Goal: Task Accomplishment & Management: Manage account settings

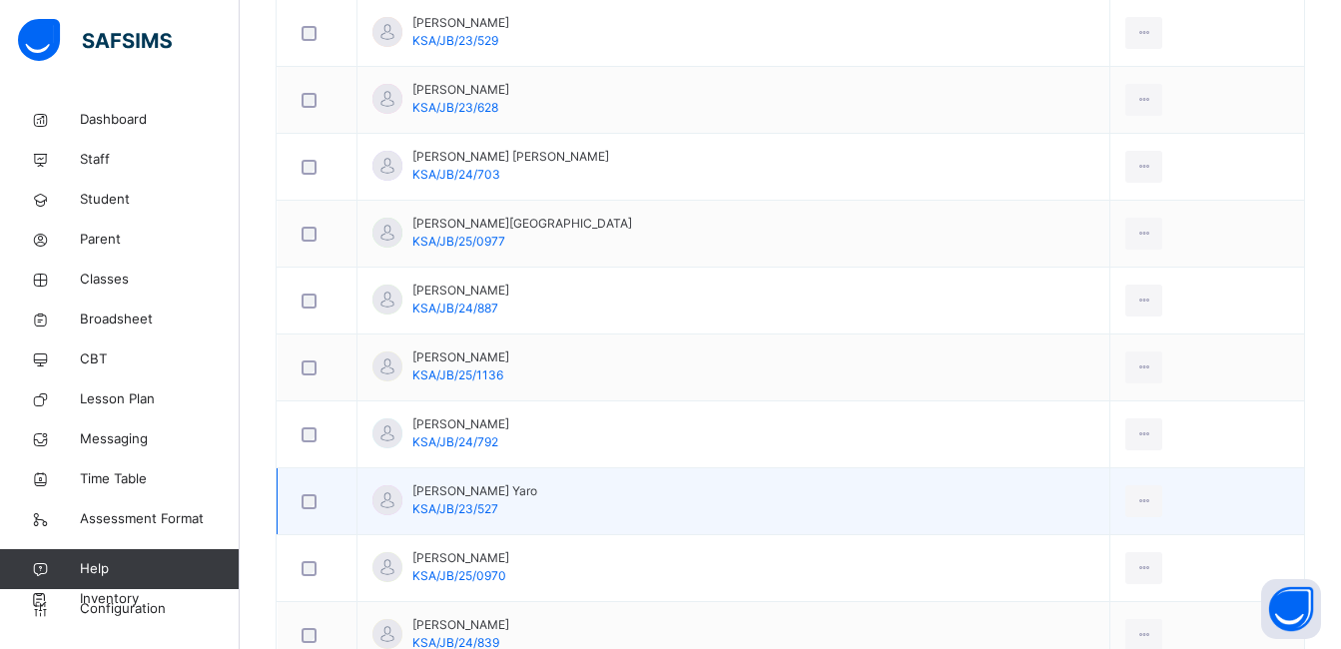
scroll to position [2197, 0]
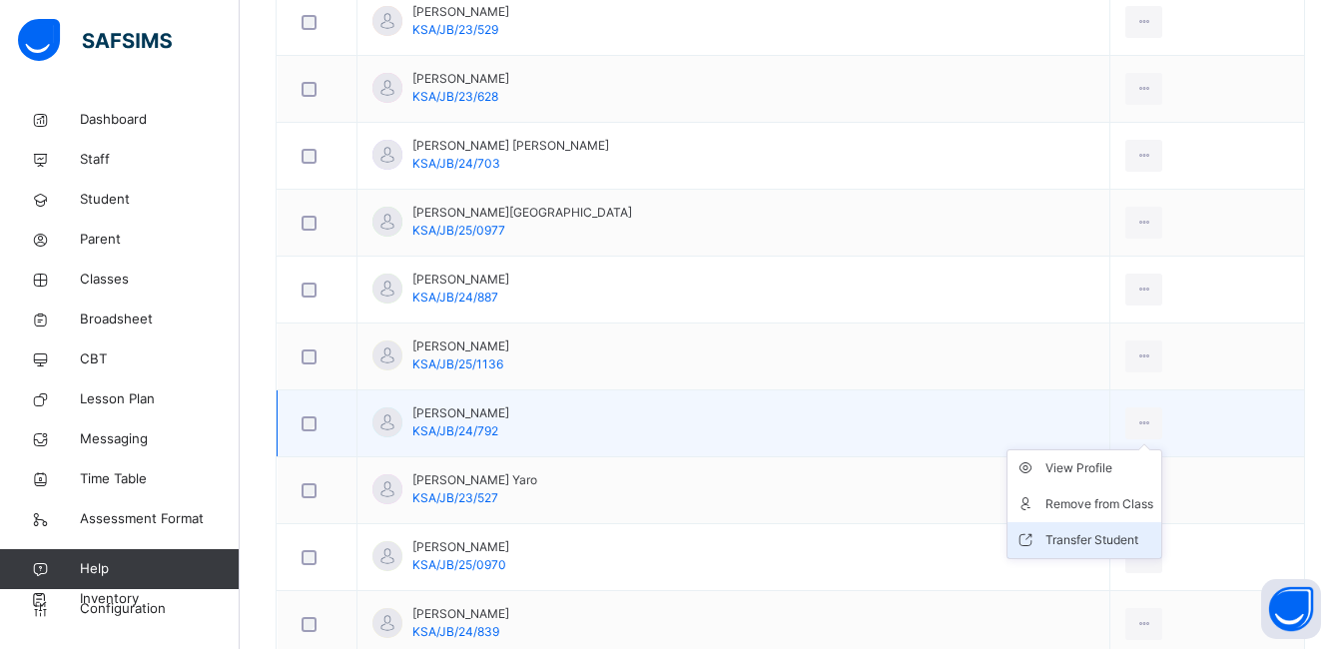
click at [1105, 536] on div "Transfer Student" at bounding box center [1100, 540] width 108 height 20
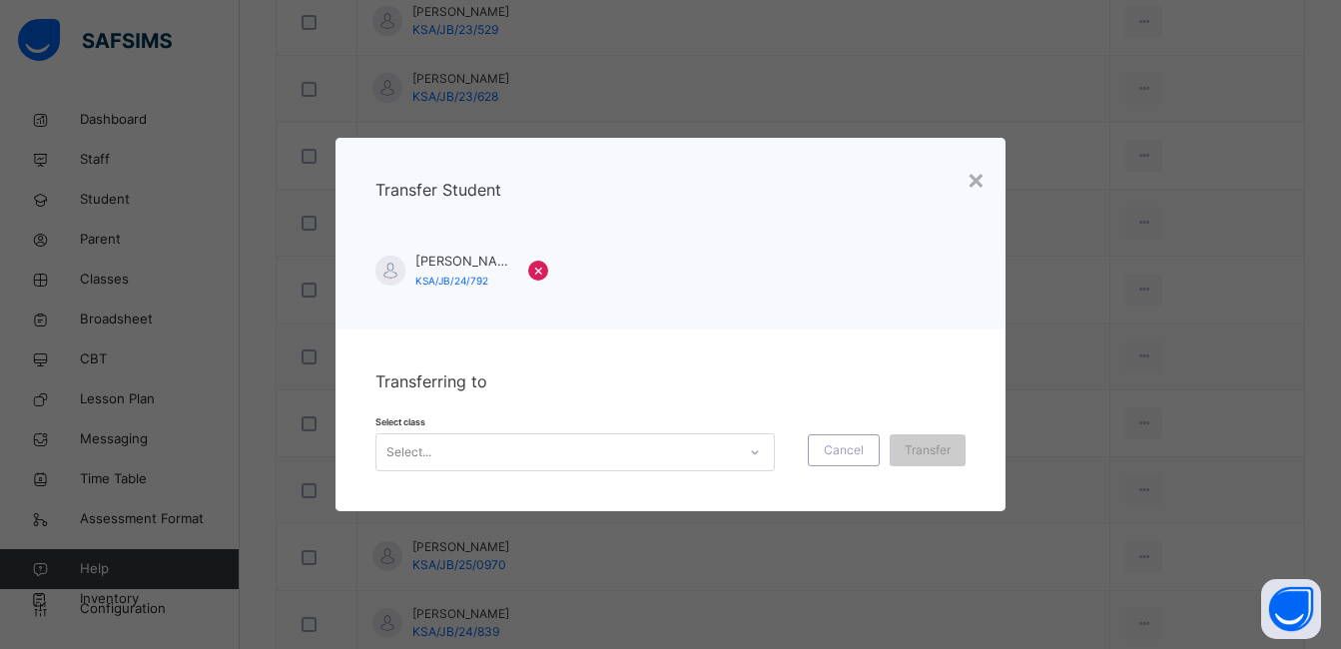
click at [749, 450] on icon at bounding box center [755, 452] width 12 height 20
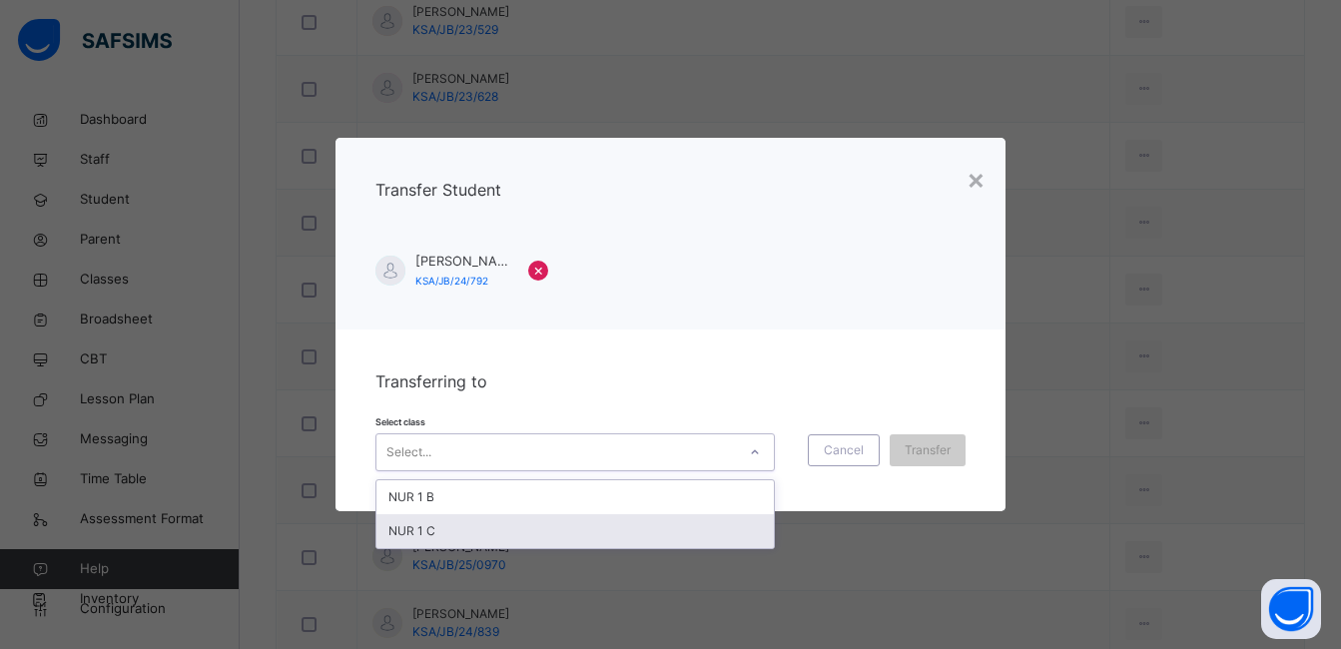
click at [696, 532] on div "NUR 1 C" at bounding box center [576, 531] width 398 height 34
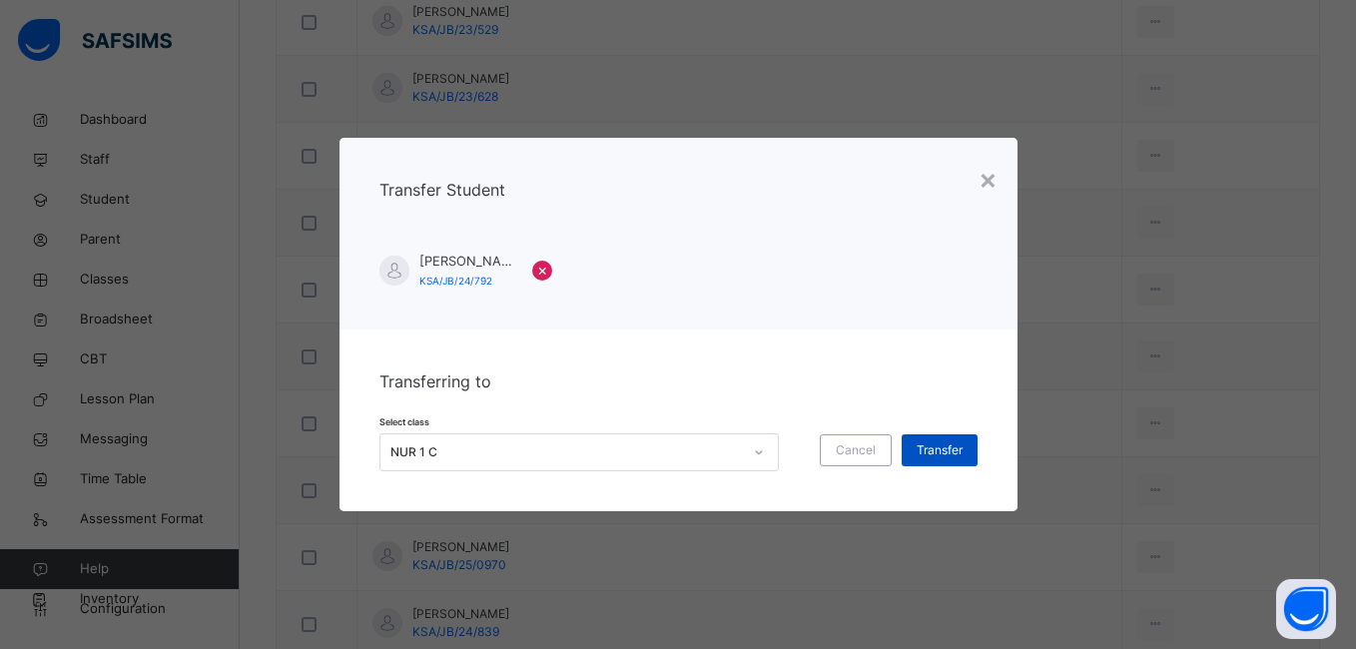
click at [945, 449] on span "Transfer" at bounding box center [940, 450] width 46 height 18
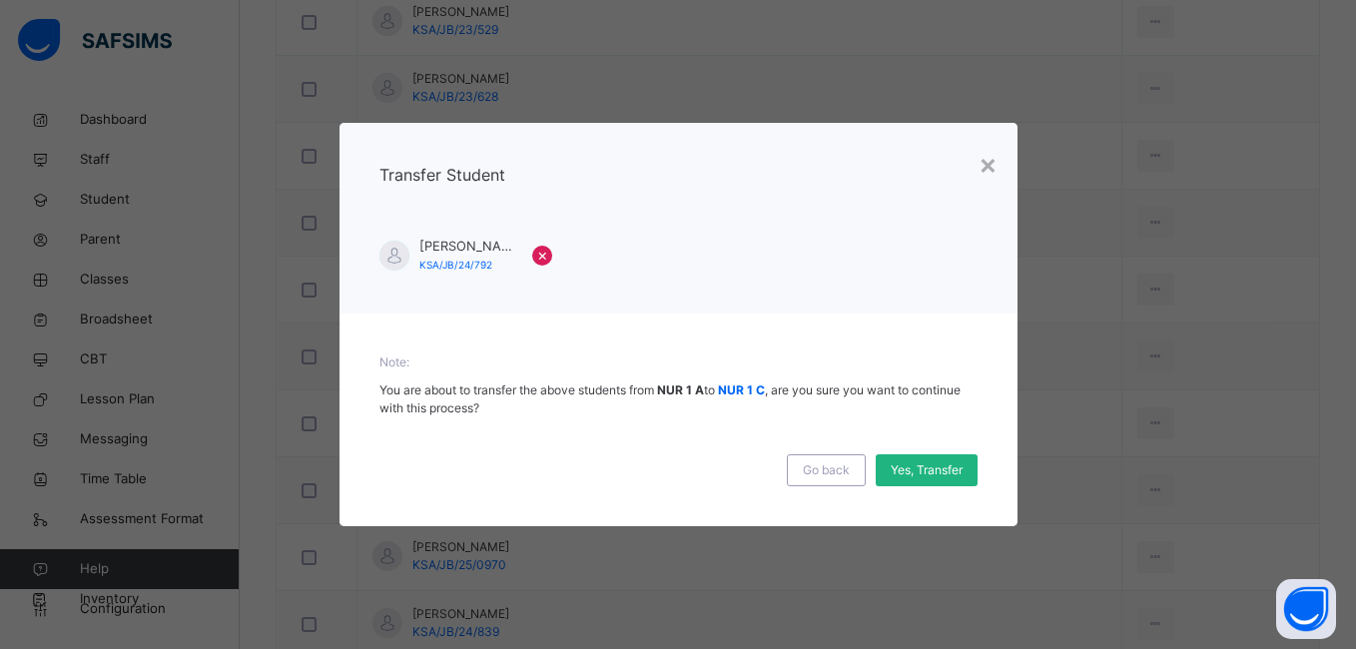
click at [941, 469] on span "Yes, Transfer" at bounding box center [927, 470] width 72 height 18
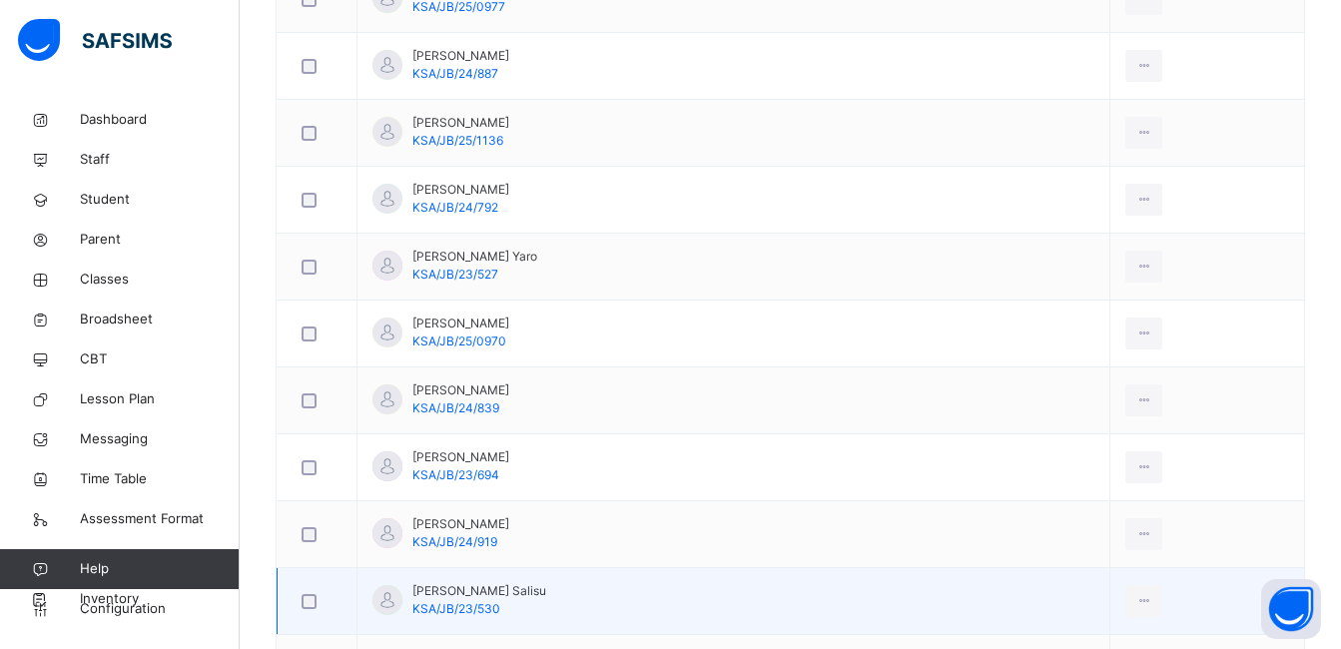
scroll to position [2497, 0]
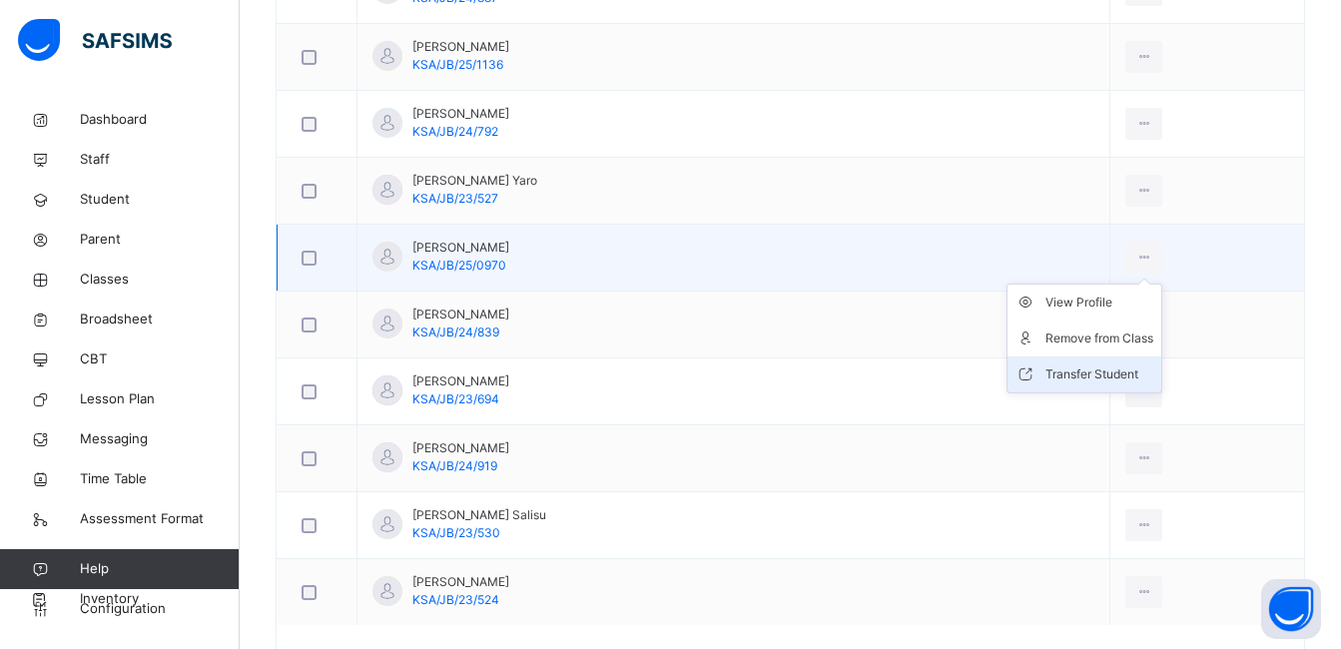
click at [1112, 370] on div "Transfer Student" at bounding box center [1100, 375] width 108 height 20
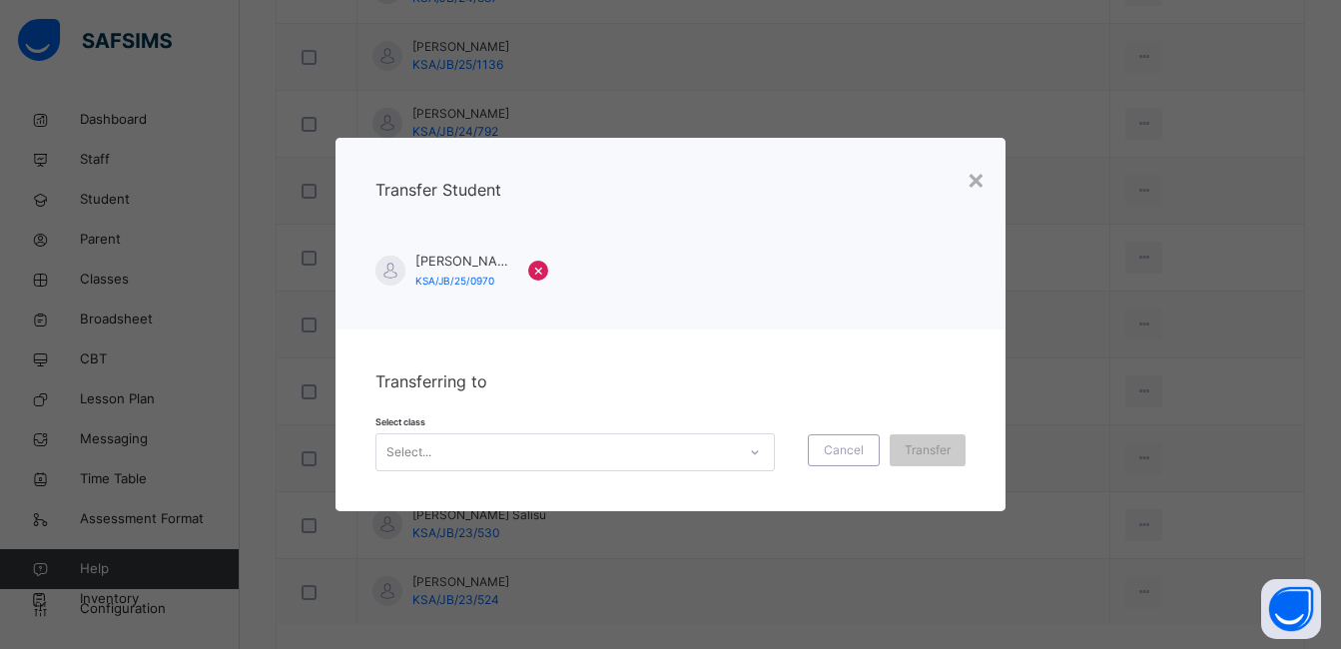
click at [751, 451] on icon at bounding box center [755, 452] width 12 height 20
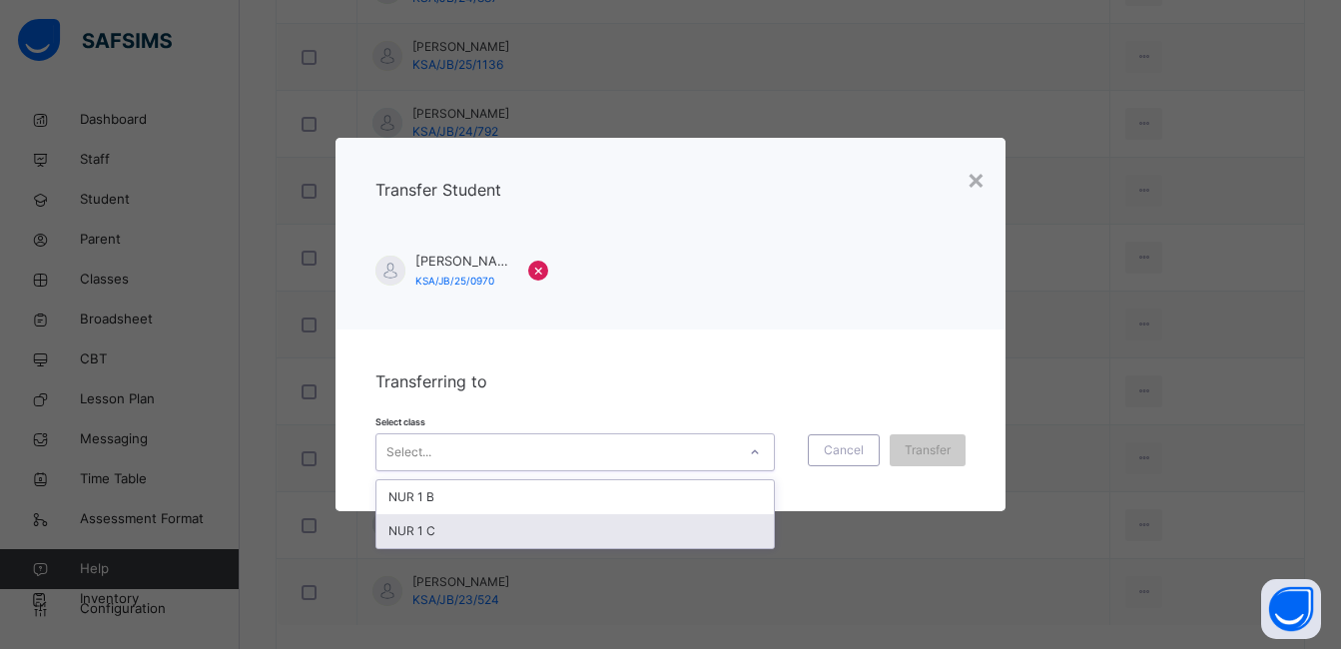
click at [727, 529] on div "NUR 1 C" at bounding box center [576, 531] width 398 height 34
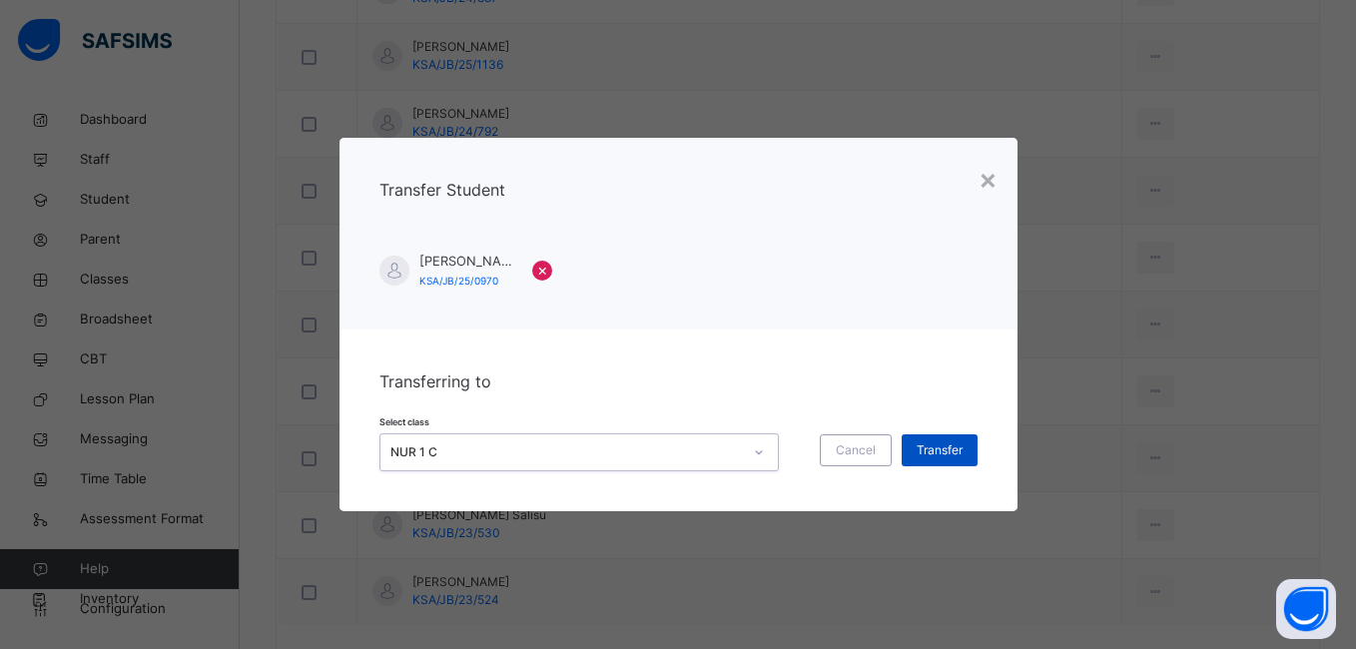
click at [948, 449] on span "Transfer" at bounding box center [940, 450] width 46 height 18
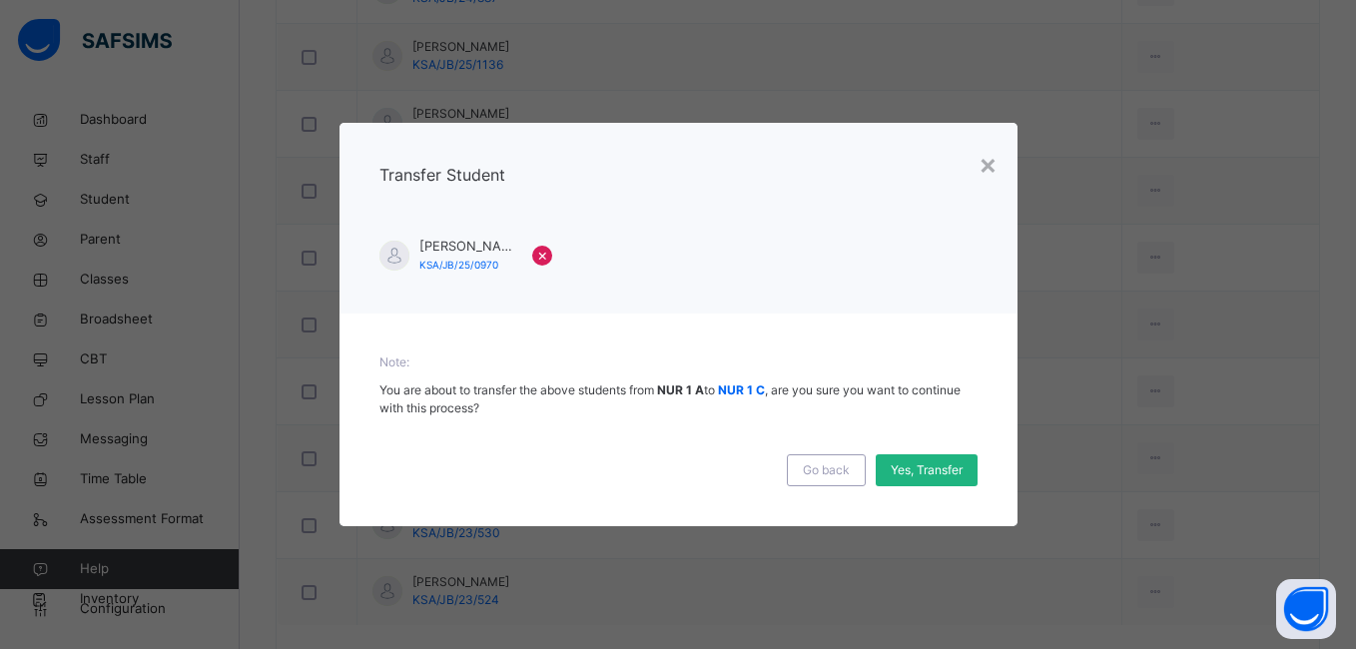
click at [927, 468] on span "Yes, Transfer" at bounding box center [927, 470] width 72 height 18
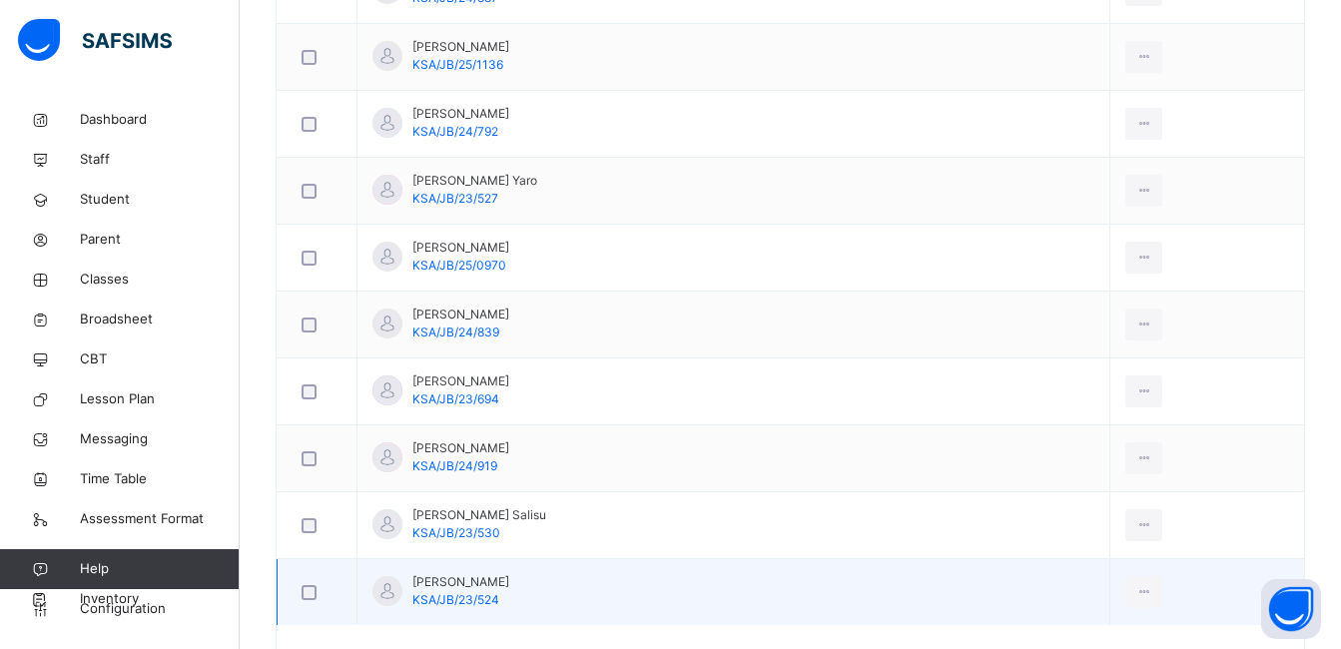
scroll to position [2584, 0]
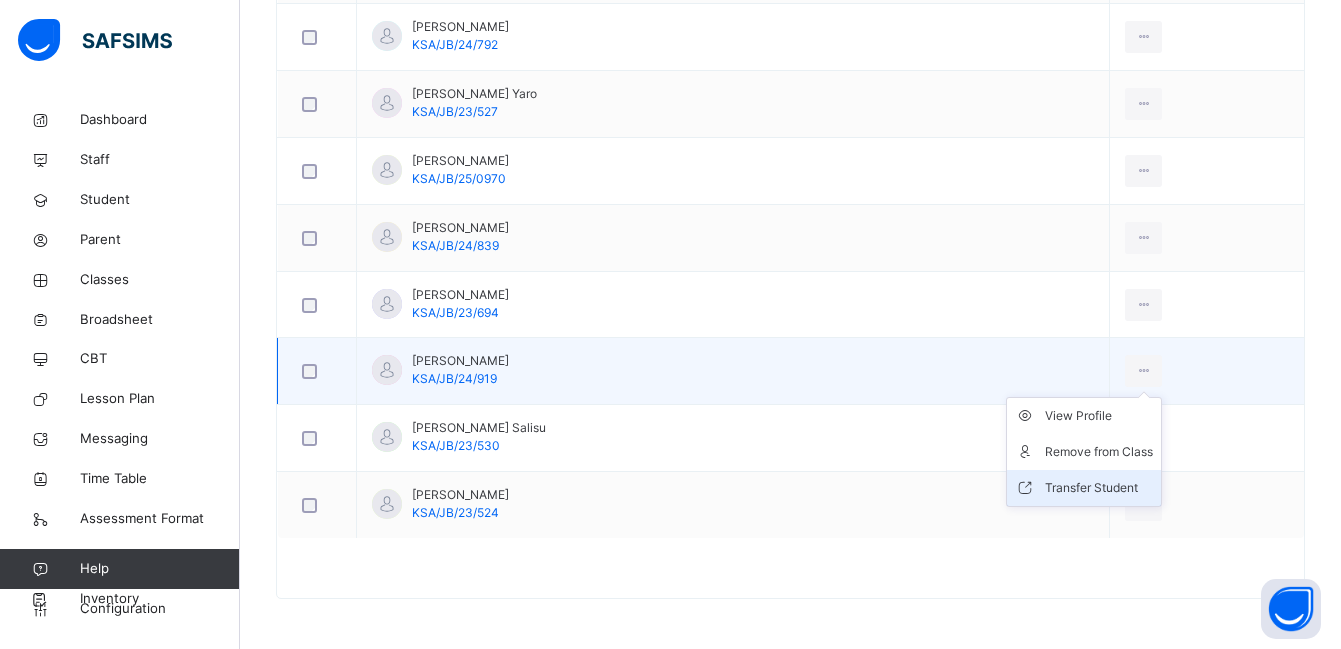
click at [1107, 484] on div "Transfer Student" at bounding box center [1100, 488] width 108 height 20
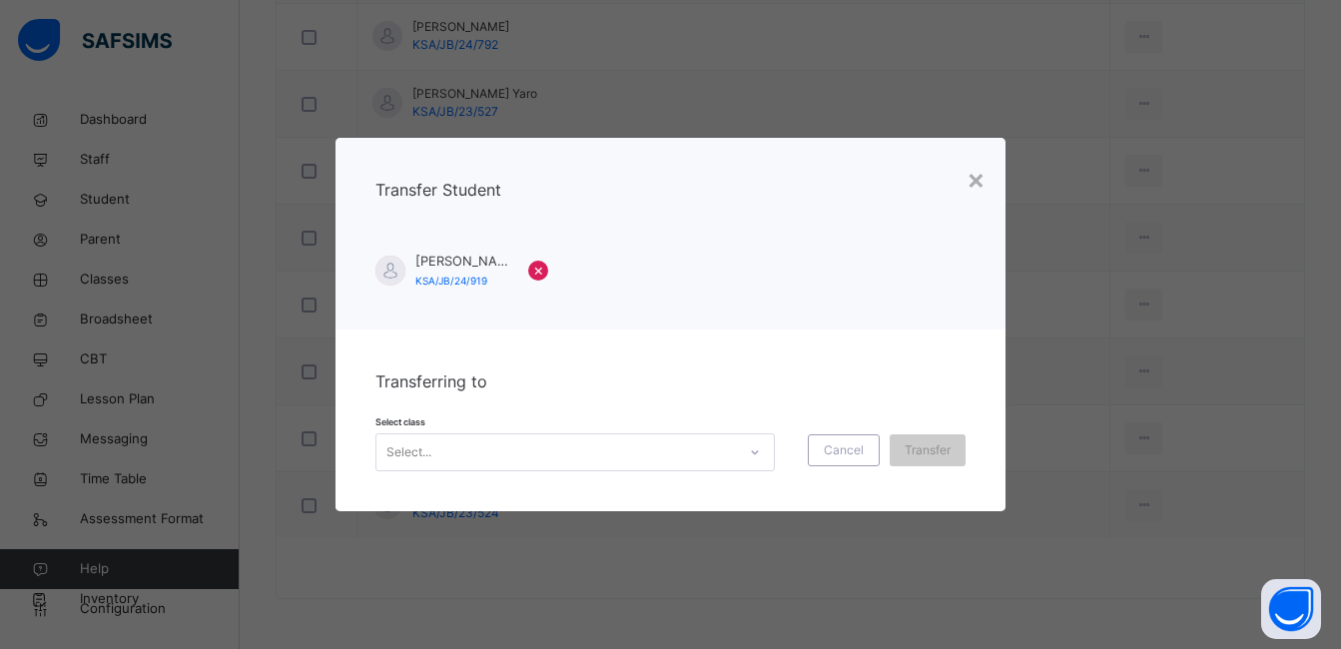
click at [749, 450] on icon at bounding box center [755, 452] width 12 height 20
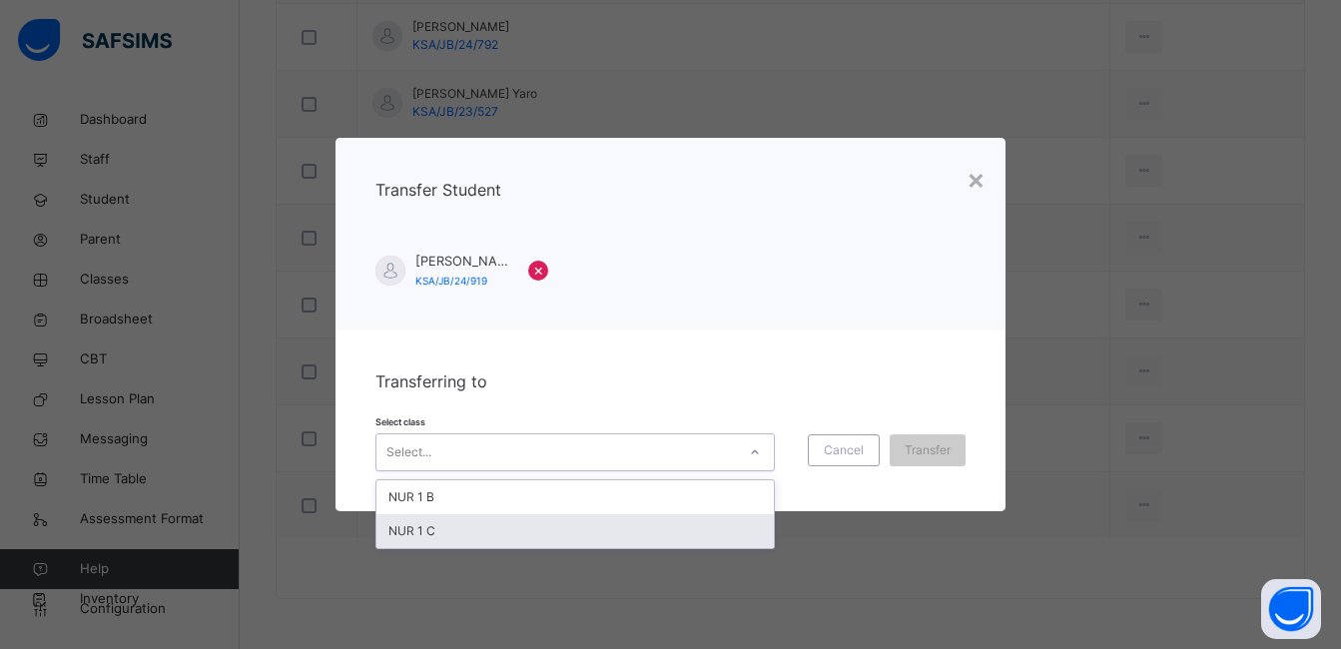
click at [729, 531] on div "NUR 1 C" at bounding box center [576, 531] width 398 height 34
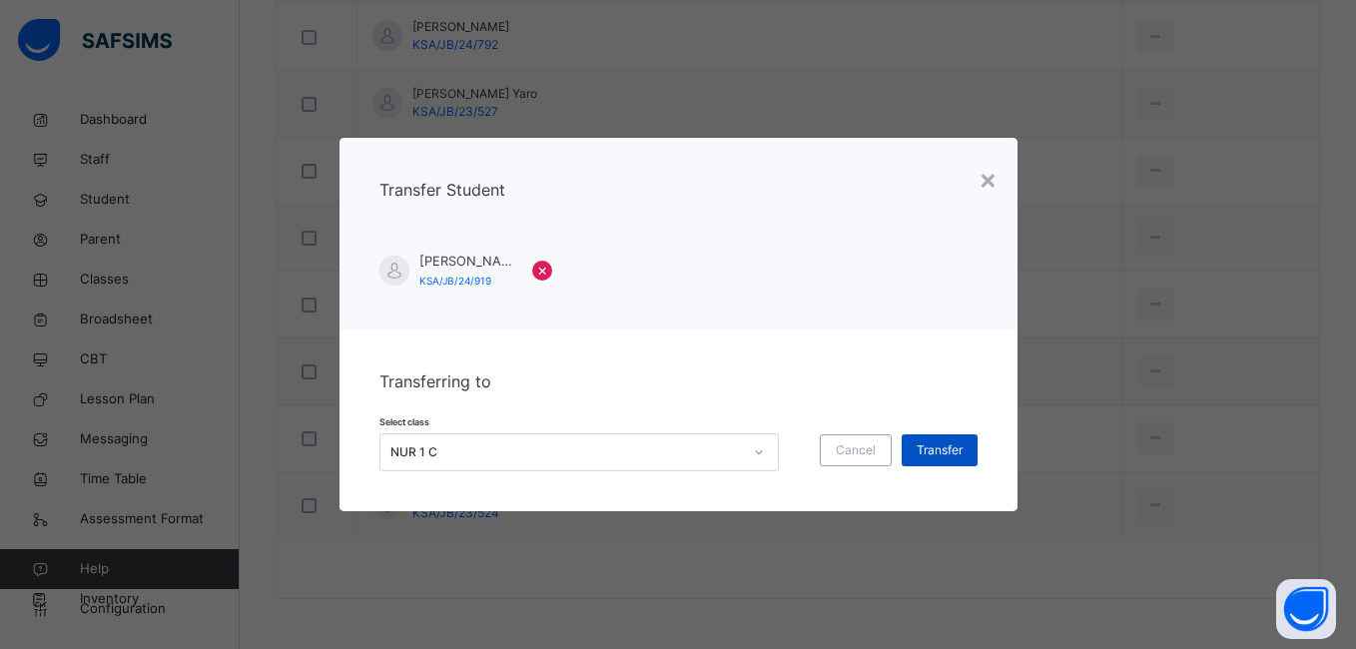
click at [936, 449] on span "Transfer" at bounding box center [940, 450] width 46 height 18
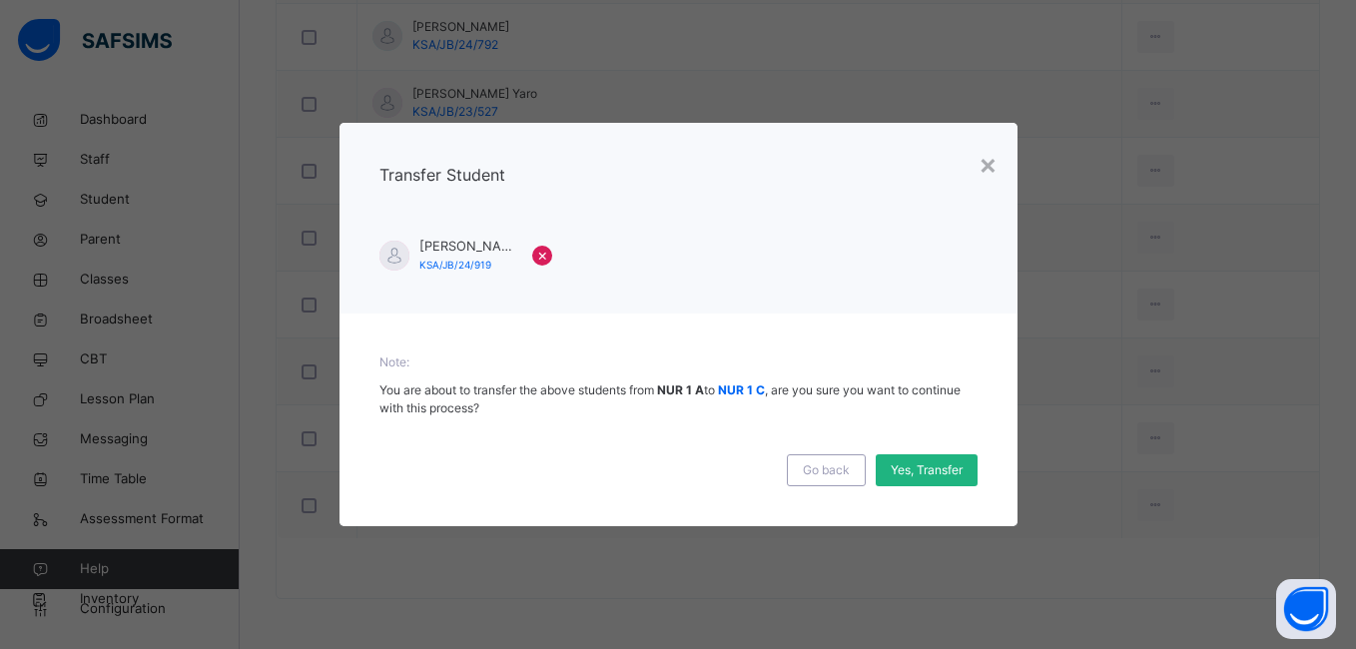
click at [932, 465] on span "Yes, Transfer" at bounding box center [927, 470] width 72 height 18
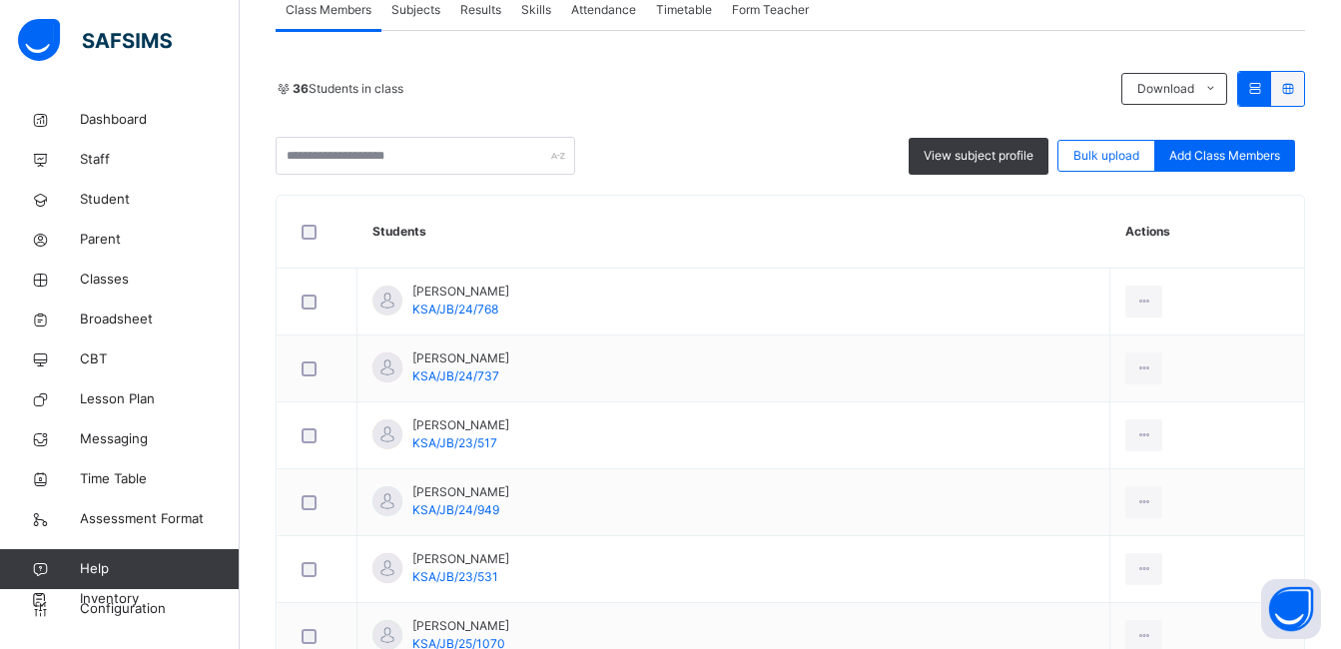
scroll to position [387, 0]
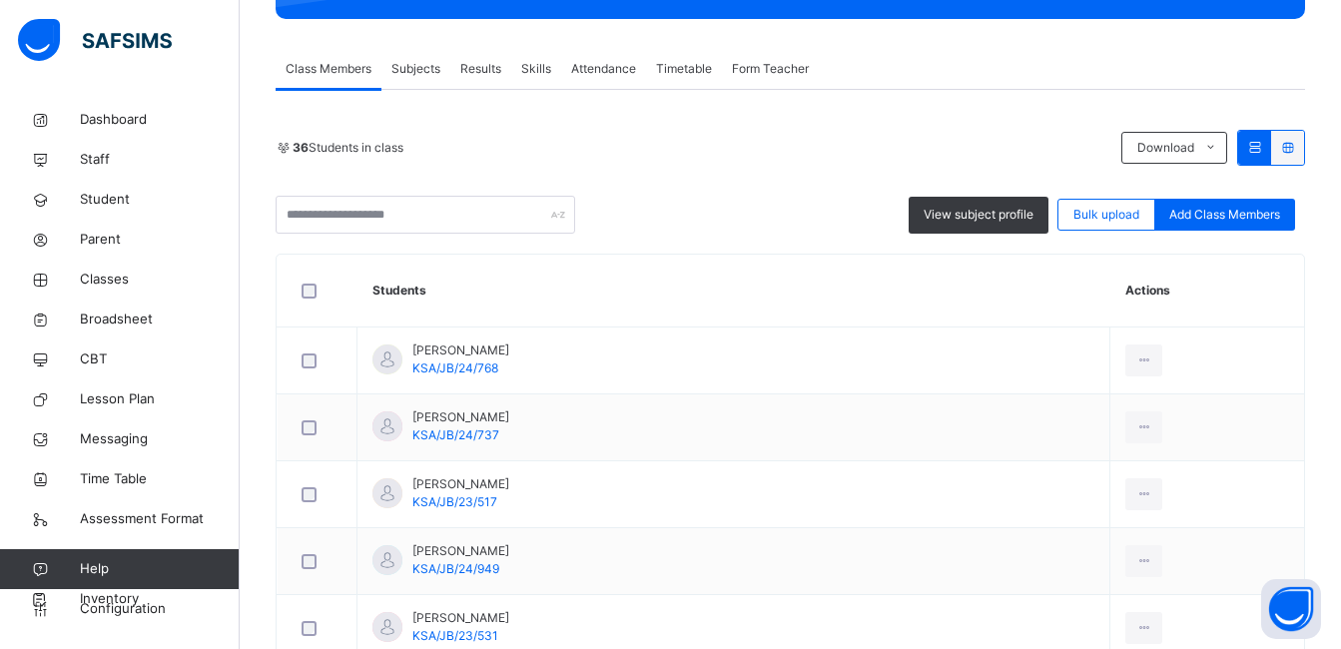
click at [417, 66] on span "Subjects" at bounding box center [416, 69] width 49 height 18
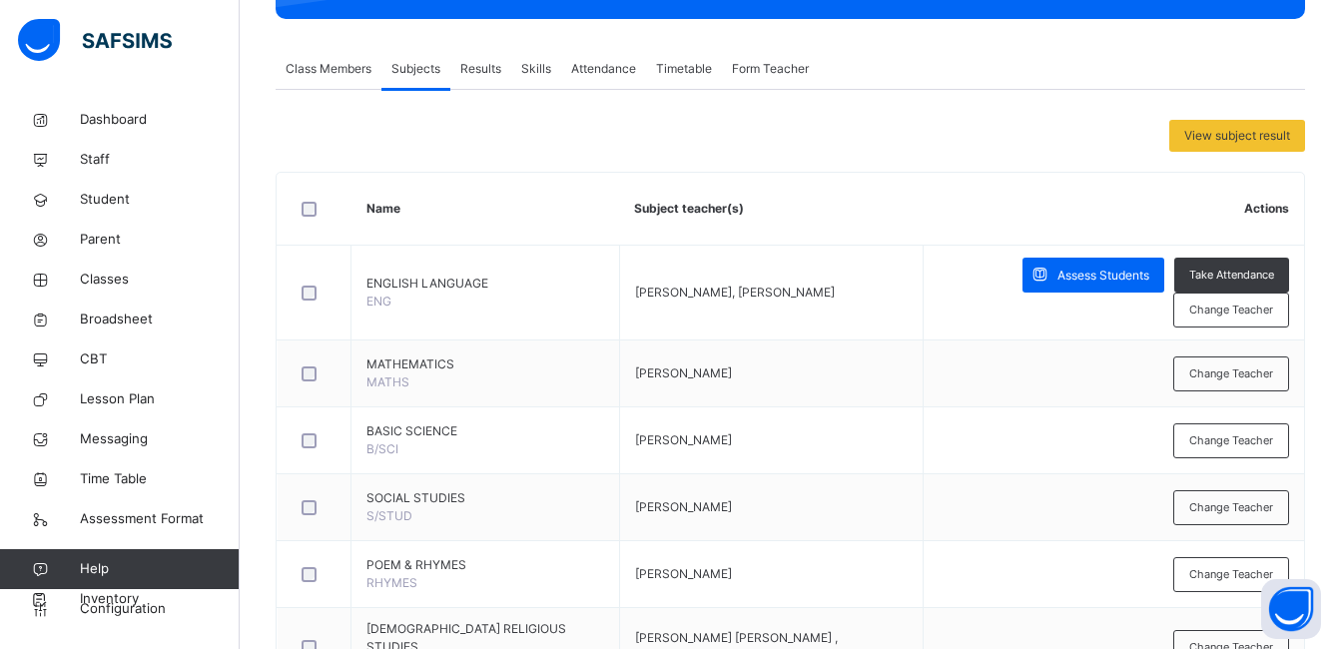
click at [1101, 275] on span "Assess Students" at bounding box center [1104, 276] width 92 height 18
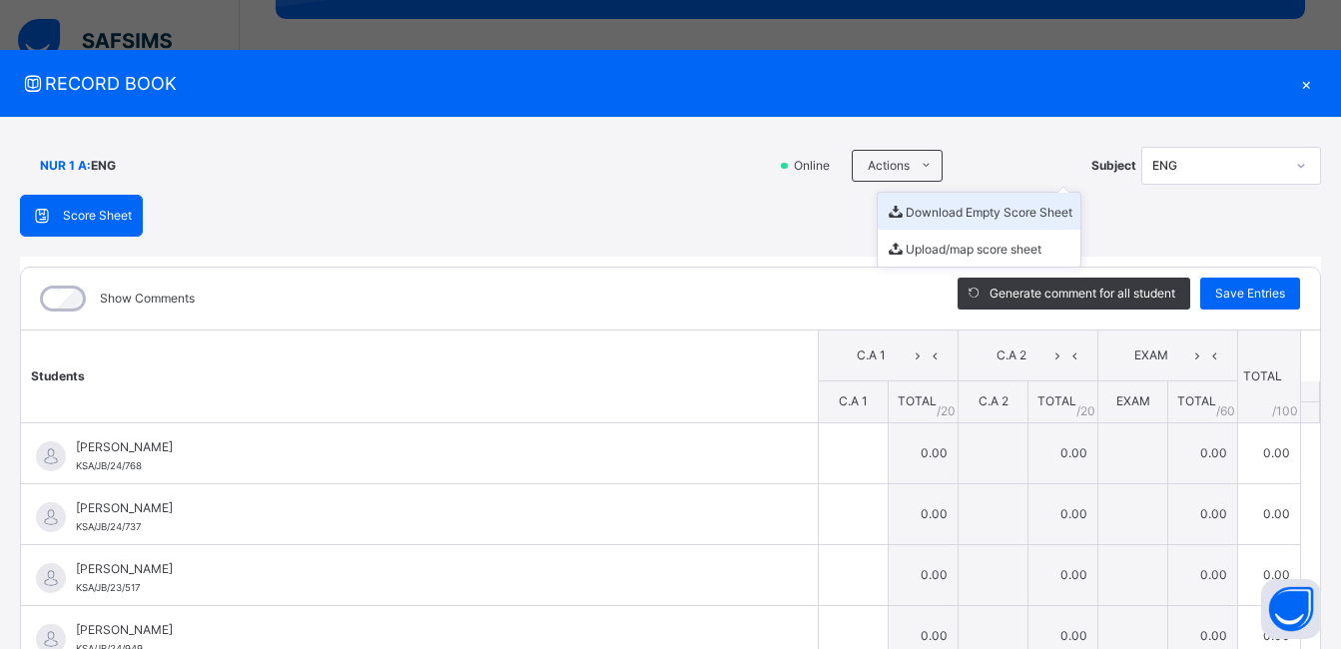
click at [925, 212] on li "Download Empty Score Sheet" at bounding box center [979, 211] width 203 height 37
drag, startPoint x: 755, startPoint y: 93, endPoint x: 1090, endPoint y: 89, distance: 334.6
click at [755, 93] on span "RECORD BOOK" at bounding box center [655, 83] width 1271 height 27
click at [1293, 82] on div "×" at bounding box center [1306, 83] width 30 height 27
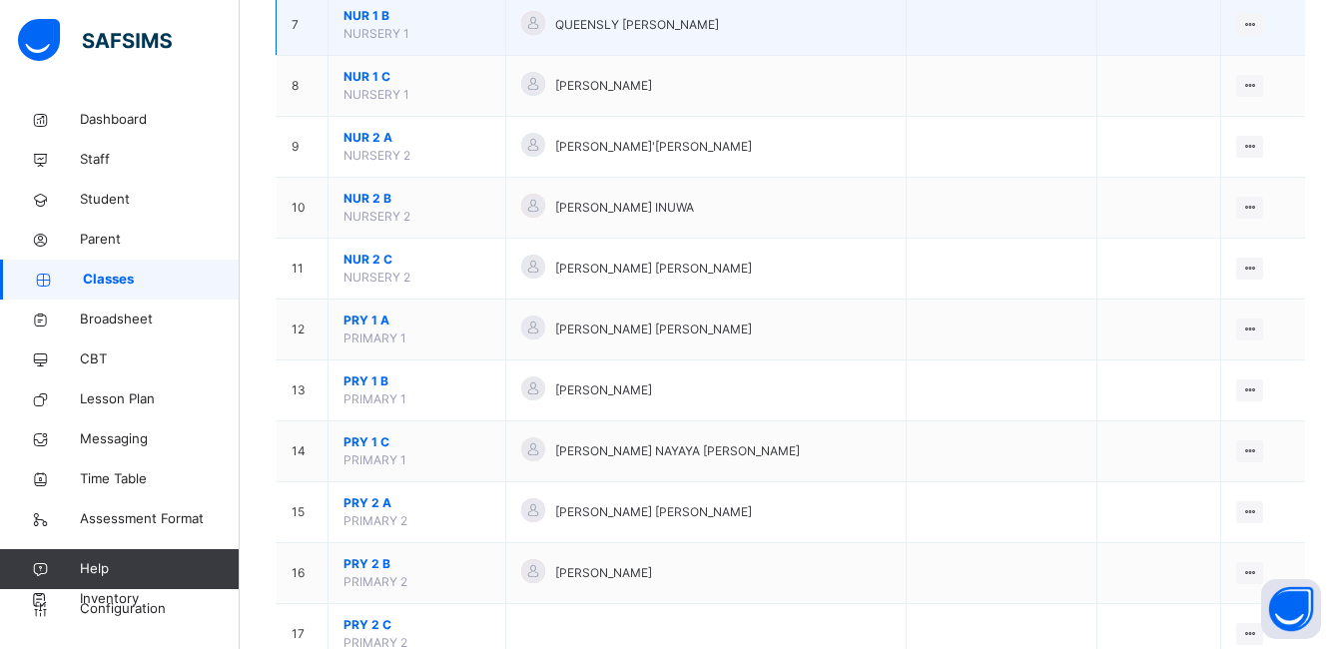
scroll to position [499, 0]
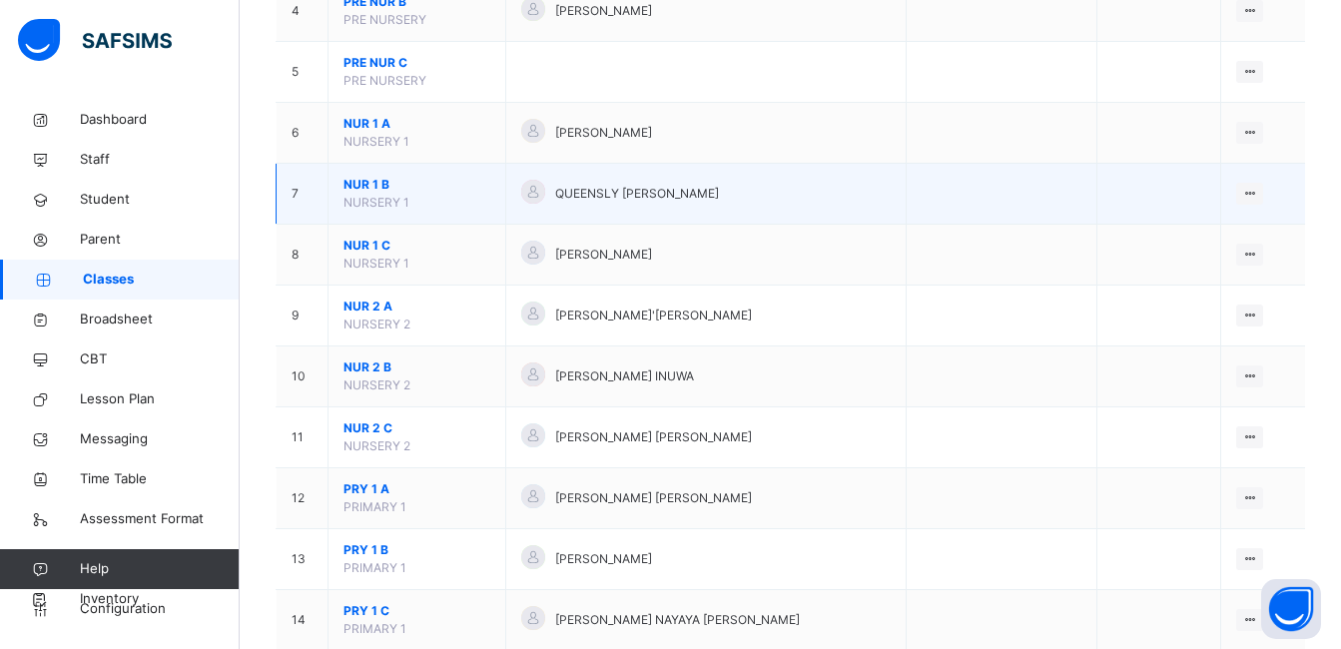
click at [357, 182] on span "NUR 1 B" at bounding box center [417, 185] width 147 height 18
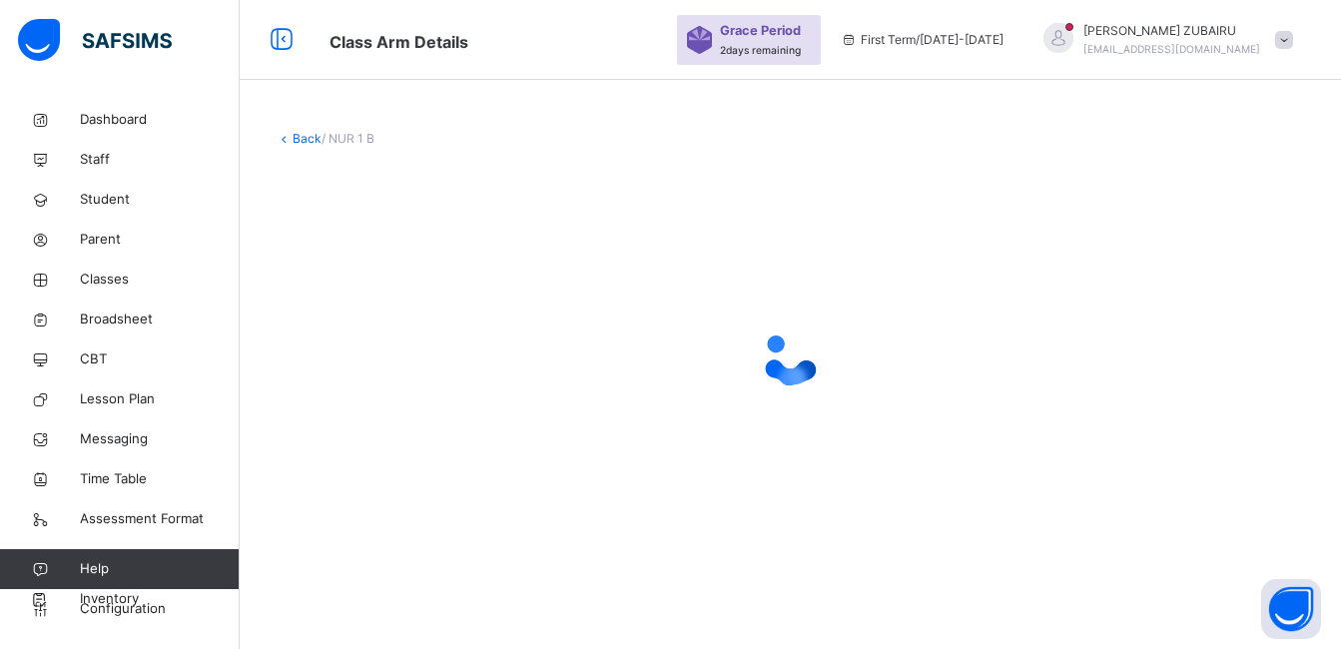
scroll to position [499, 0]
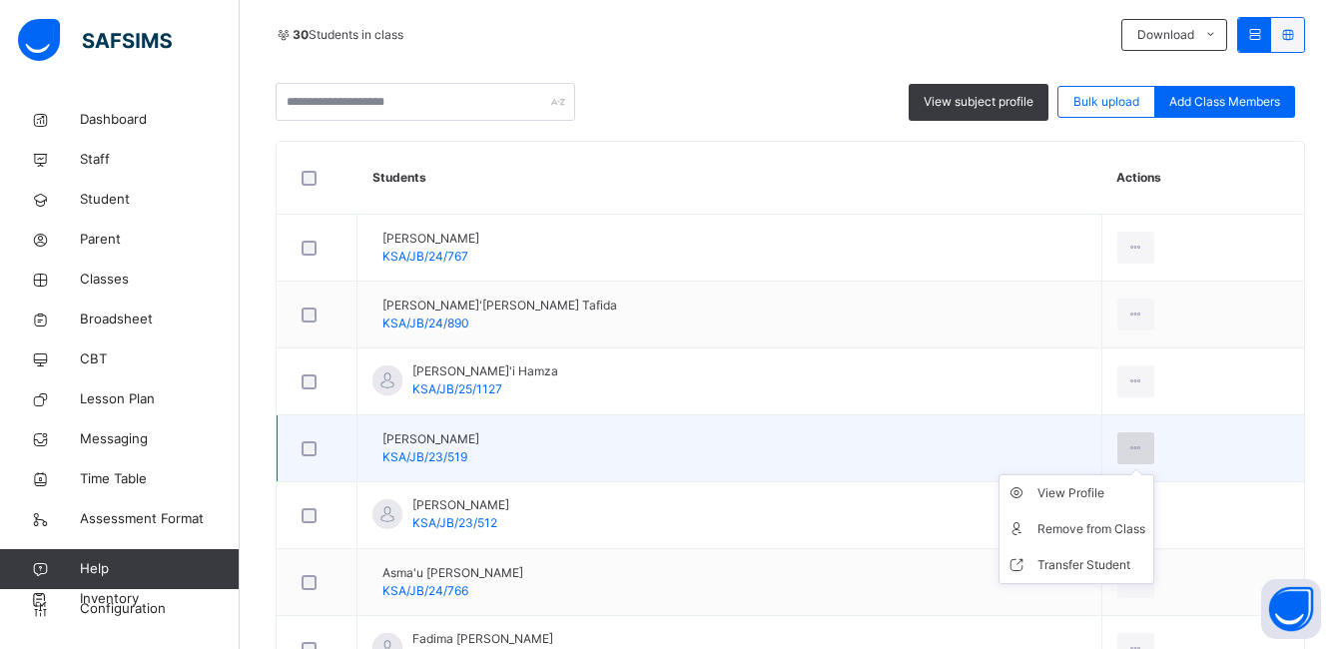
click at [1128, 443] on icon at bounding box center [1136, 448] width 17 height 18
click at [1091, 566] on div "Transfer Student" at bounding box center [1092, 565] width 108 height 20
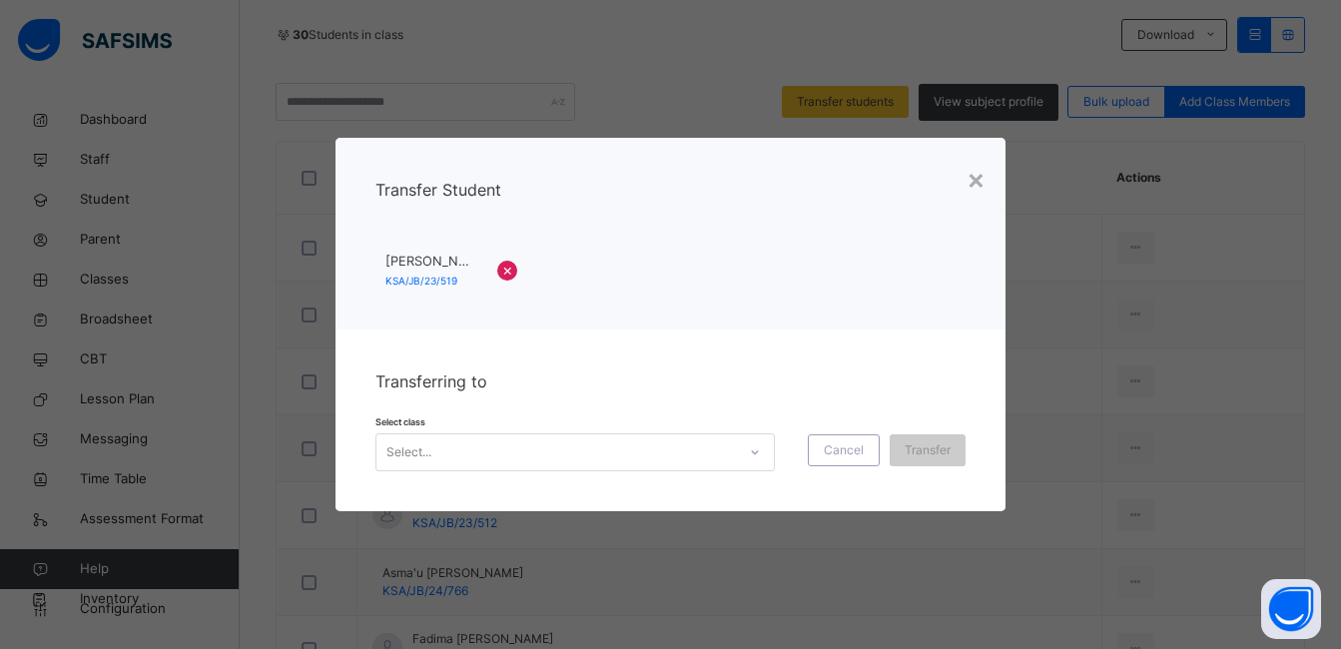
click at [749, 454] on icon at bounding box center [755, 452] width 12 height 20
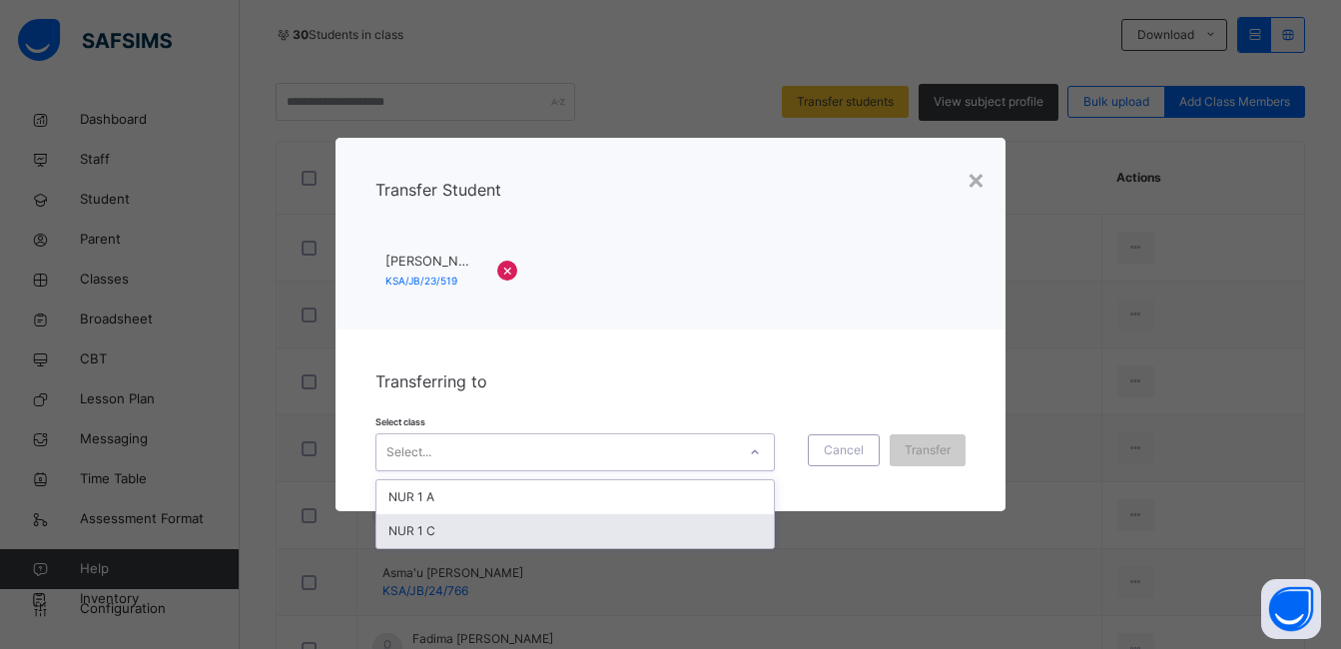
click at [718, 527] on div "NUR 1 C" at bounding box center [576, 531] width 398 height 34
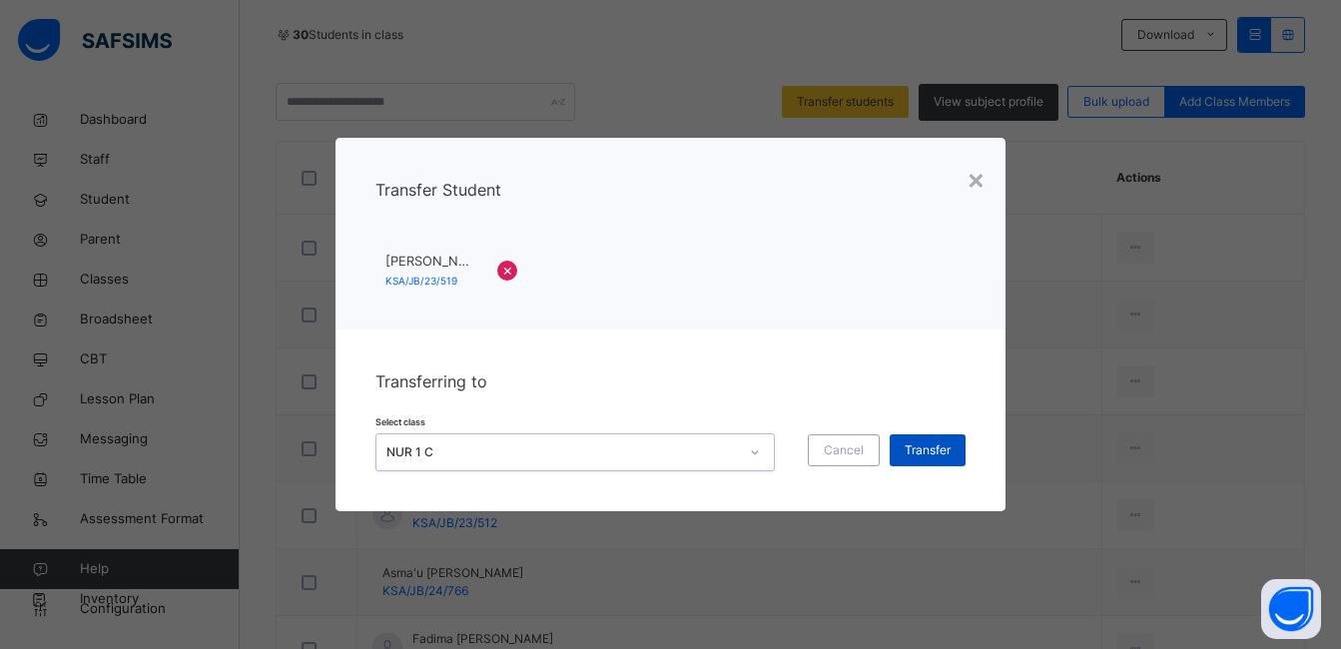
click at [931, 446] on span "Transfer" at bounding box center [928, 450] width 46 height 18
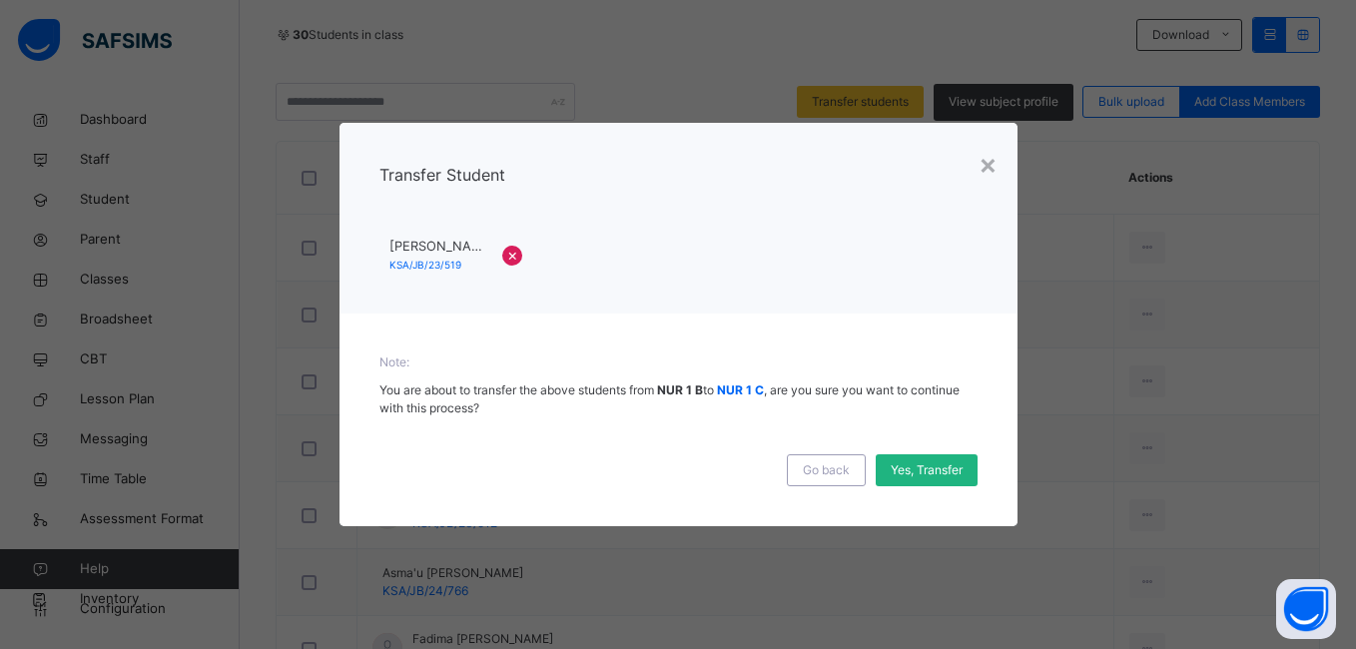
click at [924, 470] on span "Yes, Transfer" at bounding box center [927, 470] width 72 height 18
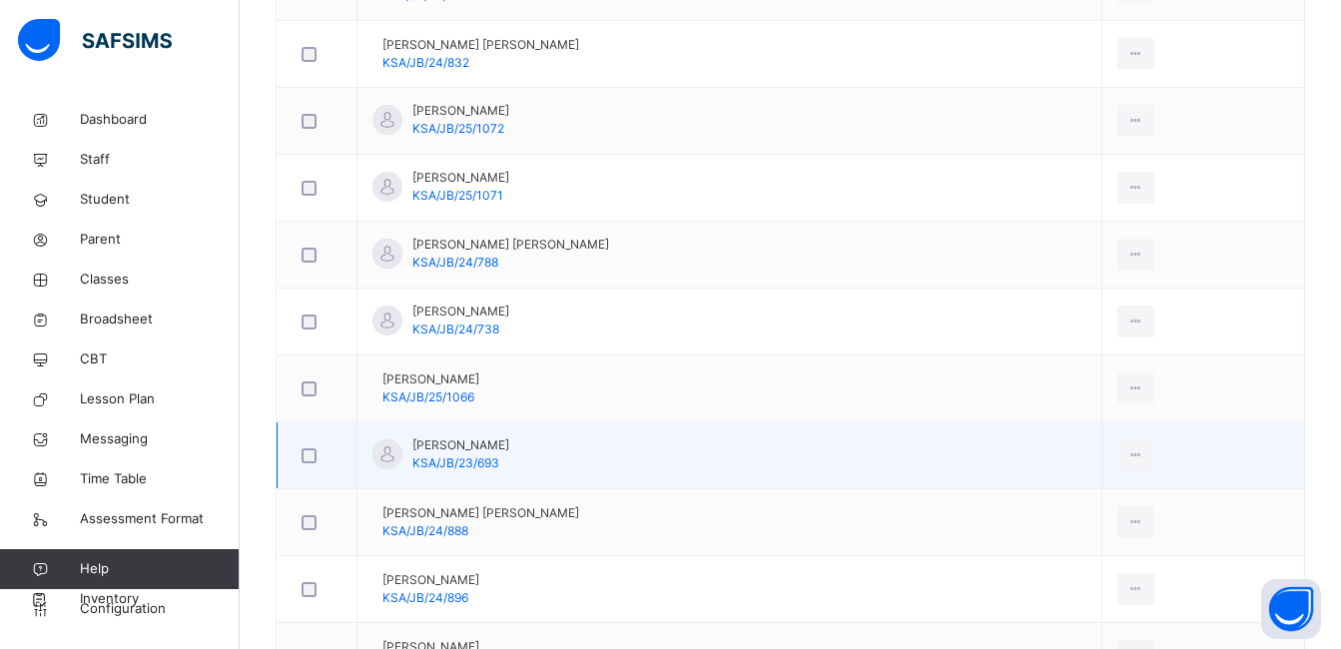
scroll to position [1998, 0]
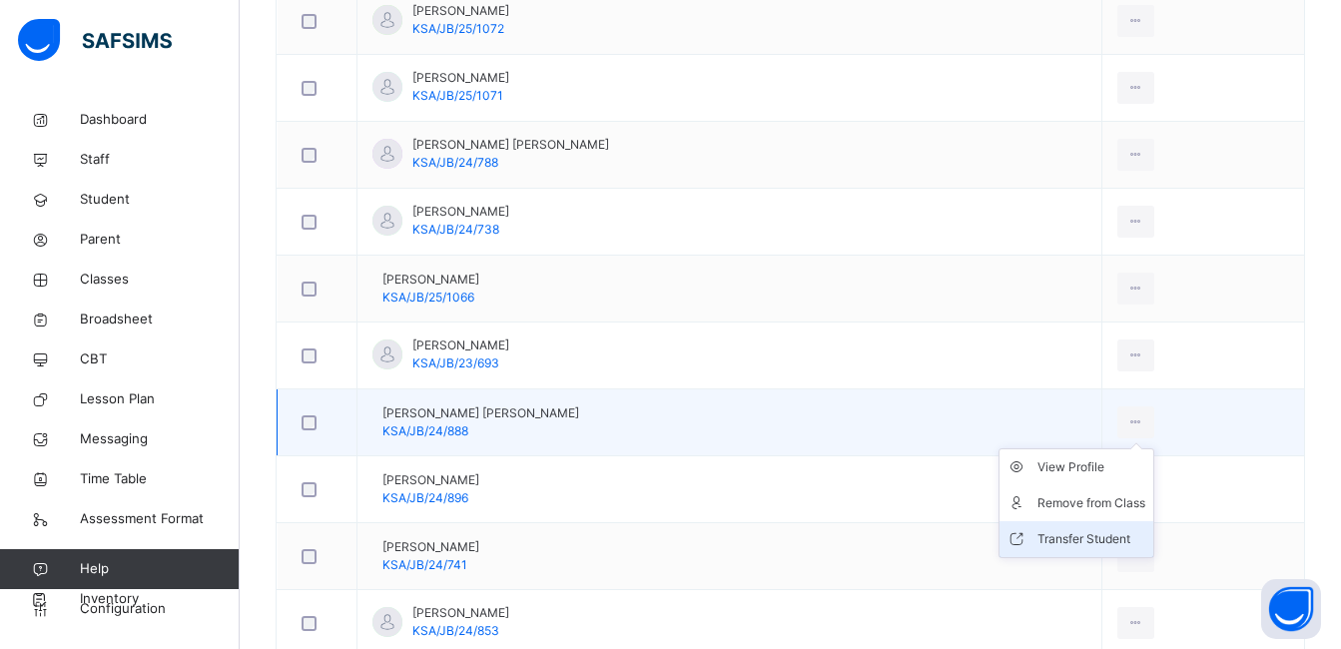
click at [1089, 534] on div "Transfer Student" at bounding box center [1092, 539] width 108 height 20
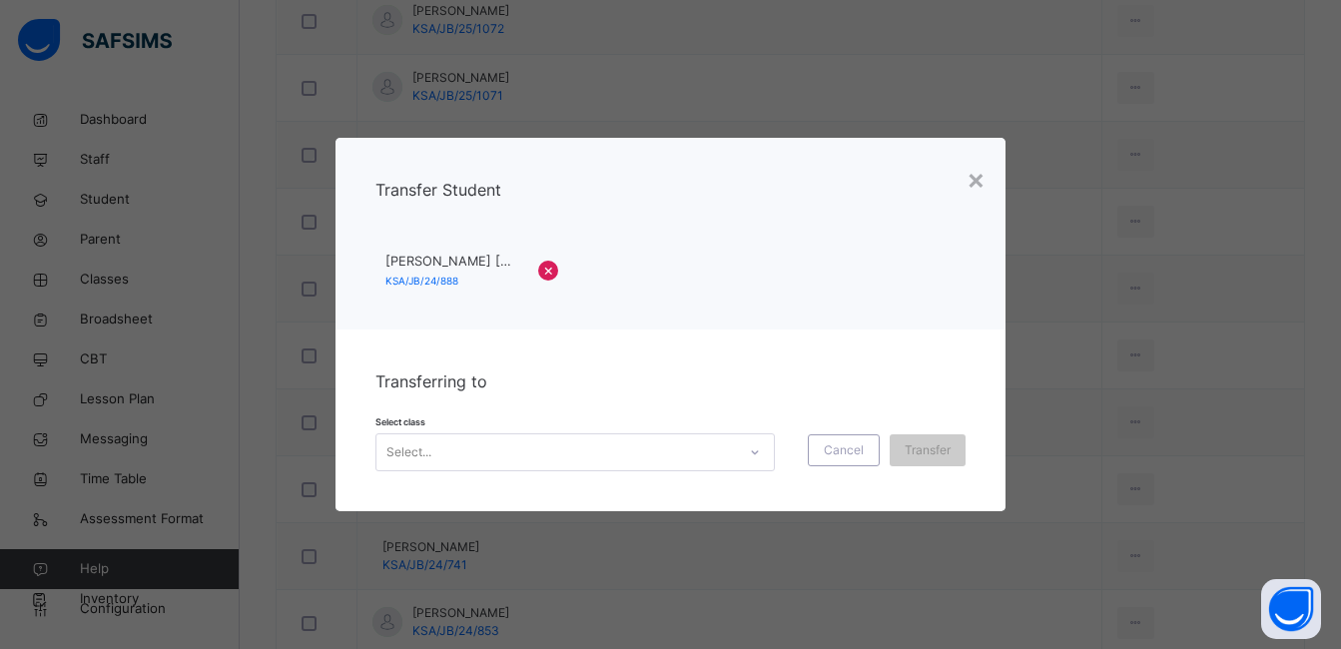
click at [749, 447] on icon at bounding box center [755, 452] width 12 height 20
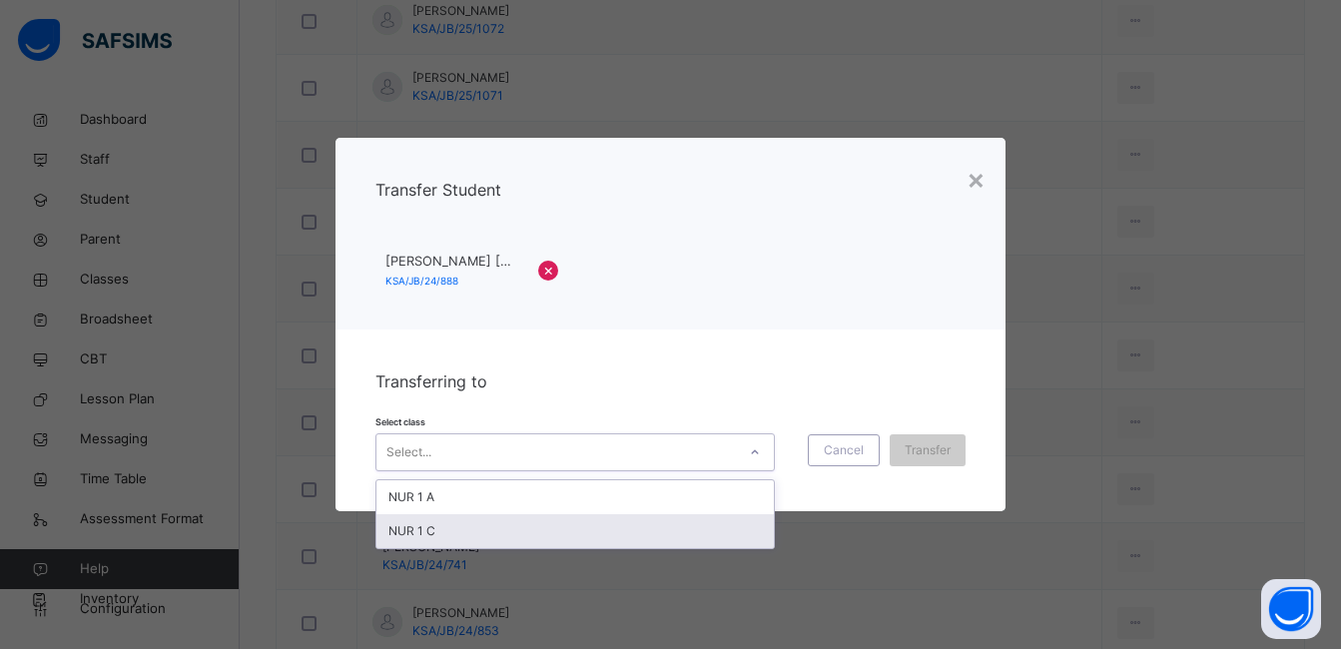
click at [723, 527] on div "NUR 1 C" at bounding box center [576, 531] width 398 height 34
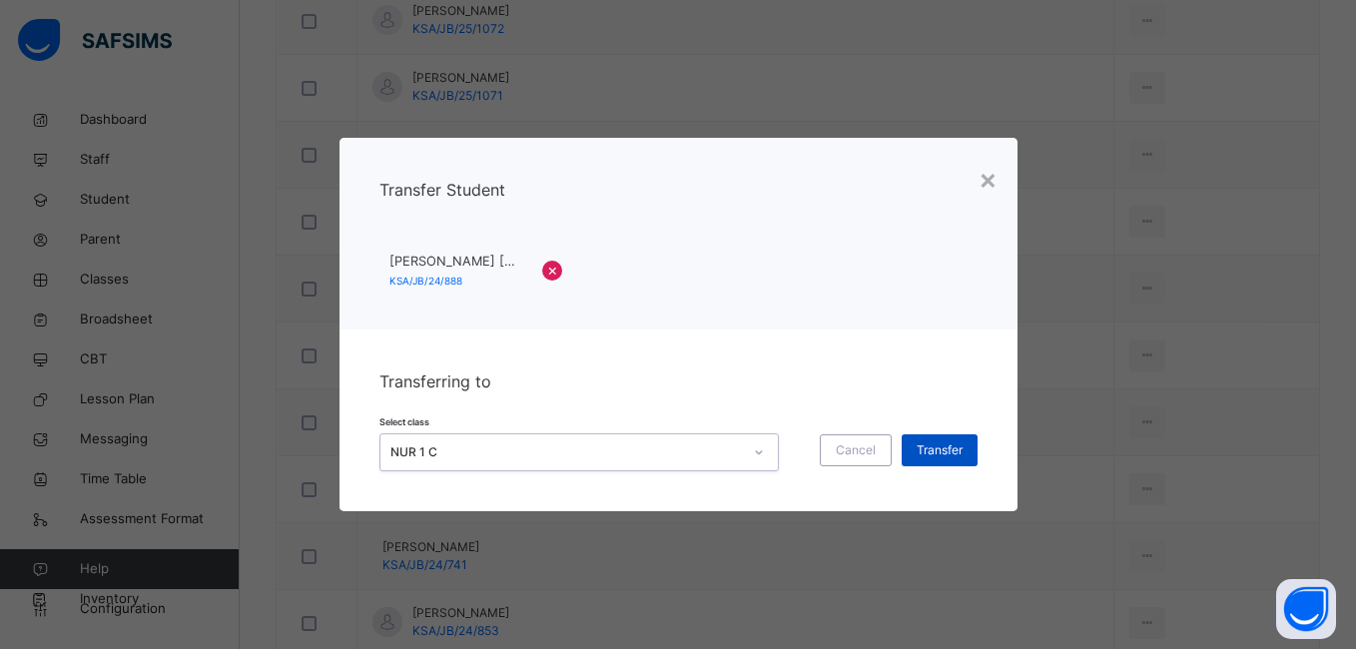
click at [929, 451] on span "Transfer" at bounding box center [940, 450] width 46 height 18
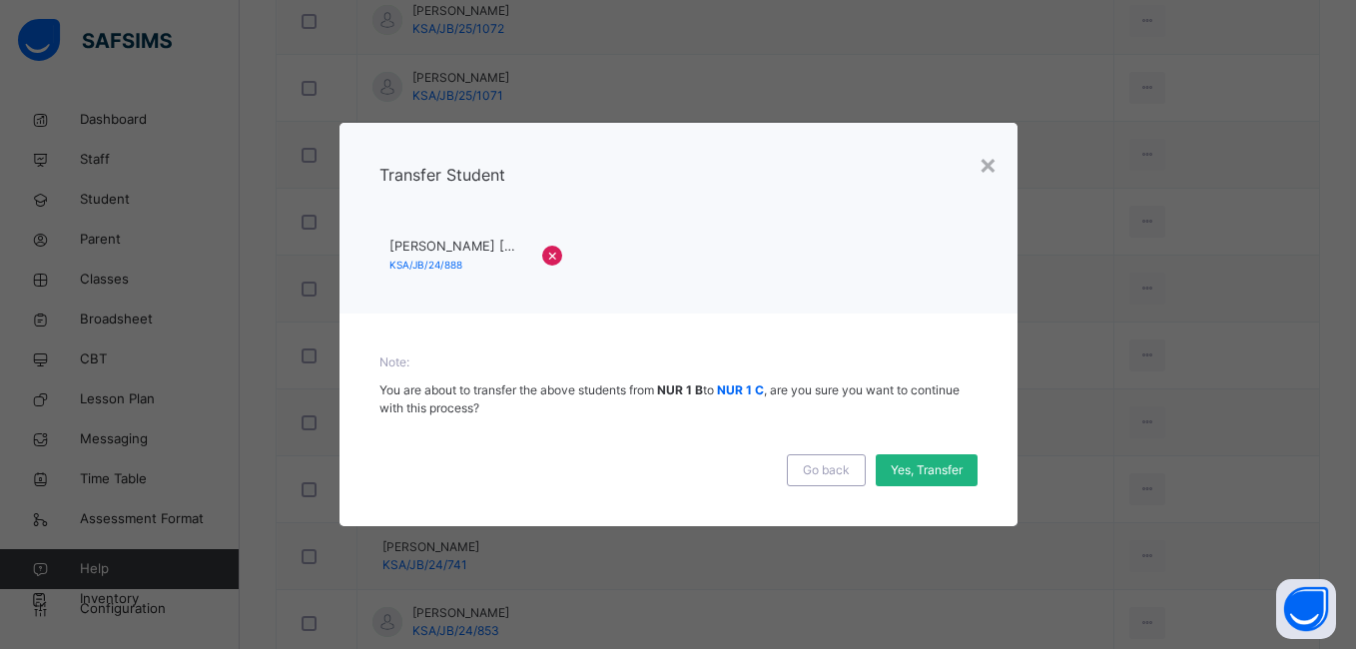
click at [919, 474] on span "Yes, Transfer" at bounding box center [927, 470] width 72 height 18
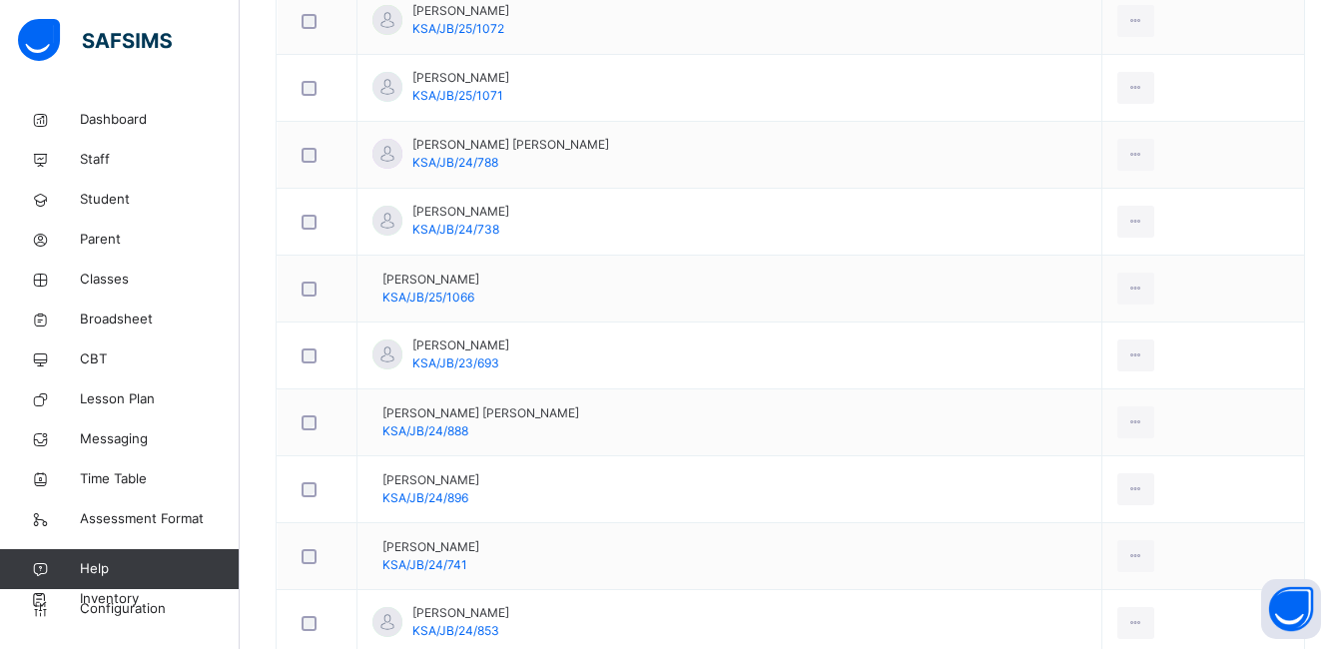
scroll to position [2182, 0]
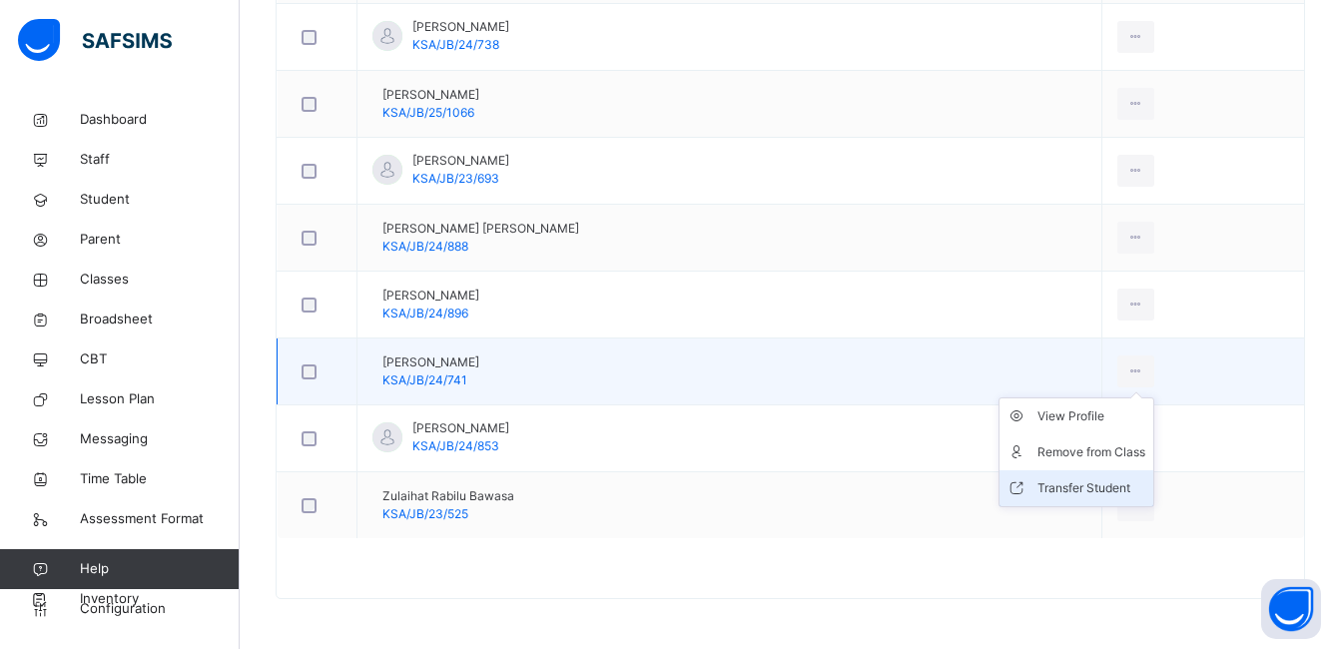
click at [1103, 484] on div "Transfer Student" at bounding box center [1092, 488] width 108 height 20
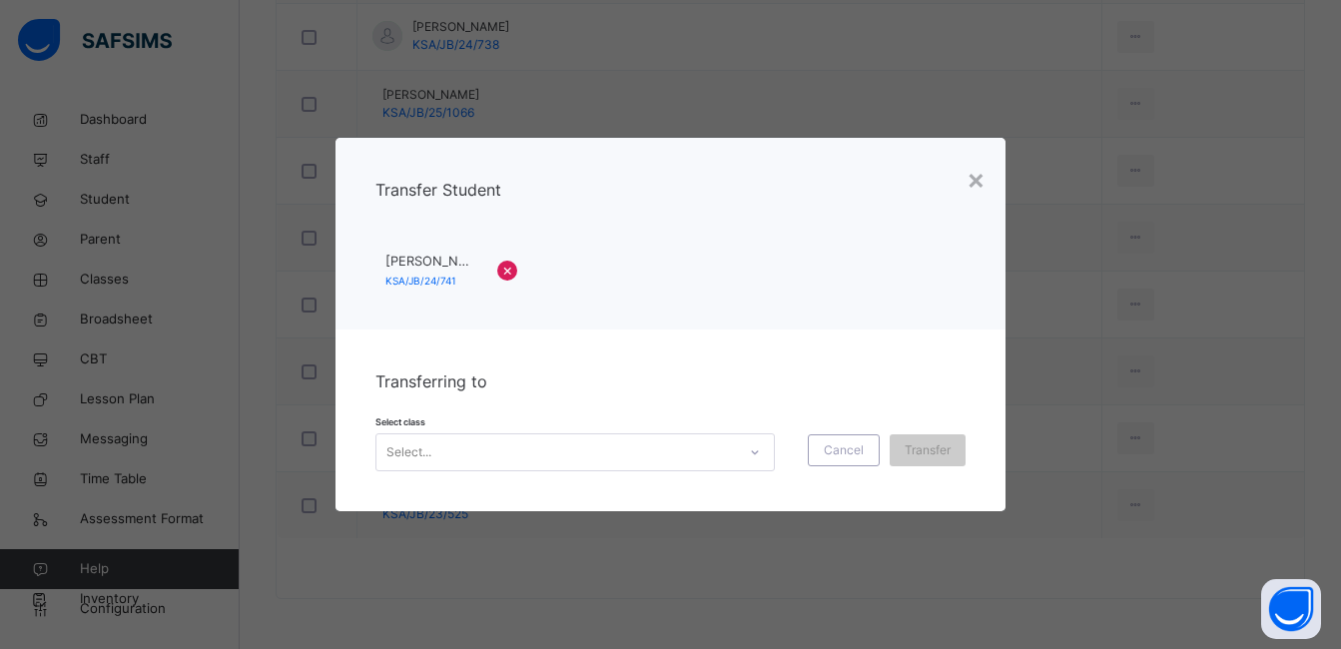
click at [754, 457] on icon at bounding box center [755, 452] width 12 height 20
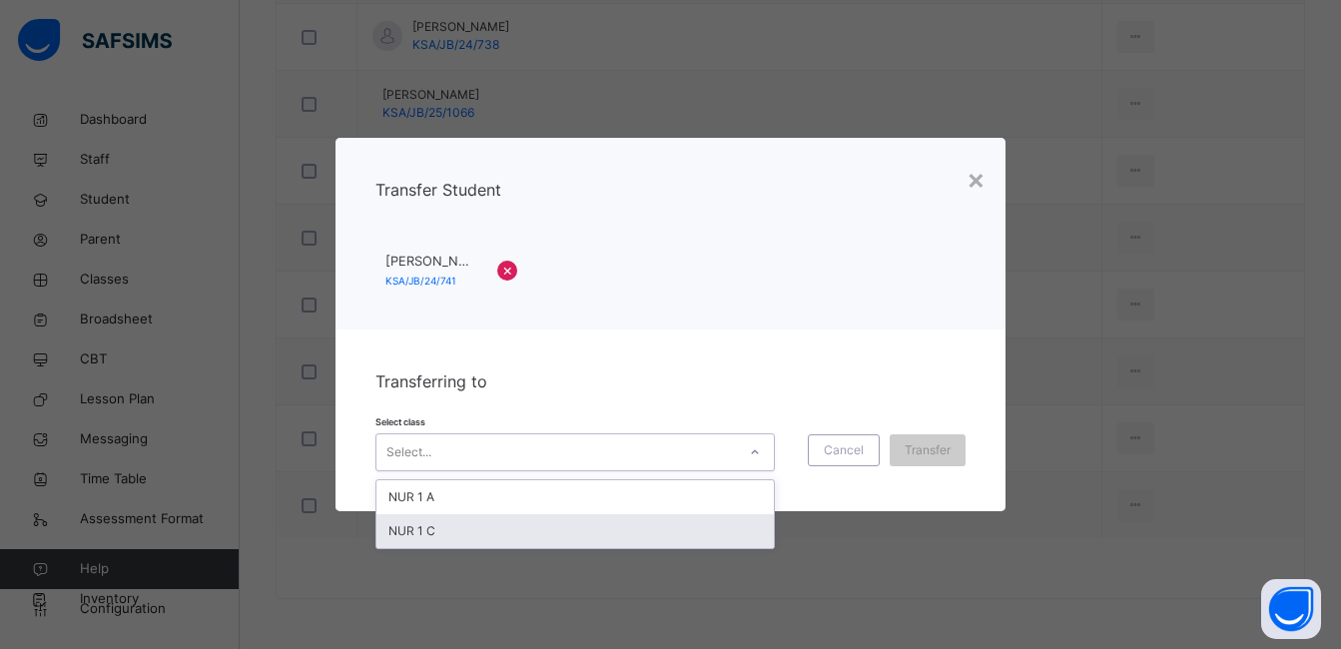
click at [686, 526] on div "NUR 1 C" at bounding box center [576, 531] width 398 height 34
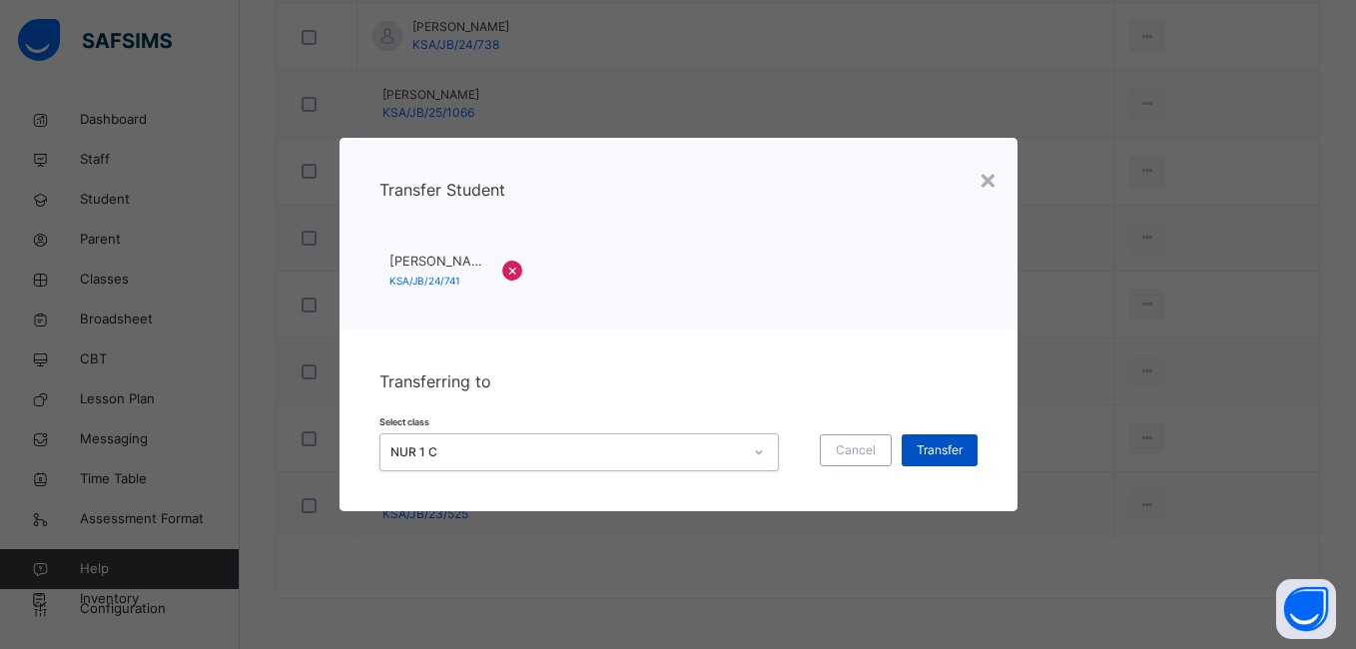
click at [940, 452] on span "Transfer" at bounding box center [940, 450] width 46 height 18
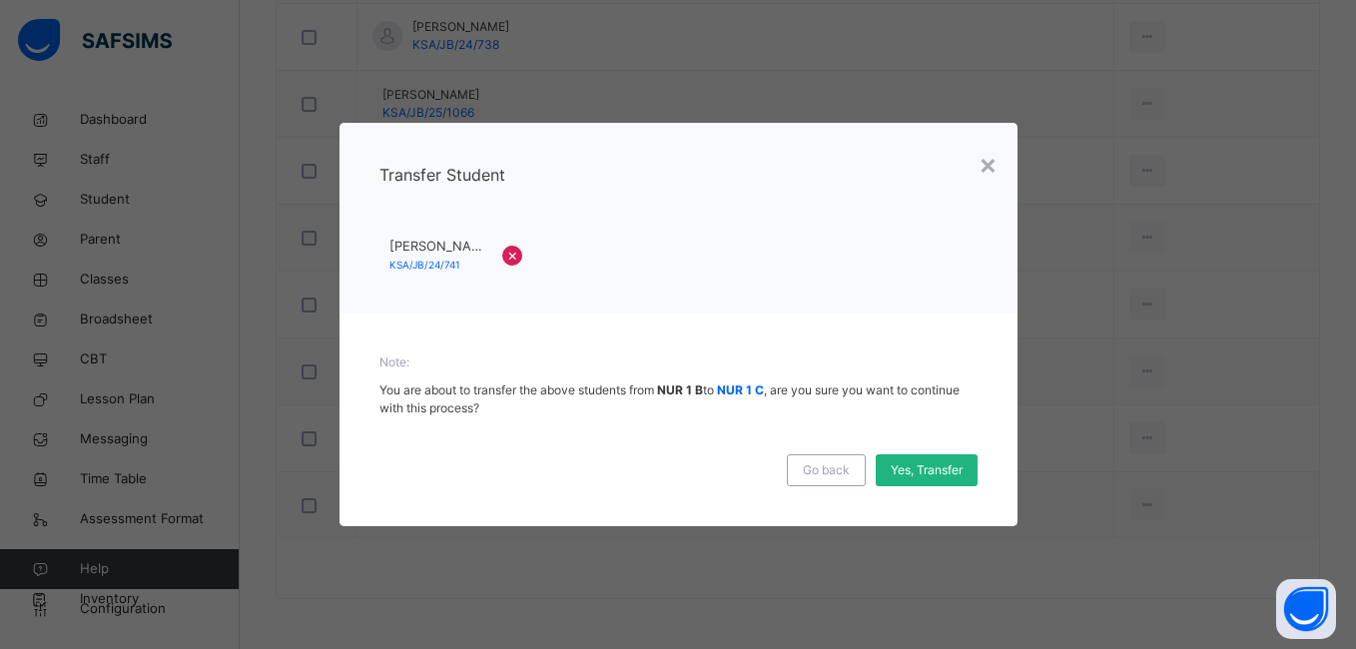
click at [930, 473] on span "Yes, Transfer" at bounding box center [927, 470] width 72 height 18
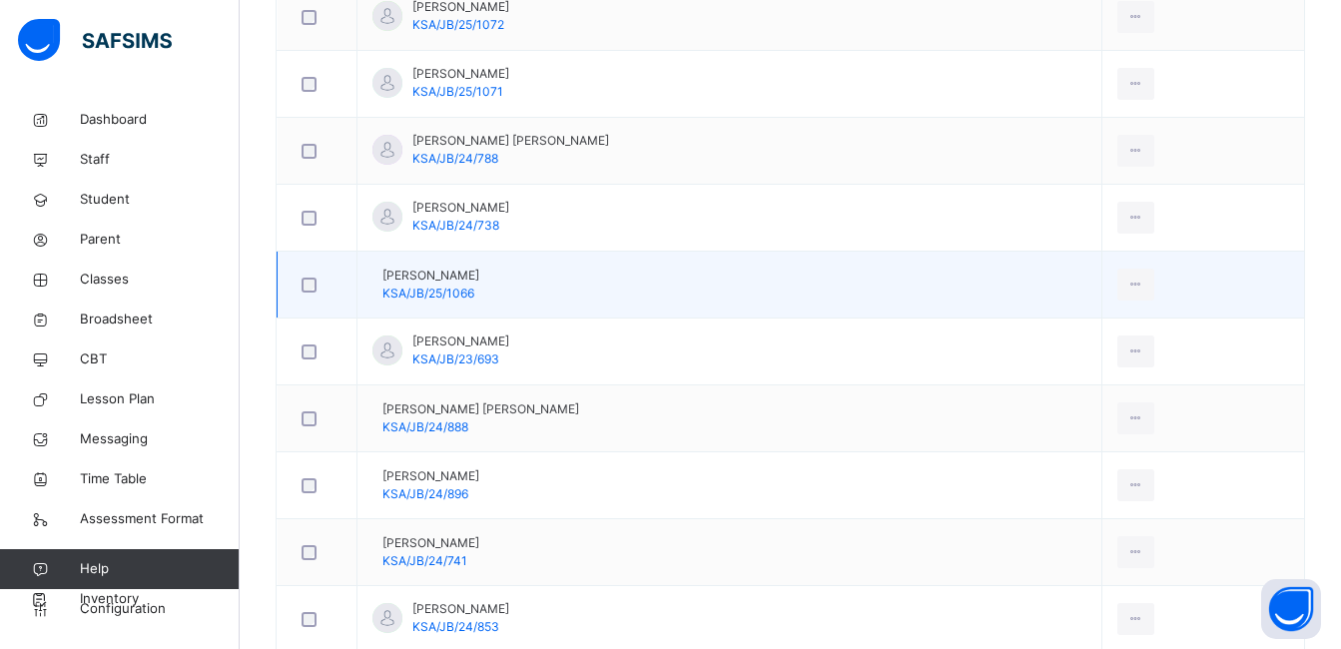
scroll to position [1883, 0]
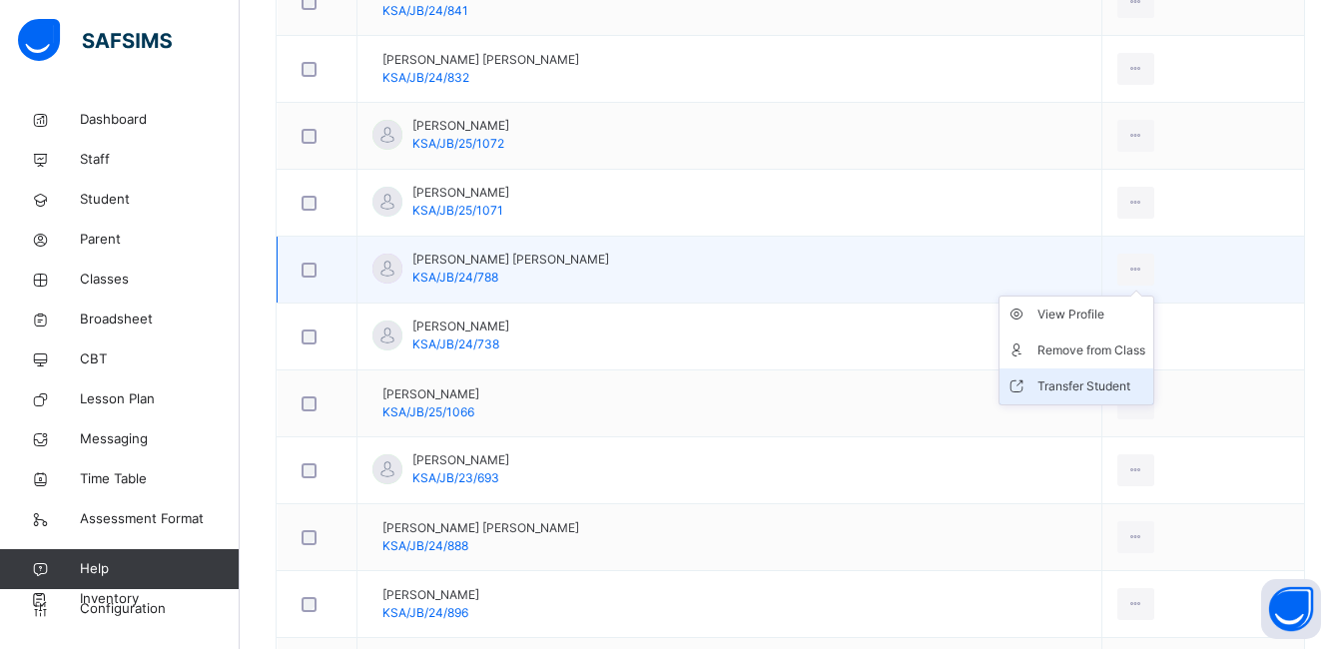
click at [1065, 388] on div "Transfer Student" at bounding box center [1092, 387] width 108 height 20
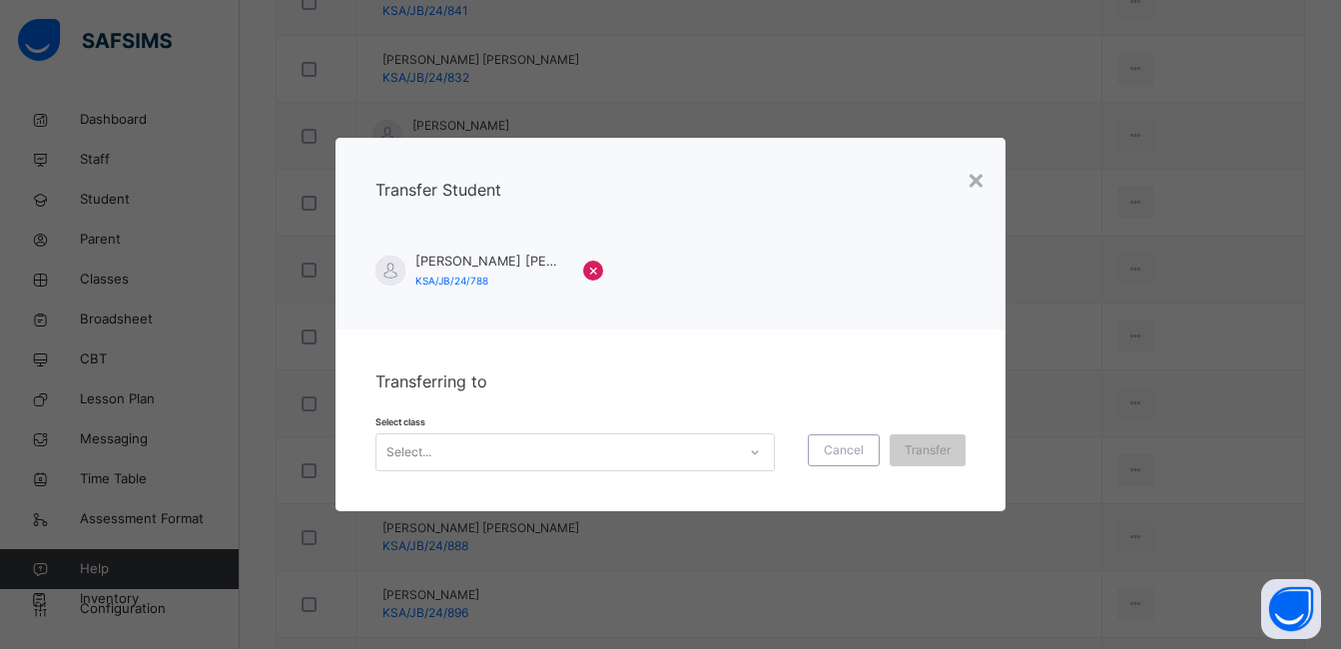
click at [749, 455] on icon at bounding box center [755, 452] width 12 height 20
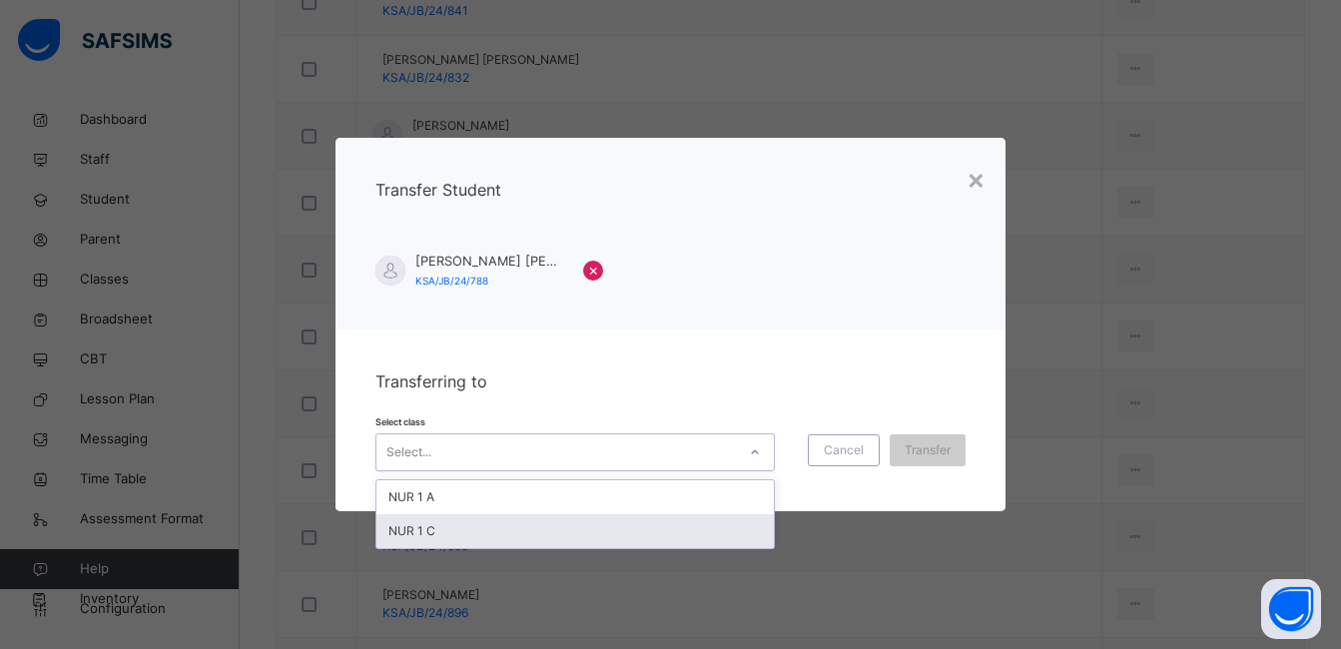
click at [723, 522] on div "NUR 1 C" at bounding box center [576, 531] width 398 height 34
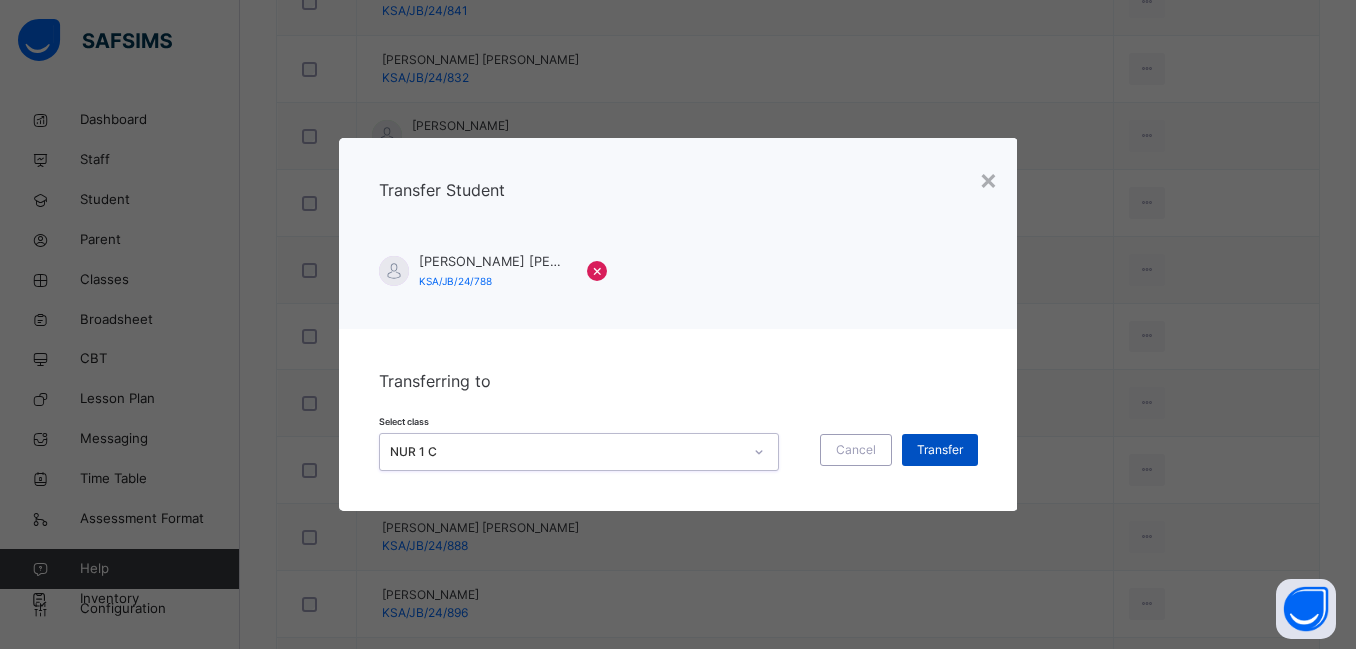
click at [946, 447] on span "Transfer" at bounding box center [940, 450] width 46 height 18
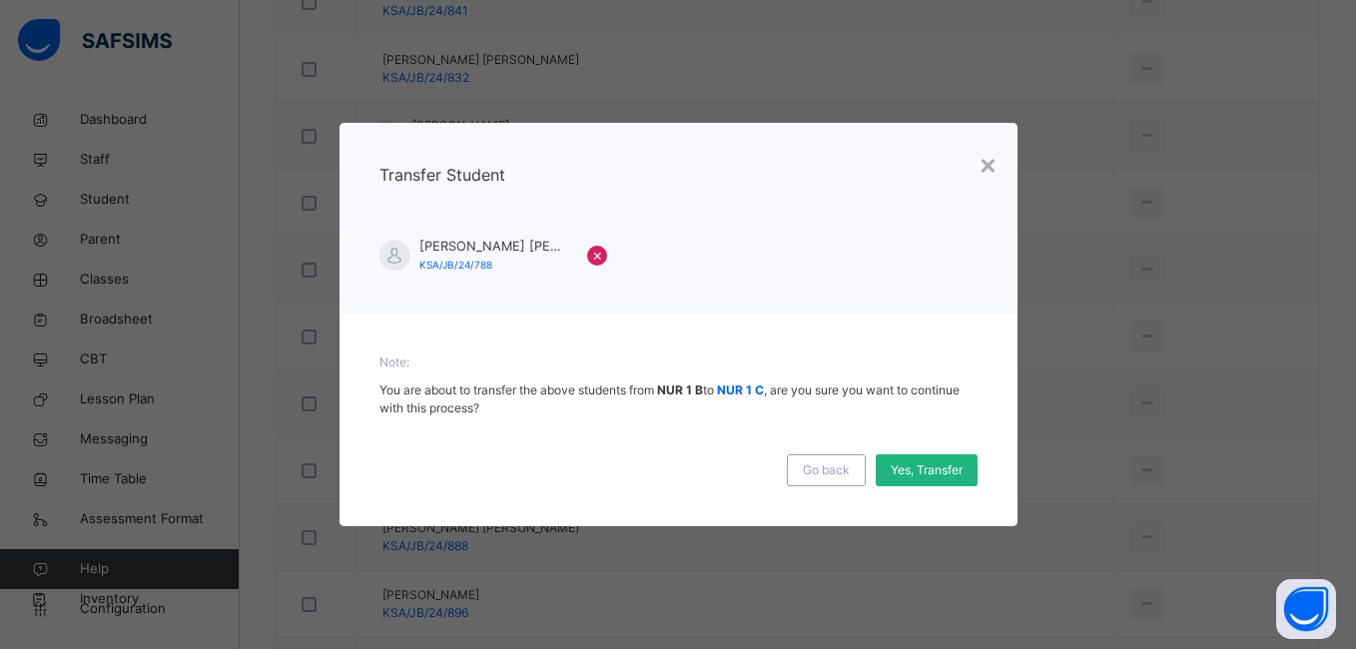
click at [939, 470] on span "Yes, Transfer" at bounding box center [927, 470] width 72 height 18
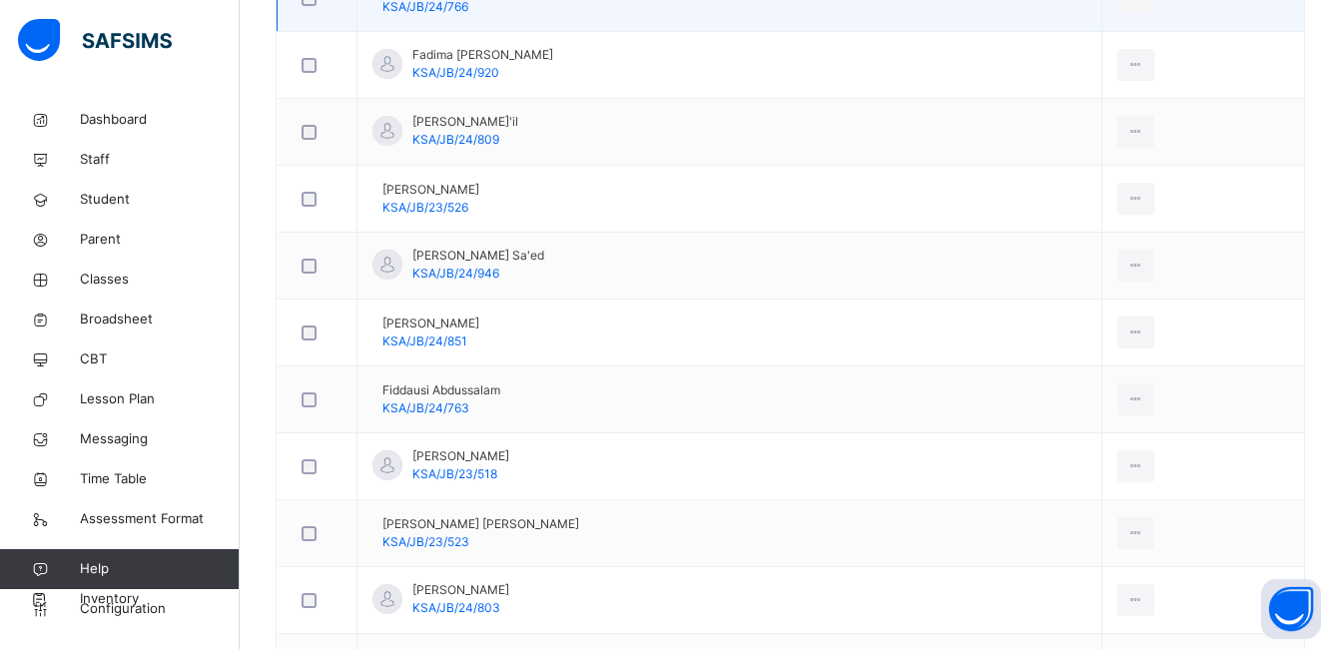
scroll to position [684, 0]
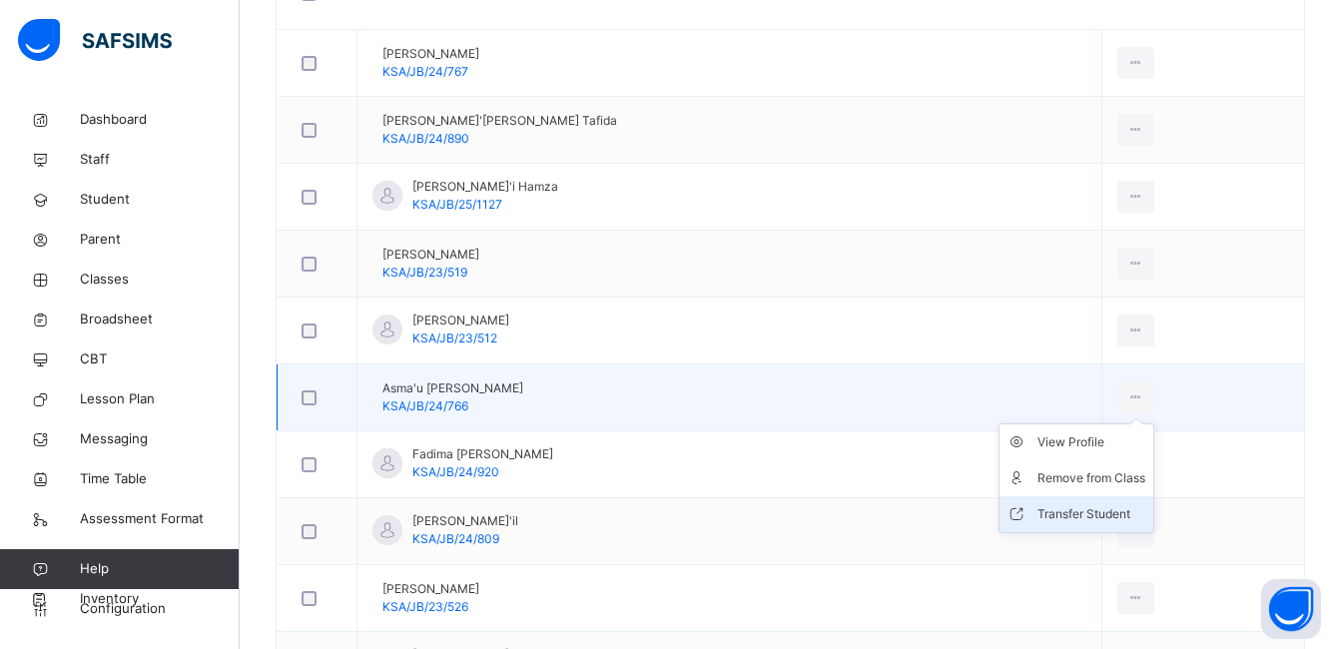
click at [1082, 510] on div "Transfer Student" at bounding box center [1092, 514] width 108 height 20
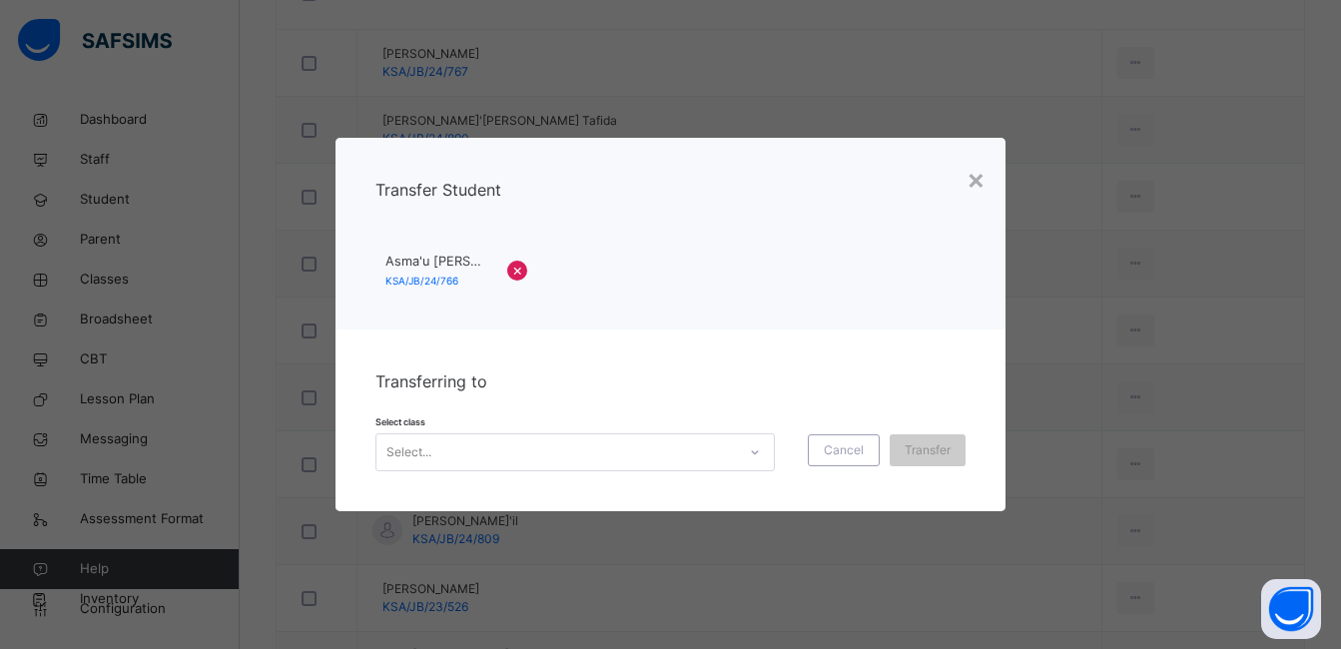
click at [751, 452] on icon at bounding box center [755, 452] width 12 height 20
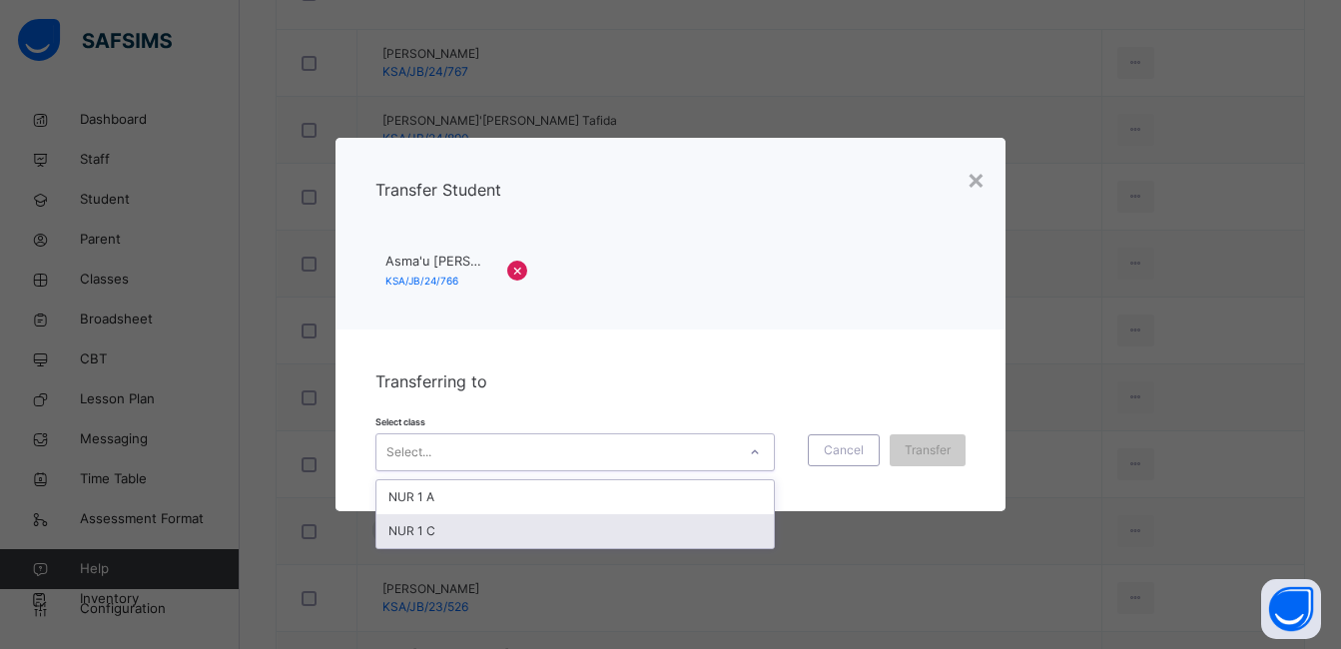
click at [729, 528] on div "NUR 1 C" at bounding box center [576, 531] width 398 height 34
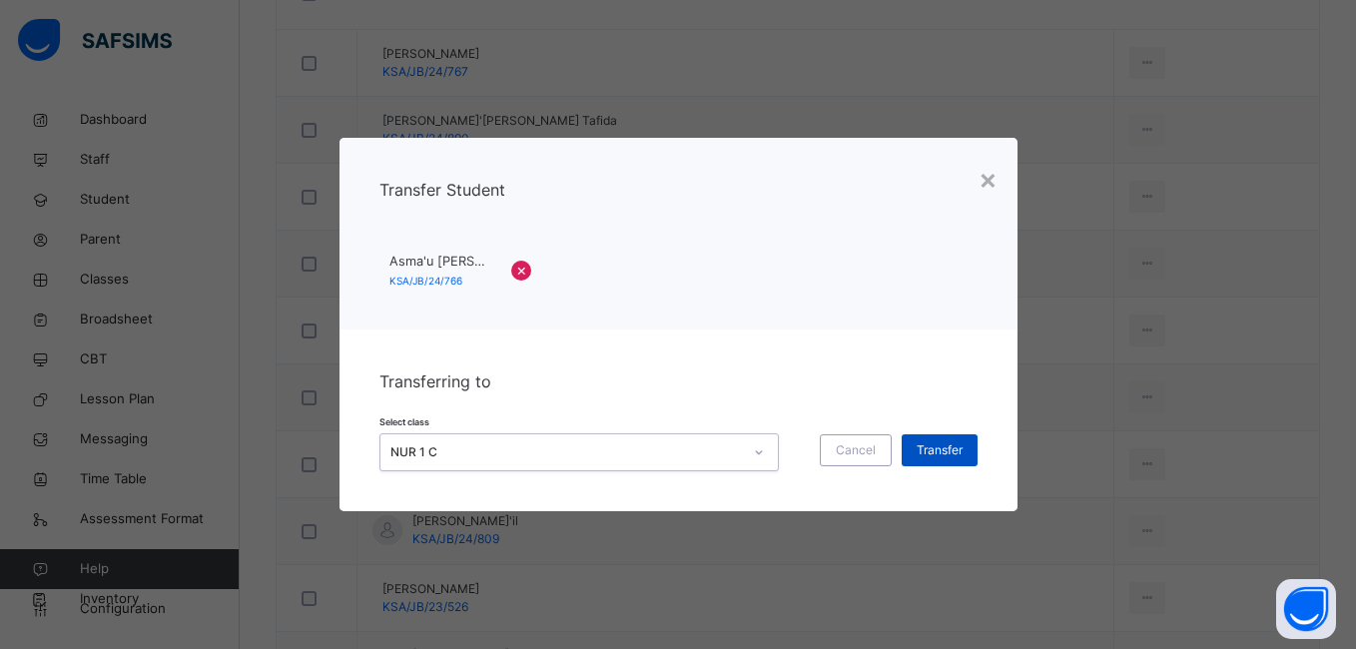
click at [933, 448] on span "Transfer" at bounding box center [940, 450] width 46 height 18
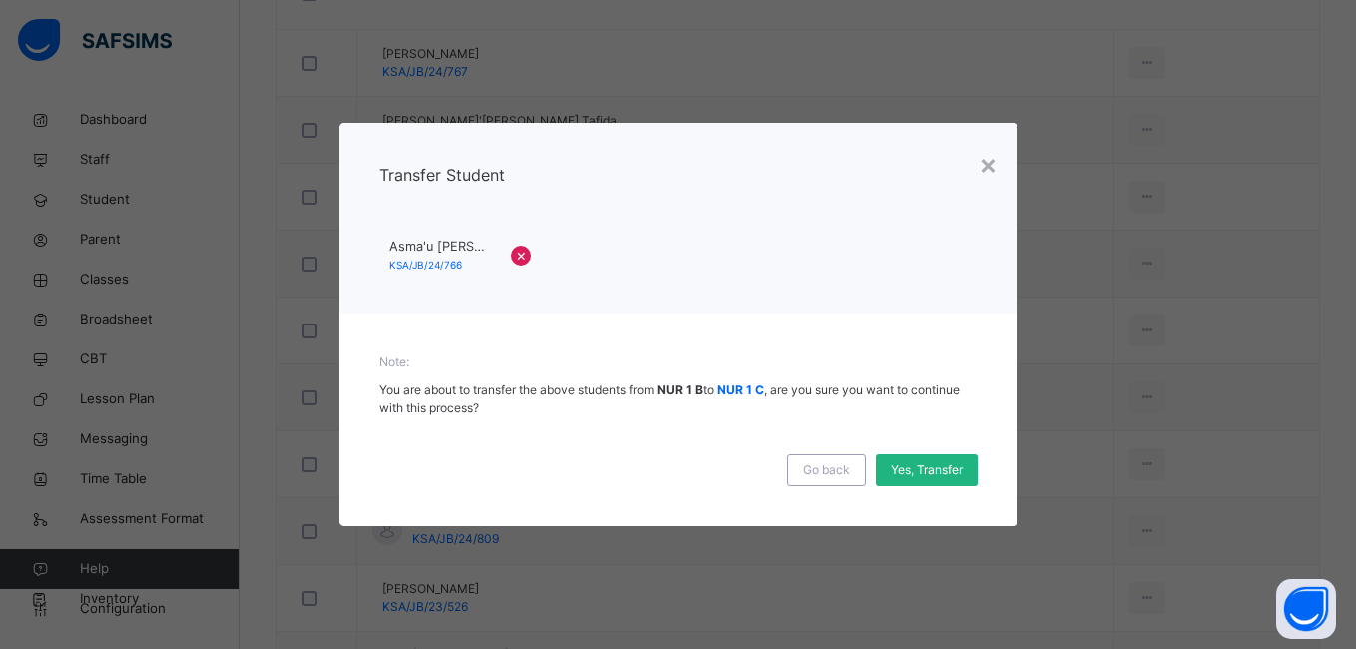
click at [929, 465] on span "Yes, Transfer" at bounding box center [927, 470] width 72 height 18
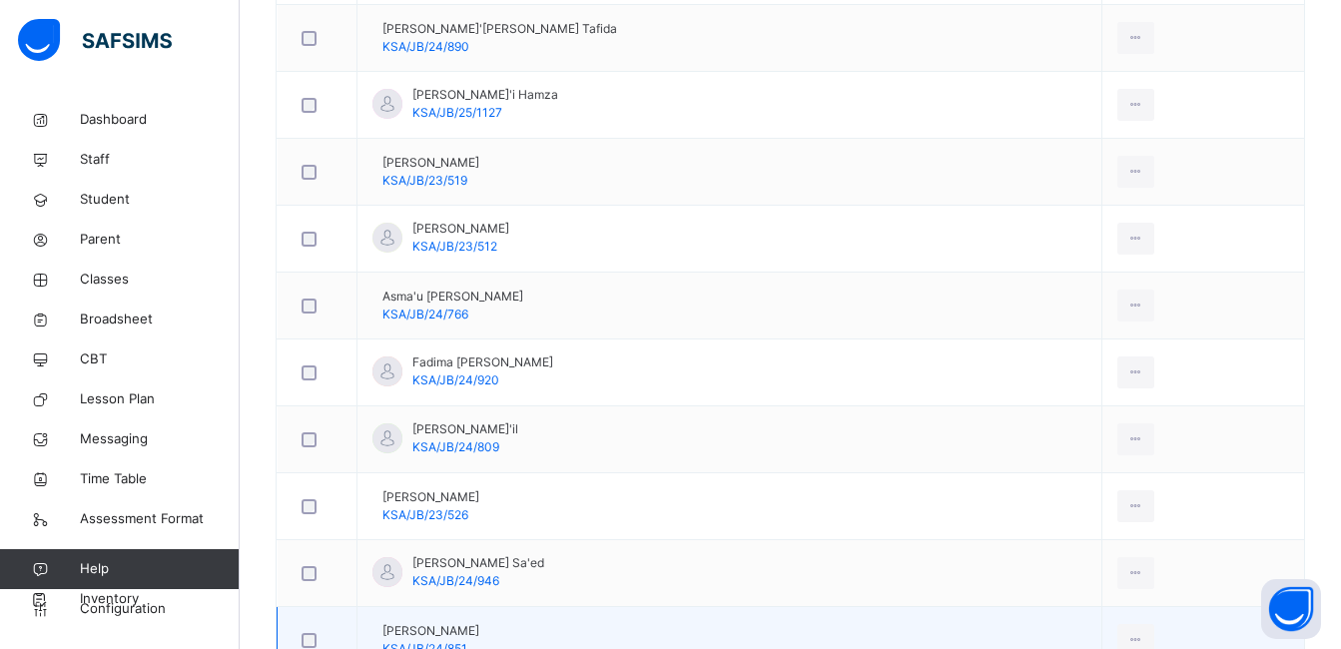
scroll to position [884, 0]
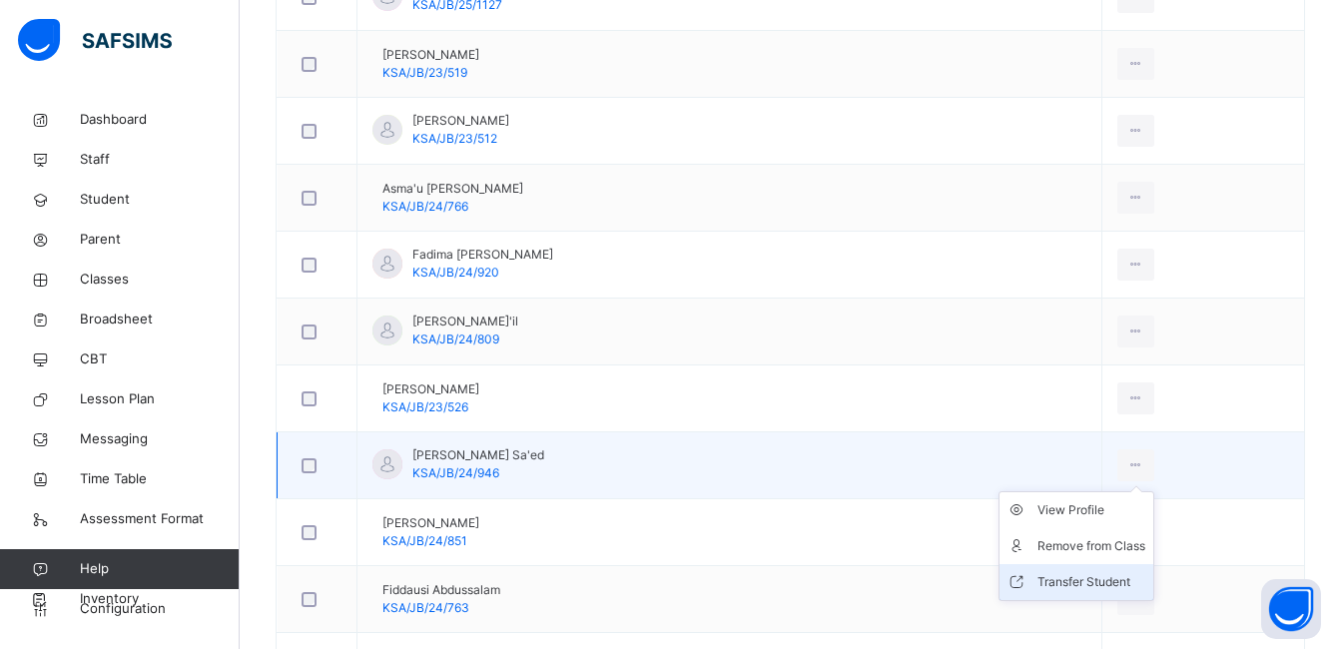
click at [1081, 580] on div "Transfer Student" at bounding box center [1092, 582] width 108 height 20
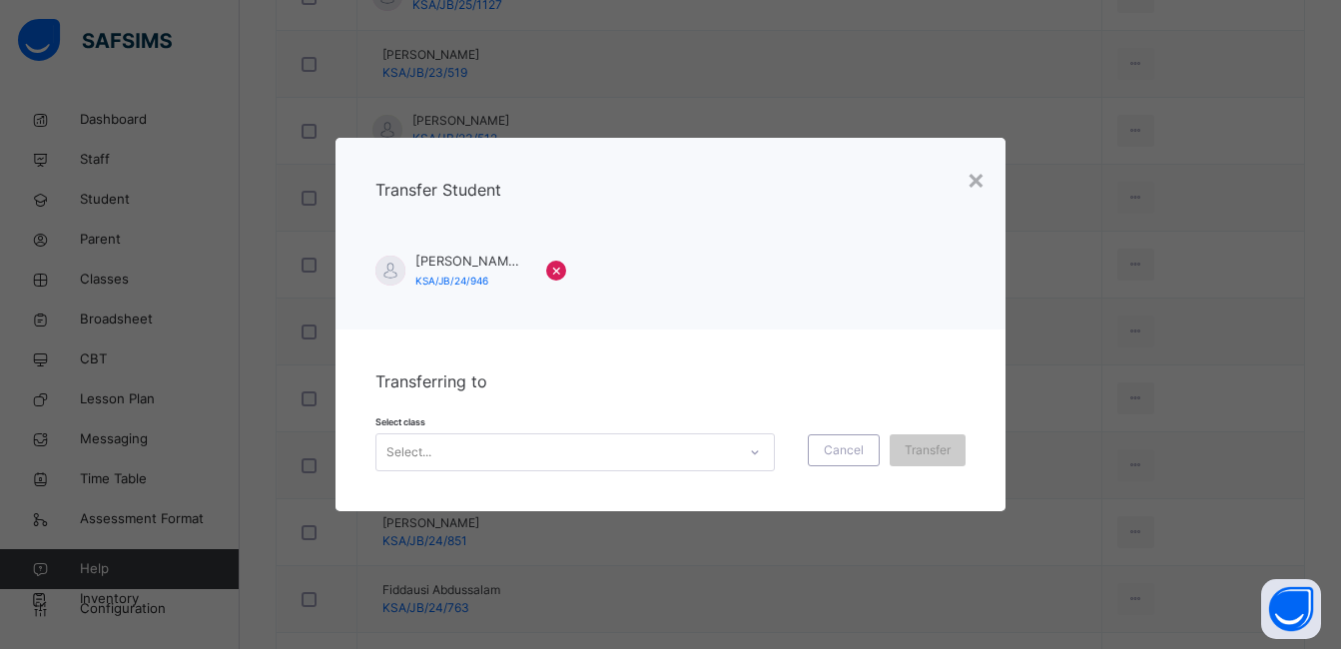
click at [743, 454] on div at bounding box center [755, 452] width 34 height 32
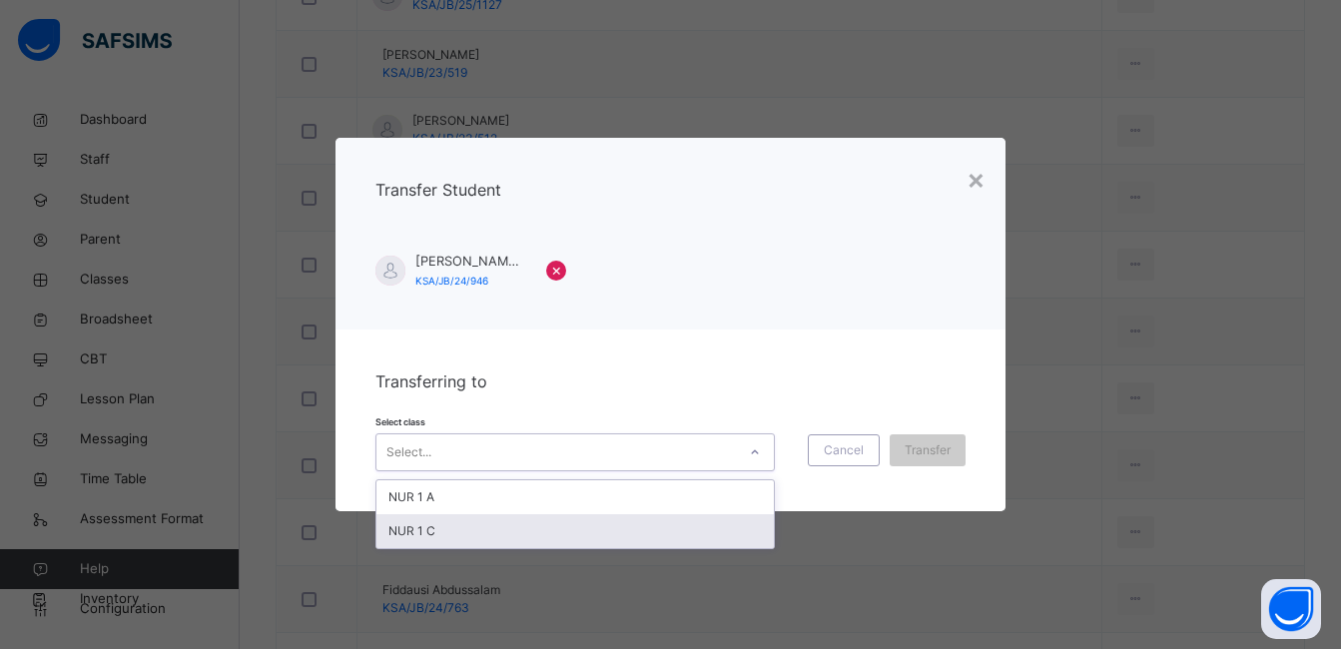
click at [717, 526] on div "NUR 1 C" at bounding box center [576, 531] width 398 height 34
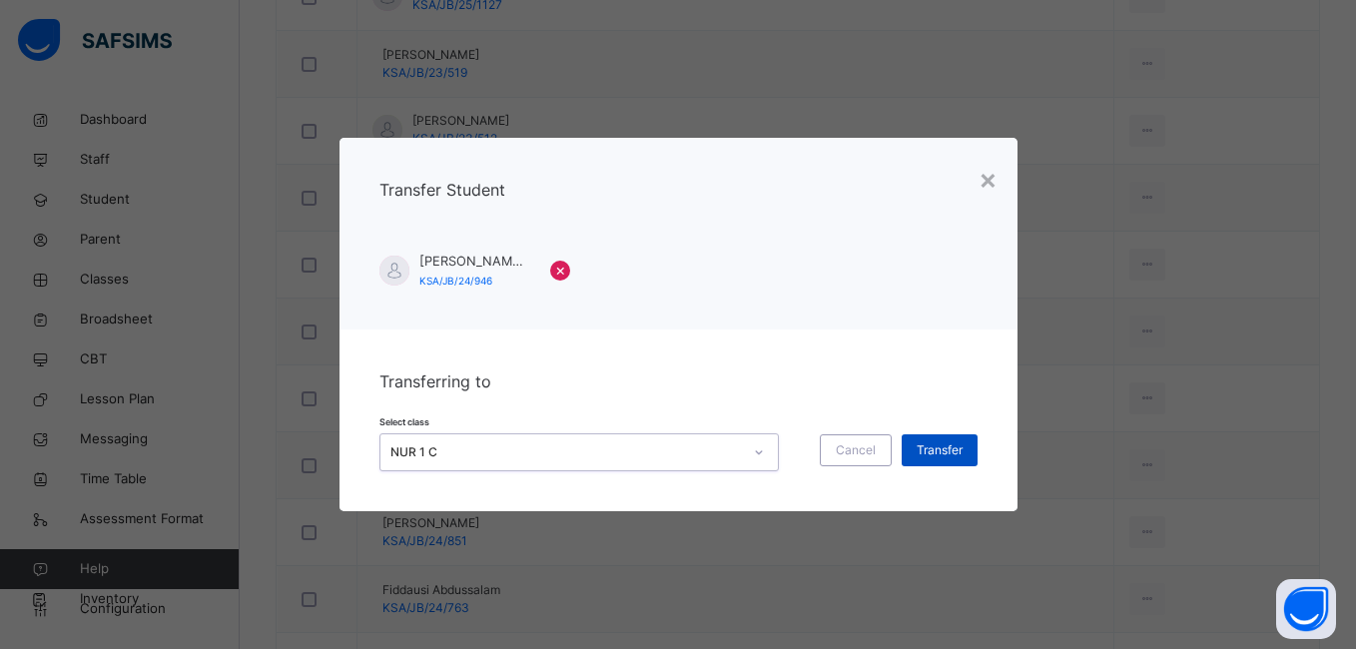
click at [942, 450] on span "Transfer" at bounding box center [940, 450] width 46 height 18
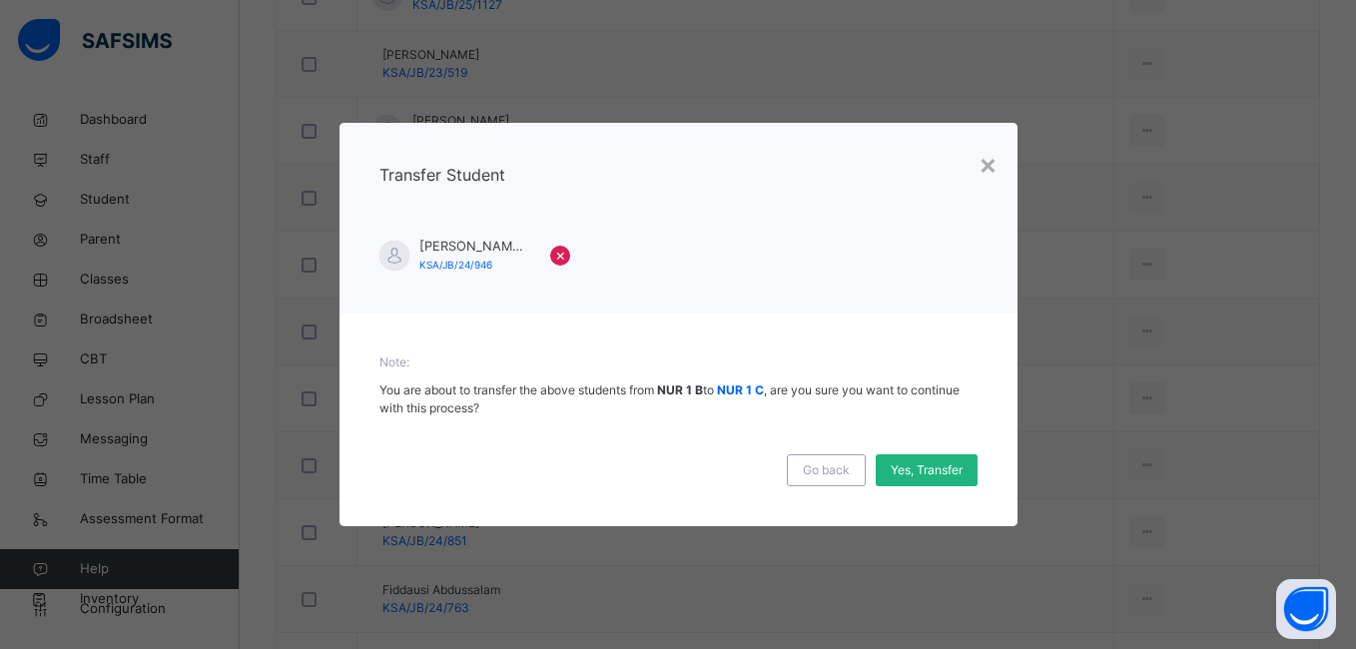
click at [936, 466] on span "Yes, Transfer" at bounding box center [927, 470] width 72 height 18
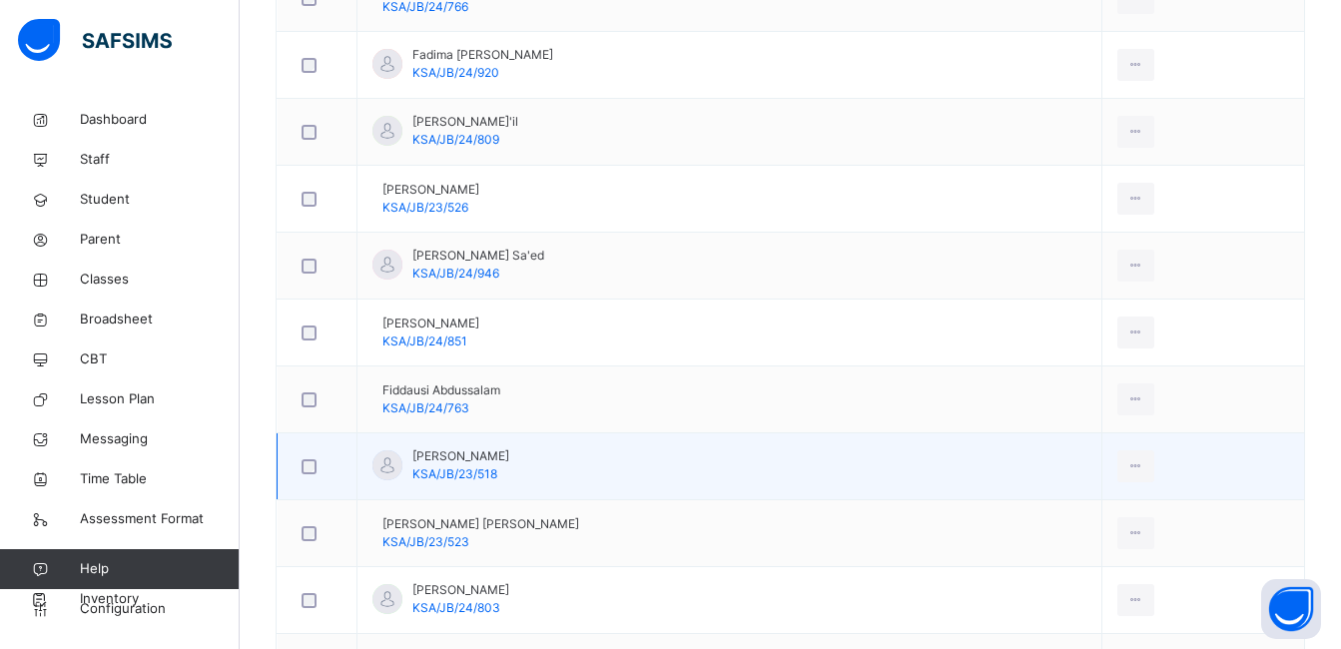
scroll to position [1184, 0]
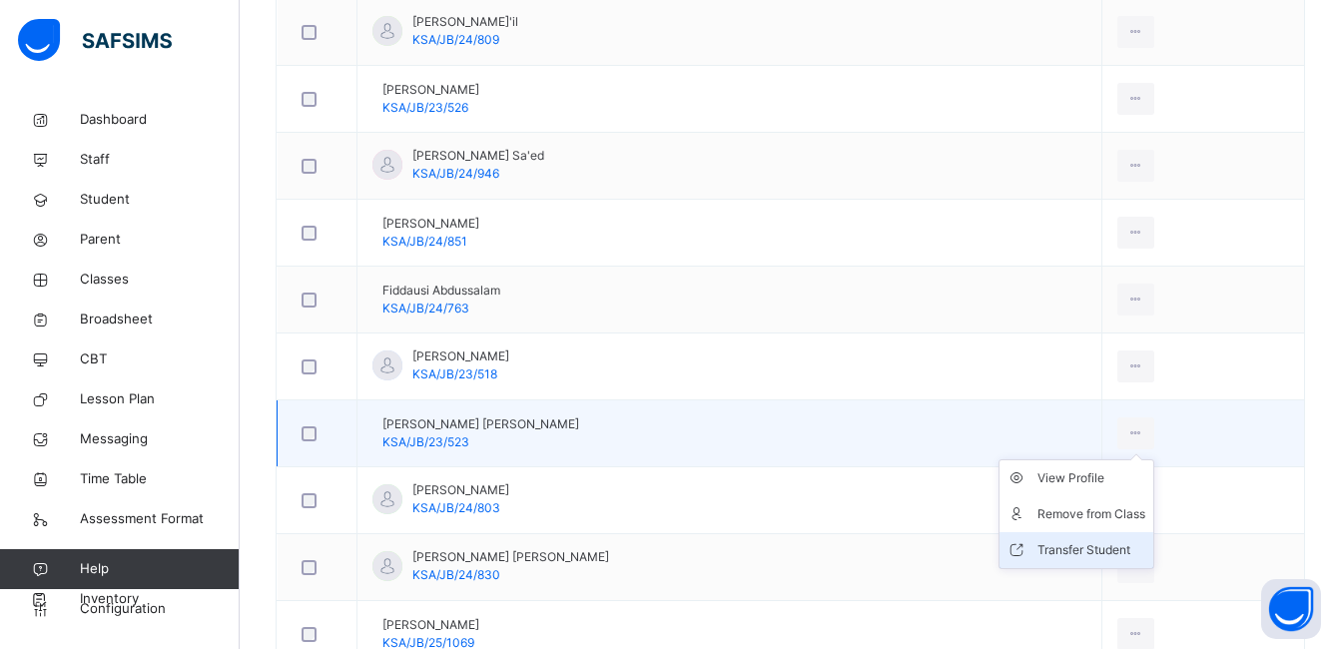
click at [1077, 551] on div "Transfer Student" at bounding box center [1092, 550] width 108 height 20
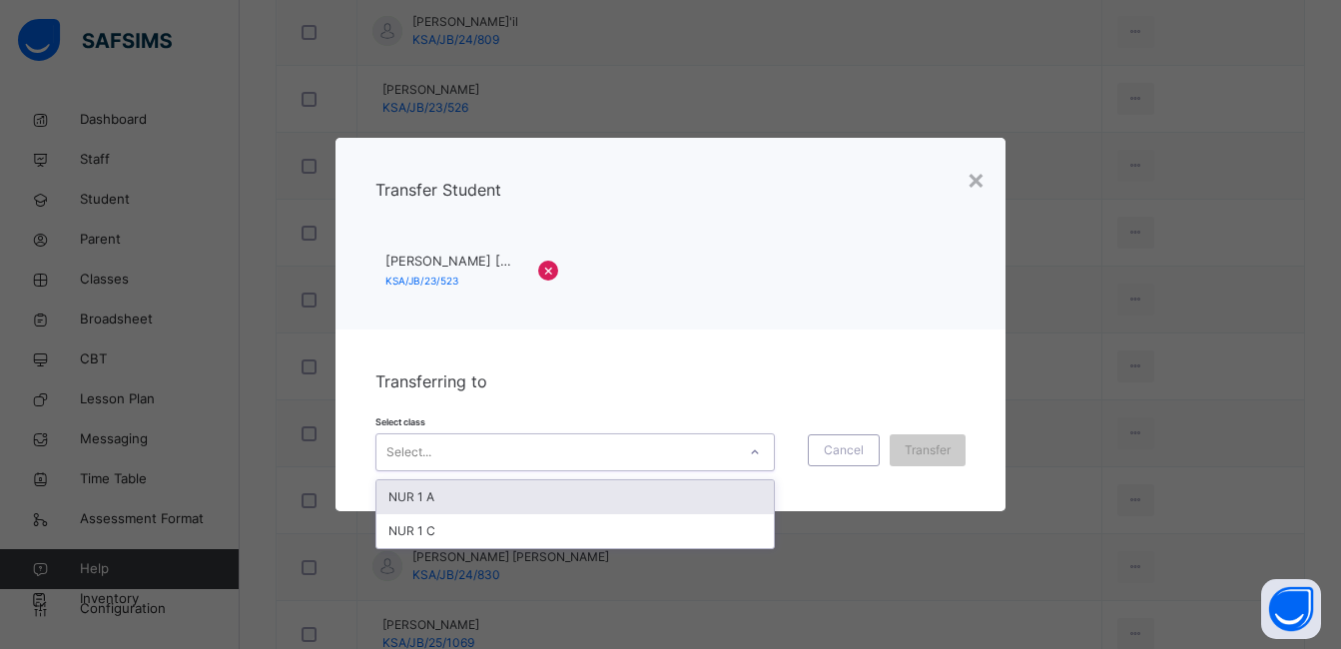
click at [749, 449] on icon at bounding box center [755, 452] width 12 height 20
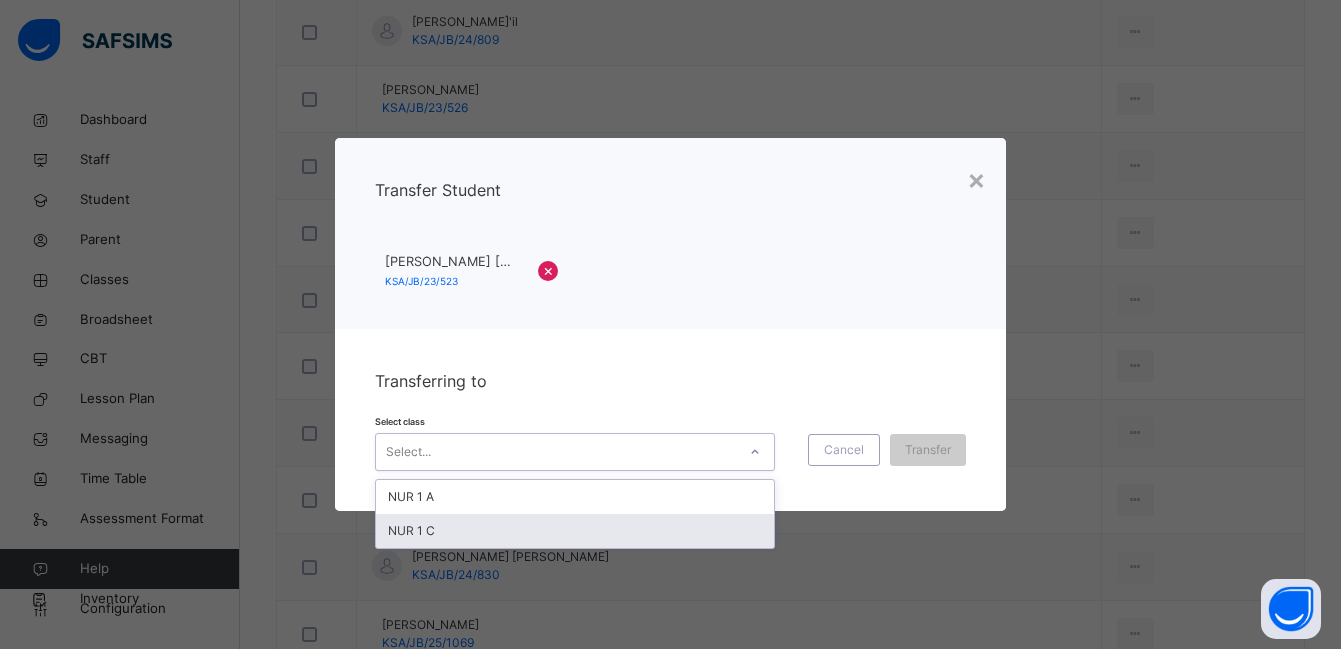
click at [724, 530] on div "NUR 1 C" at bounding box center [576, 531] width 398 height 34
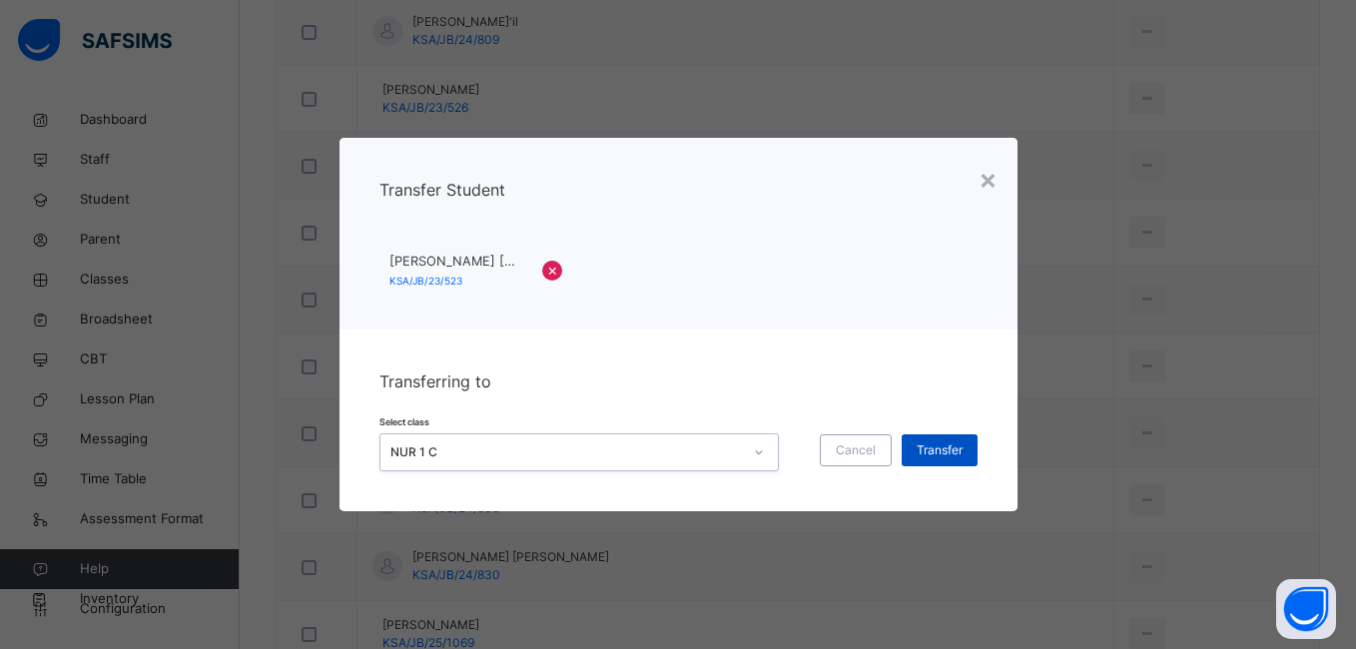
click at [945, 452] on span "Transfer" at bounding box center [940, 450] width 46 height 18
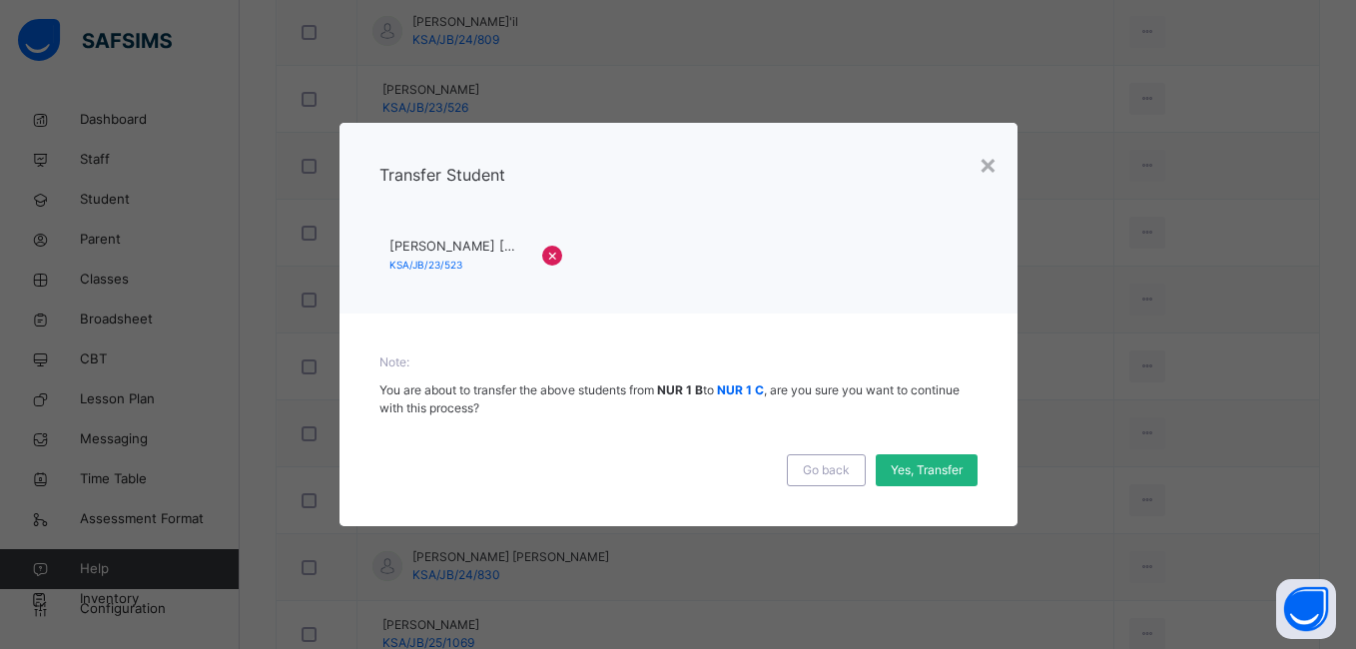
click at [938, 466] on span "Yes, Transfer" at bounding box center [927, 470] width 72 height 18
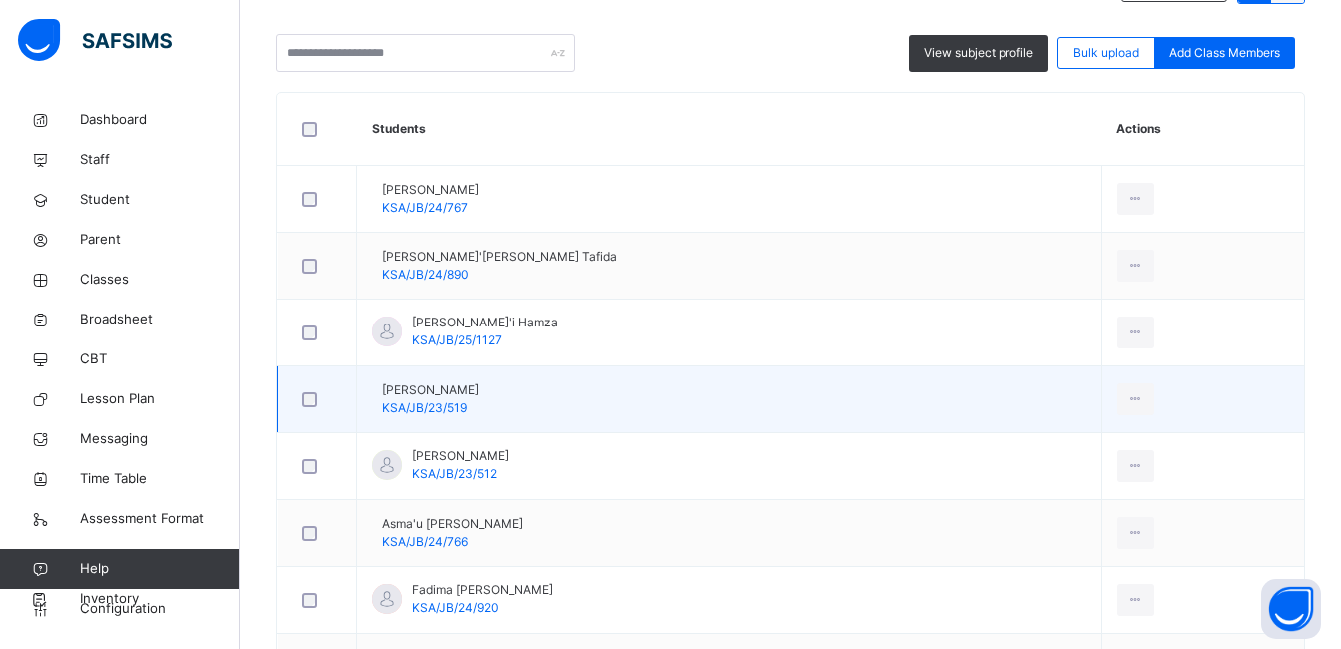
scroll to position [285, 0]
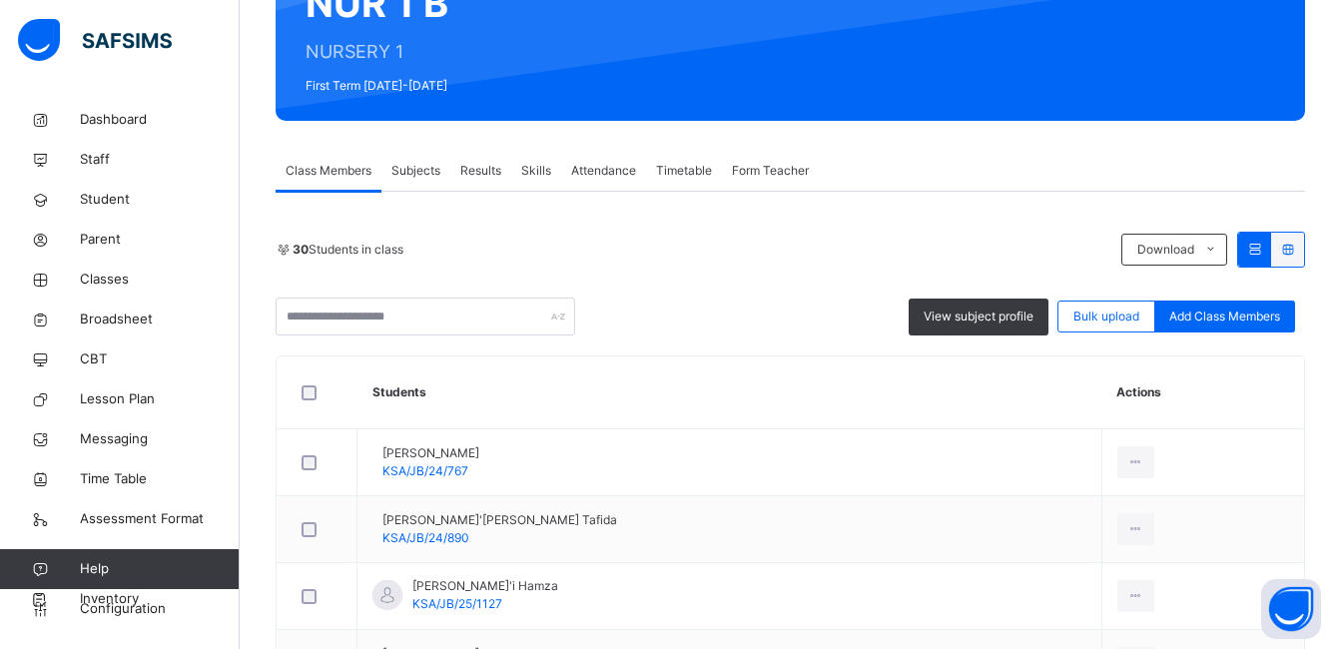
click at [425, 171] on span "Subjects" at bounding box center [416, 171] width 49 height 18
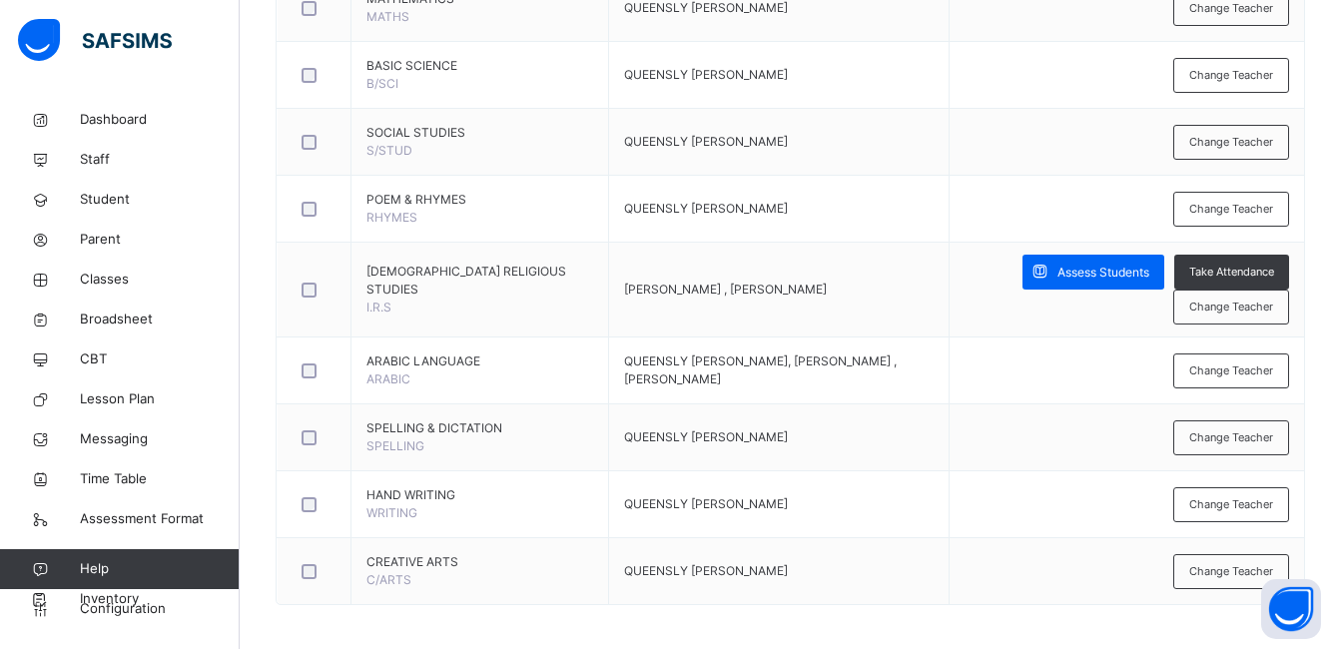
scroll to position [730, 0]
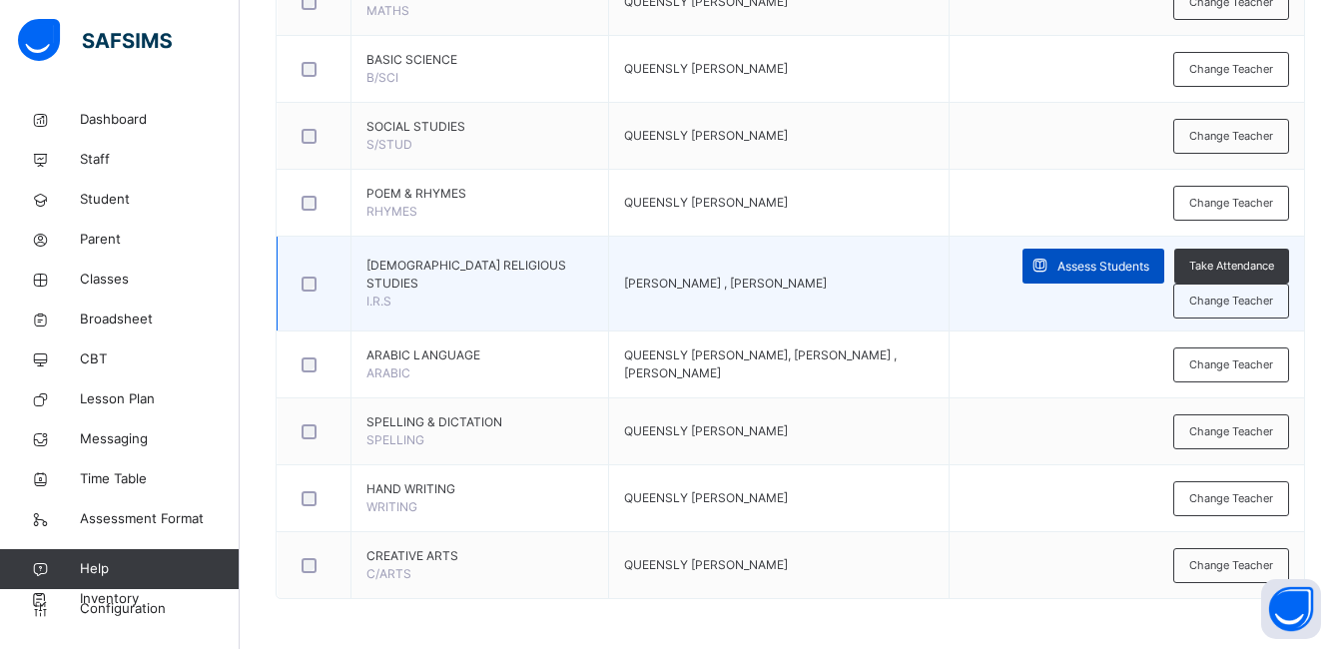
click at [1103, 267] on span "Assess Students" at bounding box center [1104, 267] width 92 height 18
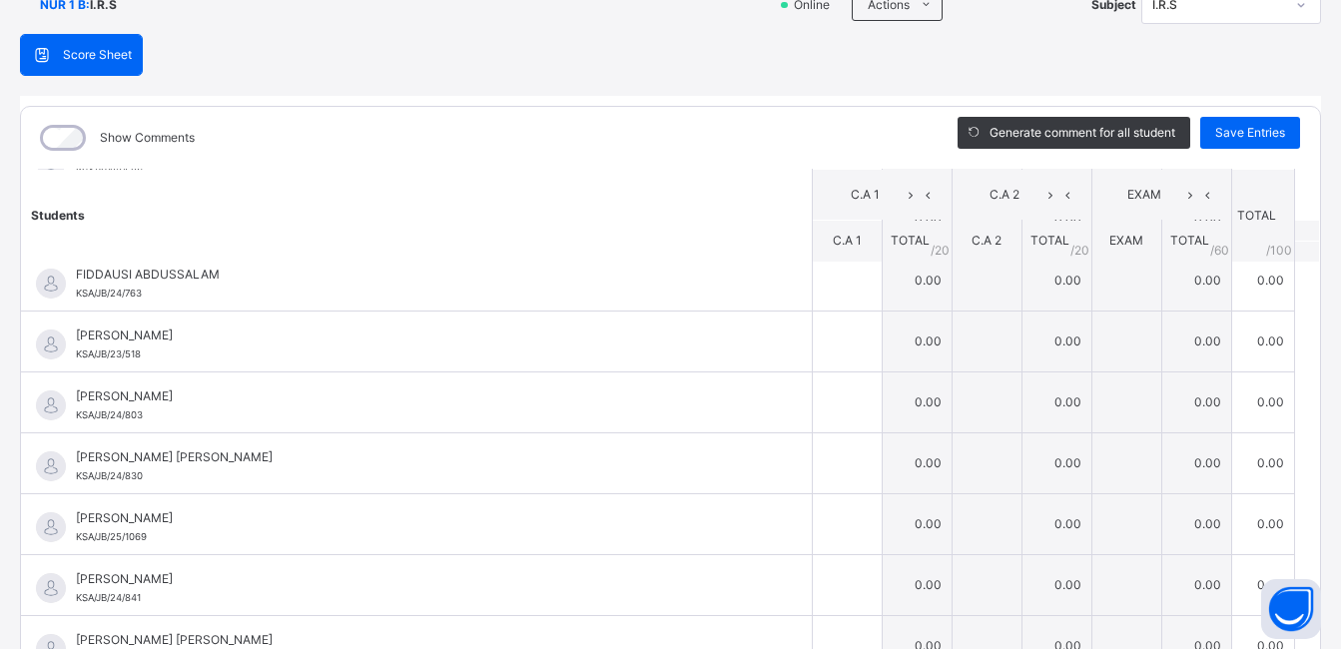
scroll to position [0, 0]
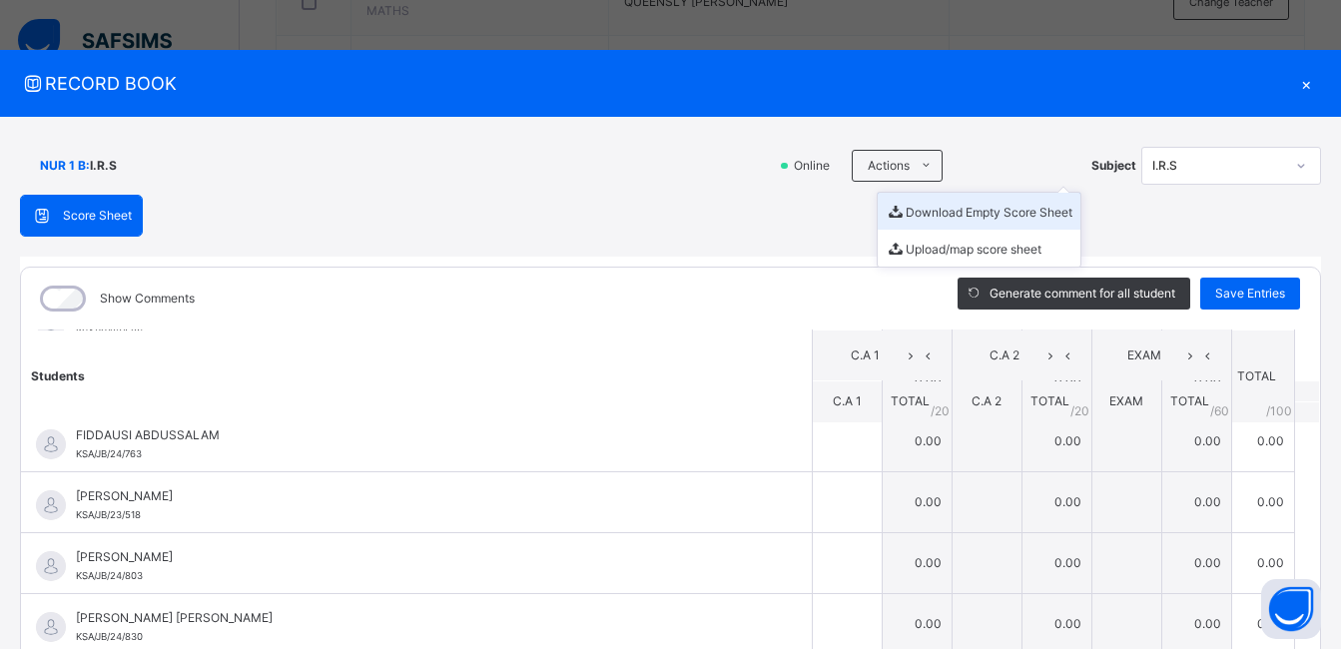
click at [919, 209] on li "Download Empty Score Sheet" at bounding box center [979, 211] width 203 height 37
drag, startPoint x: 843, startPoint y: 45, endPoint x: 1314, endPoint y: 92, distance: 473.8
click at [843, 45] on div "RECORD BOOK × NUR 1 B : I.R.S Online Actions Download Empty Score Sheet Upload/…" at bounding box center [670, 324] width 1341 height 649
click at [1294, 81] on div "×" at bounding box center [1306, 83] width 30 height 27
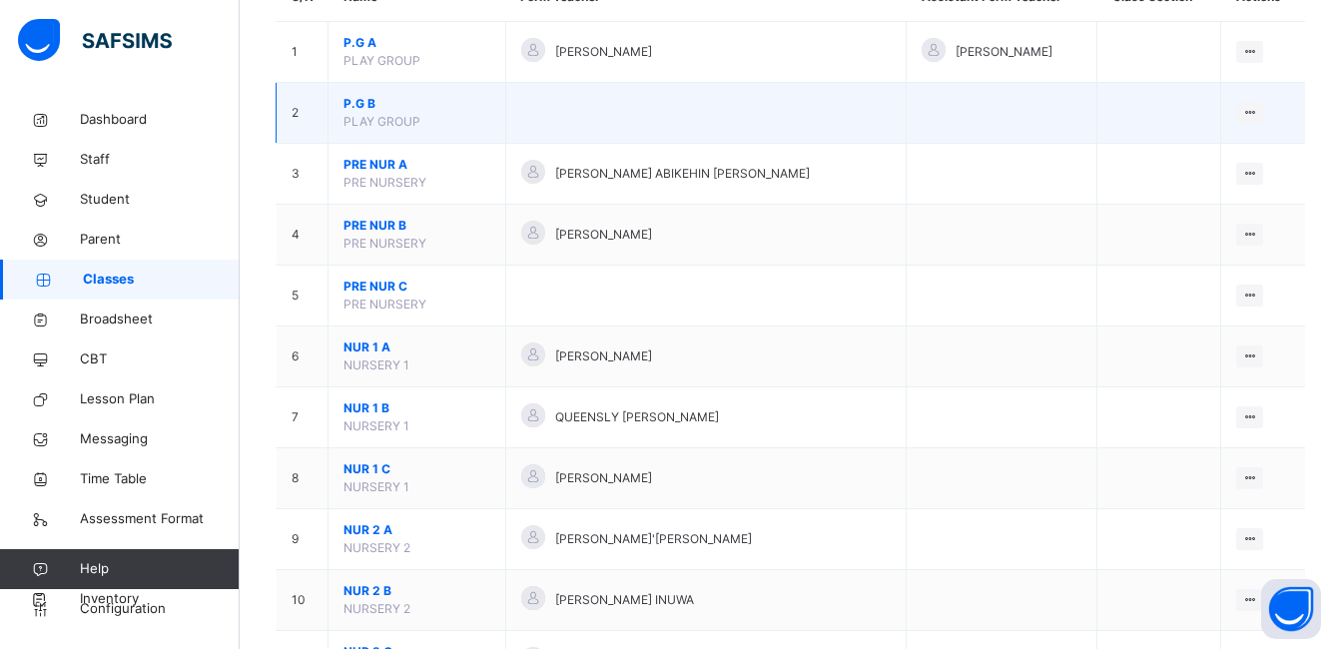
scroll to position [400, 0]
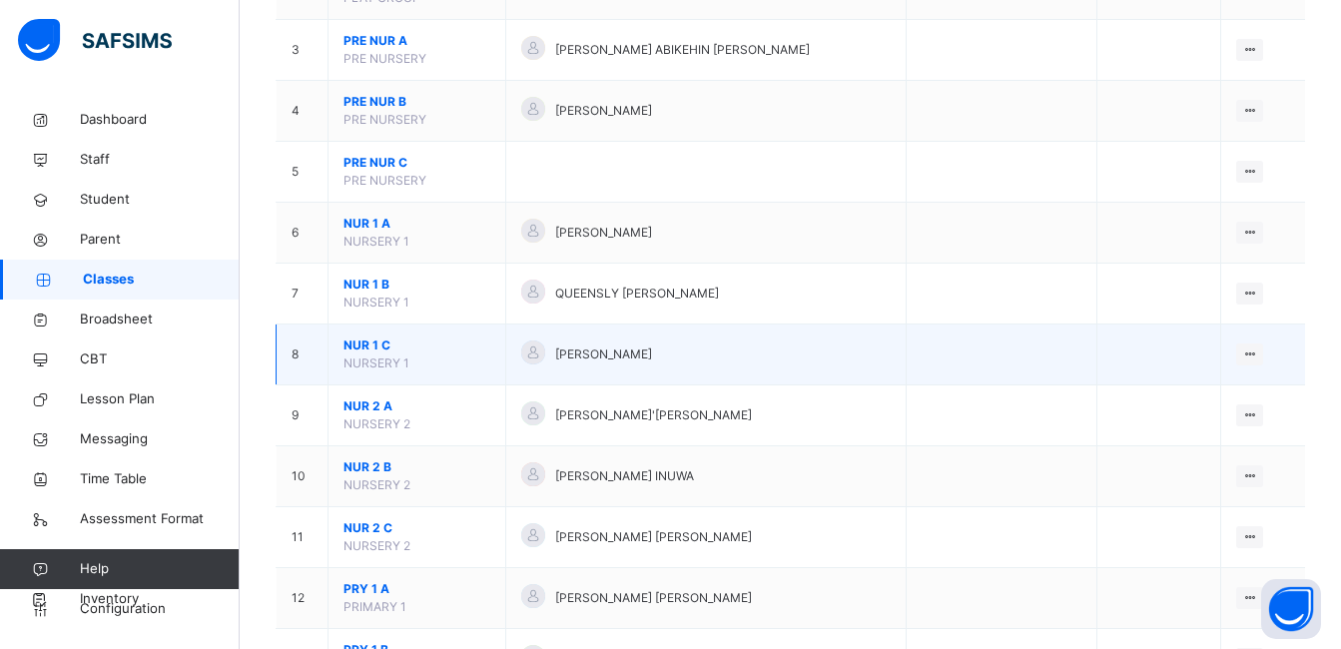
click at [357, 344] on span "NUR 1 C" at bounding box center [417, 346] width 147 height 18
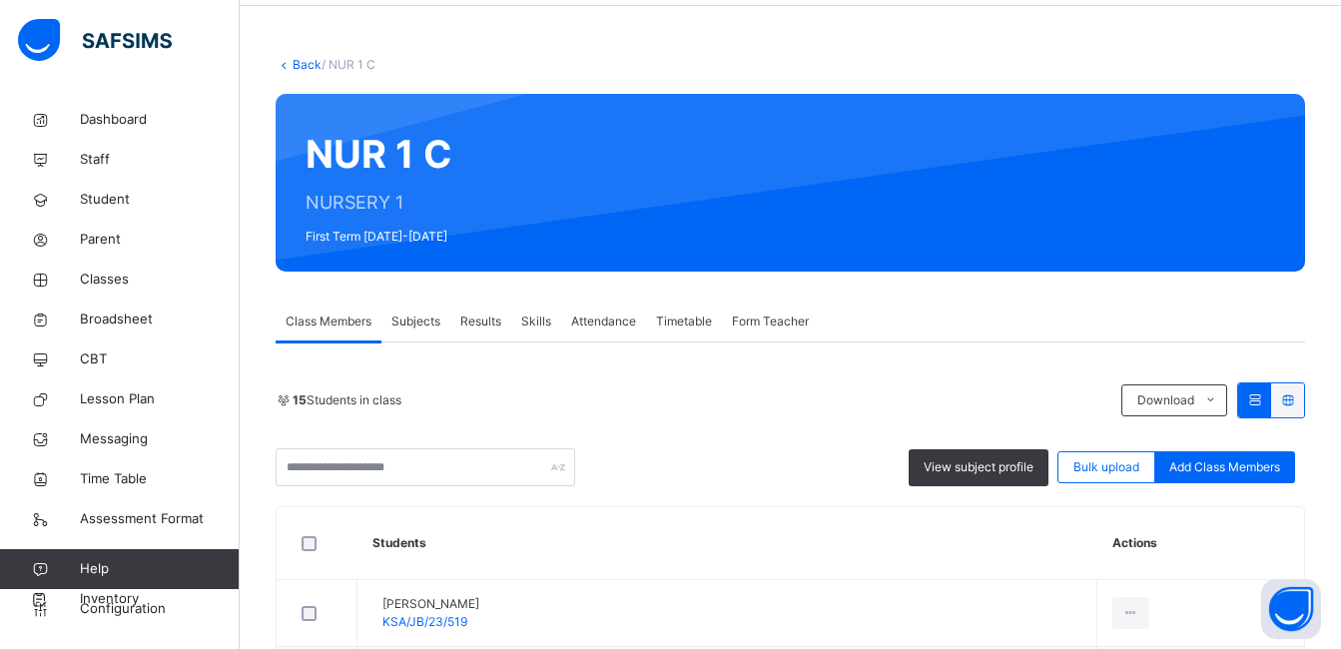
scroll to position [100, 0]
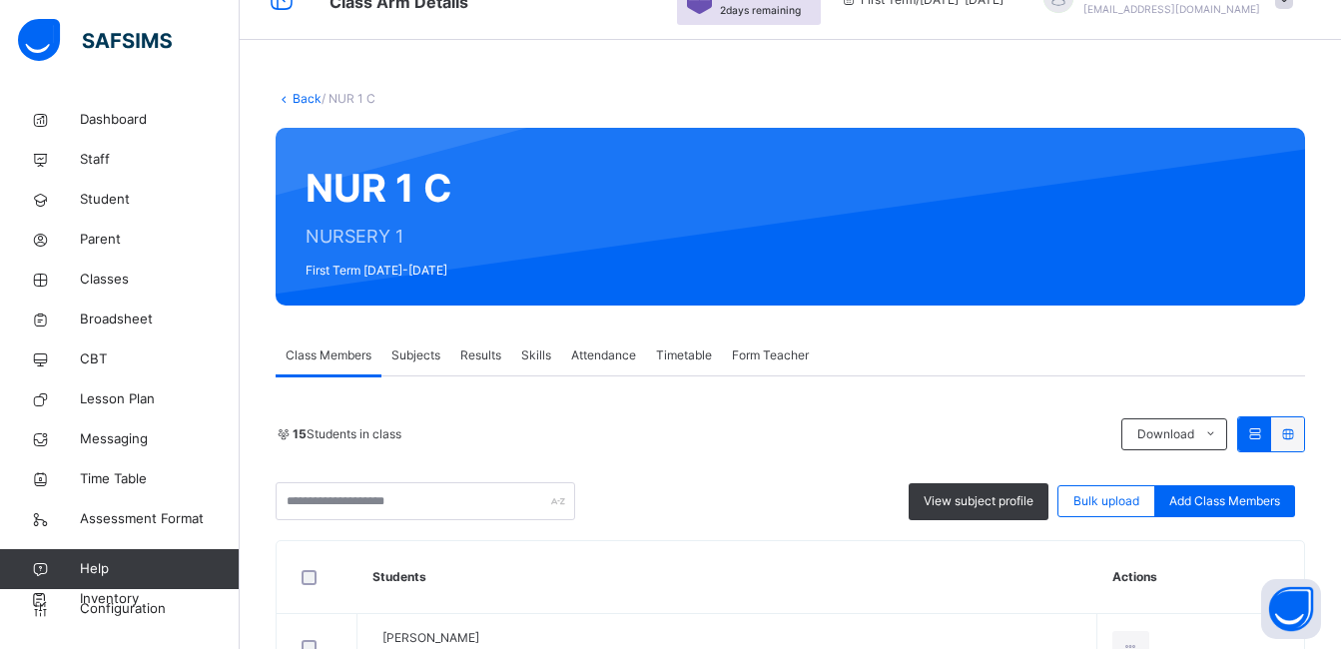
click at [430, 358] on span "Subjects" at bounding box center [416, 356] width 49 height 18
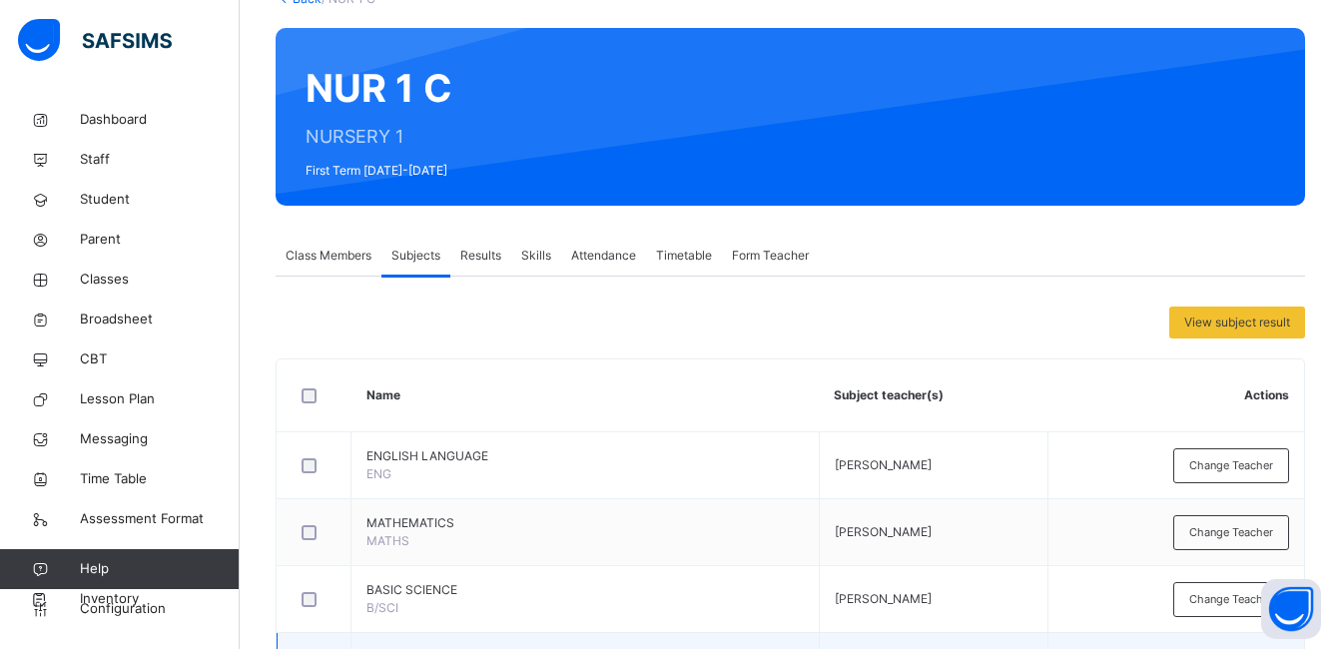
scroll to position [702, 0]
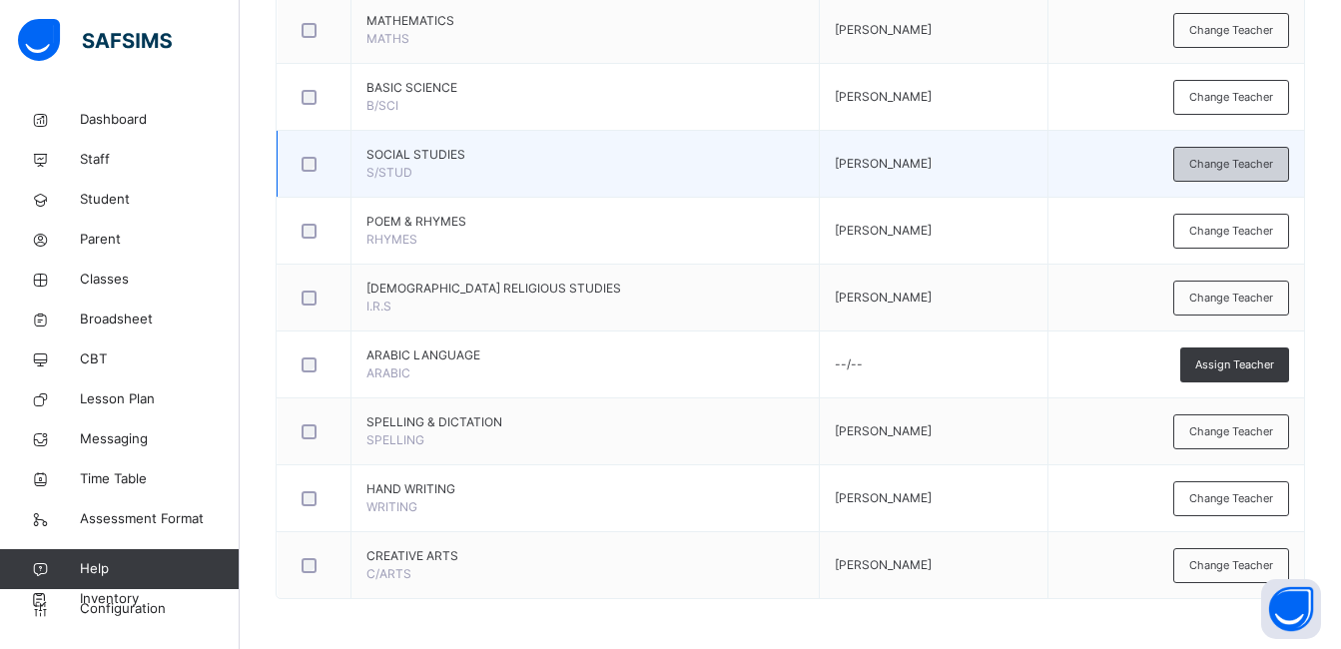
click at [1233, 164] on span "Change Teacher" at bounding box center [1232, 164] width 84 height 17
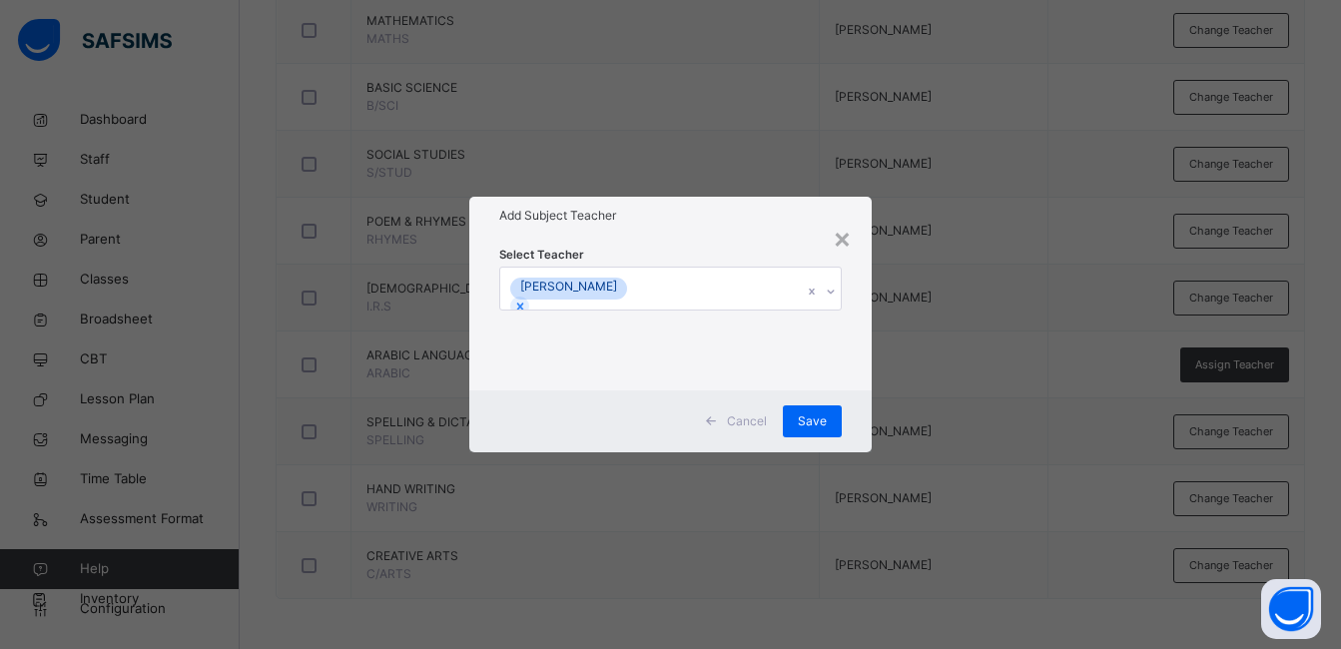
click at [743, 287] on div "[PERSON_NAME]" at bounding box center [651, 289] width 303 height 42
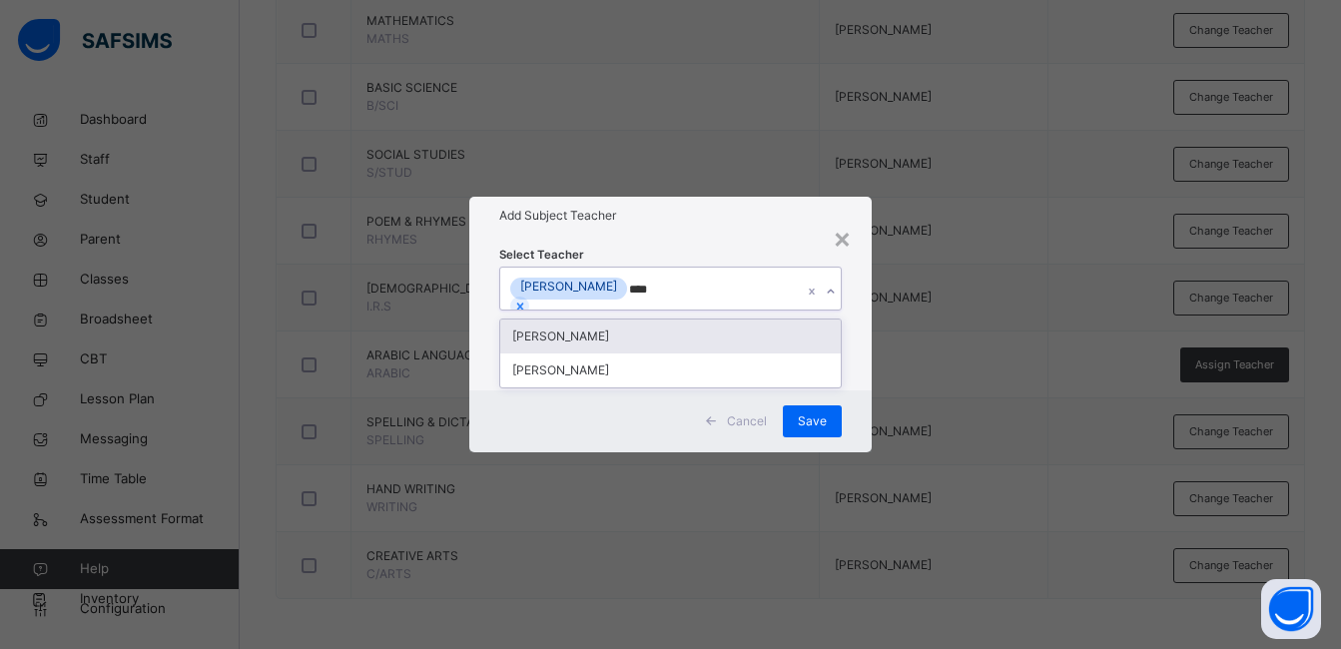
type input "*****"
click at [647, 343] on div "[PERSON_NAME]" at bounding box center [670, 337] width 341 height 34
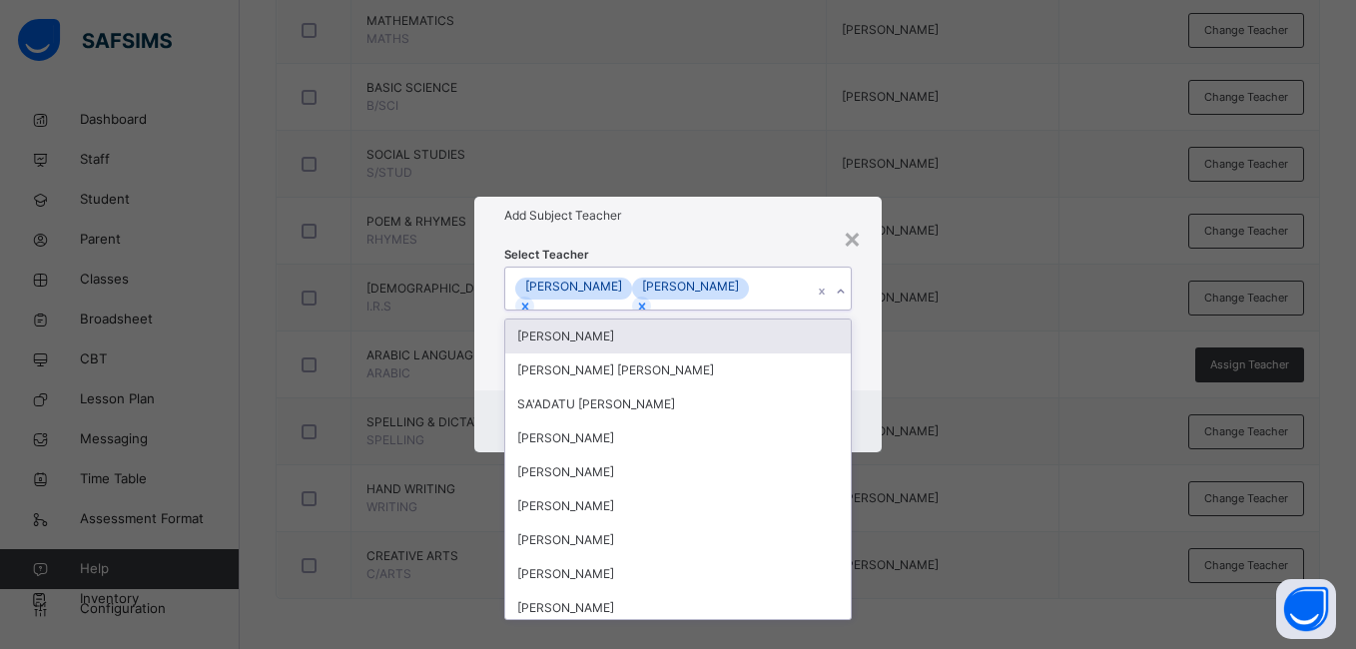
click at [872, 296] on div "Select Teacher option [PERSON_NAME], selected. option [PERSON_NAME] focused, 1 …" at bounding box center [677, 313] width 407 height 156
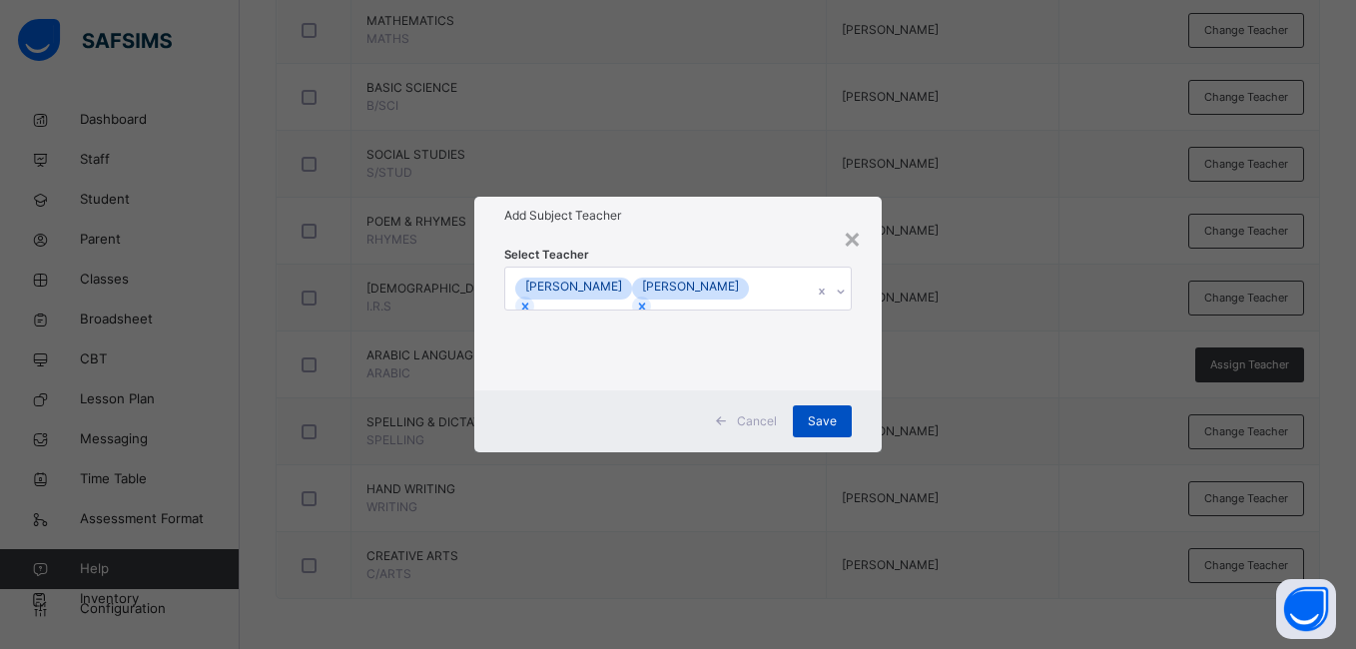
click at [840, 437] on div "Save" at bounding box center [822, 422] width 59 height 32
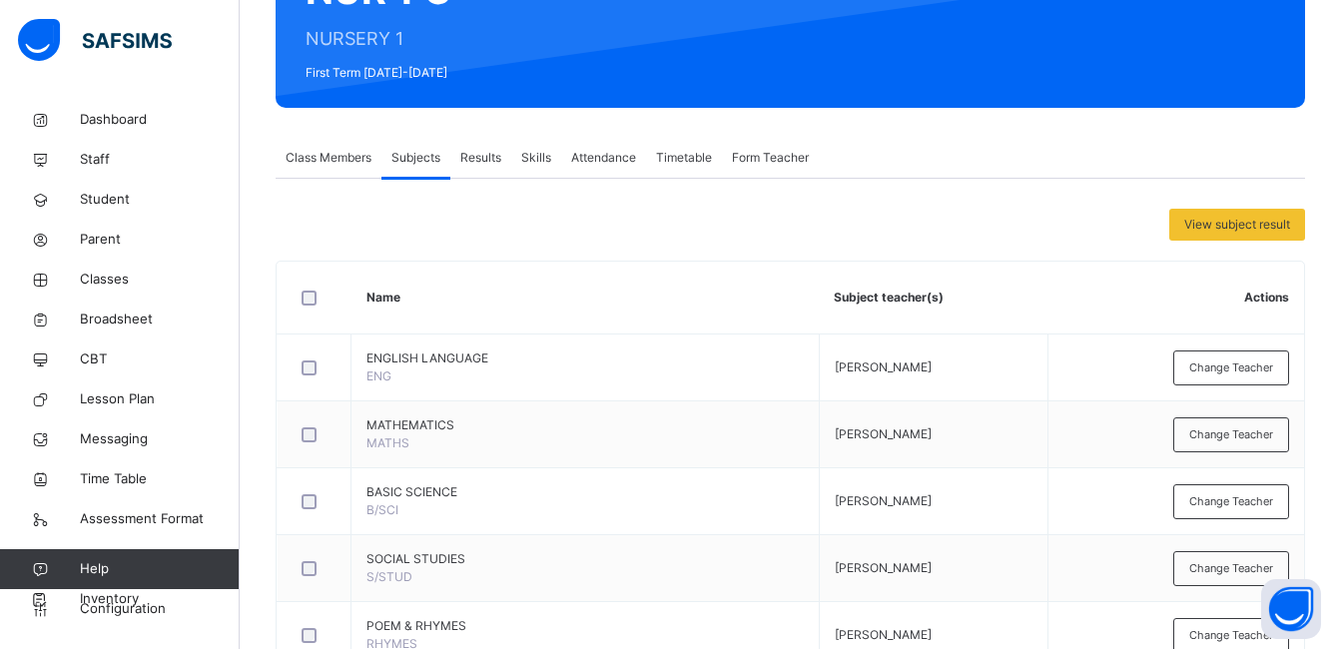
scroll to position [103, 0]
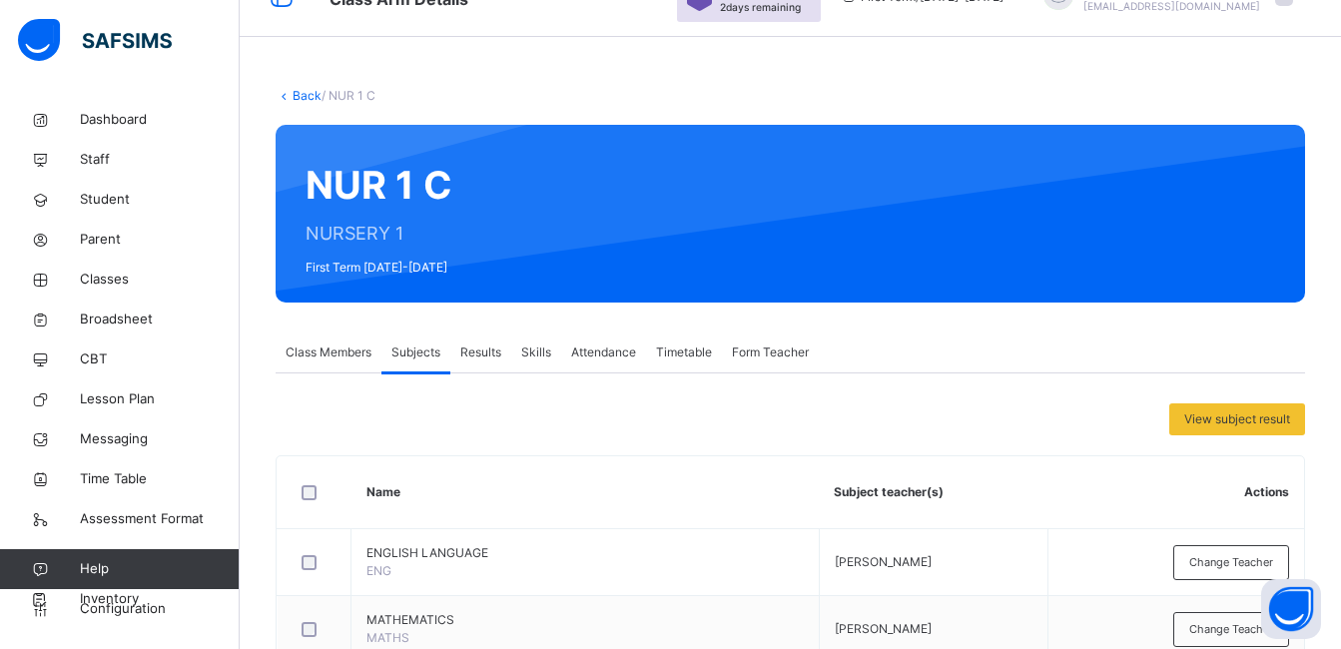
click at [341, 355] on span "Class Members" at bounding box center [329, 353] width 86 height 18
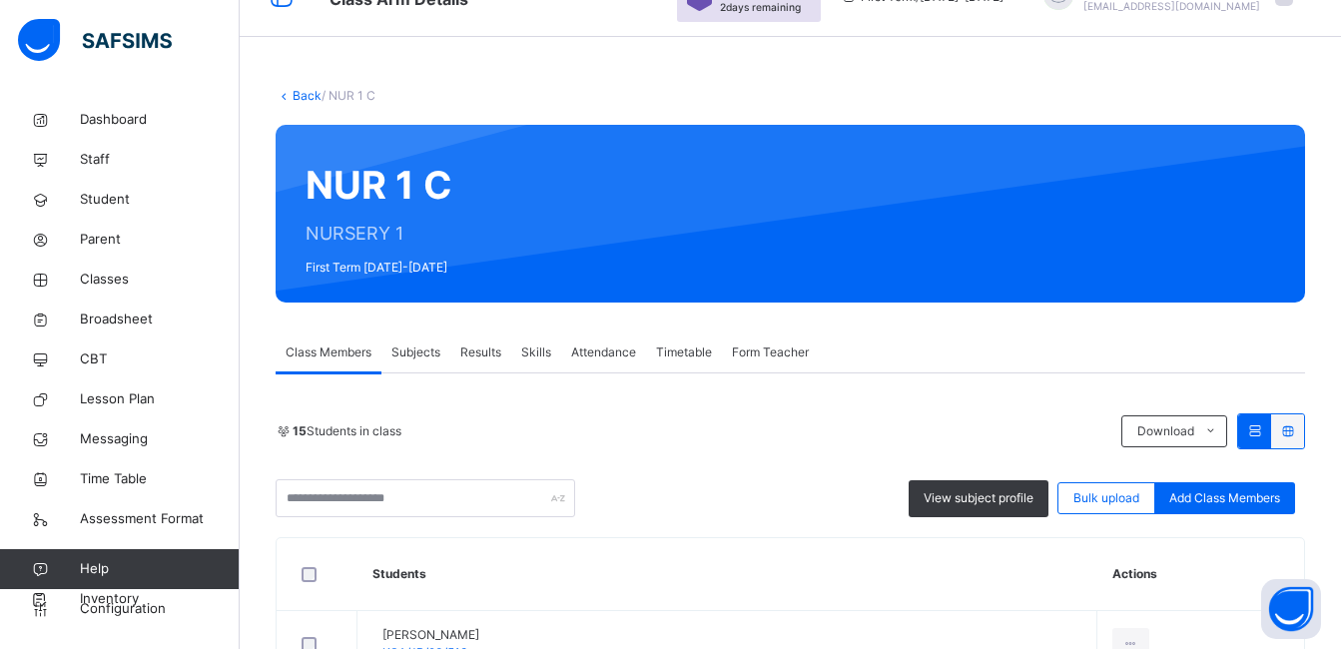
click at [436, 358] on span "Subjects" at bounding box center [416, 353] width 49 height 18
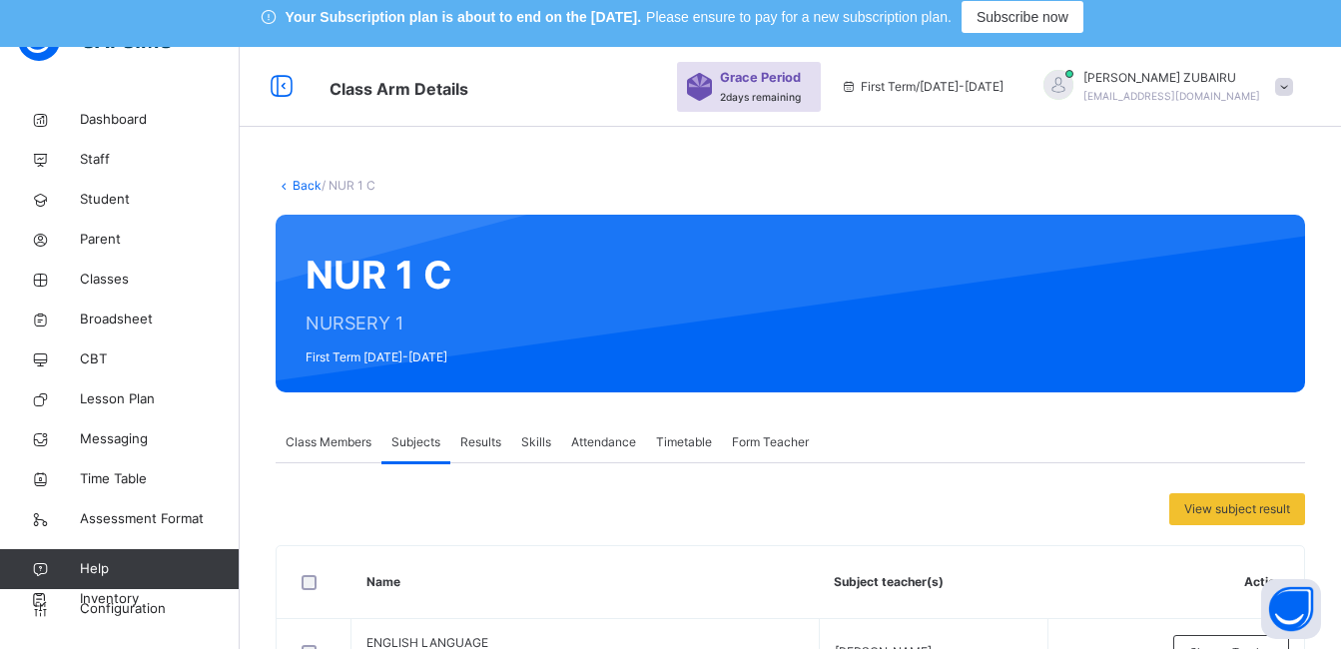
scroll to position [0, 0]
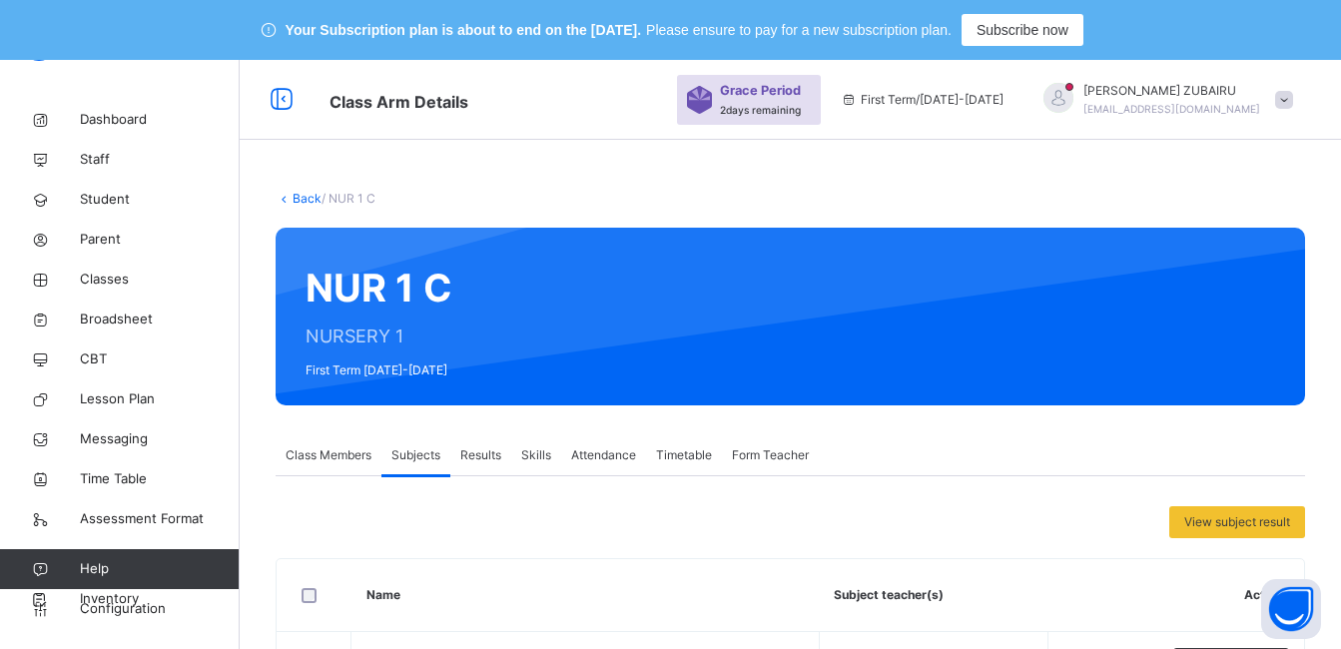
click at [311, 195] on link "Back" at bounding box center [307, 198] width 29 height 15
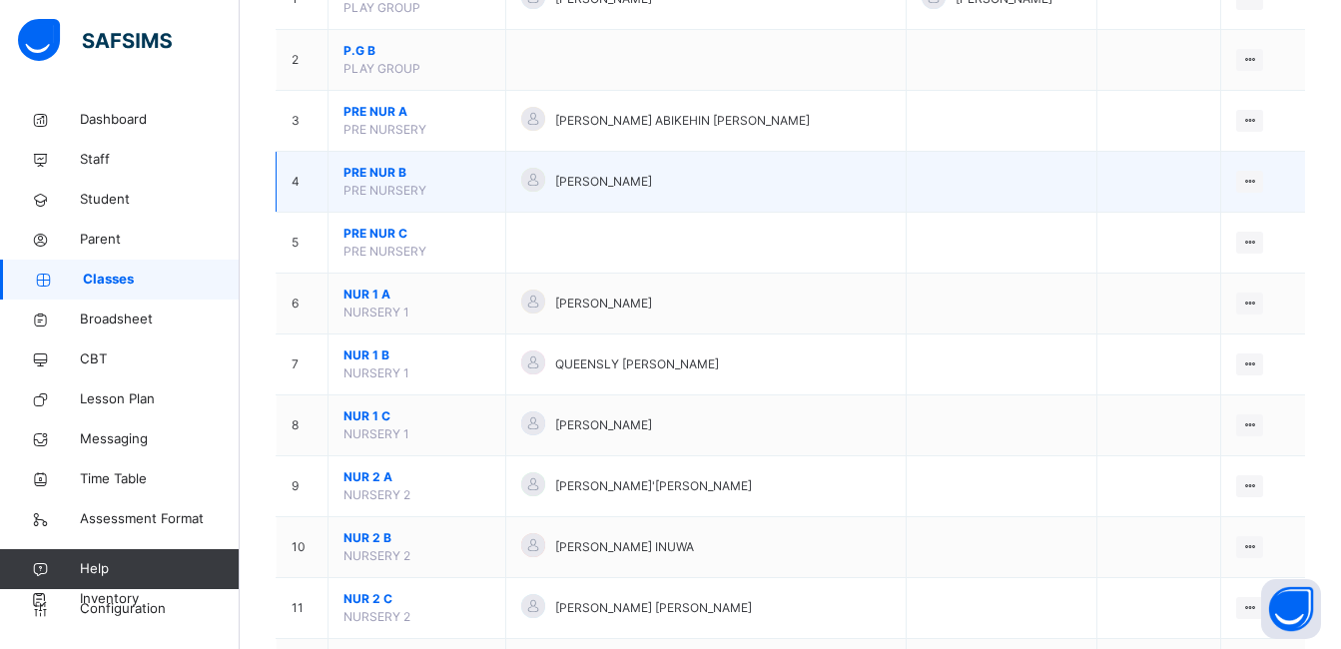
scroll to position [400, 0]
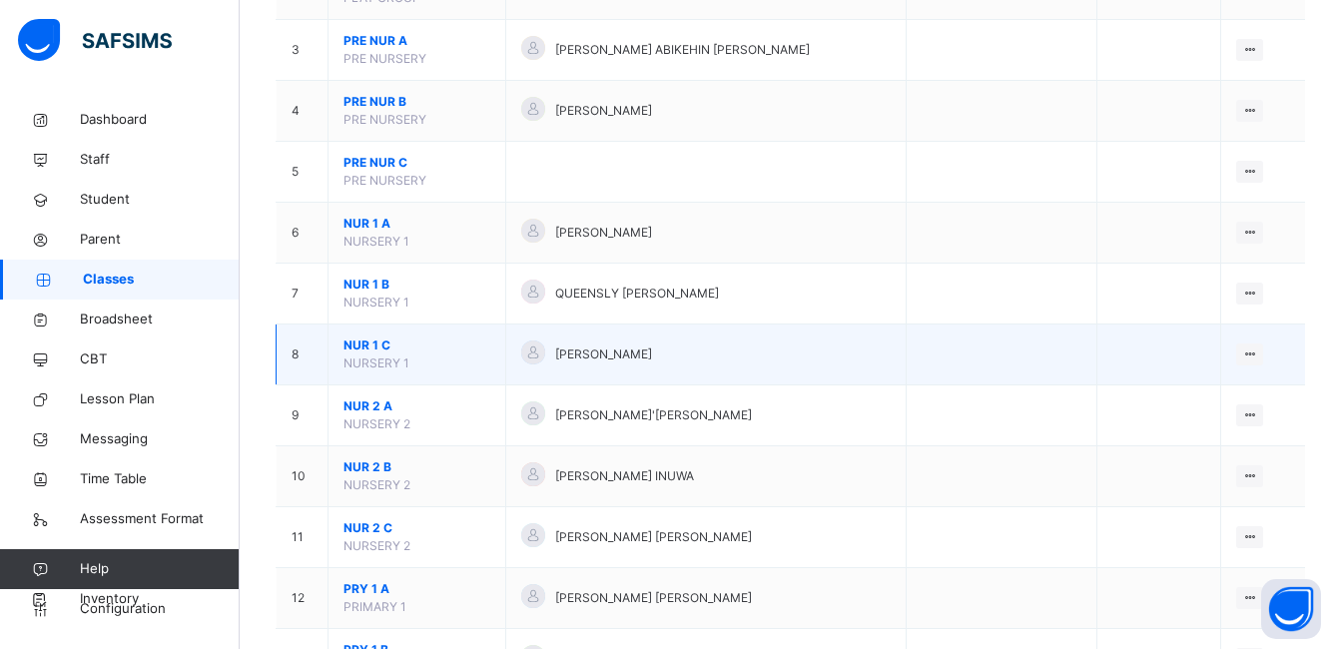
click at [364, 350] on span "NUR 1 C" at bounding box center [417, 346] width 147 height 18
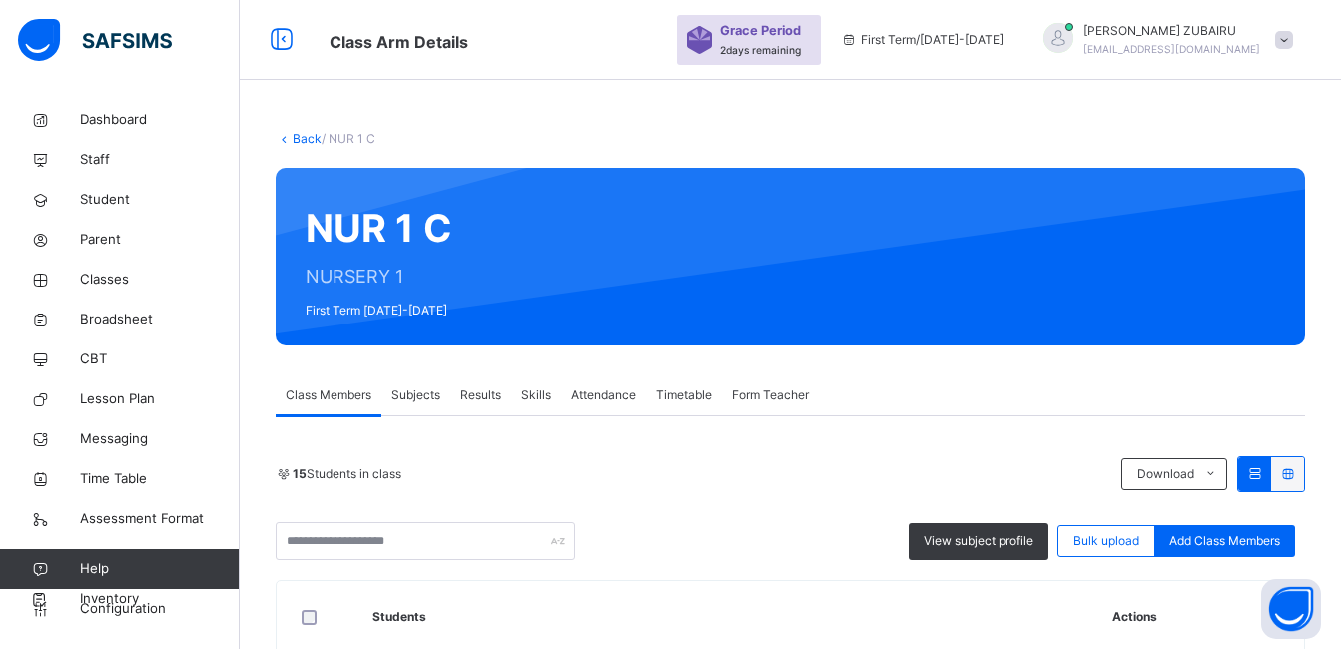
scroll to position [400, 0]
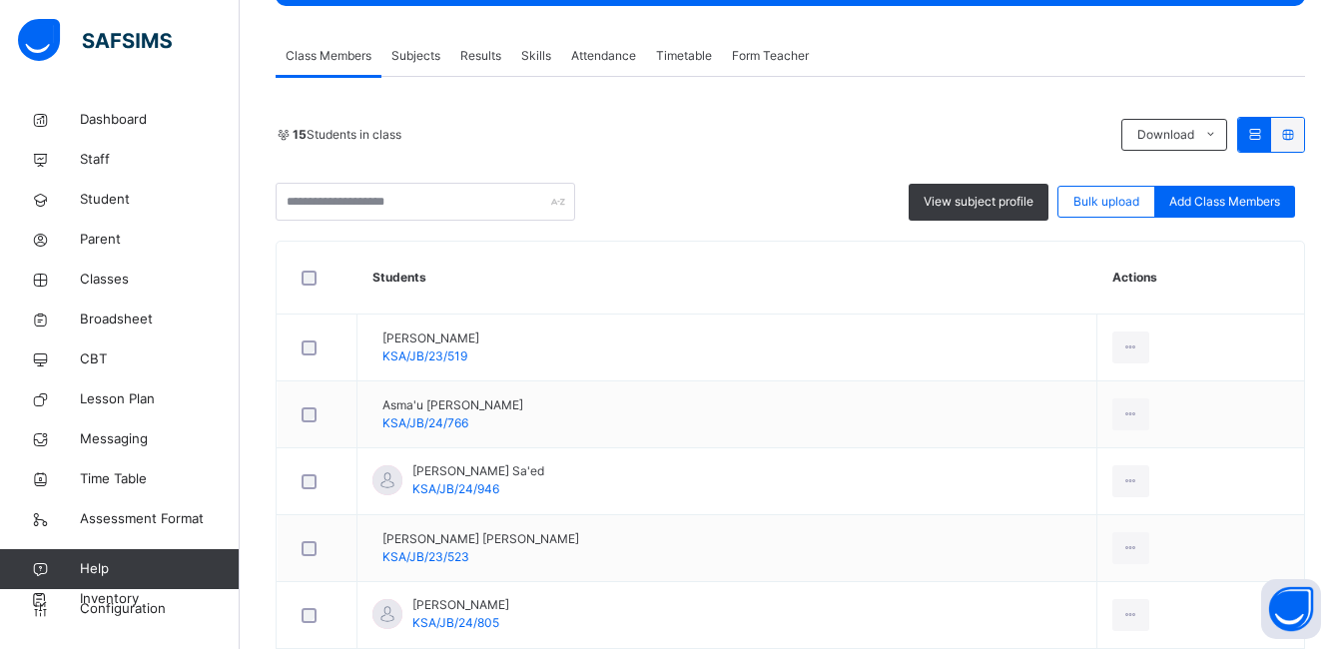
click at [429, 52] on span "Subjects" at bounding box center [416, 56] width 49 height 18
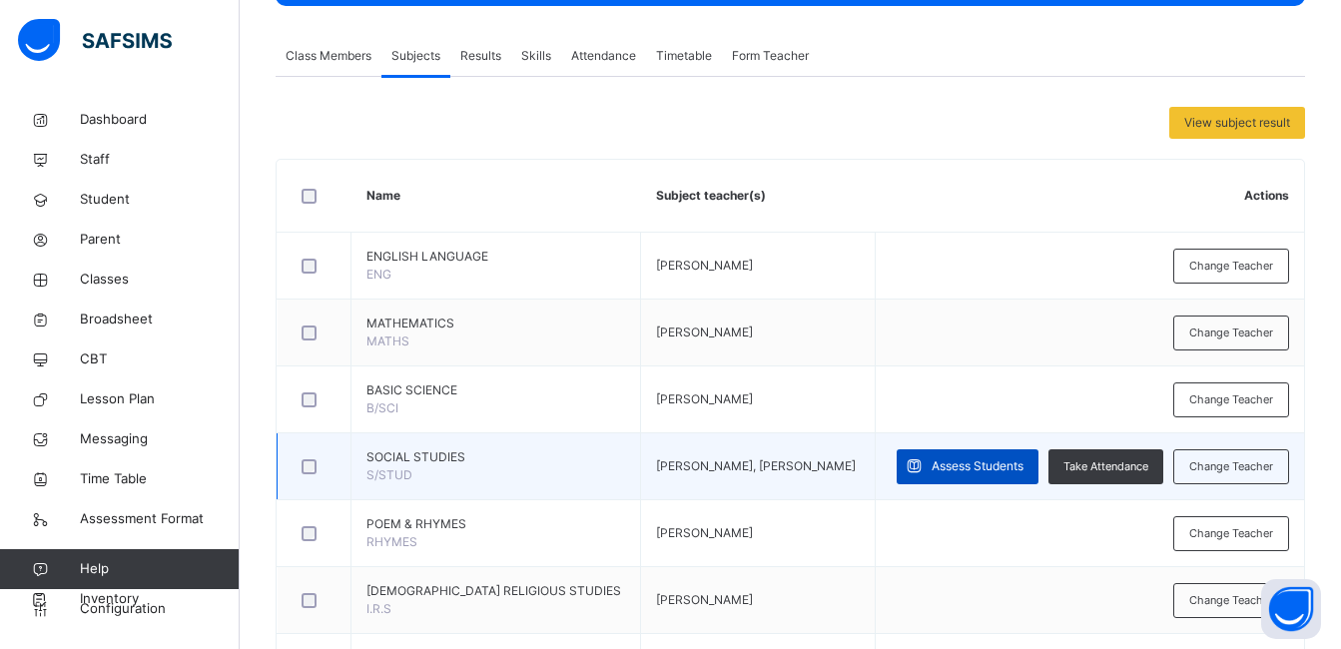
click at [1024, 461] on span "Assess Students" at bounding box center [978, 466] width 92 height 18
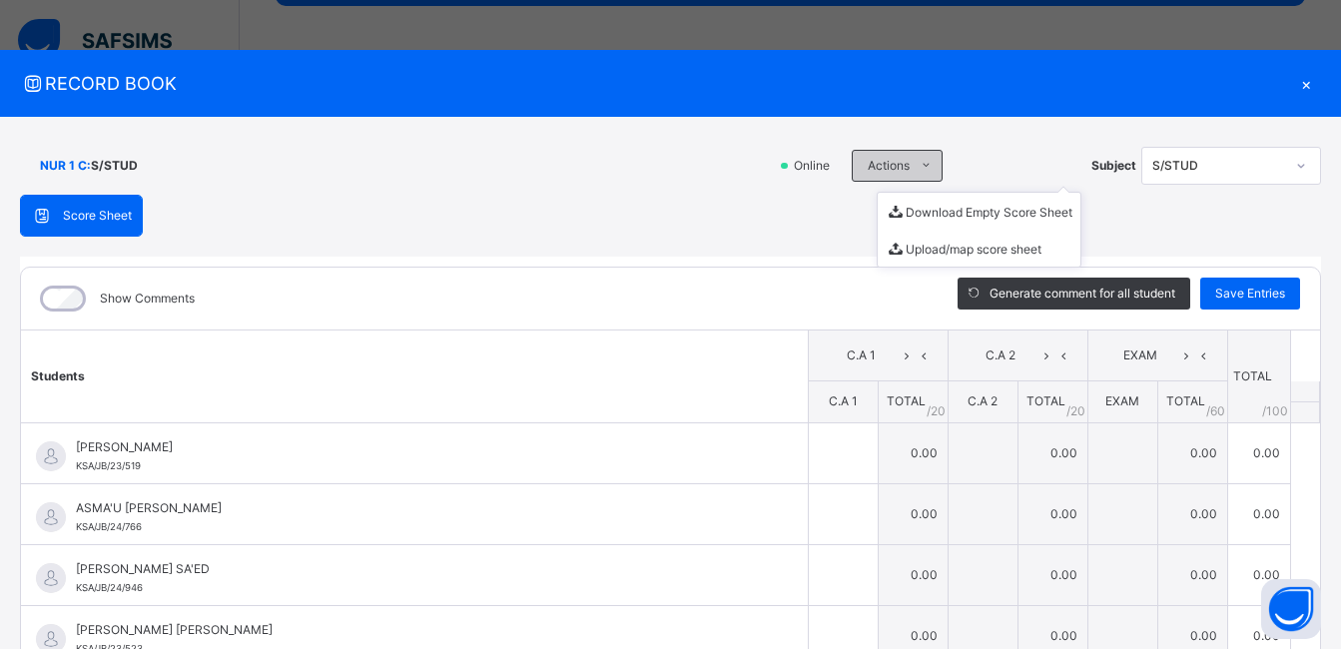
click at [888, 165] on span "Actions" at bounding box center [889, 166] width 42 height 18
click at [924, 209] on li "Download Empty Score Sheet" at bounding box center [979, 211] width 203 height 37
click at [918, 215] on li "Download Empty Score Sheet" at bounding box center [979, 211] width 203 height 37
click at [620, 90] on span "RECORD BOOK" at bounding box center [655, 83] width 1271 height 27
click at [1298, 84] on div "×" at bounding box center [1306, 83] width 30 height 27
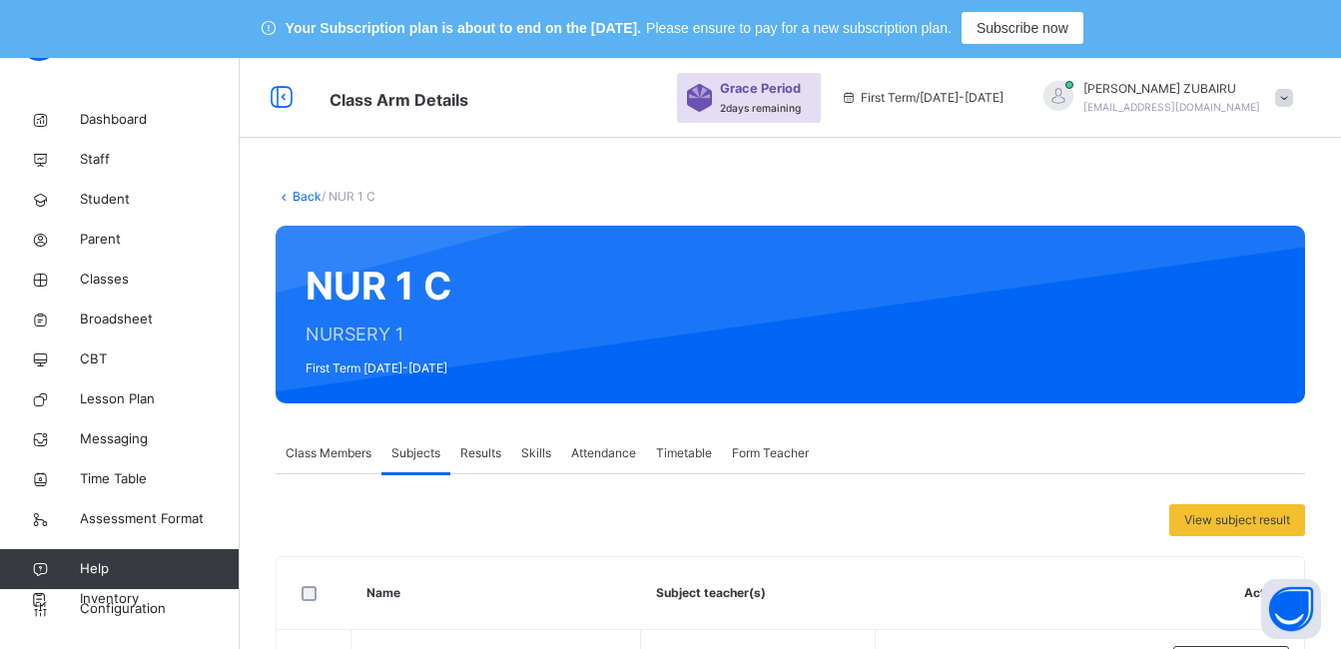
scroll to position [0, 0]
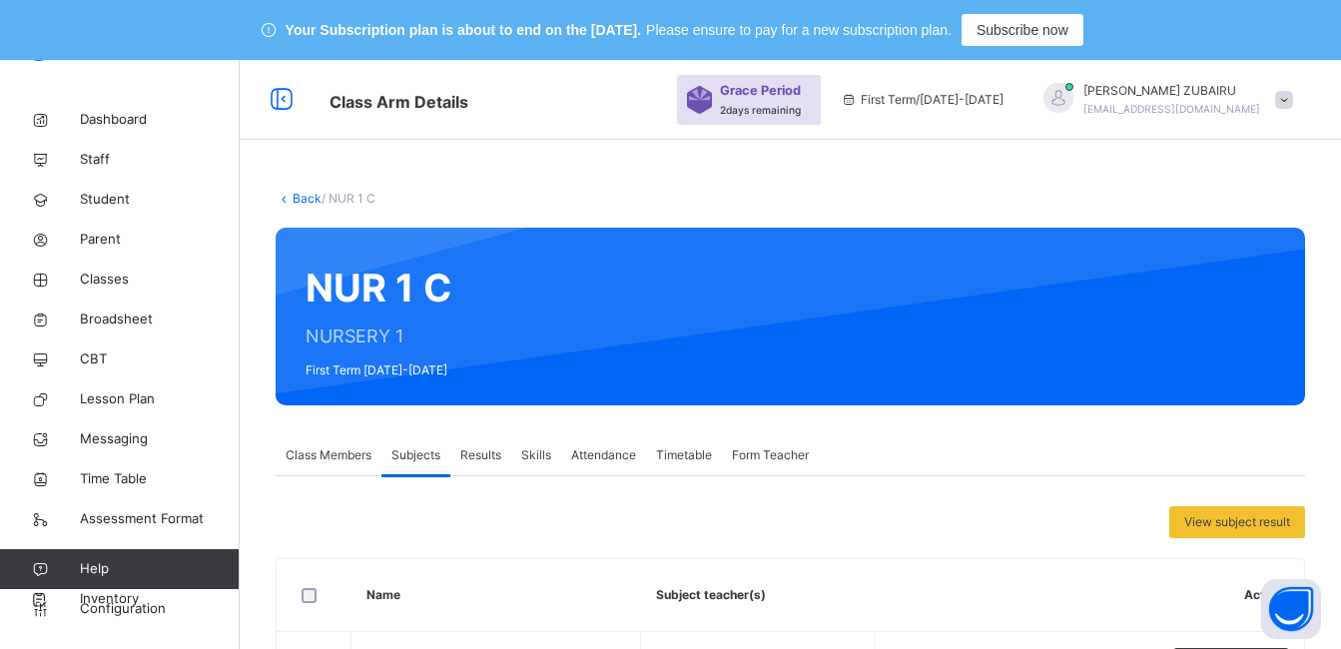
click at [311, 202] on link "Back" at bounding box center [307, 198] width 29 height 15
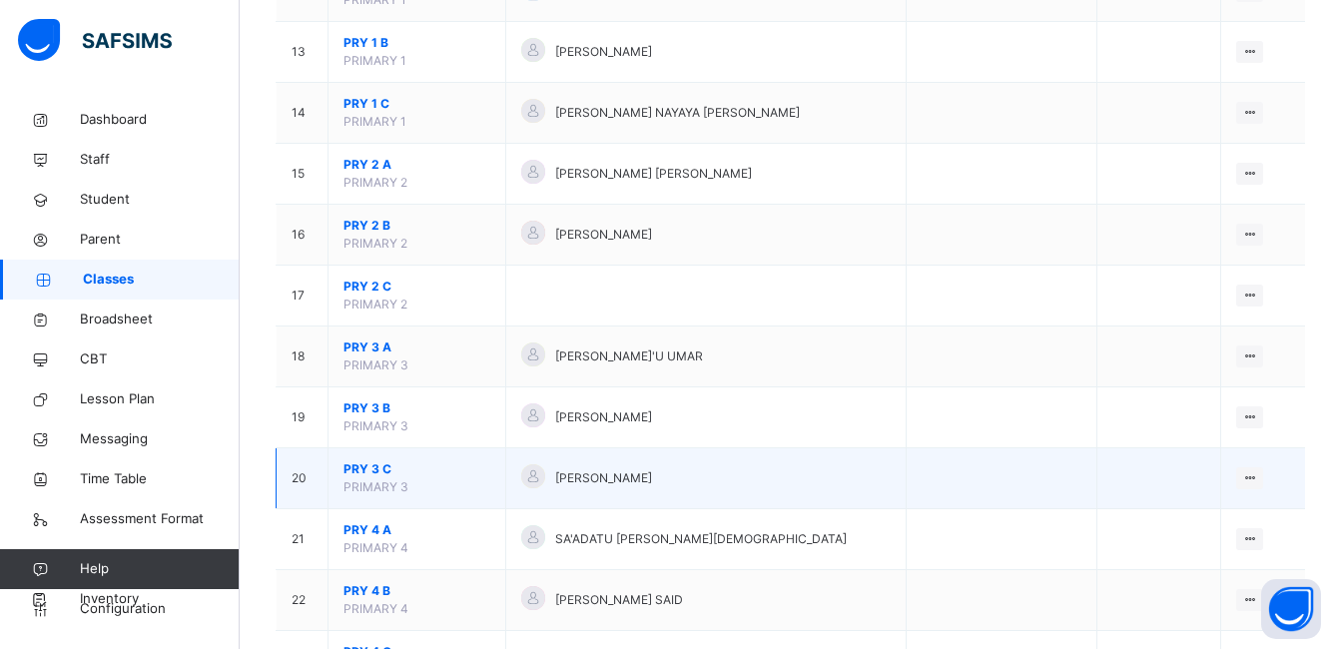
scroll to position [1298, 0]
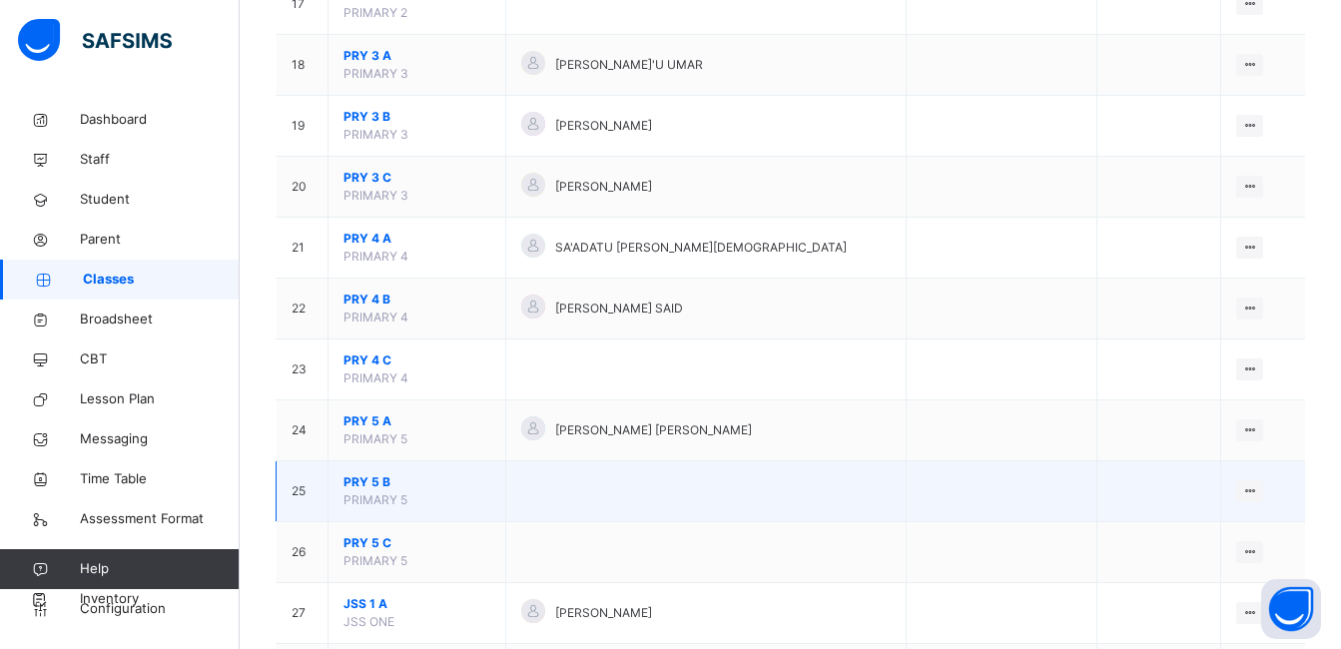
click at [380, 479] on span "PRY 5 B" at bounding box center [417, 482] width 147 height 18
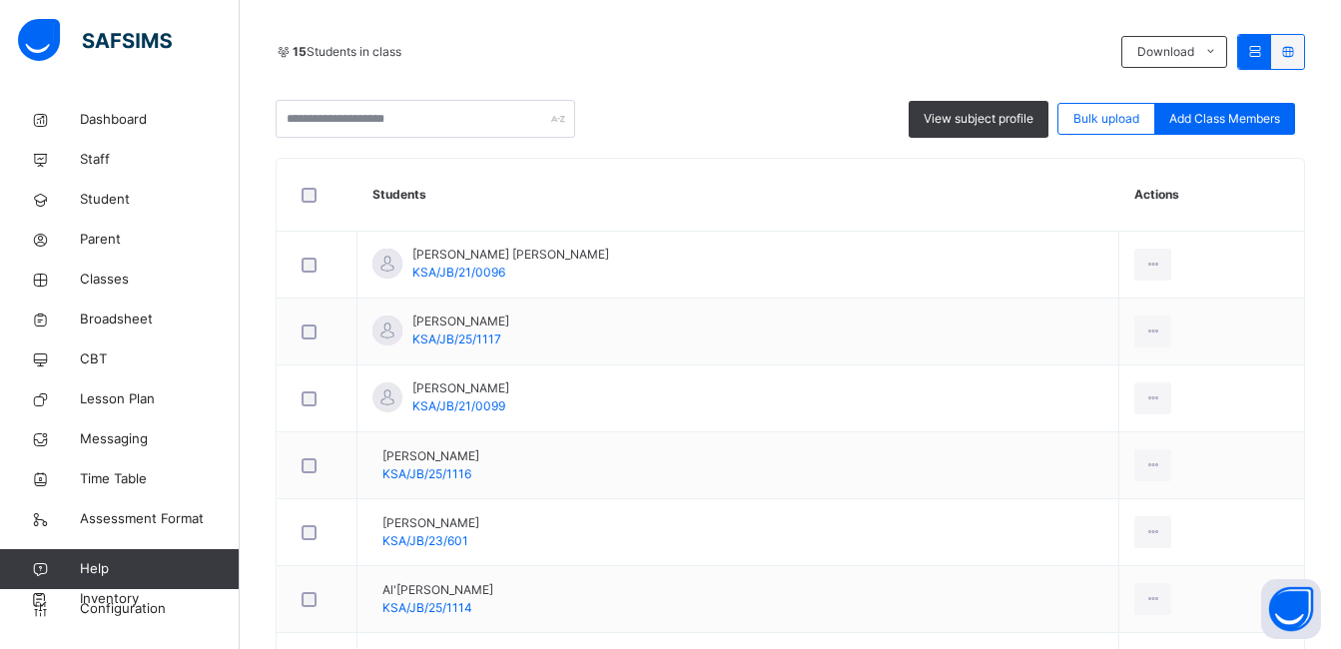
scroll to position [80, 0]
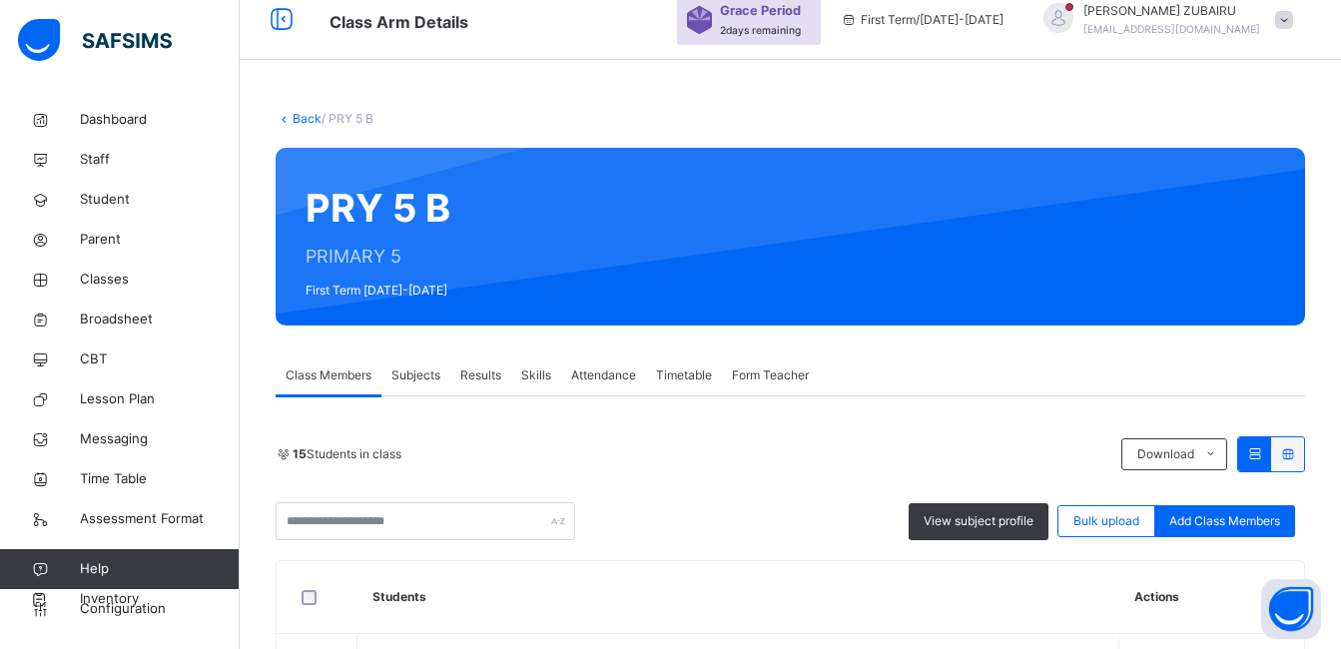
click at [299, 116] on link "Back" at bounding box center [307, 118] width 29 height 15
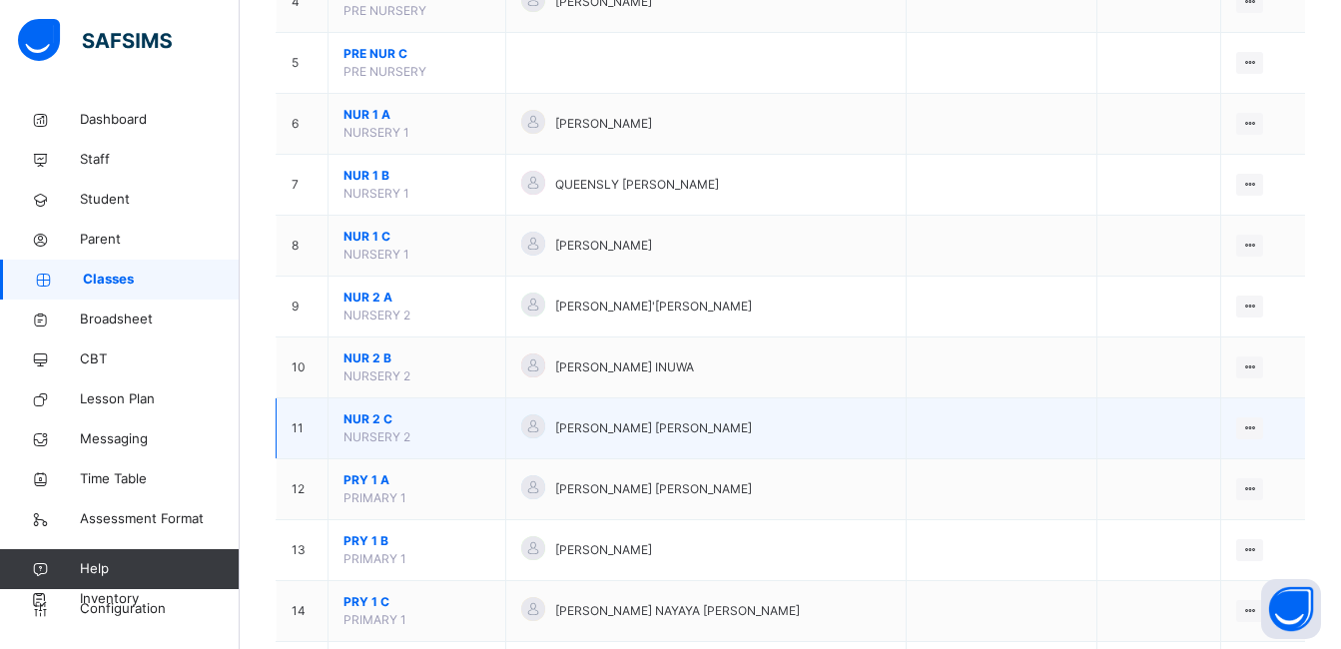
scroll to position [579, 0]
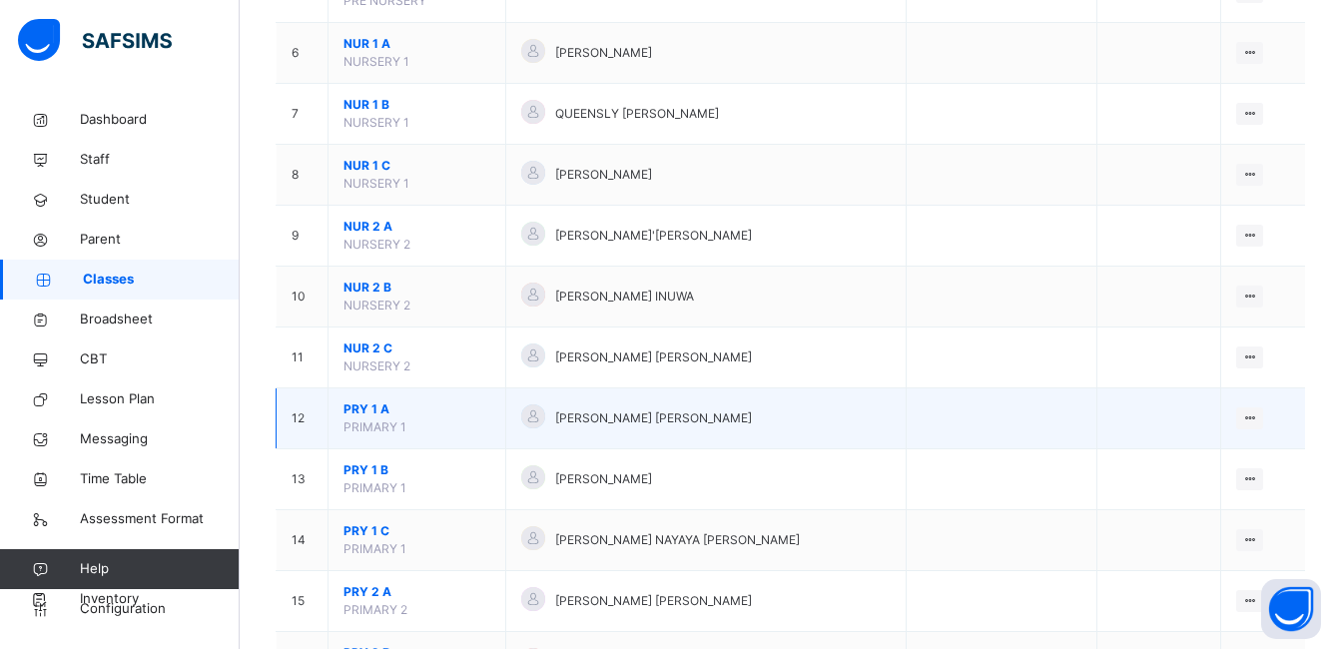
click at [356, 410] on span "PRY 1 A" at bounding box center [417, 410] width 147 height 18
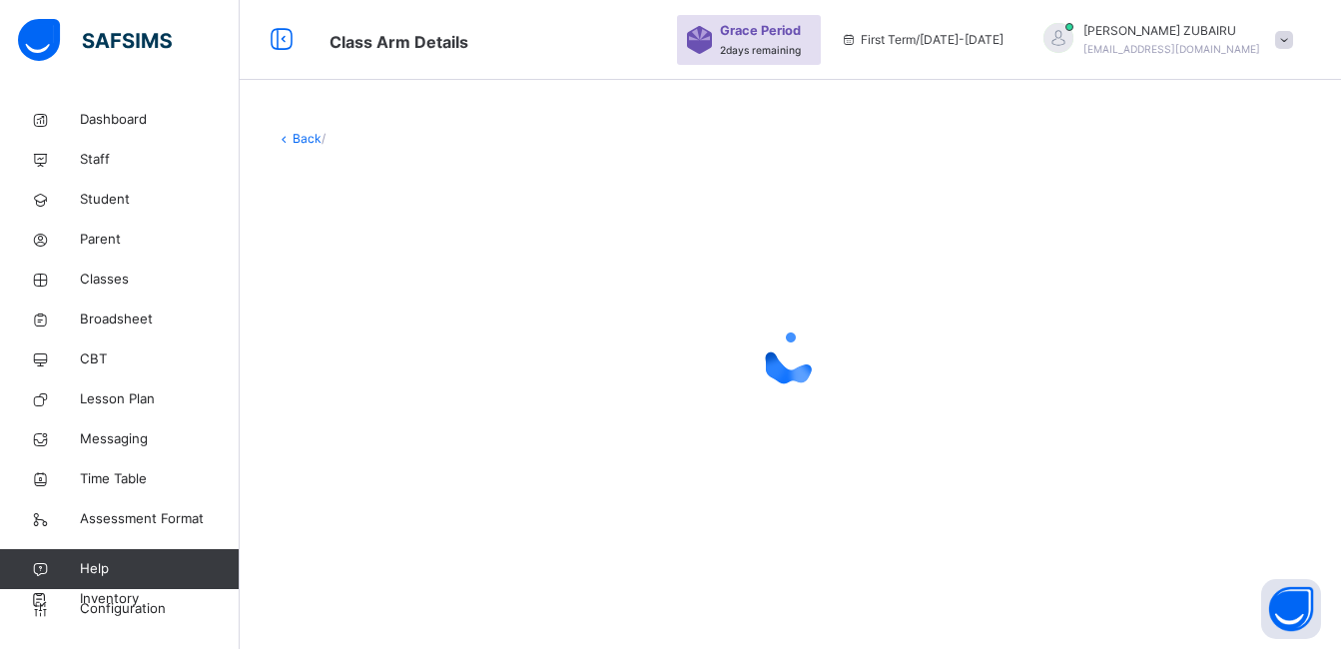
scroll to position [579, 0]
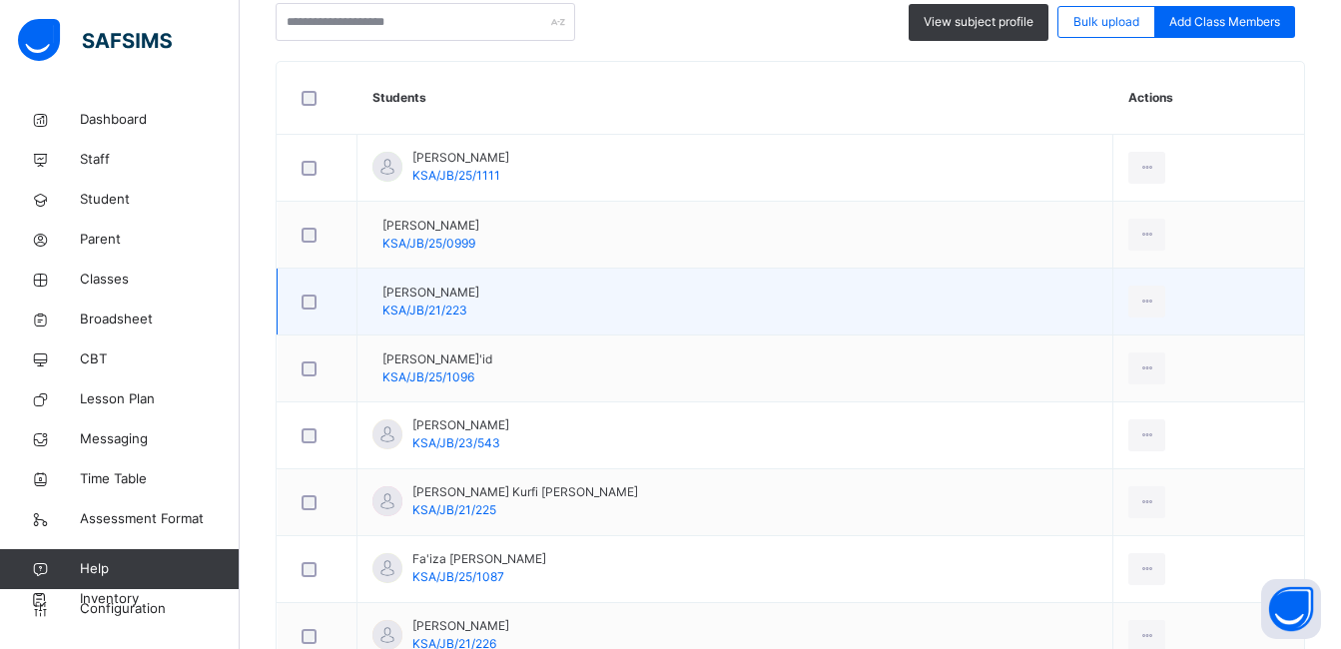
click at [417, 280] on td "[PERSON_NAME] Bala KSA/JB/21/223" at bounding box center [736, 302] width 756 height 67
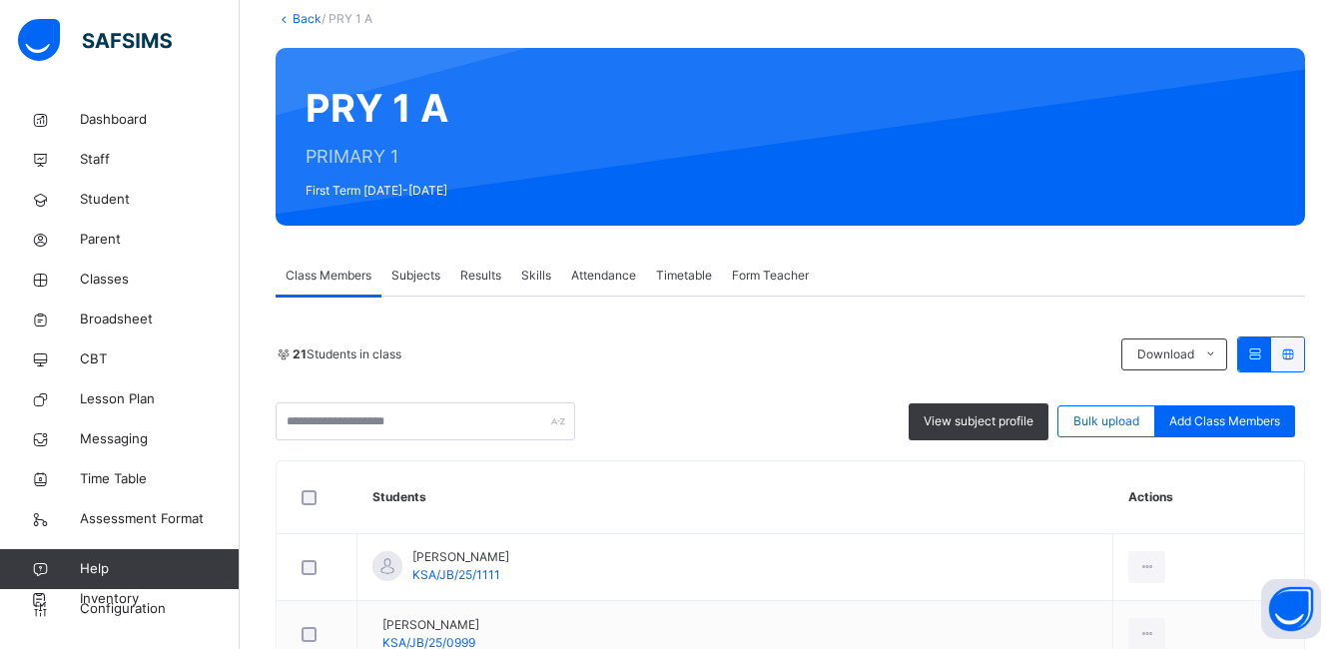
click at [417, 280] on span "Subjects" at bounding box center [416, 276] width 49 height 18
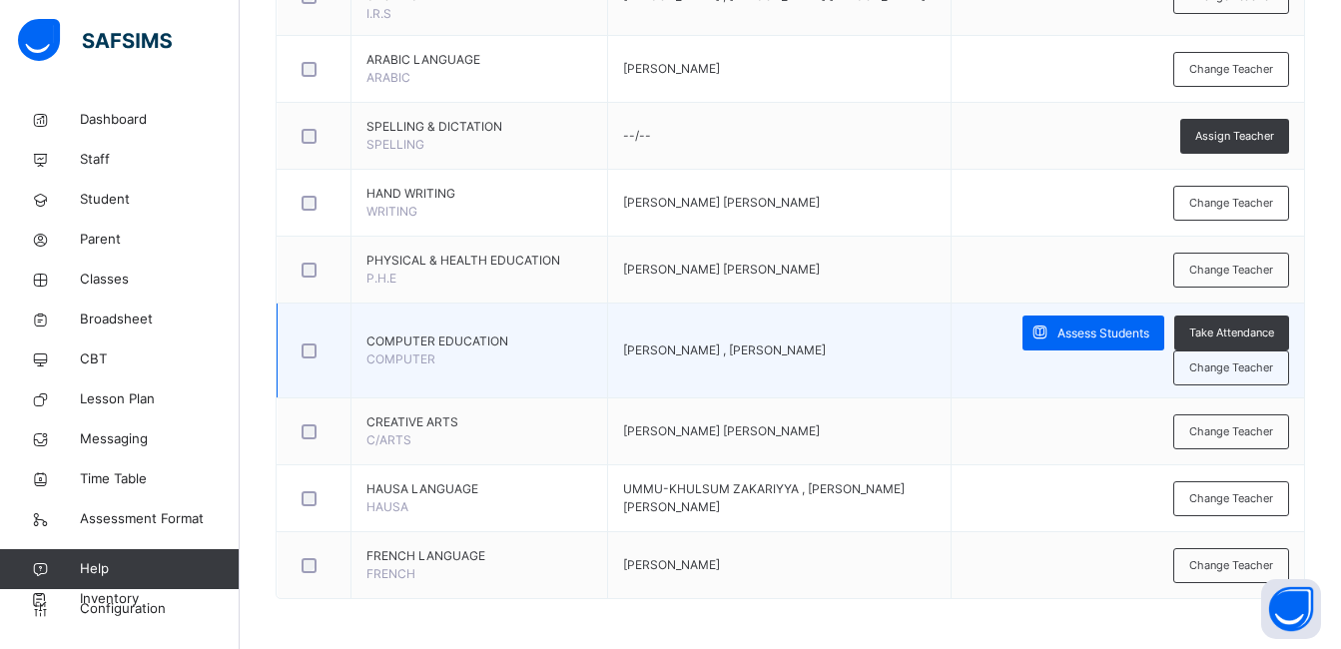
scroll to position [1022, 0]
click at [1078, 333] on span "Assess Students" at bounding box center [1104, 334] width 92 height 18
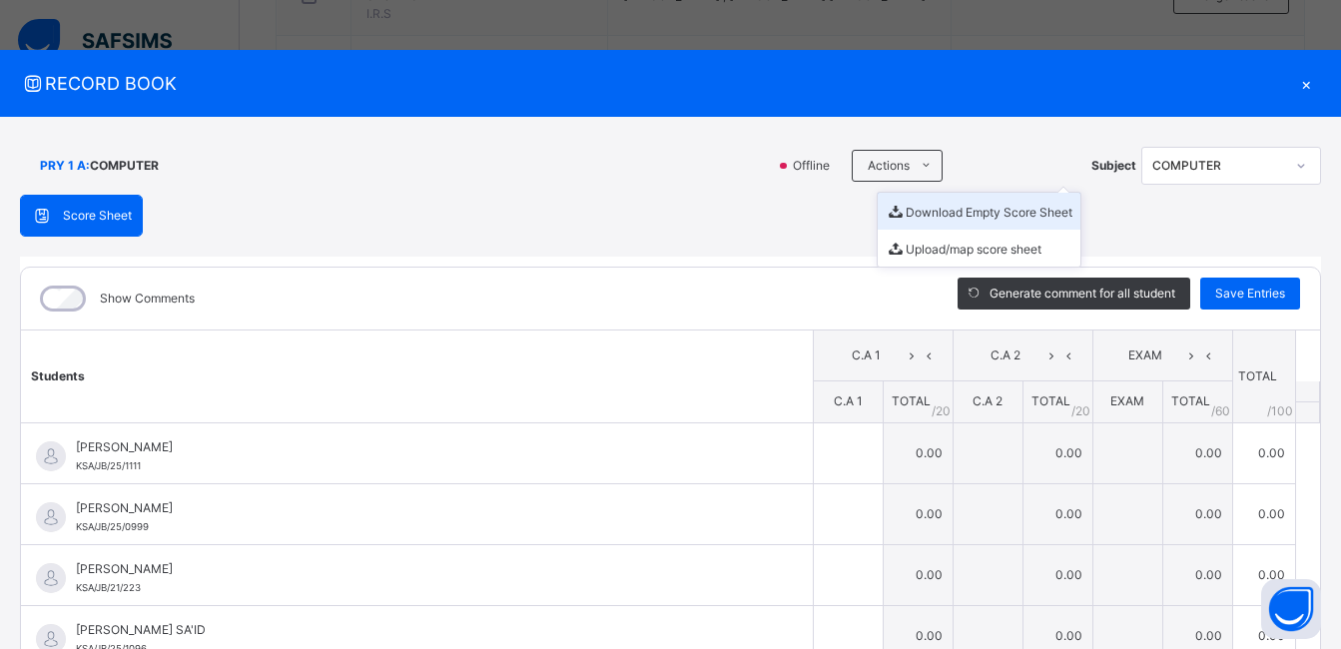
click at [933, 208] on li "Download Empty Score Sheet" at bounding box center [979, 211] width 203 height 37
click at [758, 102] on div "RECORD BOOK ×" at bounding box center [670, 83] width 1341 height 67
click at [1295, 81] on div "×" at bounding box center [1306, 83] width 30 height 27
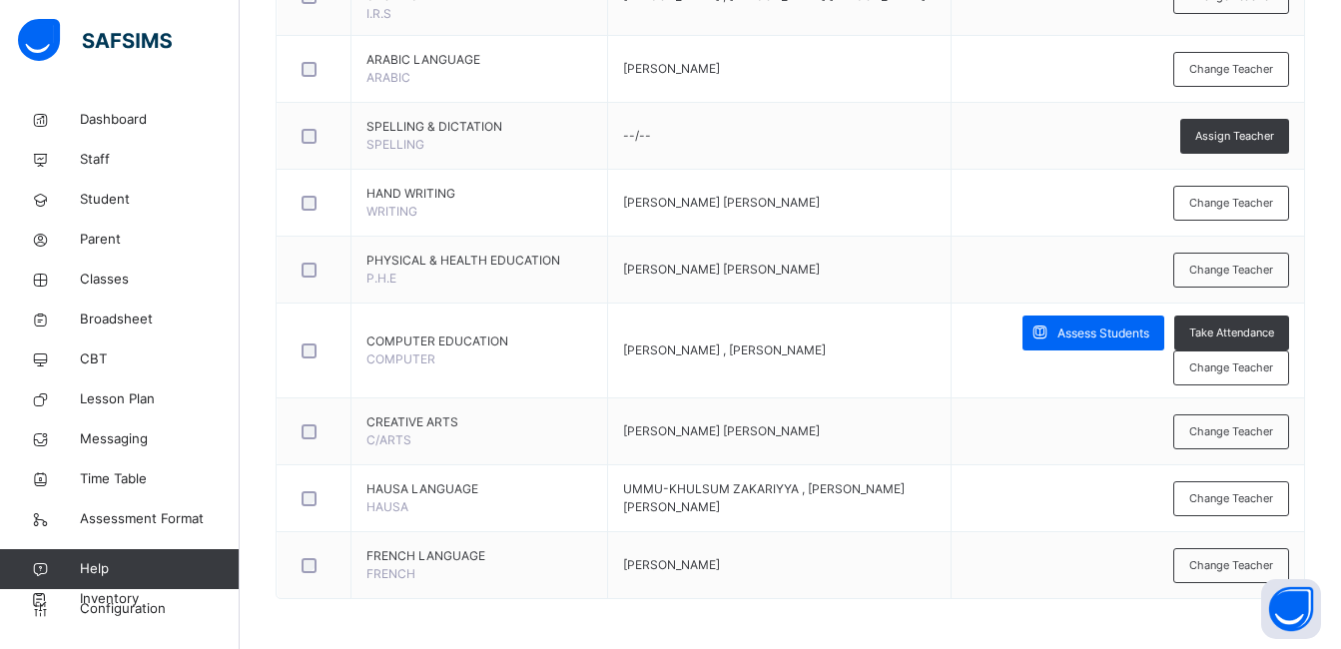
scroll to position [23, 0]
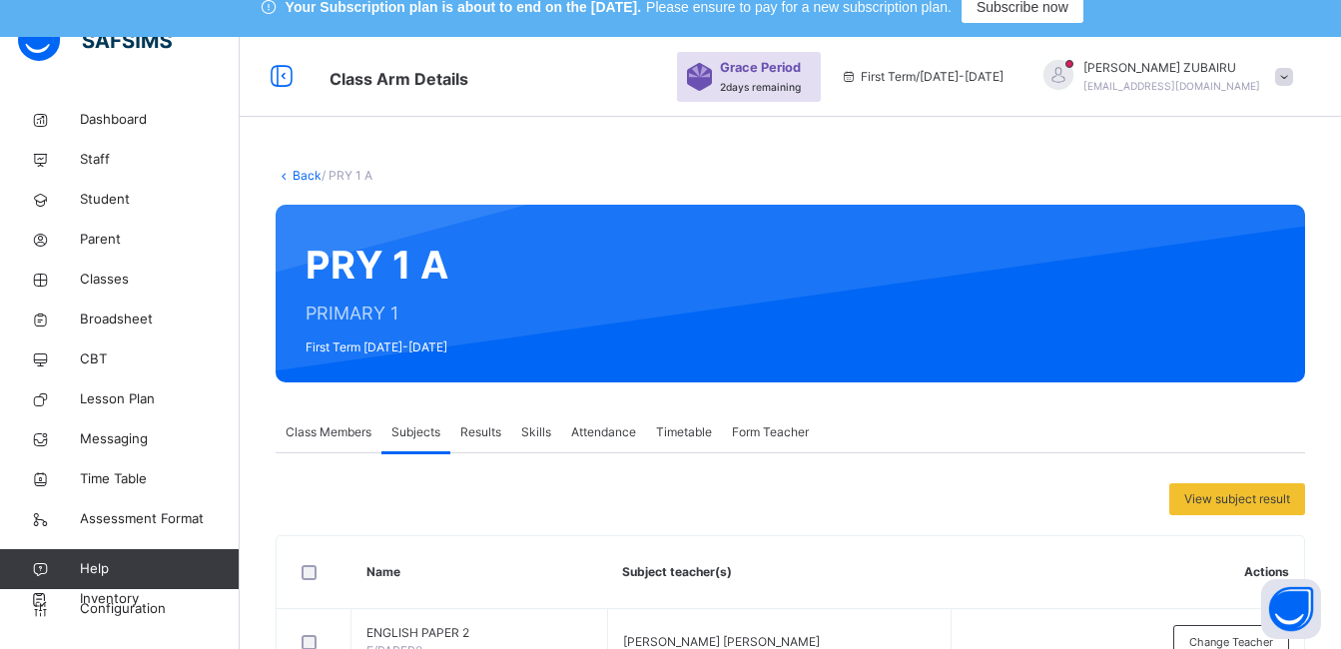
click at [297, 176] on link "Back" at bounding box center [307, 175] width 29 height 15
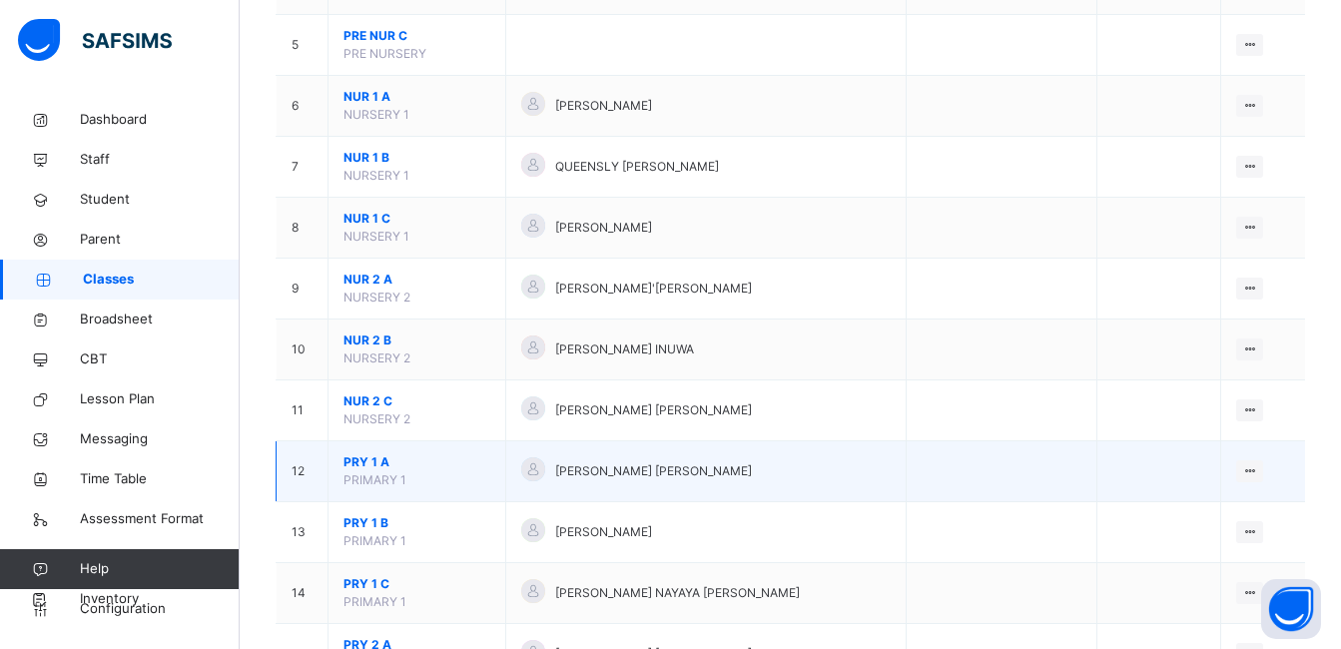
scroll to position [722, 0]
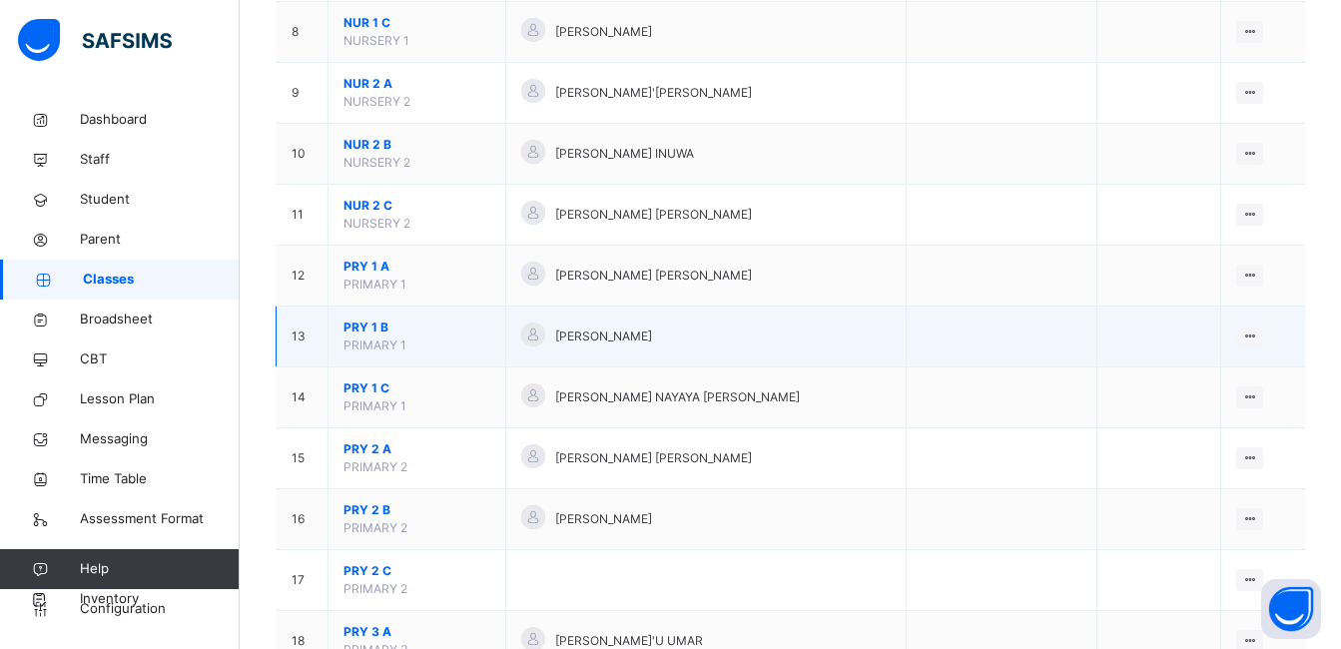
click at [359, 329] on span "PRY 1 B" at bounding box center [417, 328] width 147 height 18
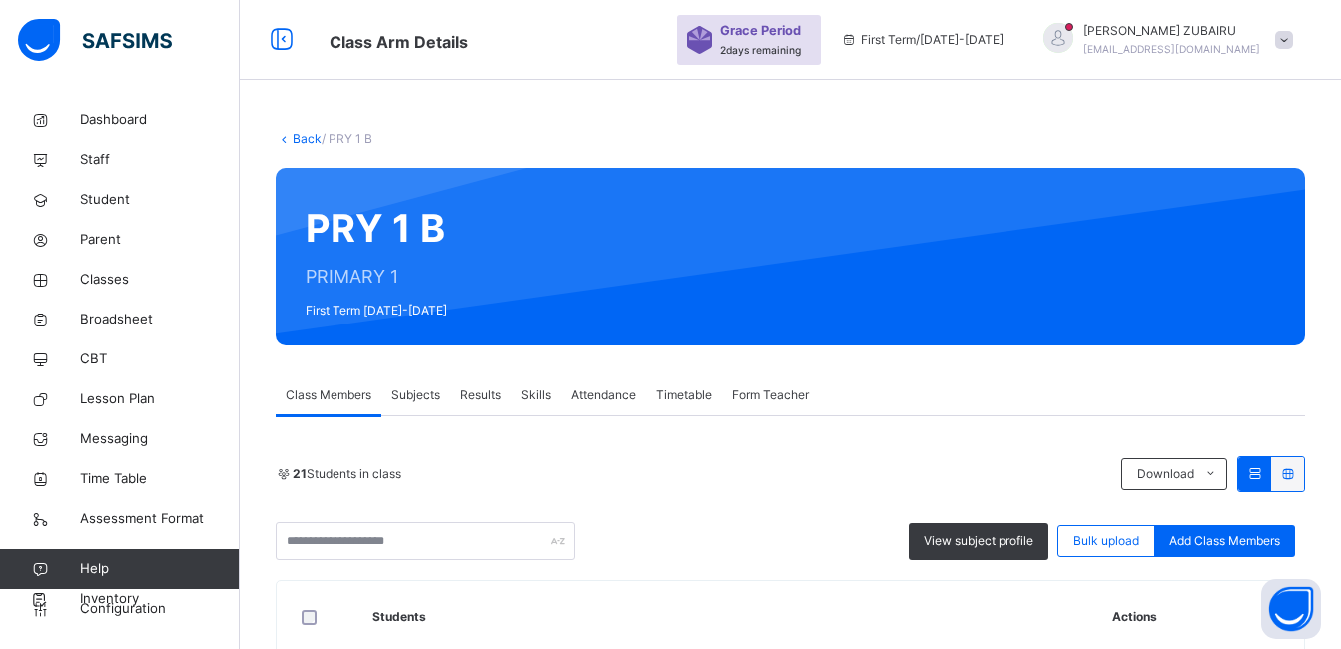
scroll to position [223, 0]
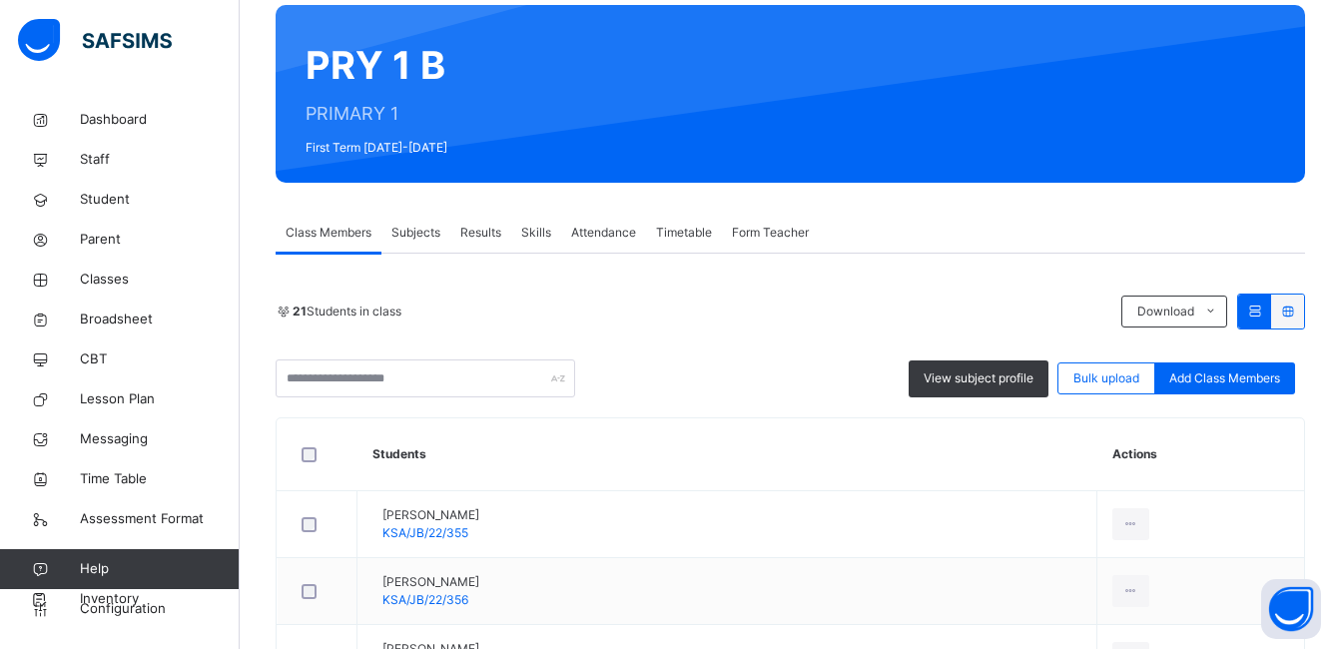
click at [408, 231] on span "Subjects" at bounding box center [416, 233] width 49 height 18
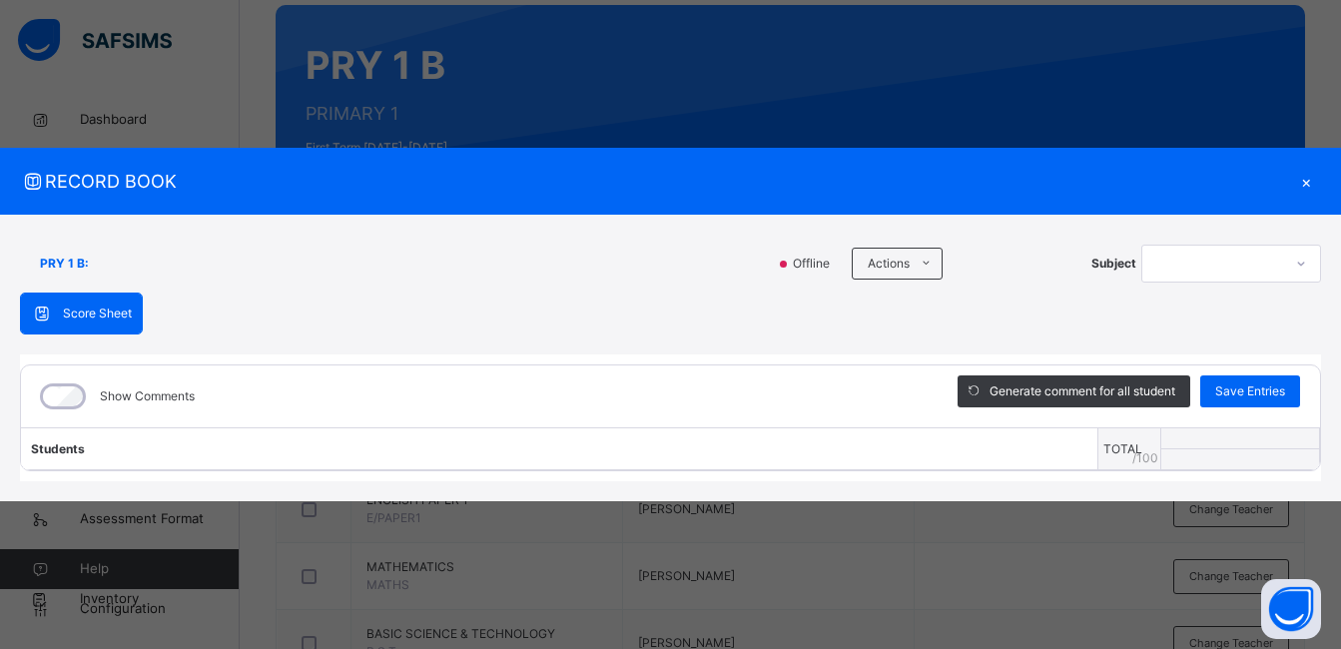
scroll to position [922, 0]
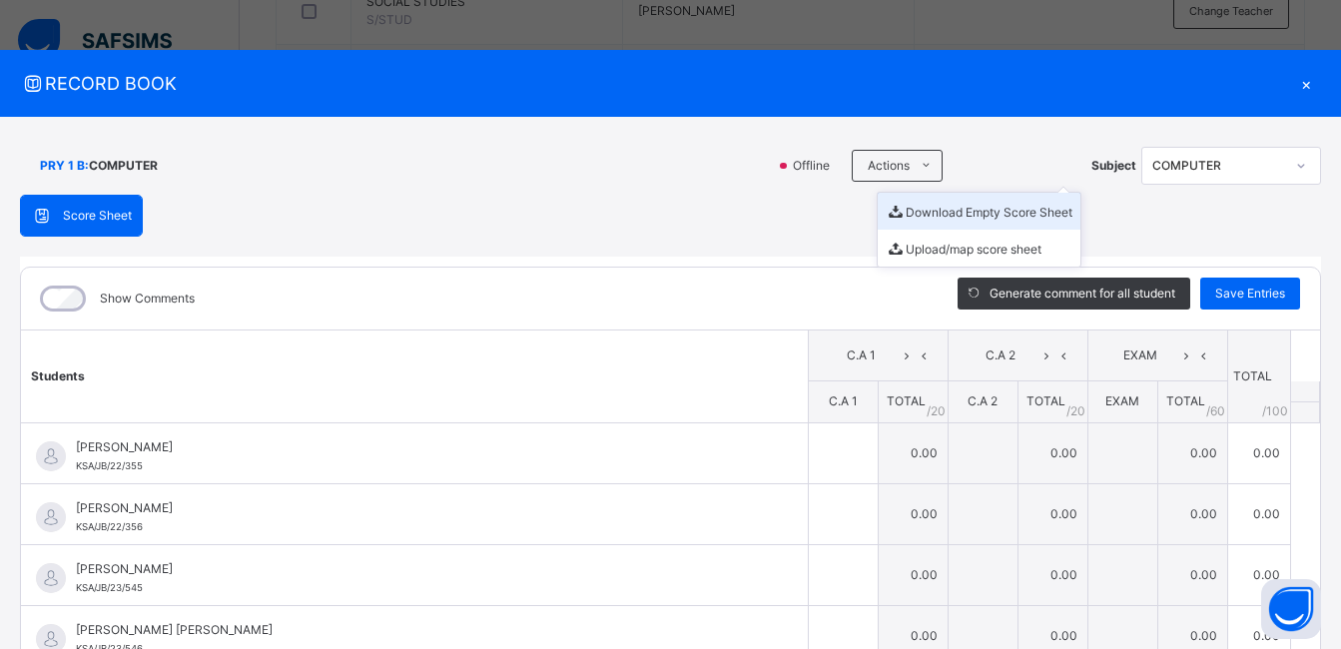
click at [924, 213] on li "Download Empty Score Sheet" at bounding box center [979, 211] width 203 height 37
click at [724, 78] on span "RECORD BOOK" at bounding box center [655, 83] width 1271 height 27
click at [1296, 85] on div "×" at bounding box center [1306, 83] width 30 height 27
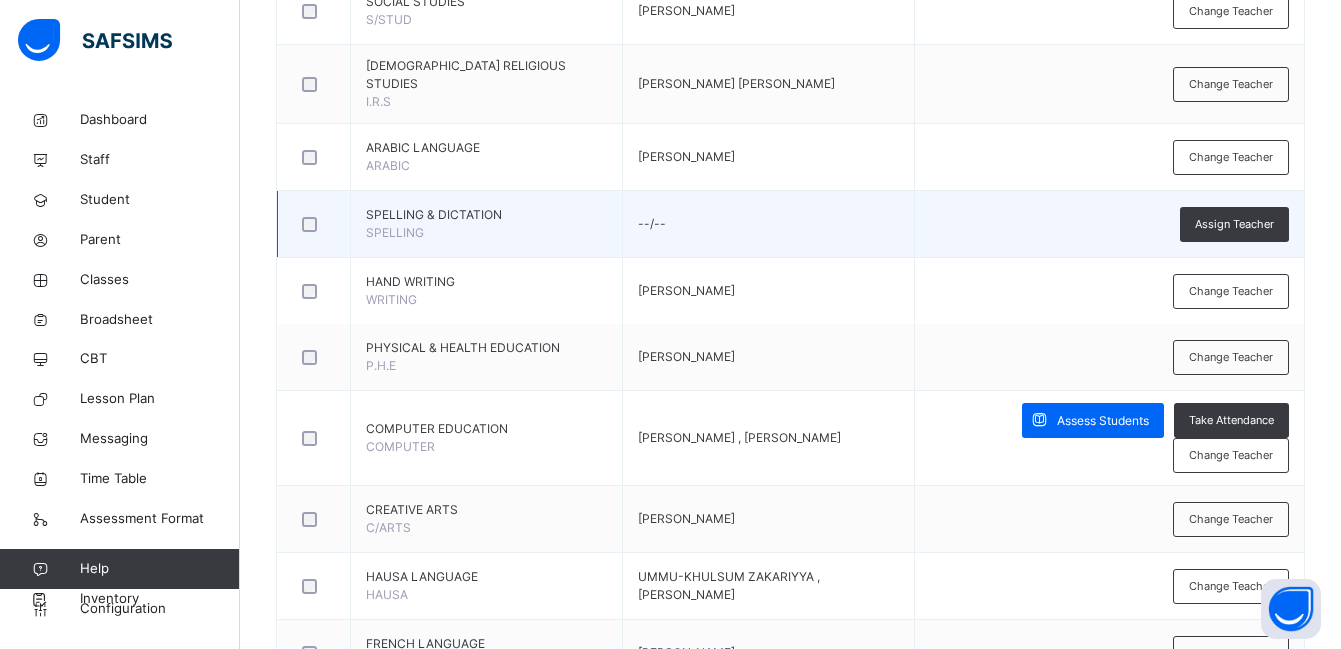
scroll to position [23, 0]
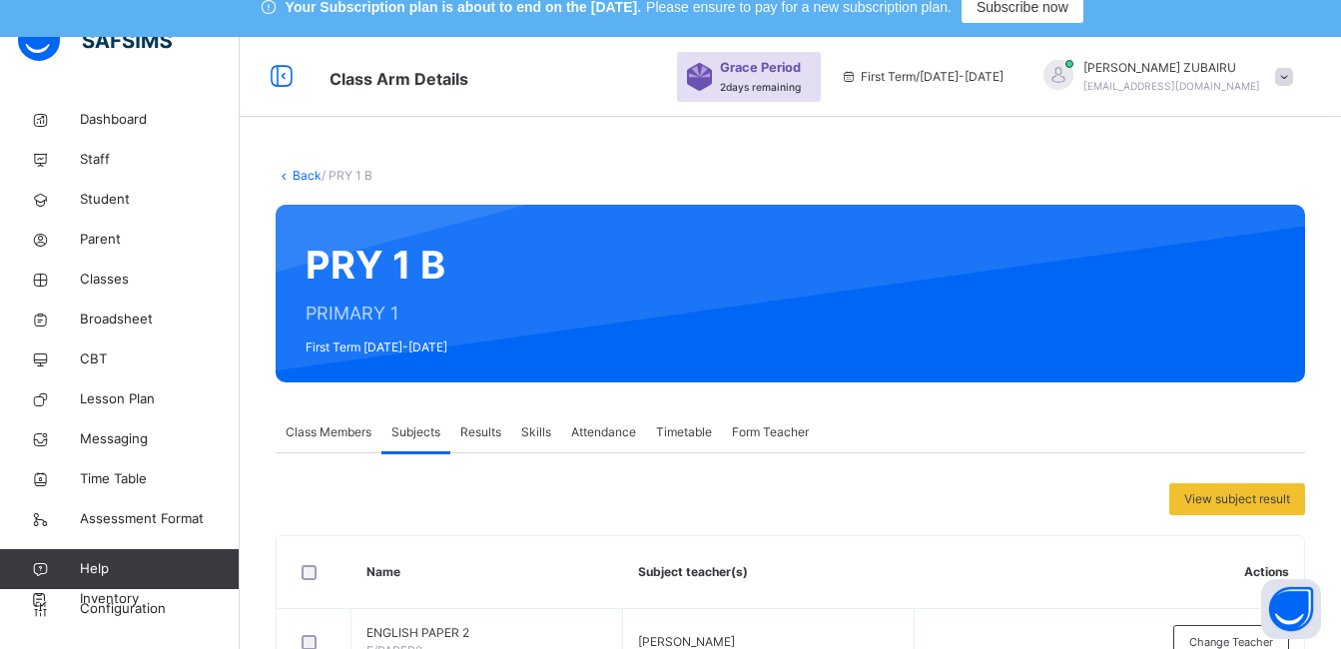
click at [307, 176] on link "Back" at bounding box center [307, 175] width 29 height 15
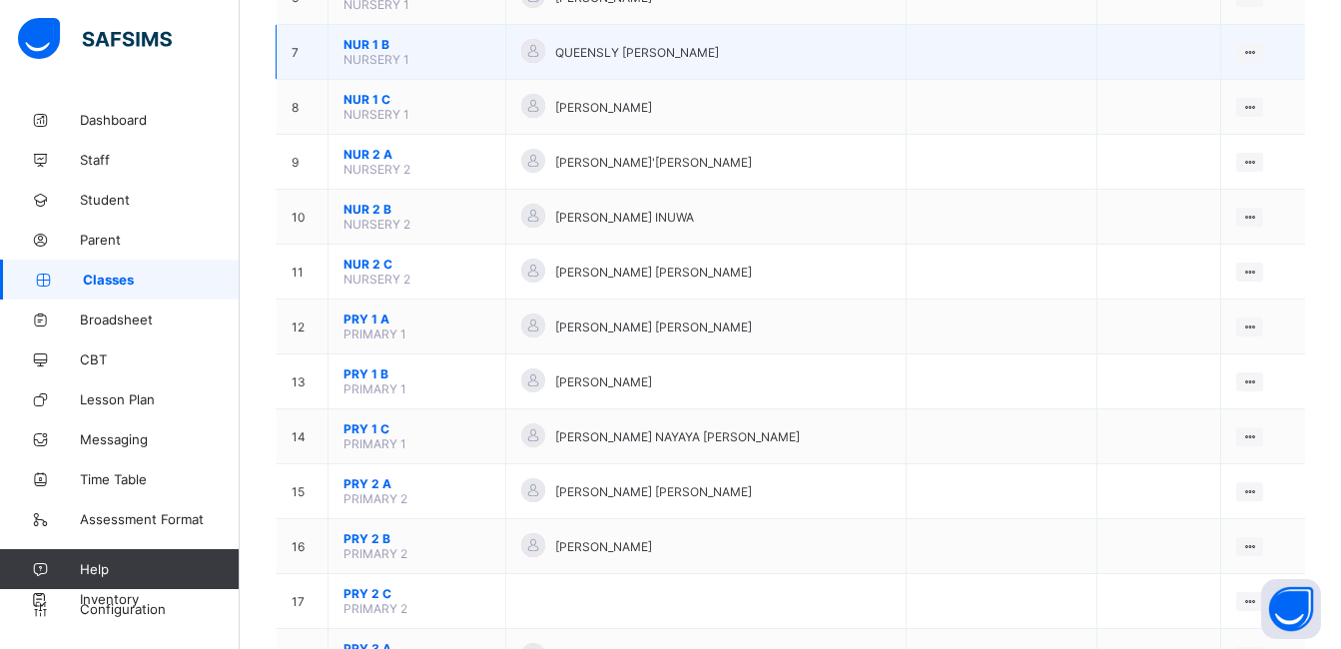
scroll to position [699, 0]
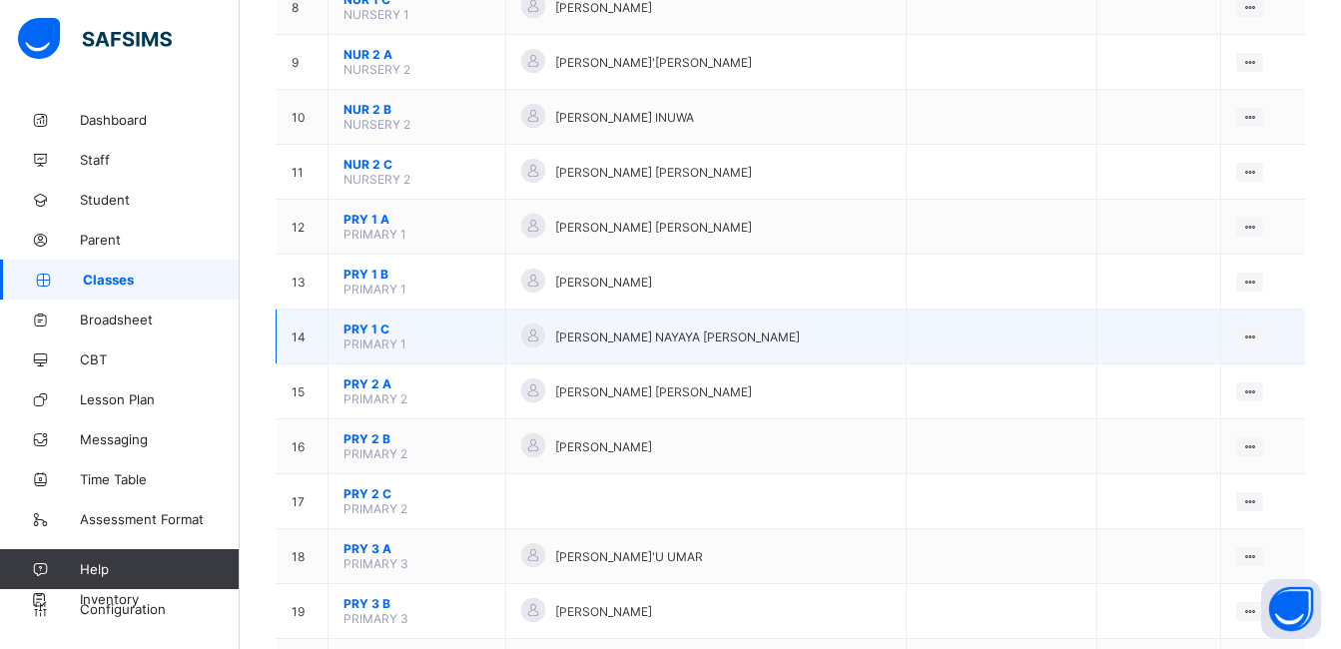
click at [360, 332] on span "PRY 1 C" at bounding box center [417, 329] width 147 height 15
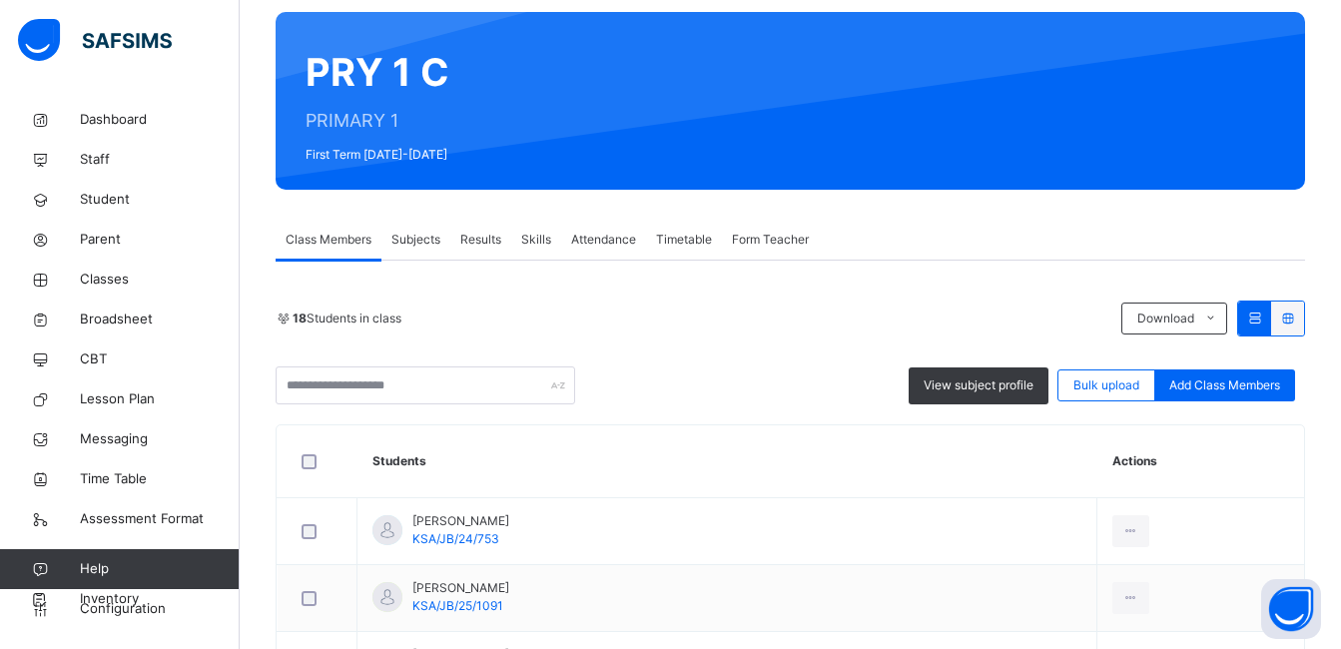
scroll to position [200, 0]
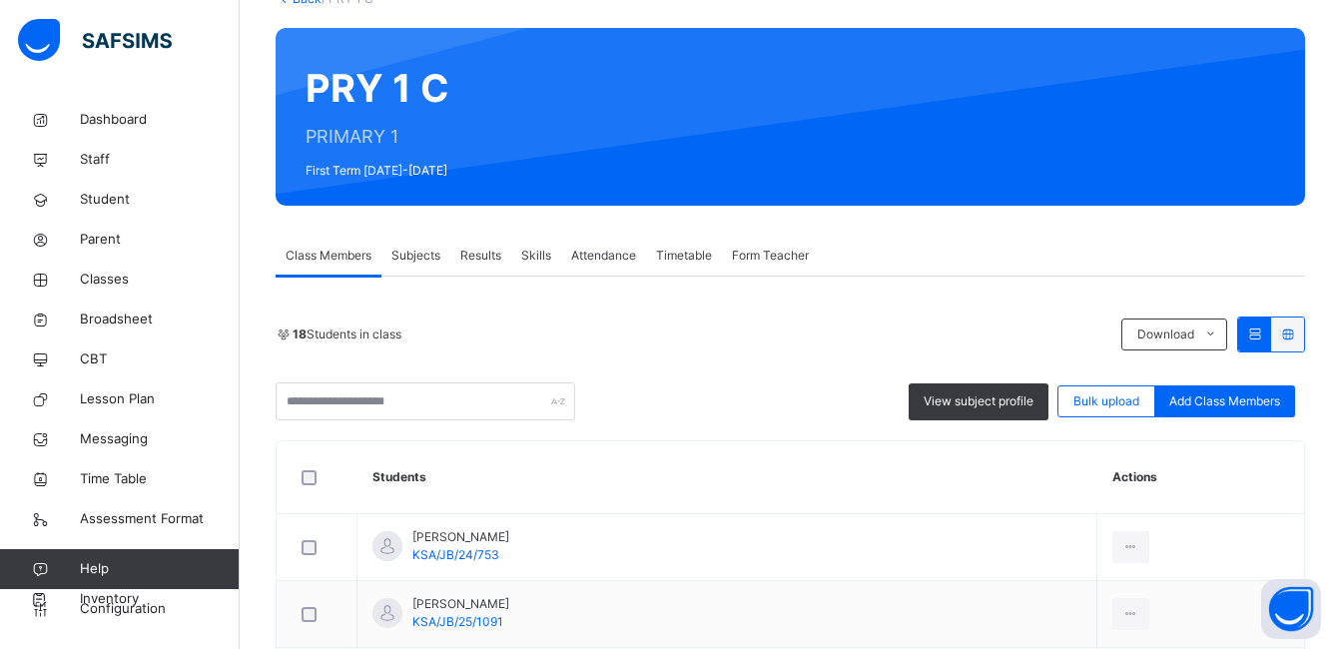
click at [406, 255] on span "Subjects" at bounding box center [416, 256] width 49 height 18
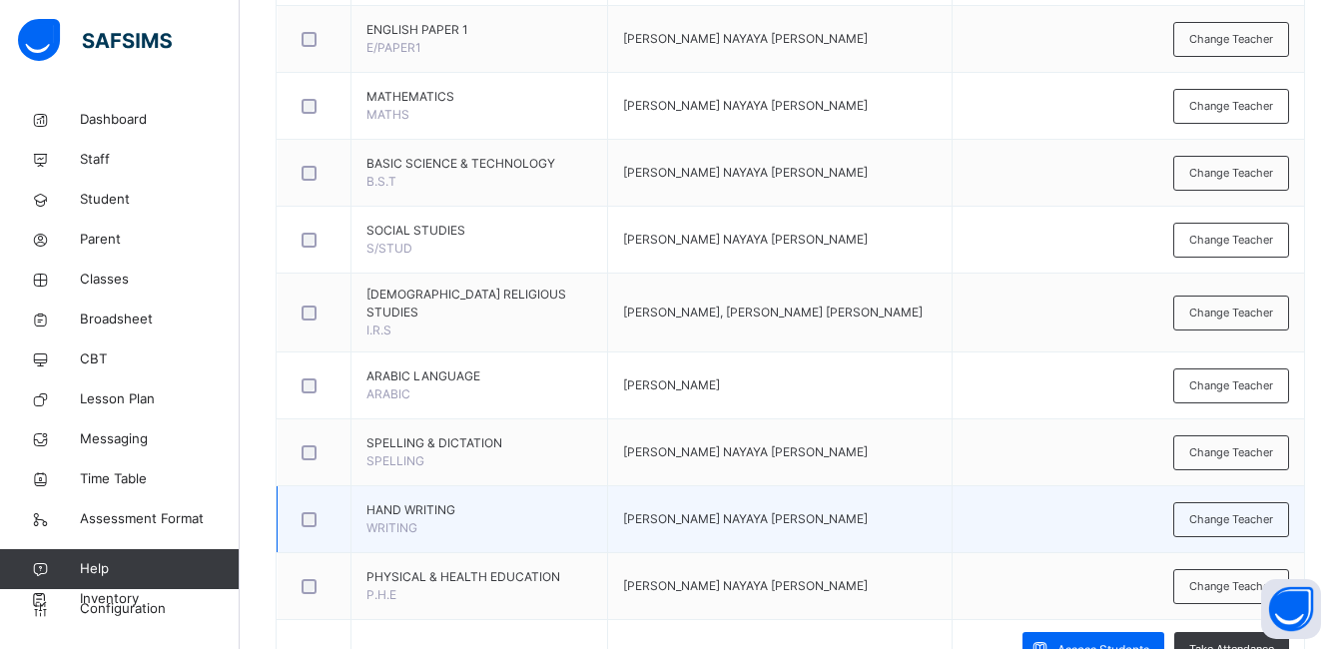
scroll to position [799, 0]
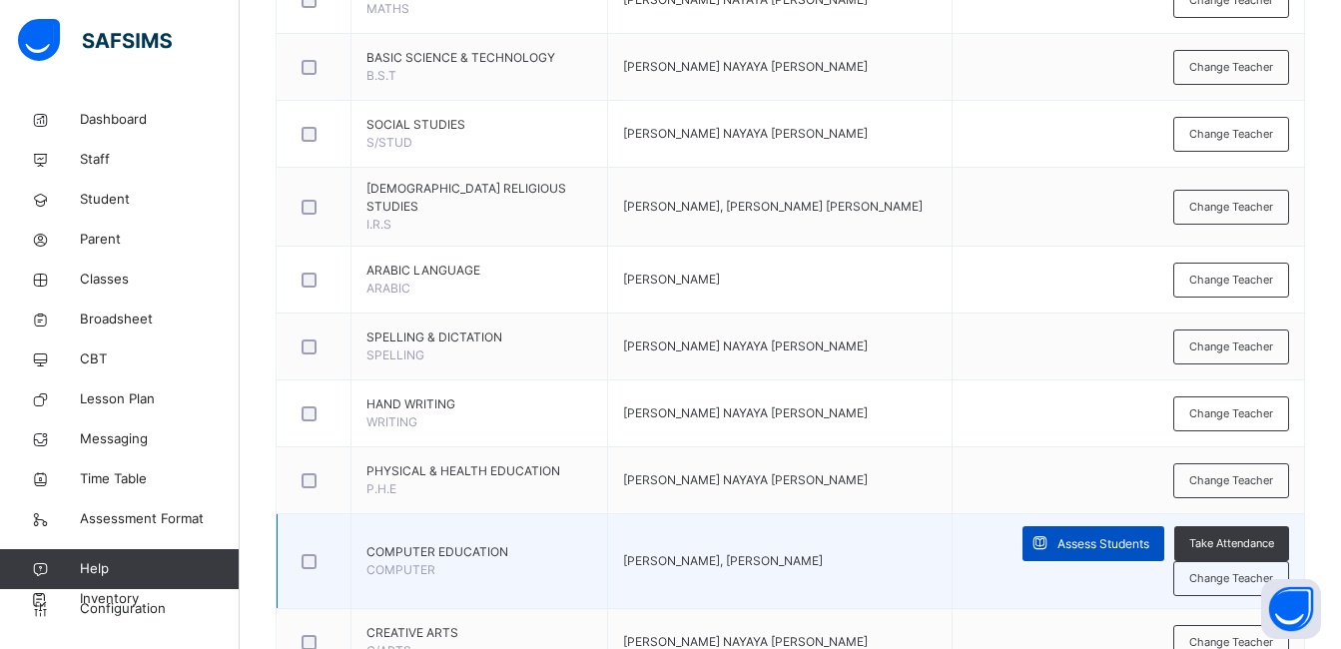
click at [1091, 552] on span "Assess Students" at bounding box center [1104, 544] width 92 height 18
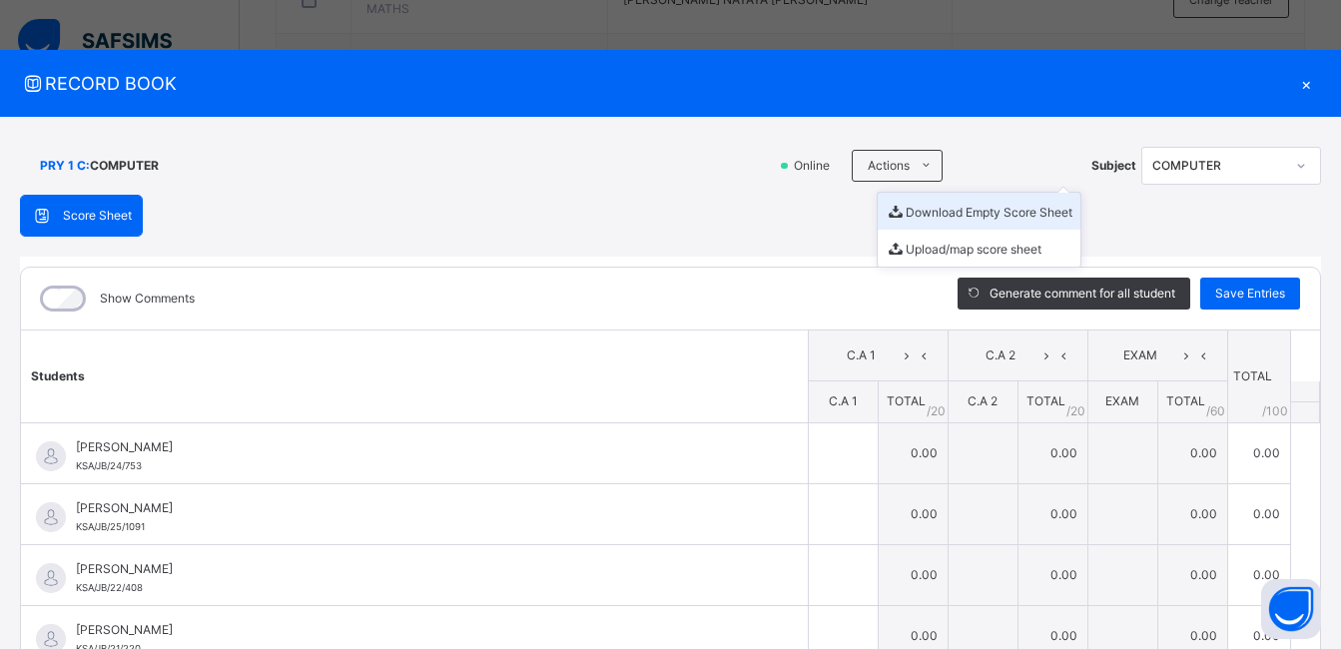
click at [919, 210] on li "Download Empty Score Sheet" at bounding box center [979, 211] width 203 height 37
click at [723, 85] on span "RECORD BOOK" at bounding box center [655, 83] width 1271 height 27
click at [1297, 81] on div "×" at bounding box center [1306, 83] width 30 height 27
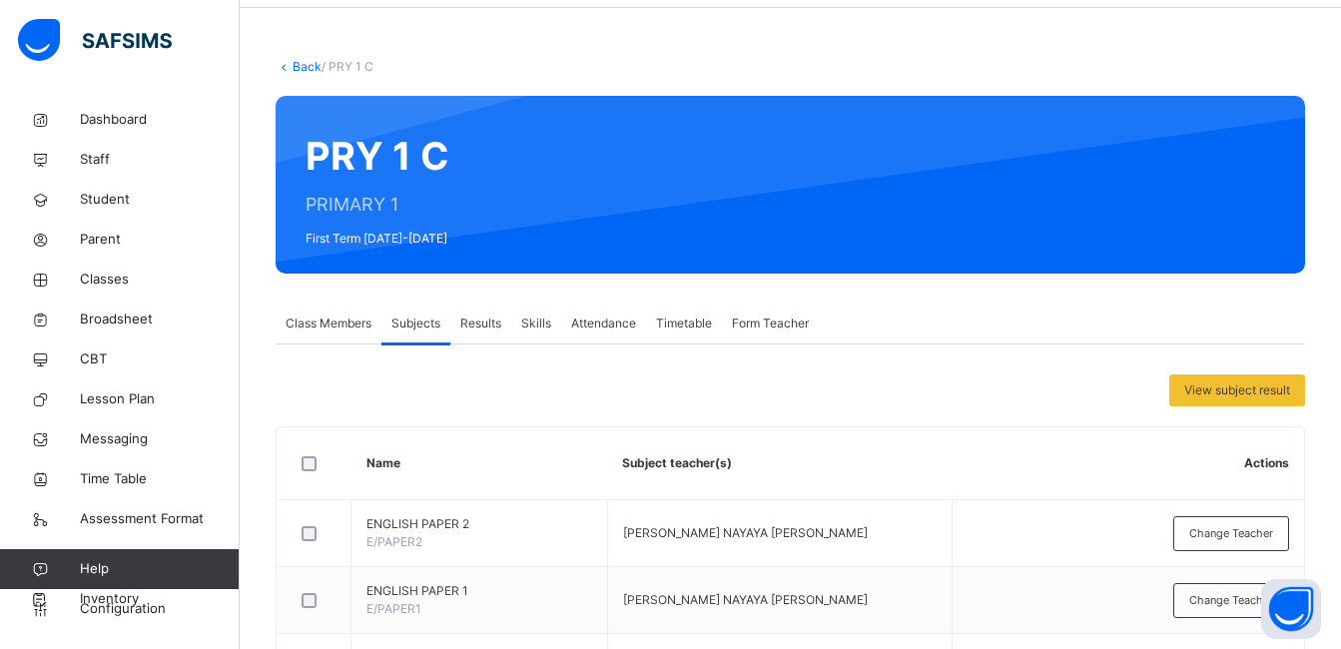
scroll to position [0, 0]
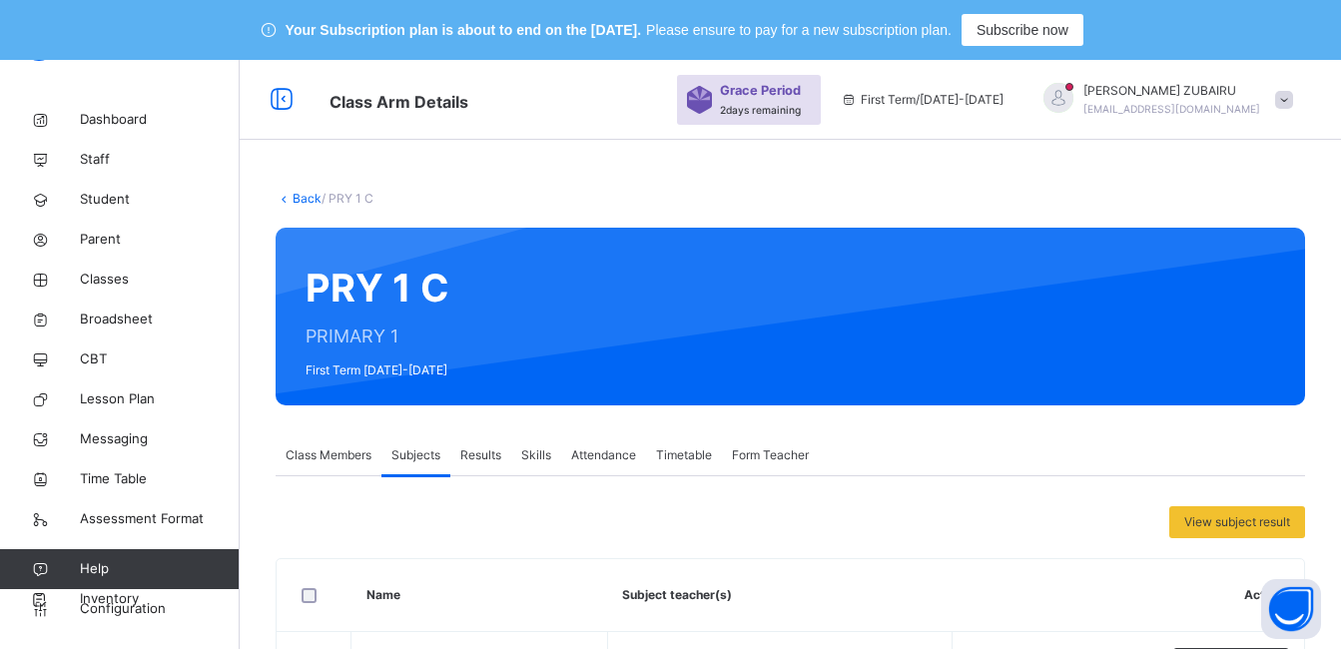
click at [301, 199] on link "Back" at bounding box center [307, 198] width 29 height 15
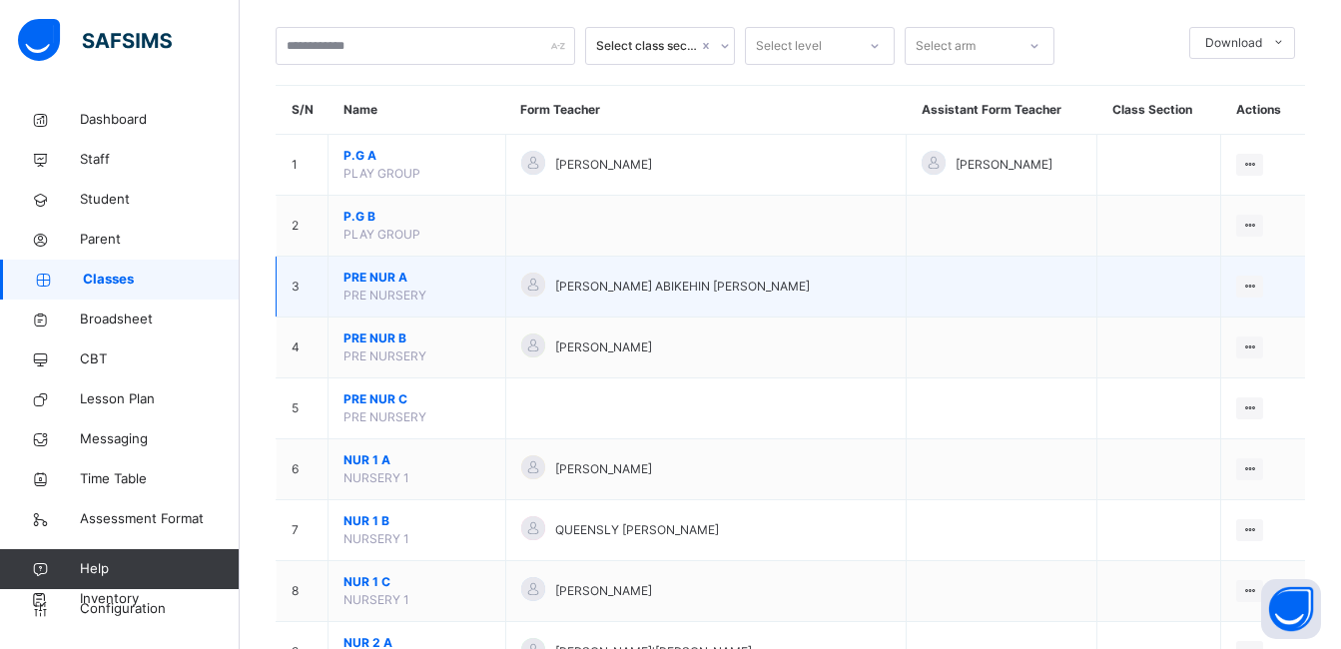
scroll to position [200, 0]
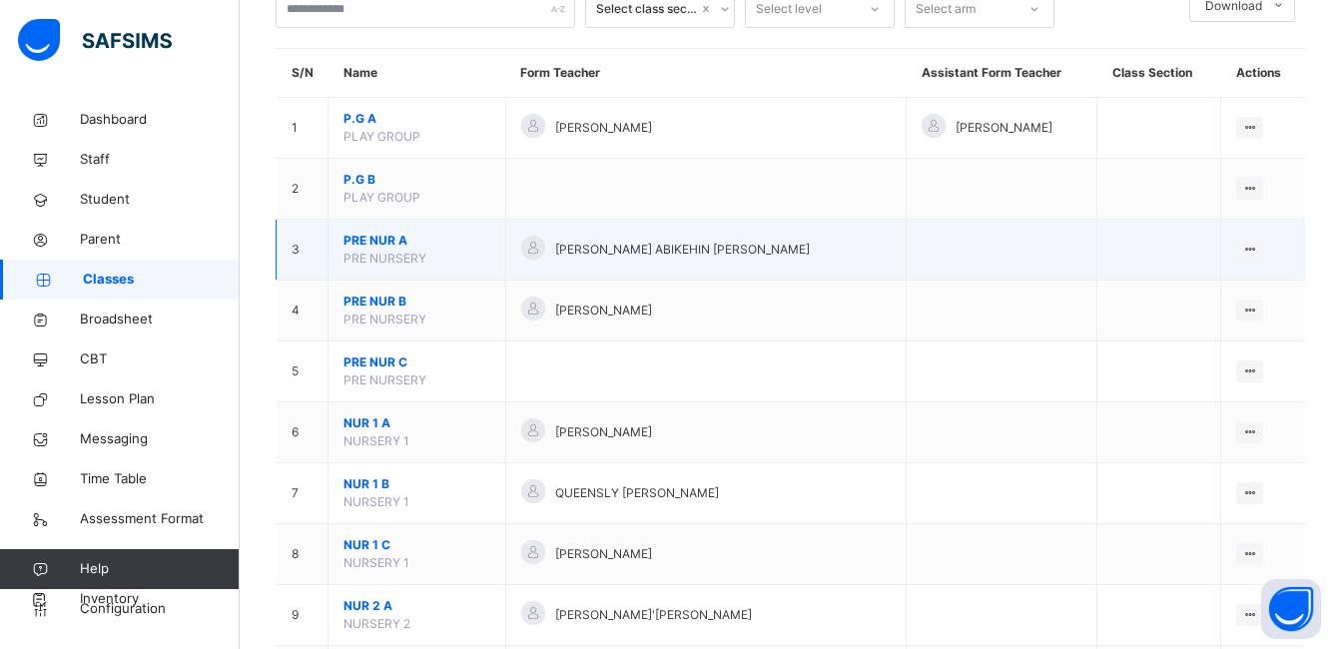
click at [380, 240] on span "PRE NUR A" at bounding box center [417, 241] width 147 height 18
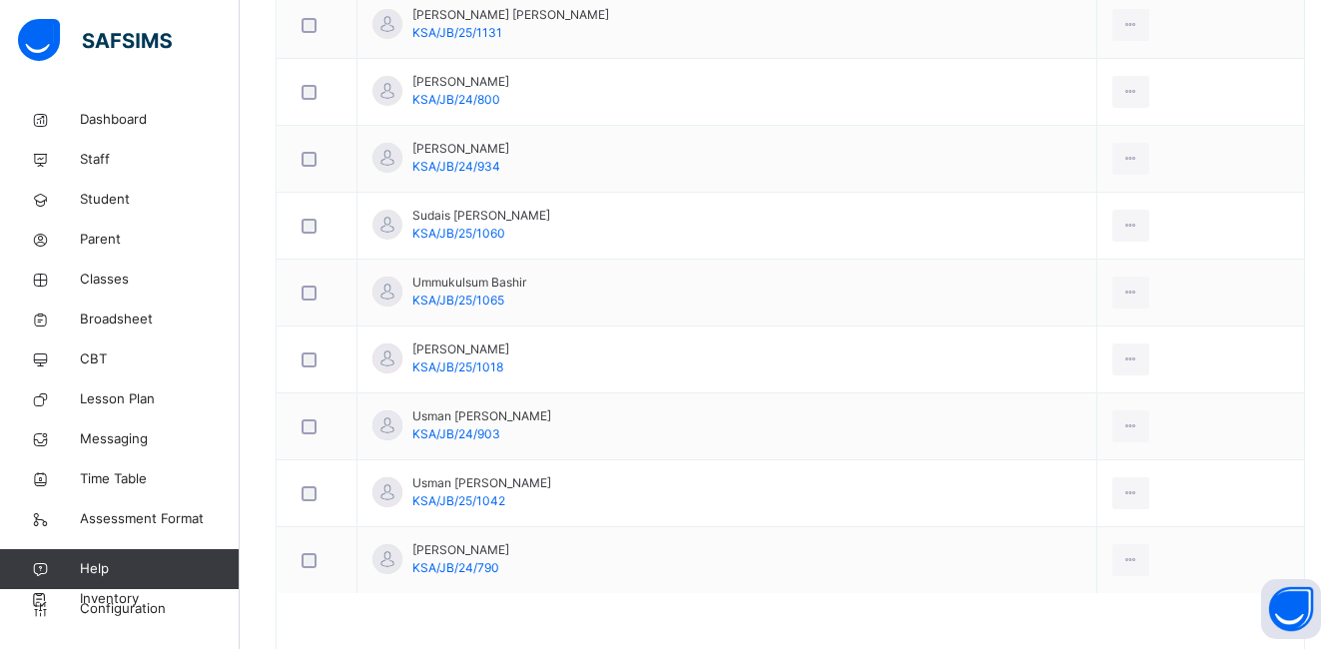
scroll to position [2584, 0]
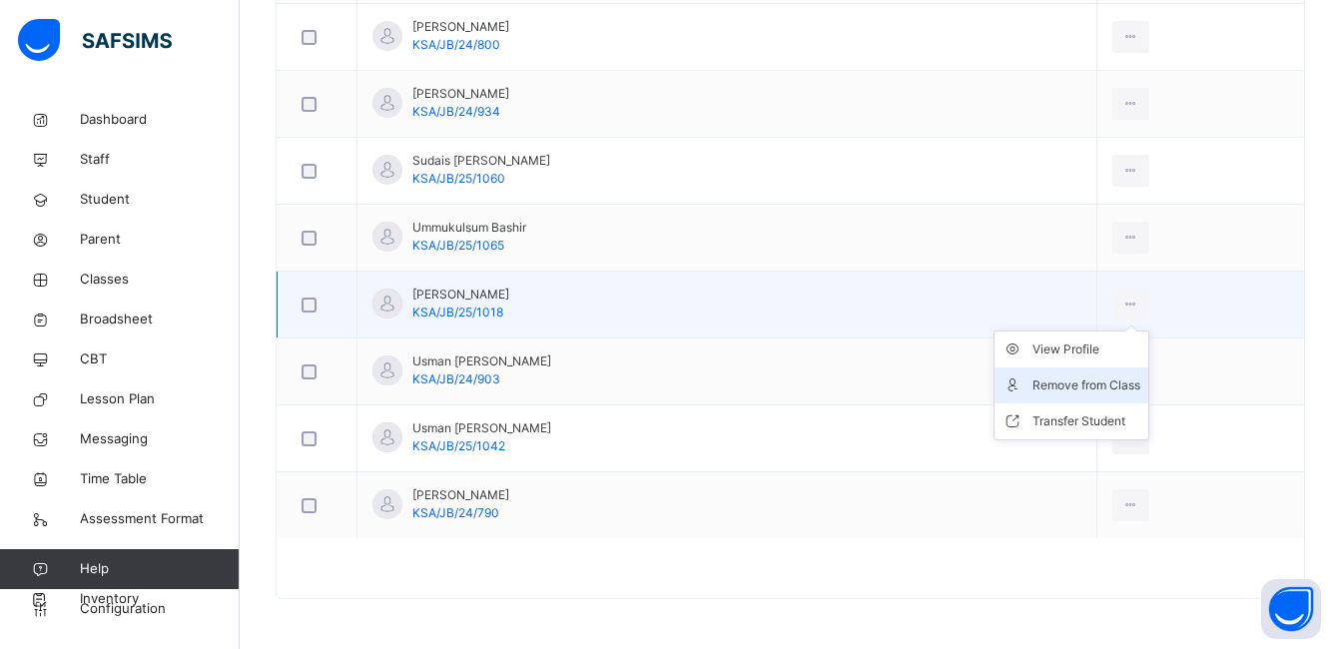
click at [1090, 390] on div "Remove from Class" at bounding box center [1087, 386] width 108 height 20
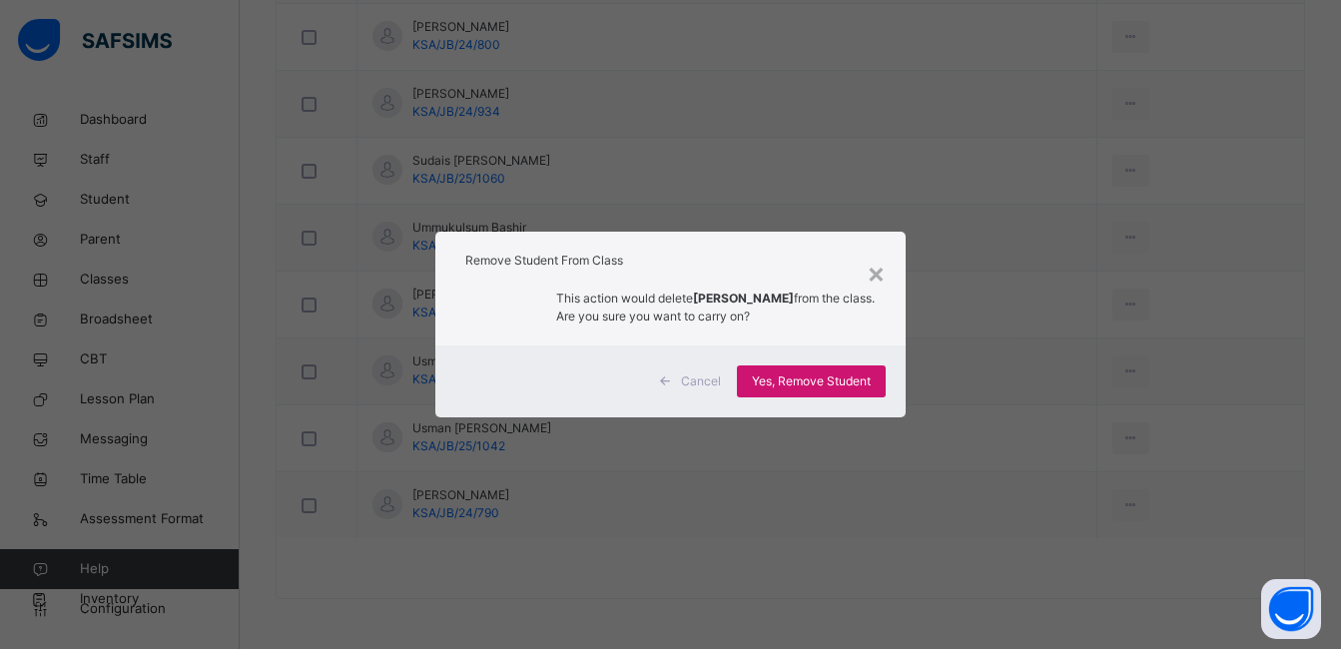
click at [796, 390] on span "Yes, Remove Student" at bounding box center [811, 382] width 119 height 18
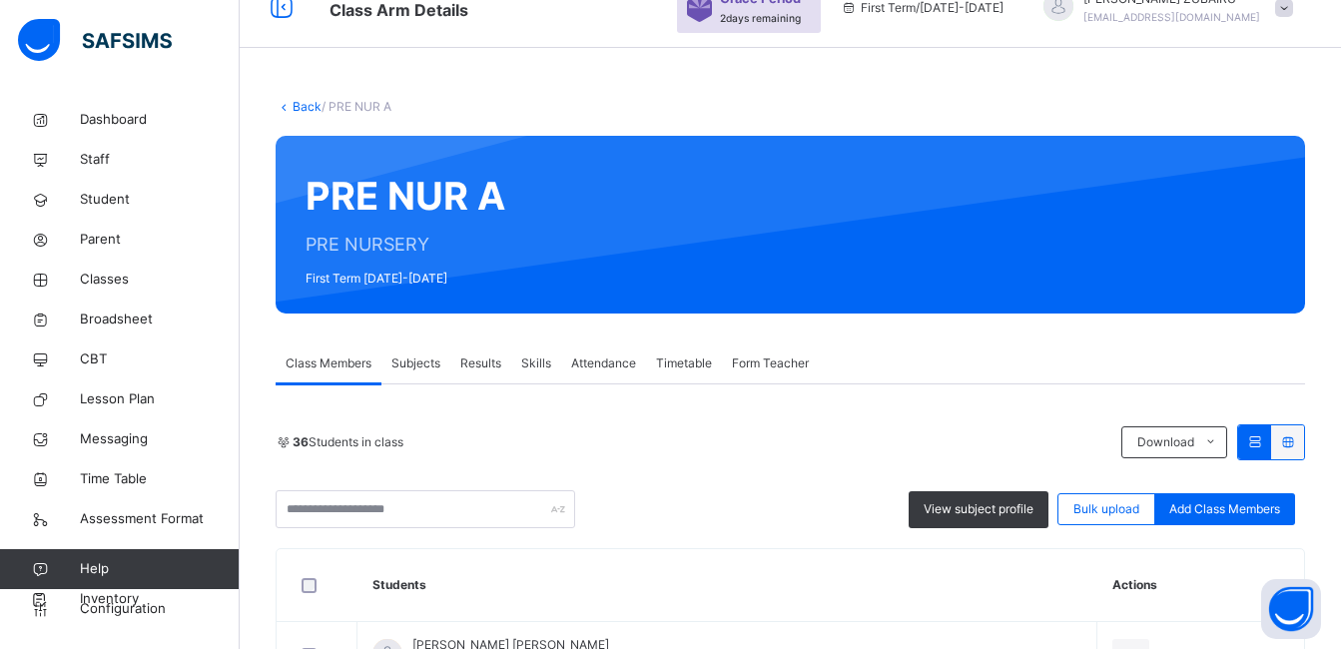
scroll to position [20, 0]
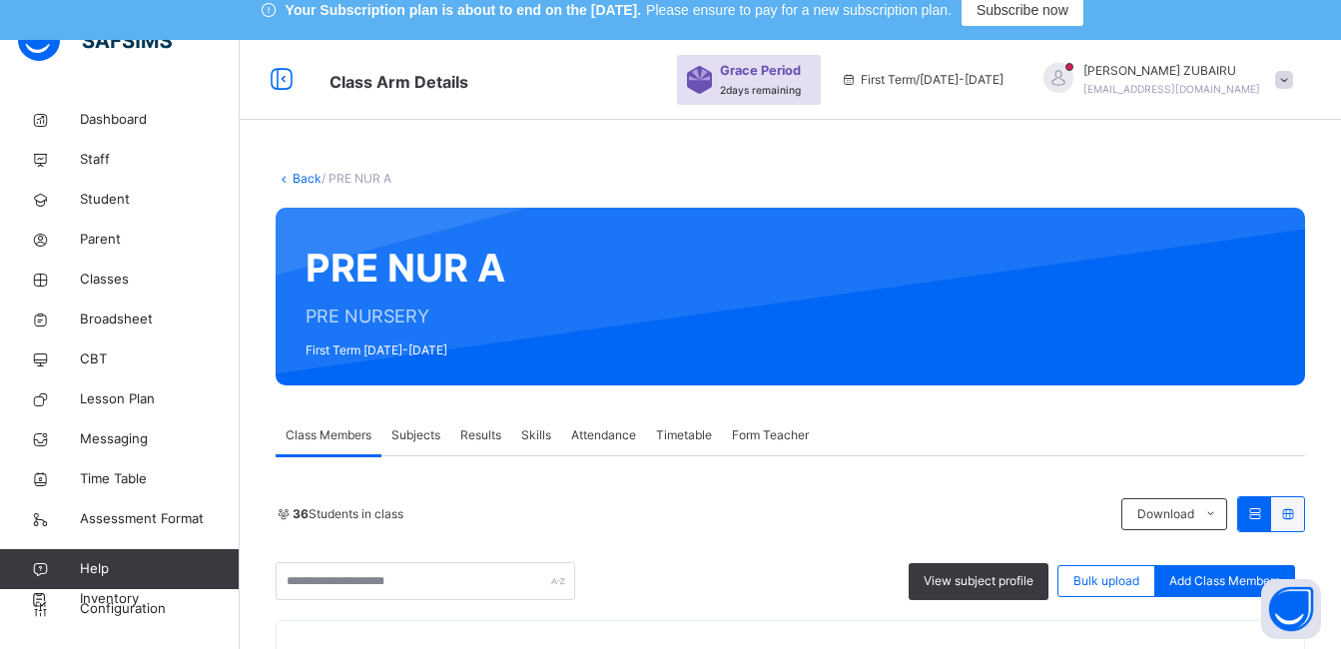
click at [426, 433] on span "Subjects" at bounding box center [416, 435] width 49 height 18
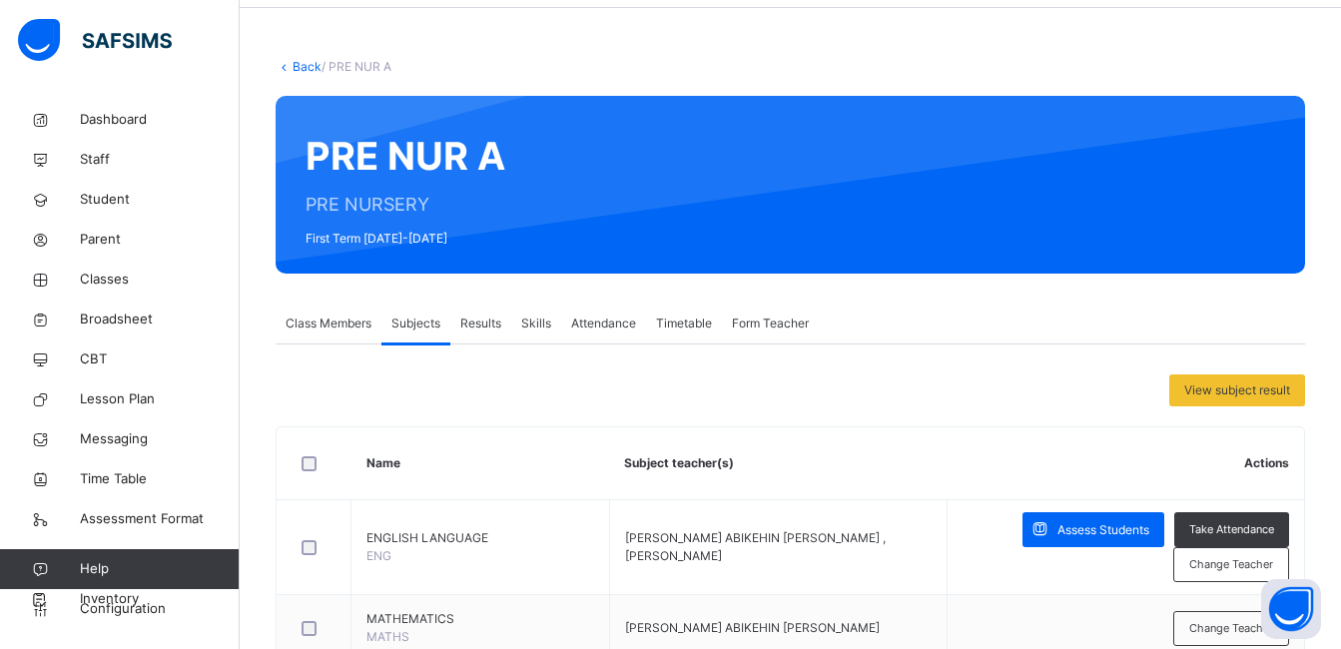
scroll to position [320, 0]
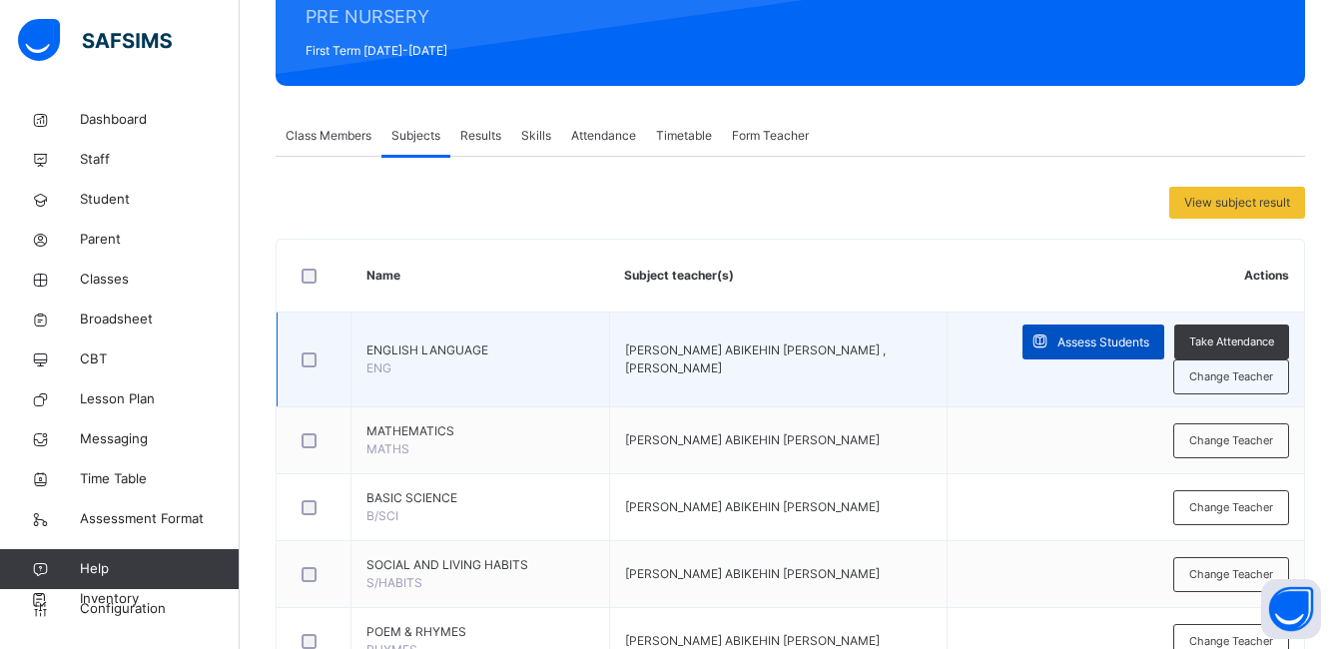
click at [1095, 344] on span "Assess Students" at bounding box center [1104, 343] width 92 height 18
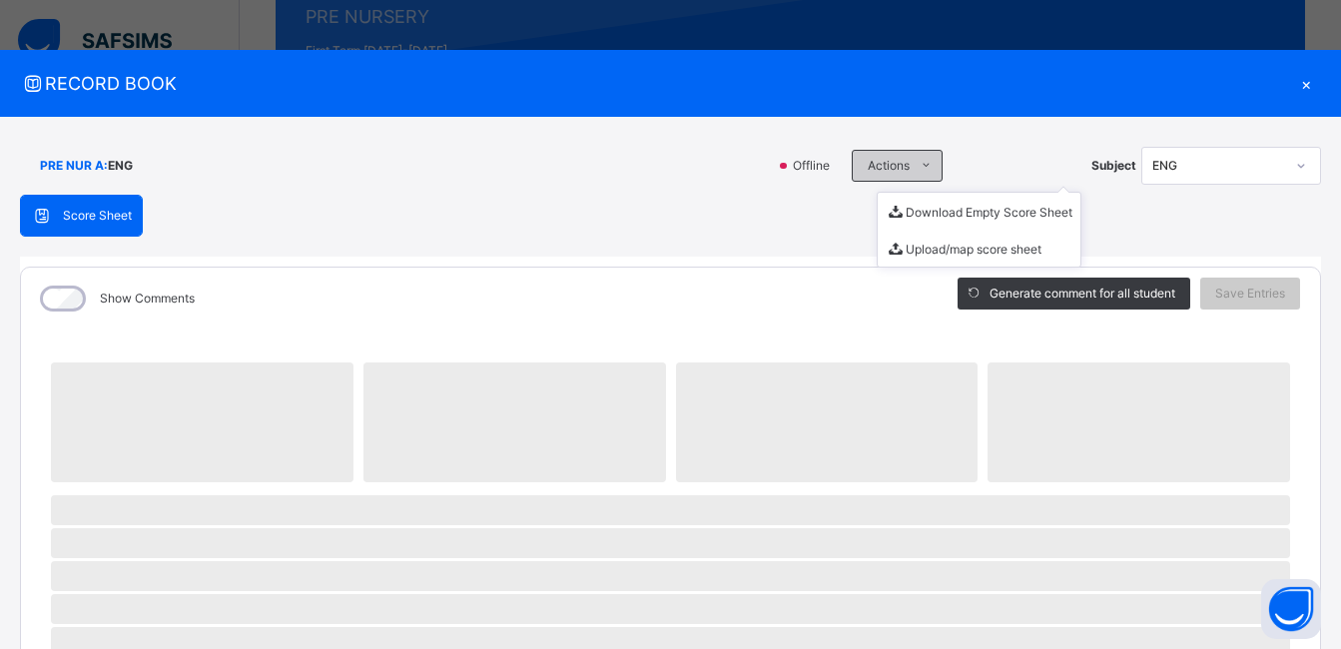
click at [919, 161] on icon at bounding box center [926, 166] width 15 height 16
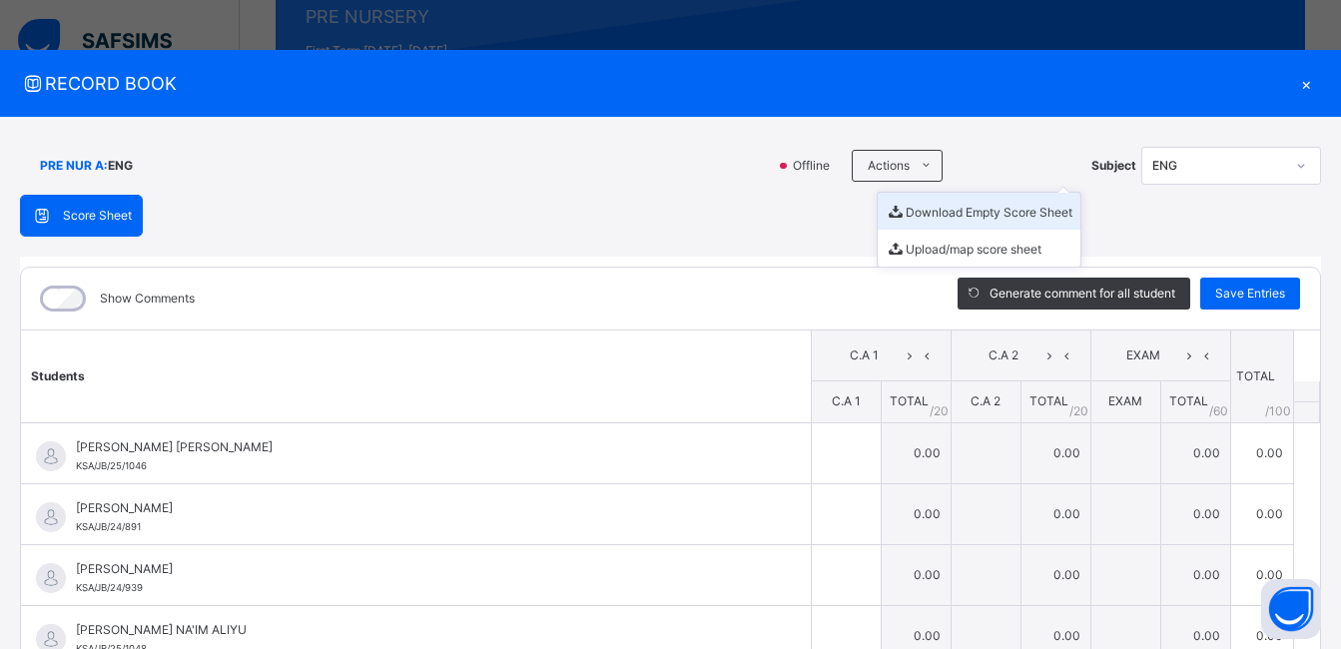
click at [932, 207] on li "Download Empty Score Sheet" at bounding box center [979, 211] width 203 height 37
drag, startPoint x: 790, startPoint y: 68, endPoint x: 1123, endPoint y: 63, distance: 332.6
click at [790, 68] on div "RECORD BOOK ×" at bounding box center [670, 83] width 1341 height 67
click at [1296, 80] on div "×" at bounding box center [1306, 83] width 30 height 27
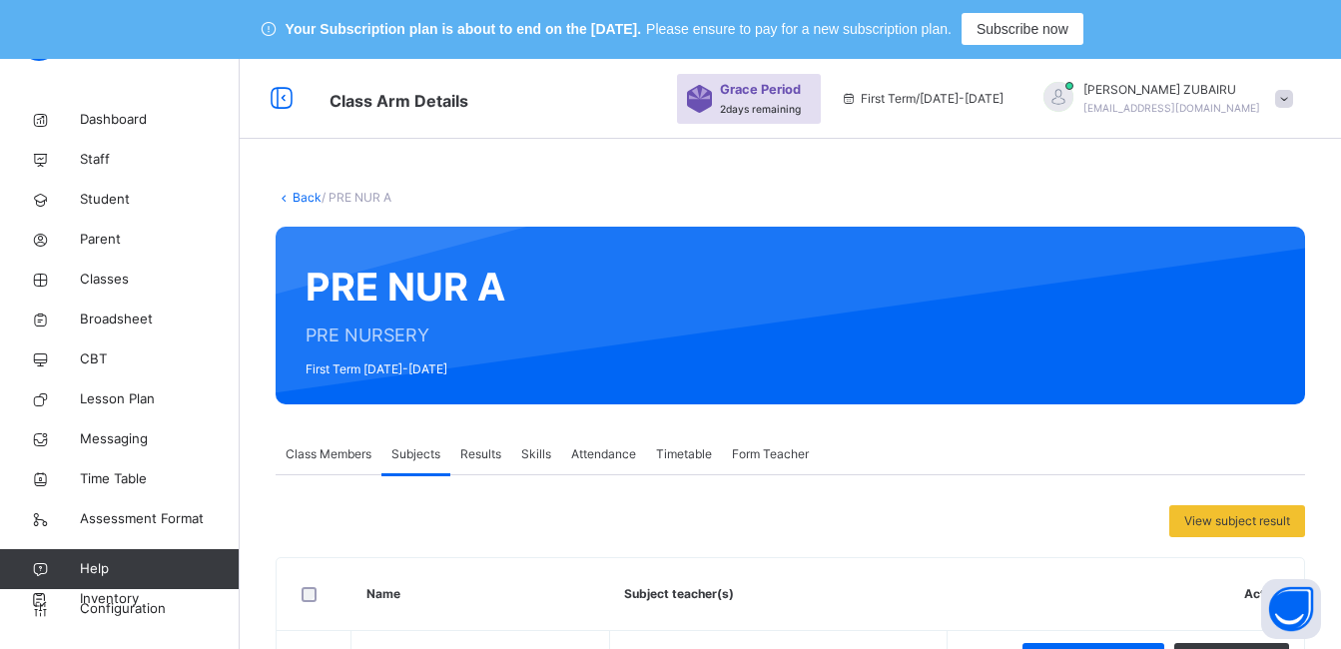
scroll to position [0, 0]
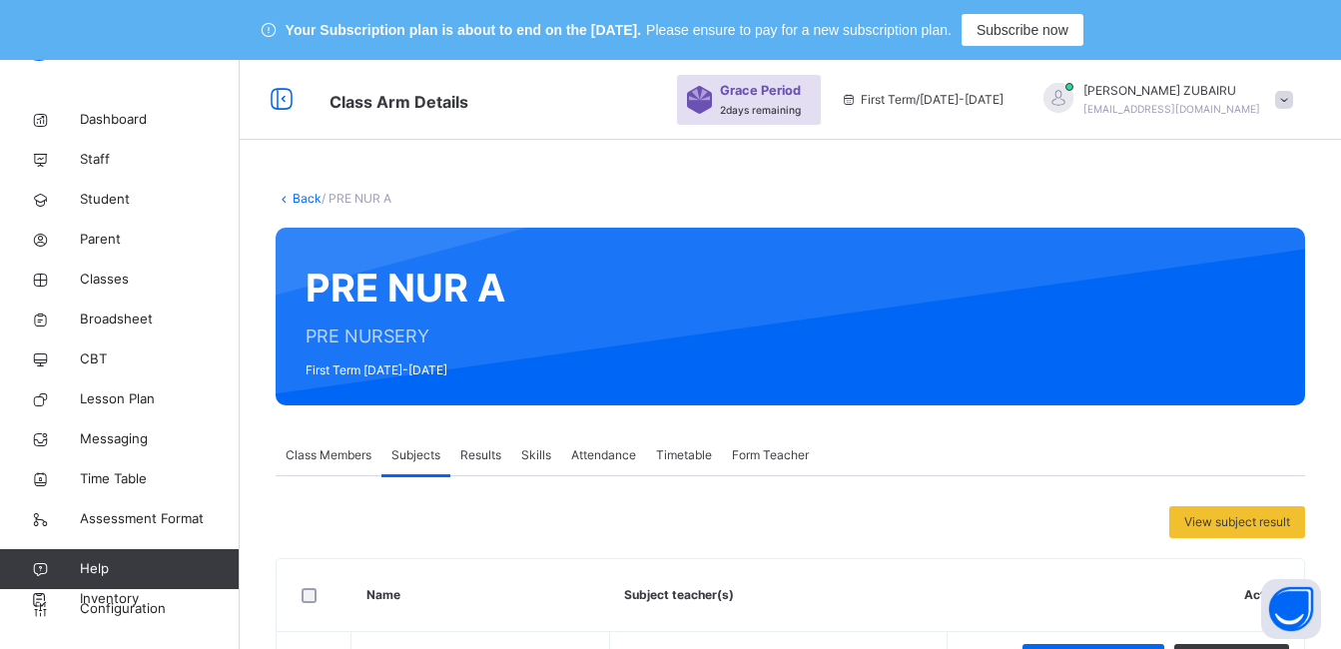
click at [305, 196] on link "Back" at bounding box center [307, 198] width 29 height 15
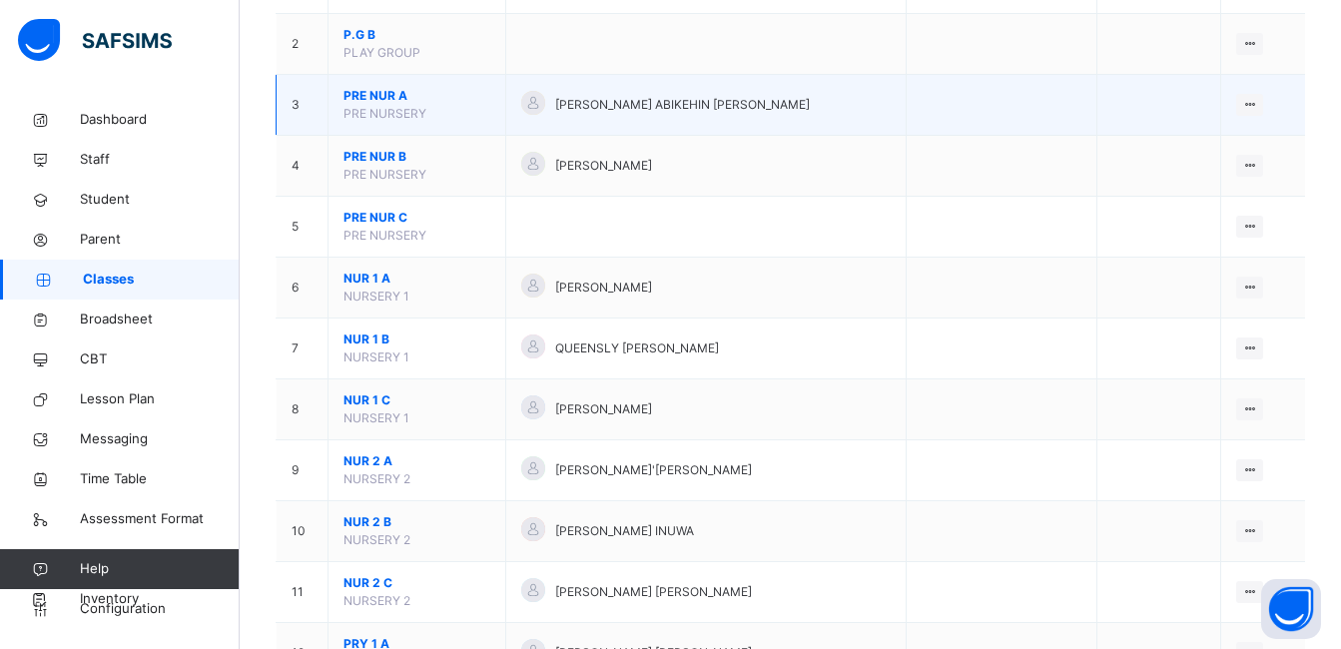
scroll to position [200, 0]
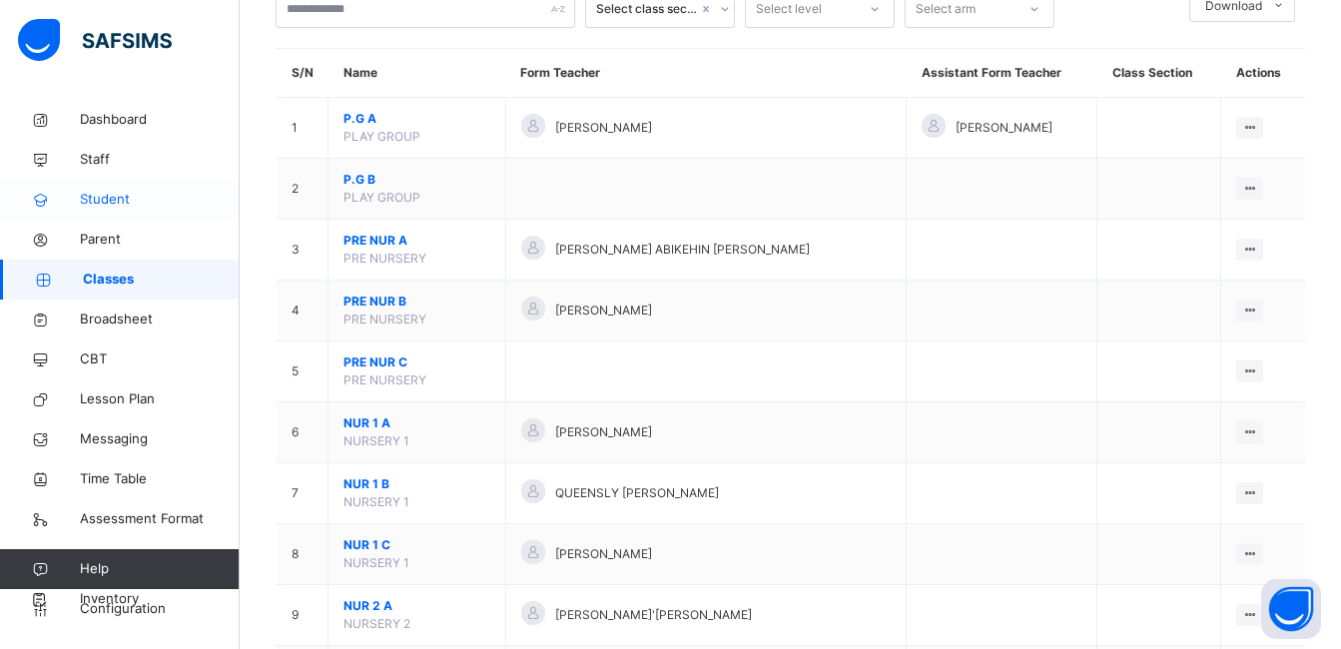
click at [103, 200] on span "Student" at bounding box center [160, 200] width 160 height 20
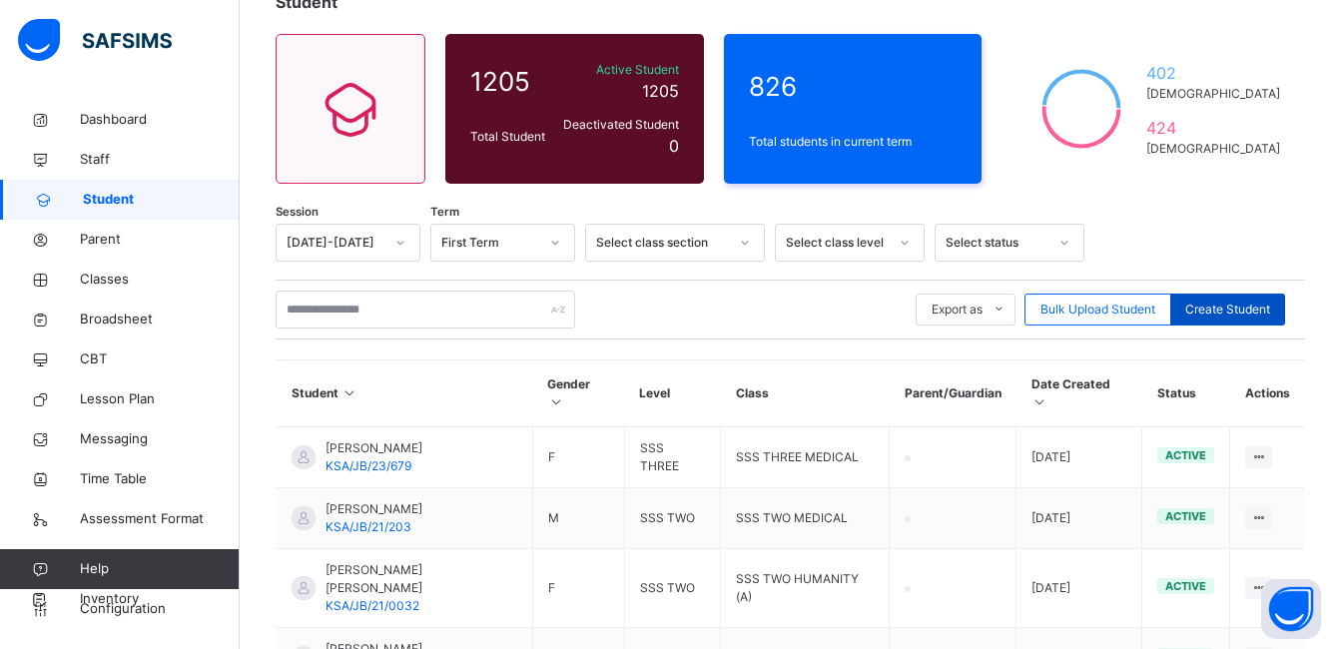
click at [1236, 312] on span "Create Student" at bounding box center [1228, 310] width 85 height 18
select select "**"
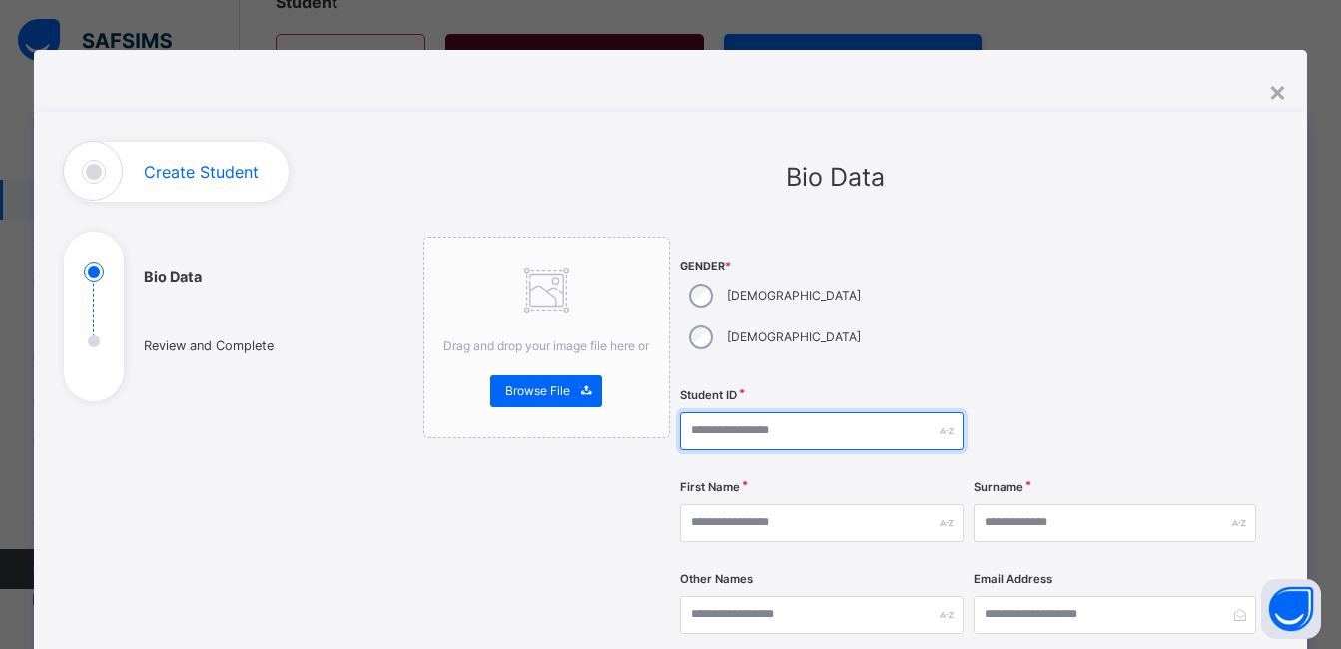
click at [739, 413] on input "text" at bounding box center [821, 432] width 283 height 38
type input "**********"
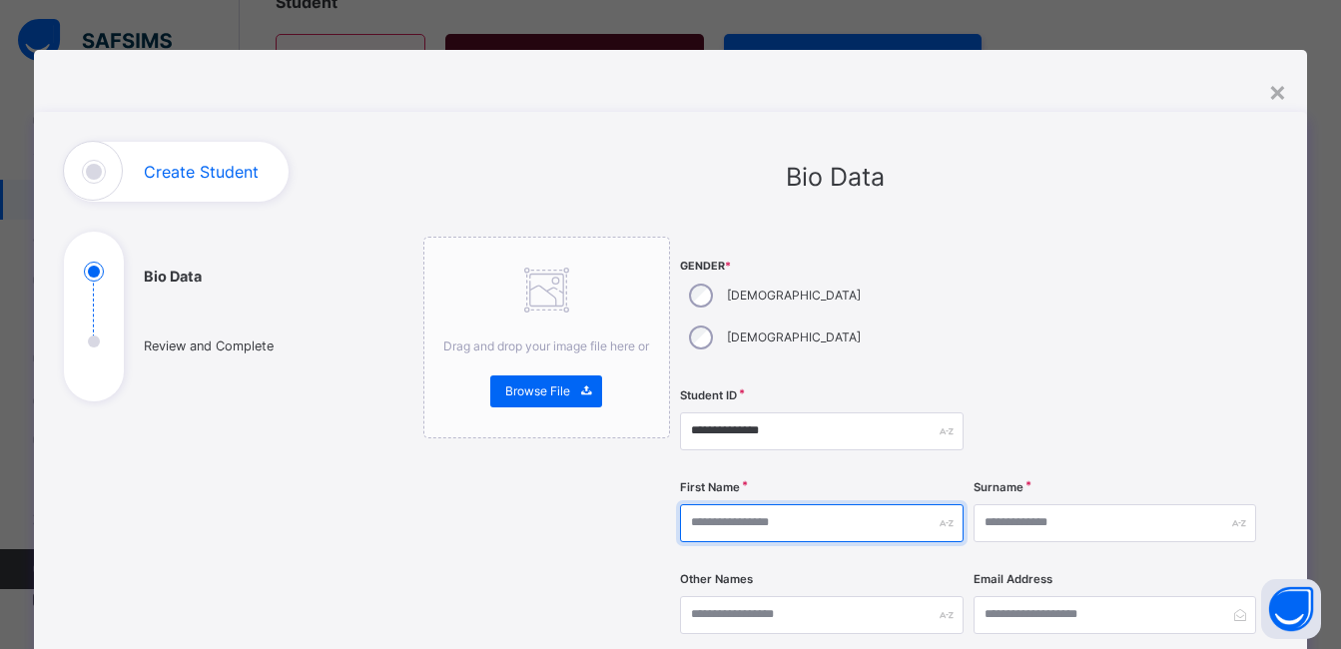
click at [738, 504] on input "text" at bounding box center [821, 523] width 283 height 38
type input "*****"
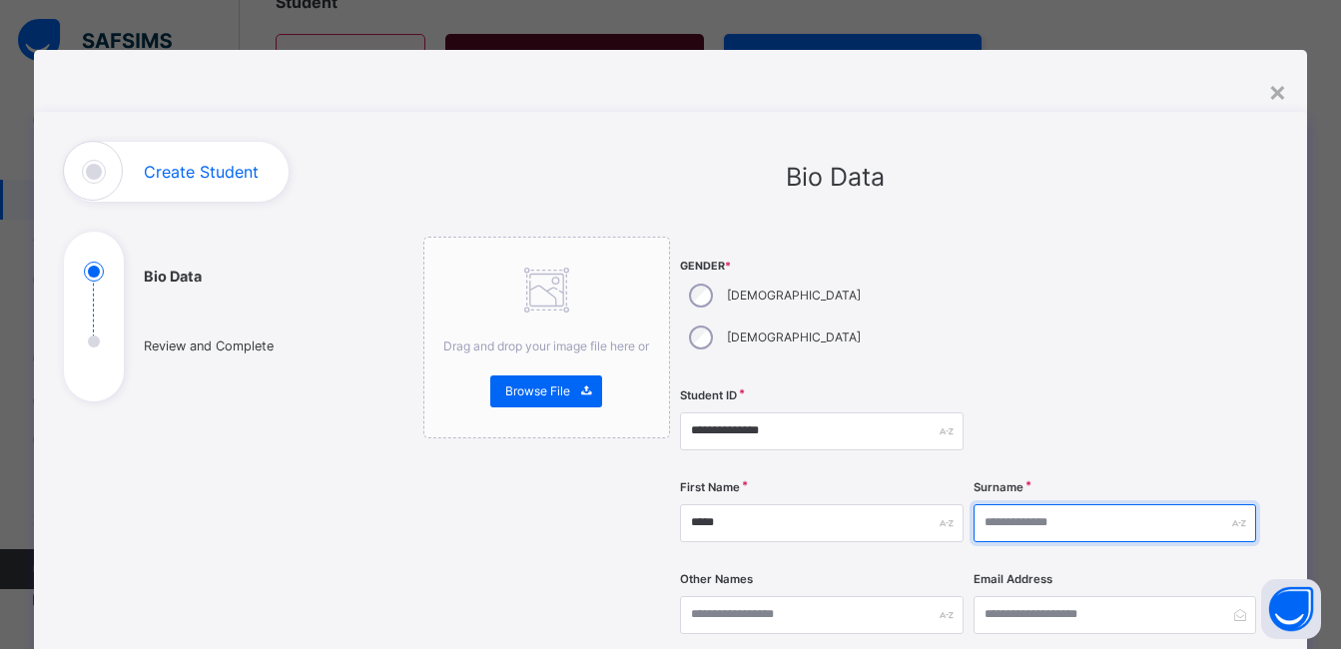
click at [1040, 504] on input "text" at bounding box center [1115, 523] width 283 height 38
type input "*****"
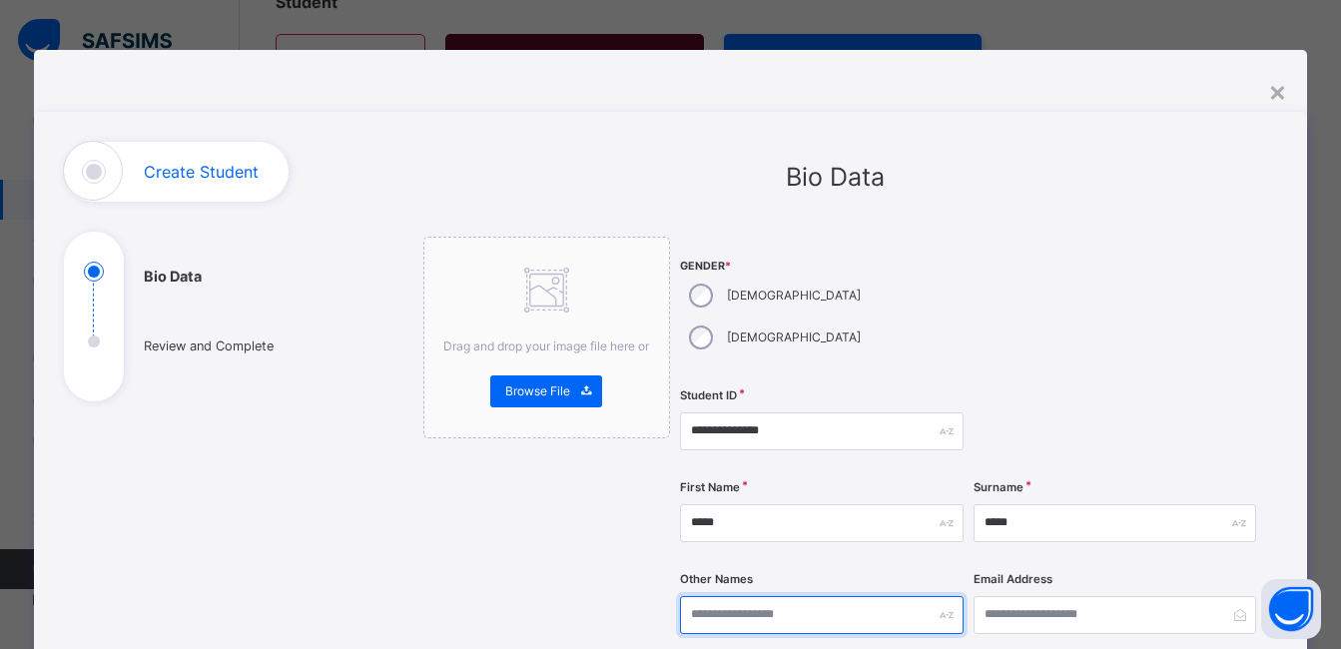
click at [743, 596] on input "text" at bounding box center [821, 615] width 283 height 38
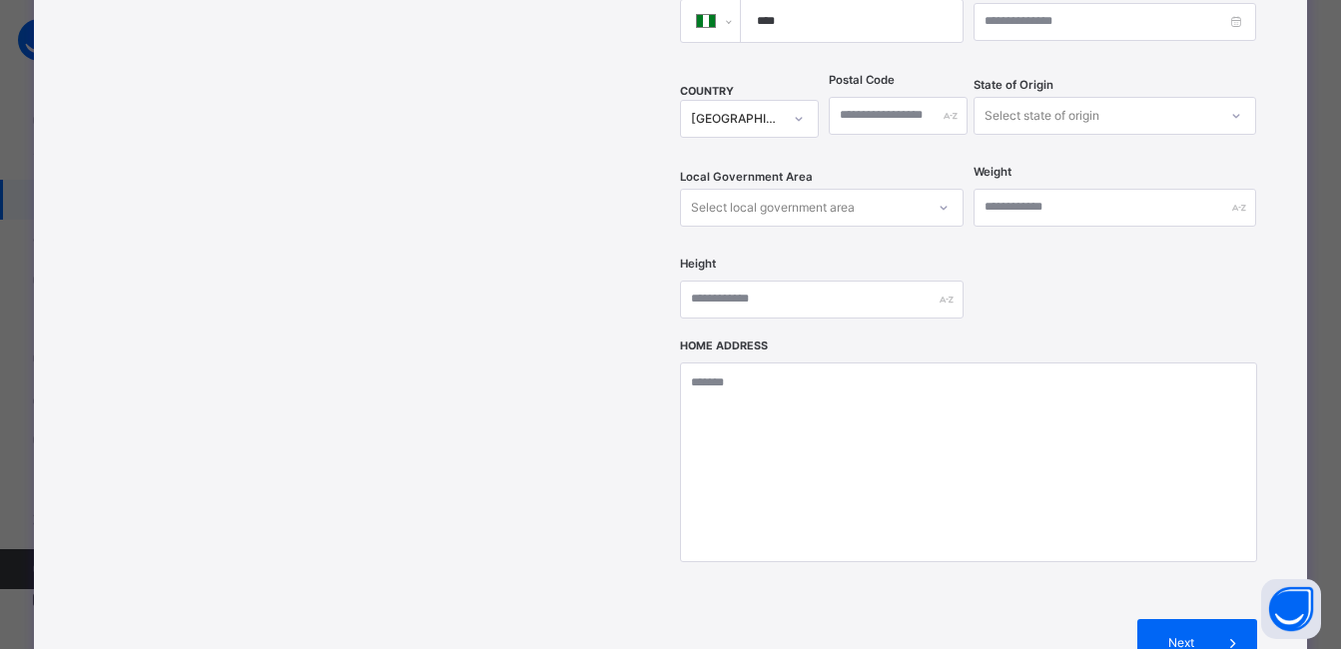
scroll to position [699, 0]
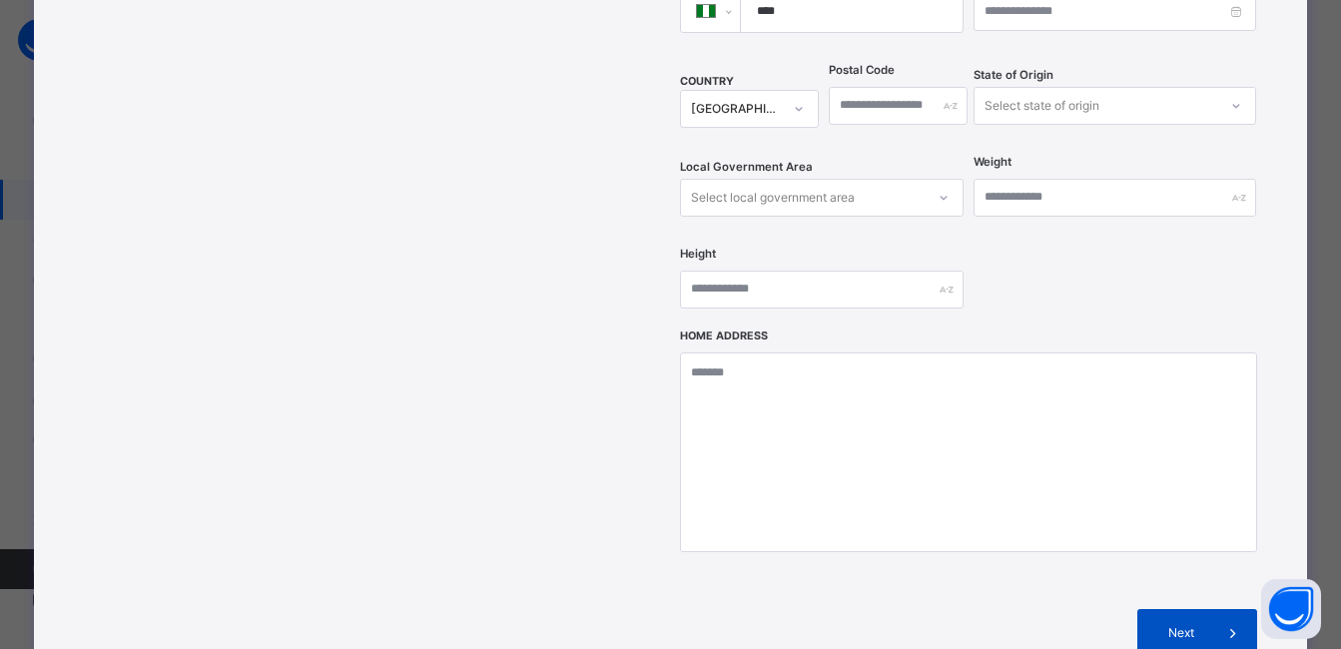
type input "*******"
click at [1190, 624] on span "Next" at bounding box center [1181, 633] width 57 height 18
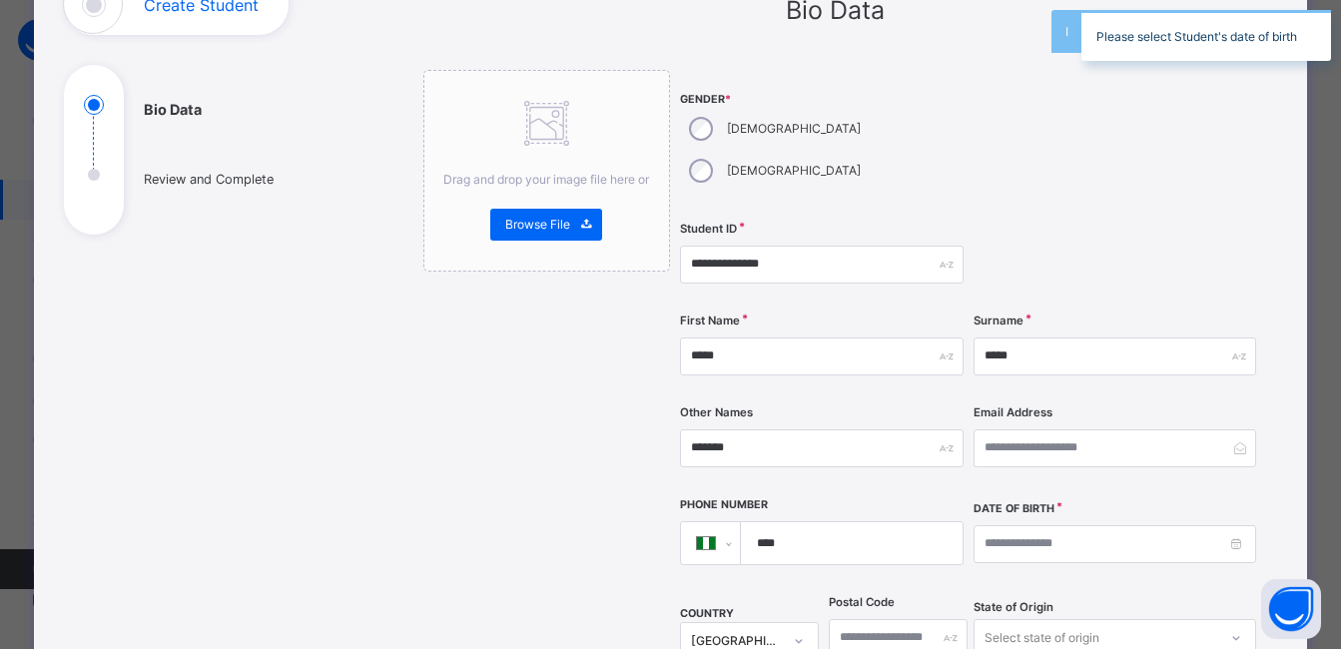
scroll to position [200, 0]
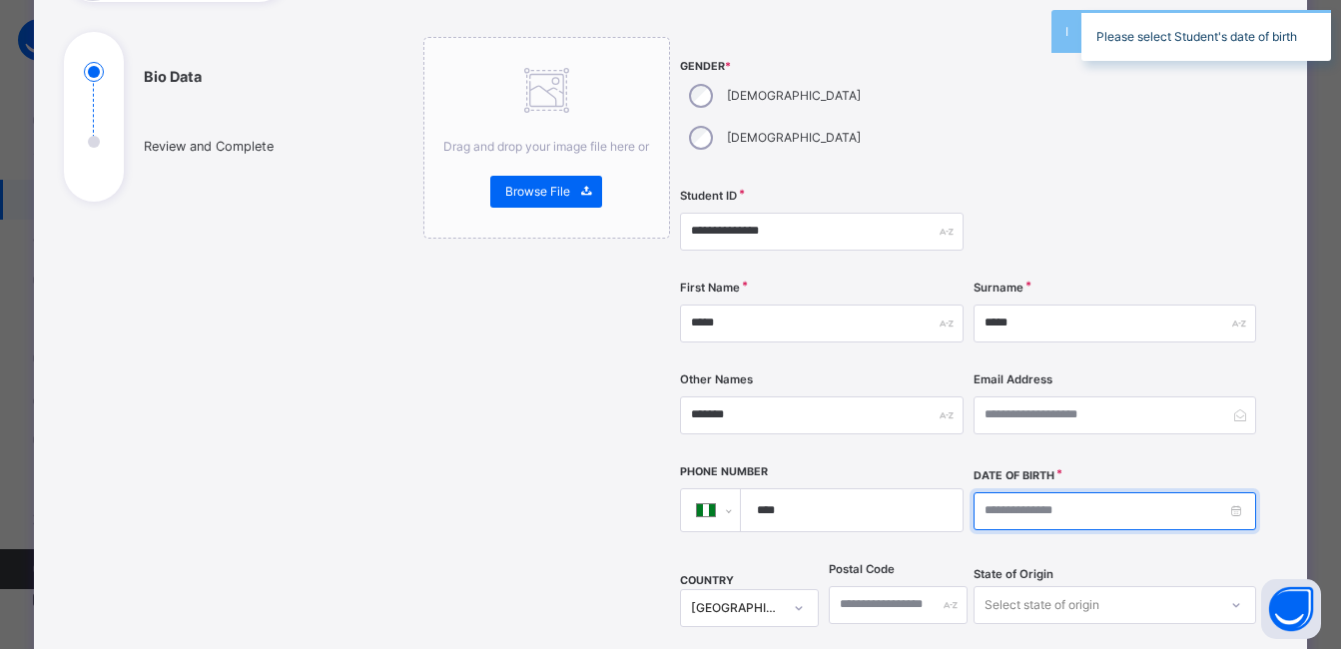
click at [1048, 492] on input at bounding box center [1115, 511] width 283 height 38
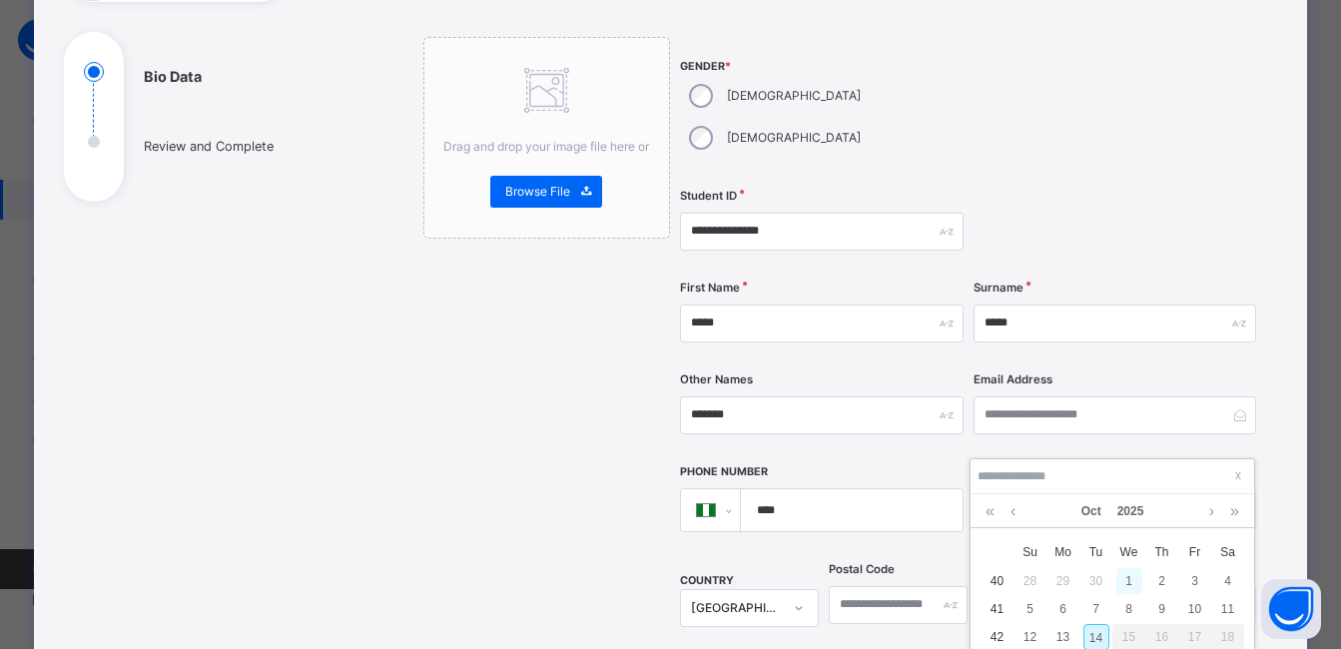
click at [1131, 579] on div "1" at bounding box center [1130, 581] width 26 height 26
type input "**********"
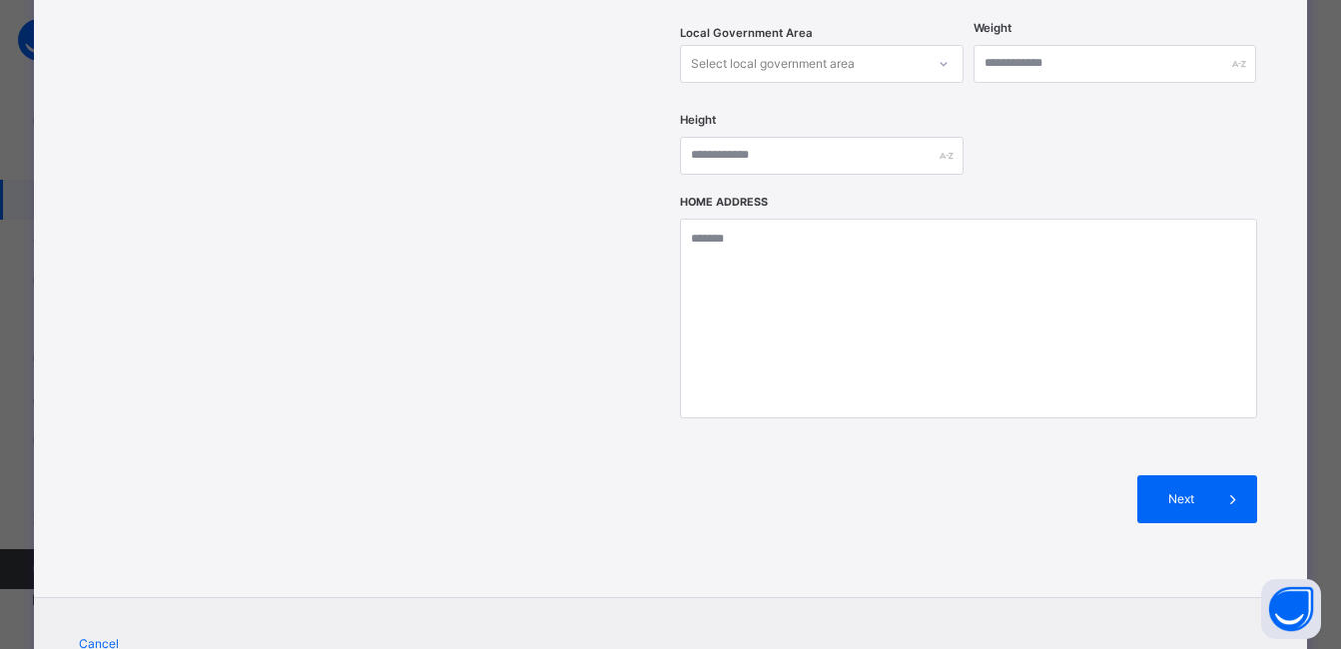
scroll to position [882, 0]
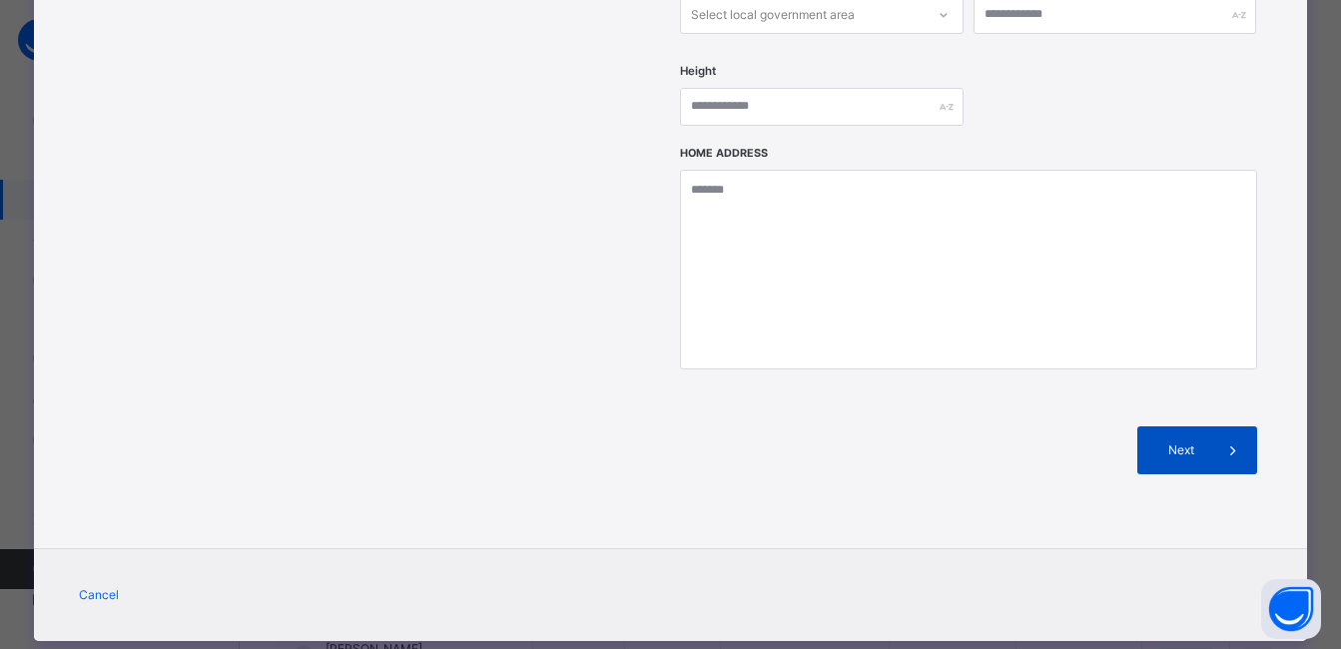
click at [1179, 441] on span "Next" at bounding box center [1181, 450] width 57 height 18
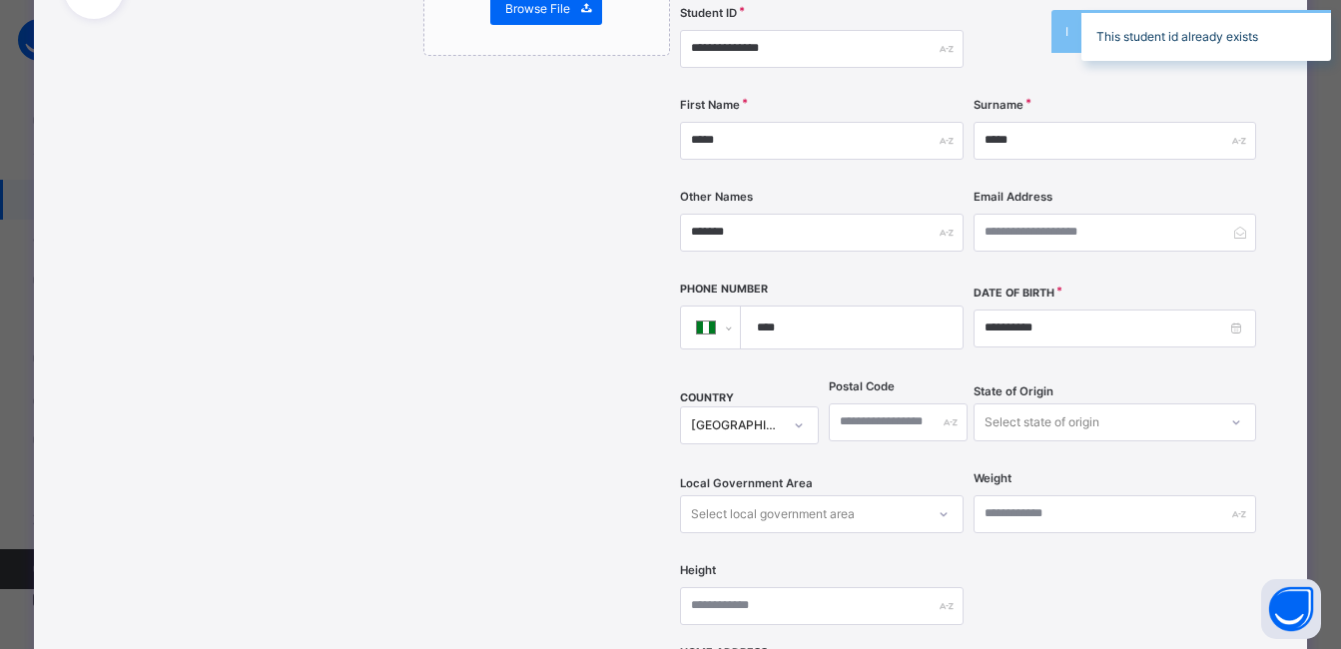
scroll to position [0, 0]
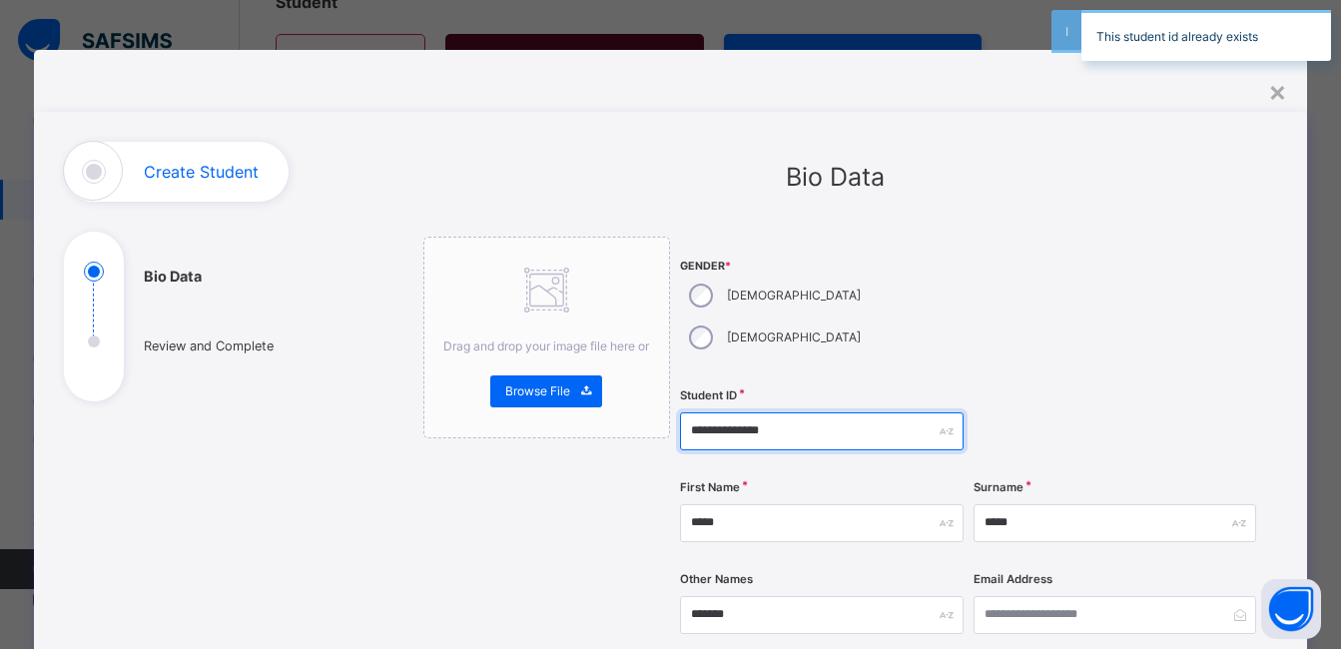
click at [787, 413] on input "**********" at bounding box center [821, 432] width 283 height 38
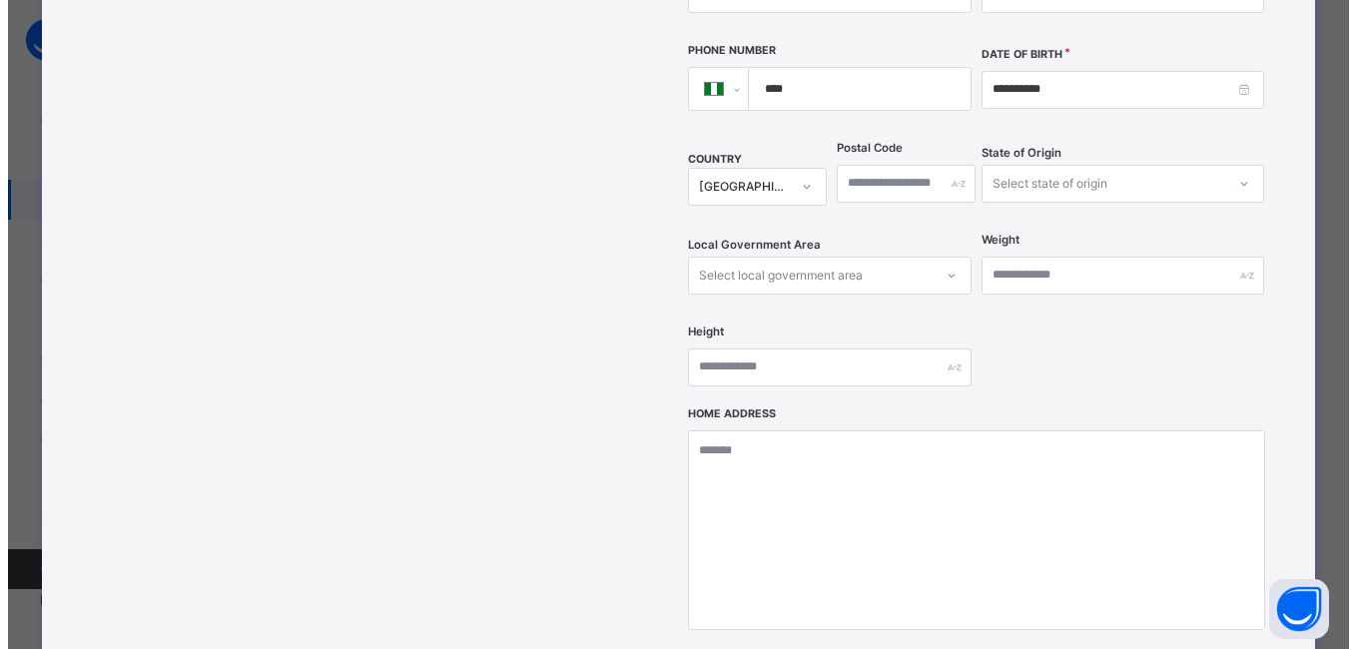
scroll to position [799, 0]
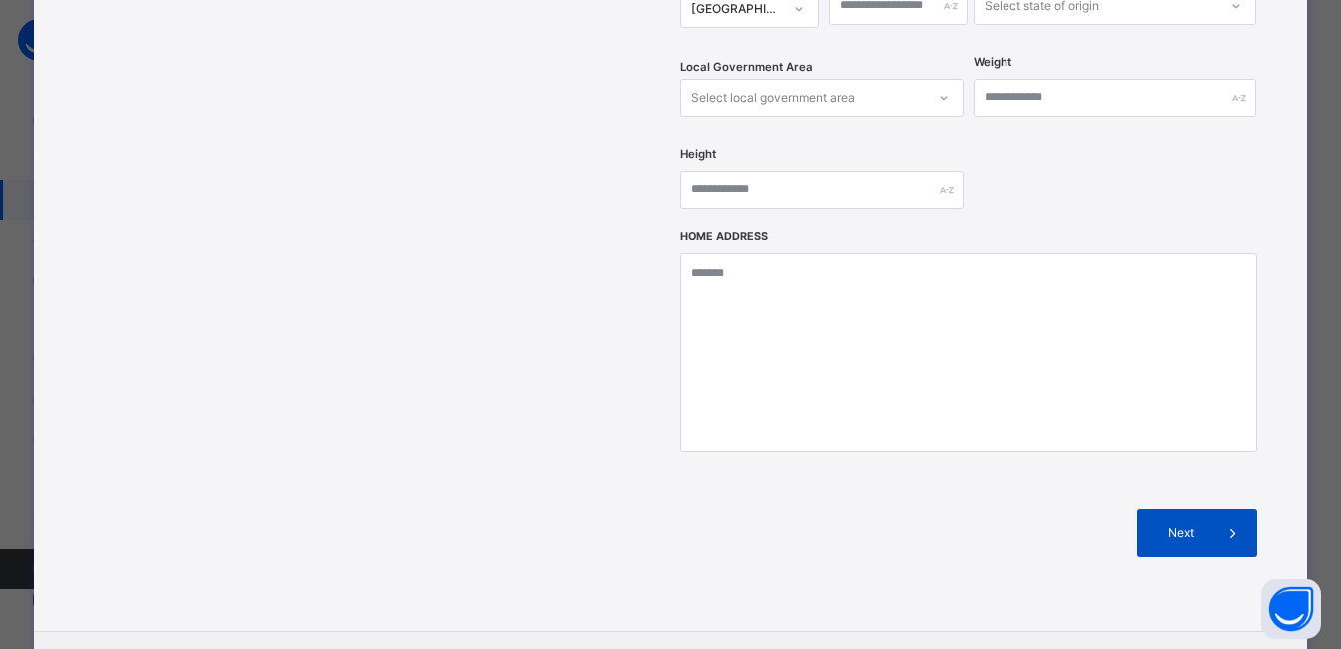
type input "**********"
click at [1176, 524] on span "Next" at bounding box center [1181, 533] width 57 height 18
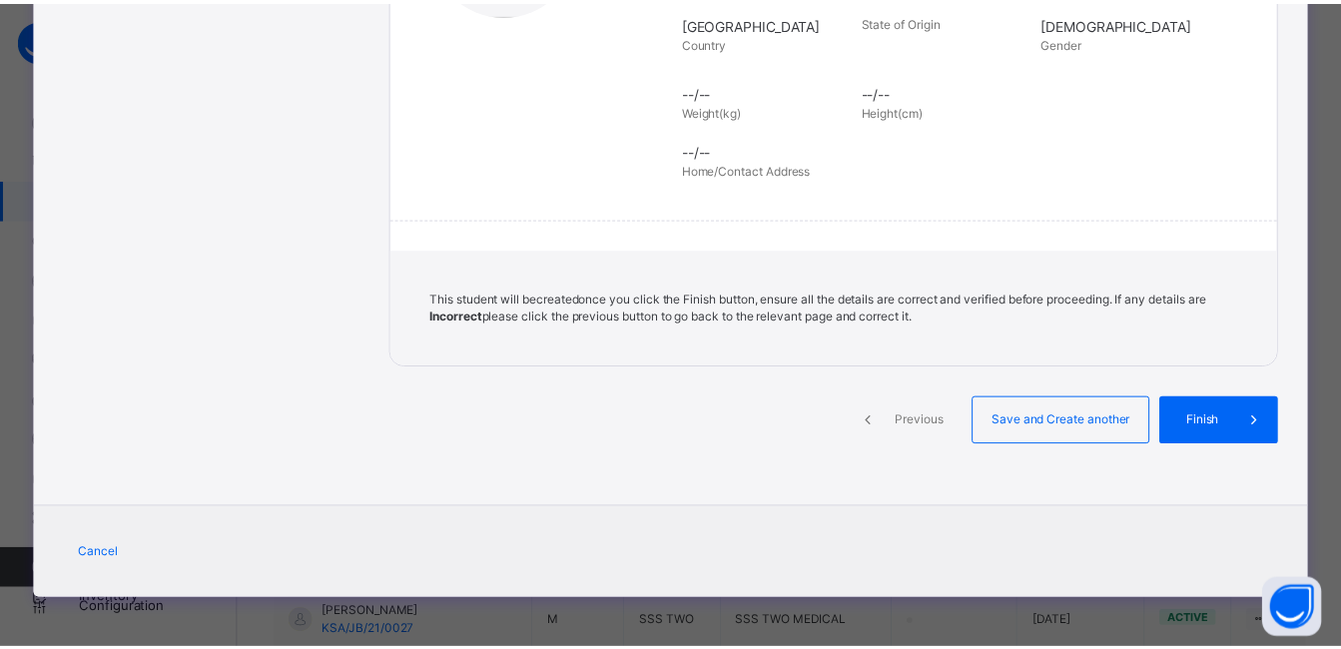
scroll to position [449, 0]
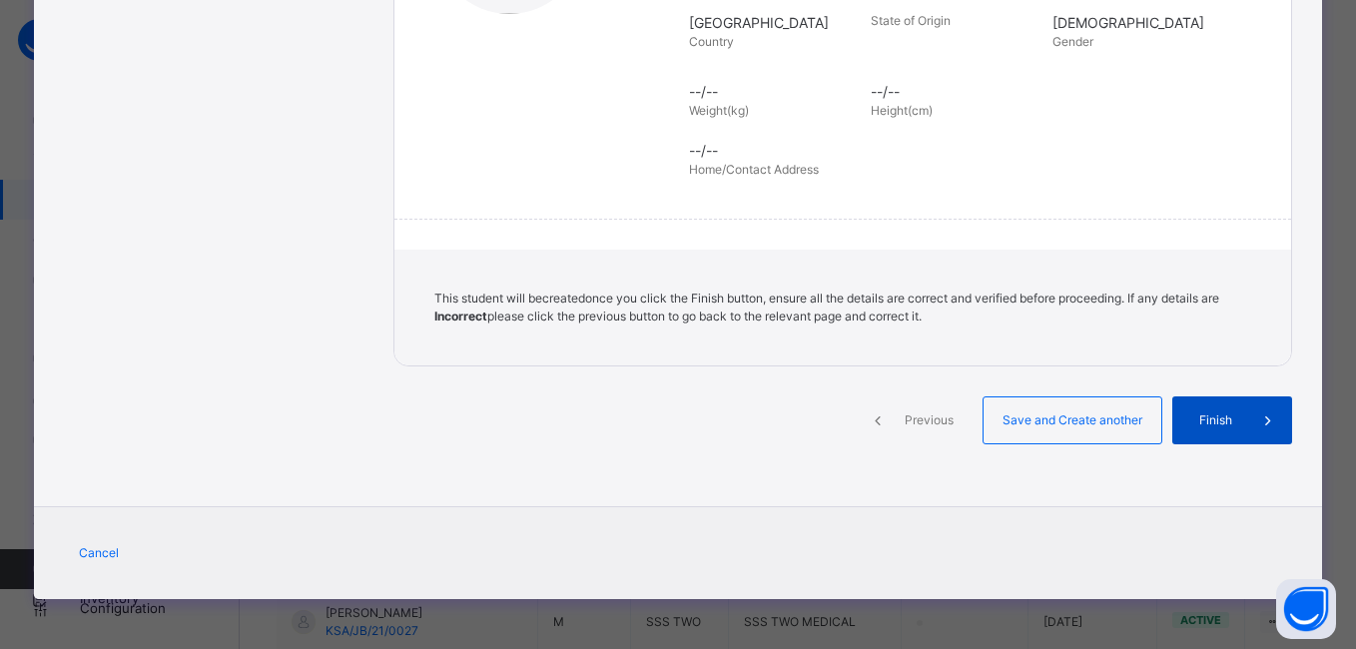
click at [1200, 421] on span "Finish" at bounding box center [1216, 421] width 57 height 18
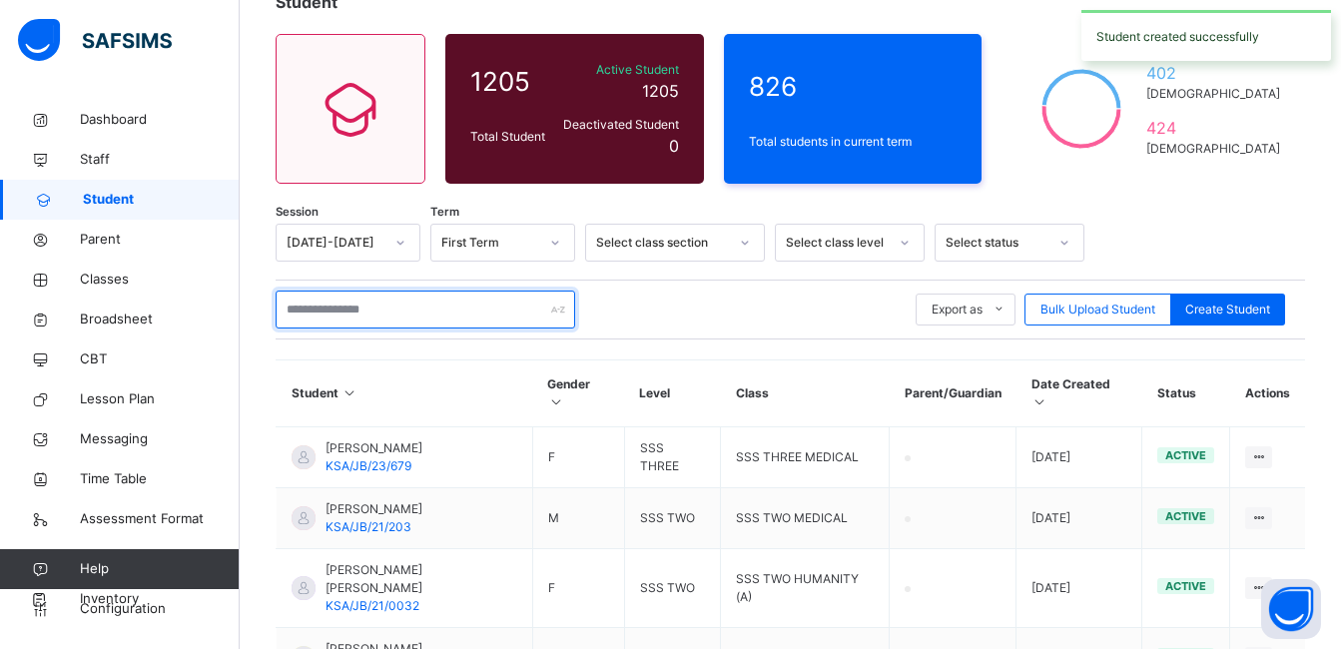
click at [443, 315] on input "text" at bounding box center [426, 310] width 300 height 38
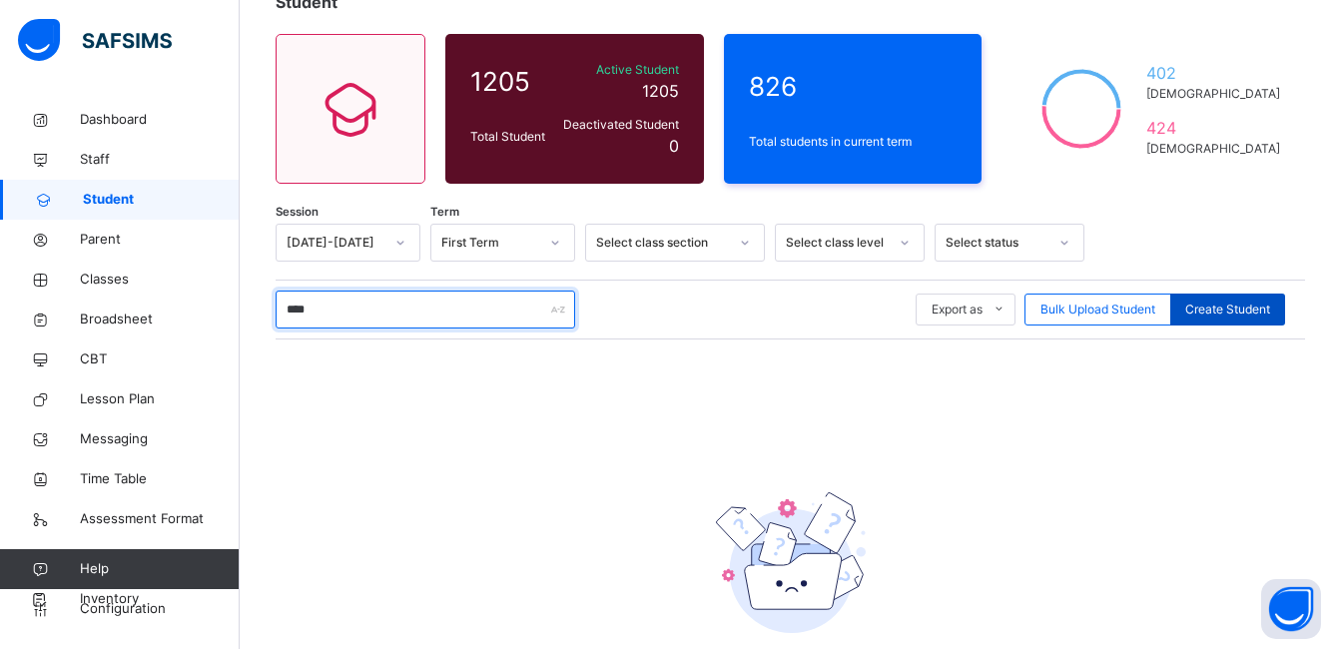
type input "****"
click at [1203, 313] on span "Create Student" at bounding box center [1228, 310] width 85 height 18
select select "**"
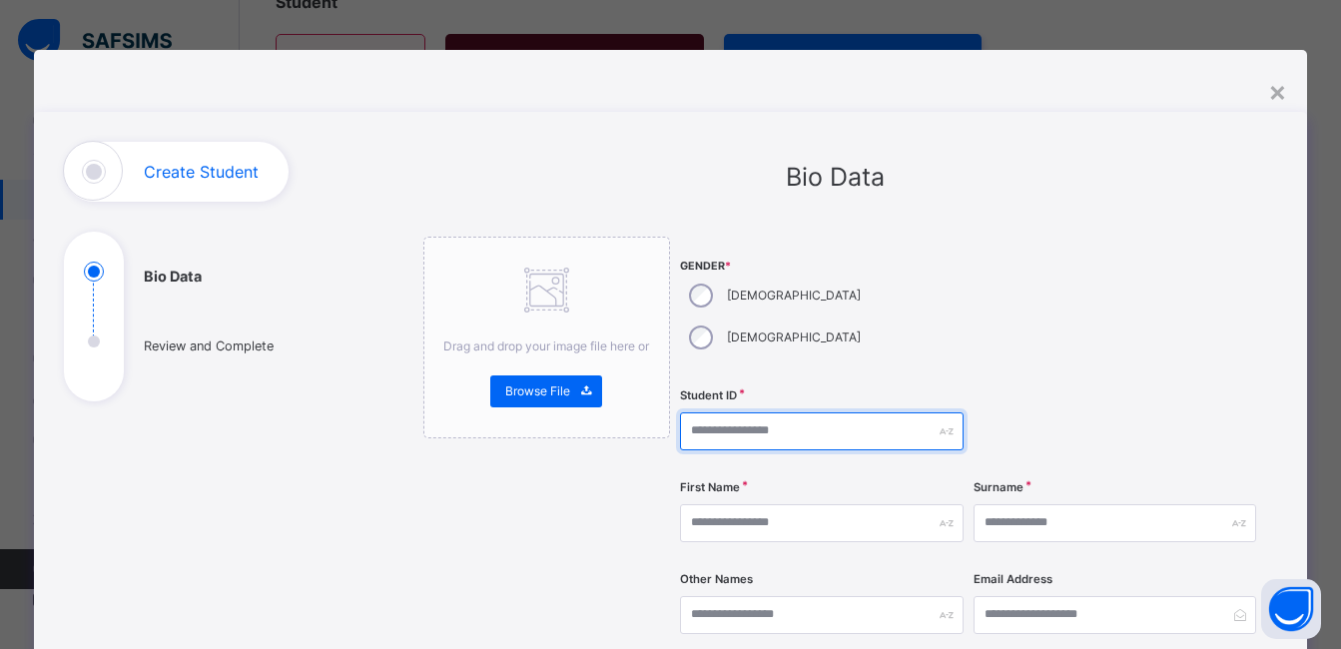
click at [777, 413] on input "text" at bounding box center [821, 432] width 283 height 38
type input "**********"
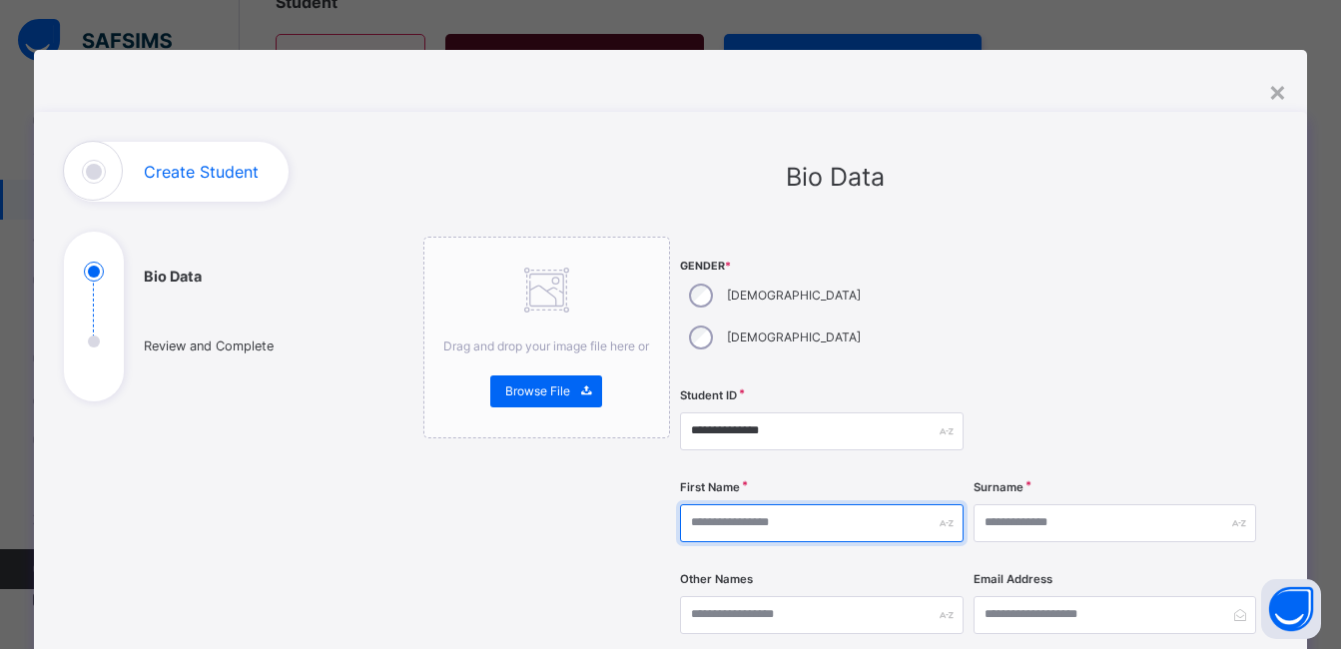
click at [789, 504] on input "text" at bounding box center [821, 523] width 283 height 38
type input "********"
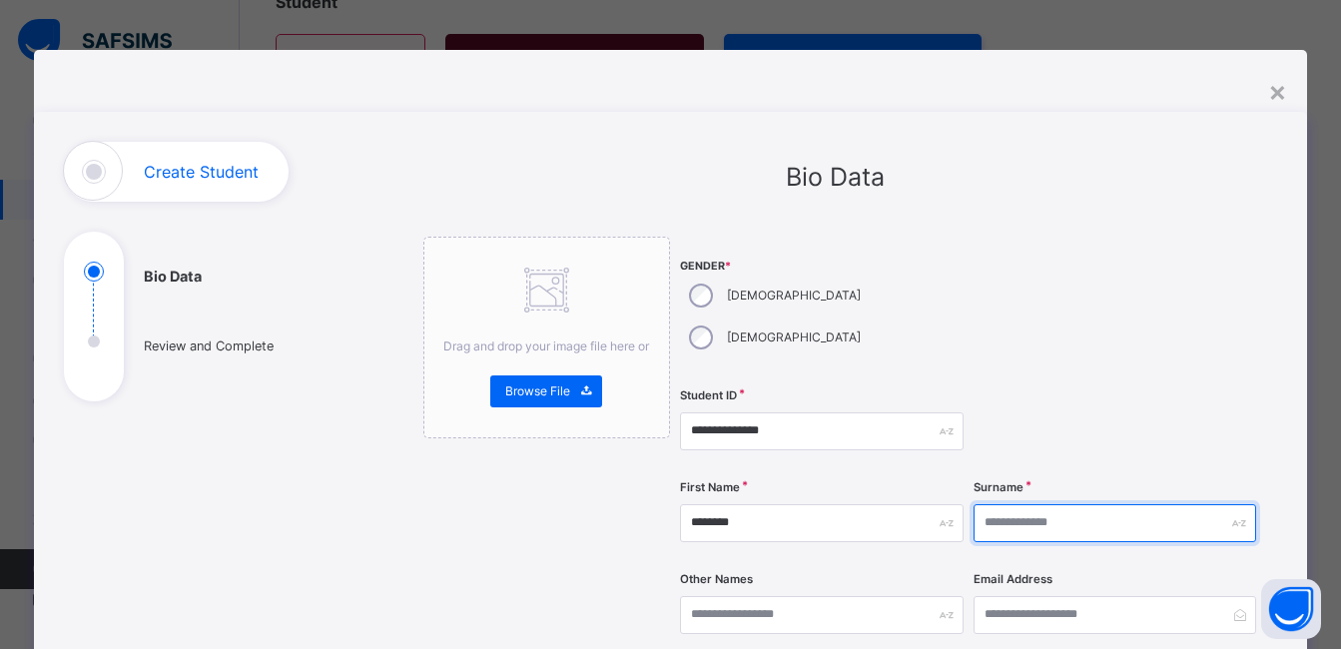
click at [1053, 504] on input "text" at bounding box center [1115, 523] width 283 height 38
type input "**********"
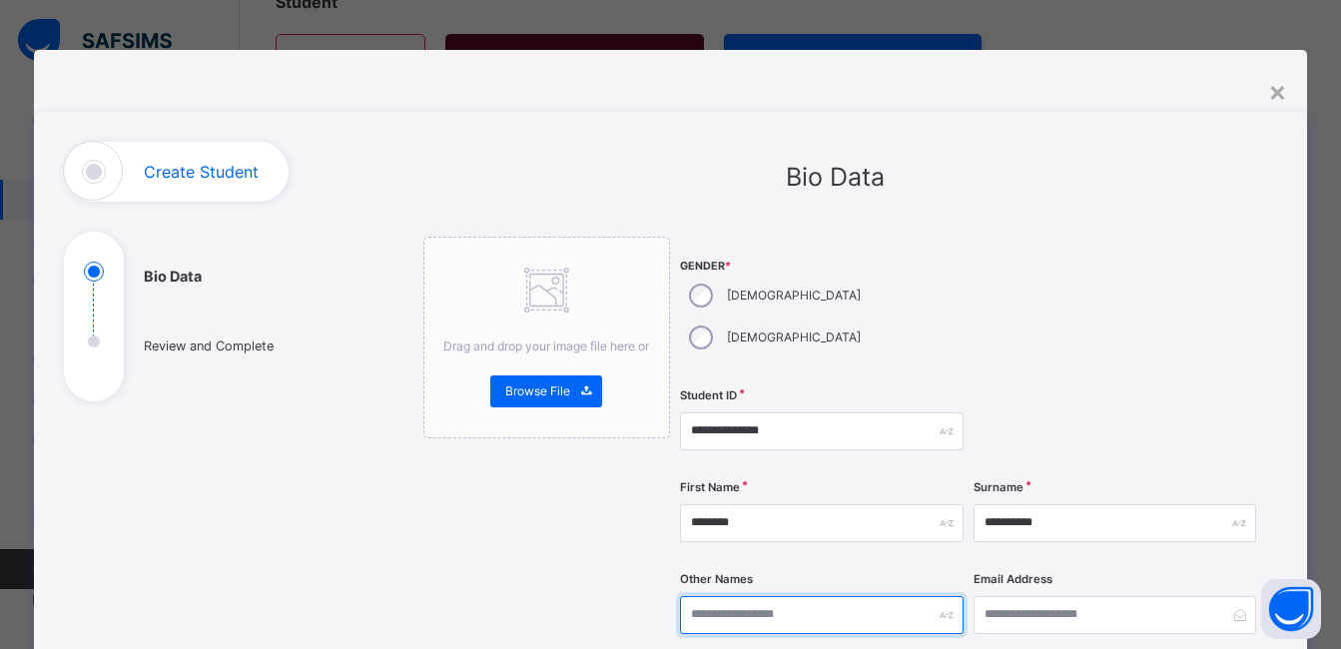
click at [811, 596] on input "text" at bounding box center [821, 615] width 283 height 38
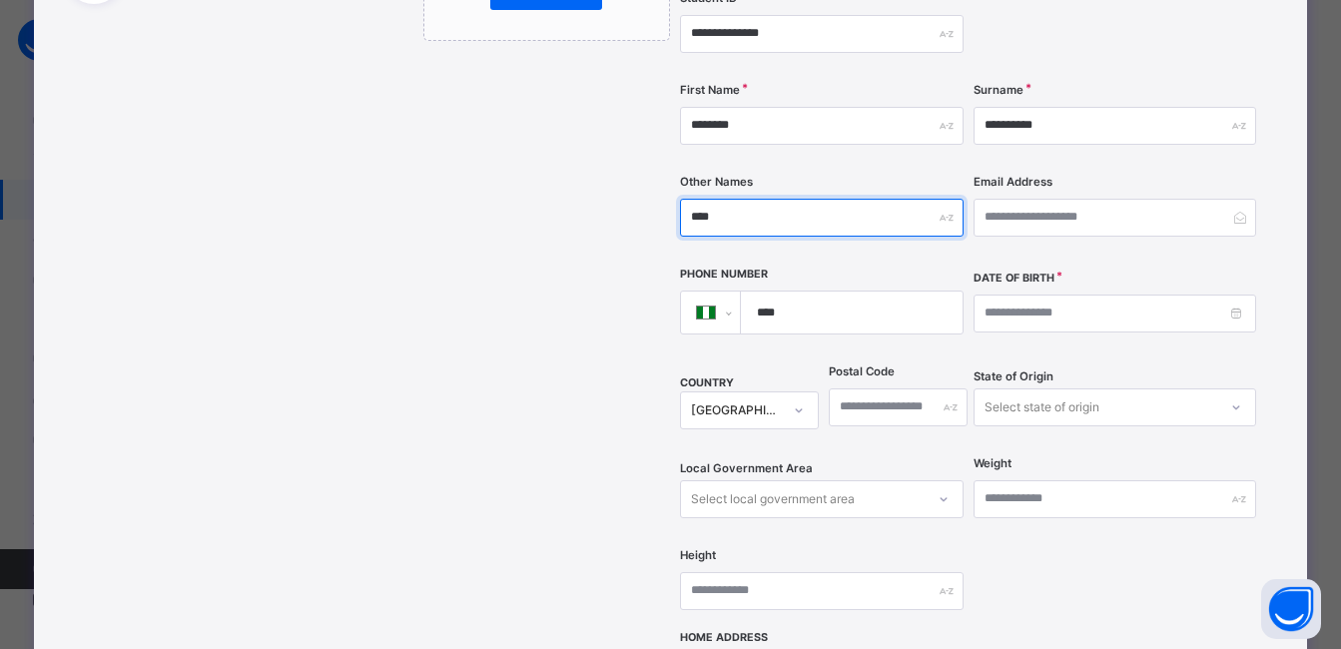
scroll to position [400, 0]
type input "****"
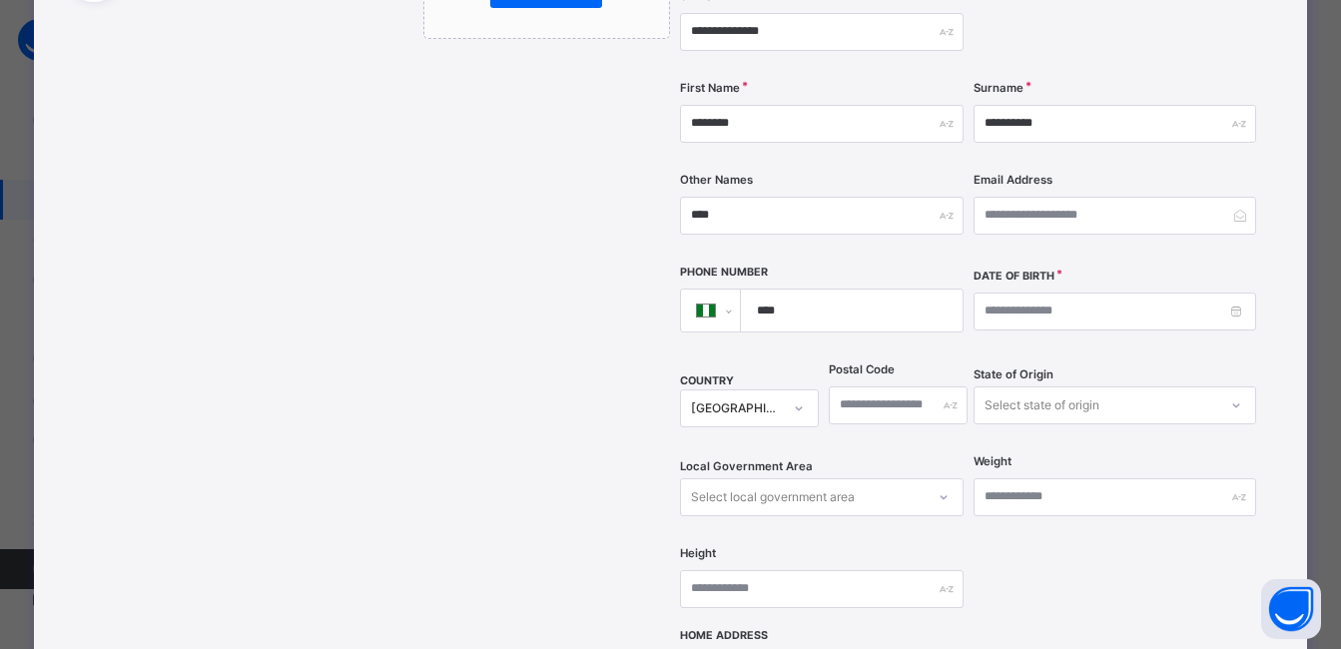
click at [815, 290] on input "****" at bounding box center [847, 311] width 205 height 42
type input "**********"
click at [1043, 293] on input at bounding box center [1115, 312] width 283 height 38
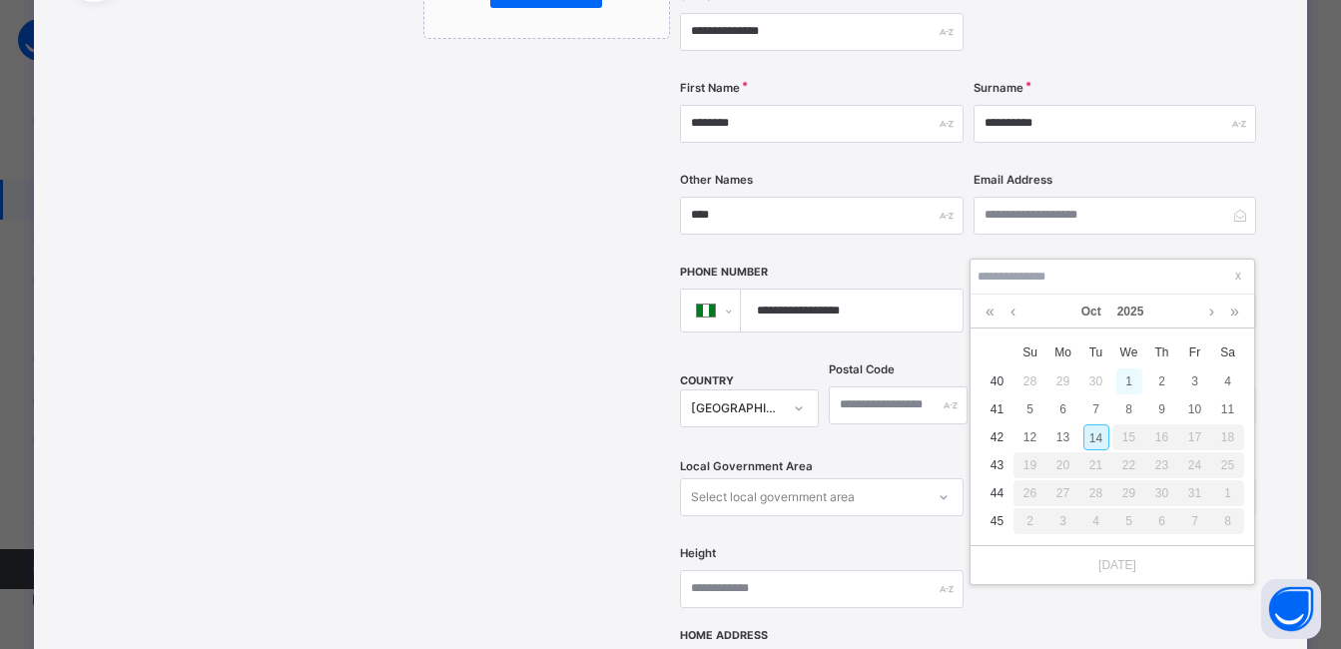
click at [1137, 376] on div "1" at bounding box center [1130, 382] width 26 height 26
type input "**********"
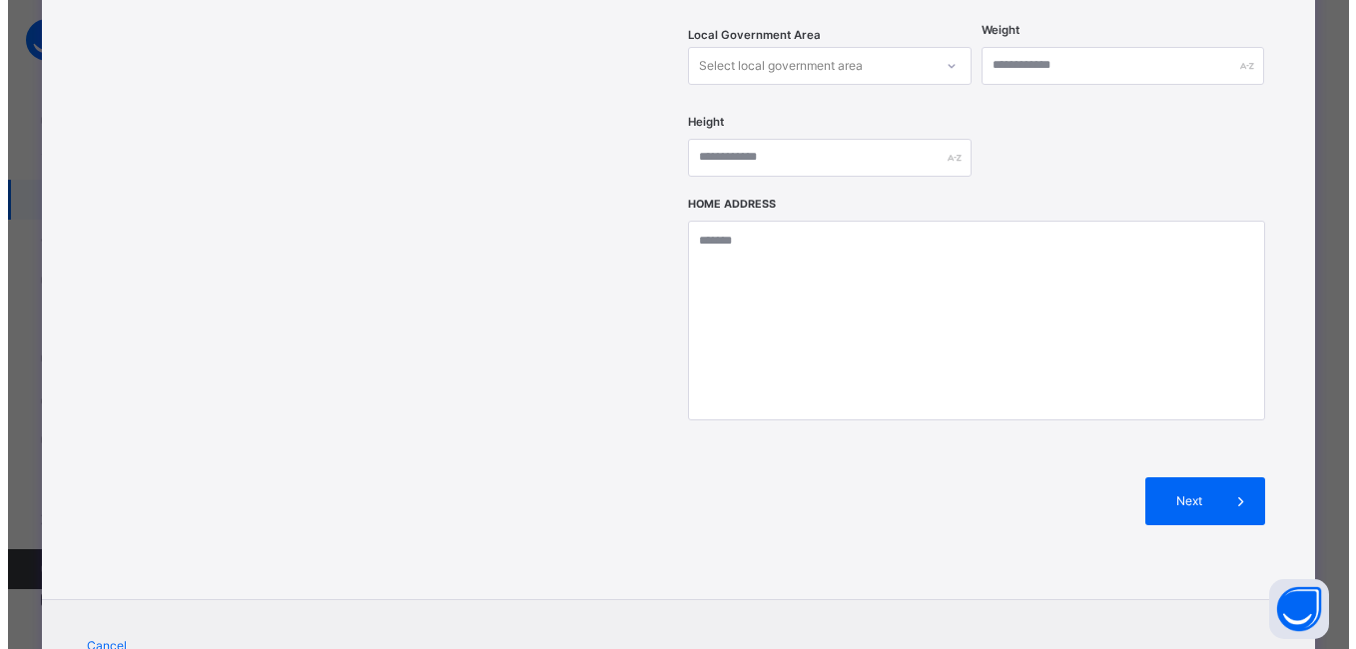
scroll to position [882, 0]
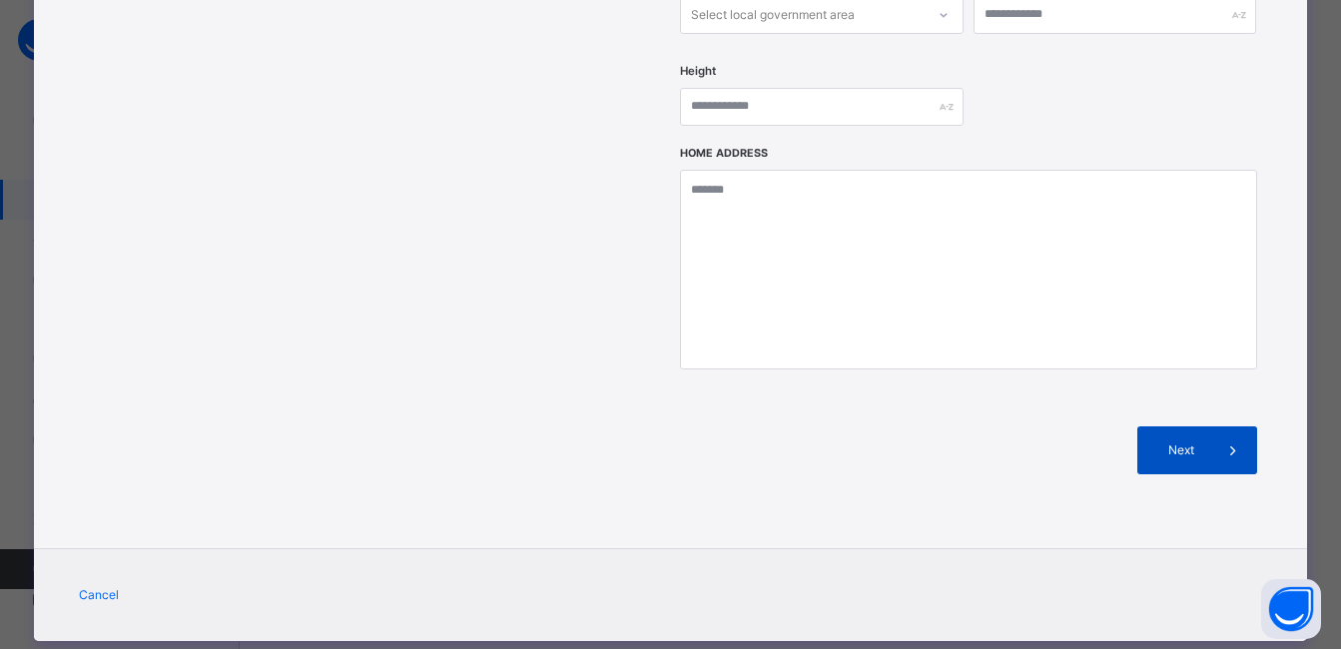
click at [1156, 441] on span "Next" at bounding box center [1181, 450] width 57 height 18
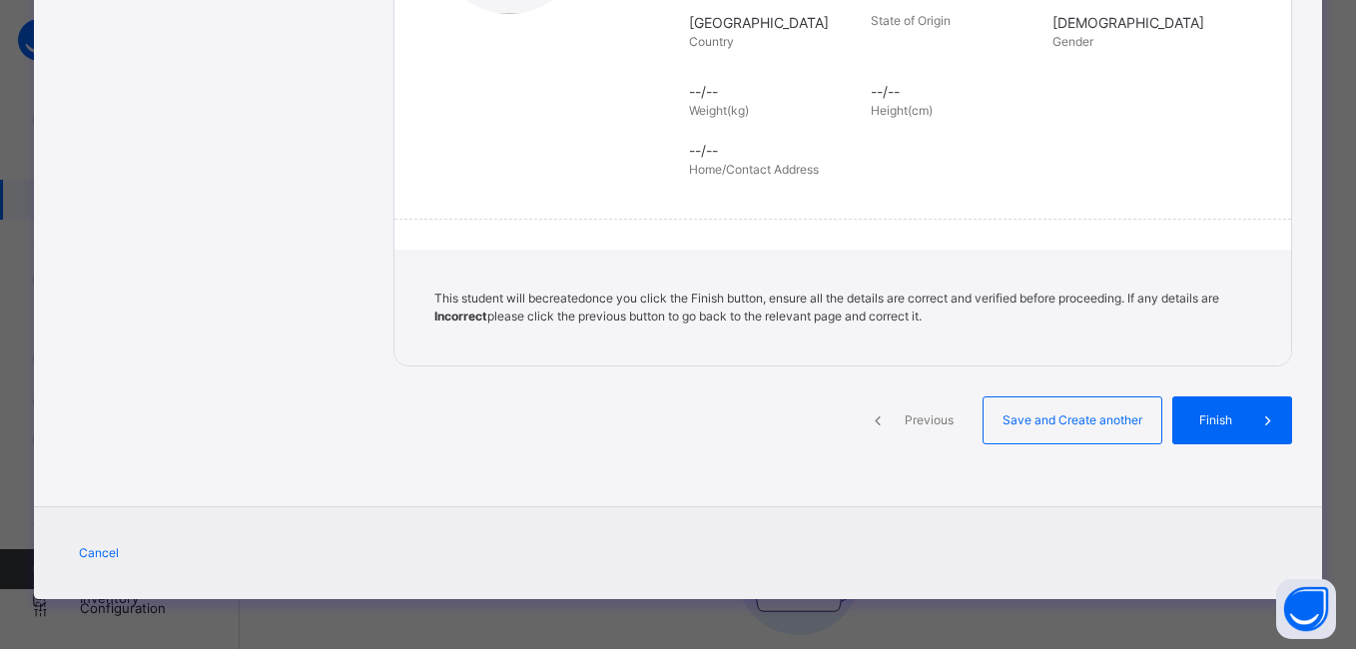
scroll to position [449, 0]
click at [1083, 428] on span "Save and Create another" at bounding box center [1073, 421] width 148 height 18
select select "**"
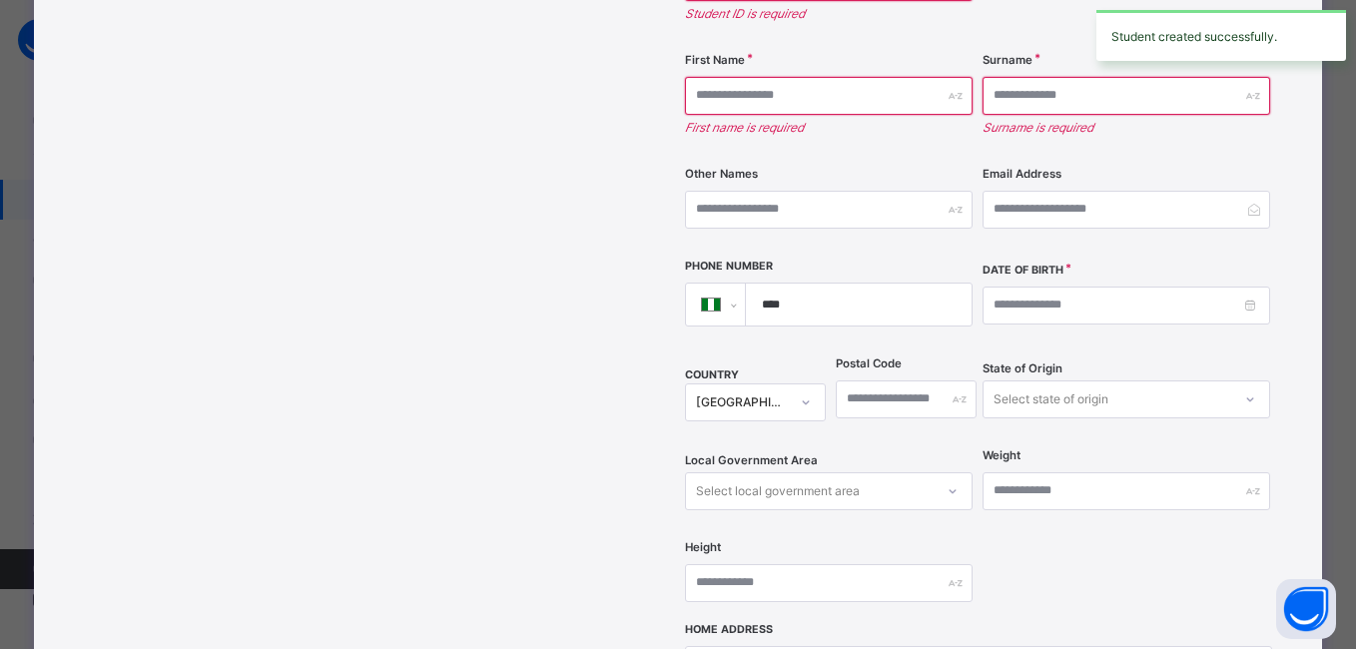
scroll to position [882, 0]
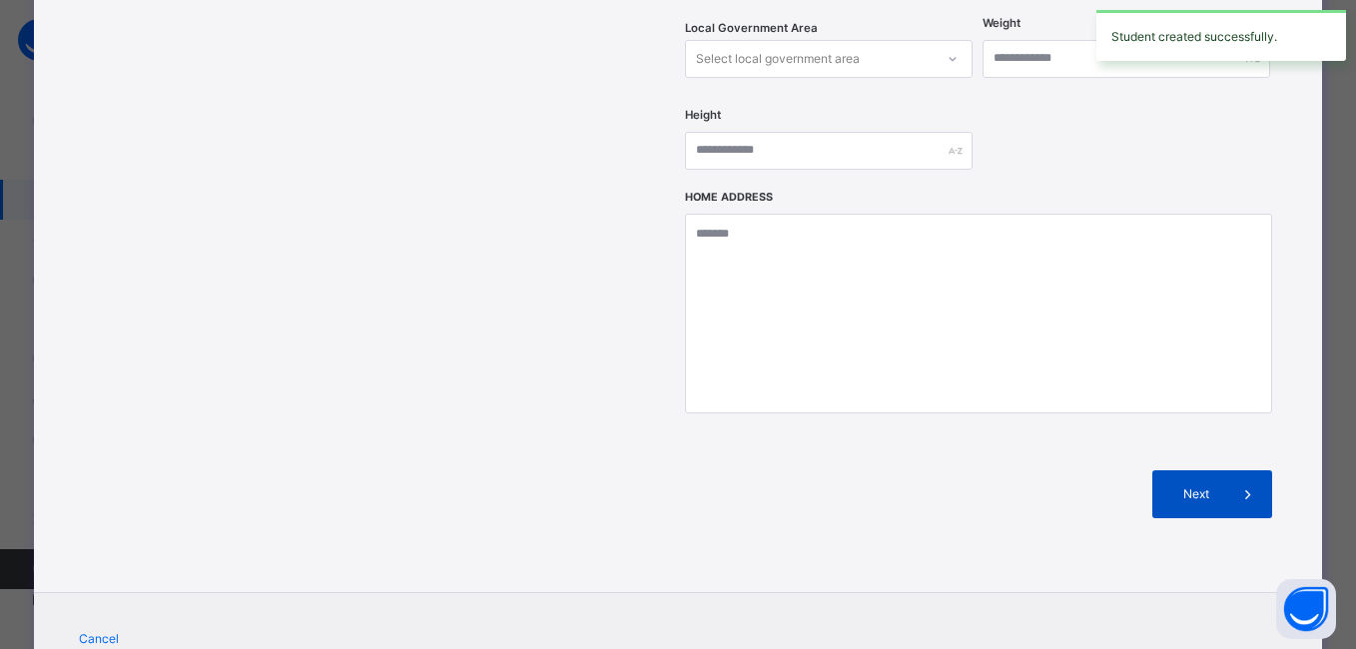
click at [1195, 470] on div "Next" at bounding box center [1213, 494] width 120 height 48
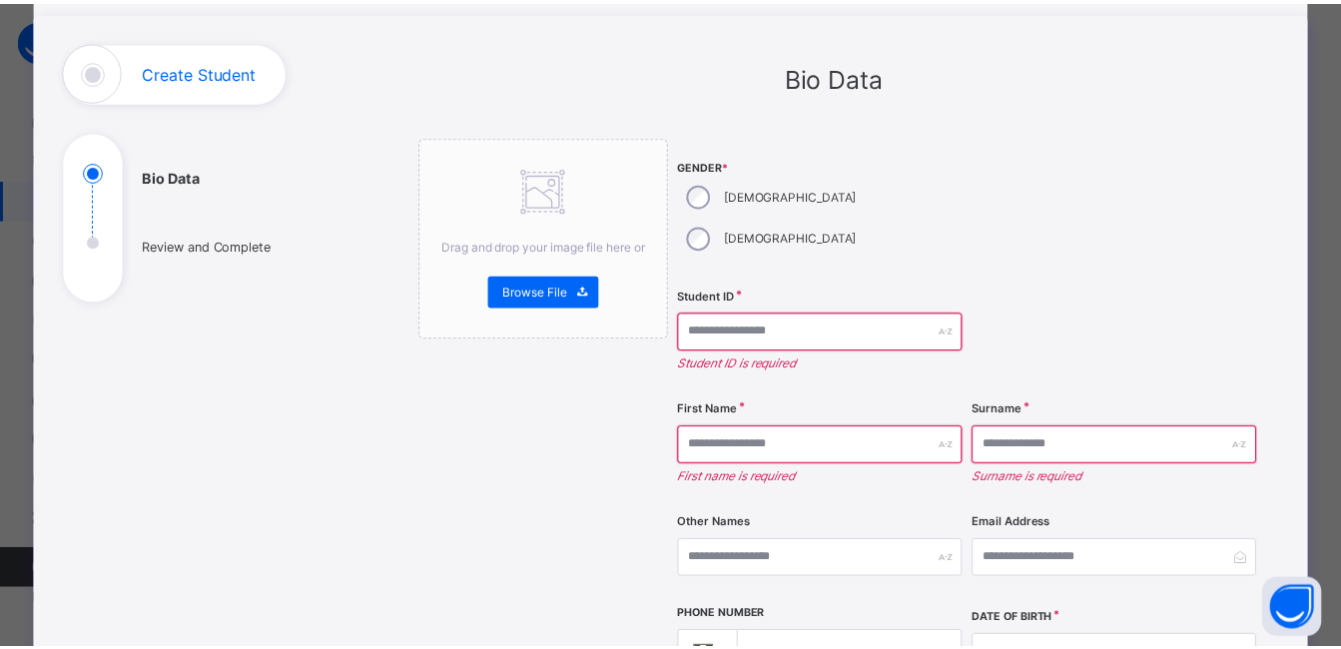
scroll to position [0, 0]
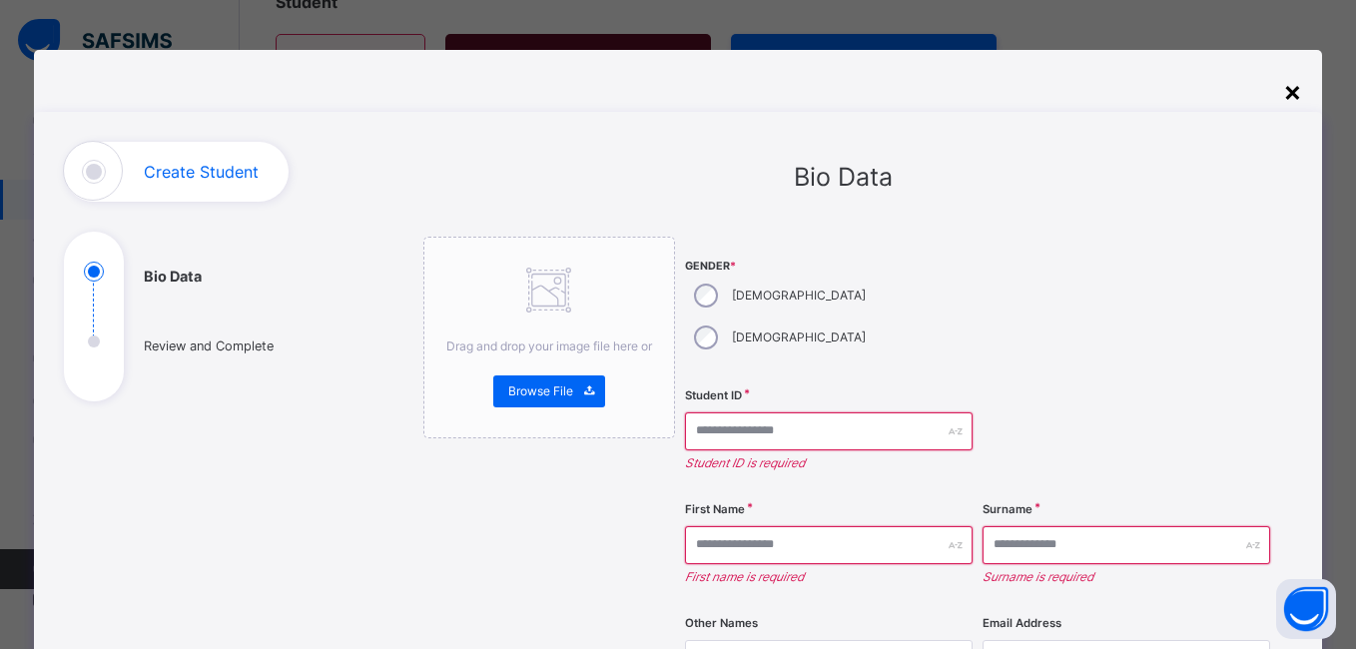
click at [1287, 87] on div "×" at bounding box center [1292, 91] width 19 height 42
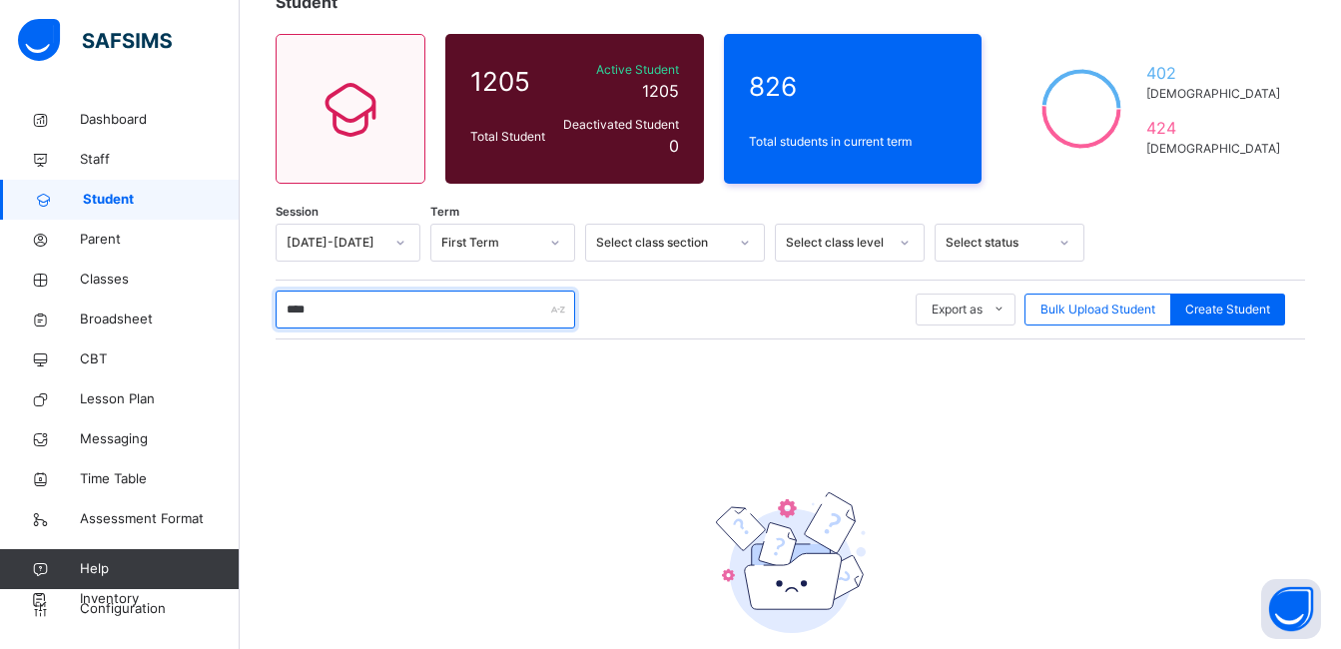
click at [396, 313] on input "****" at bounding box center [426, 310] width 300 height 38
type input "*"
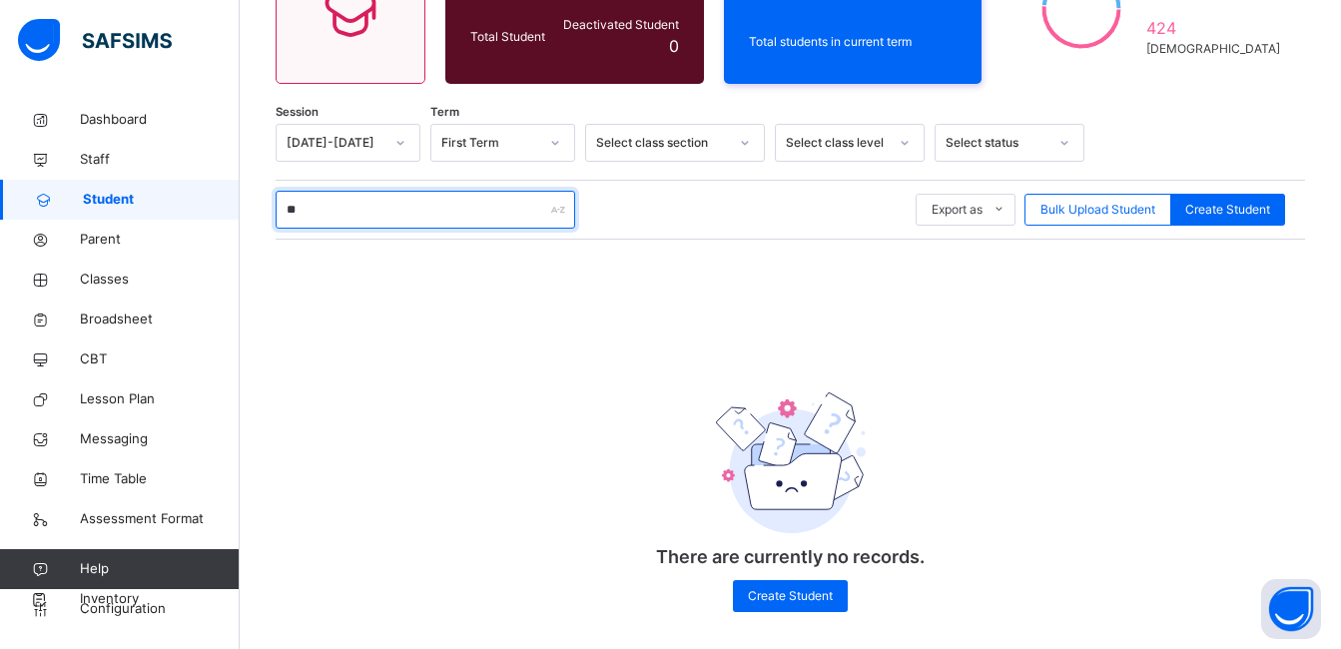
type input "*"
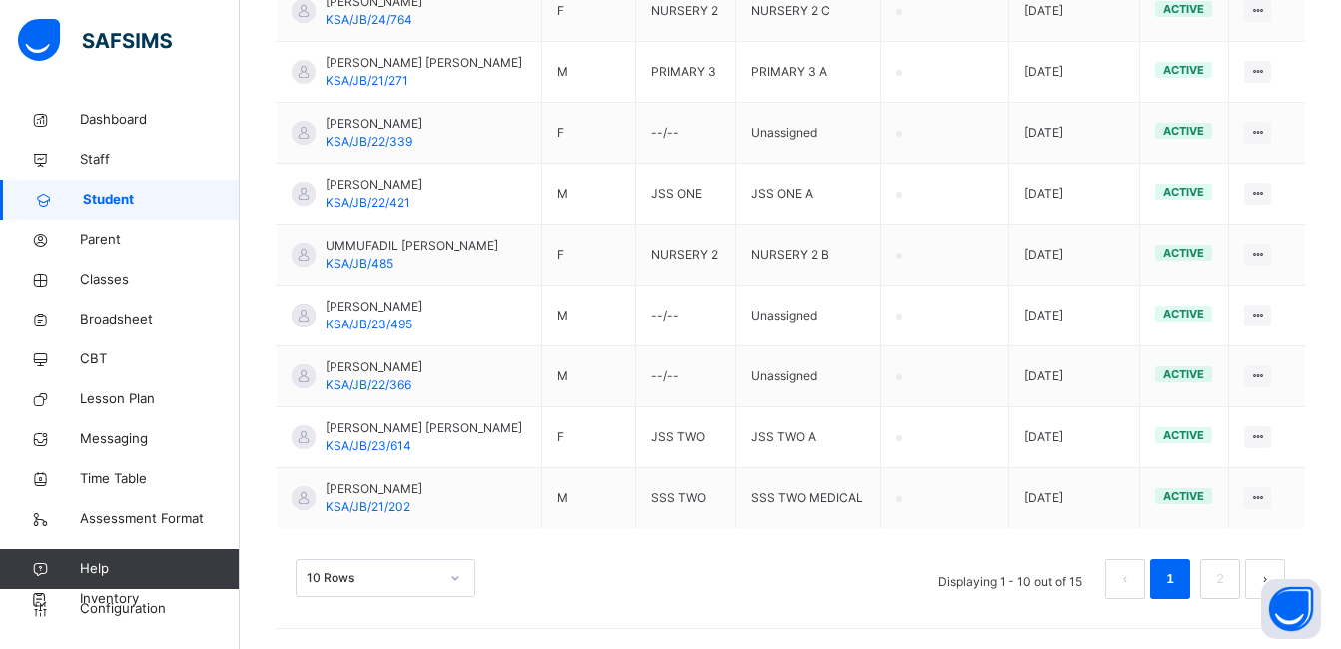
scroll to position [749, 0]
click at [445, 578] on div "10 Rows" at bounding box center [386, 578] width 180 height 38
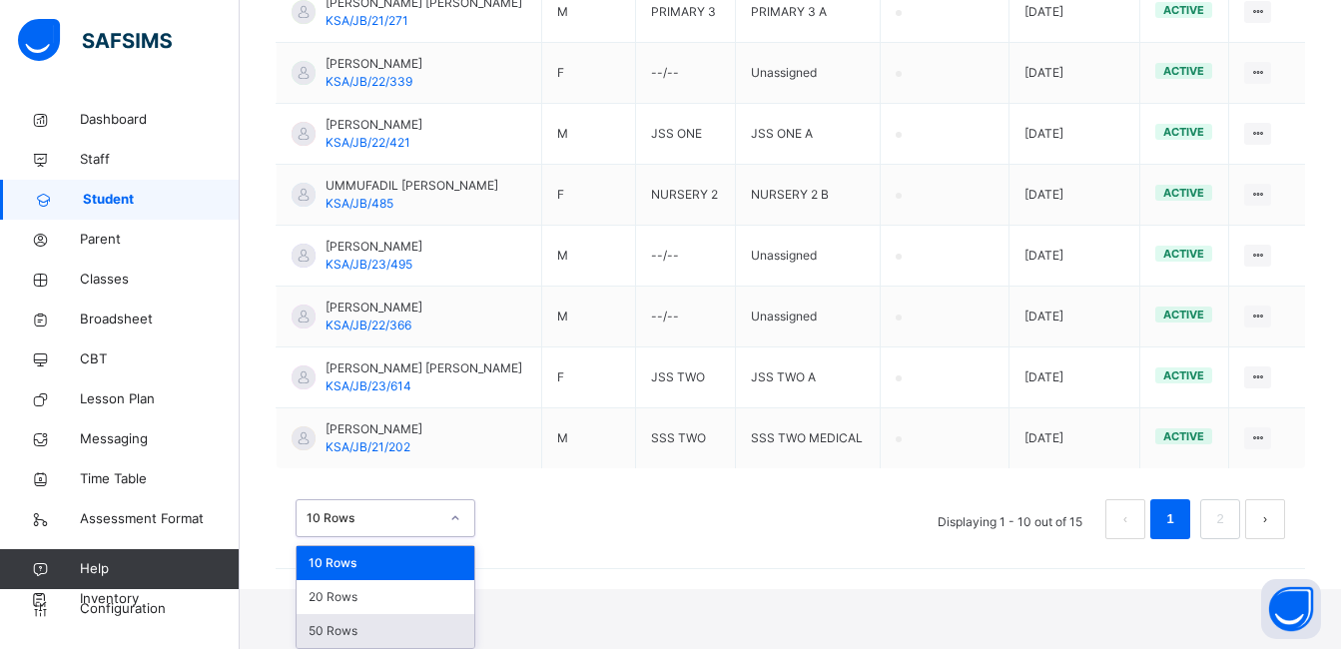
click at [421, 629] on div "50 Rows" at bounding box center [386, 631] width 178 height 34
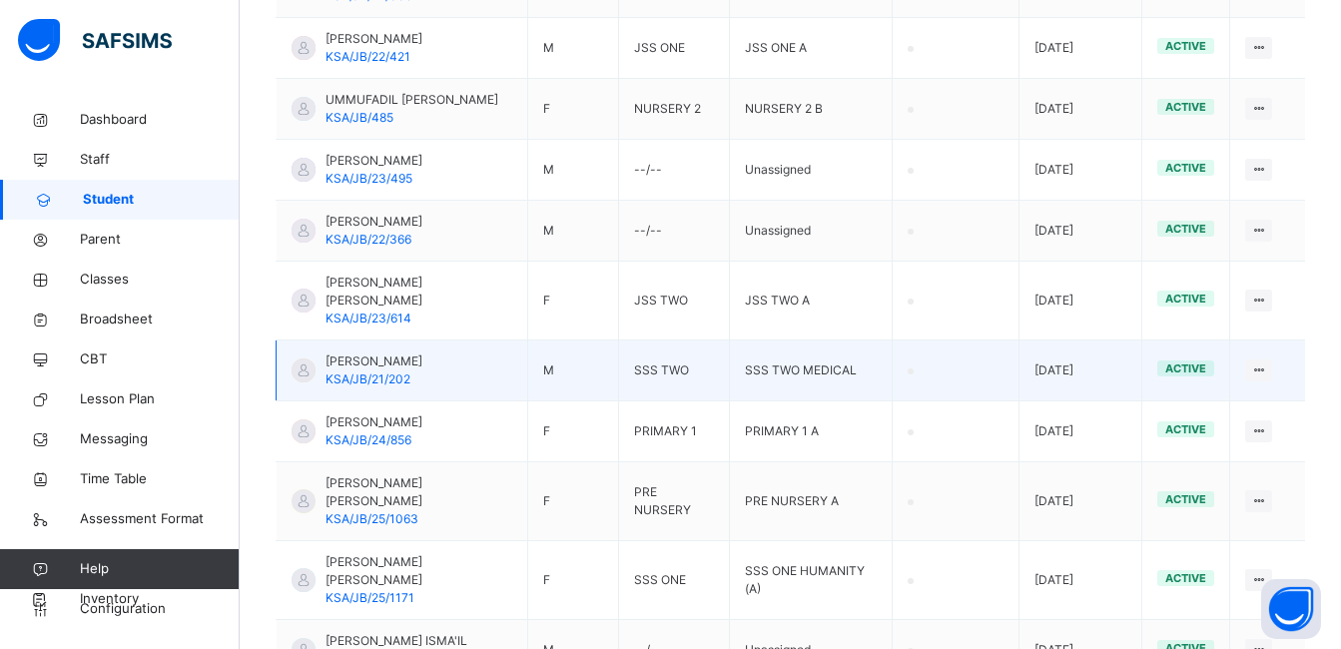
scroll to position [933, 0]
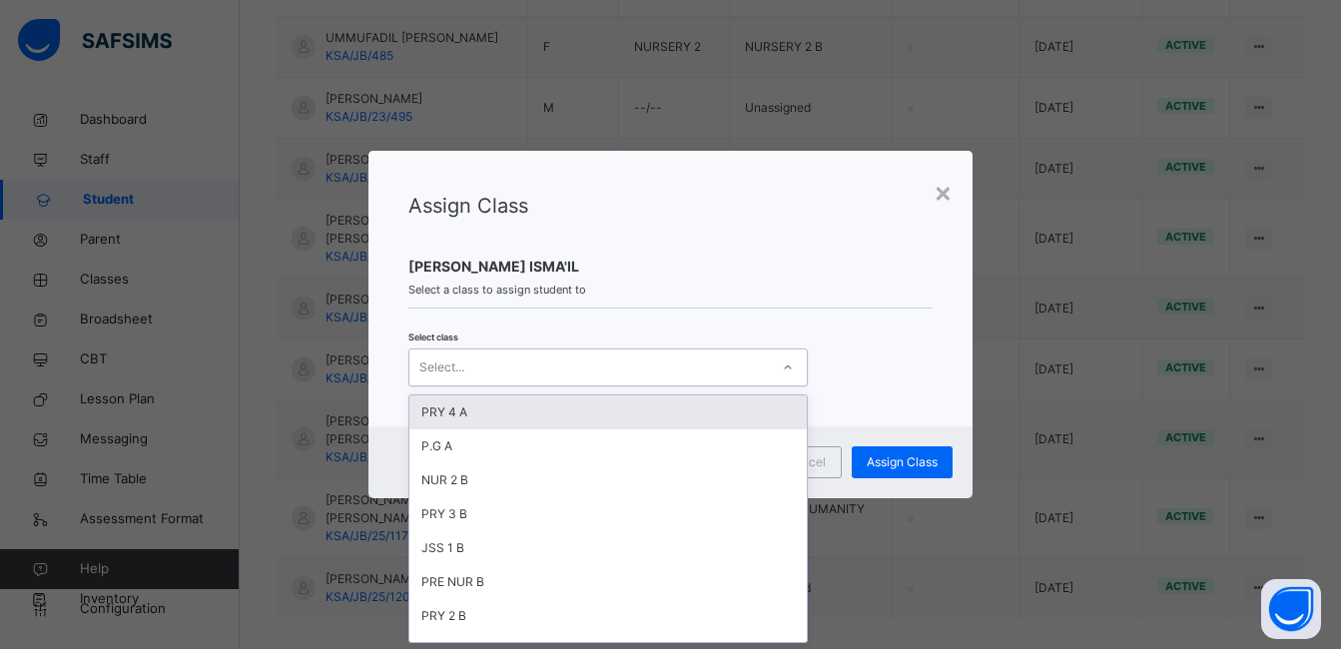
click at [776, 359] on div at bounding box center [788, 368] width 34 height 32
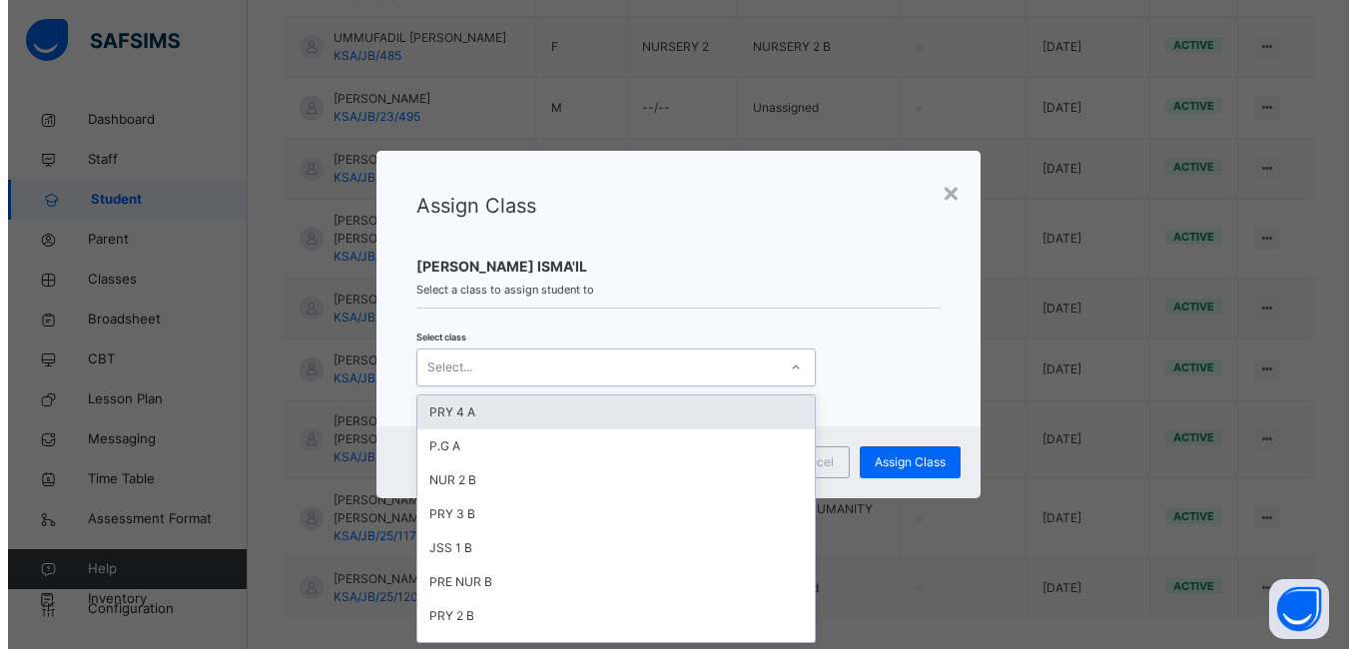
scroll to position [0, 0]
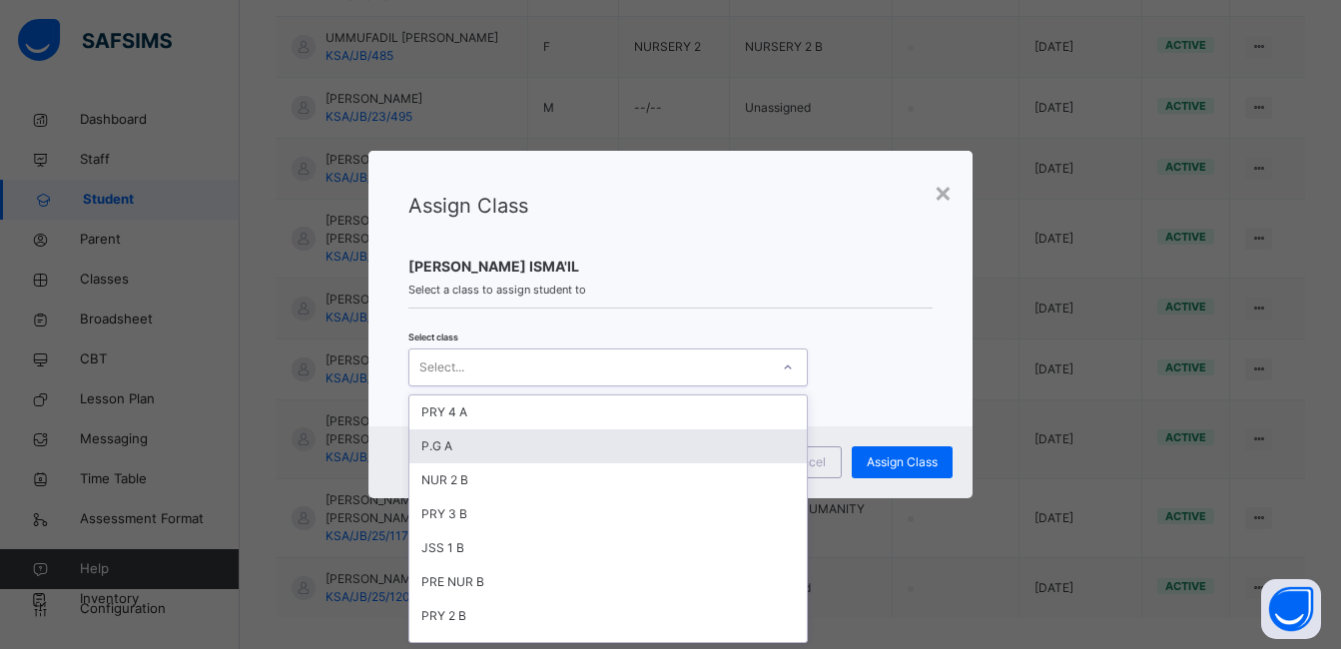
click at [672, 446] on div "P.G A" at bounding box center [609, 446] width 398 height 34
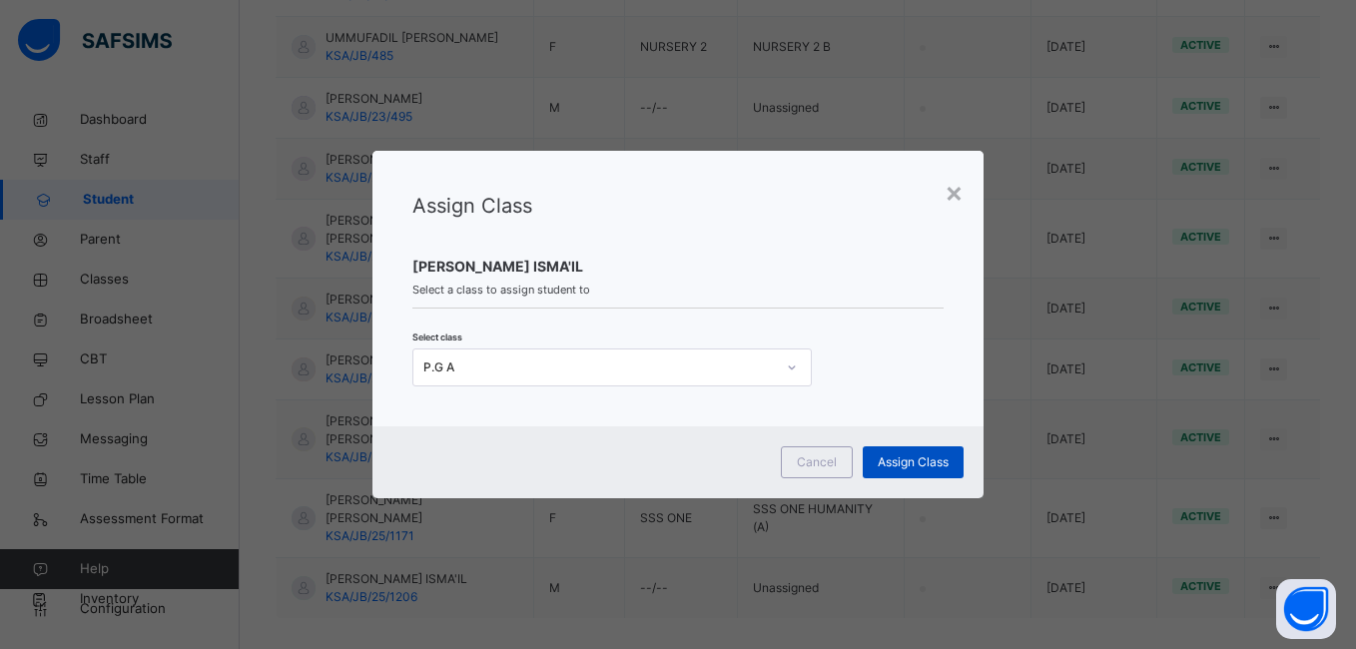
click at [936, 461] on span "Assign Class" at bounding box center [913, 462] width 71 height 18
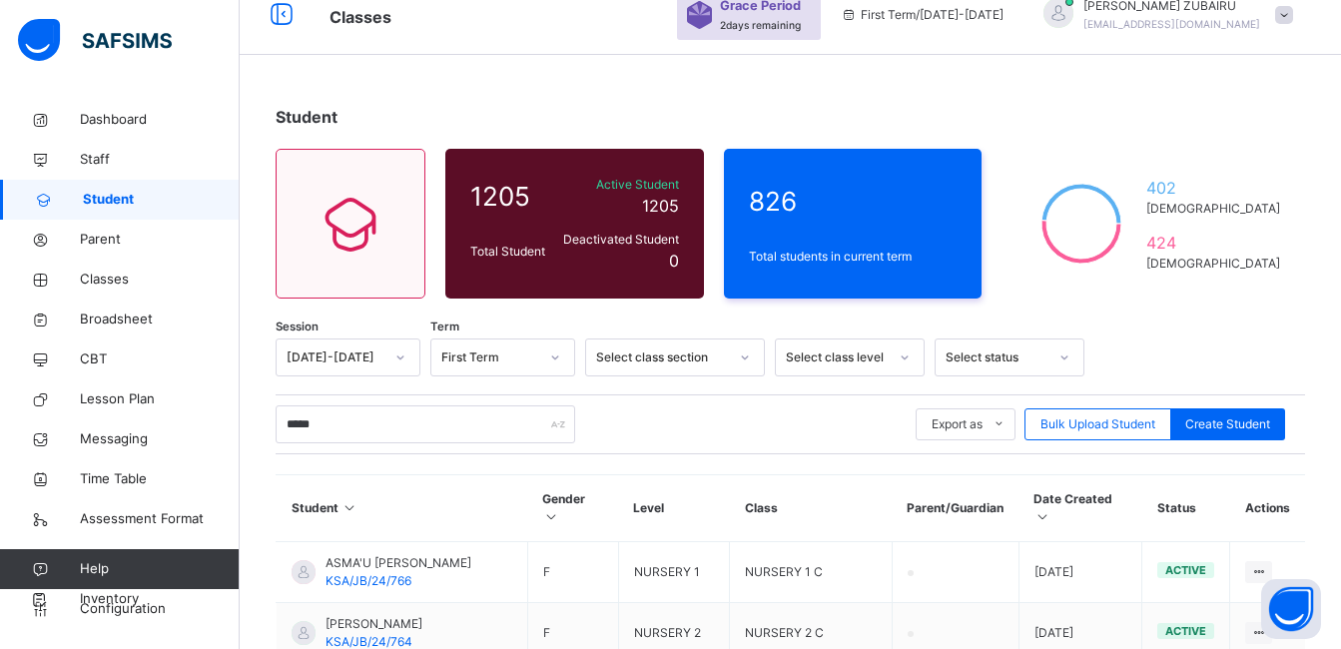
scroll to position [134, 0]
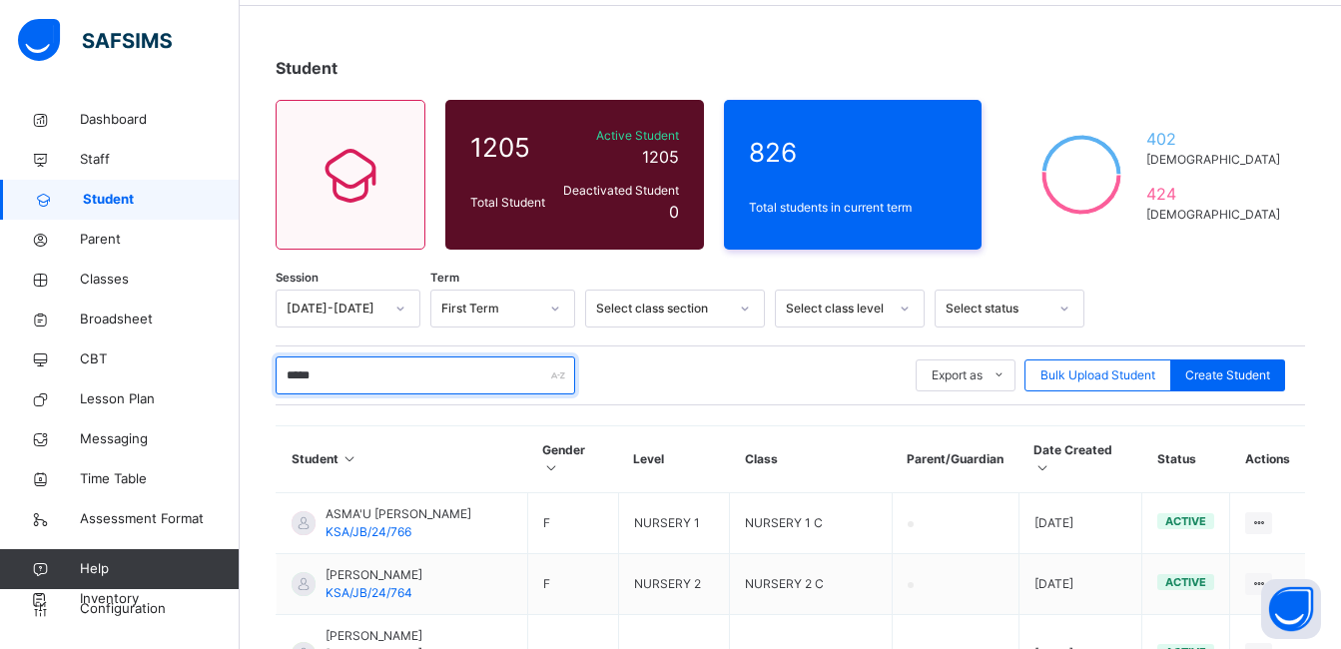
click at [357, 368] on input "*****" at bounding box center [426, 376] width 300 height 38
type input "*"
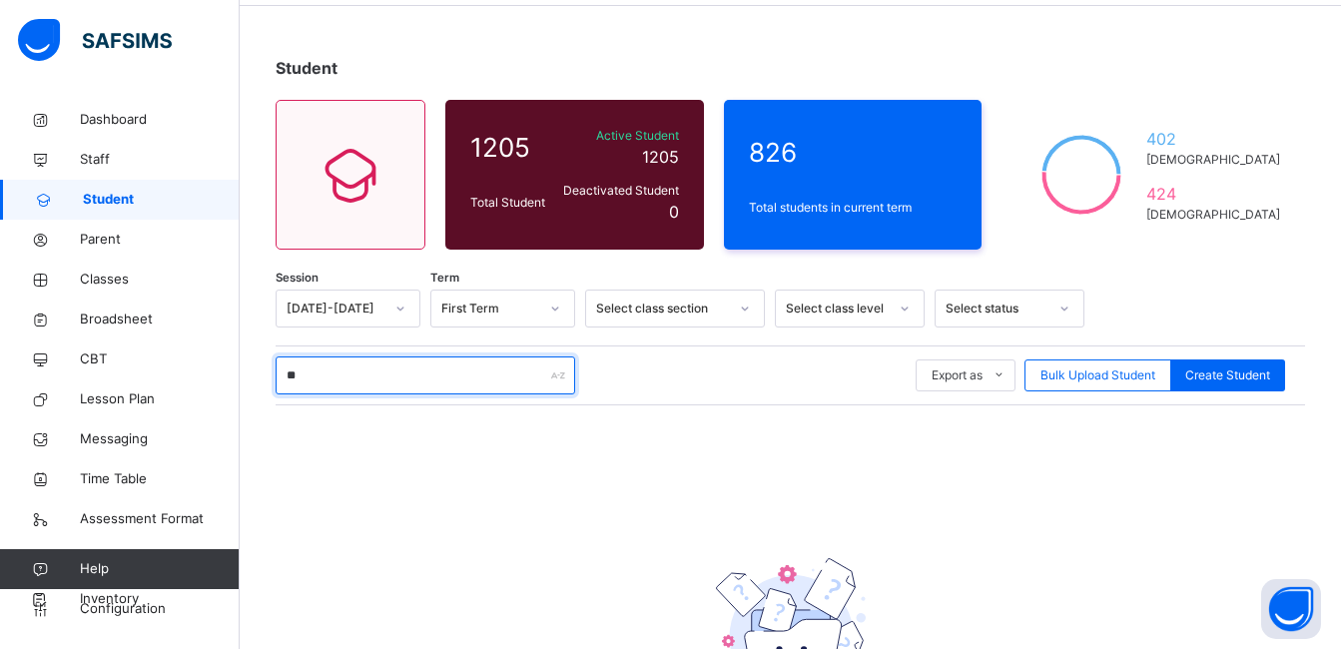
type input "*"
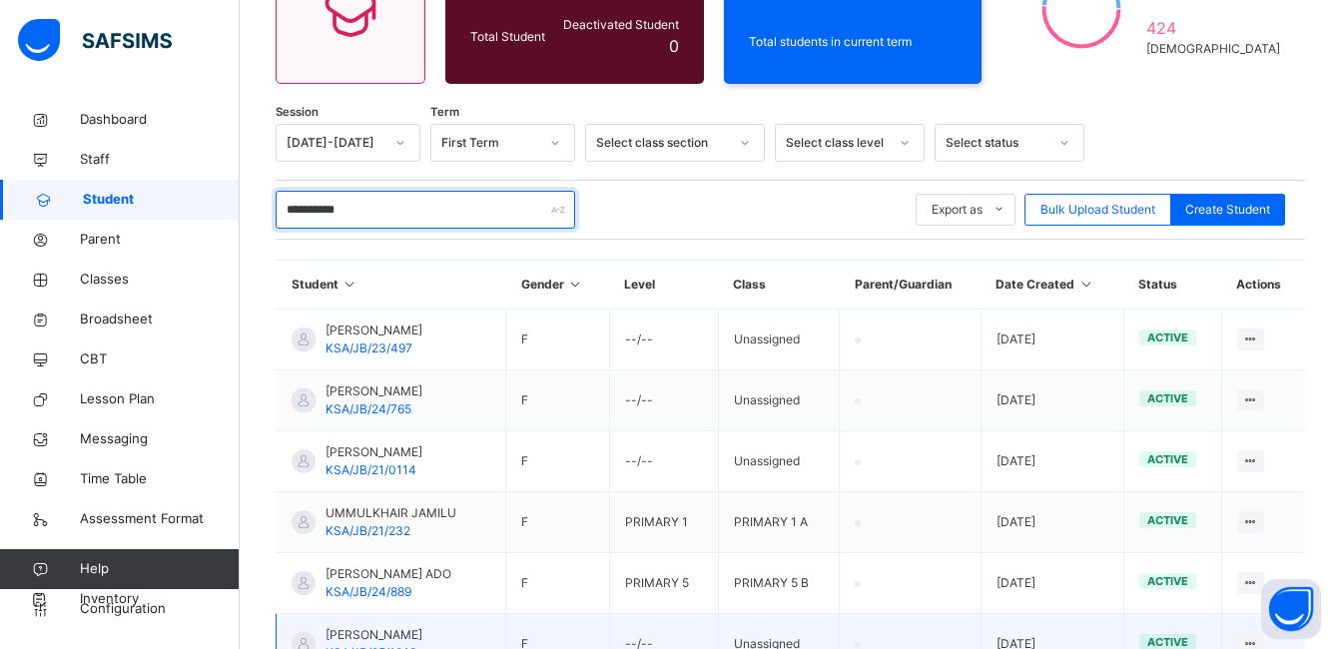
scroll to position [567, 0]
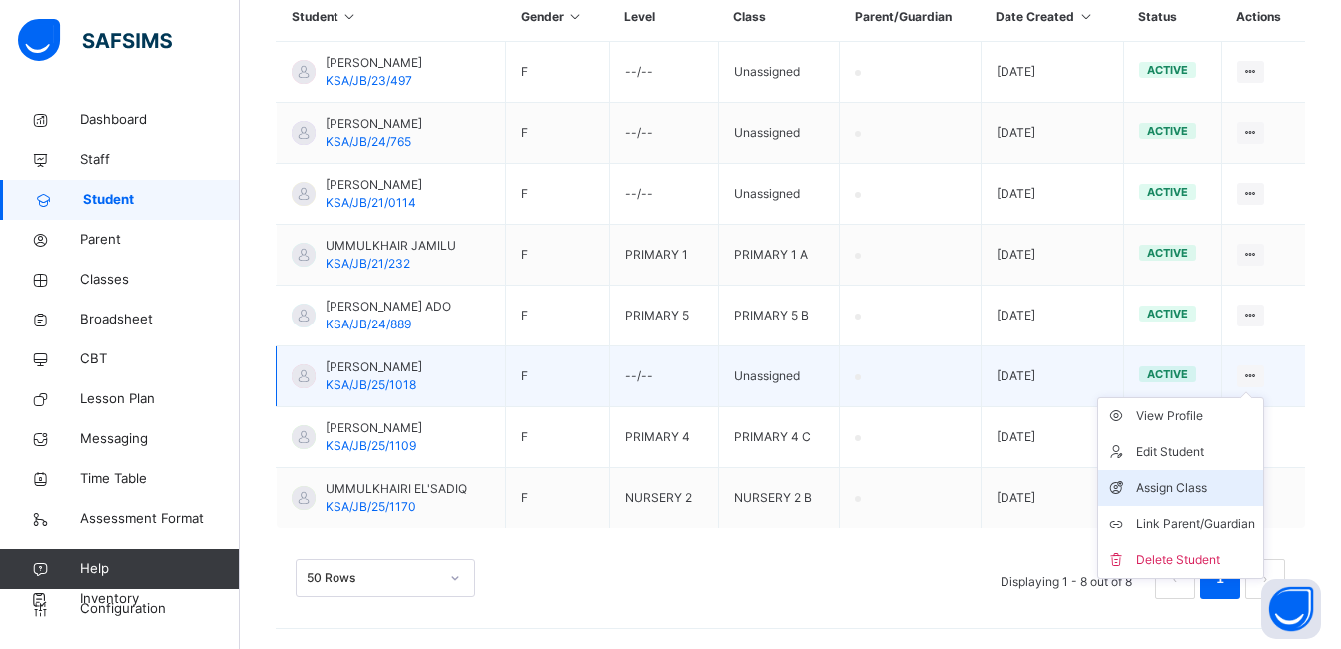
click at [1210, 484] on div "Assign Class" at bounding box center [1196, 488] width 119 height 20
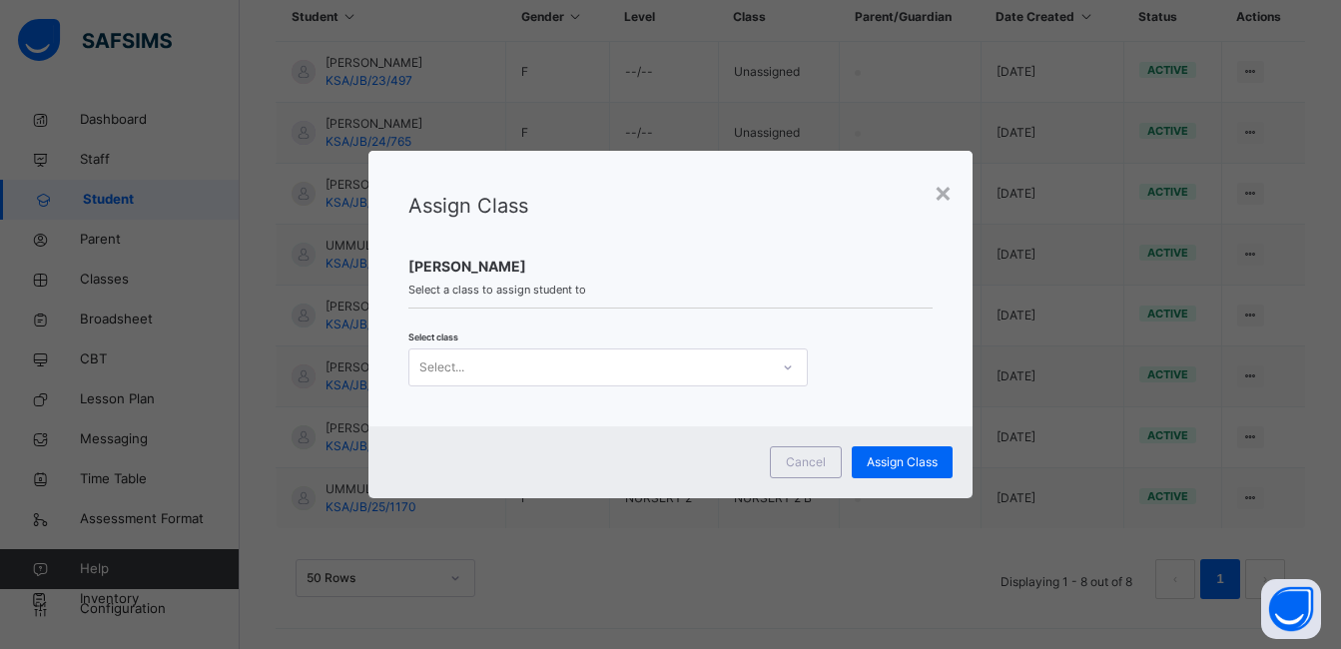
click at [788, 363] on icon at bounding box center [788, 368] width 12 height 20
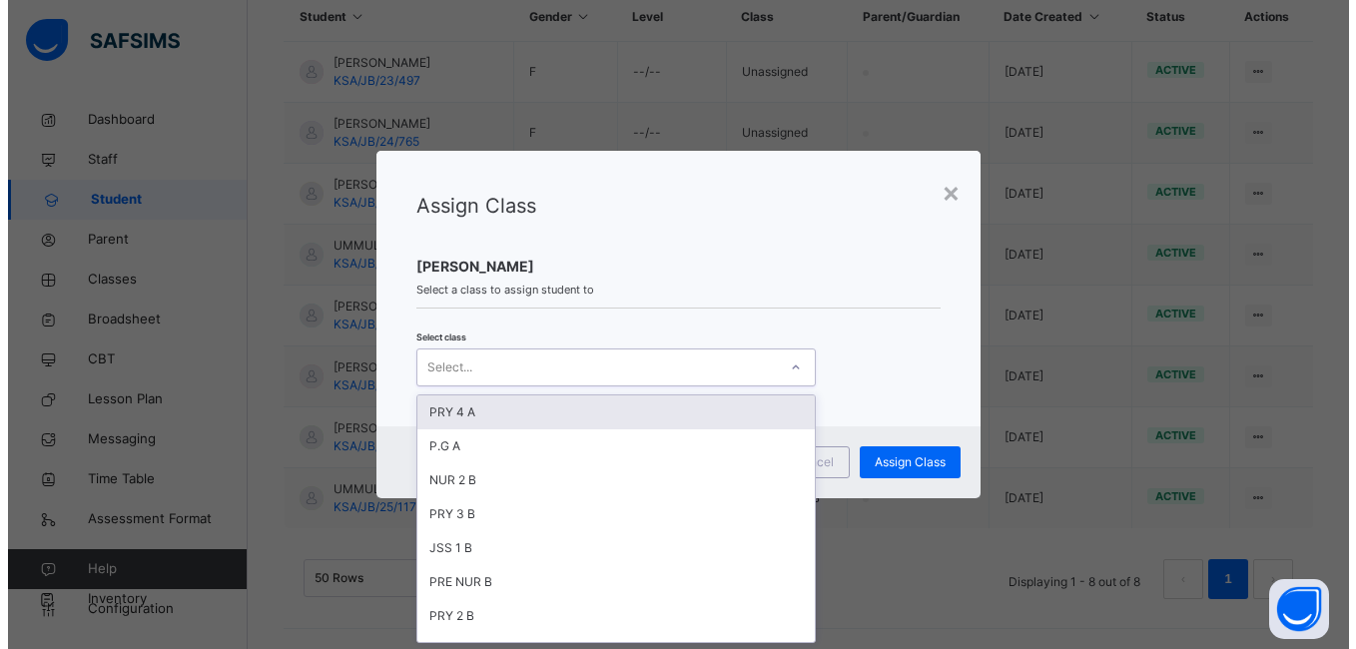
scroll to position [0, 0]
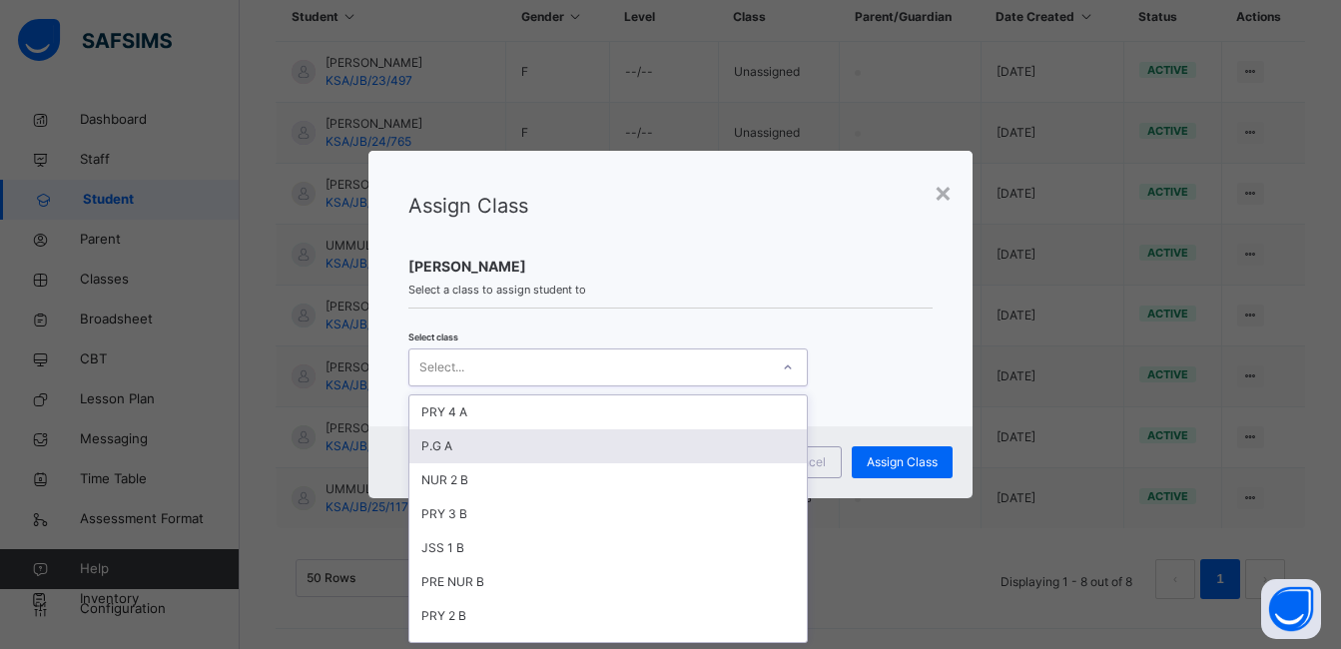
click at [679, 449] on div "P.G A" at bounding box center [609, 446] width 398 height 34
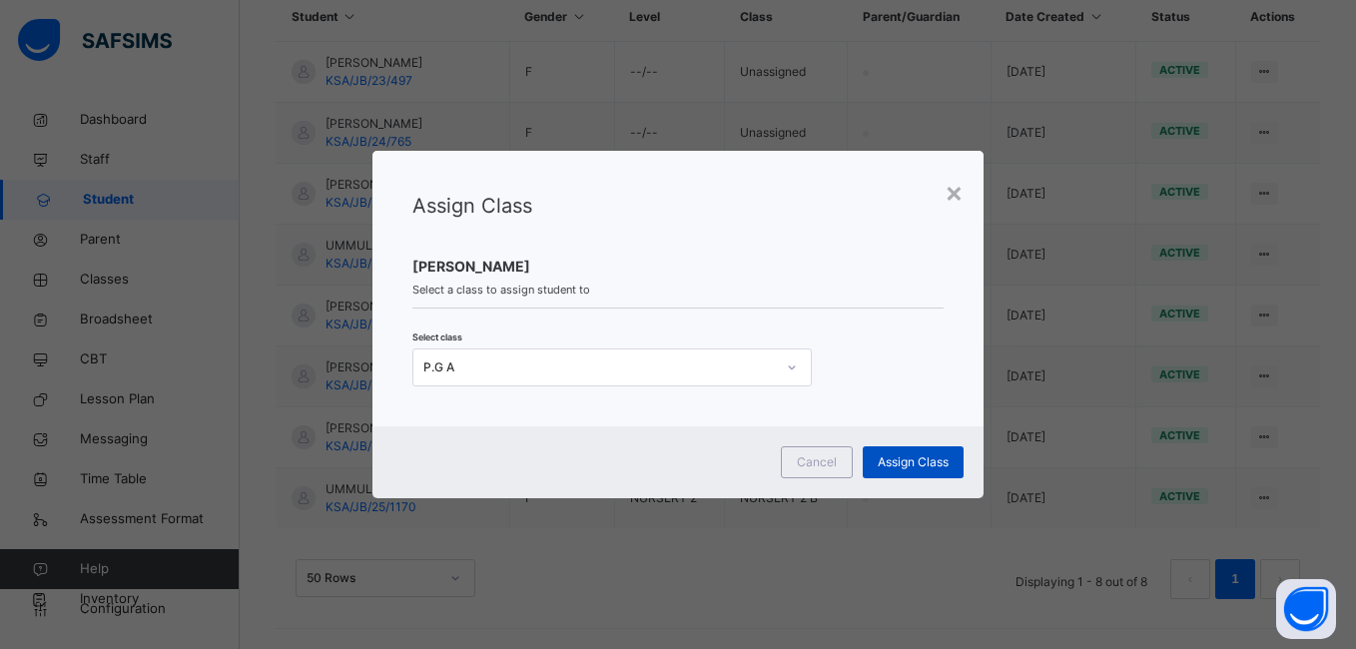
click at [893, 463] on span "Assign Class" at bounding box center [913, 462] width 71 height 18
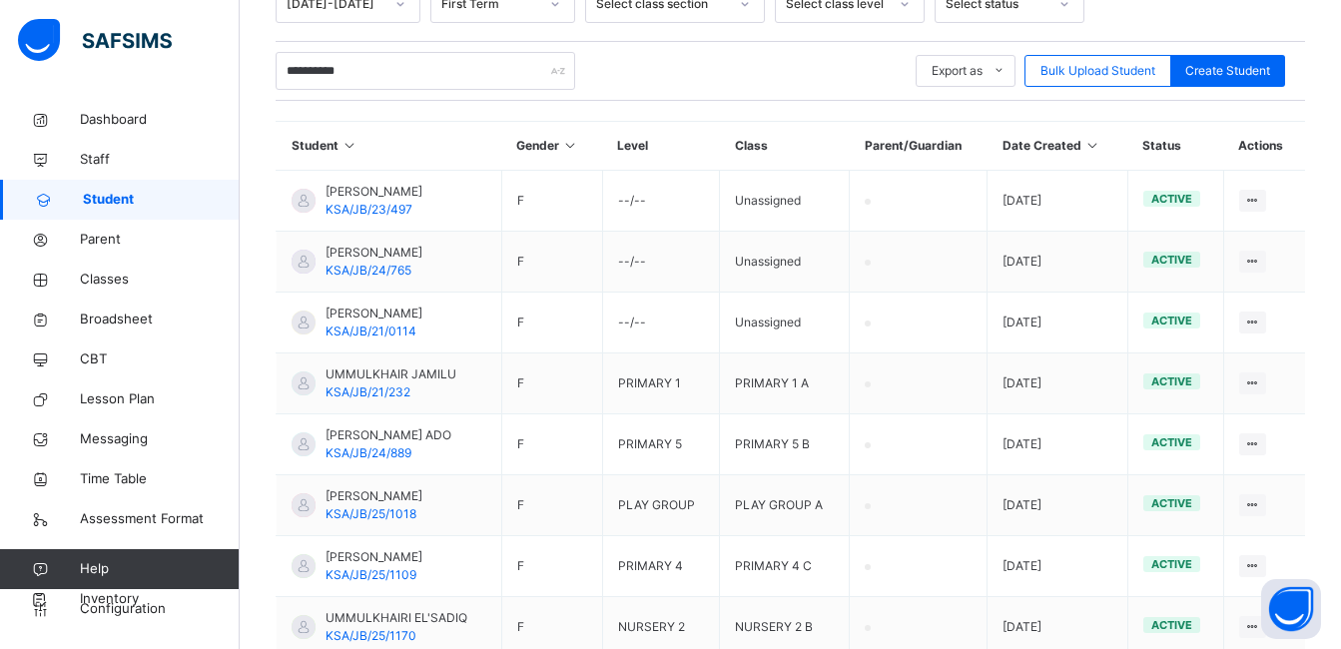
scroll to position [268, 0]
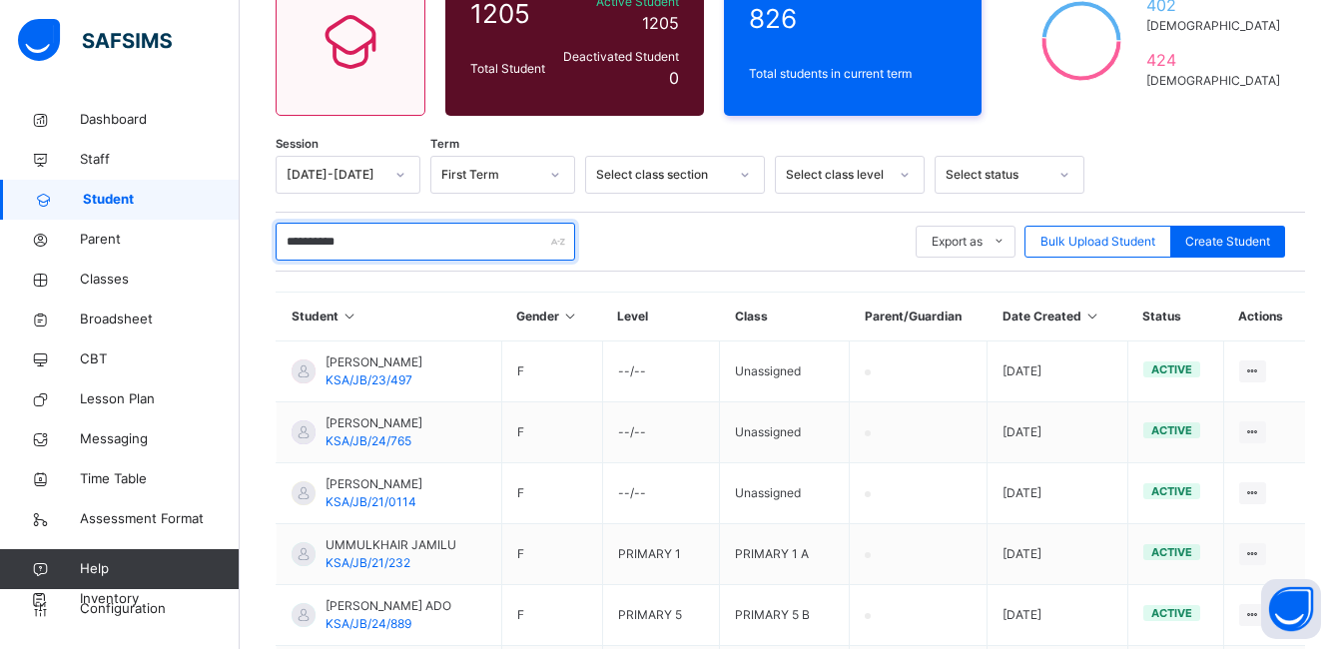
click at [457, 240] on input "**********" at bounding box center [426, 242] width 300 height 38
type input "*"
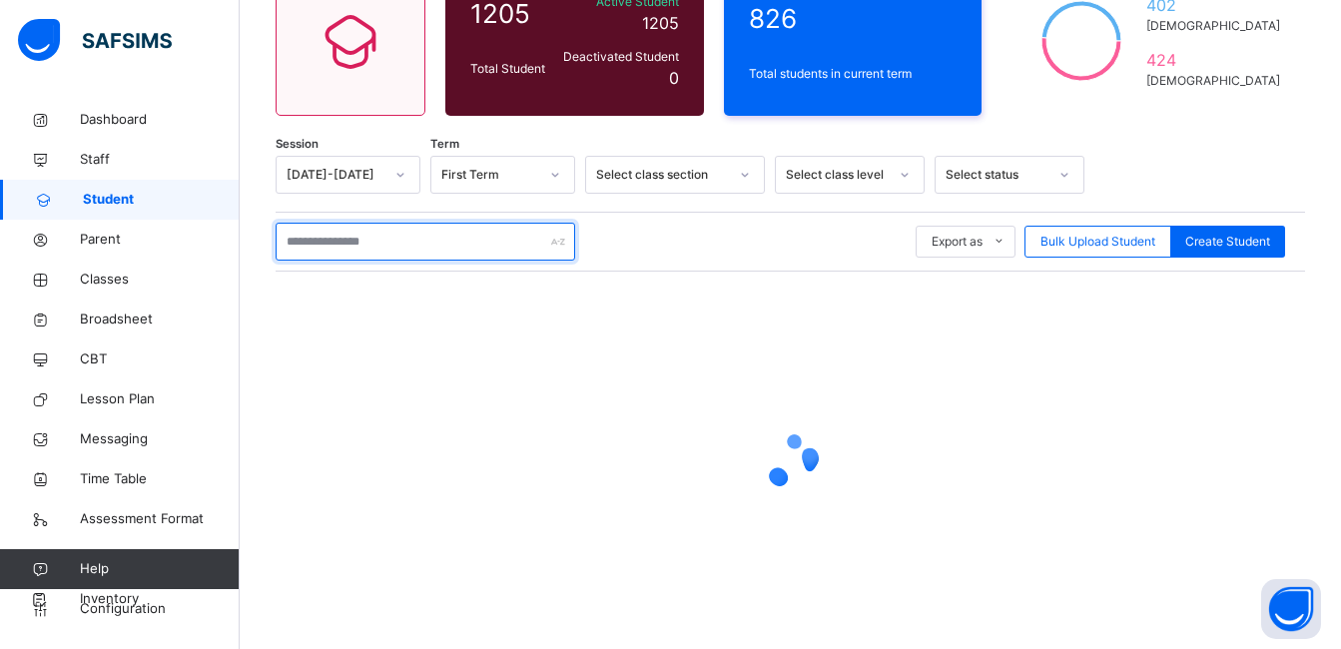
type input "*"
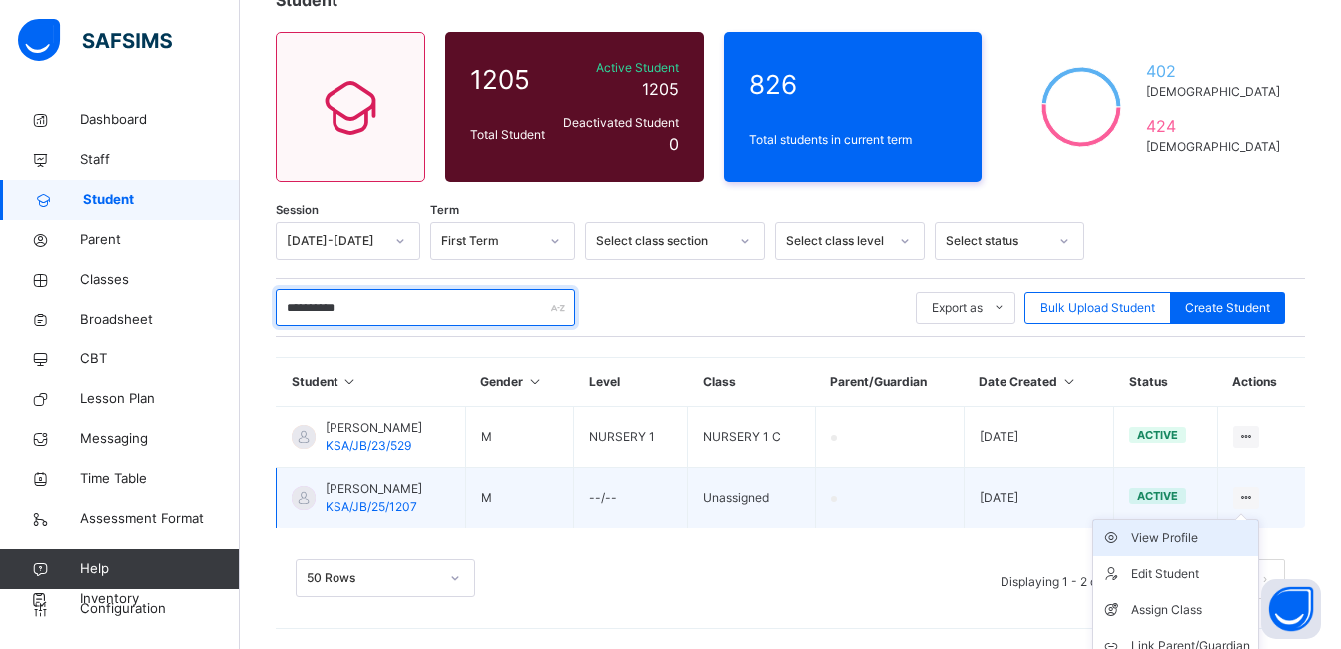
scroll to position [254, 0]
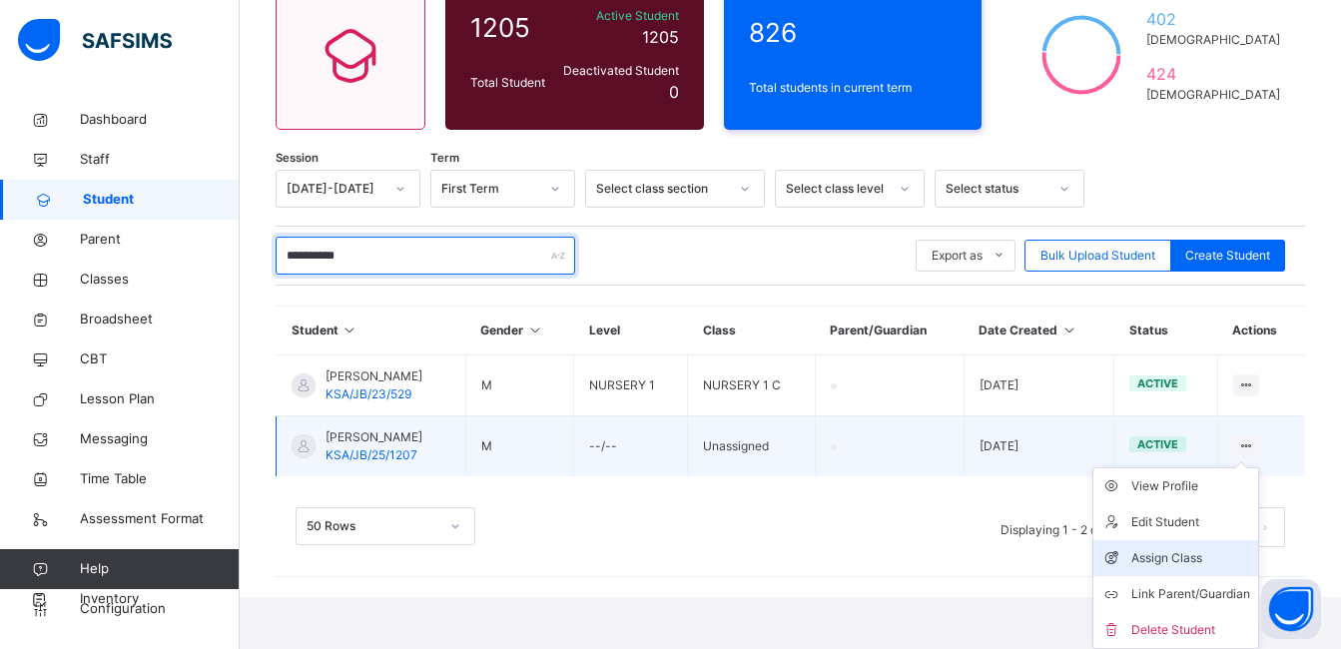
type input "**********"
click at [1191, 557] on div "Assign Class" at bounding box center [1191, 558] width 119 height 20
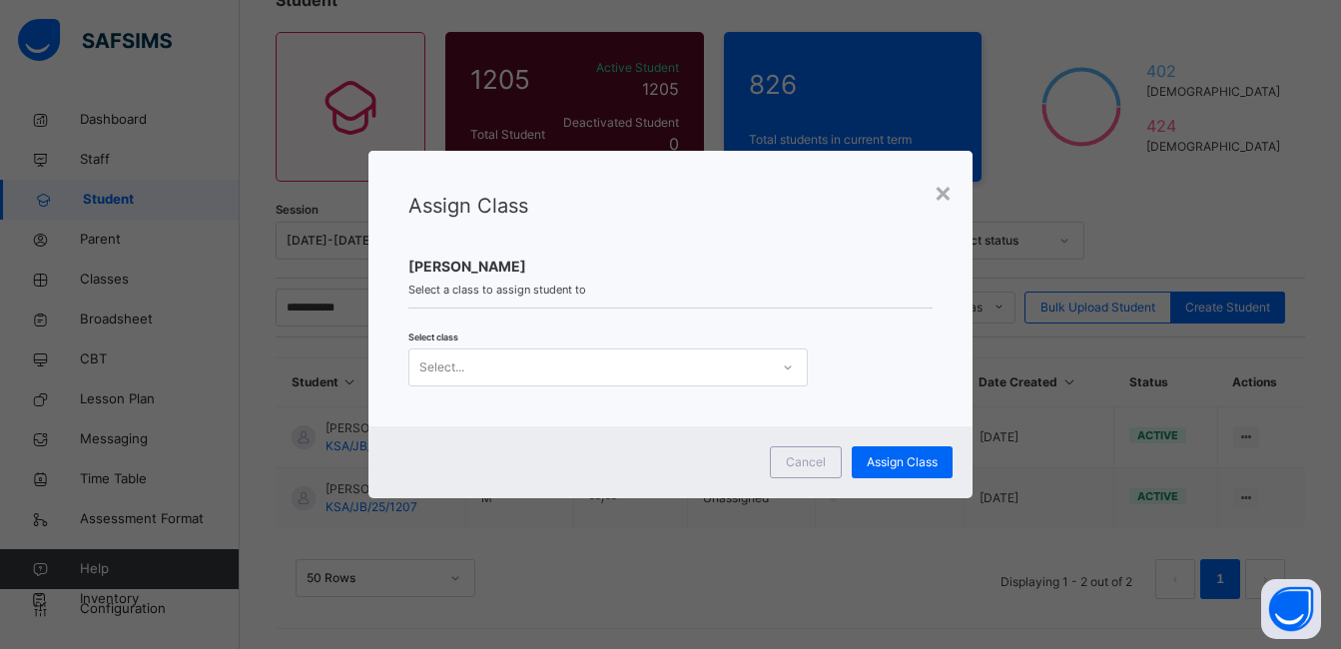
scroll to position [202, 0]
click at [778, 372] on div at bounding box center [788, 368] width 34 height 32
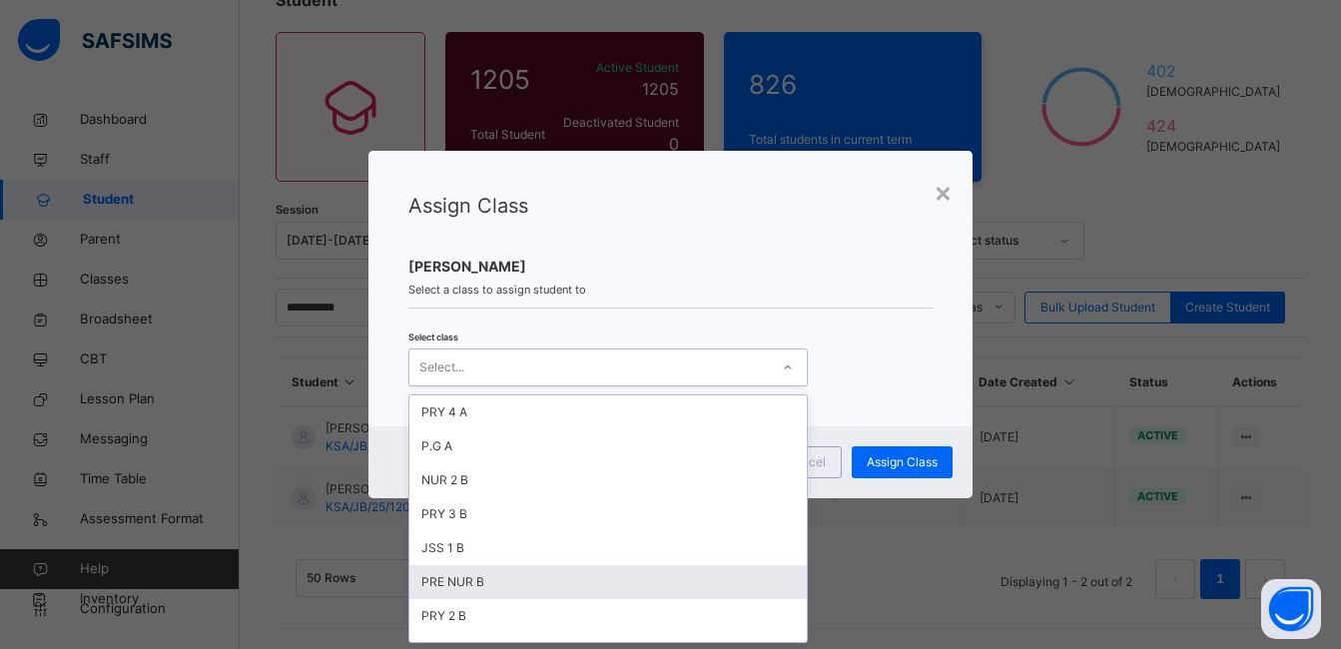
scroll to position [100, 0]
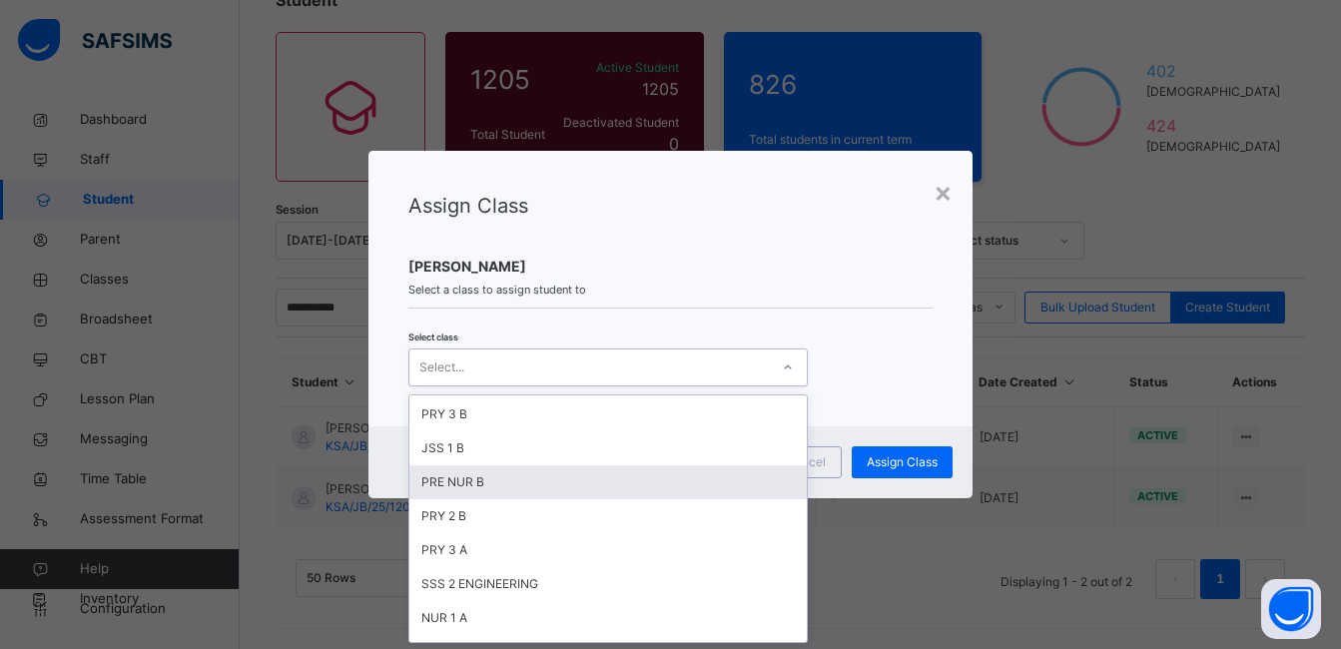
click at [575, 486] on div "PRE NUR B" at bounding box center [609, 482] width 398 height 34
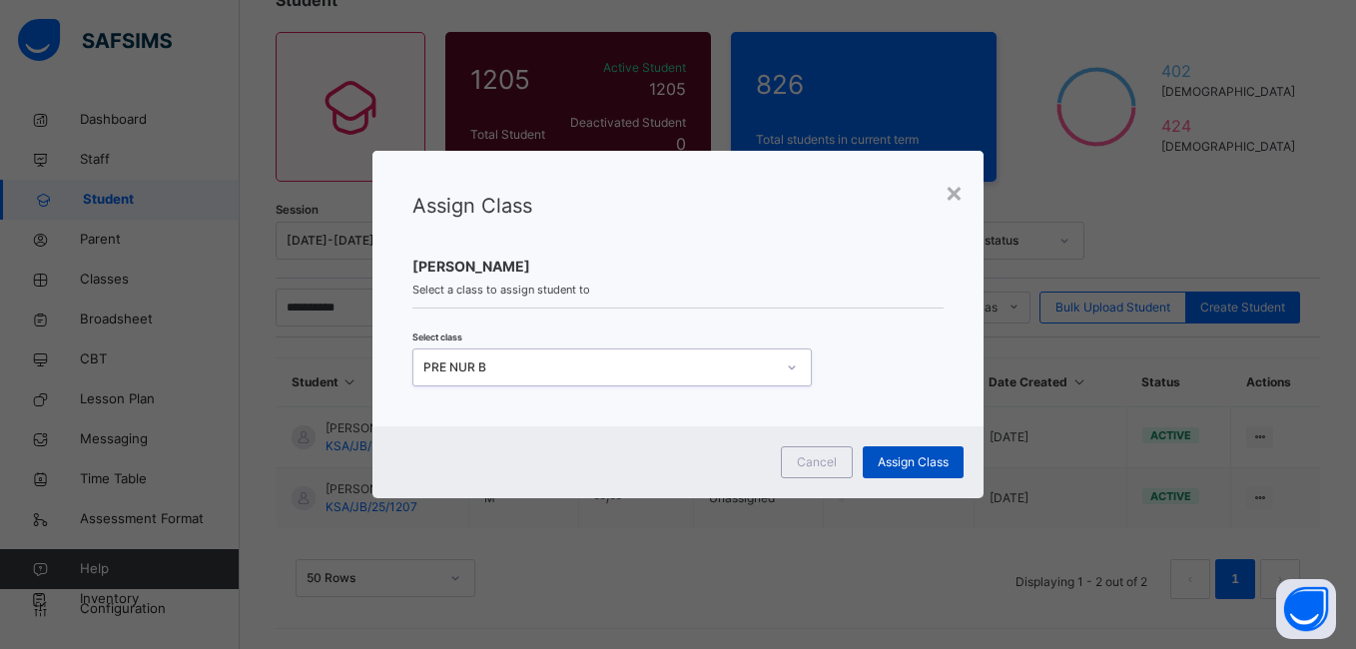
click at [916, 457] on span "Assign Class" at bounding box center [913, 462] width 71 height 18
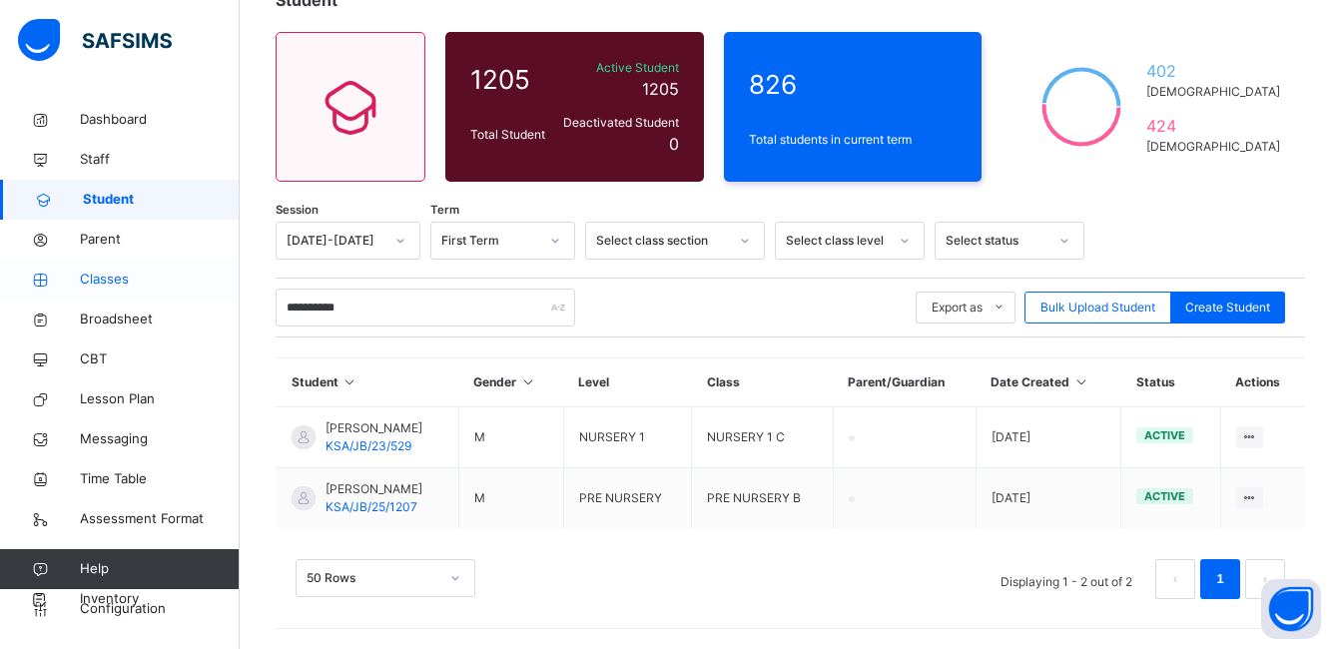
click at [107, 275] on span "Classes" at bounding box center [160, 280] width 160 height 20
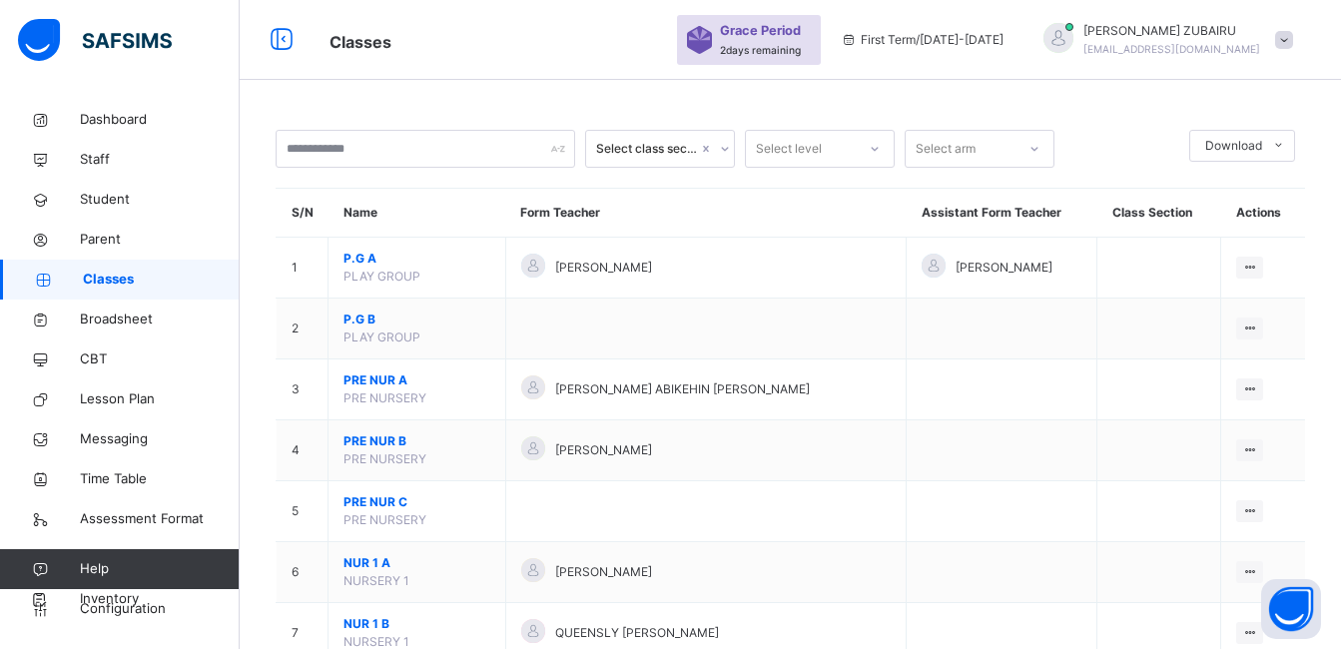
scroll to position [202, 0]
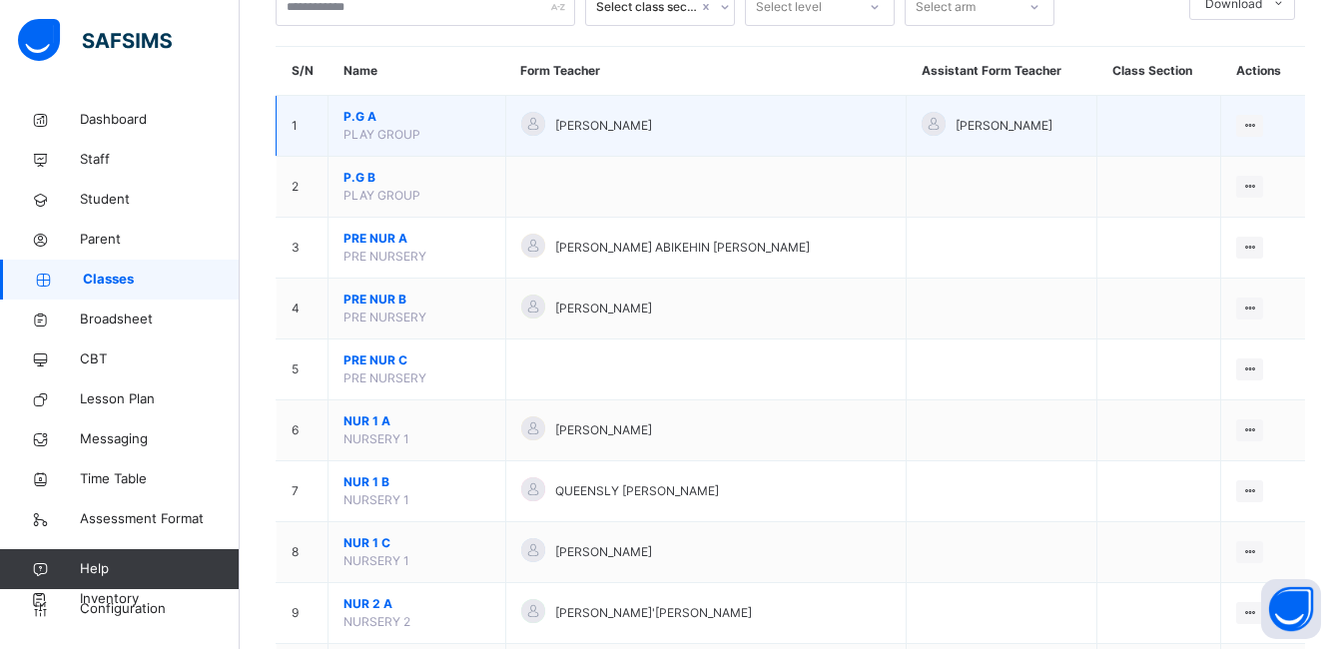
click at [356, 115] on span "P.G A" at bounding box center [417, 117] width 147 height 18
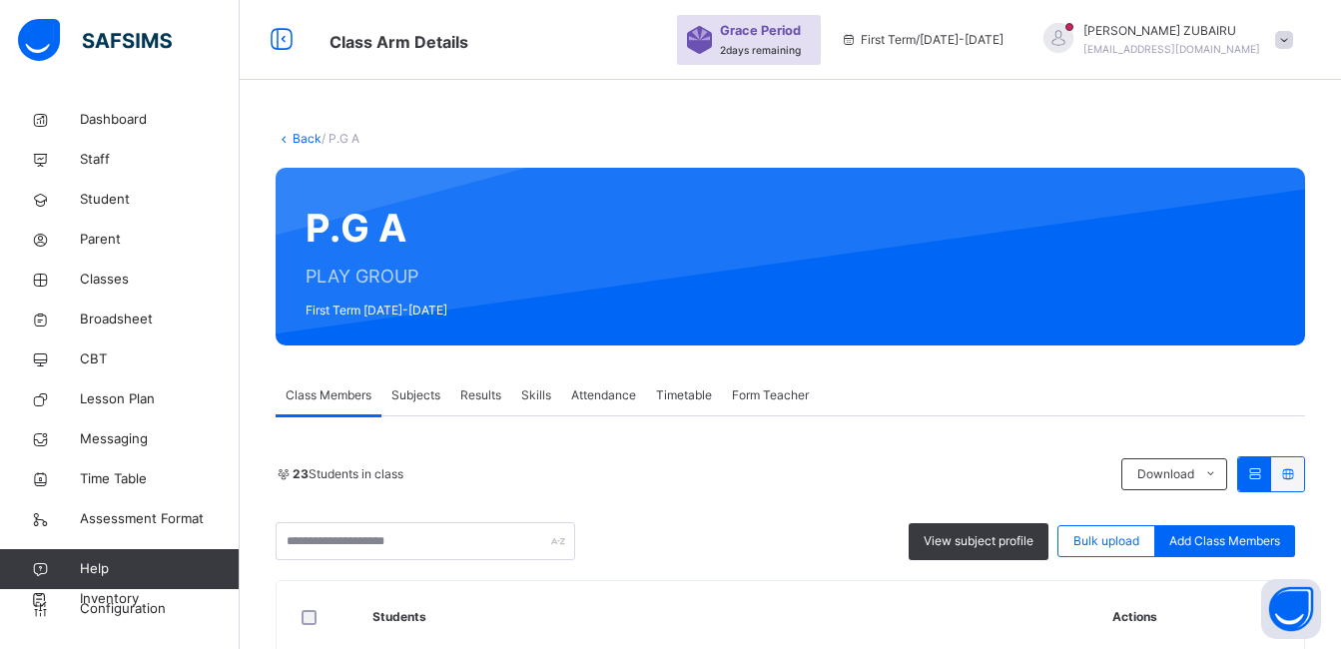
scroll to position [202, 0]
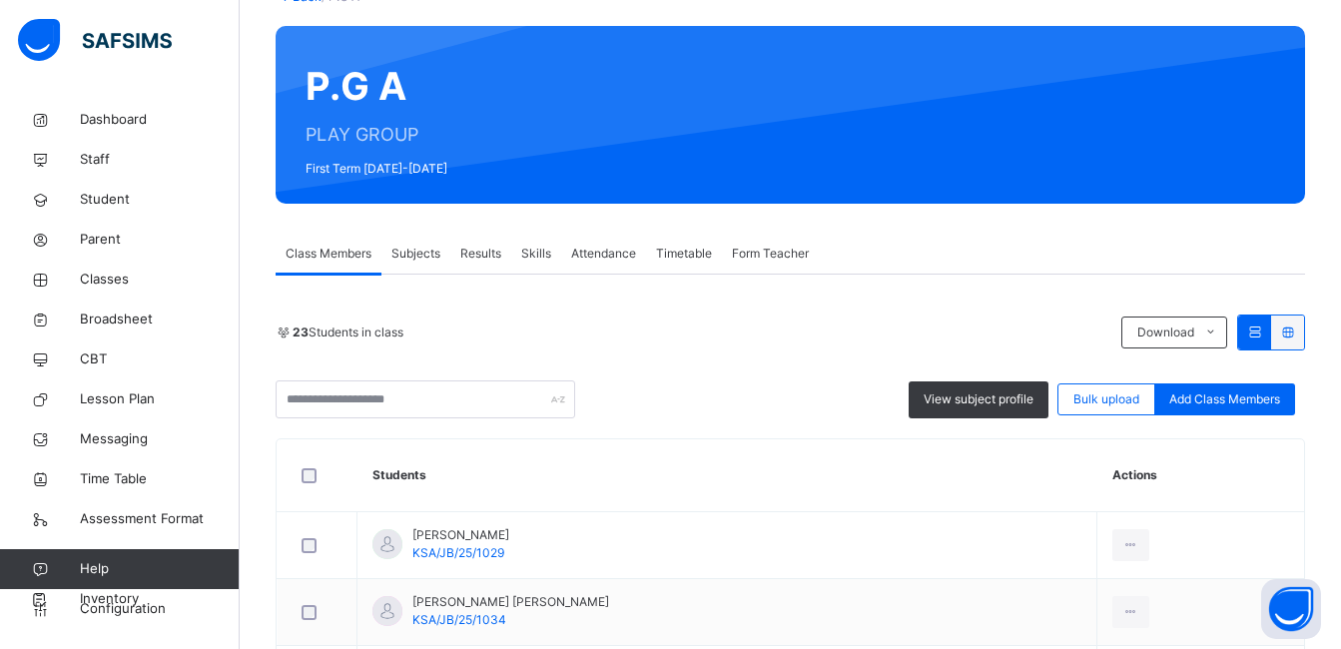
click at [406, 254] on span "Subjects" at bounding box center [416, 254] width 49 height 18
click at [0, 0] on th "Actions" at bounding box center [0, 0] width 0 height 0
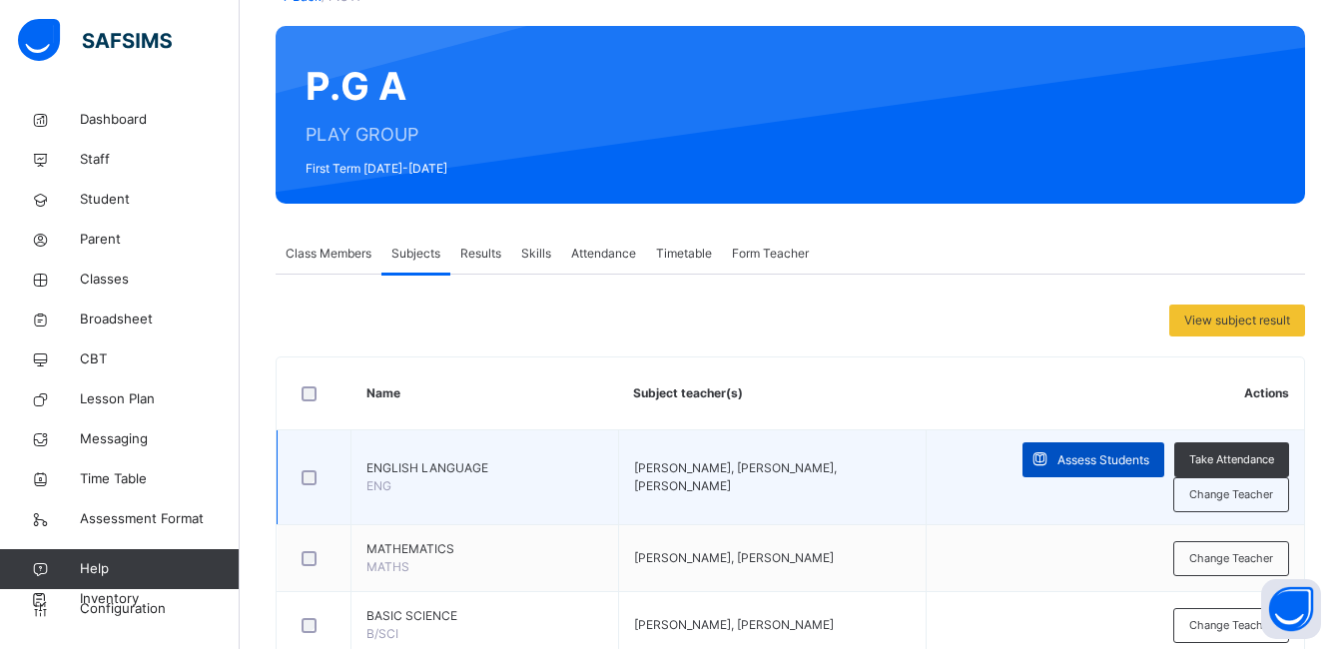
scroll to position [288, 0]
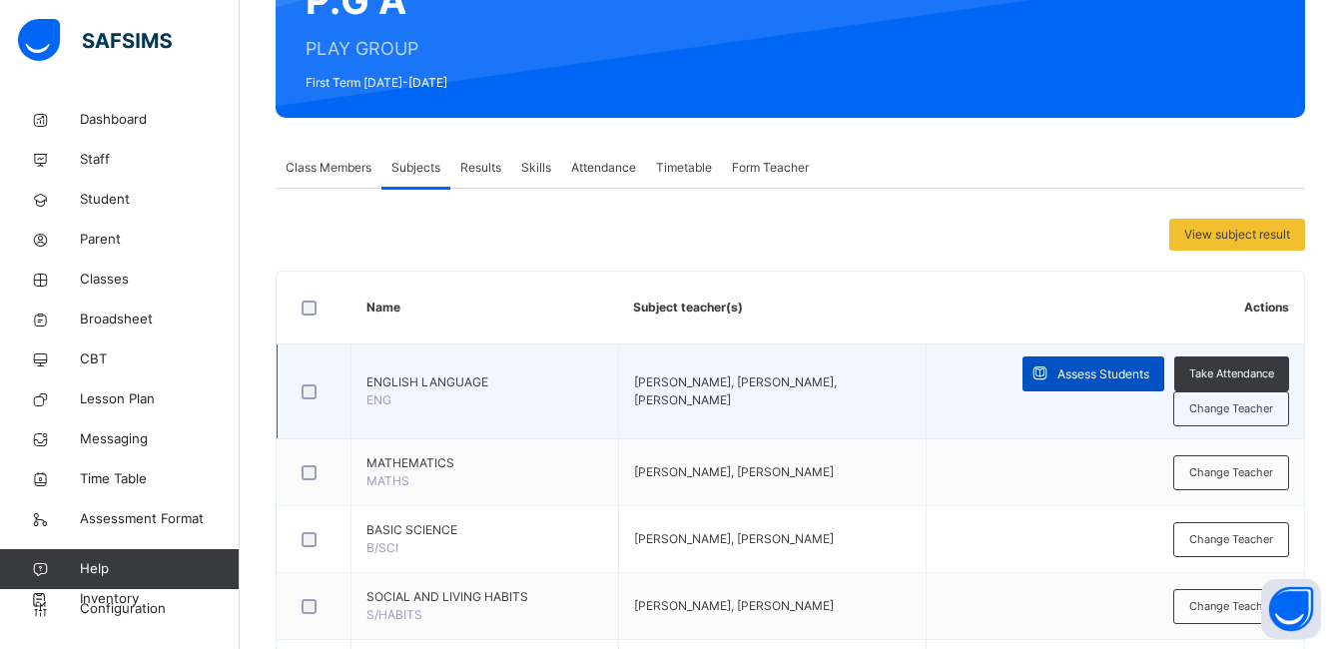
click at [1098, 374] on span "Assess Students" at bounding box center [1104, 375] width 92 height 18
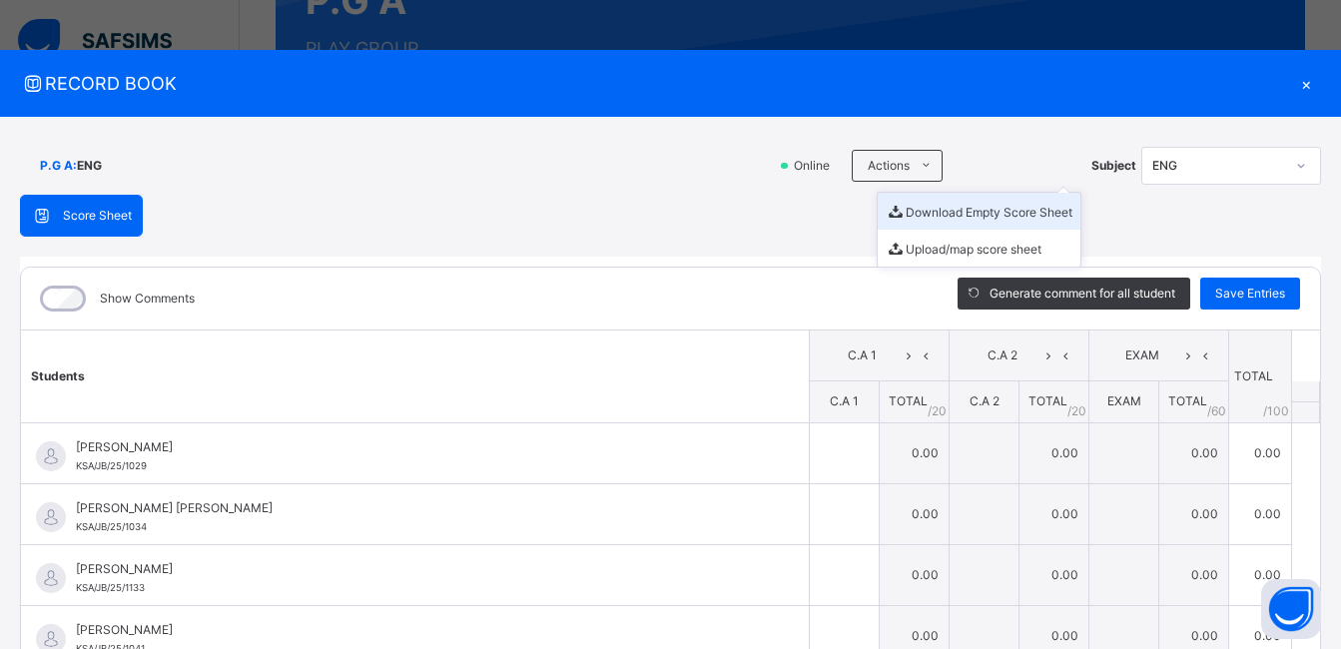
click at [922, 210] on li "Download Empty Score Sheet" at bounding box center [979, 211] width 203 height 37
click at [704, 95] on span "RECORD BOOK" at bounding box center [655, 83] width 1271 height 27
click at [1299, 82] on div "×" at bounding box center [1306, 83] width 30 height 27
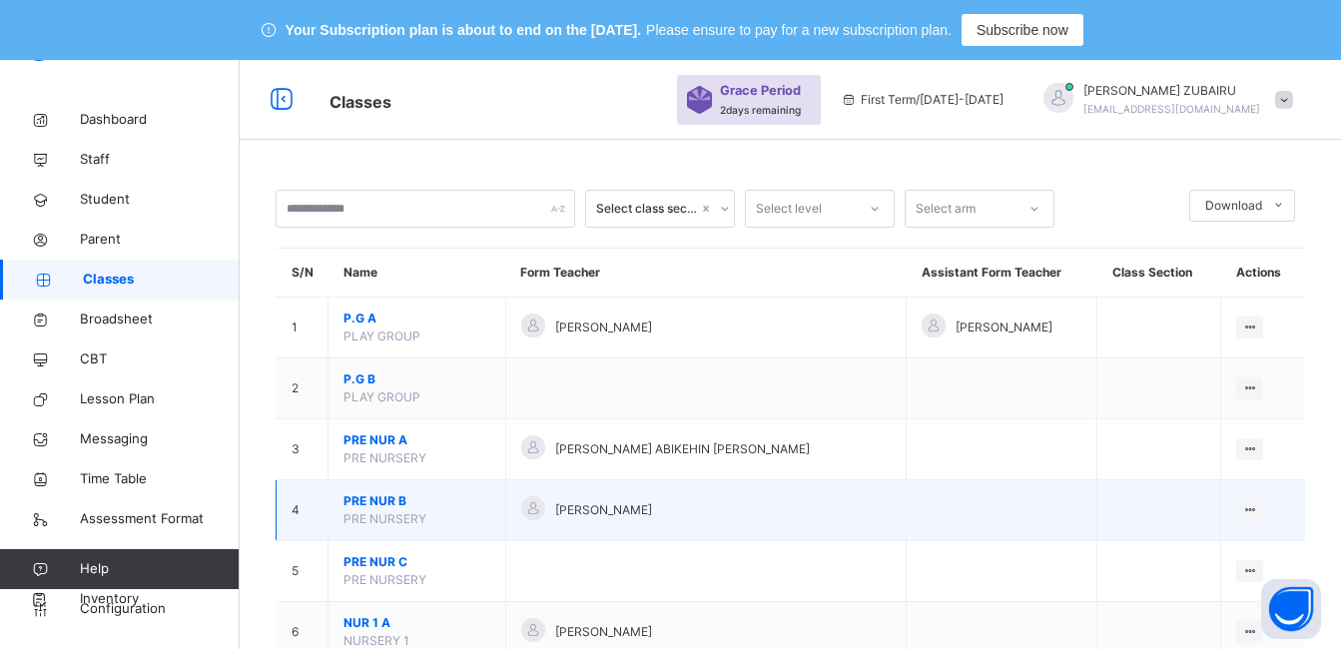
scroll to position [100, 0]
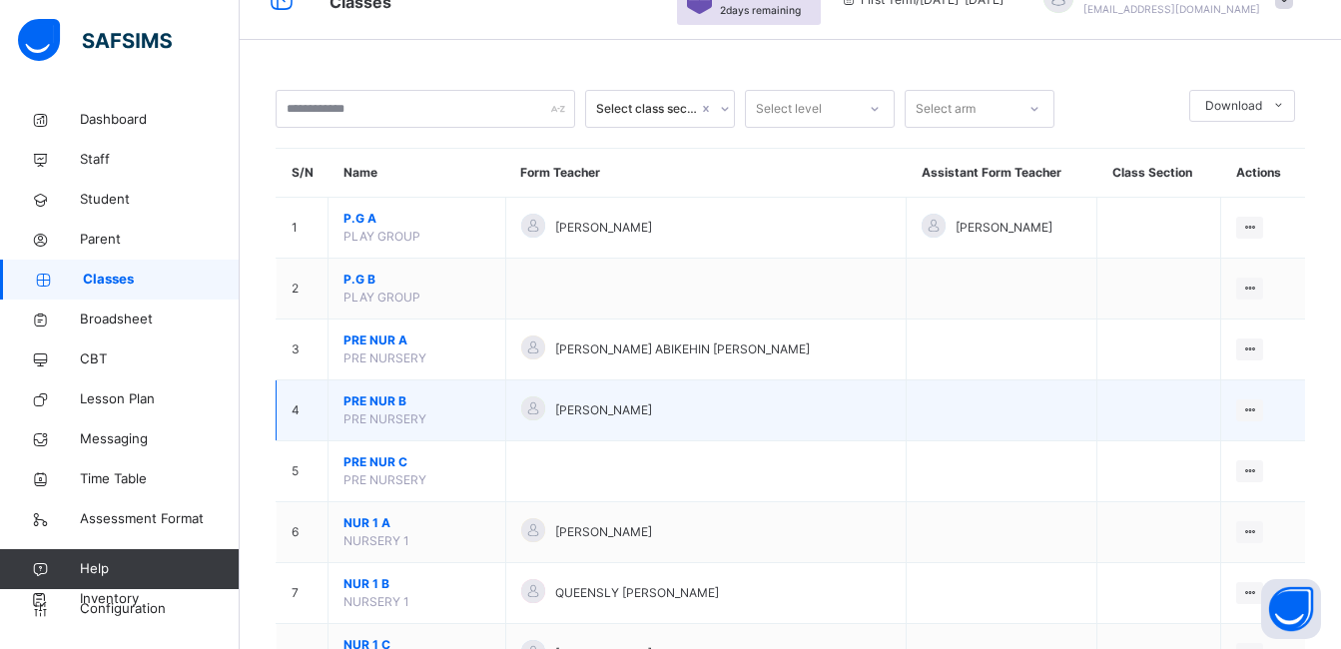
click at [378, 400] on span "PRE NUR B" at bounding box center [417, 402] width 147 height 18
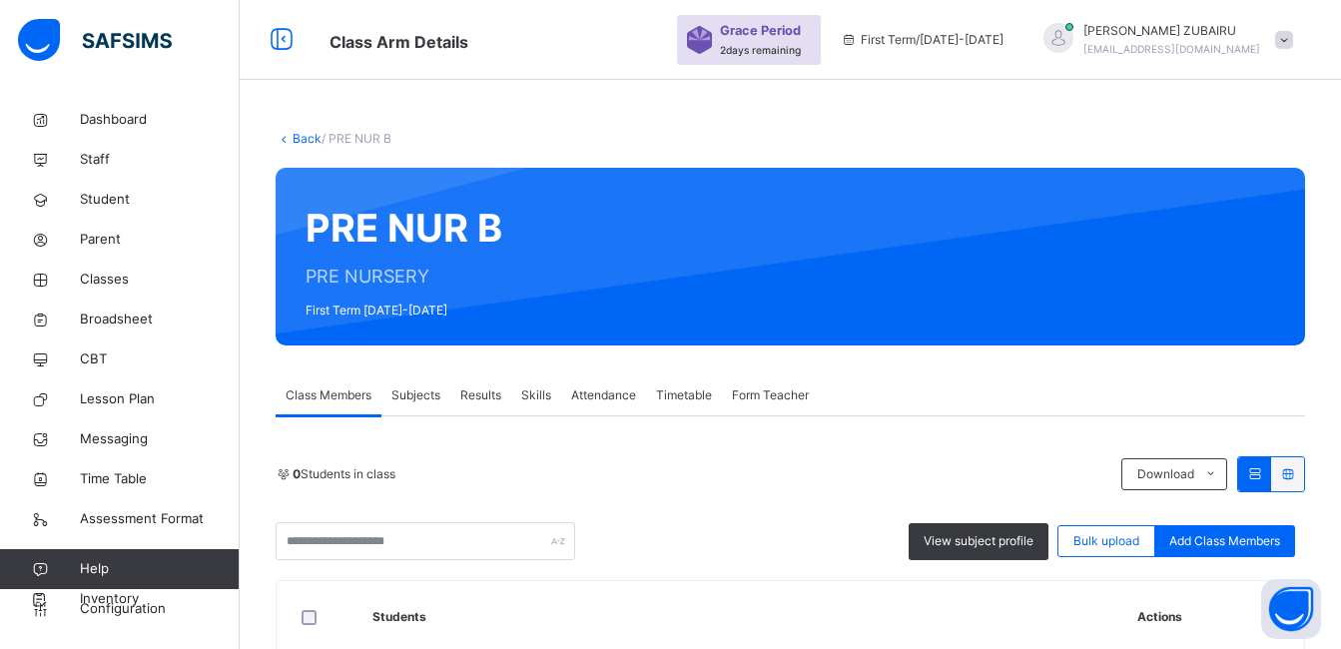
click at [422, 387] on span "Subjects" at bounding box center [416, 396] width 49 height 18
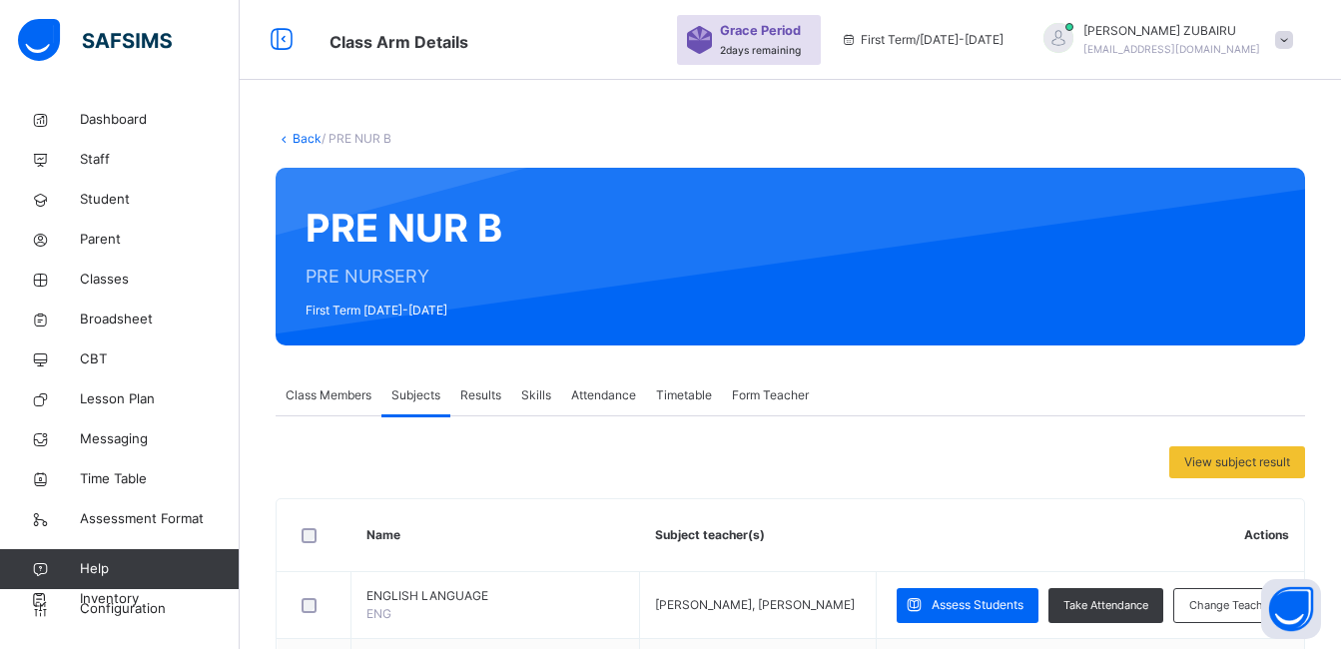
scroll to position [100, 0]
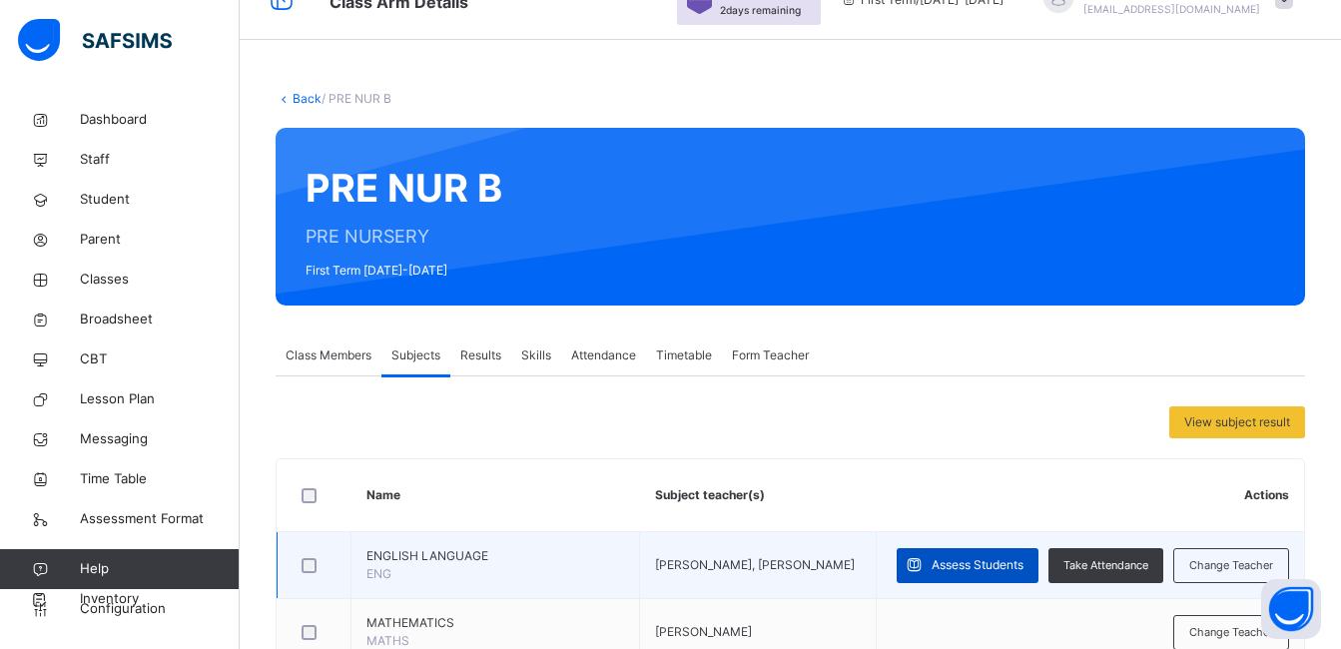
click at [1024, 556] on span "Assess Students" at bounding box center [978, 565] width 92 height 18
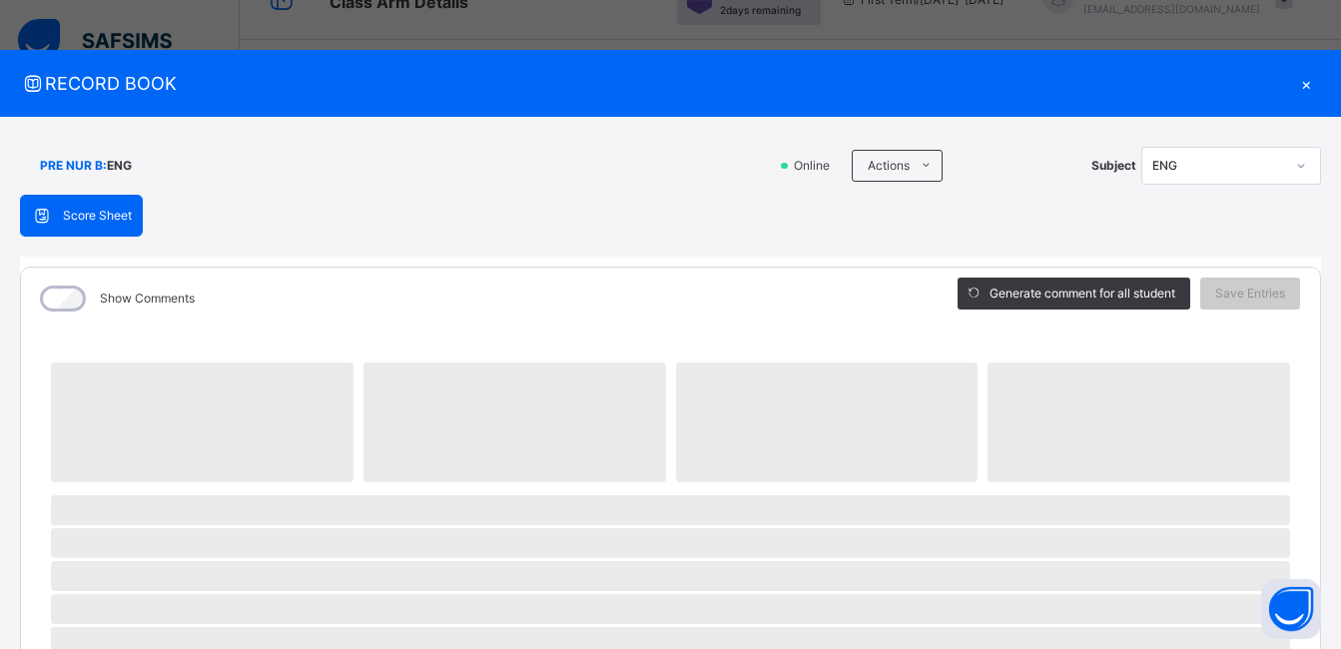
scroll to position [599, 0]
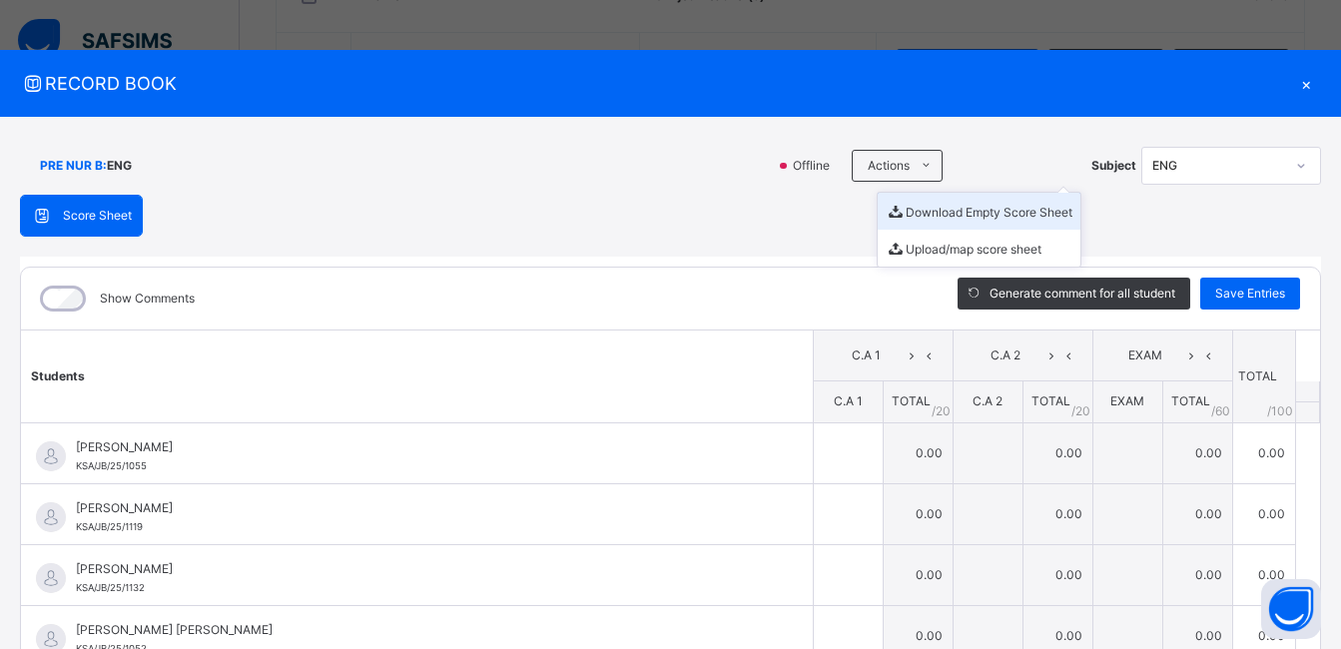
click at [926, 211] on li "Download Empty Score Sheet" at bounding box center [979, 211] width 203 height 37
click at [660, 103] on div "RECORD BOOK ×" at bounding box center [670, 83] width 1341 height 67
drag, startPoint x: 1292, startPoint y: 84, endPoint x: 1038, endPoint y: 83, distance: 254.7
click at [1291, 84] on div "×" at bounding box center [1306, 83] width 30 height 27
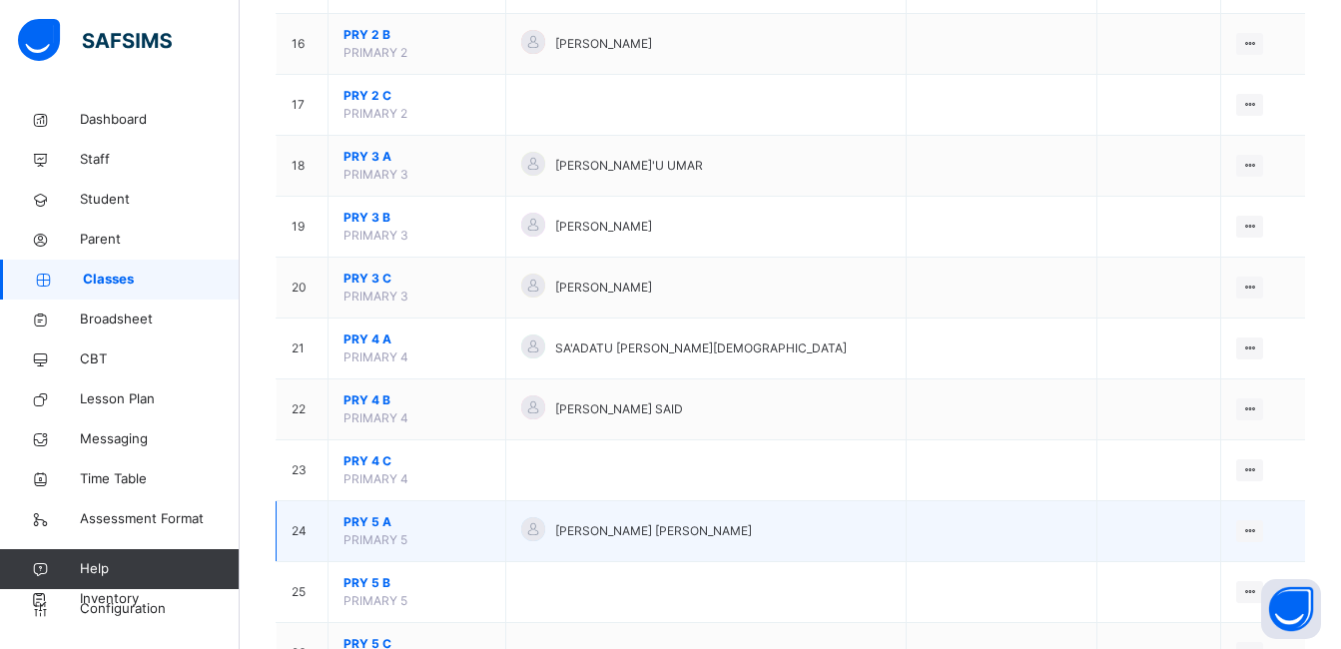
scroll to position [1199, 0]
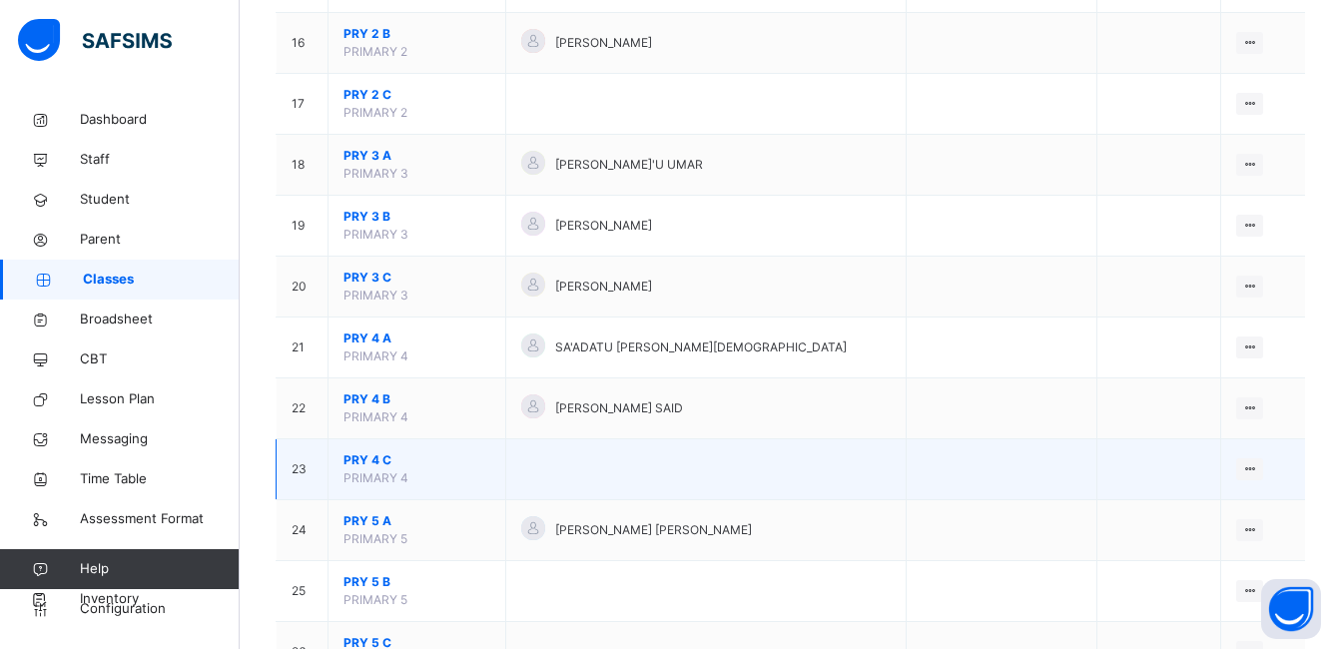
click at [372, 457] on span "PRY 4 C" at bounding box center [417, 460] width 147 height 18
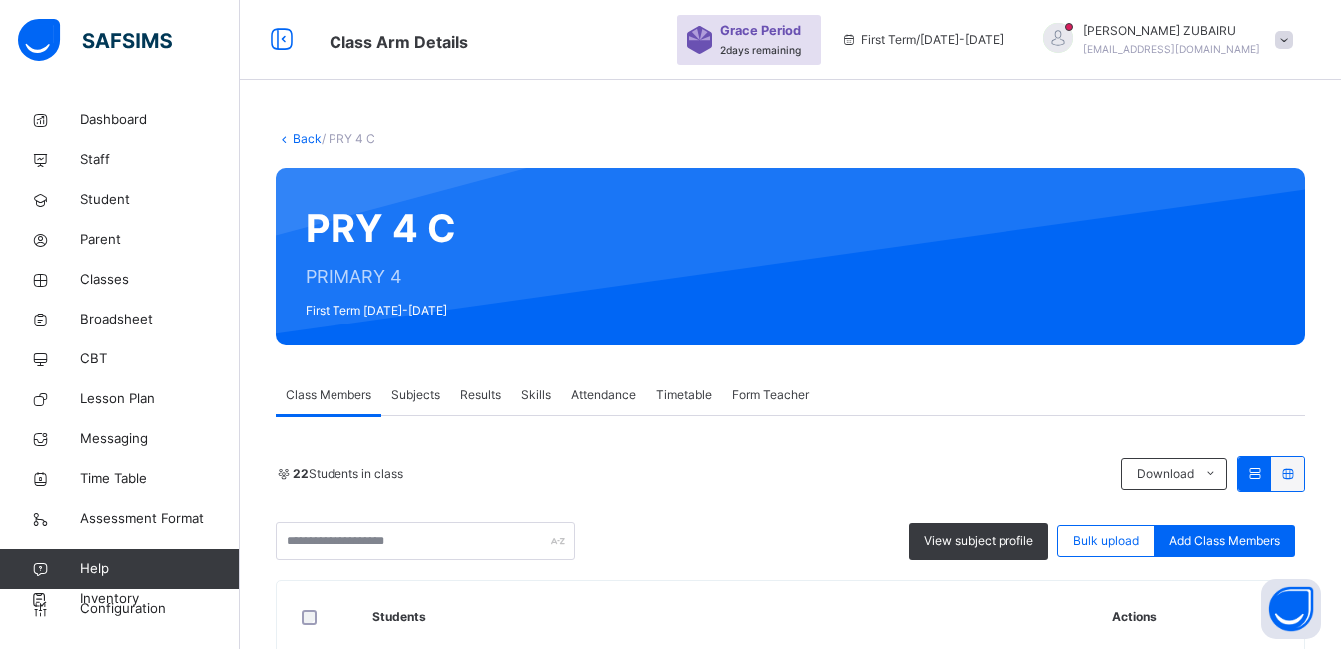
scroll to position [1199, 0]
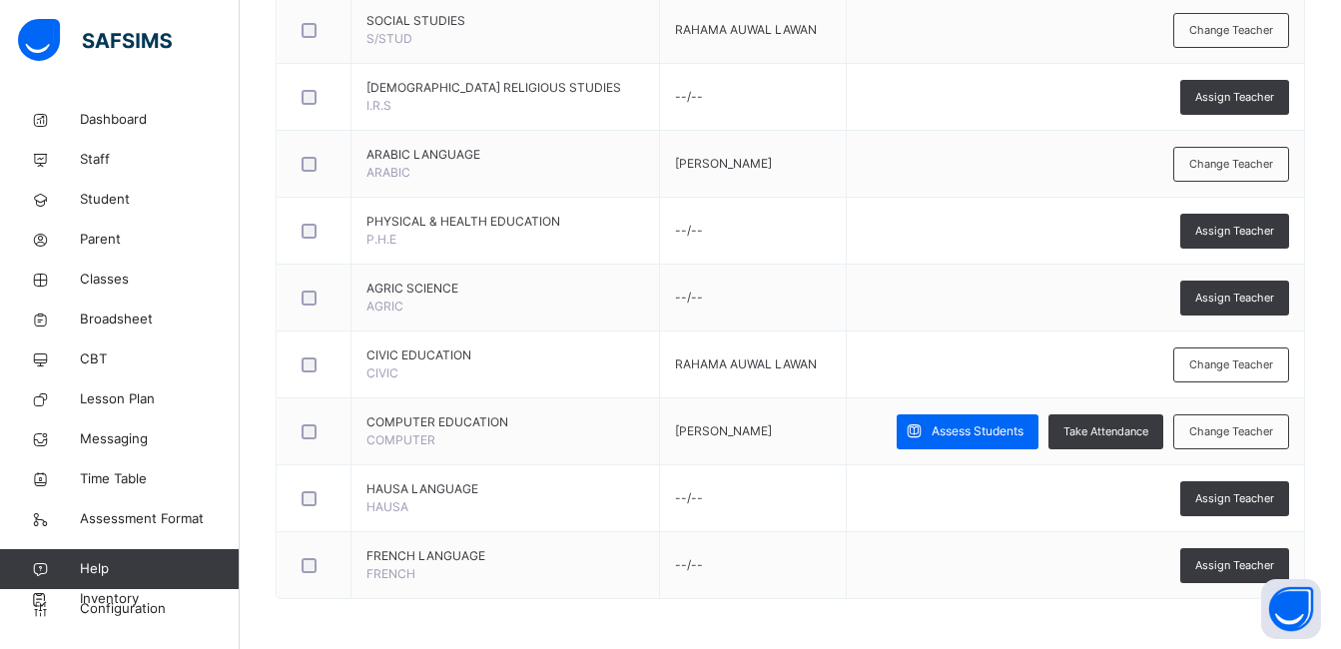
scroll to position [100, 0]
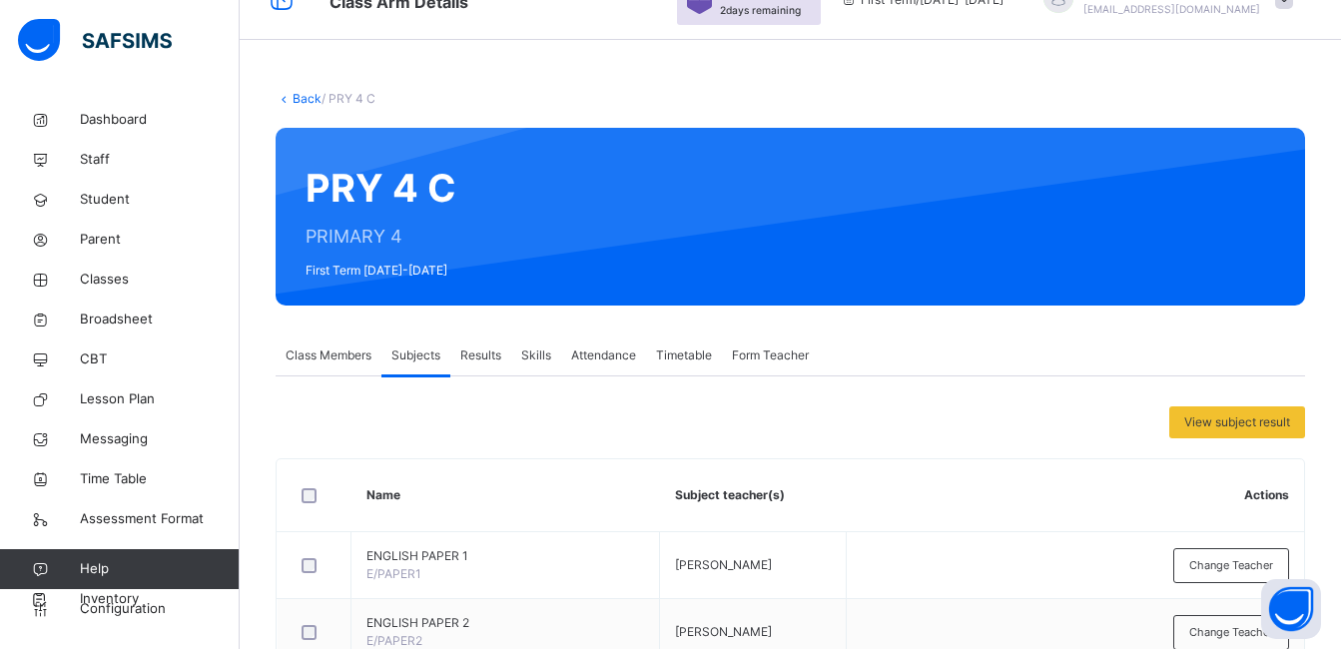
click at [325, 350] on span "Class Members" at bounding box center [329, 356] width 86 height 18
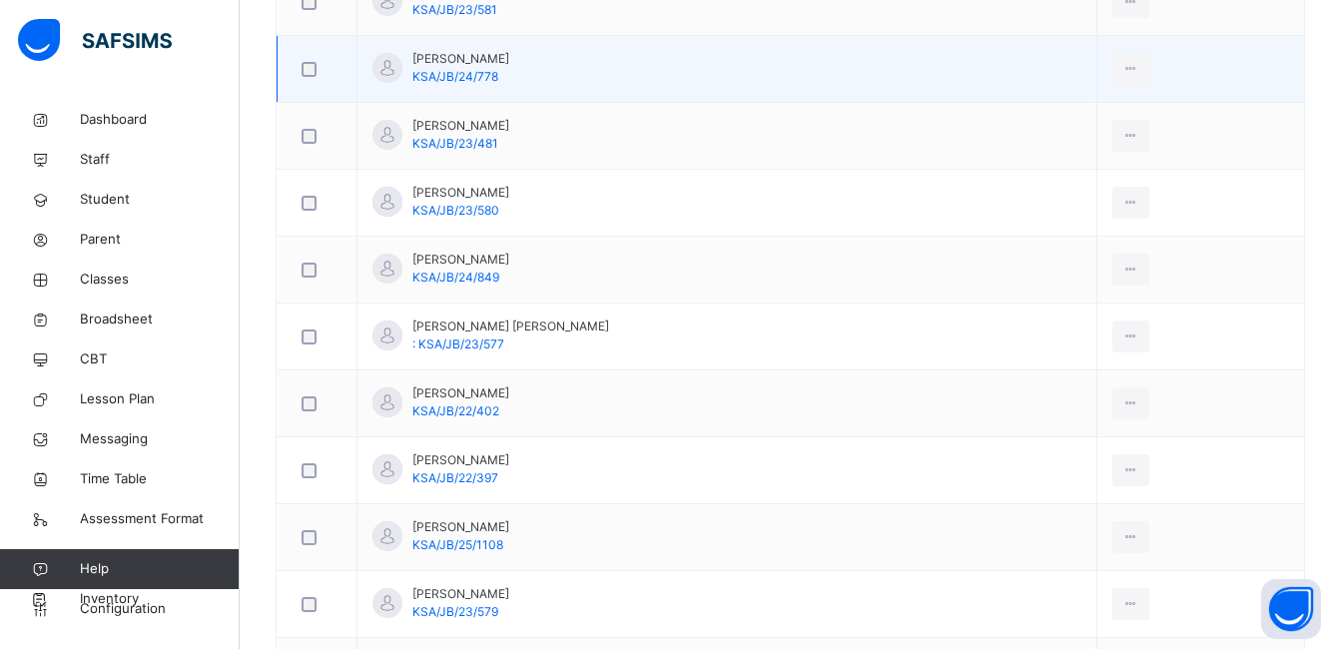
scroll to position [1248, 0]
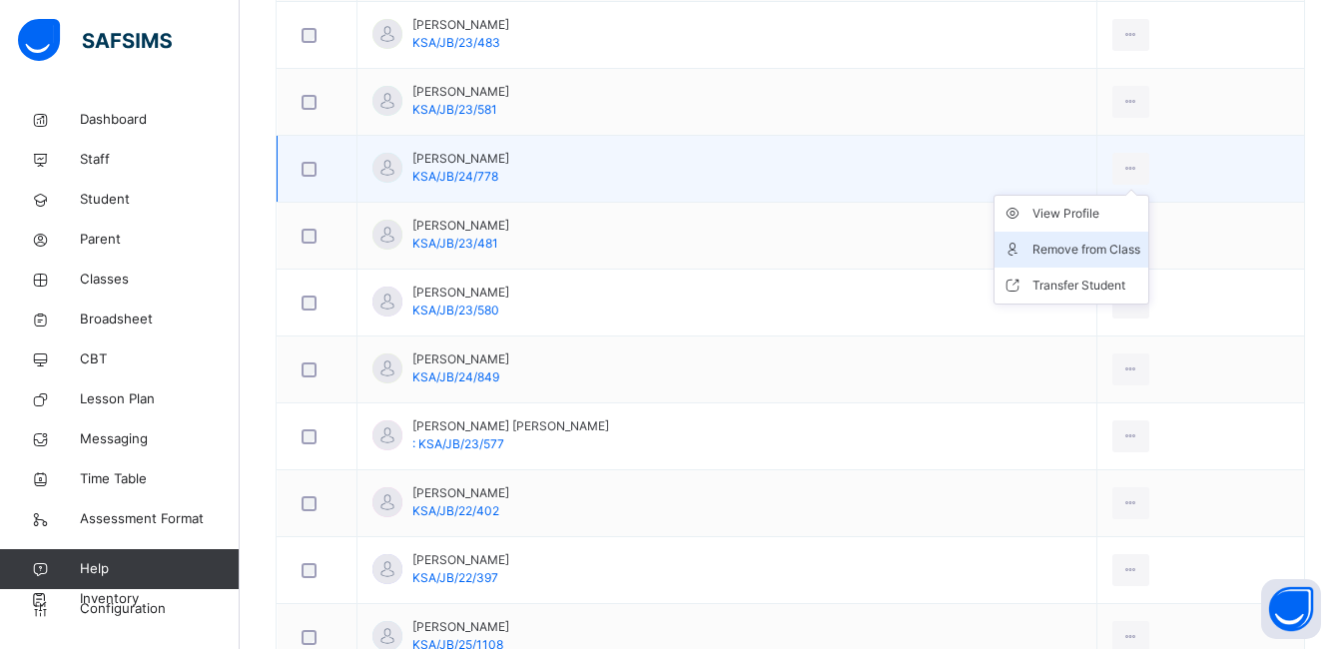
click at [1118, 251] on div "Remove from Class" at bounding box center [1087, 250] width 108 height 20
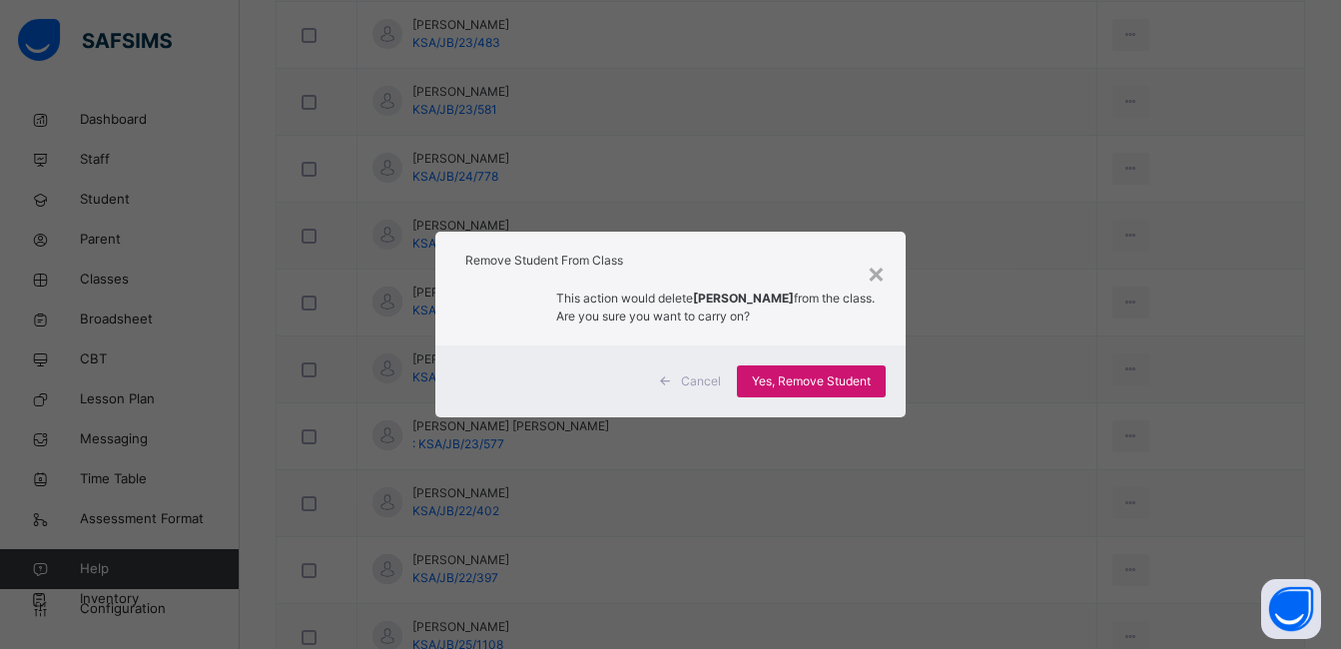
click at [788, 385] on span "Yes, Remove Student" at bounding box center [811, 382] width 119 height 18
click at [787, 384] on div "Yes, Remove Student" at bounding box center [811, 382] width 149 height 32
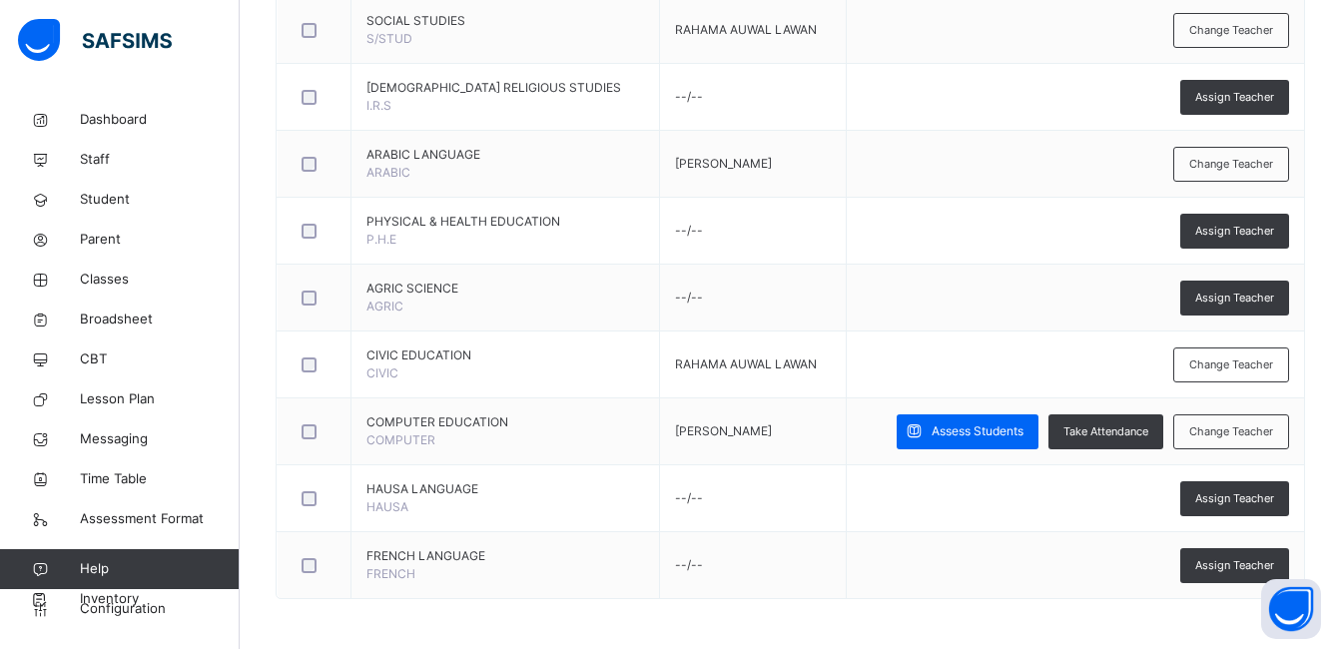
scroll to position [349, 0]
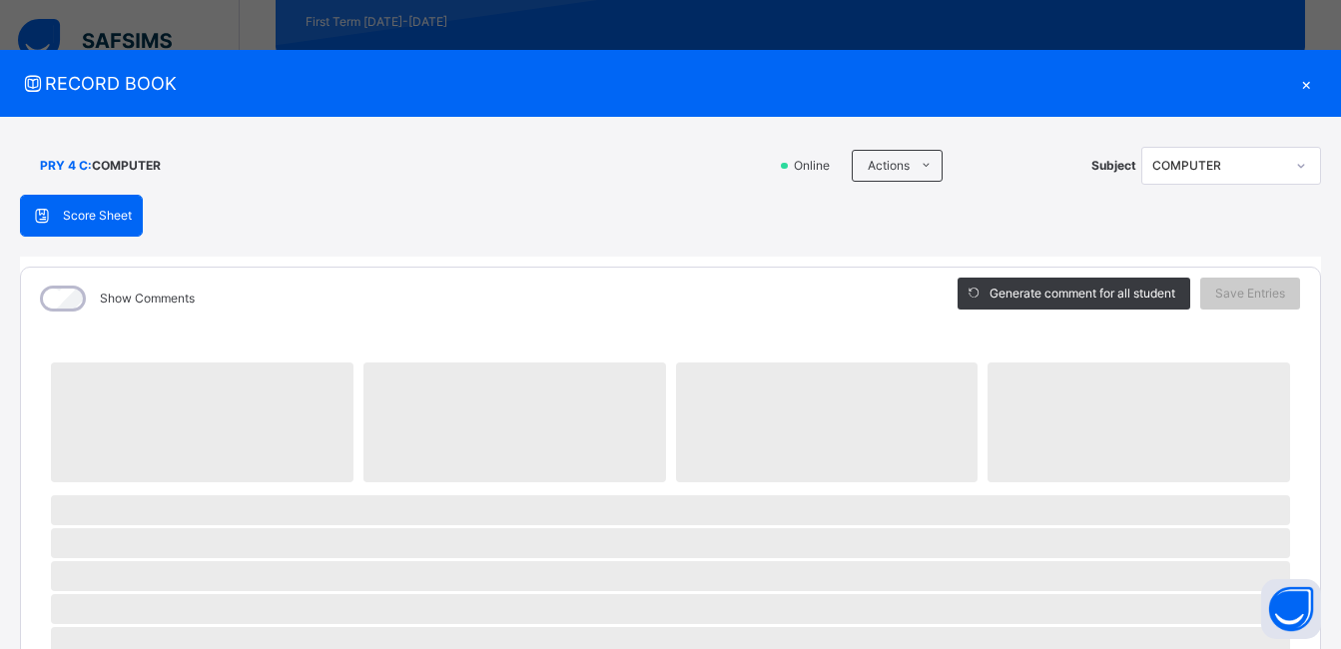
scroll to position [948, 0]
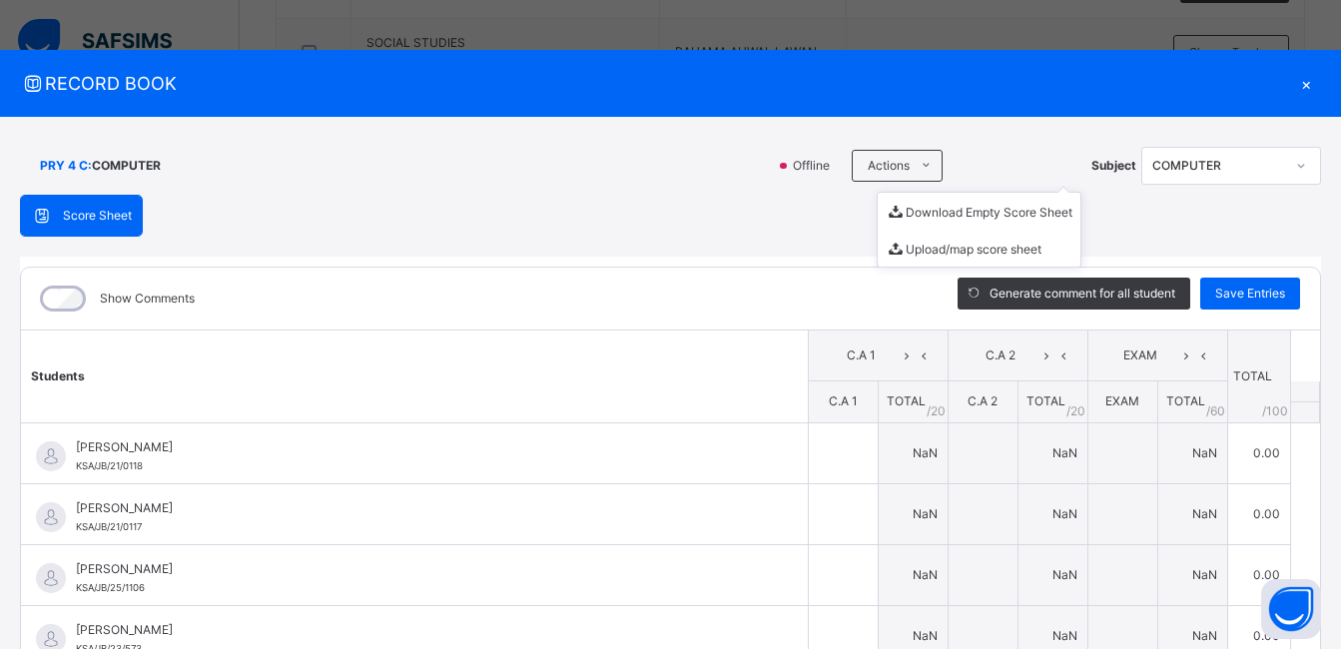
click at [879, 165] on span "Actions" at bounding box center [889, 166] width 42 height 18
click at [902, 210] on li "Download Empty Score Sheet" at bounding box center [979, 211] width 203 height 37
drag, startPoint x: 902, startPoint y: 210, endPoint x: 928, endPoint y: 216, distance: 26.7
click at [902, 210] on li "Download Empty Score Sheet" at bounding box center [979, 211] width 203 height 37
click at [779, 96] on span "RECORD BOOK" at bounding box center [655, 83] width 1271 height 27
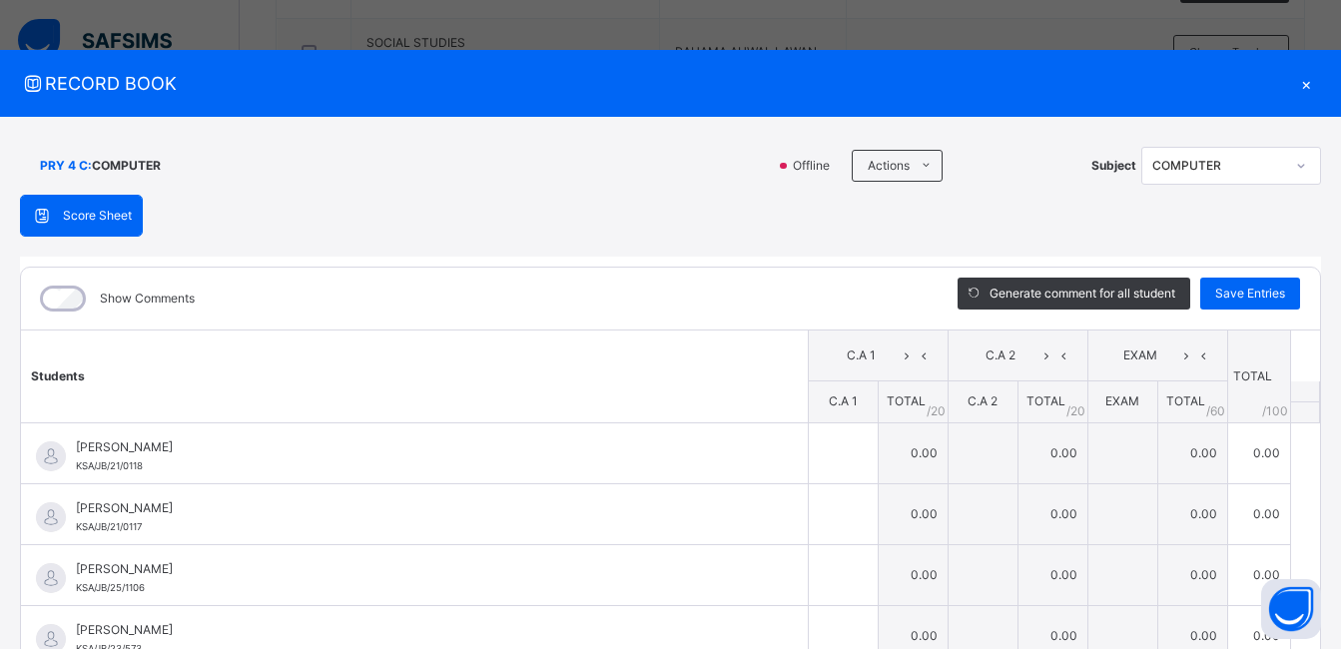
click at [1294, 83] on div "×" at bounding box center [1306, 83] width 30 height 27
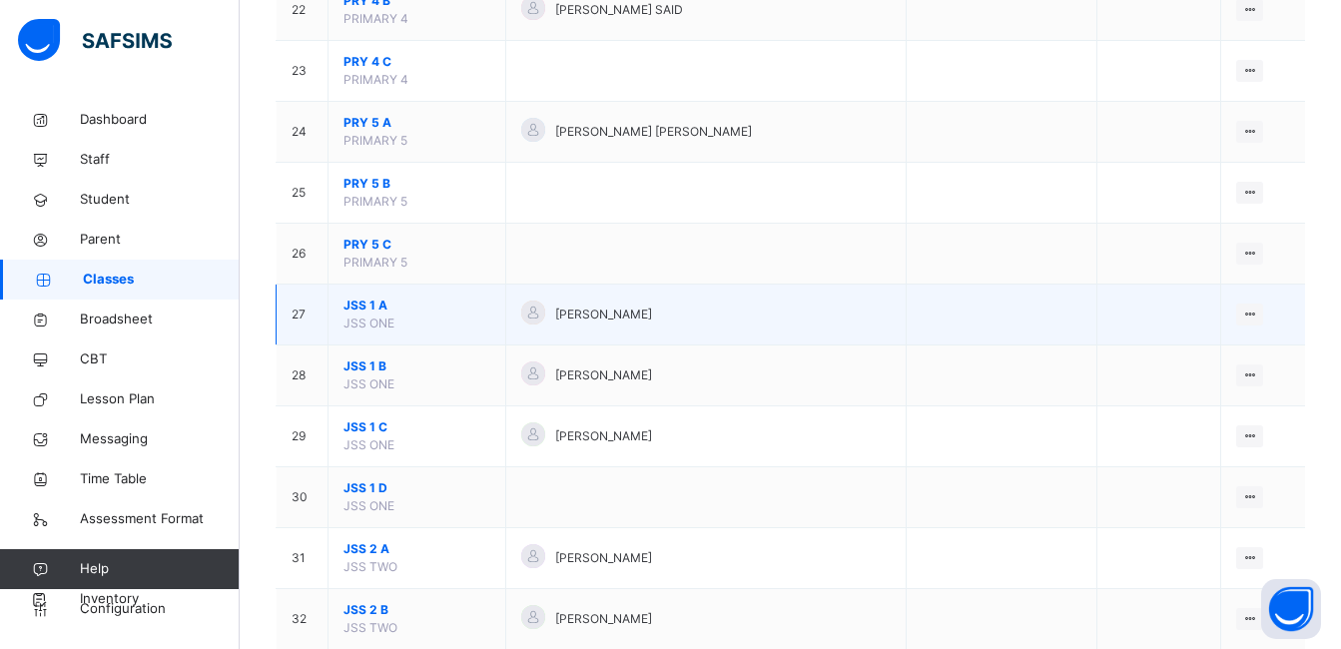
scroll to position [1498, 0]
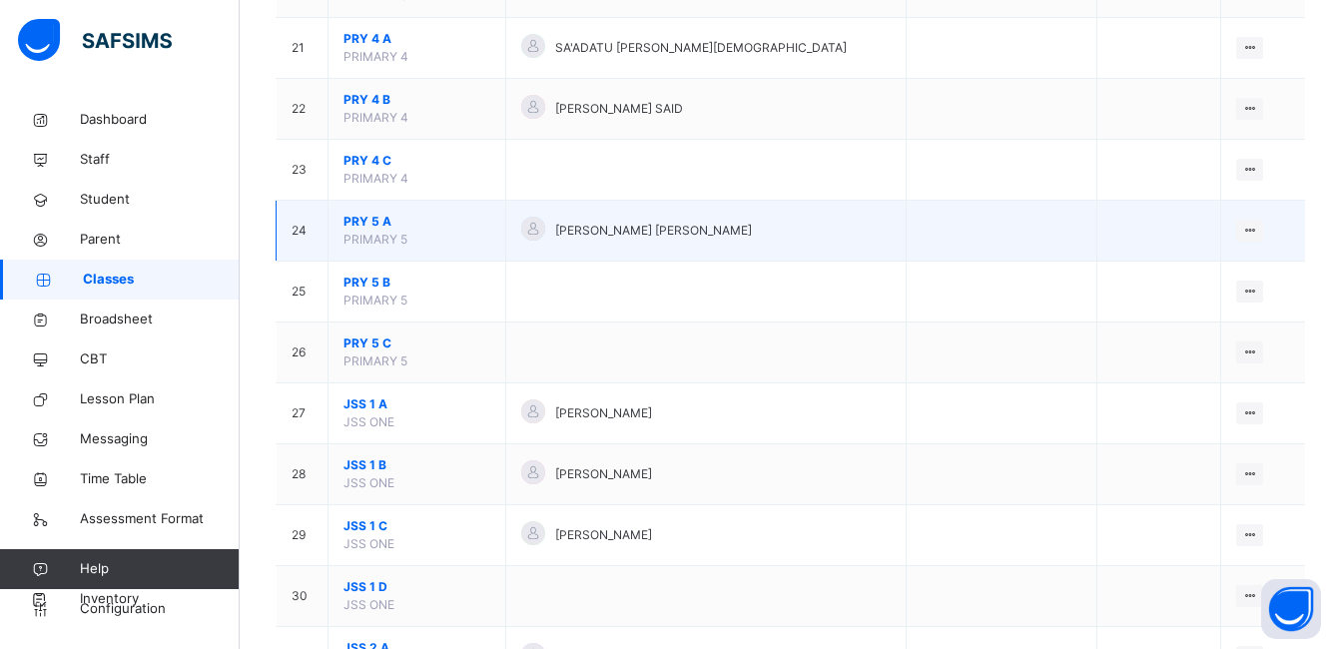
click at [359, 222] on span "PRY 5 A" at bounding box center [417, 222] width 147 height 18
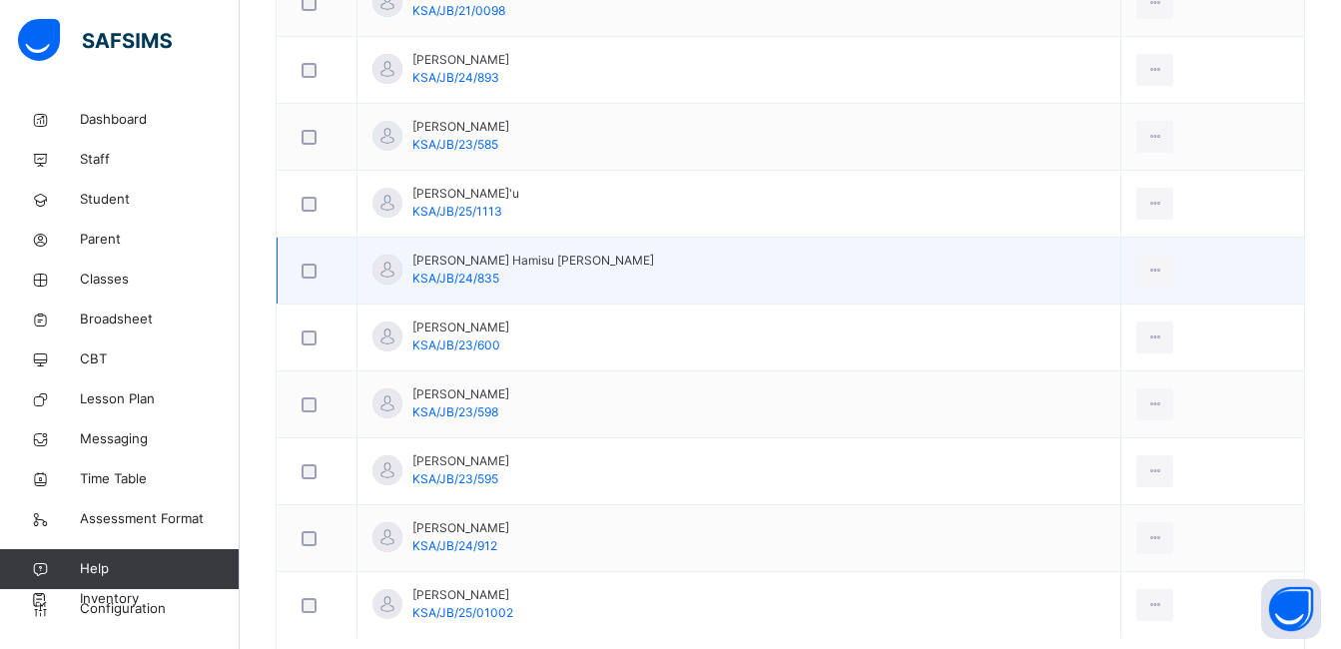
scroll to position [1179, 0]
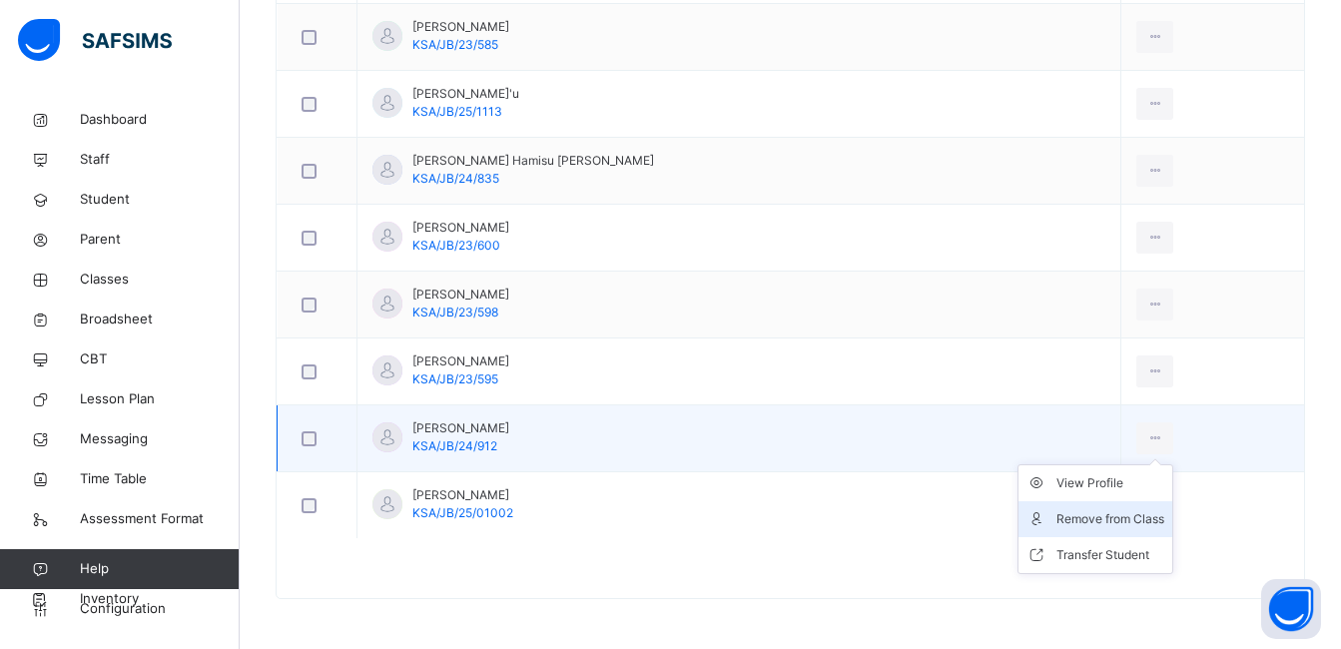
click at [1057, 523] on div "Remove from Class" at bounding box center [1111, 519] width 108 height 20
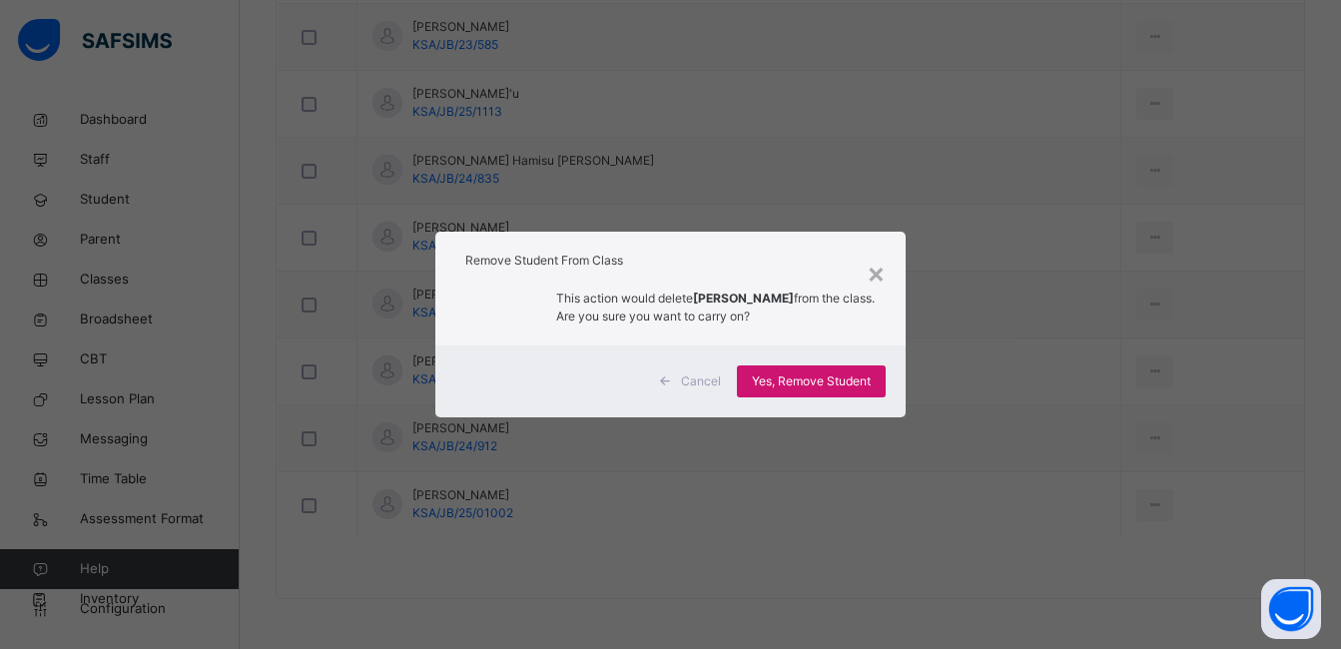
click at [813, 388] on span "Yes, Remove Student" at bounding box center [811, 382] width 119 height 18
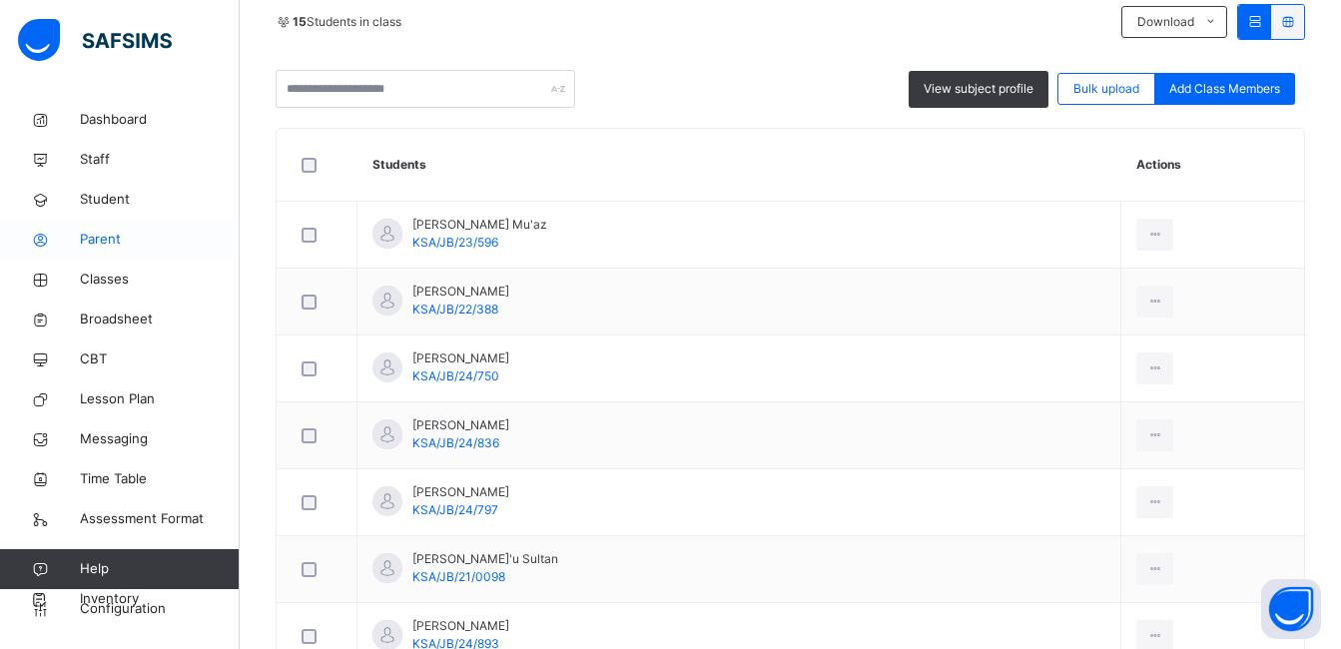
scroll to position [413, 0]
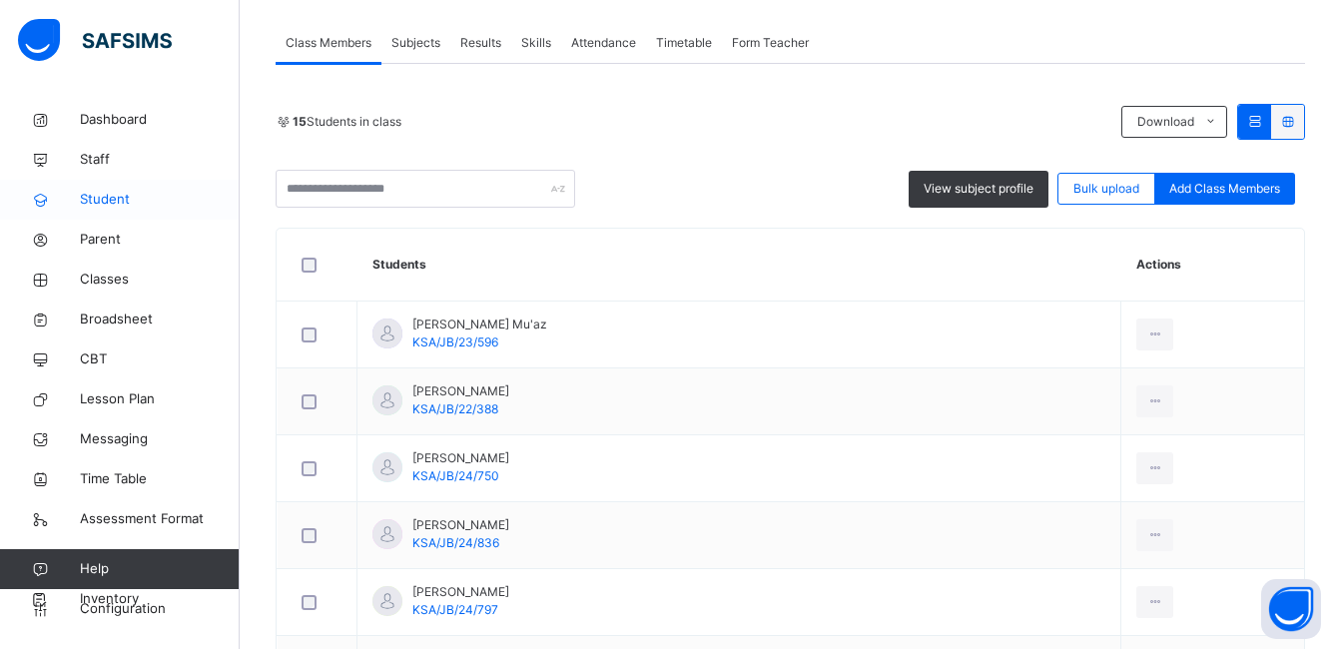
click at [102, 200] on span "Student" at bounding box center [160, 200] width 160 height 20
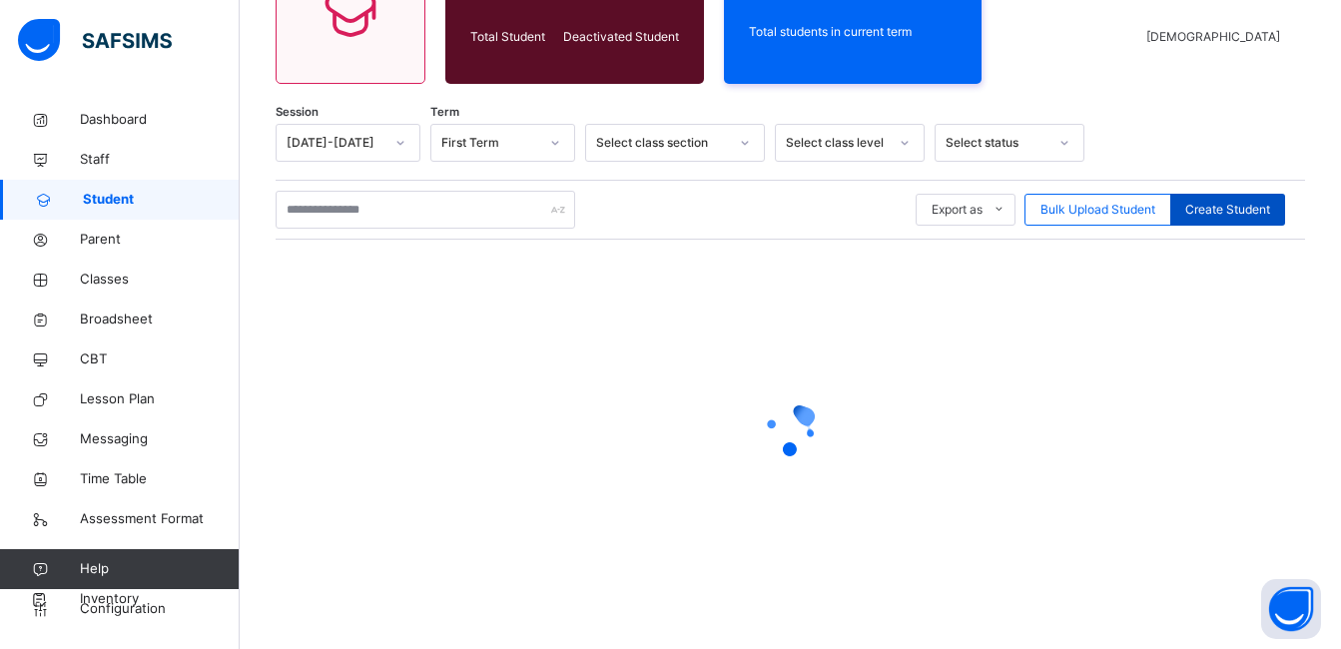
scroll to position [413, 0]
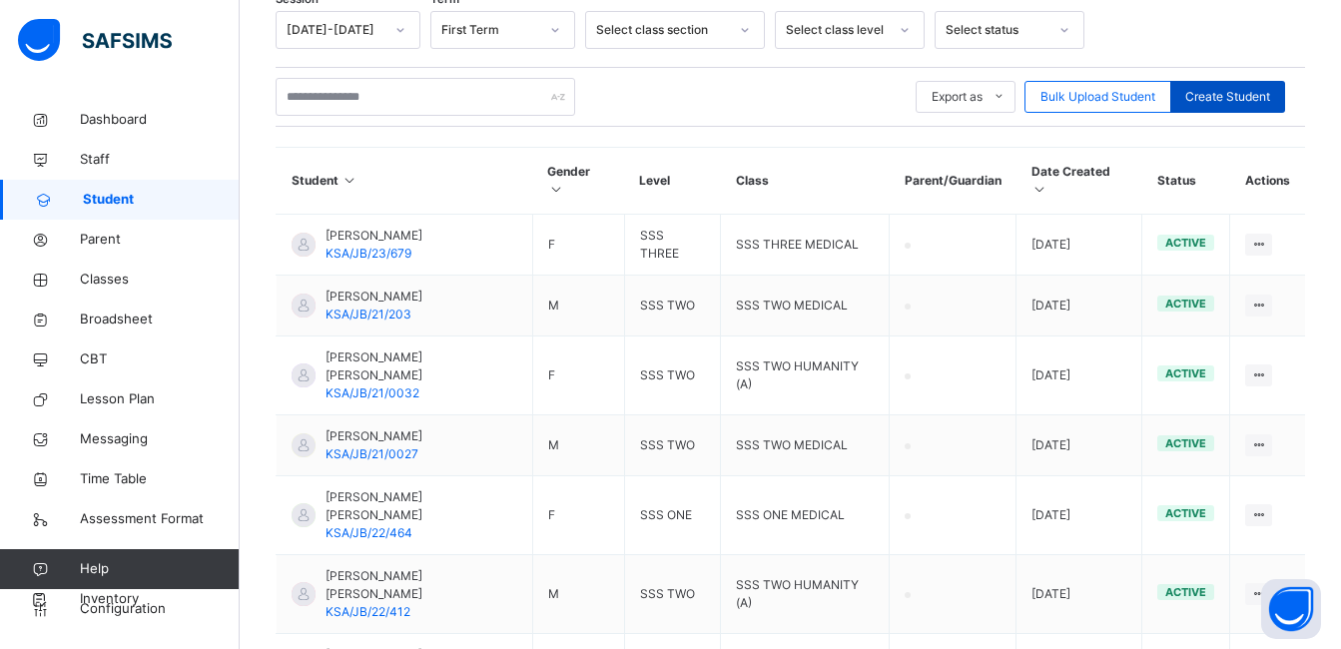
click at [1237, 98] on span "Create Student" at bounding box center [1228, 97] width 85 height 18
select select "**"
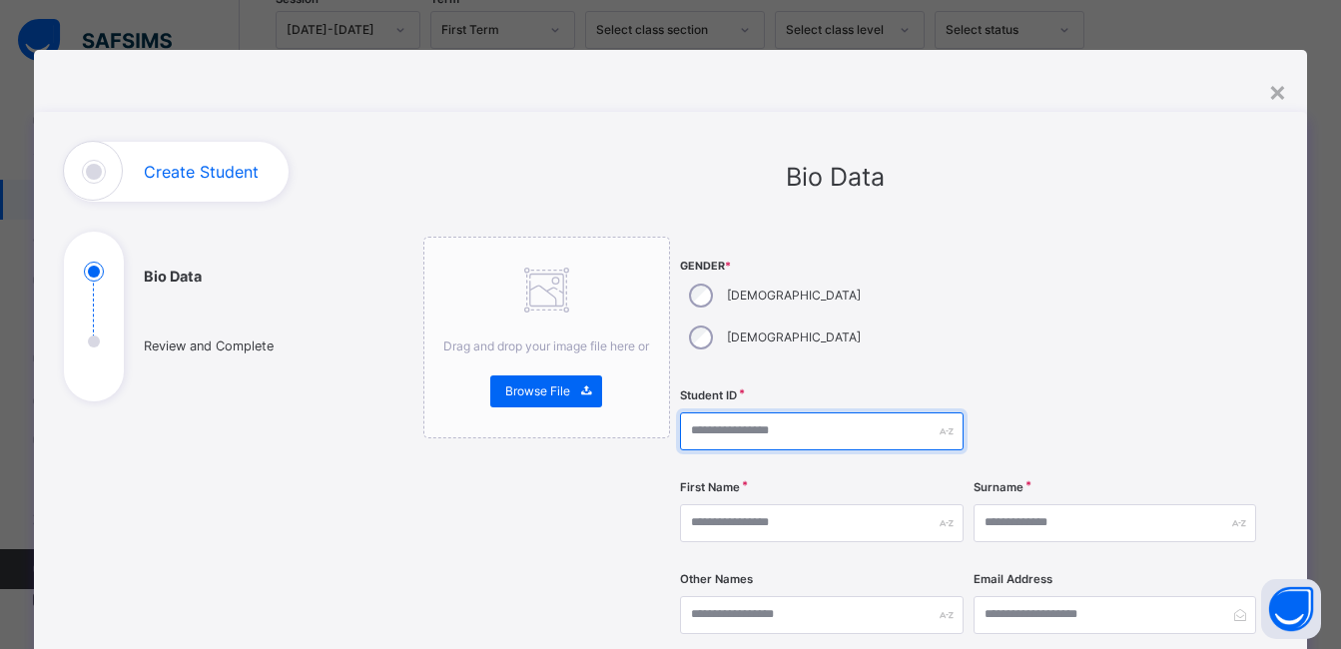
click at [740, 413] on input "text" at bounding box center [821, 432] width 283 height 38
type input "**********"
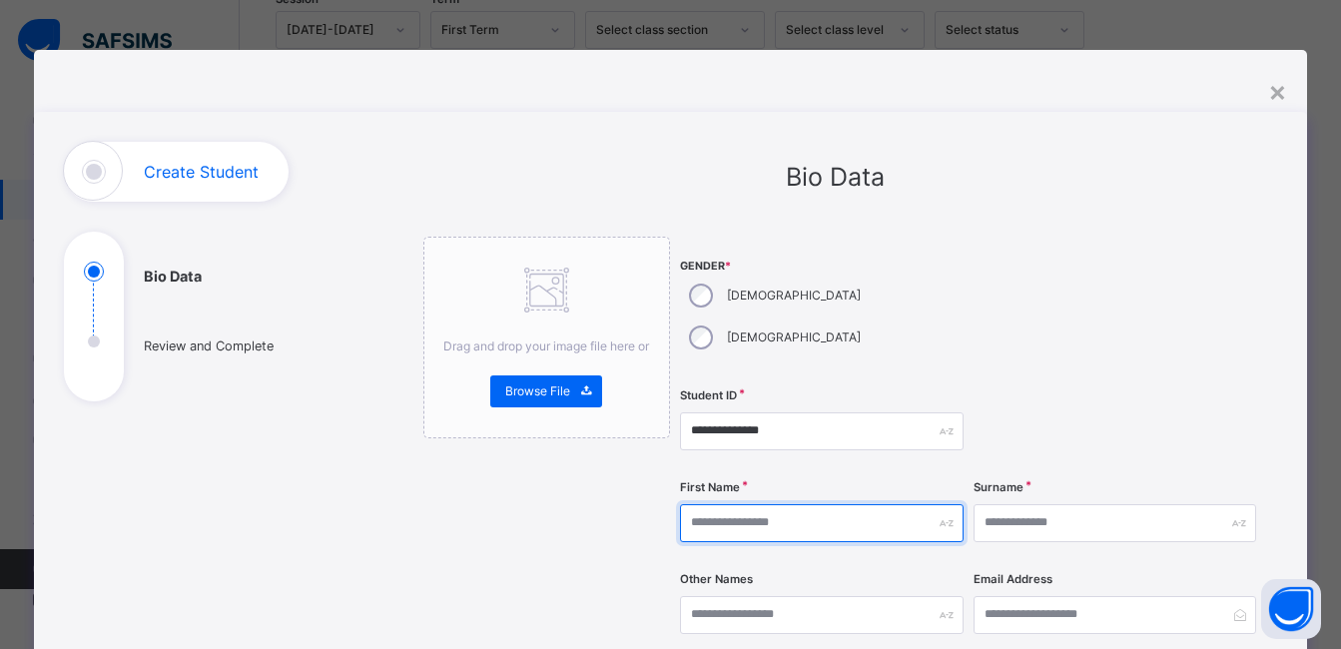
click at [768, 504] on input "text" at bounding box center [821, 523] width 283 height 38
type input "**********"
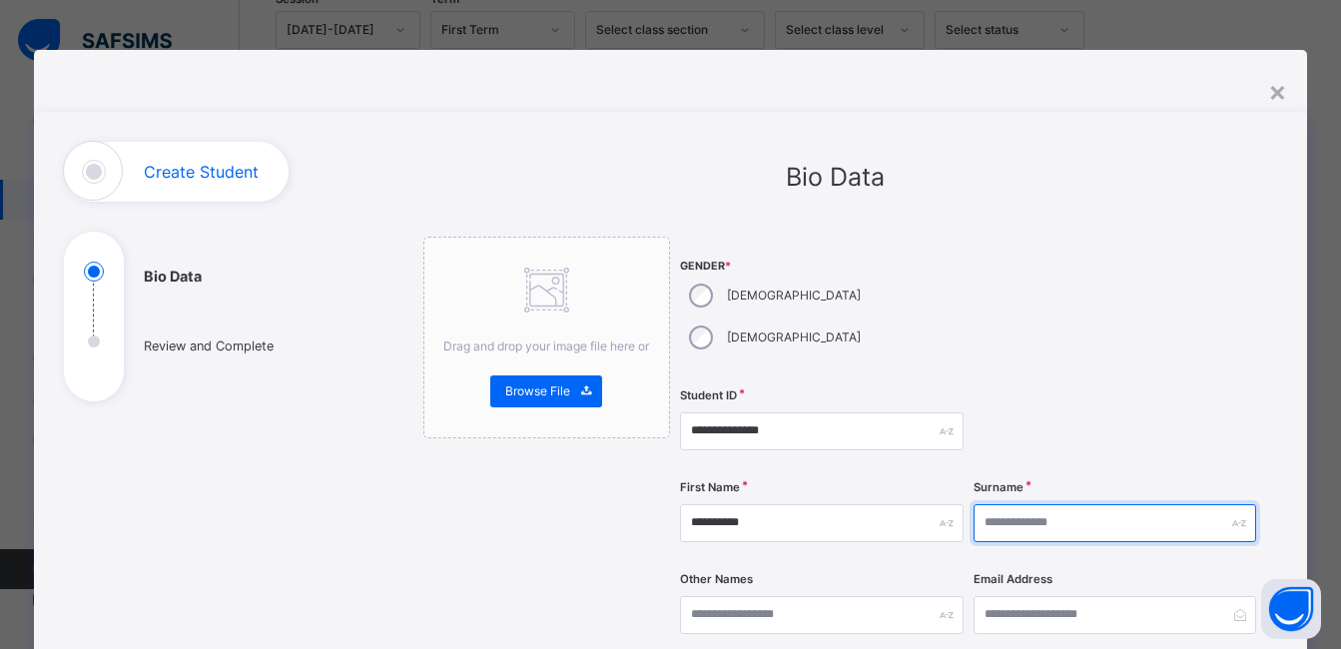
click at [1021, 504] on input "text" at bounding box center [1115, 523] width 283 height 38
type input "********"
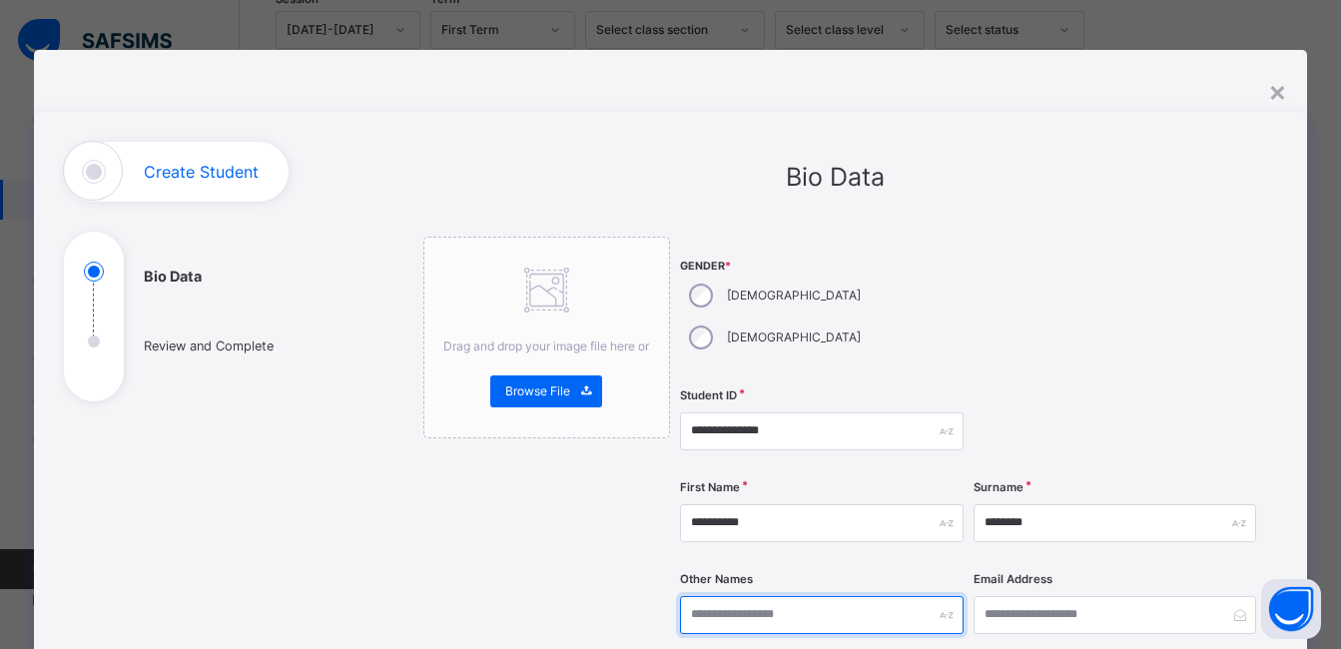
click at [841, 596] on input "text" at bounding box center [821, 615] width 283 height 38
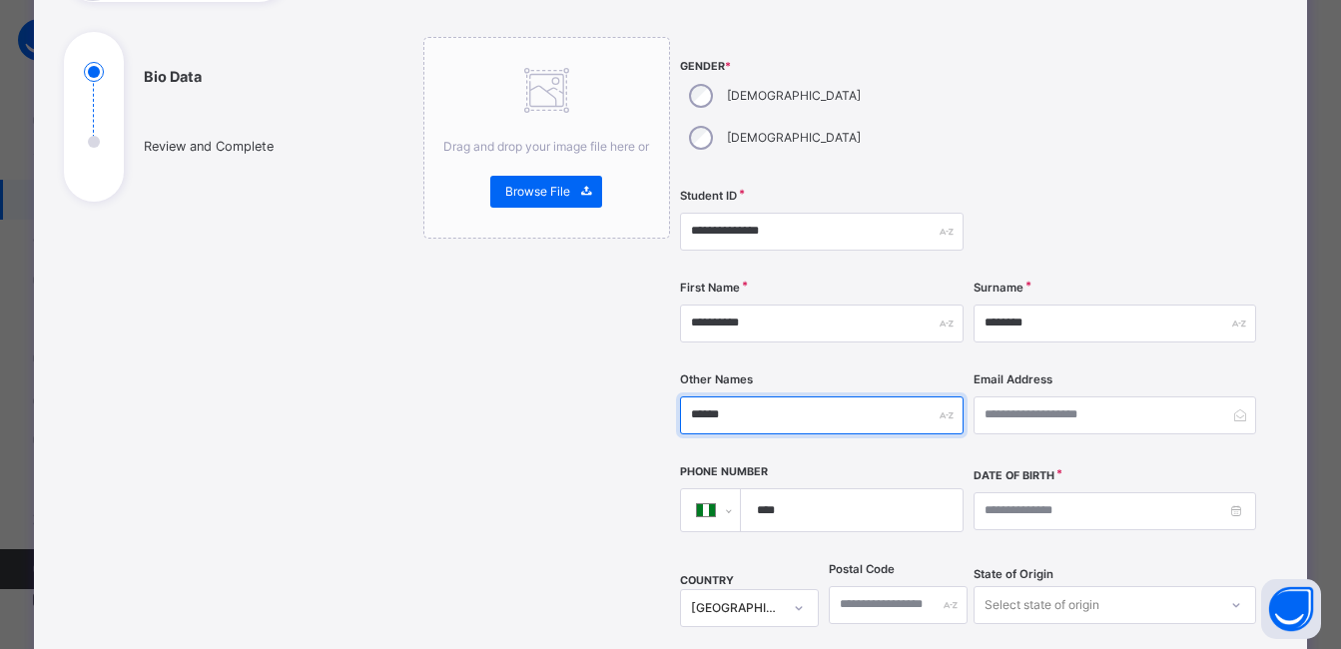
type input "******"
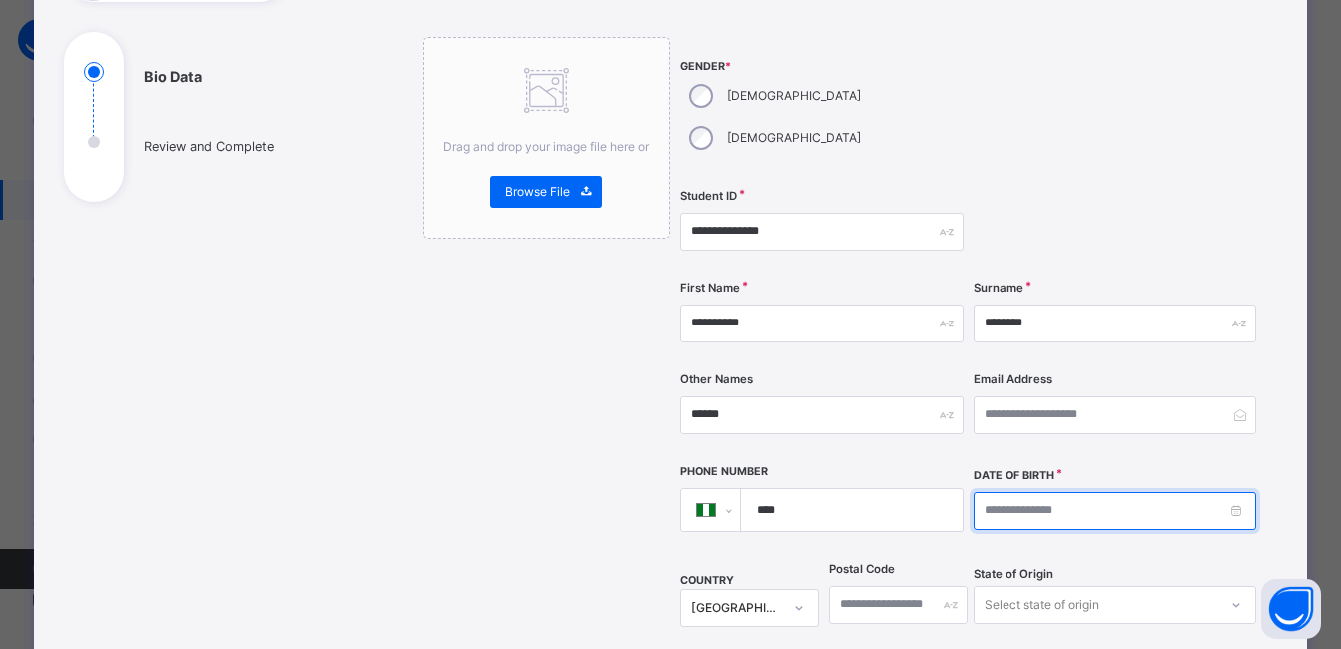
click at [1074, 492] on input at bounding box center [1115, 511] width 283 height 38
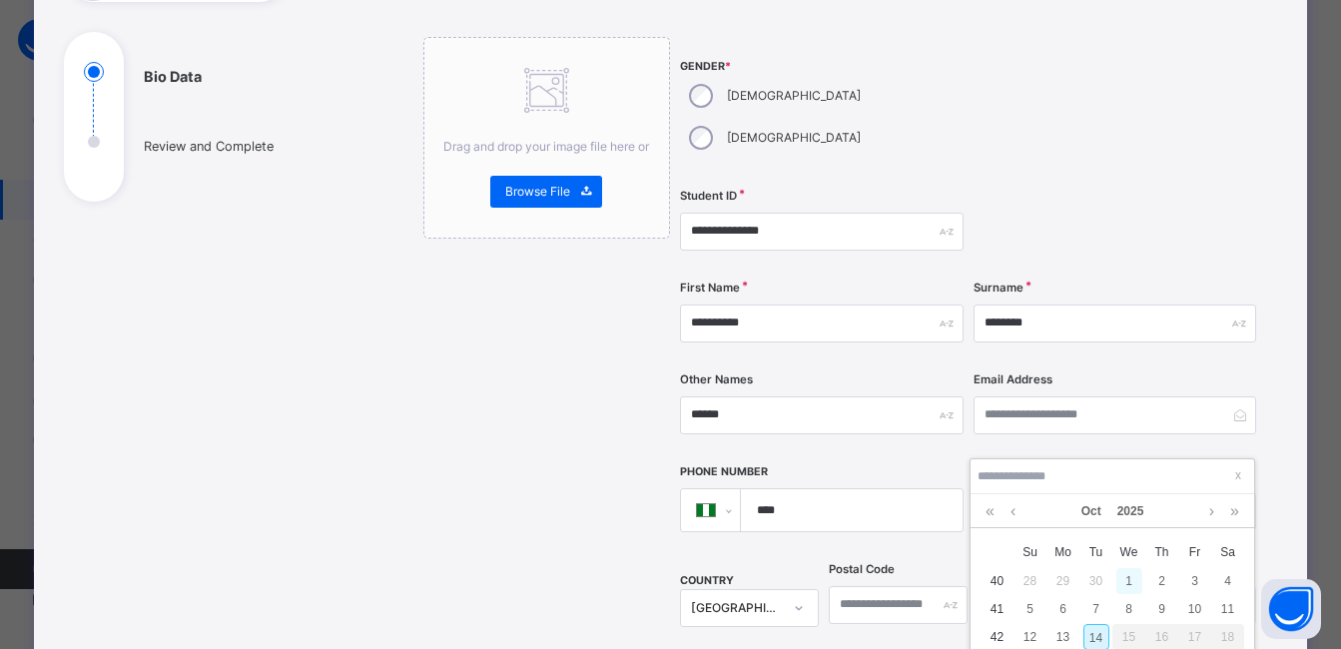
click at [1129, 583] on div "1" at bounding box center [1130, 581] width 26 height 26
type input "**********"
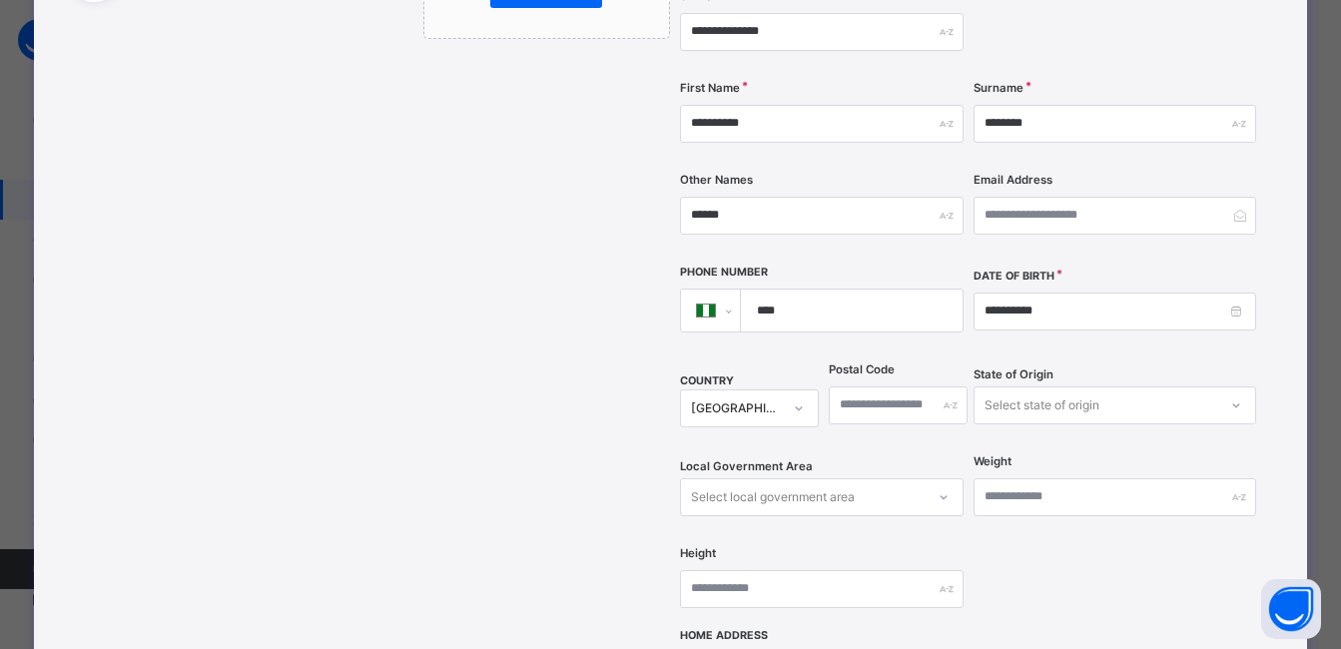
scroll to position [882, 0]
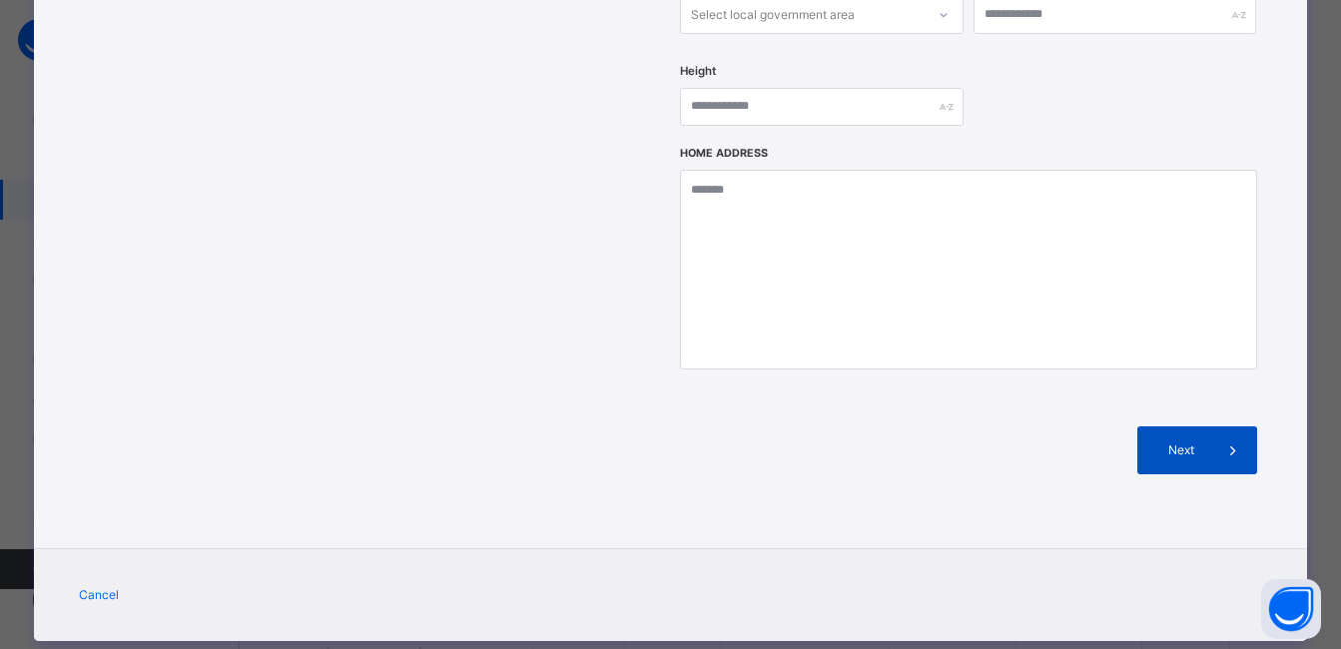
click at [1176, 441] on span "Next" at bounding box center [1181, 450] width 57 height 18
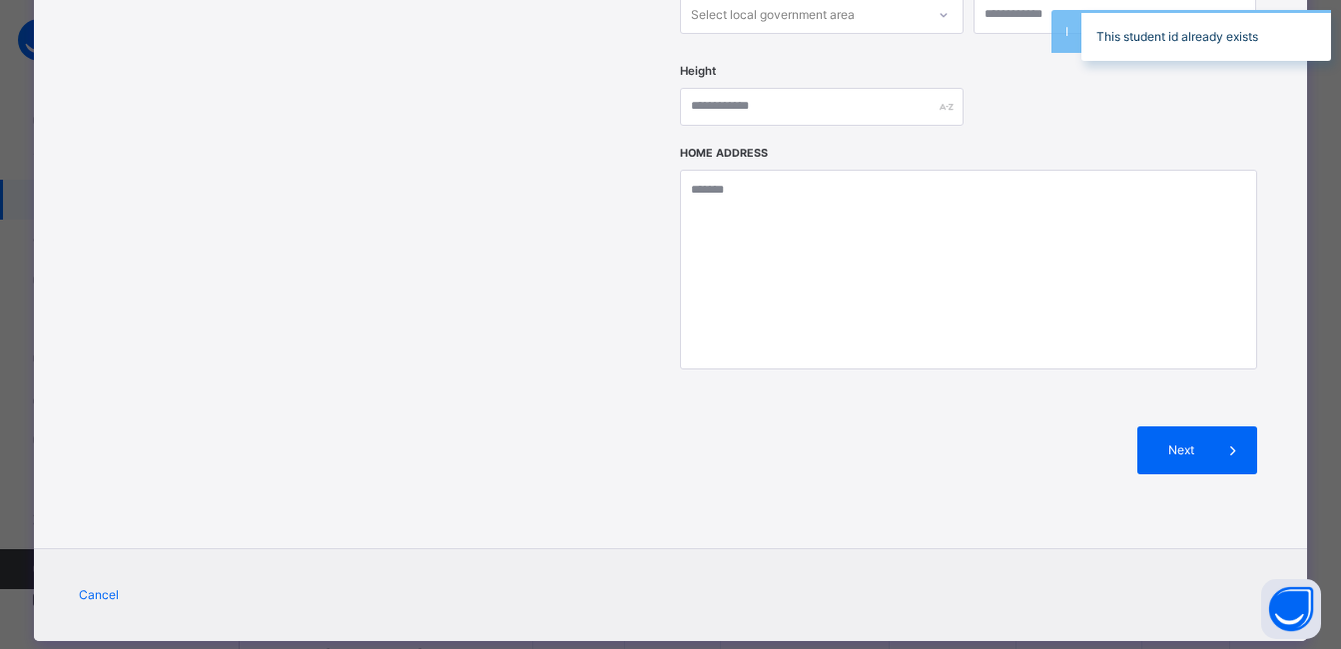
scroll to position [83, 0]
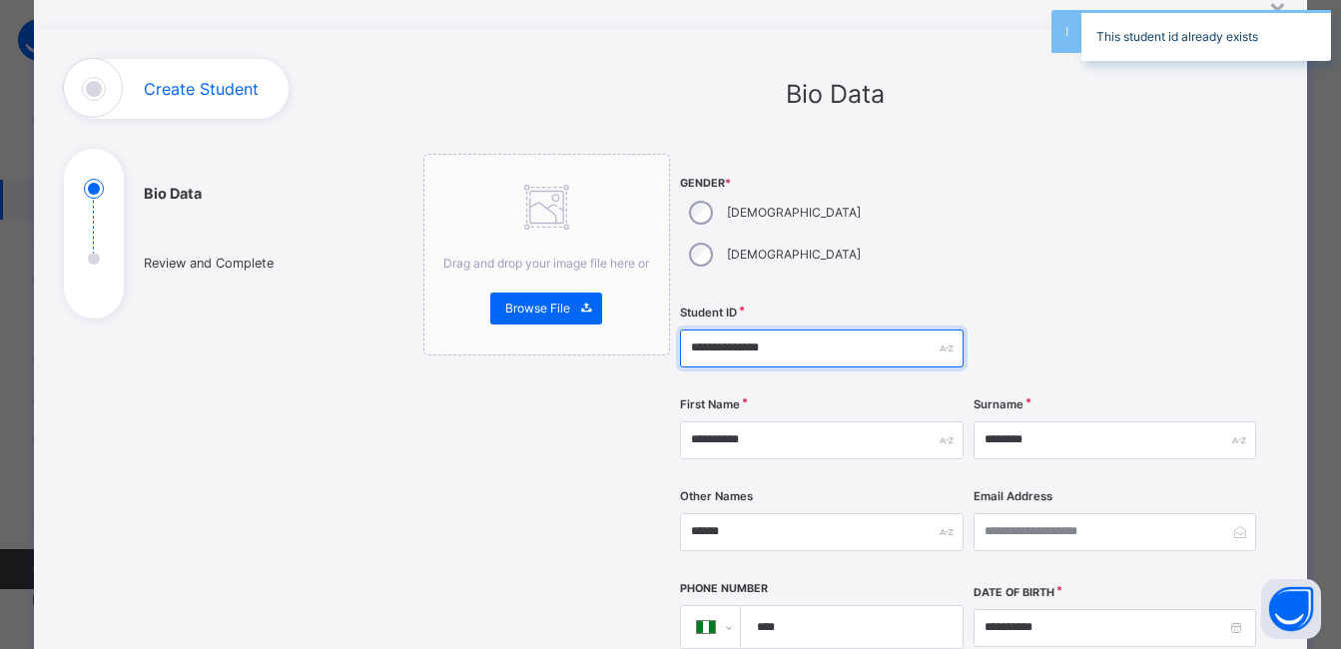
click at [794, 330] on input "**********" at bounding box center [821, 349] width 283 height 38
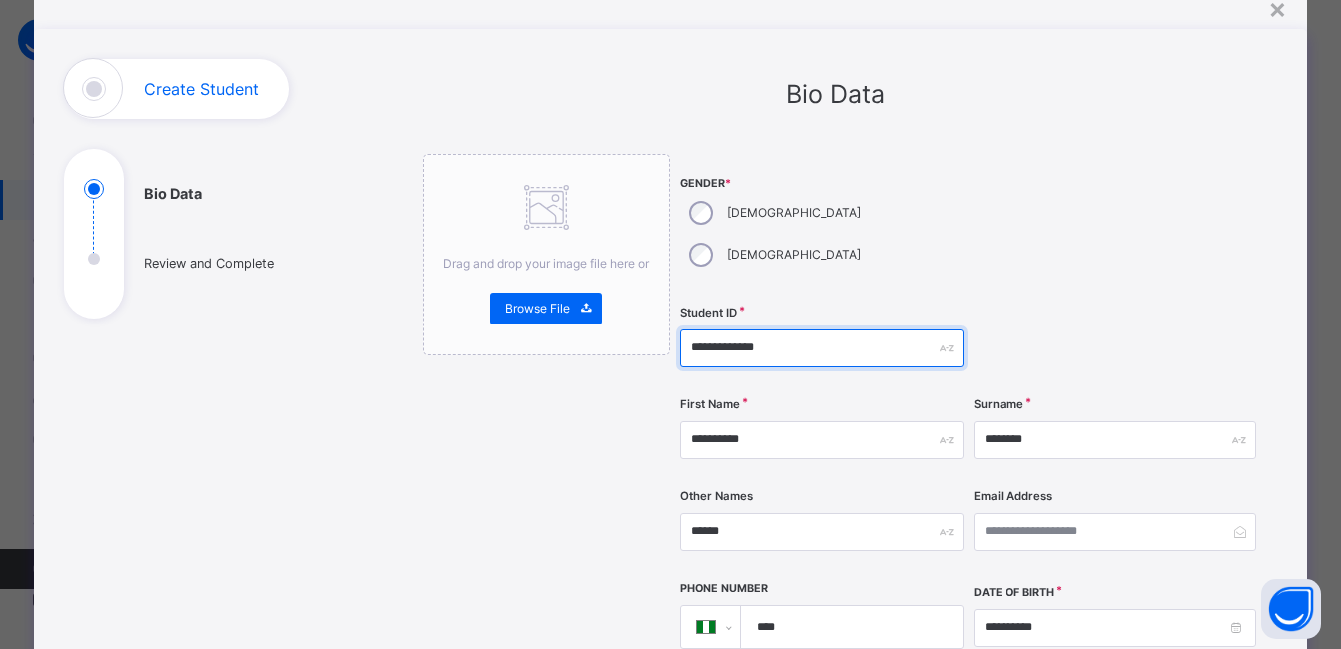
type input "**********"
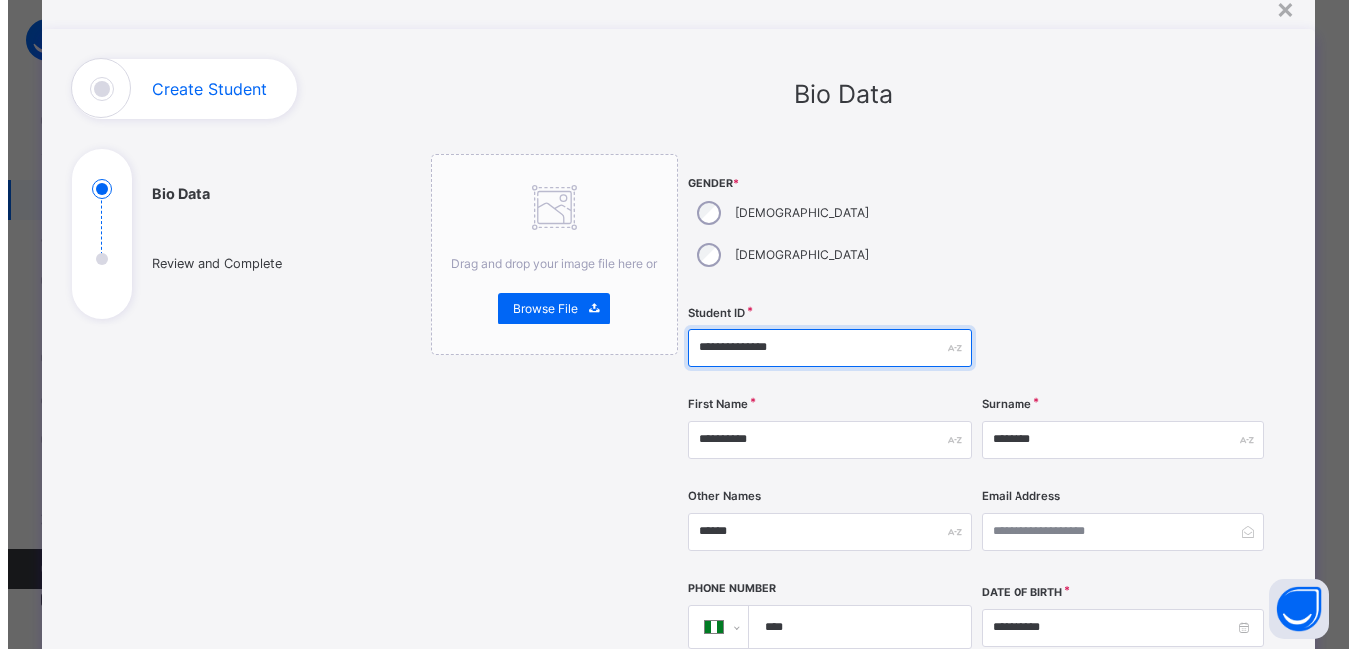
scroll to position [782, 0]
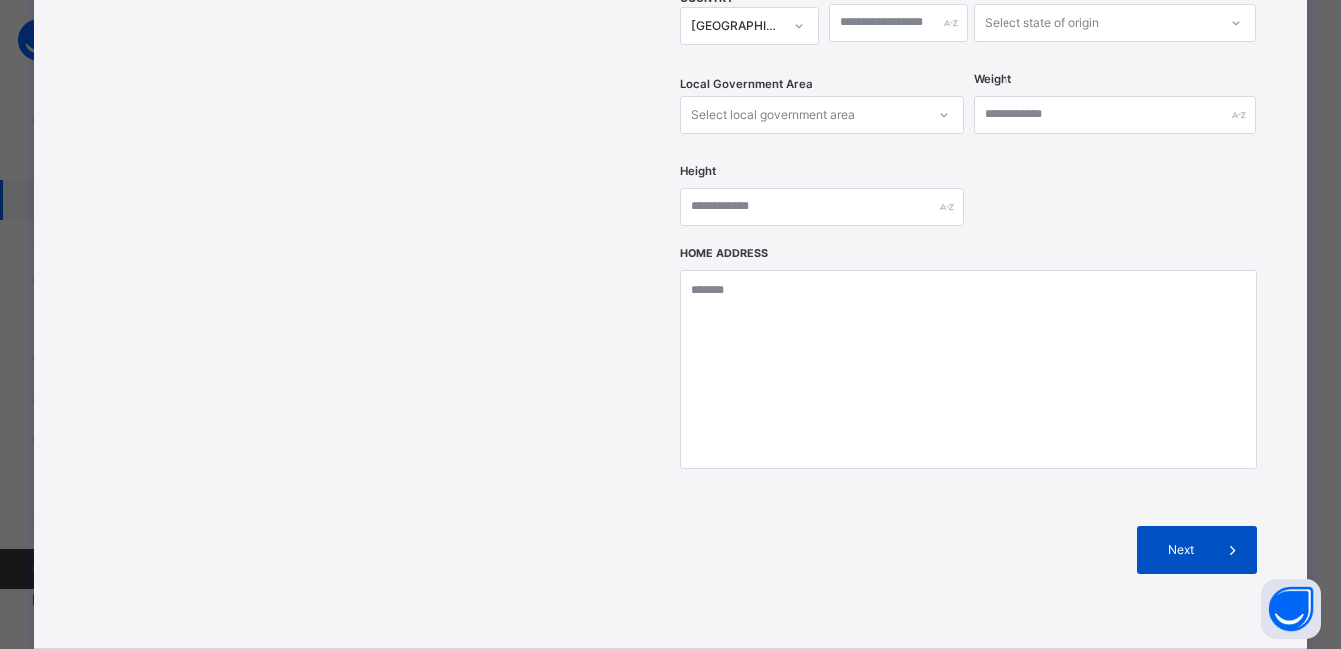
click at [1195, 541] on span "Next" at bounding box center [1181, 550] width 57 height 18
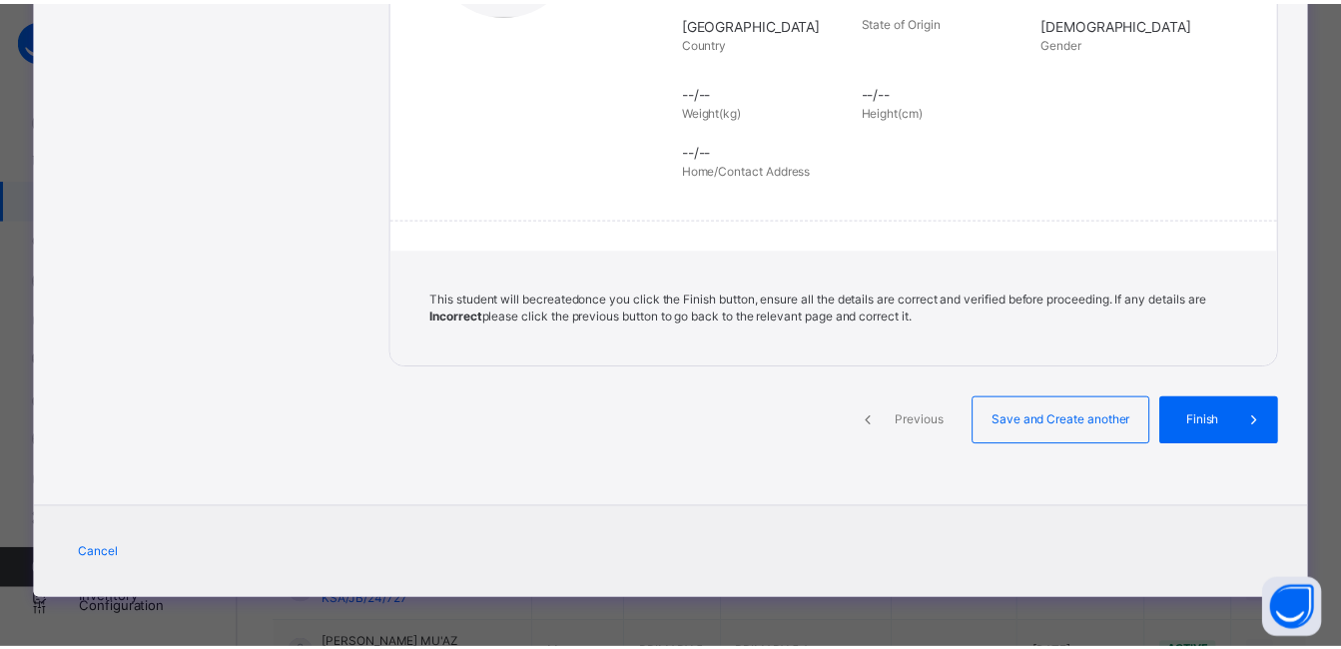
scroll to position [449, 0]
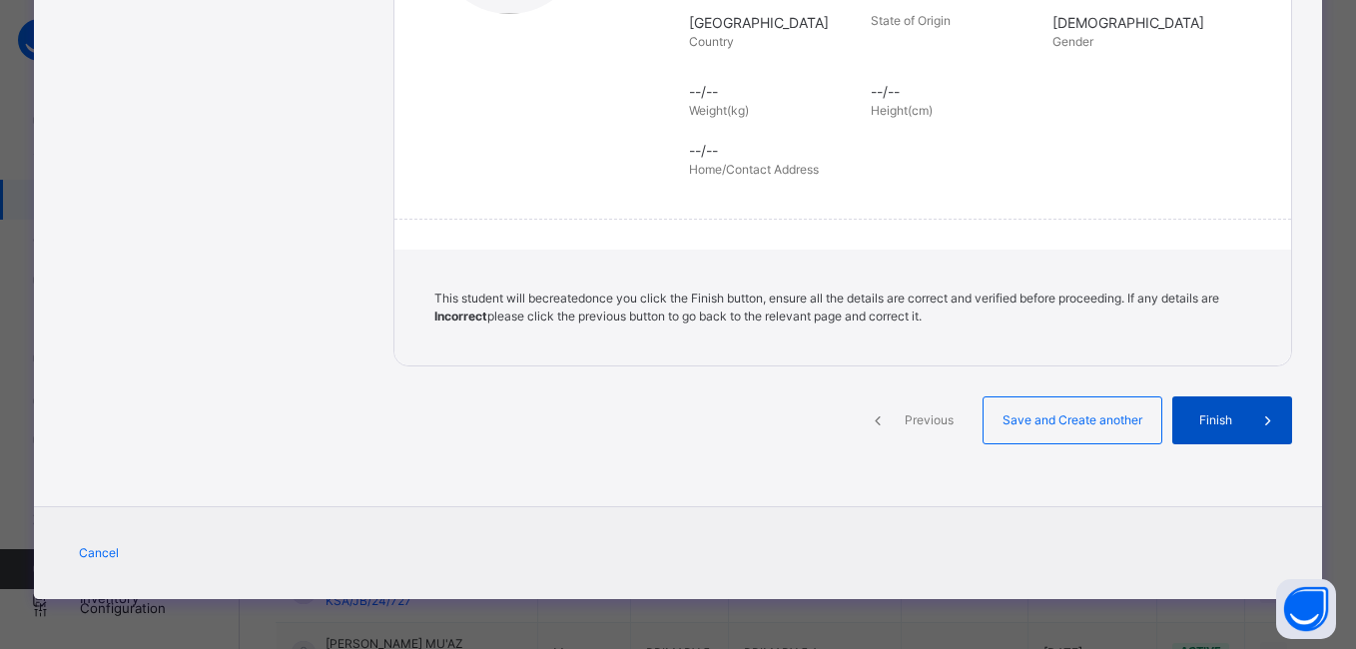
drag, startPoint x: 1199, startPoint y: 404, endPoint x: 1199, endPoint y: 417, distance: 13.0
click at [1200, 413] on div "Finish" at bounding box center [1233, 421] width 120 height 48
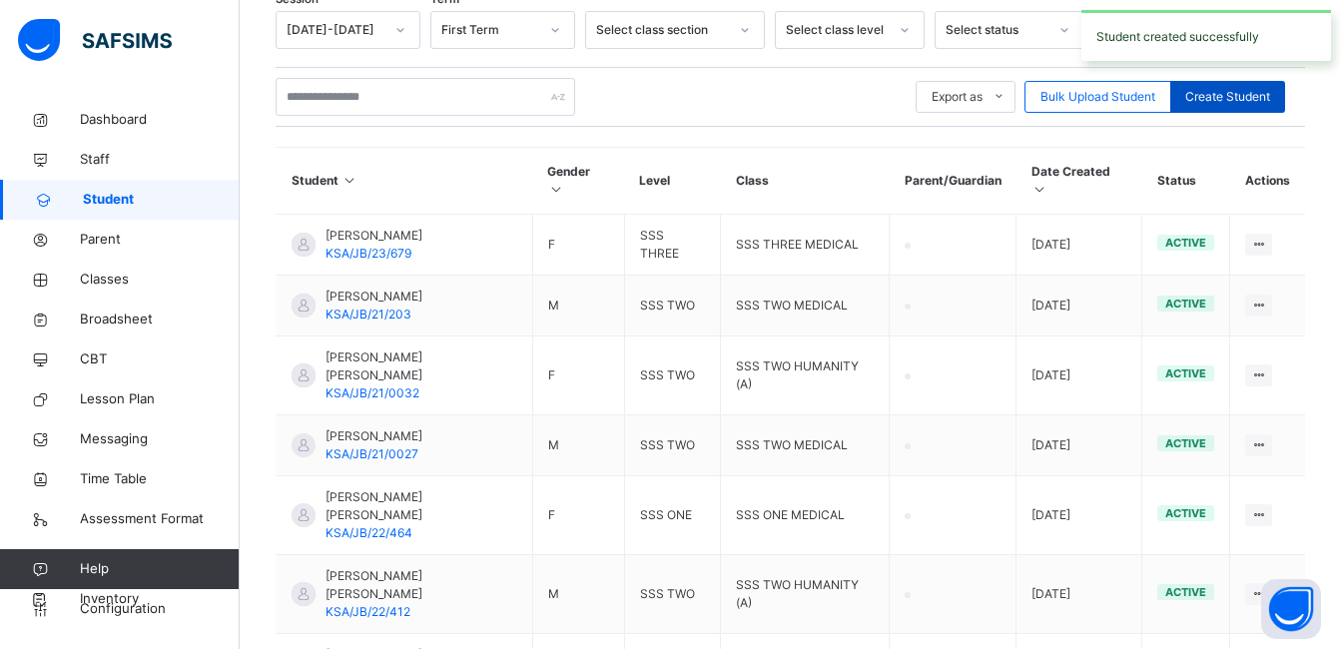
click at [1233, 97] on span "Create Student" at bounding box center [1228, 97] width 85 height 18
select select "**"
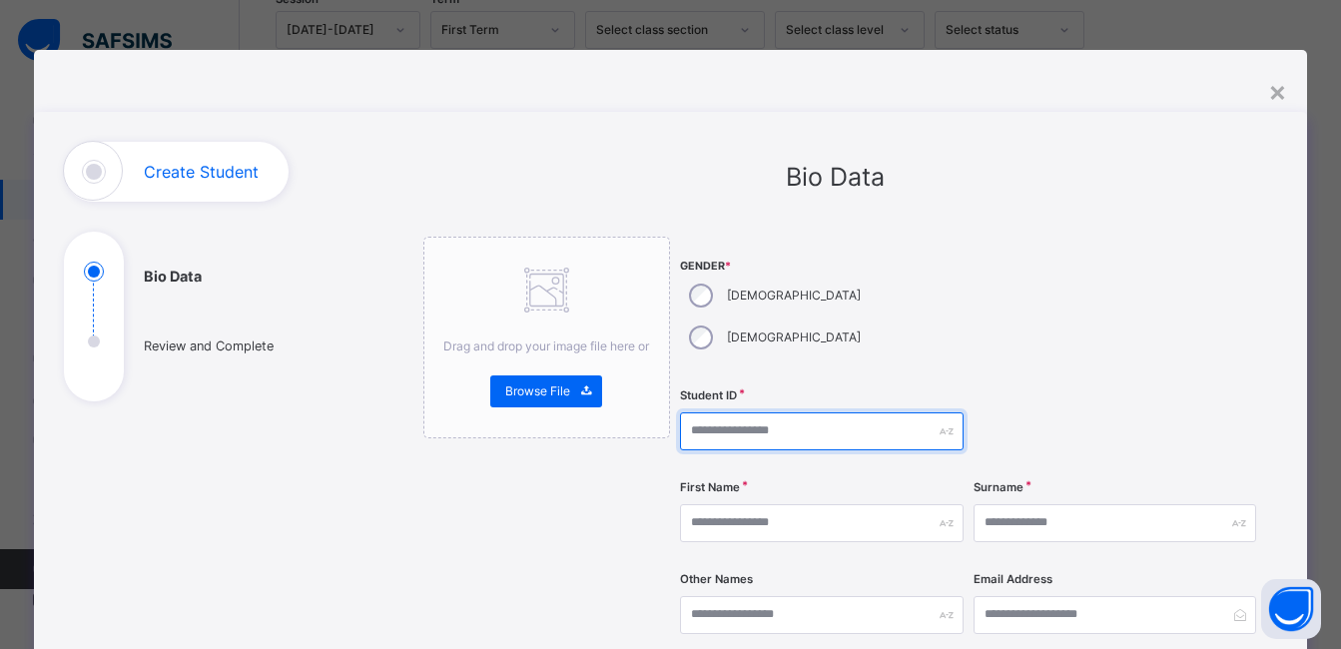
click at [746, 413] on input "text" at bounding box center [821, 432] width 283 height 38
type input "**********"
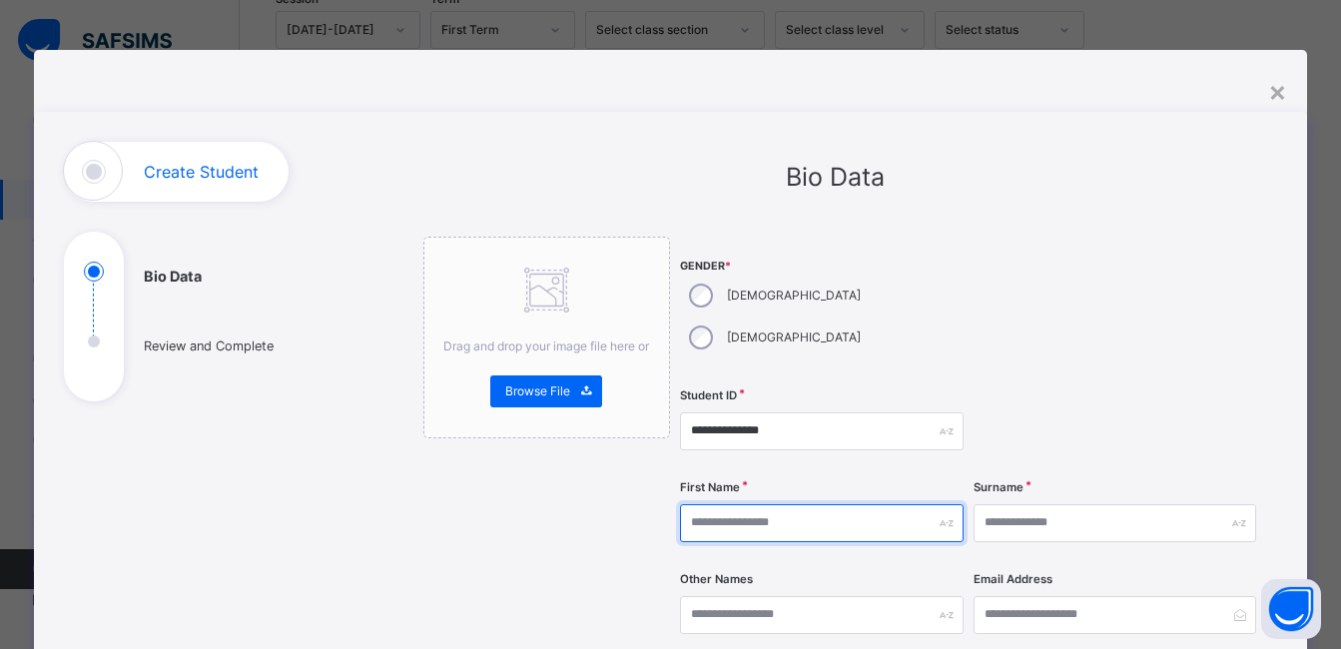
click at [740, 504] on input "text" at bounding box center [821, 523] width 283 height 38
type input "********"
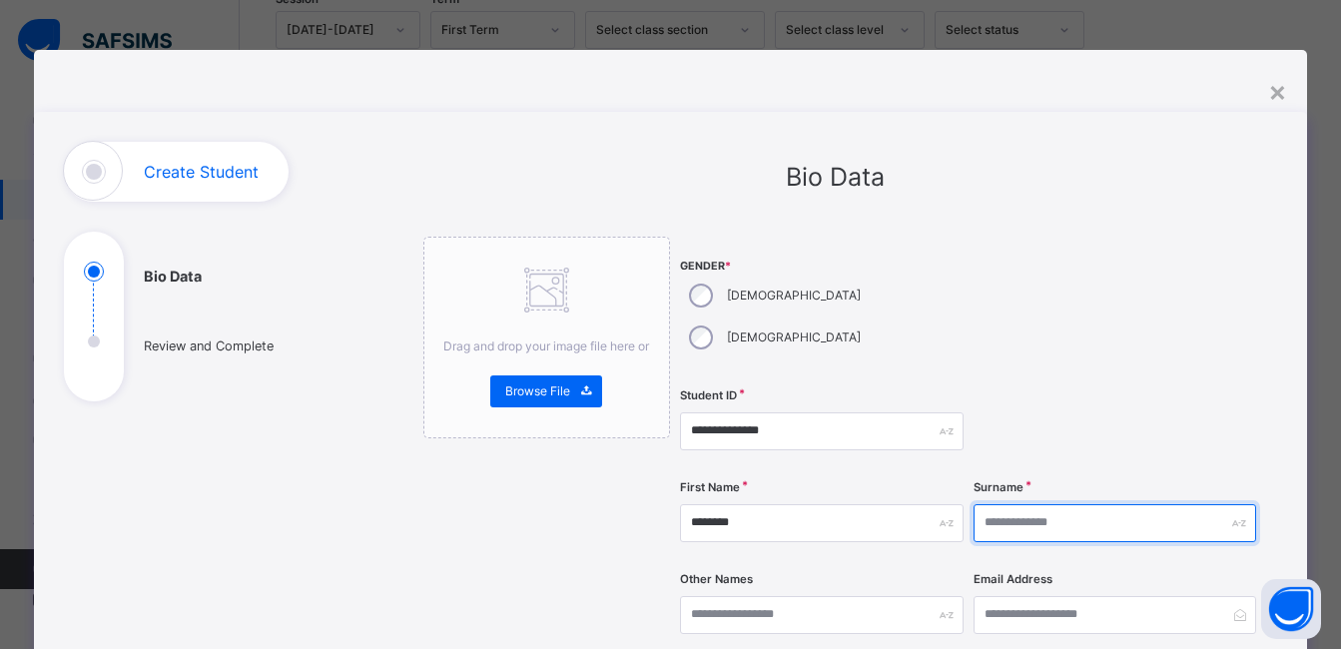
click at [989, 504] on input "text" at bounding box center [1115, 523] width 283 height 38
type input "******"
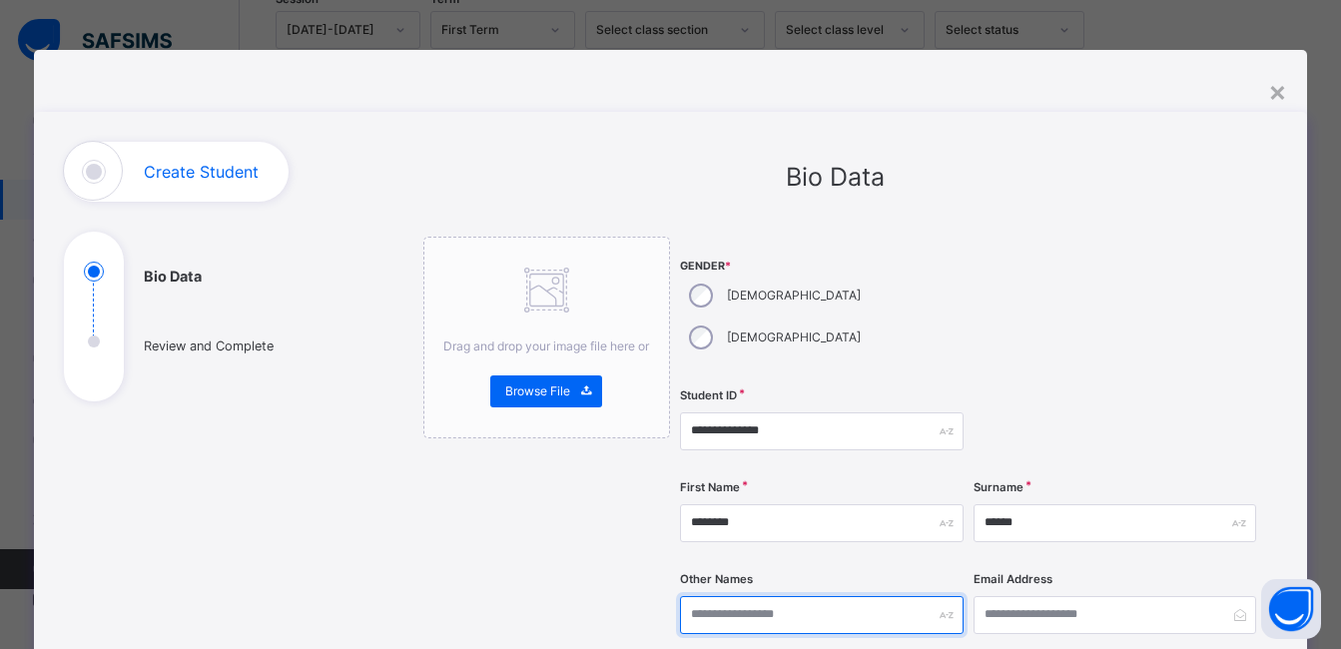
click at [801, 596] on input "text" at bounding box center [821, 615] width 283 height 38
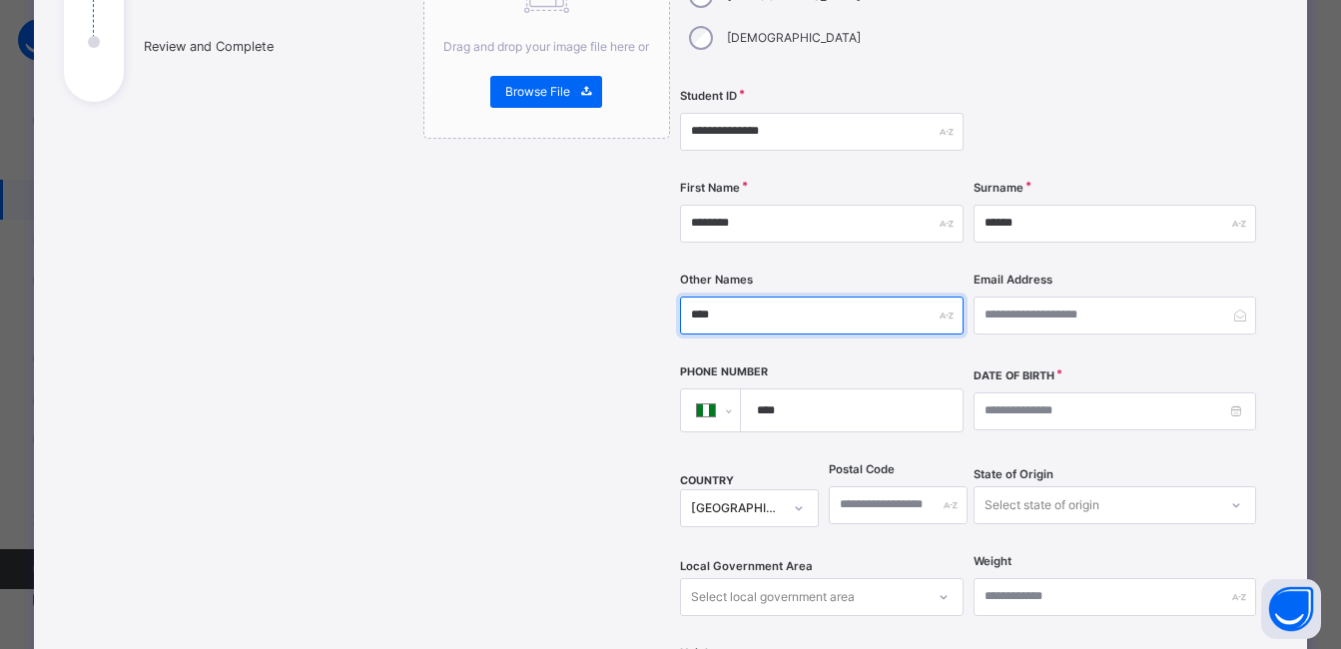
type input "****"
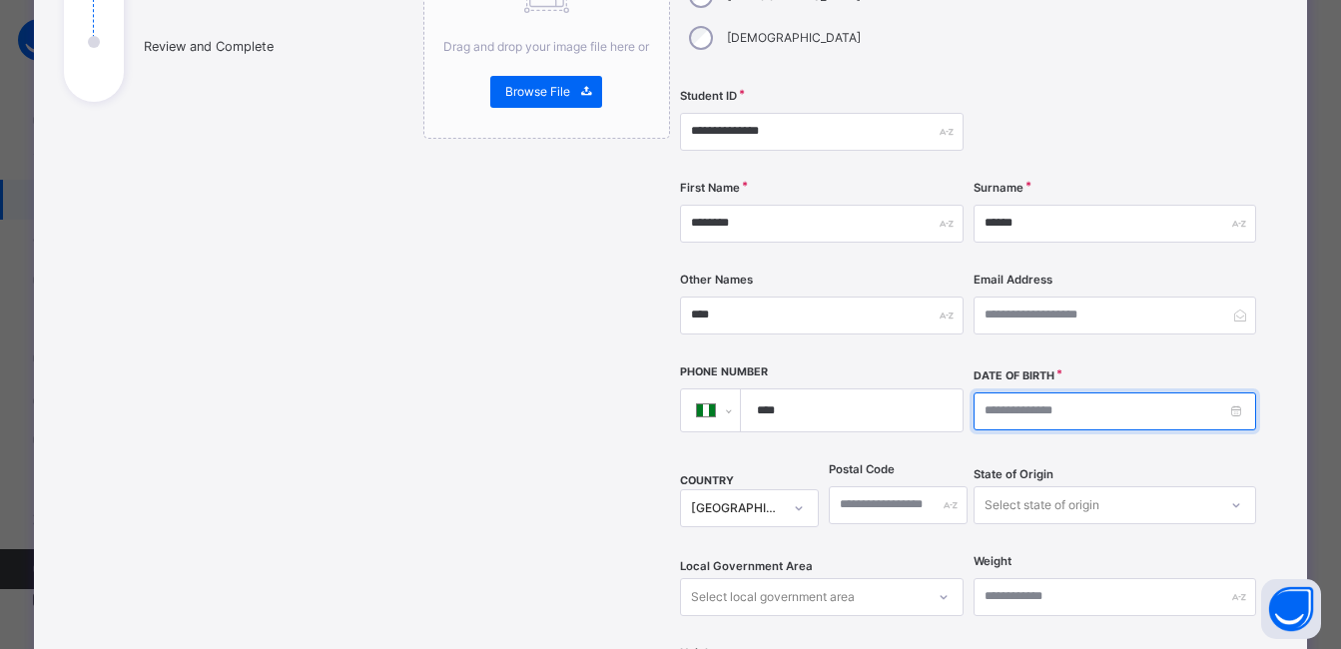
click at [1059, 393] on input at bounding box center [1115, 412] width 283 height 38
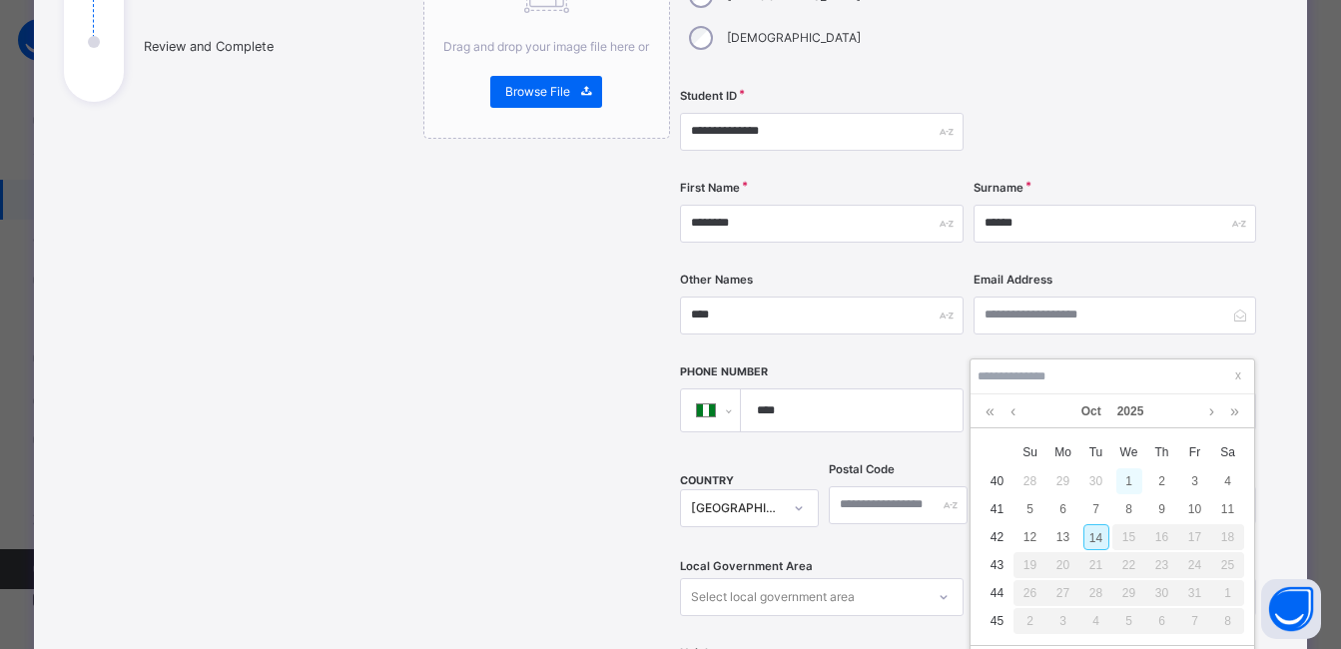
click at [1126, 481] on div "1" at bounding box center [1130, 481] width 26 height 26
type input "**********"
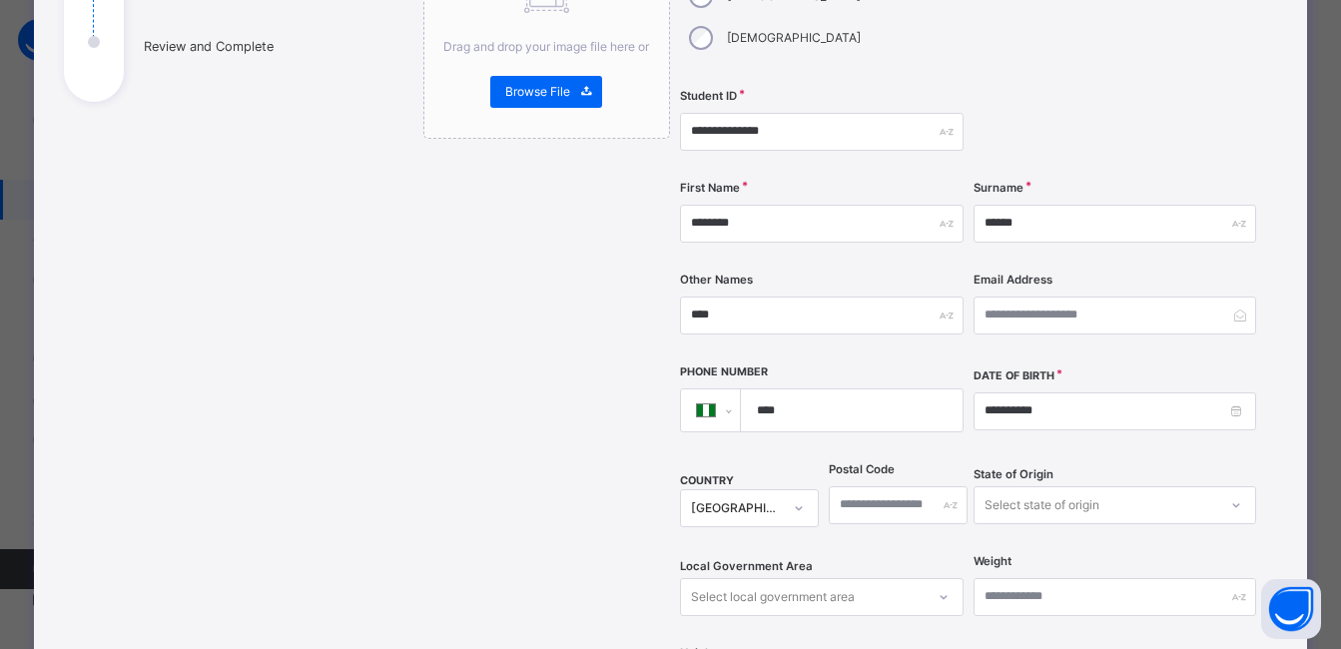
scroll to position [882, 0]
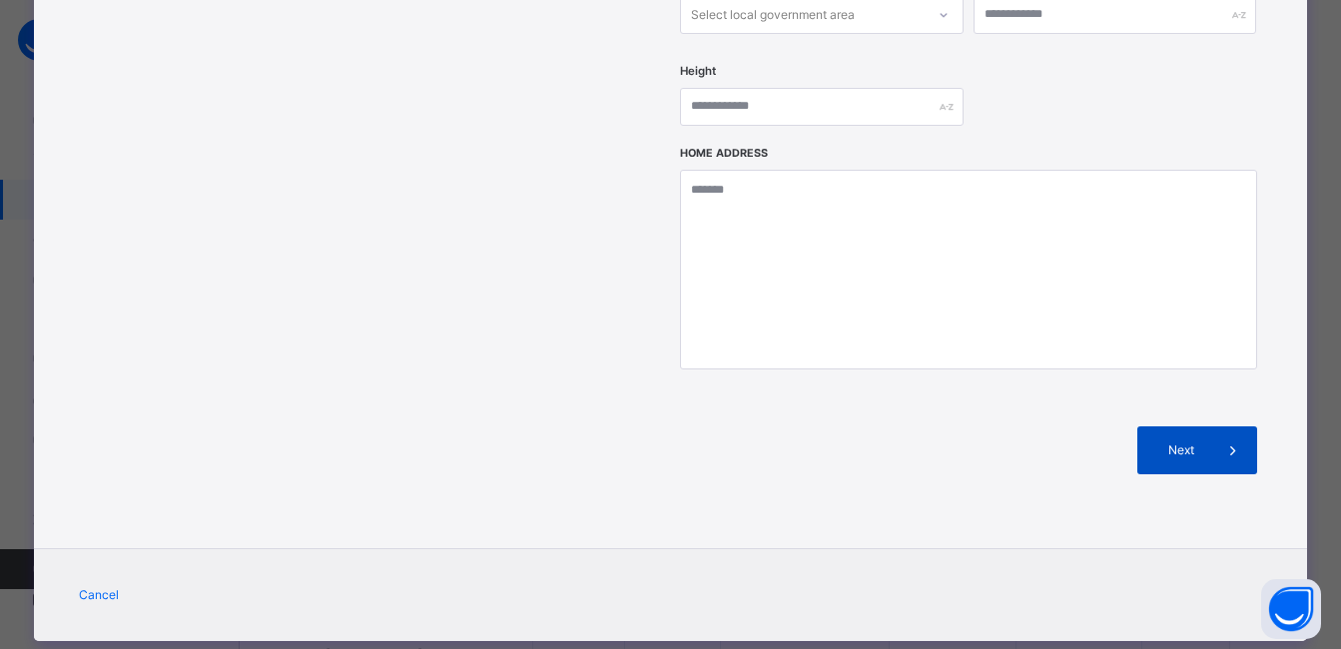
click at [1180, 441] on span "Next" at bounding box center [1181, 450] width 57 height 18
click at [1179, 441] on span "Next" at bounding box center [1181, 450] width 57 height 18
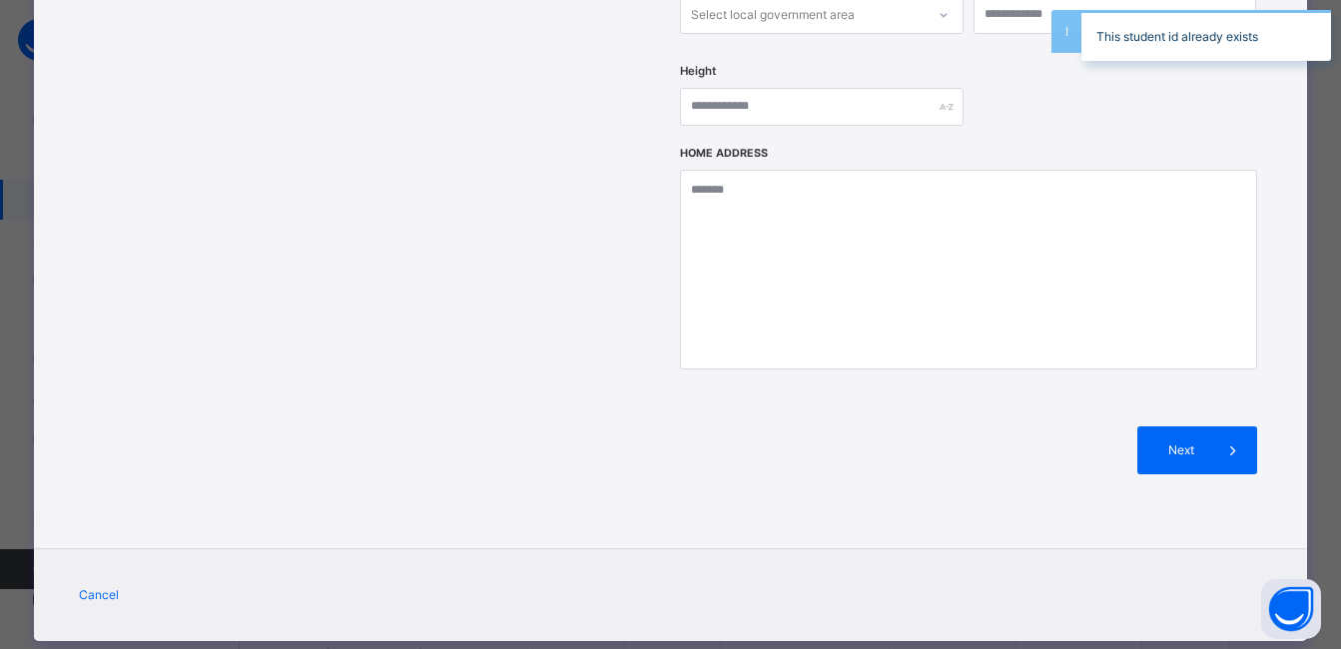
scroll to position [83, 0]
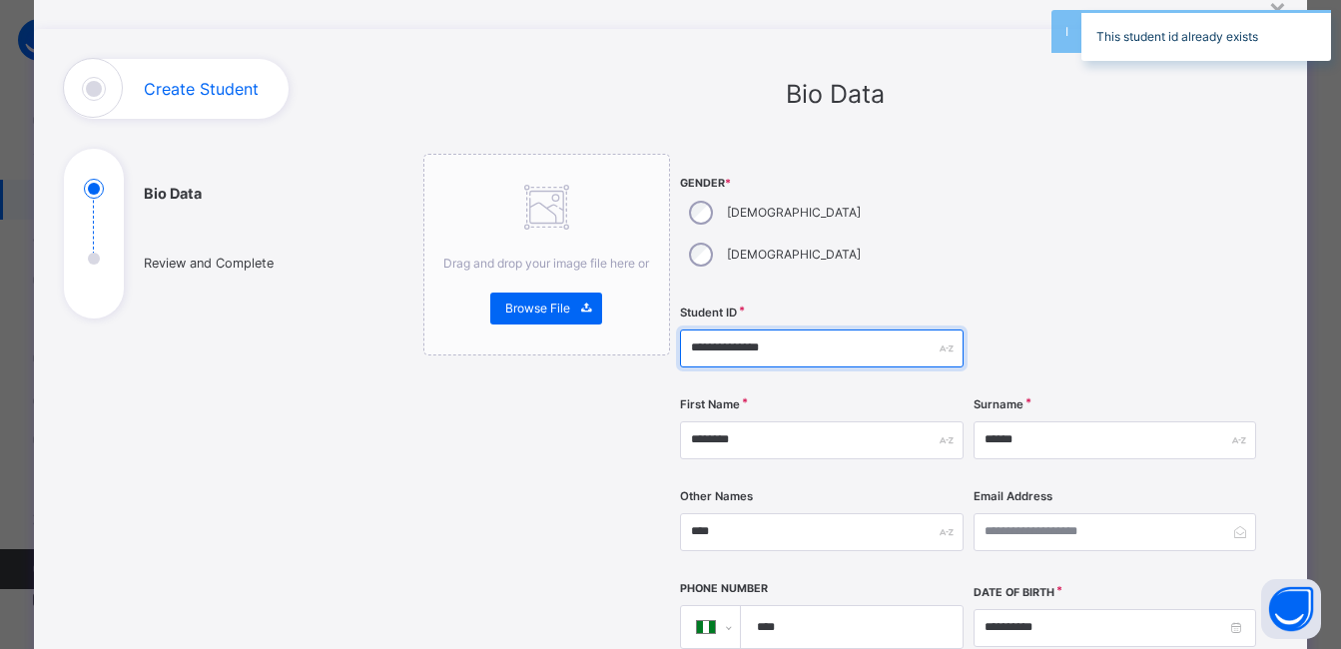
click at [779, 330] on input "**********" at bounding box center [821, 349] width 283 height 38
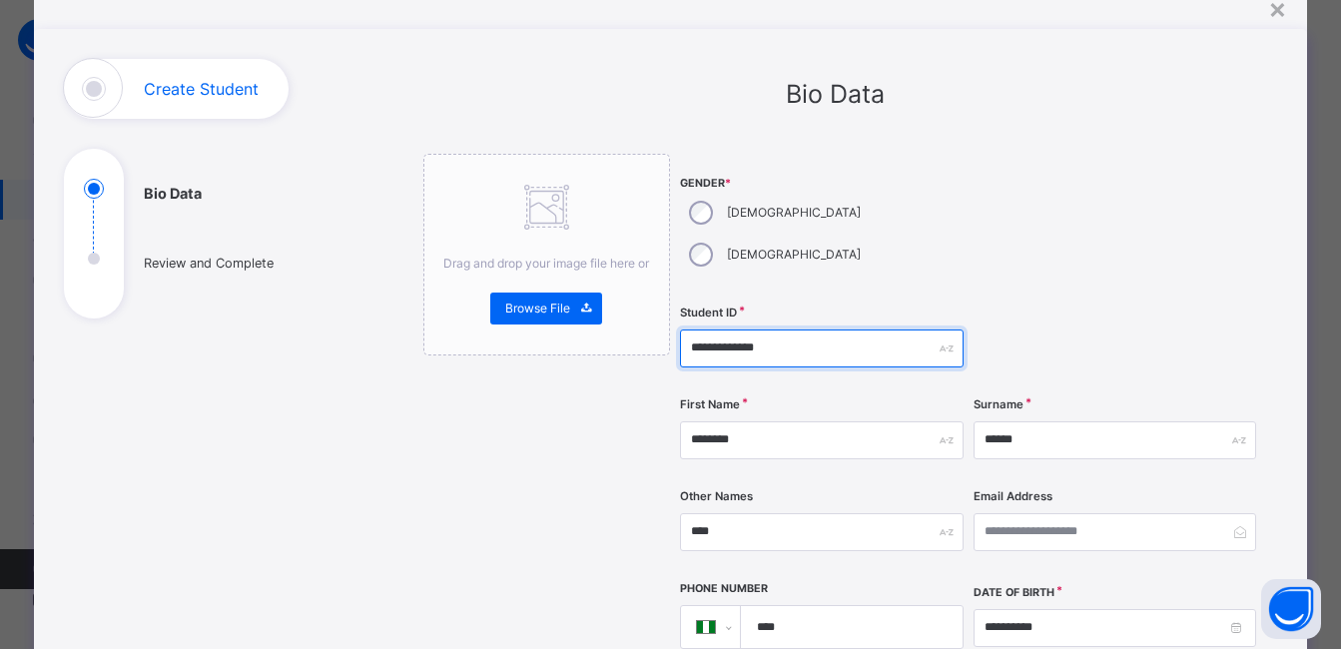
type input "**********"
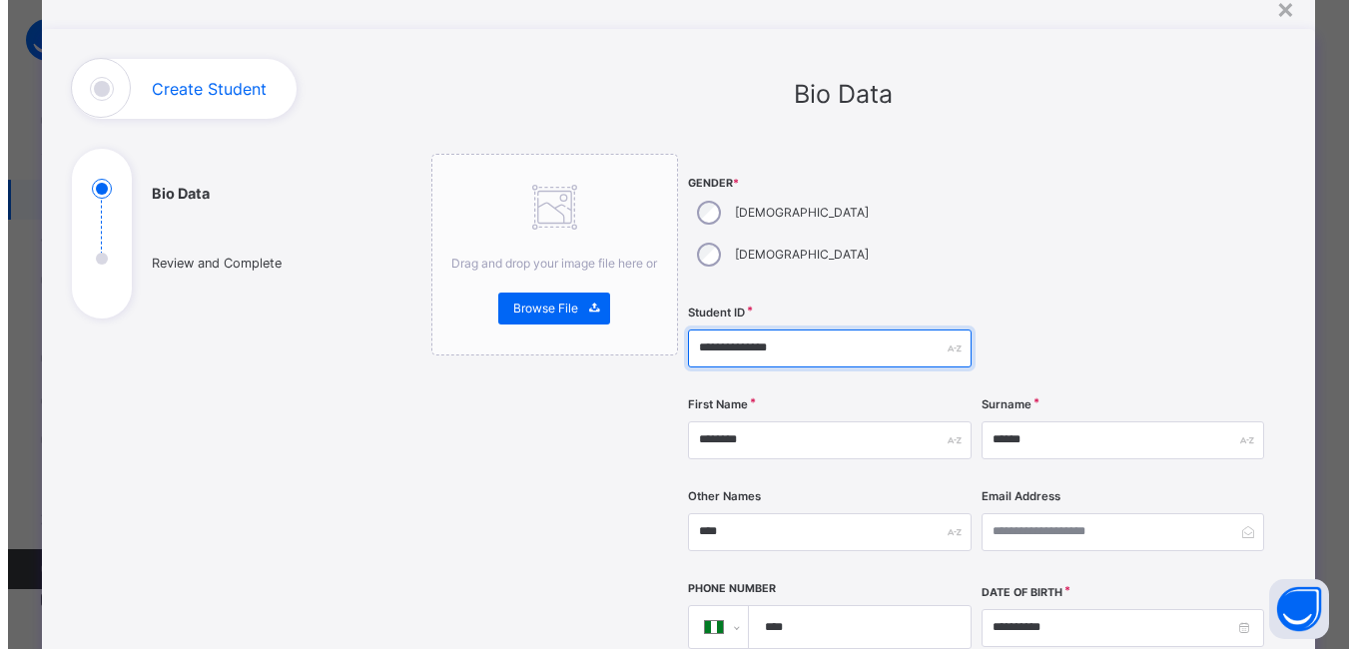
scroll to position [882, 0]
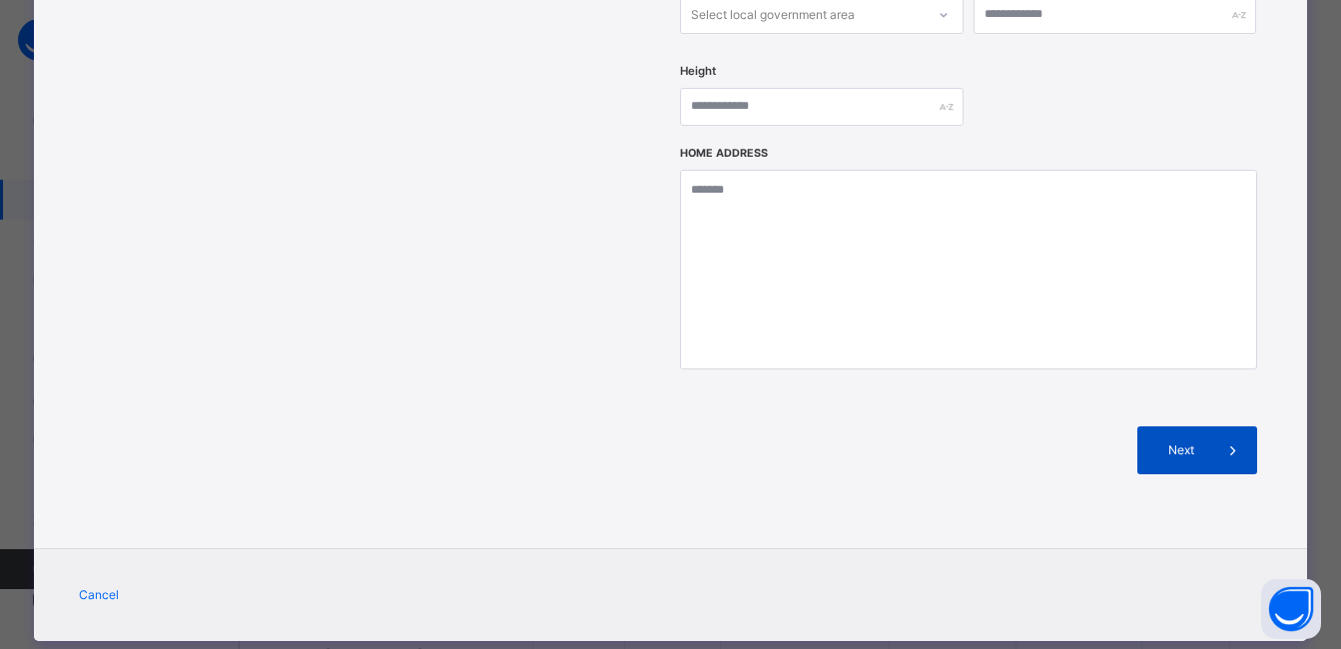
click at [1168, 441] on span "Next" at bounding box center [1181, 450] width 57 height 18
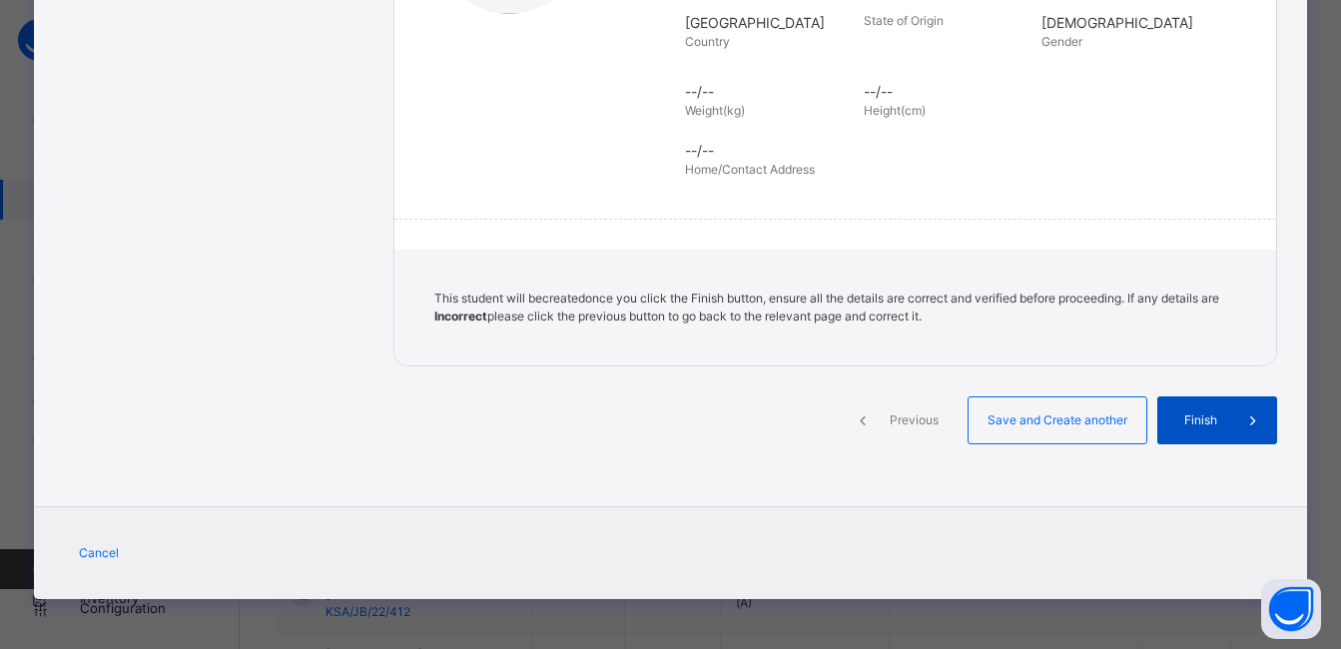
scroll to position [449, 0]
click at [1201, 414] on span "Finish" at bounding box center [1216, 421] width 57 height 18
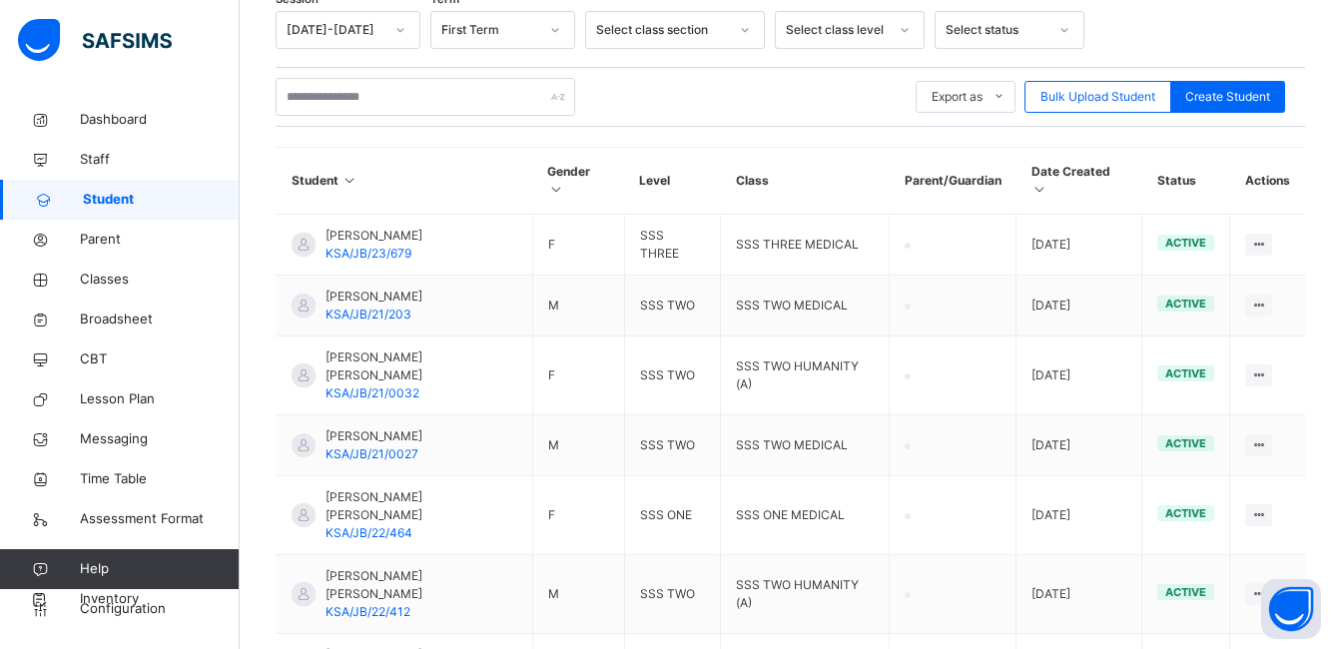
scroll to position [113, 0]
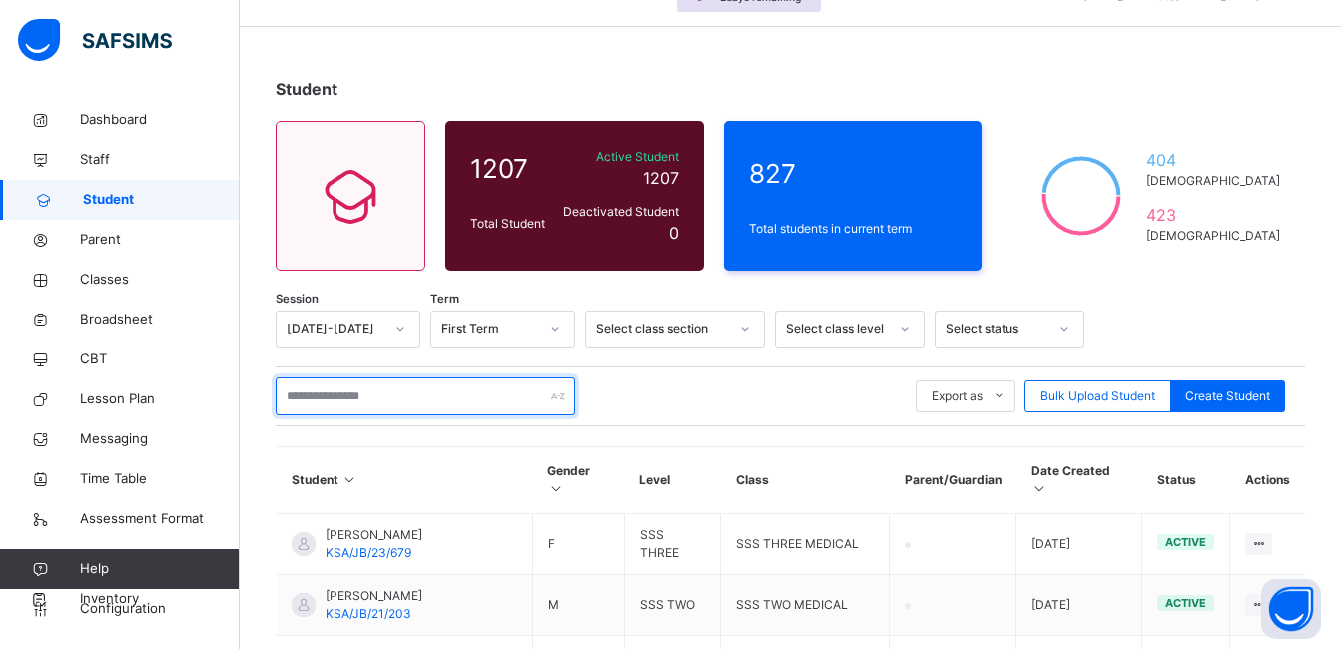
click at [408, 405] on input "text" at bounding box center [426, 397] width 300 height 38
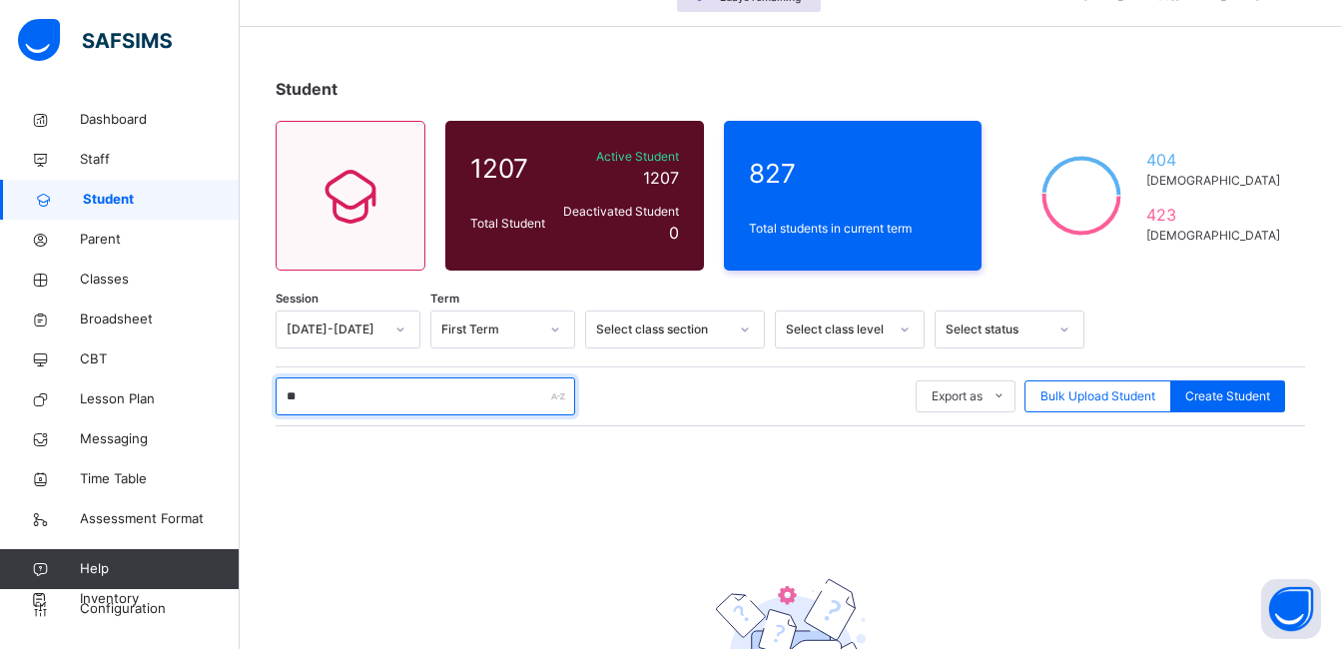
type input "*"
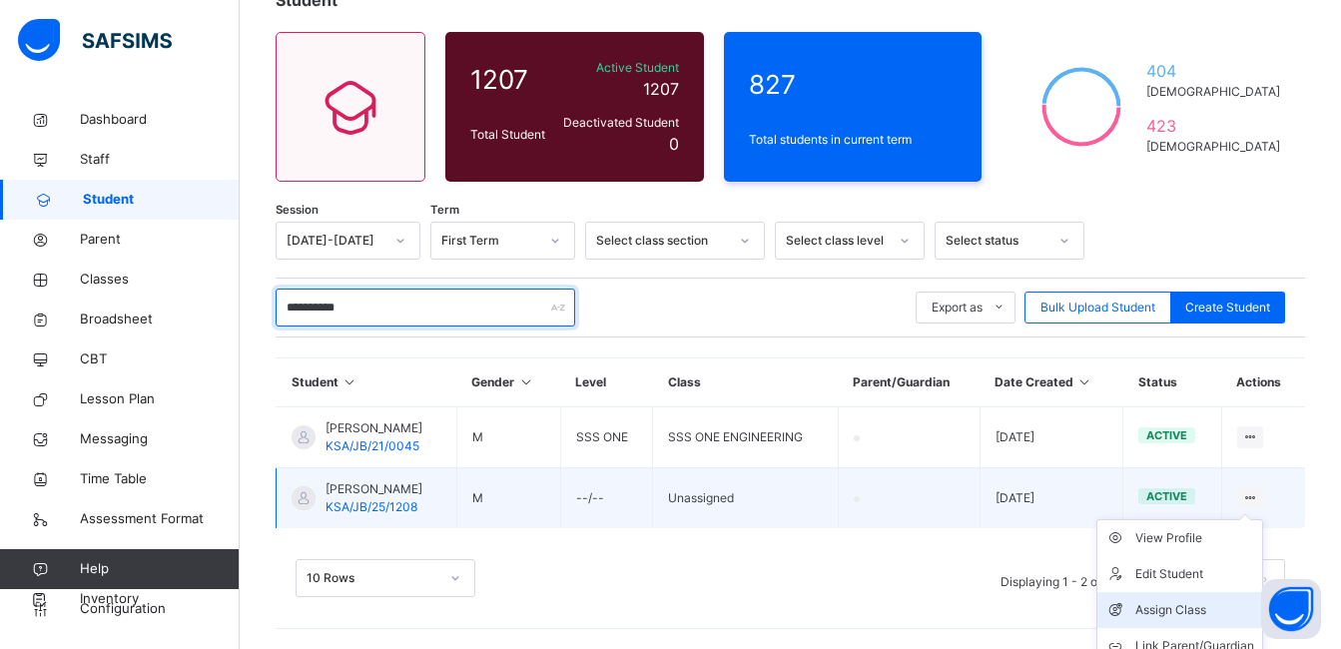
scroll to position [254, 0]
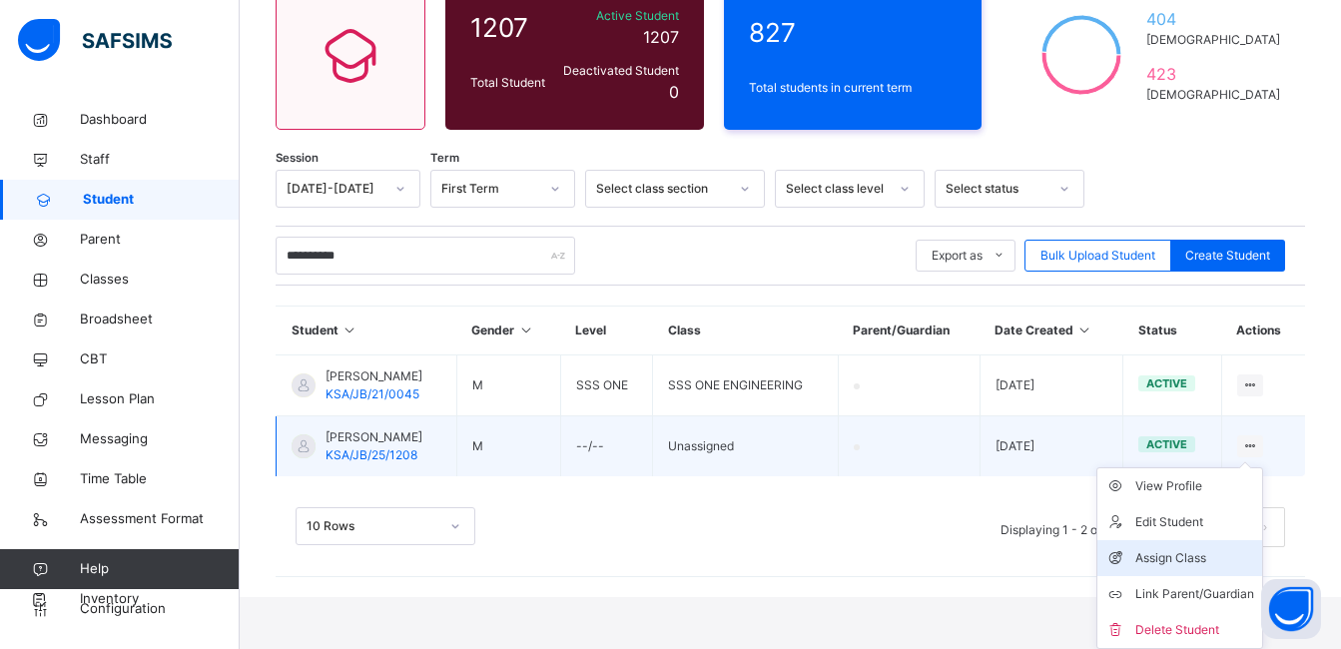
click at [1208, 559] on div "Assign Class" at bounding box center [1195, 558] width 119 height 20
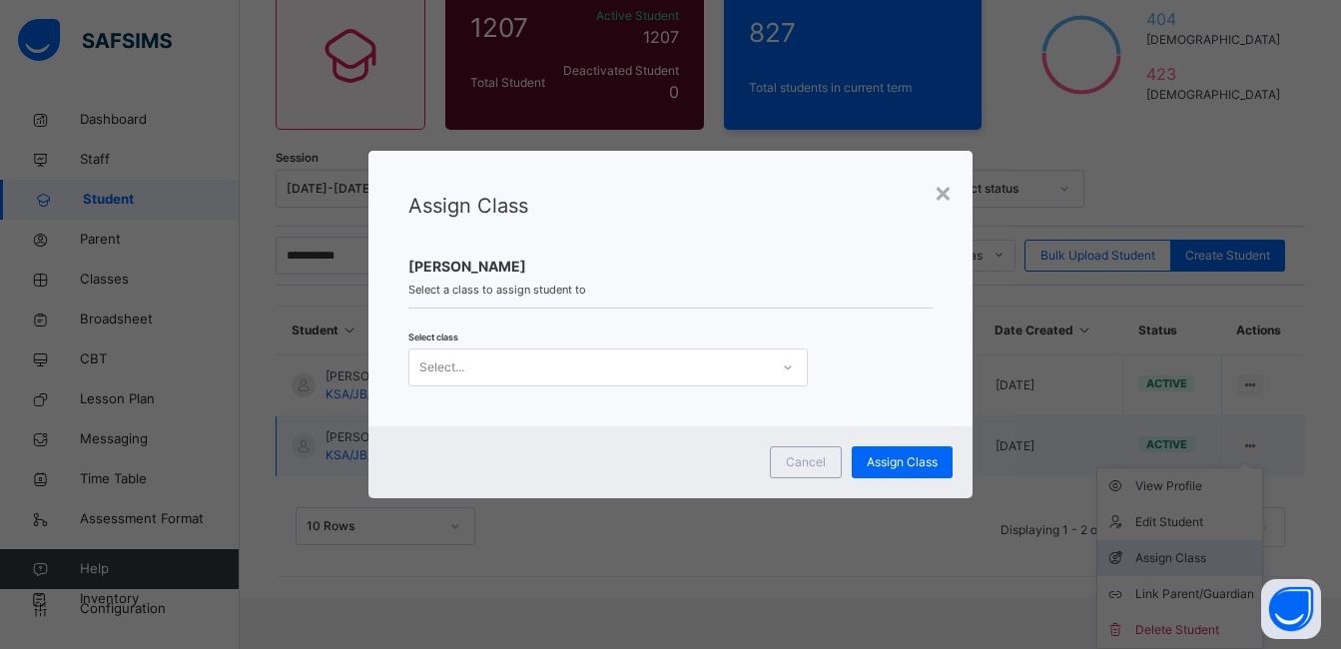
scroll to position [202, 0]
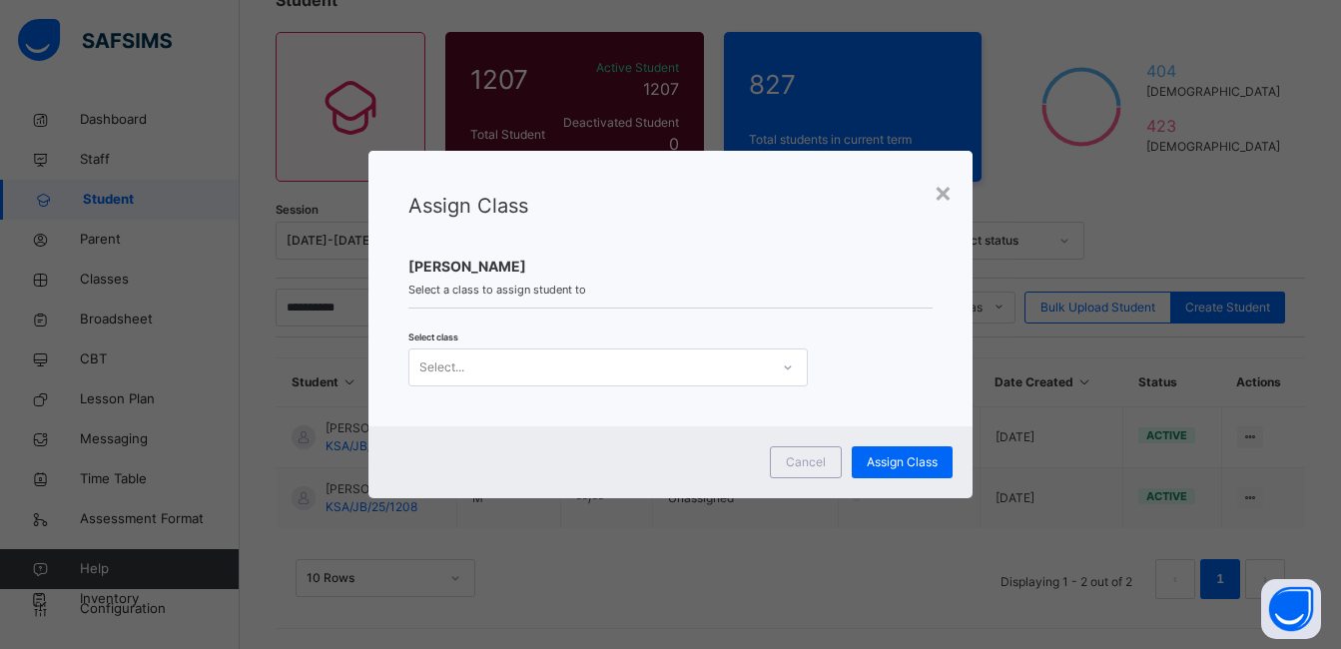
click at [783, 373] on icon at bounding box center [788, 368] width 12 height 20
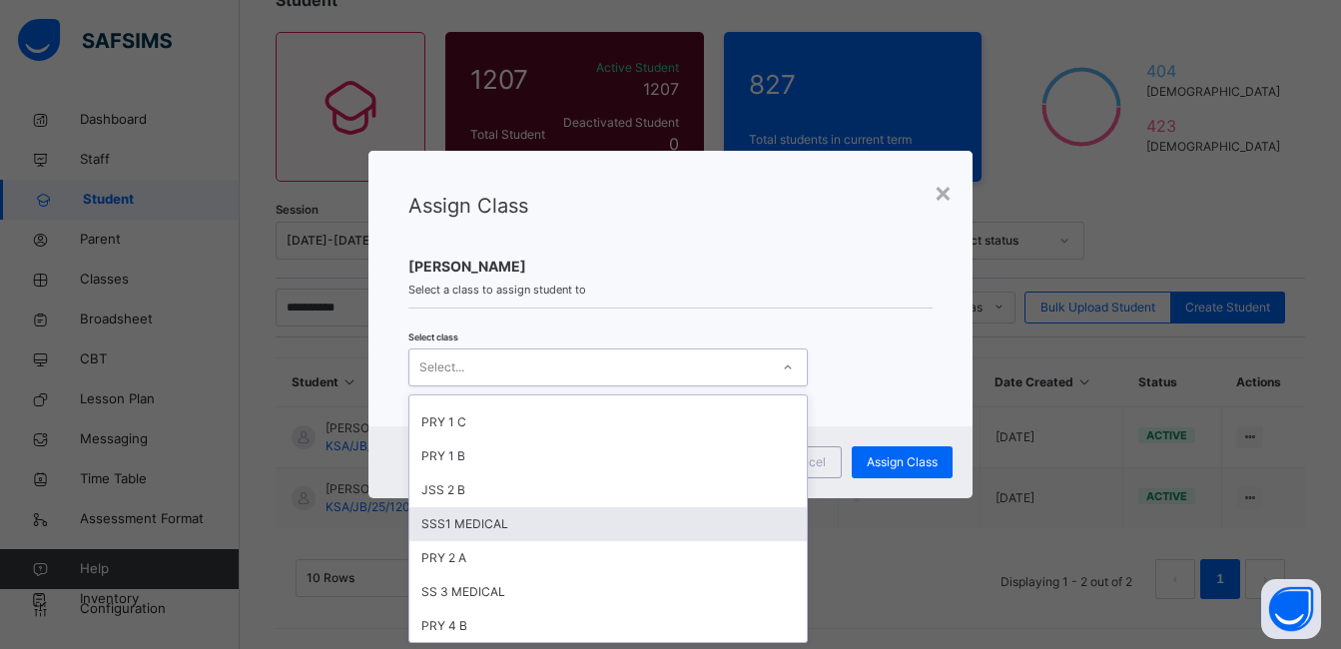
scroll to position [599, 0]
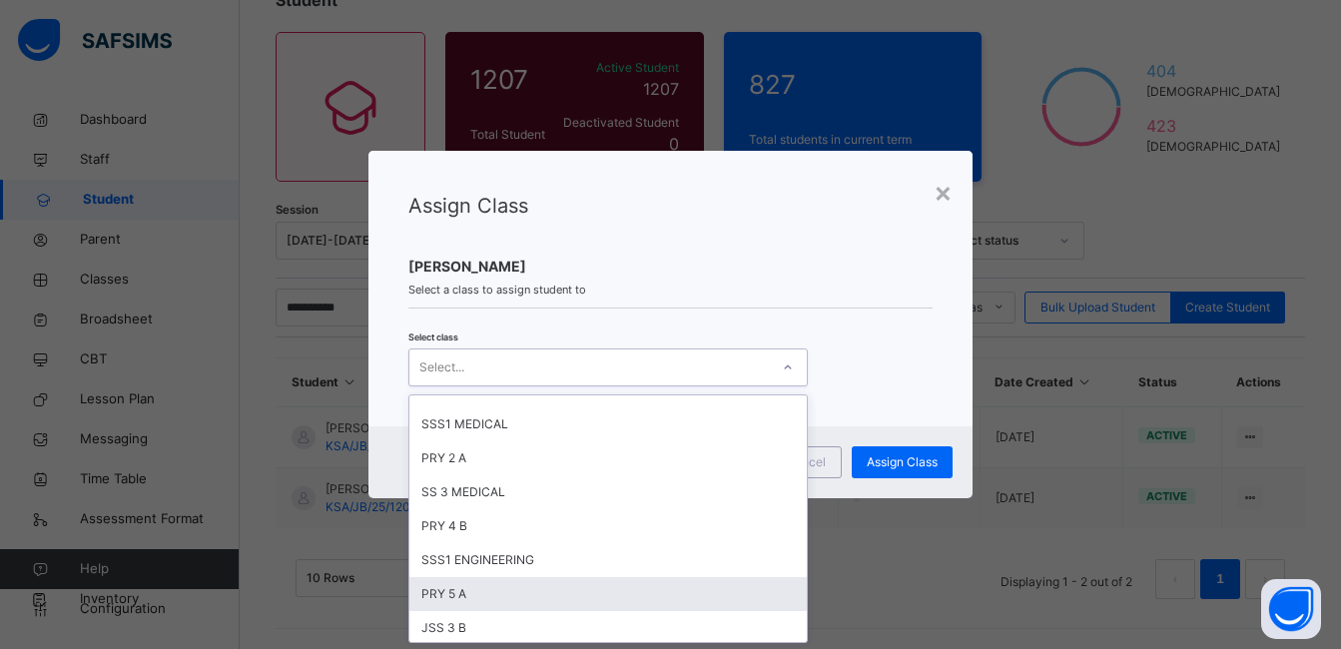
click at [514, 597] on div "PRY 5 A" at bounding box center [609, 594] width 398 height 34
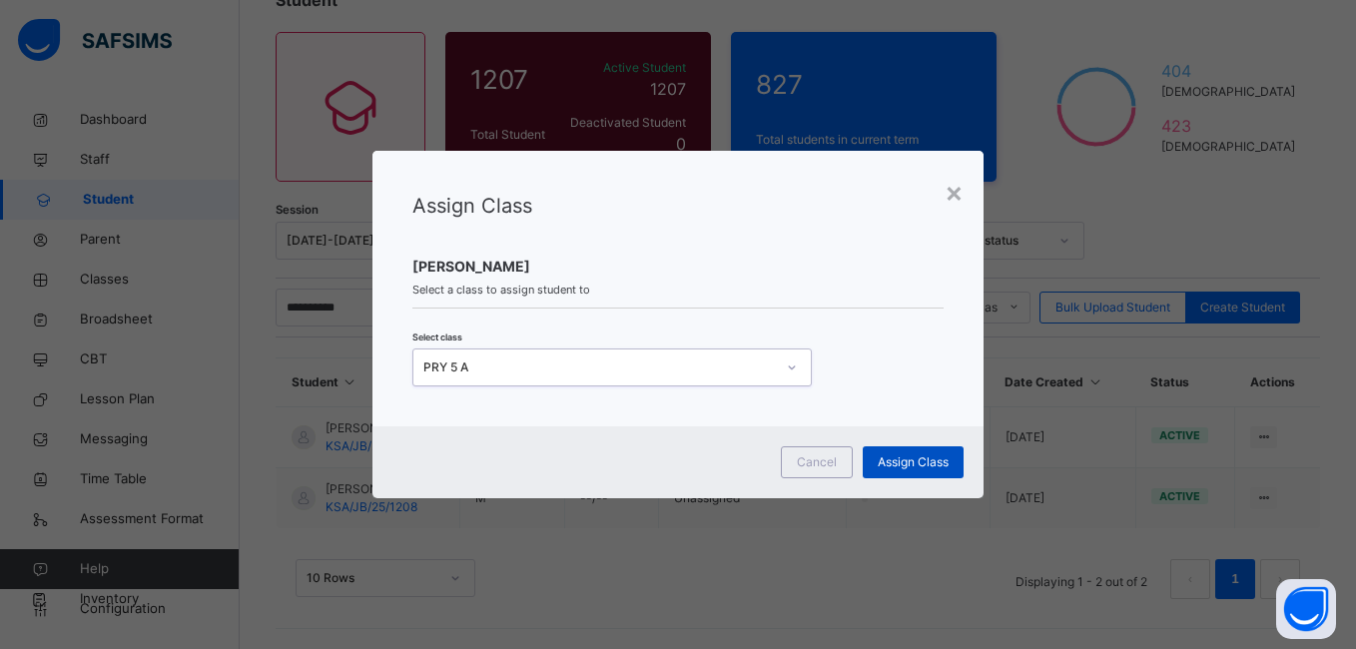
click at [900, 464] on span "Assign Class" at bounding box center [913, 462] width 71 height 18
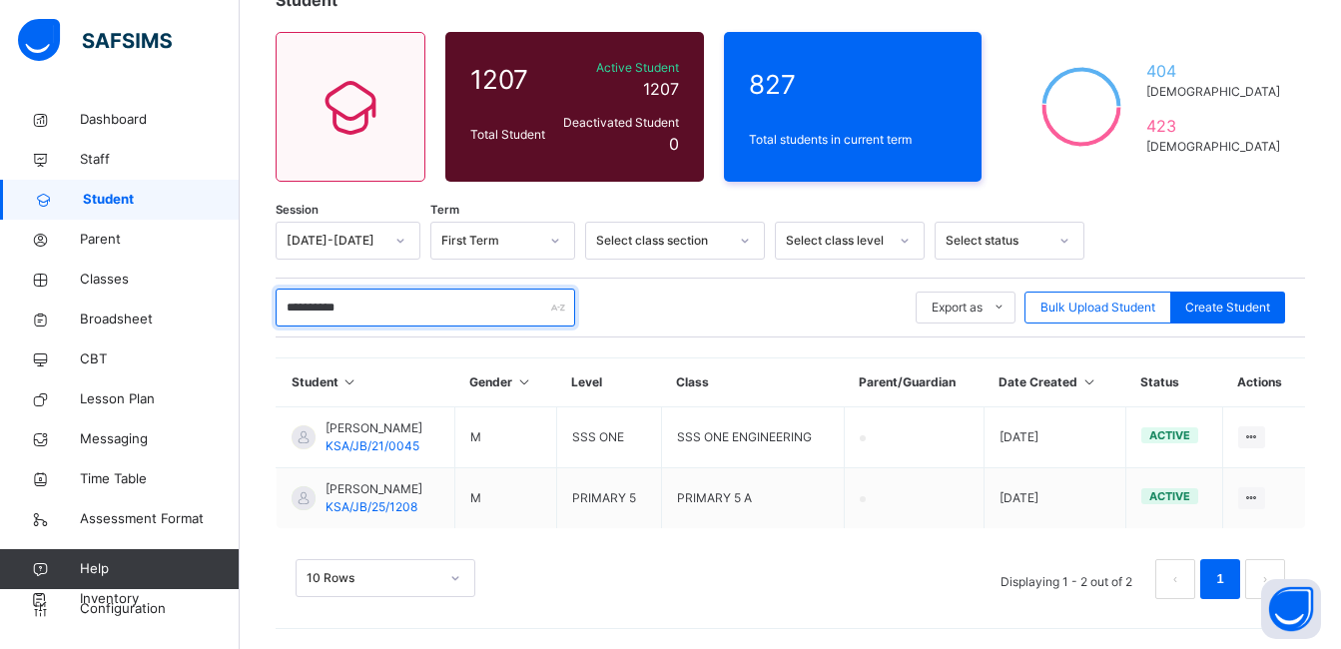
click at [427, 319] on input "**********" at bounding box center [426, 308] width 300 height 38
type input "*"
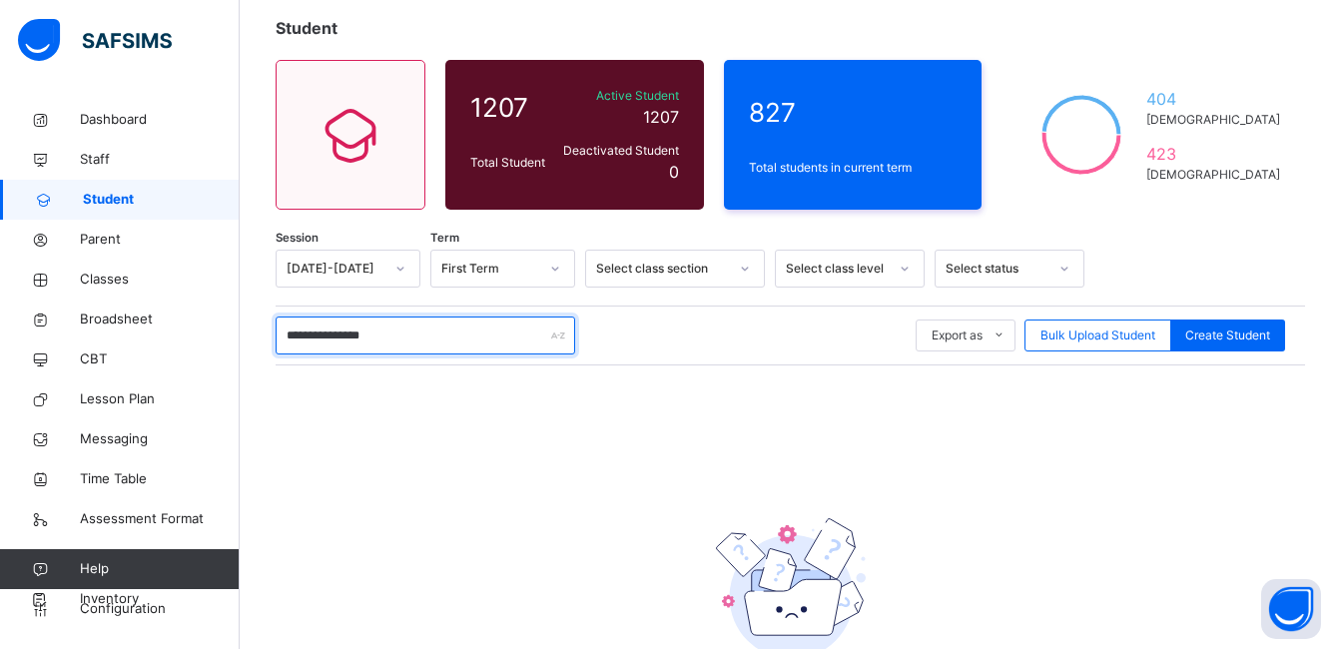
scroll to position [315, 0]
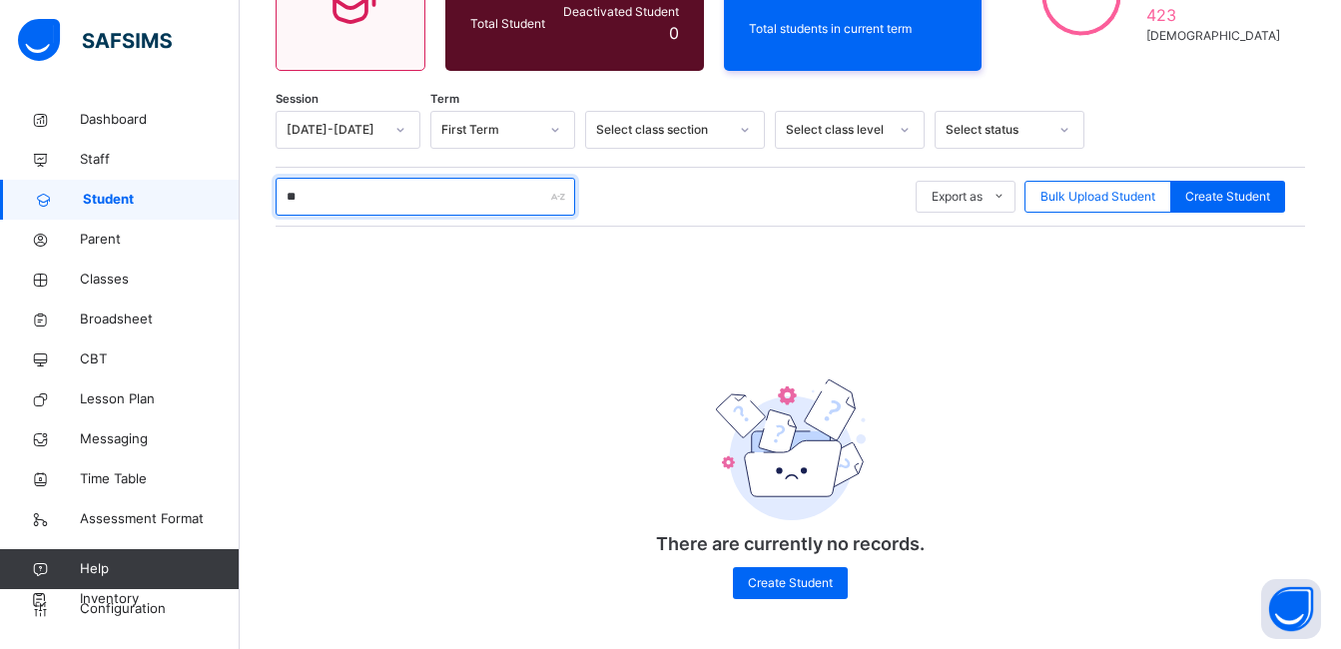
type input "*"
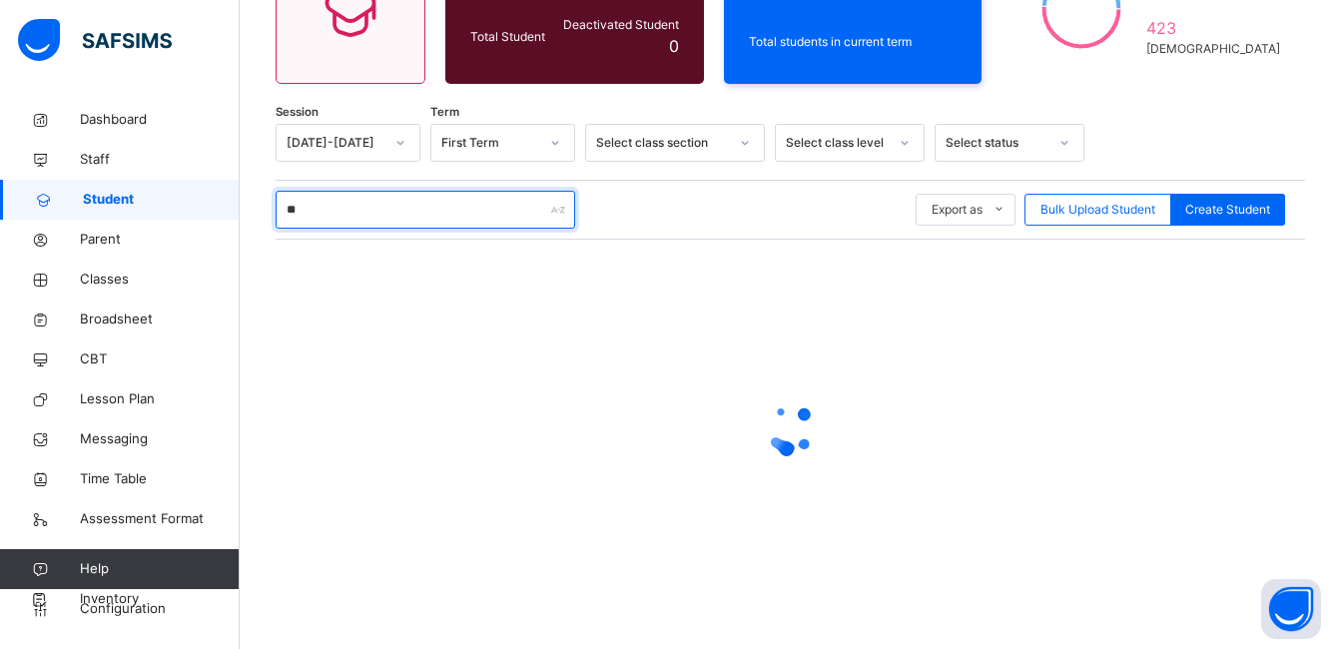
type input "*"
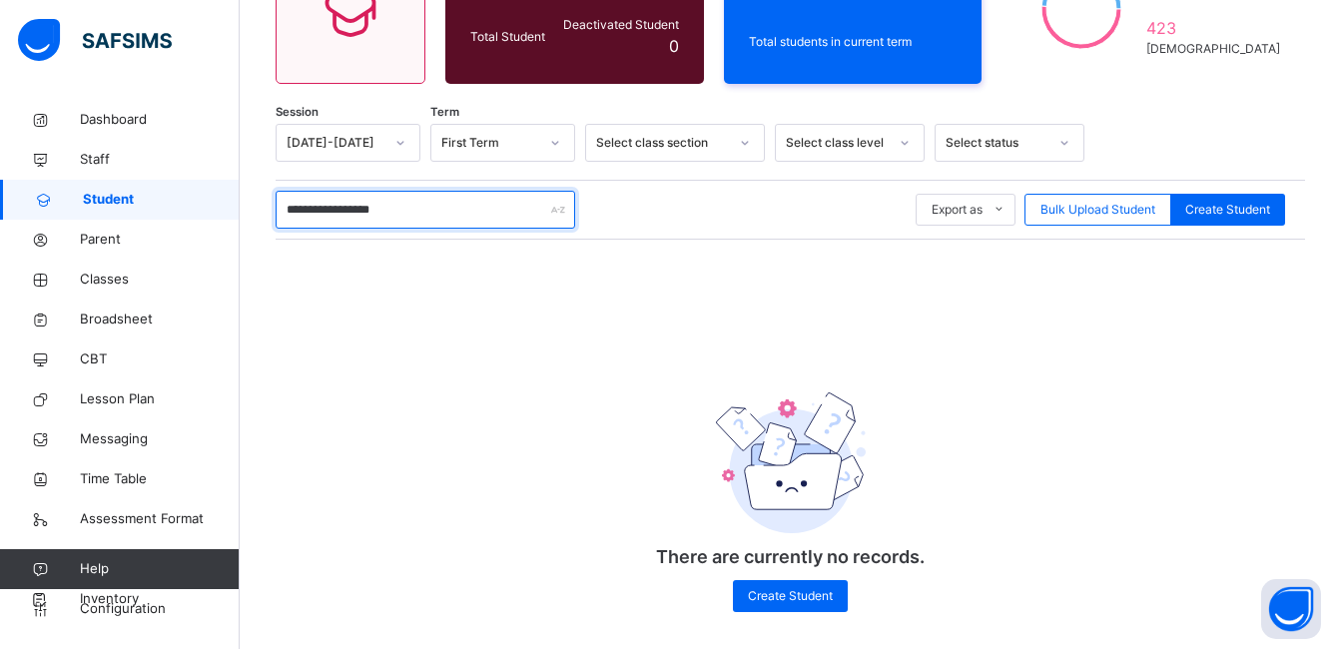
scroll to position [315, 0]
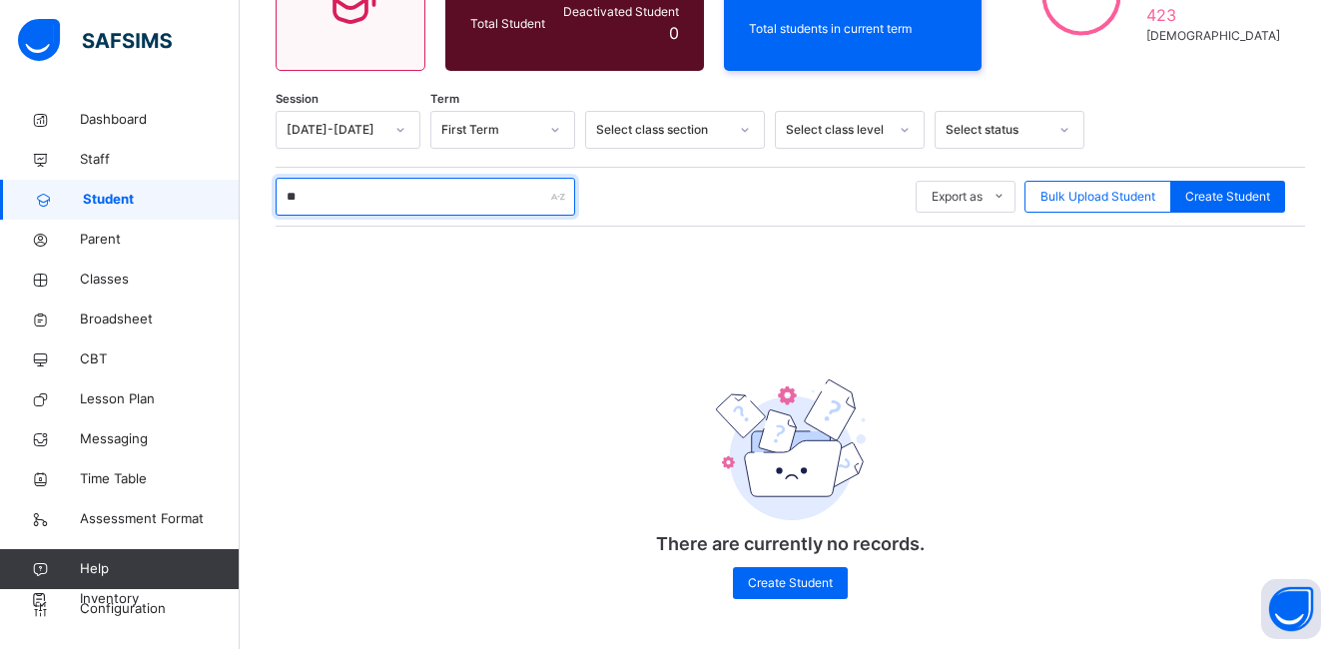
type input "*"
click at [341, 203] on input "**********" at bounding box center [426, 197] width 300 height 38
click at [286, 194] on input "*********" at bounding box center [426, 197] width 300 height 38
click at [367, 198] on input "*********" at bounding box center [426, 197] width 300 height 38
type input "*"
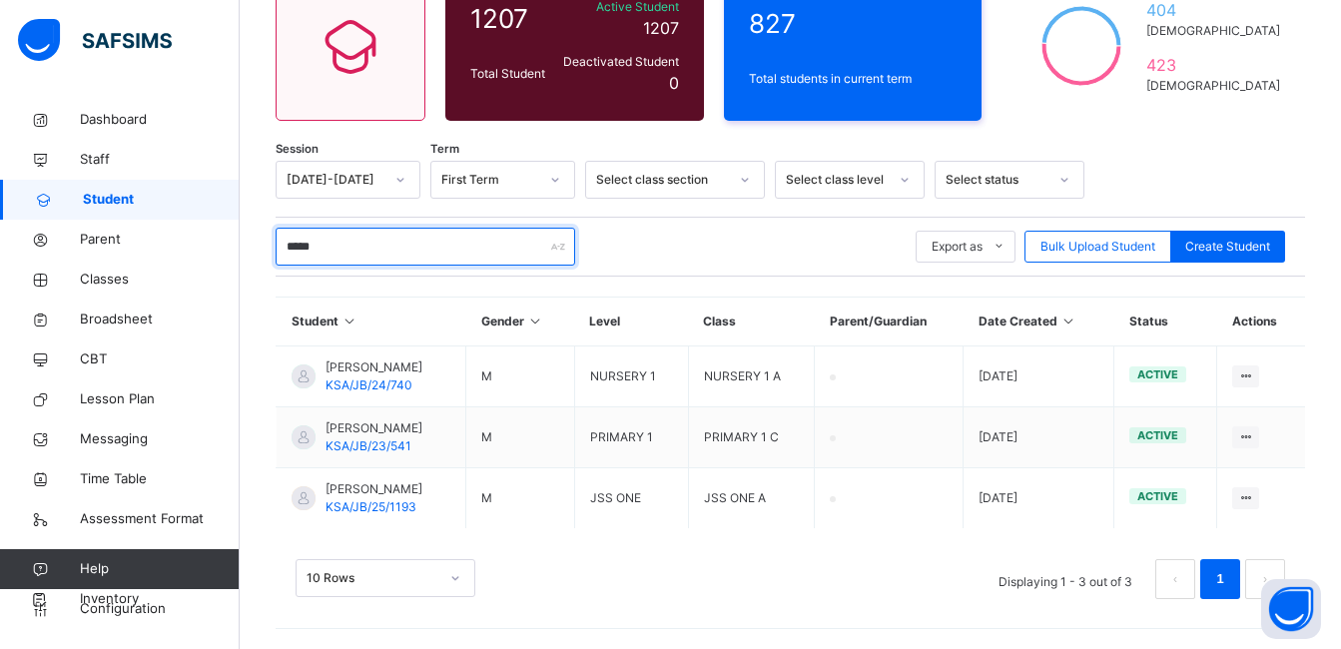
scroll to position [263, 0]
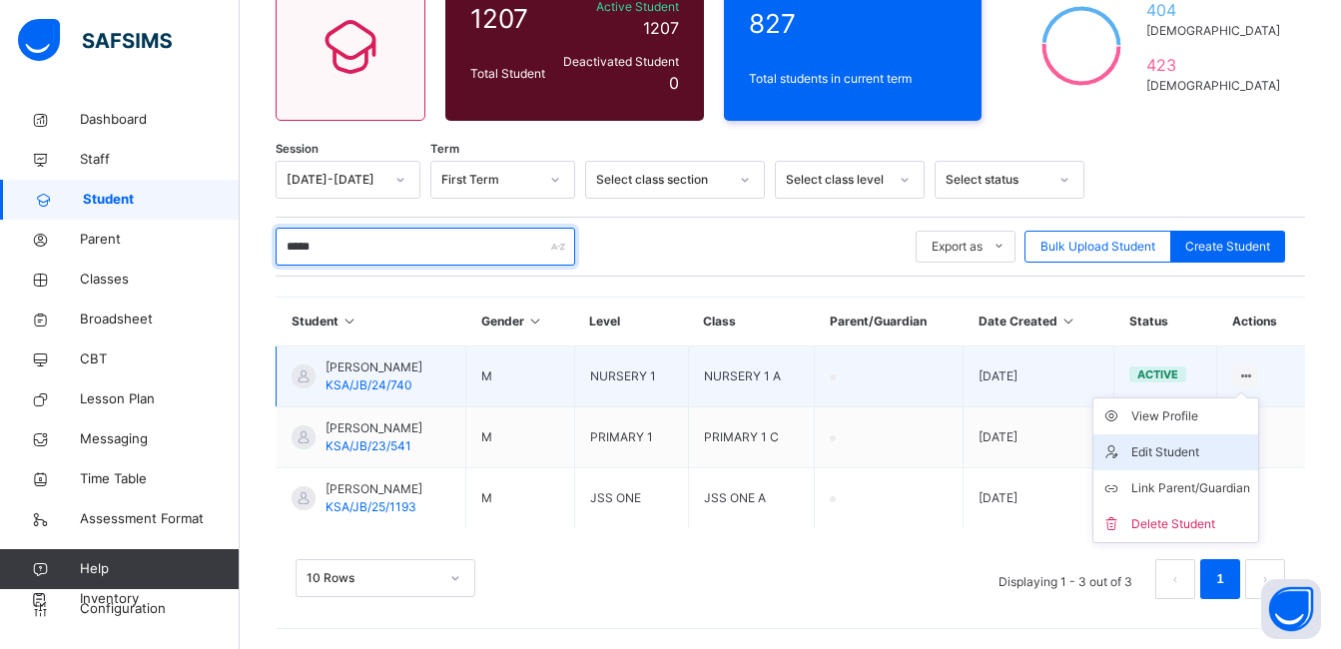
type input "*****"
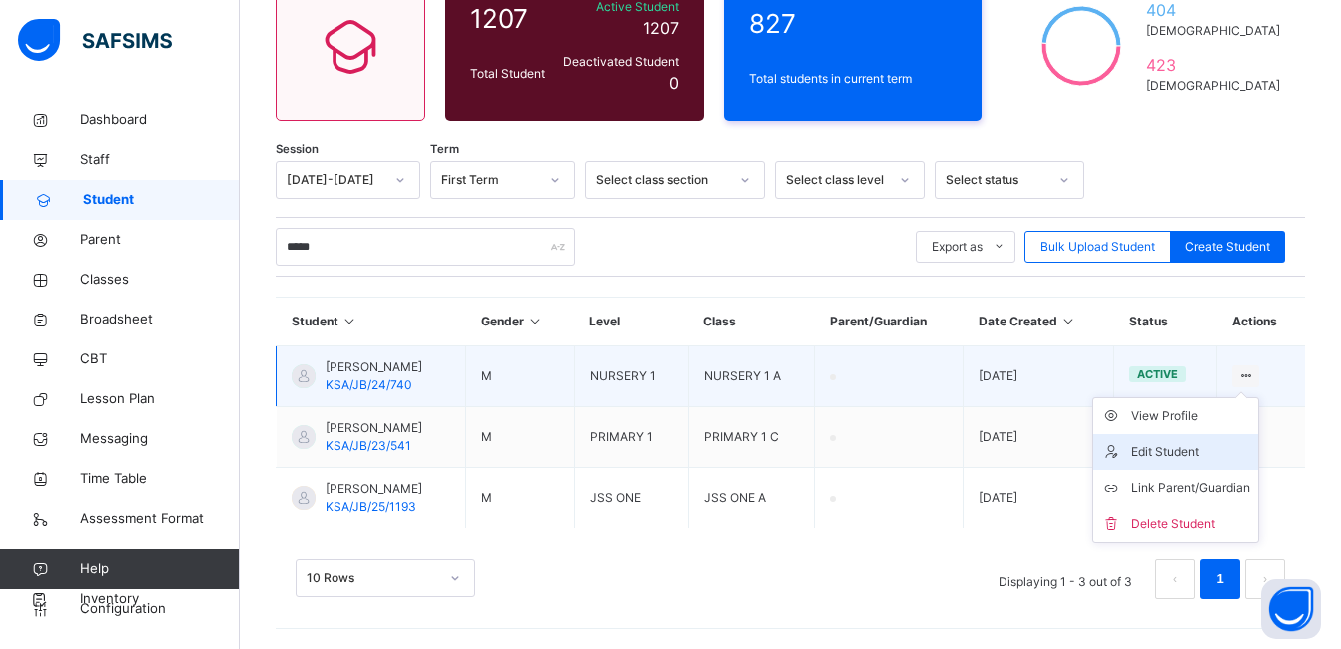
click at [1160, 451] on div "Edit Student" at bounding box center [1191, 452] width 119 height 20
select select "**"
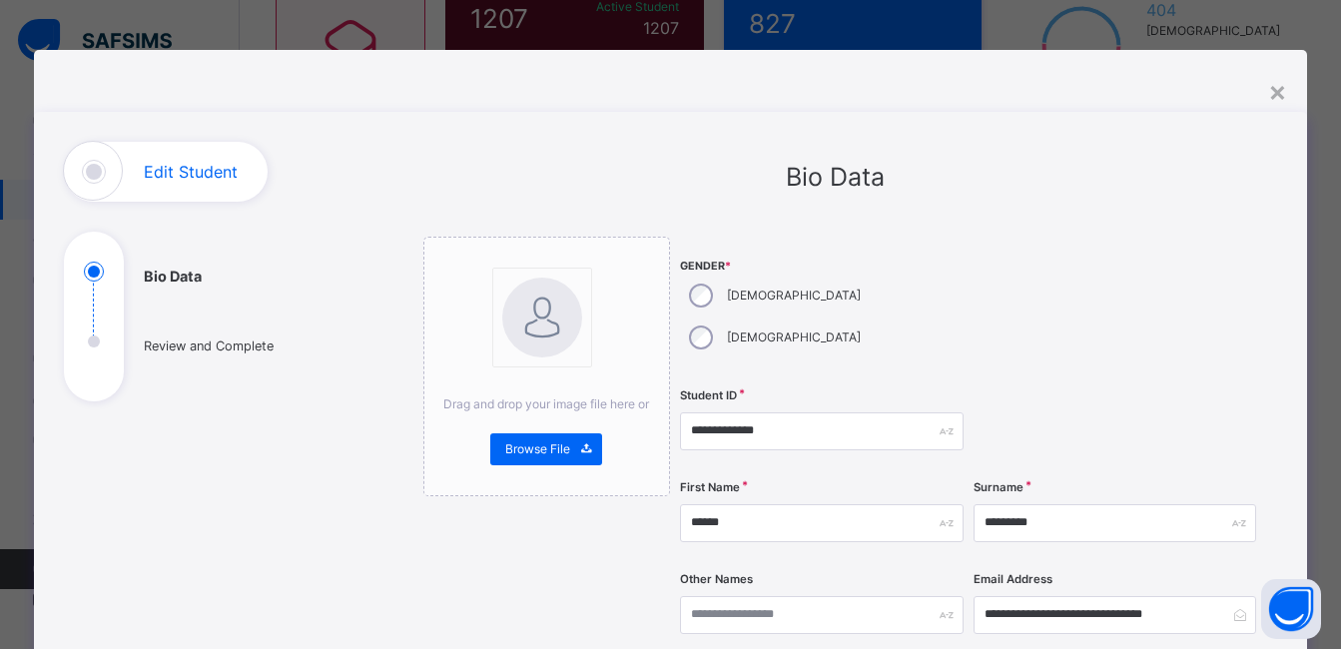
scroll to position [100, 0]
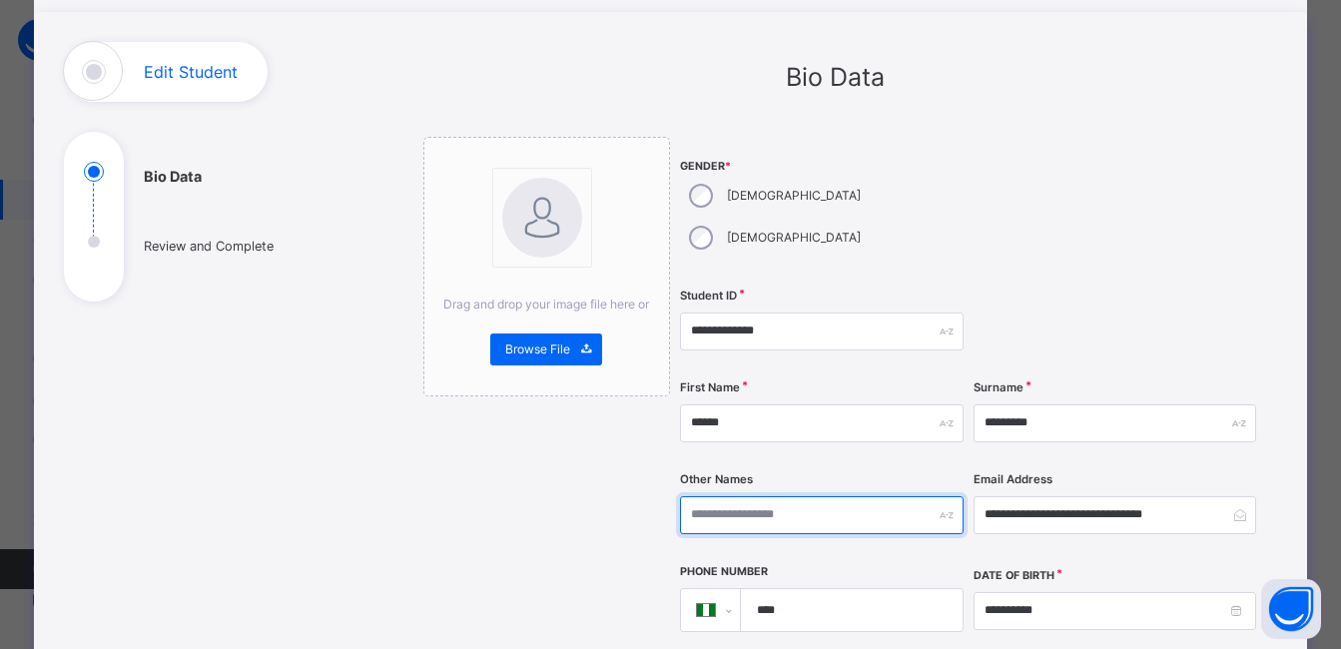
click at [789, 496] on input "text" at bounding box center [821, 515] width 283 height 38
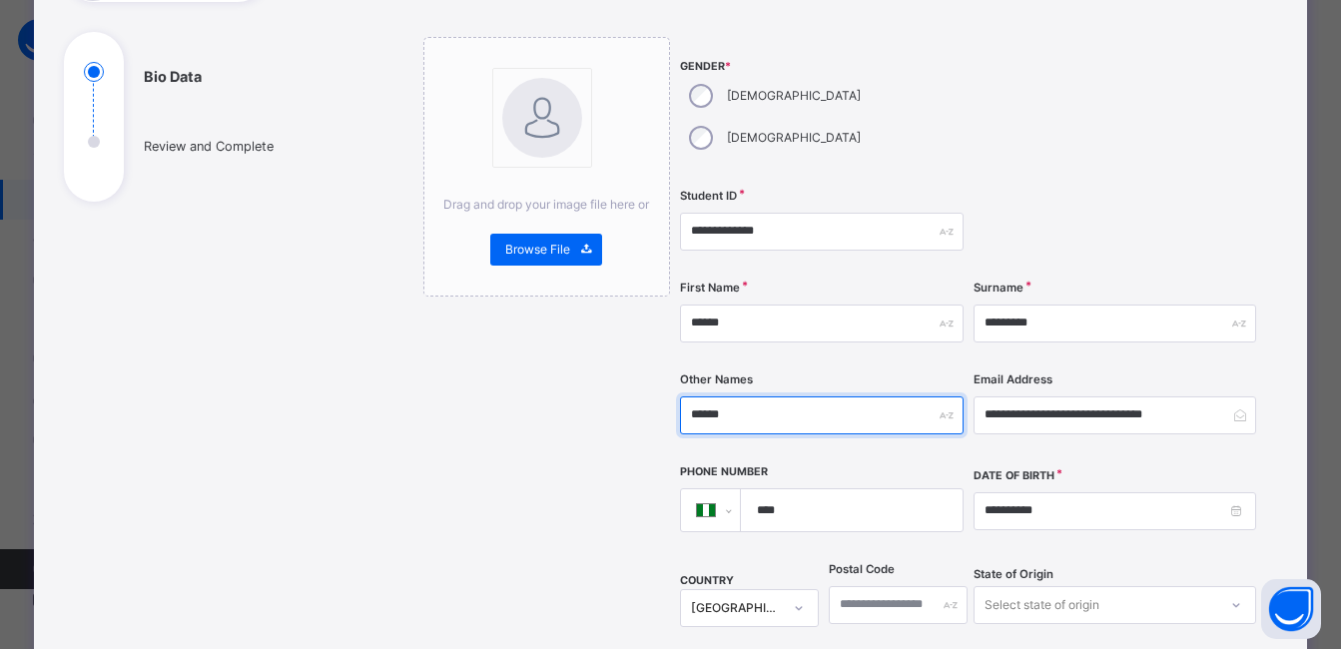
type input "******"
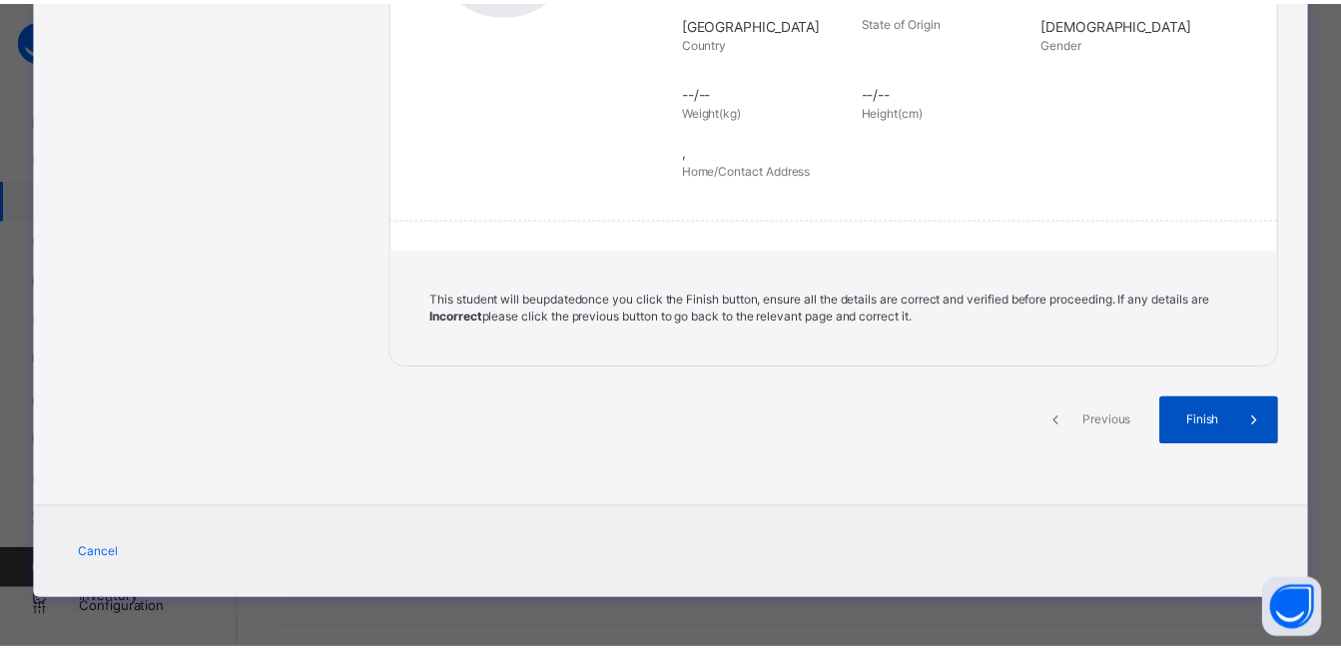
scroll to position [449, 0]
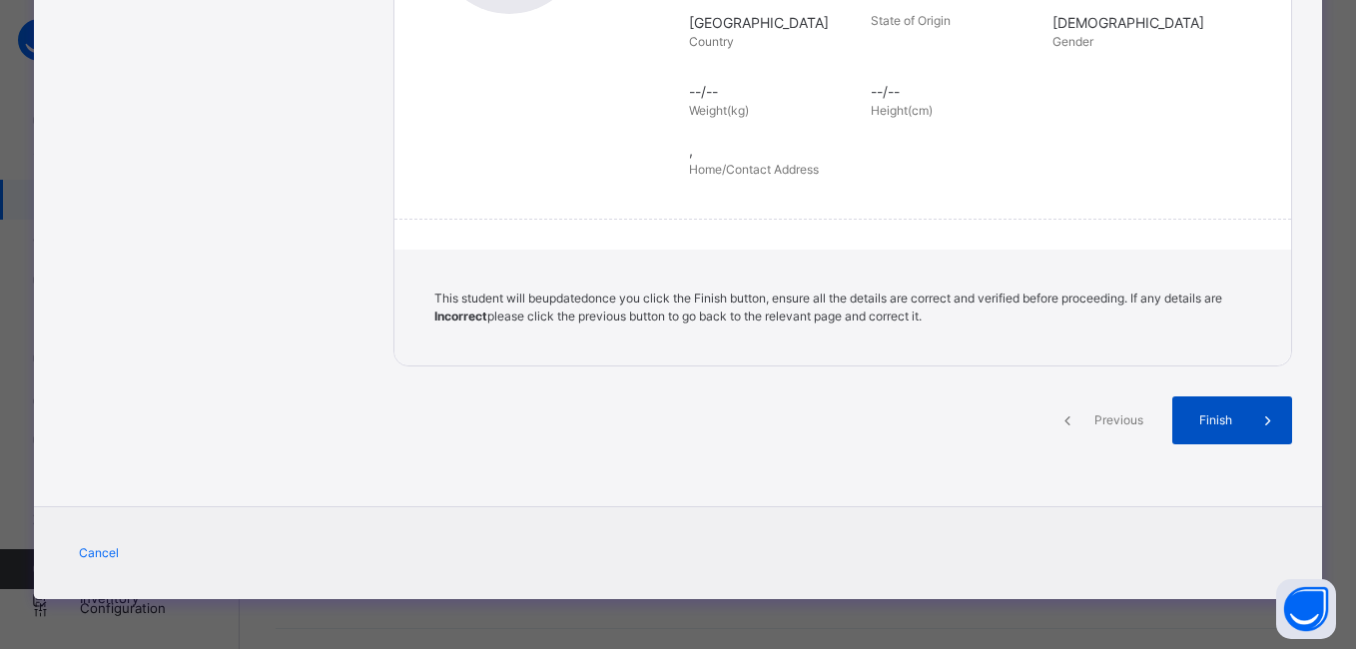
click at [1212, 426] on span "Finish" at bounding box center [1216, 421] width 57 height 18
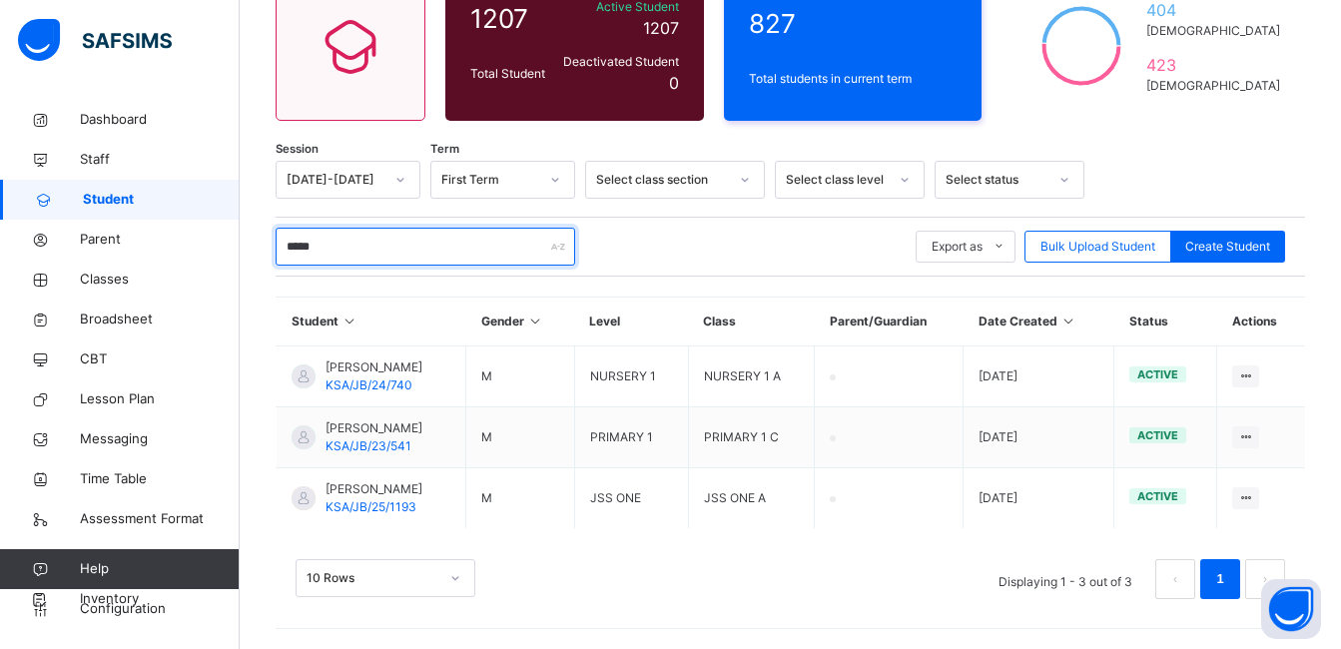
click at [416, 239] on input "*****" at bounding box center [426, 247] width 300 height 38
type input "*"
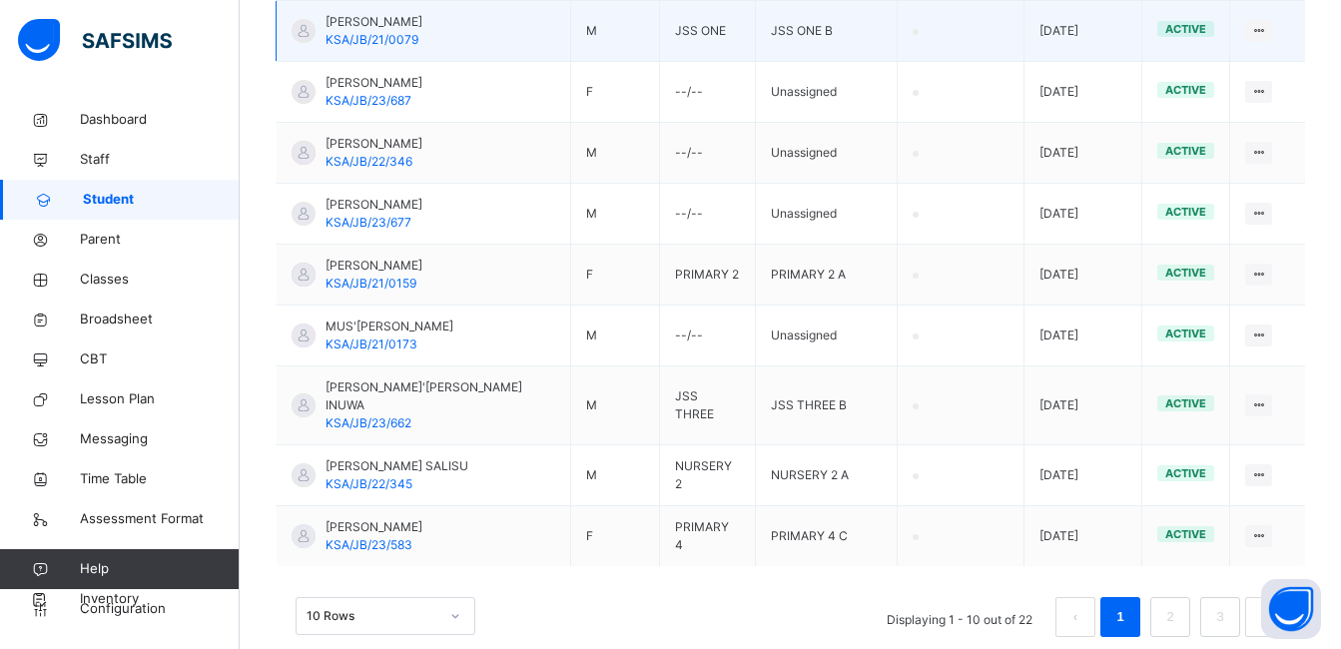
scroll to position [689, 0]
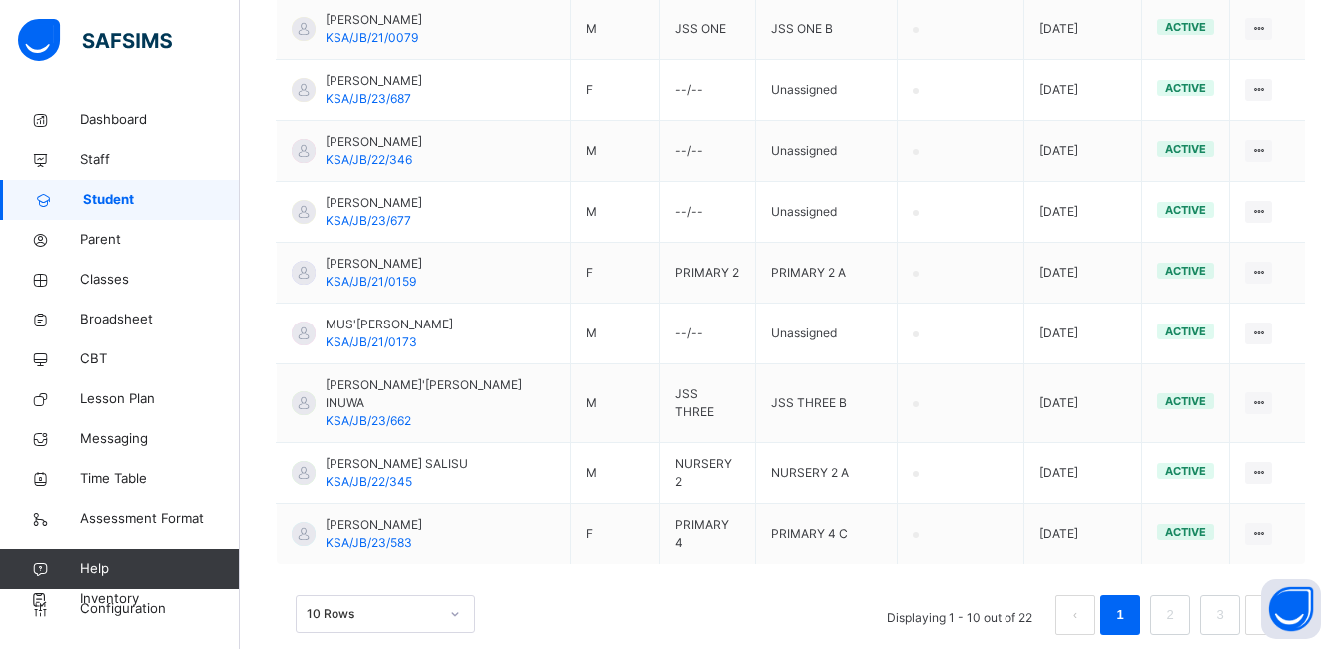
type input "******"
click at [454, 595] on div "10 Rows" at bounding box center [386, 614] width 180 height 38
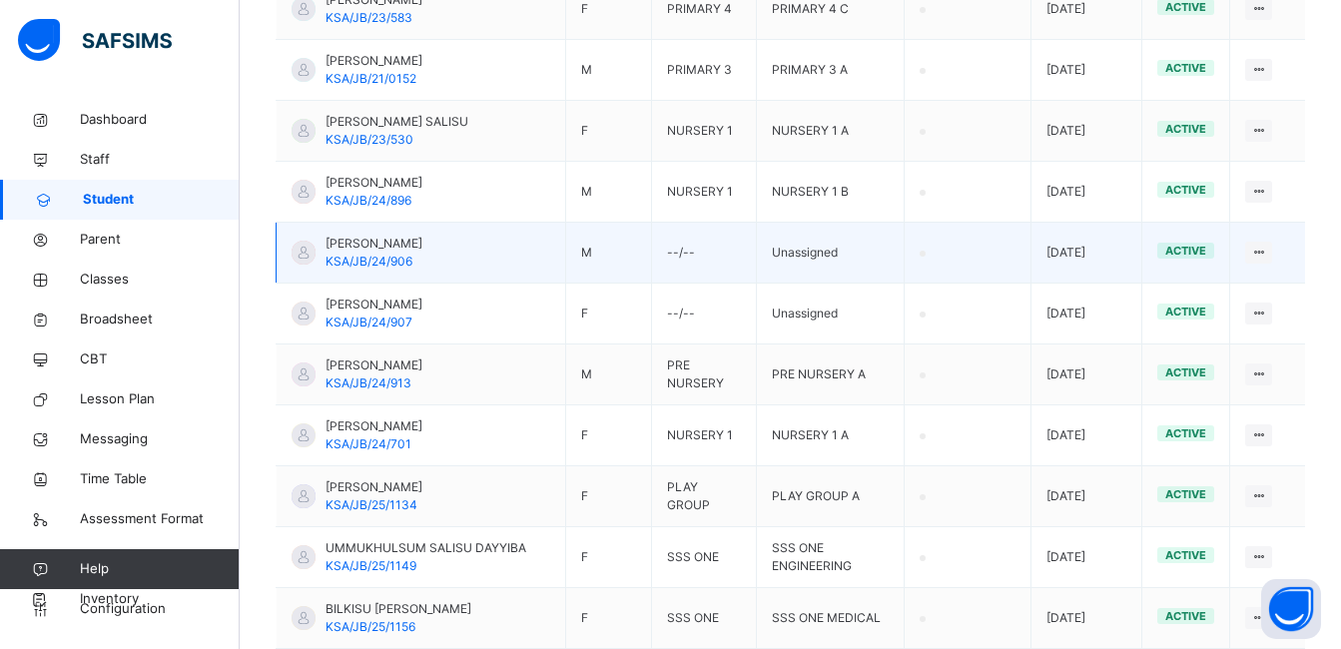
scroll to position [1456, 0]
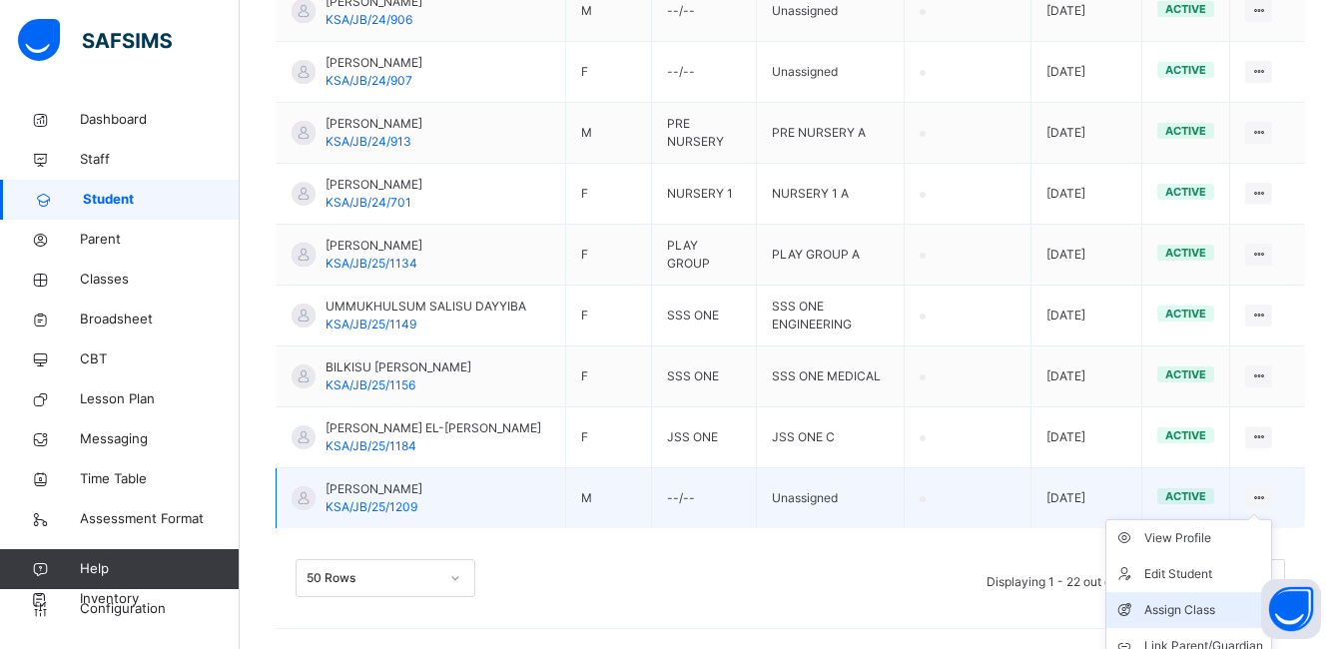
click at [1204, 604] on div "Assign Class" at bounding box center [1204, 610] width 119 height 20
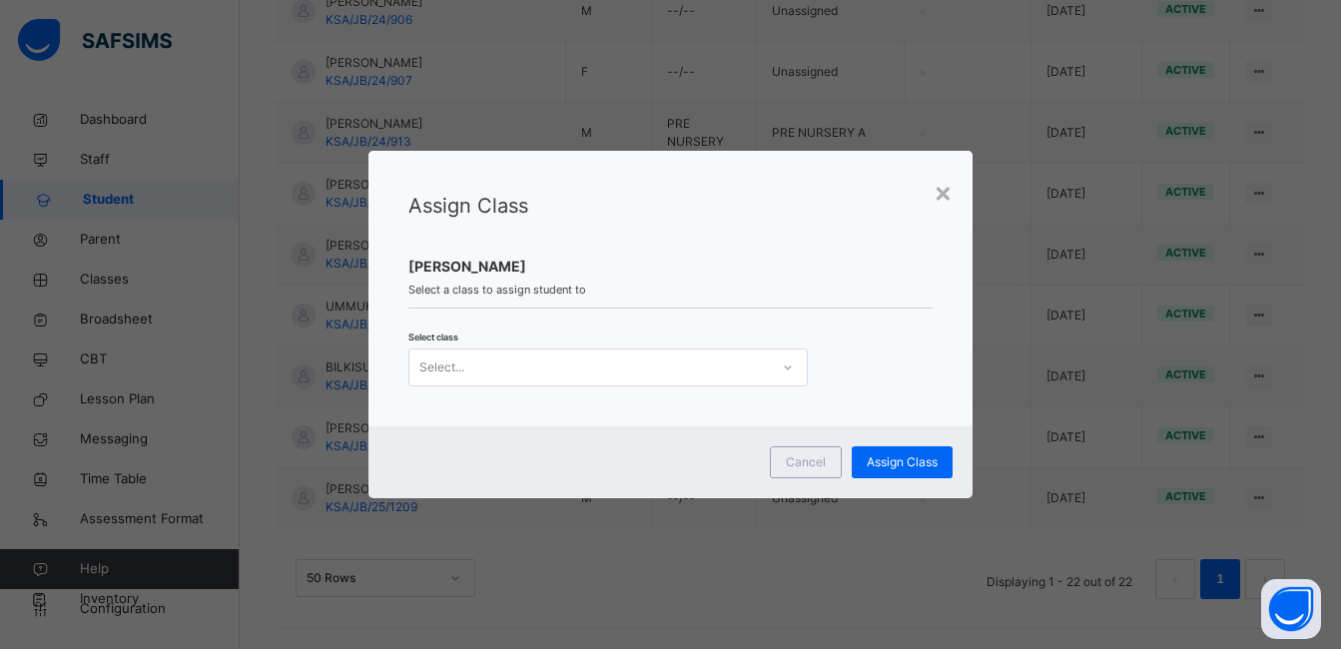
click at [784, 367] on icon at bounding box center [788, 368] width 12 height 20
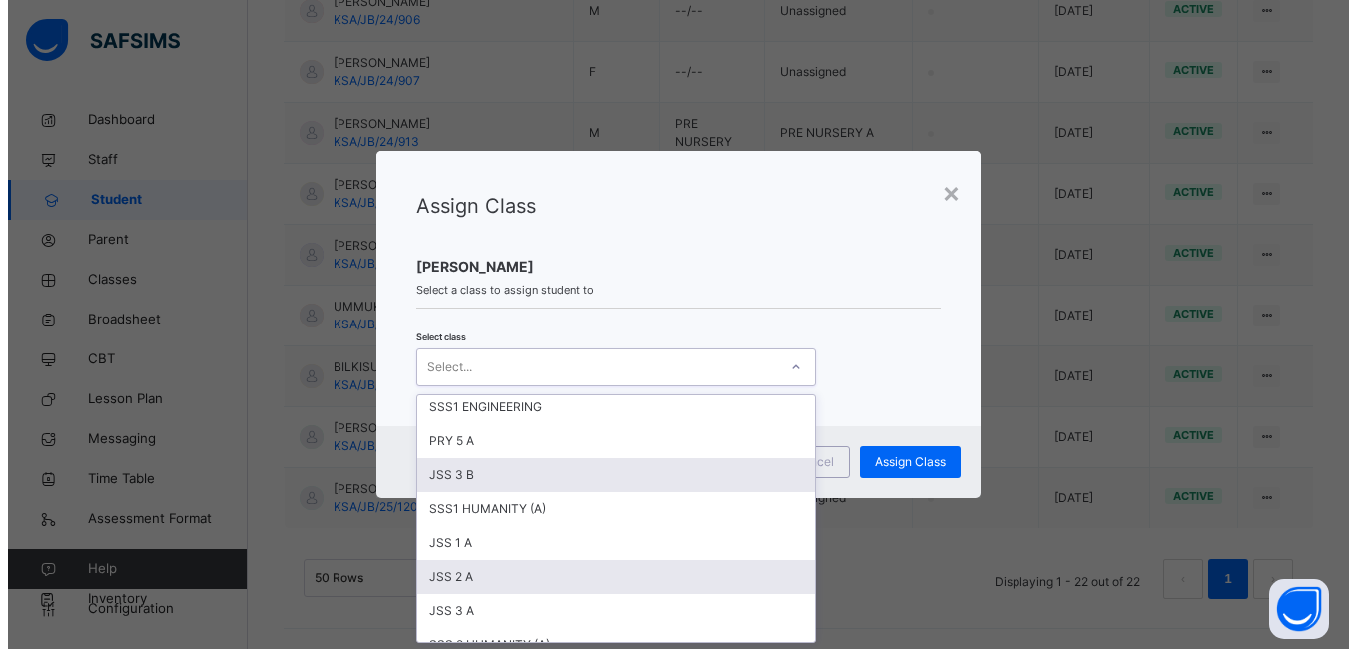
scroll to position [652, 0]
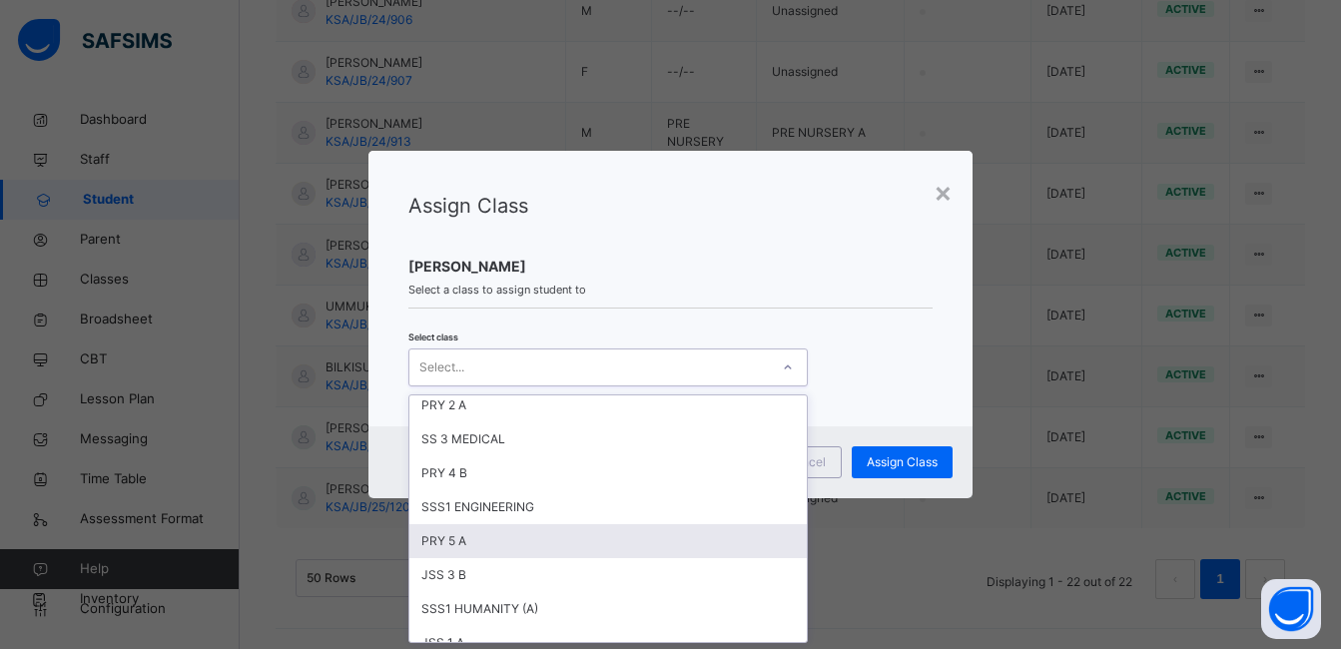
click at [448, 541] on div "PRY 5 A" at bounding box center [609, 541] width 398 height 34
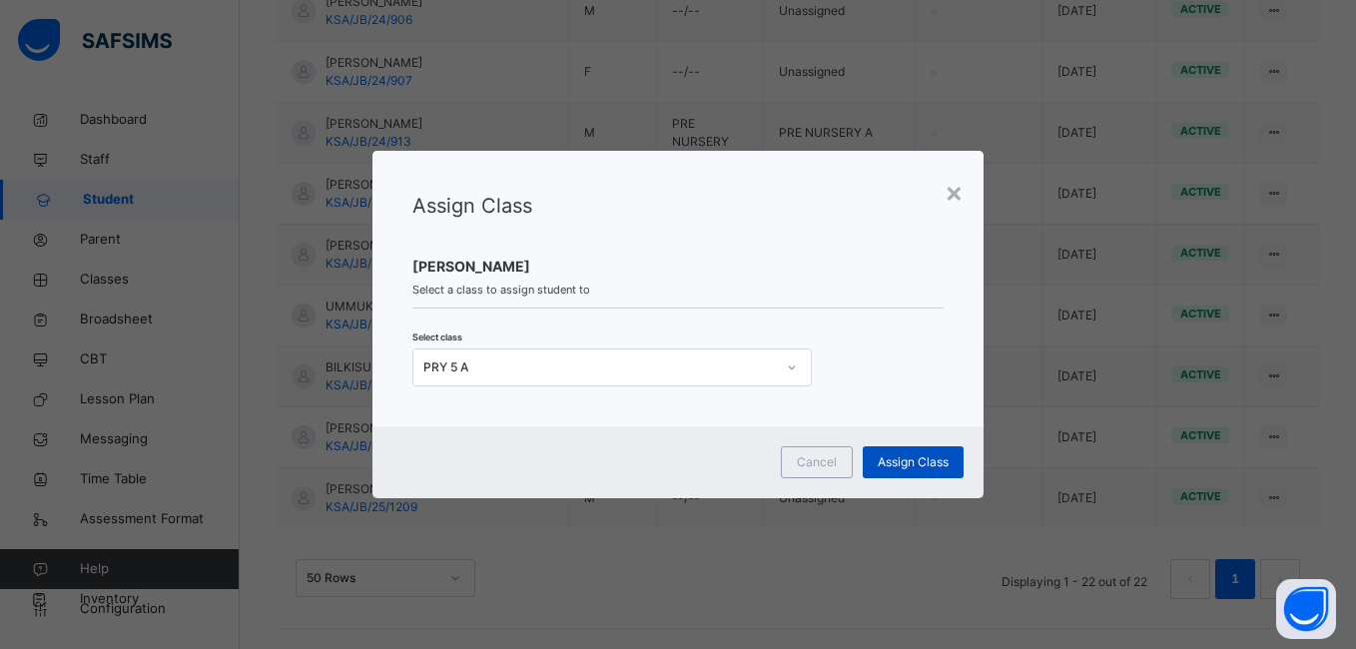
click at [923, 460] on span "Assign Class" at bounding box center [913, 462] width 71 height 18
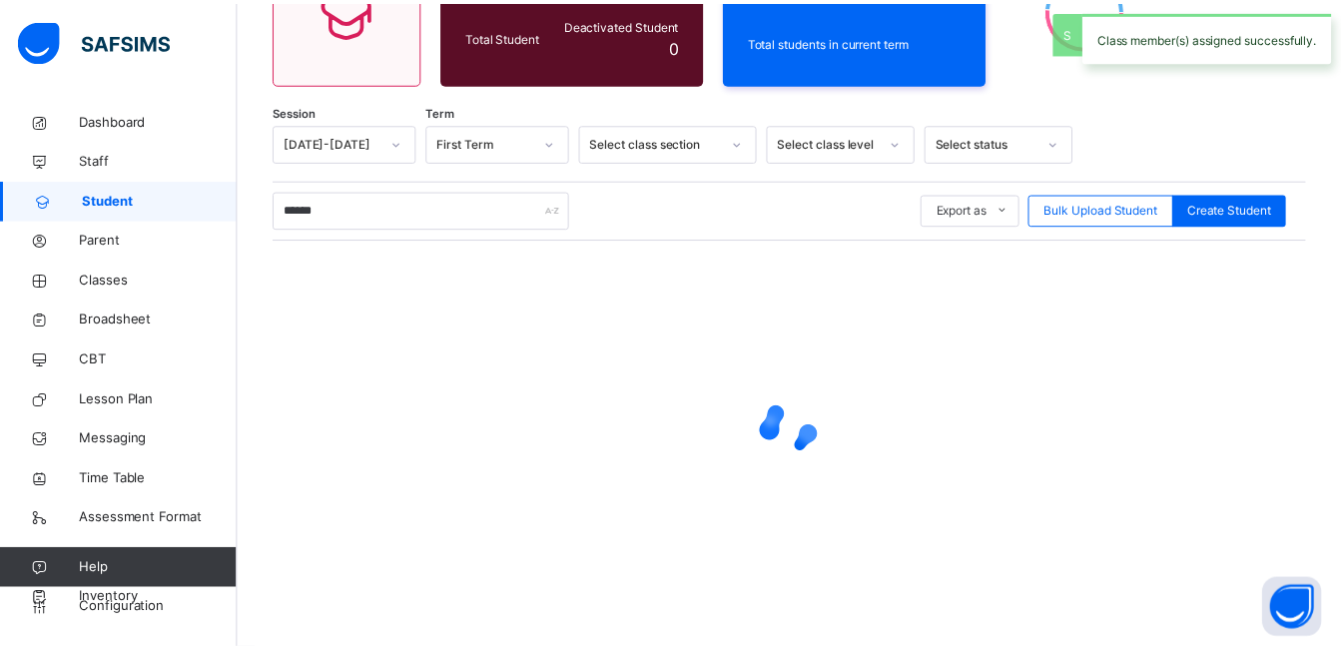
scroll to position [300, 0]
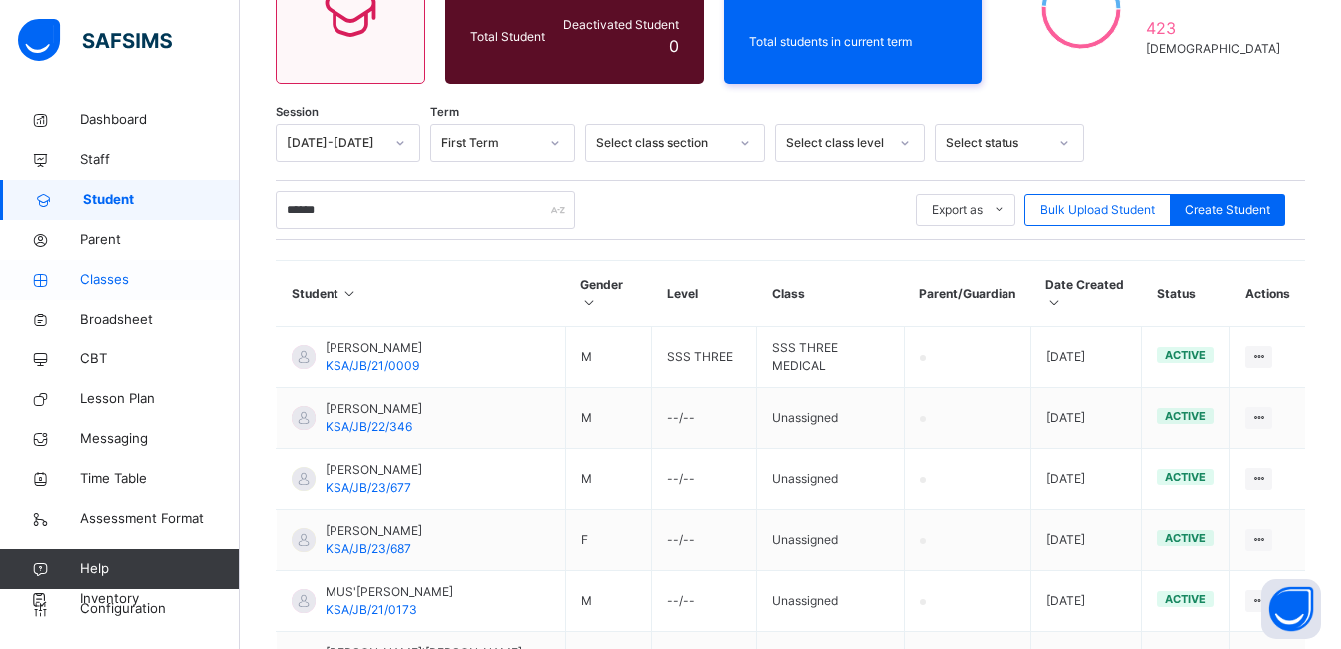
click at [92, 282] on span "Classes" at bounding box center [160, 280] width 160 height 20
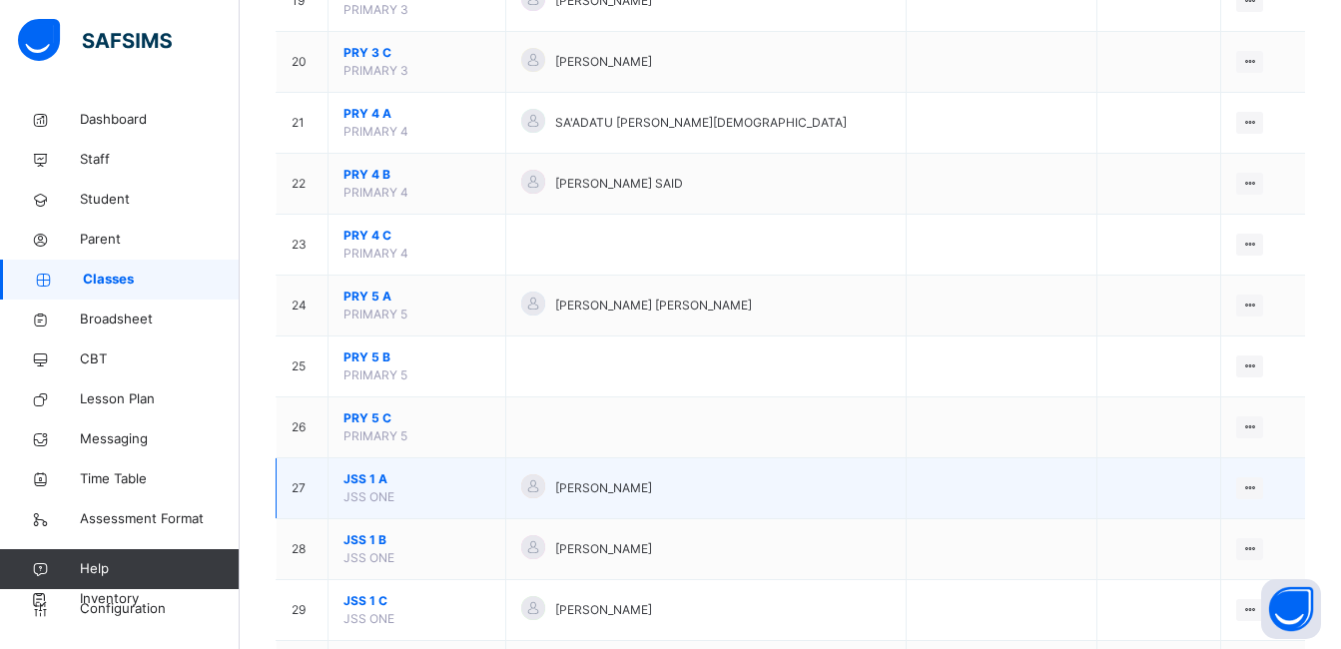
scroll to position [1598, 0]
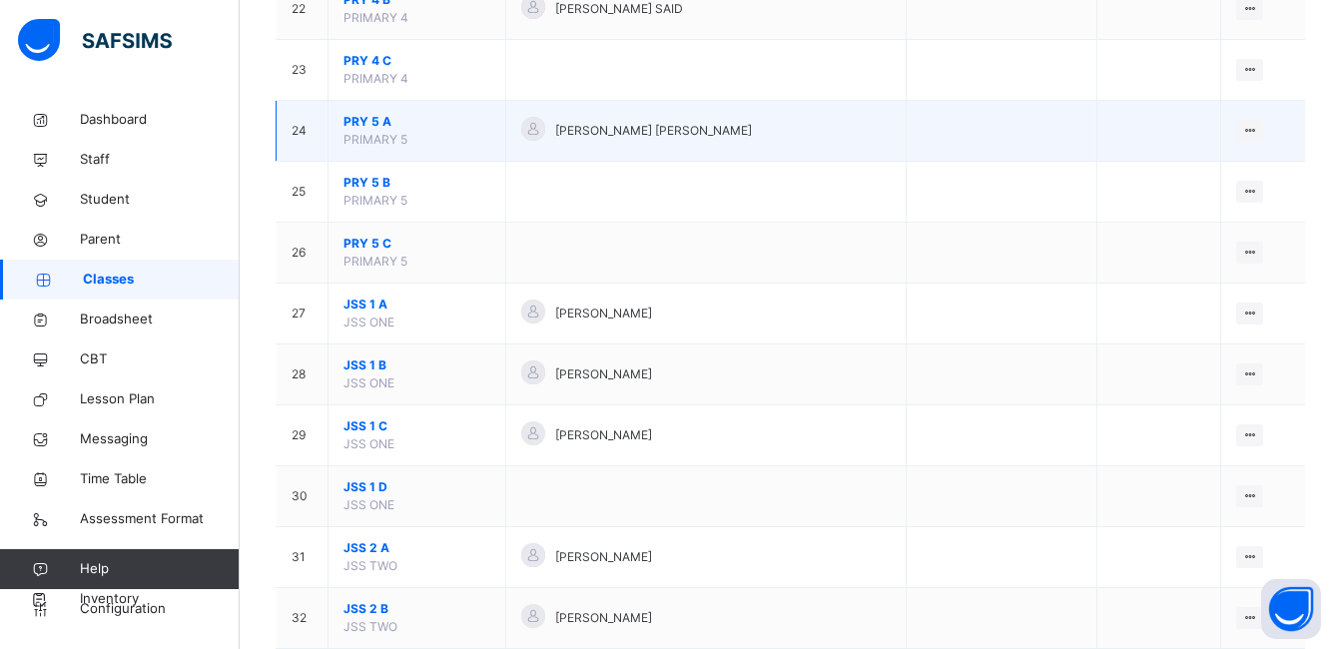
click at [363, 119] on span "PRY 5 A" at bounding box center [417, 122] width 147 height 18
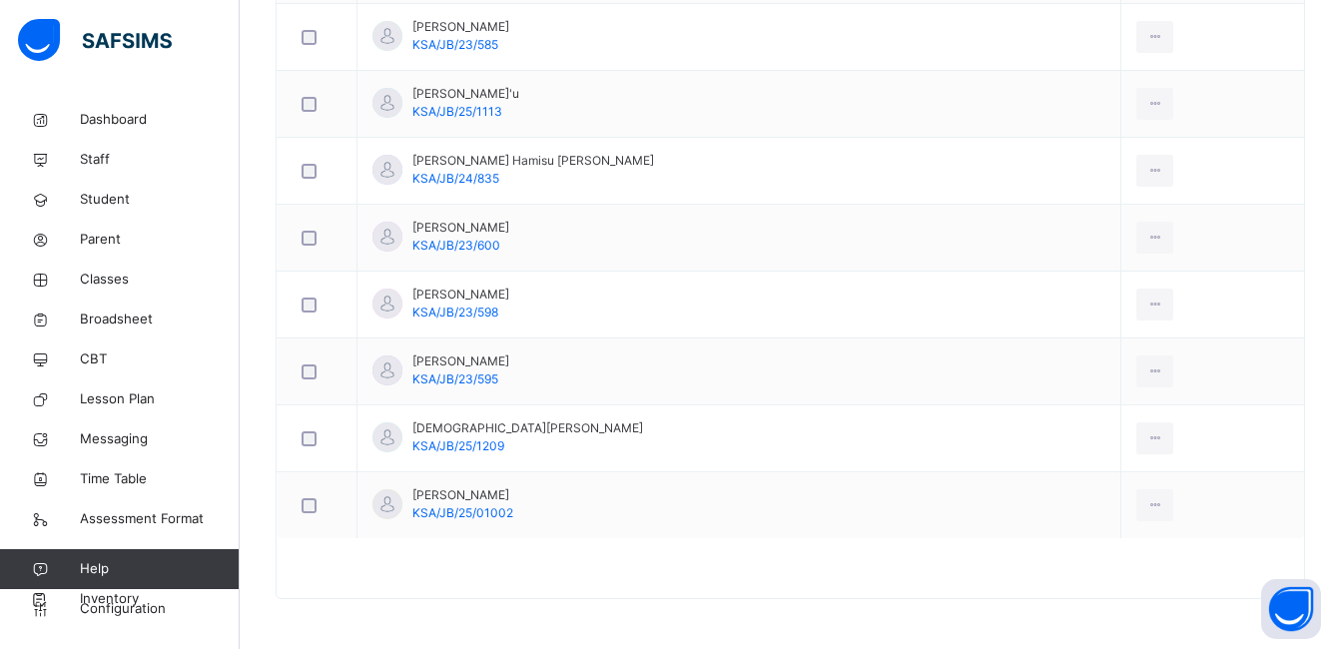
scroll to position [347, 0]
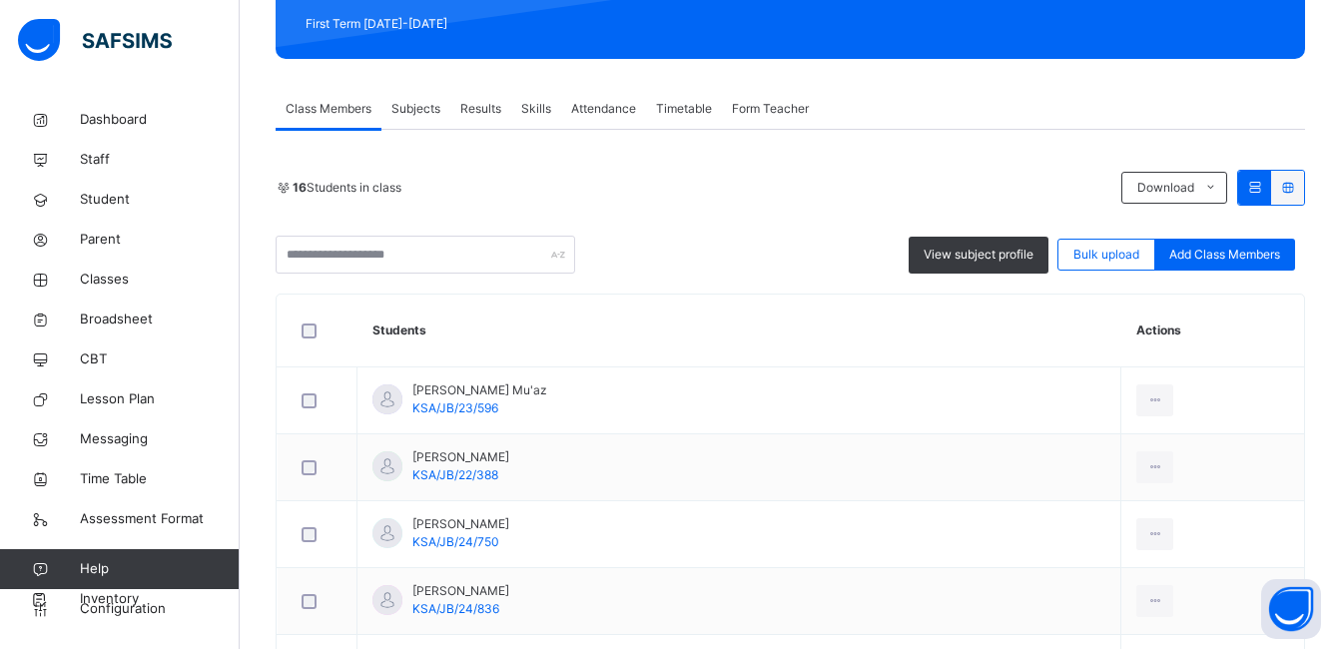
click at [419, 112] on span "Subjects" at bounding box center [416, 109] width 49 height 18
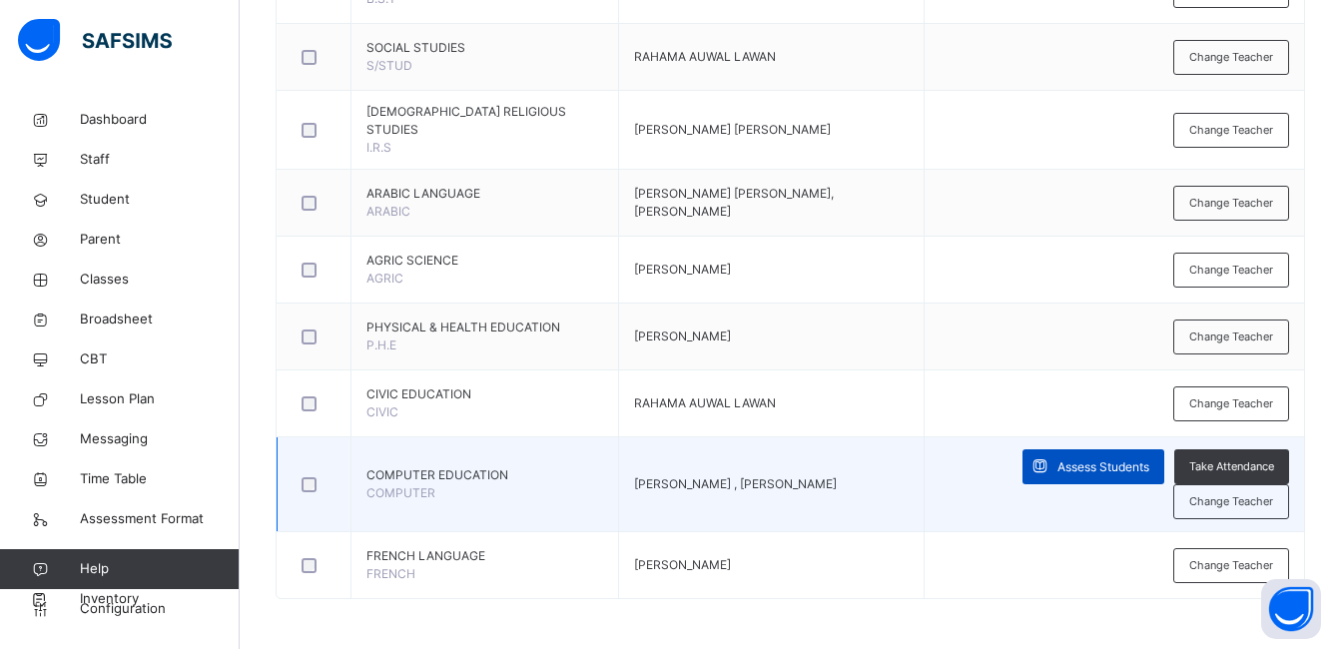
scroll to position [955, 0]
click at [1094, 466] on span "Assess Students" at bounding box center [1104, 467] width 92 height 18
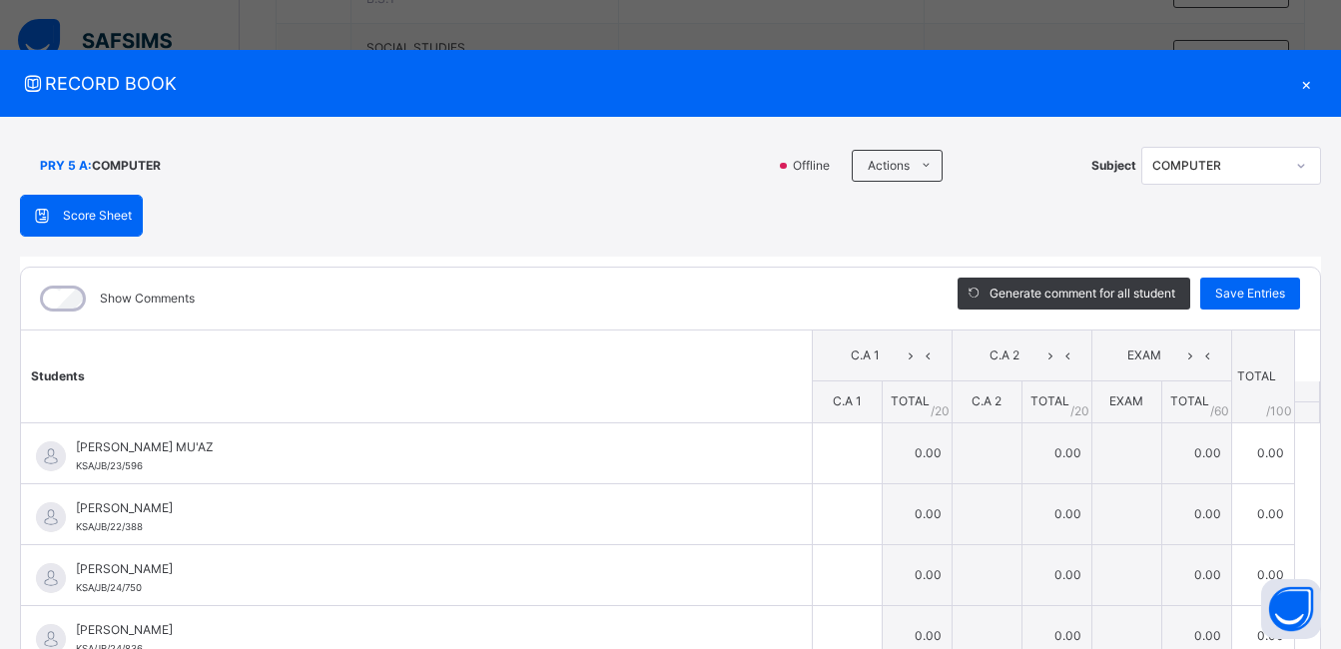
scroll to position [955, 0]
drag, startPoint x: 670, startPoint y: 93, endPoint x: 1355, endPoint y: 107, distance: 685.3
click at [670, 93] on span "RECORD BOOK" at bounding box center [655, 83] width 1271 height 27
click at [1298, 83] on div "×" at bounding box center [1306, 83] width 30 height 27
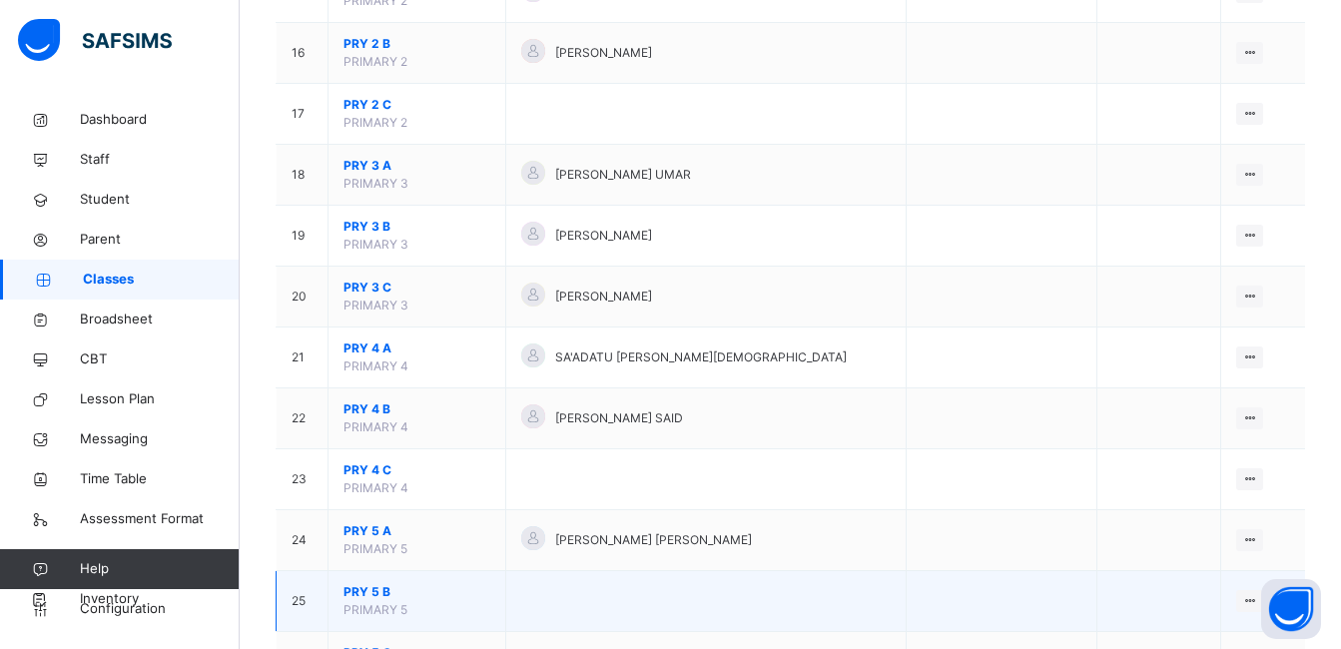
scroll to position [1498, 0]
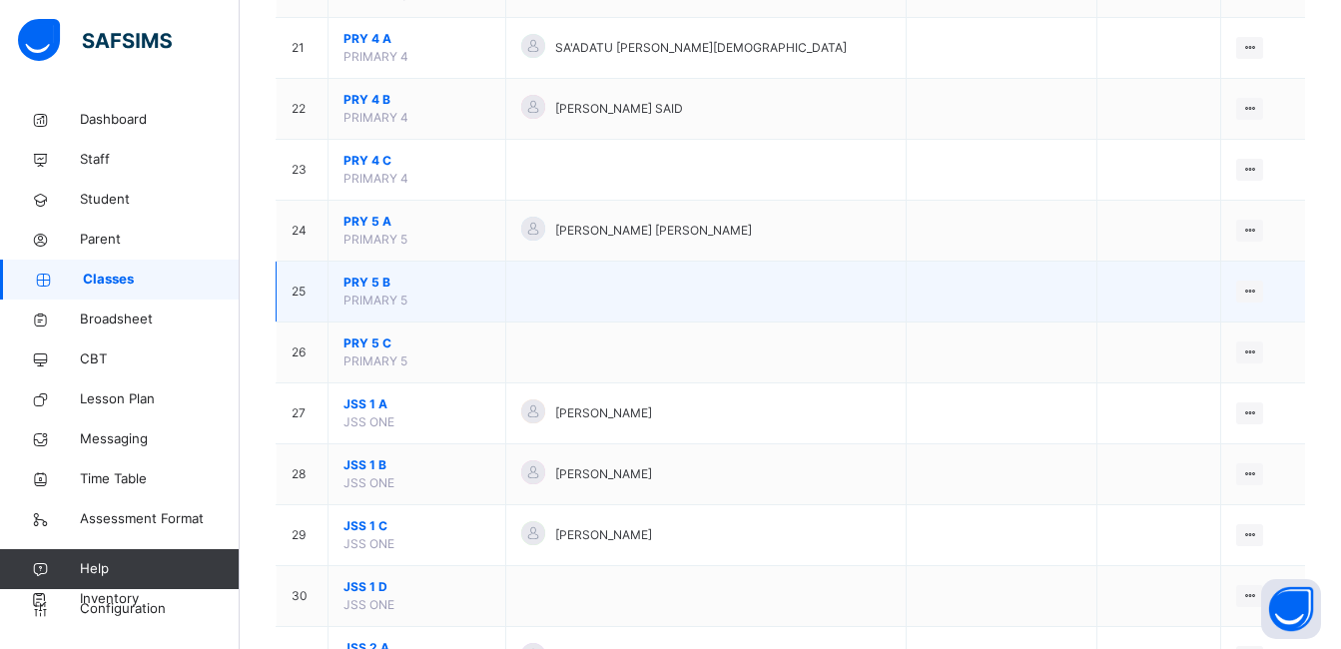
click at [378, 279] on span "PRY 5 B" at bounding box center [417, 283] width 147 height 18
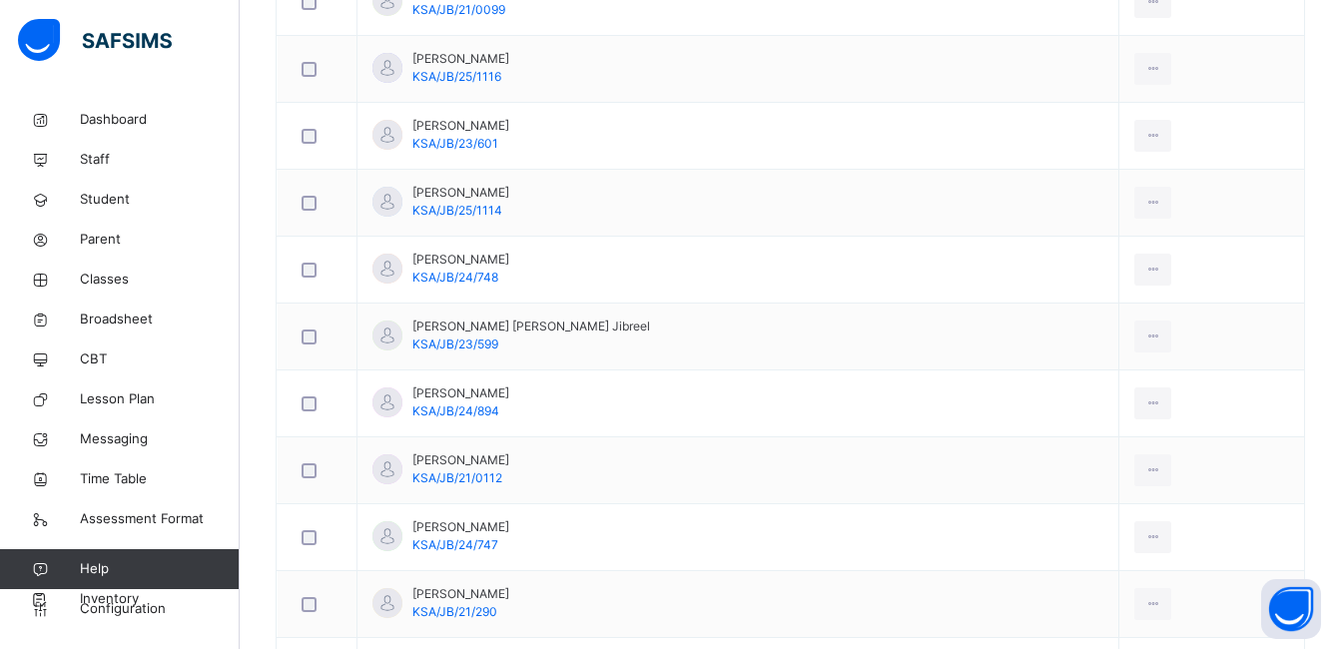
scroll to position [280, 0]
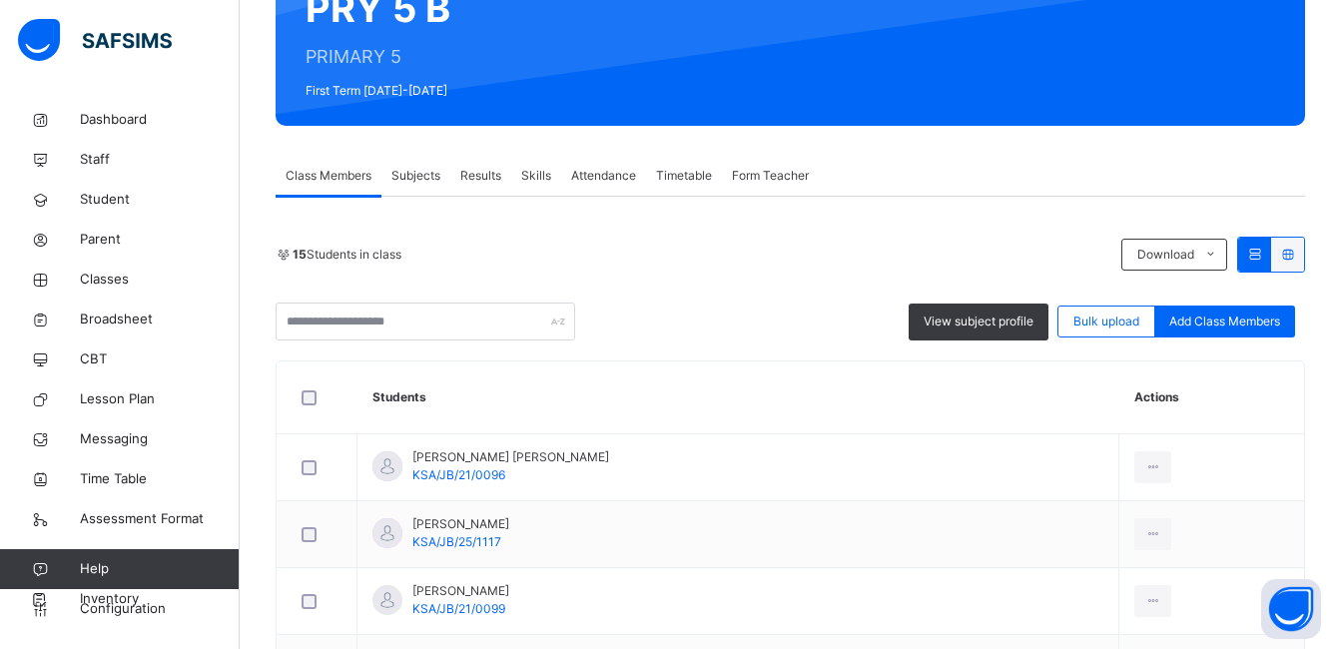
click at [429, 177] on span "Subjects" at bounding box center [416, 176] width 49 height 18
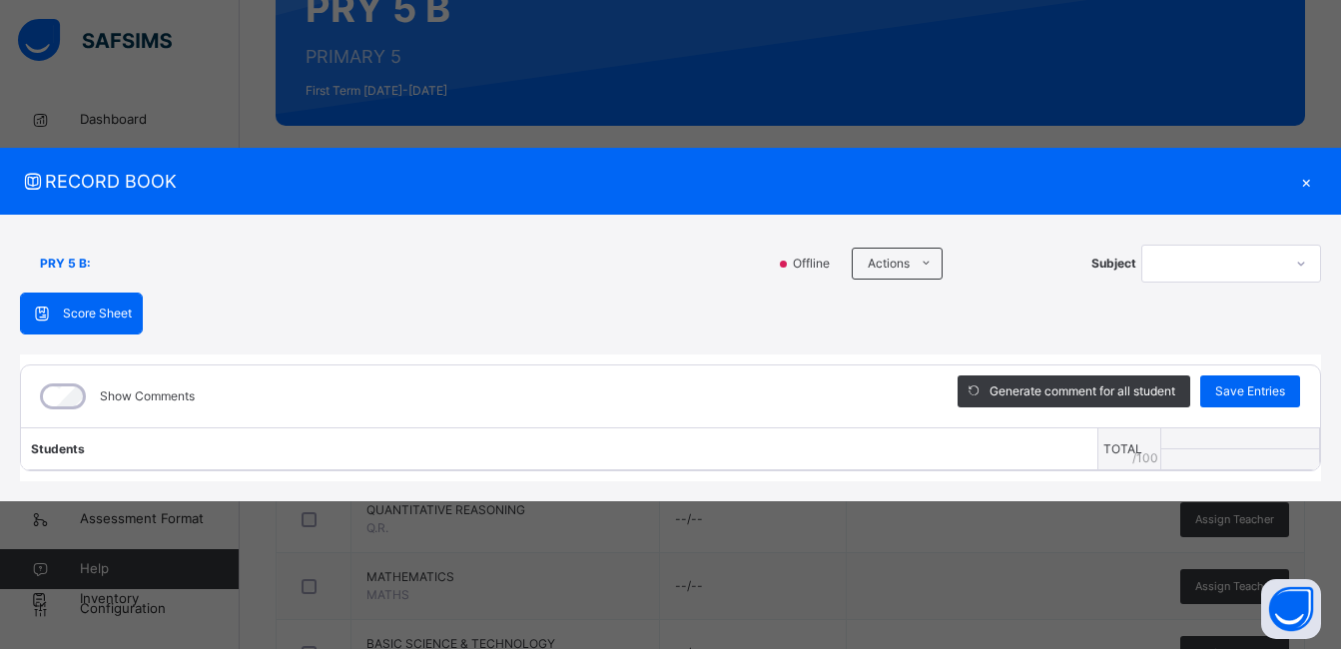
scroll to position [903, 0]
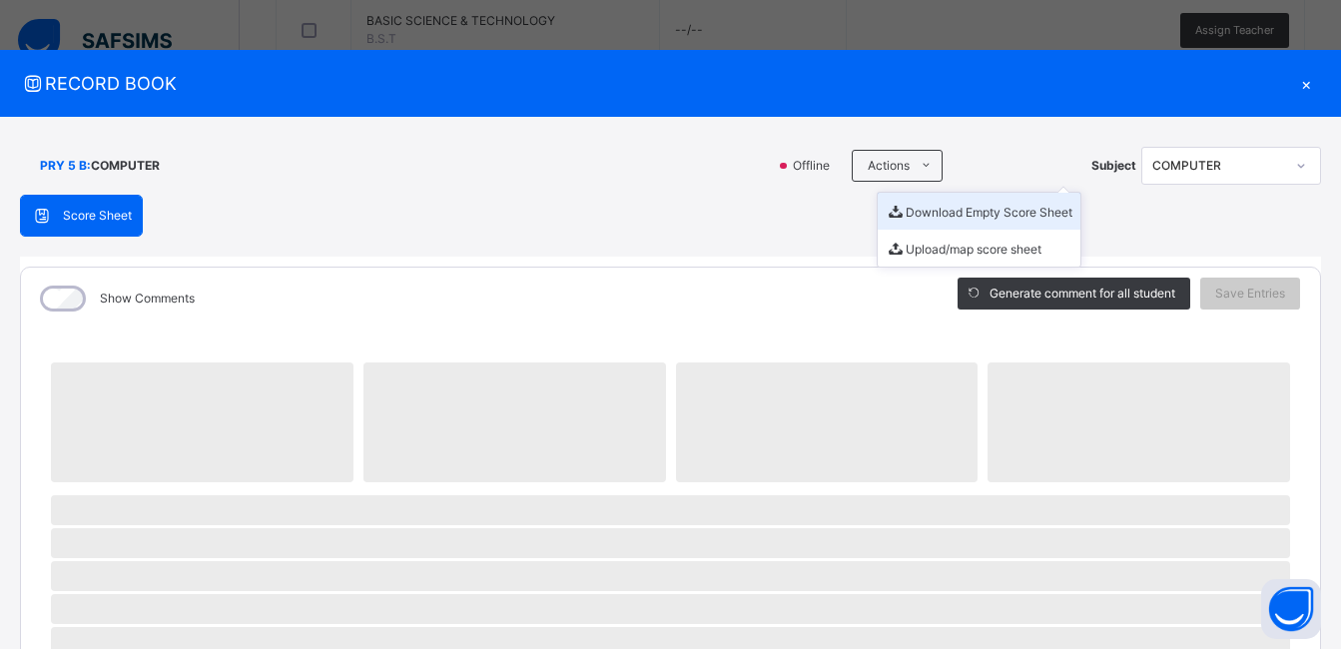
click at [940, 212] on li "Download Empty Score Sheet" at bounding box center [979, 211] width 203 height 37
drag, startPoint x: 735, startPoint y: 47, endPoint x: 1296, endPoint y: 74, distance: 562.0
click at [735, 46] on div "RECORD BOOK × PRY 5 B : COMPUTER Online Actions Download Empty Score Sheet Uplo…" at bounding box center [670, 324] width 1341 height 649
click at [1296, 77] on div "×" at bounding box center [1306, 83] width 30 height 27
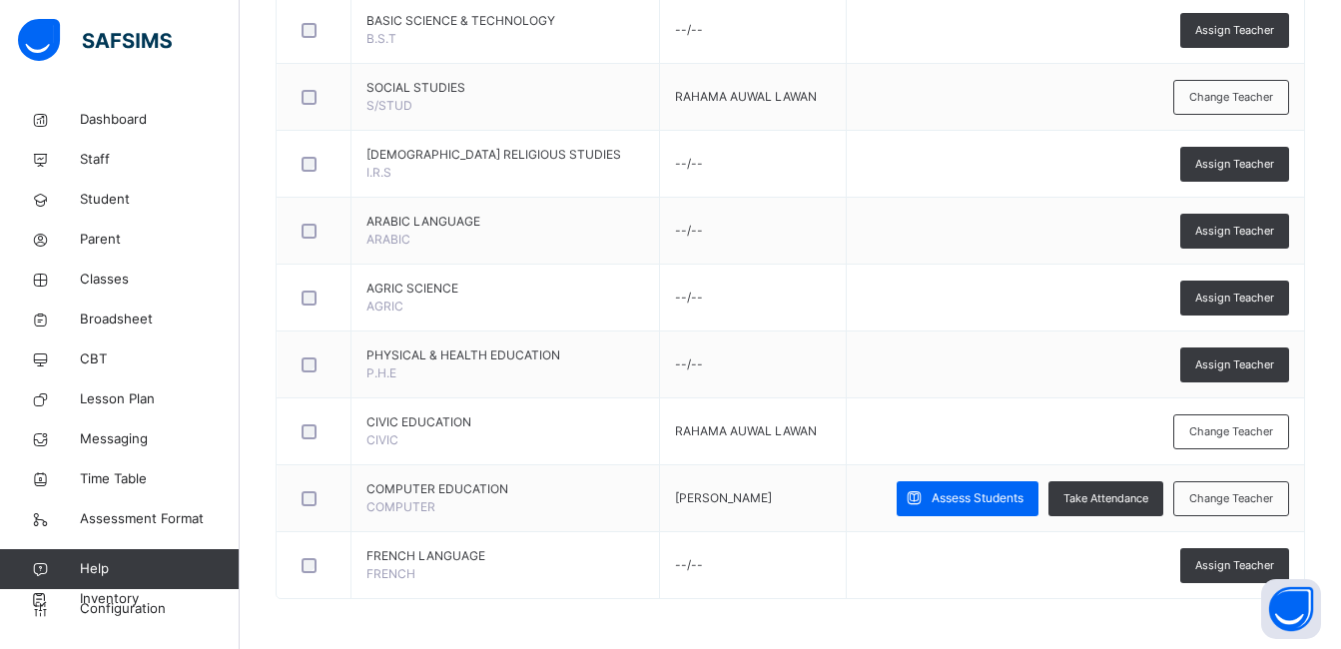
click at [977, 498] on span "Assess Students" at bounding box center [978, 498] width 92 height 18
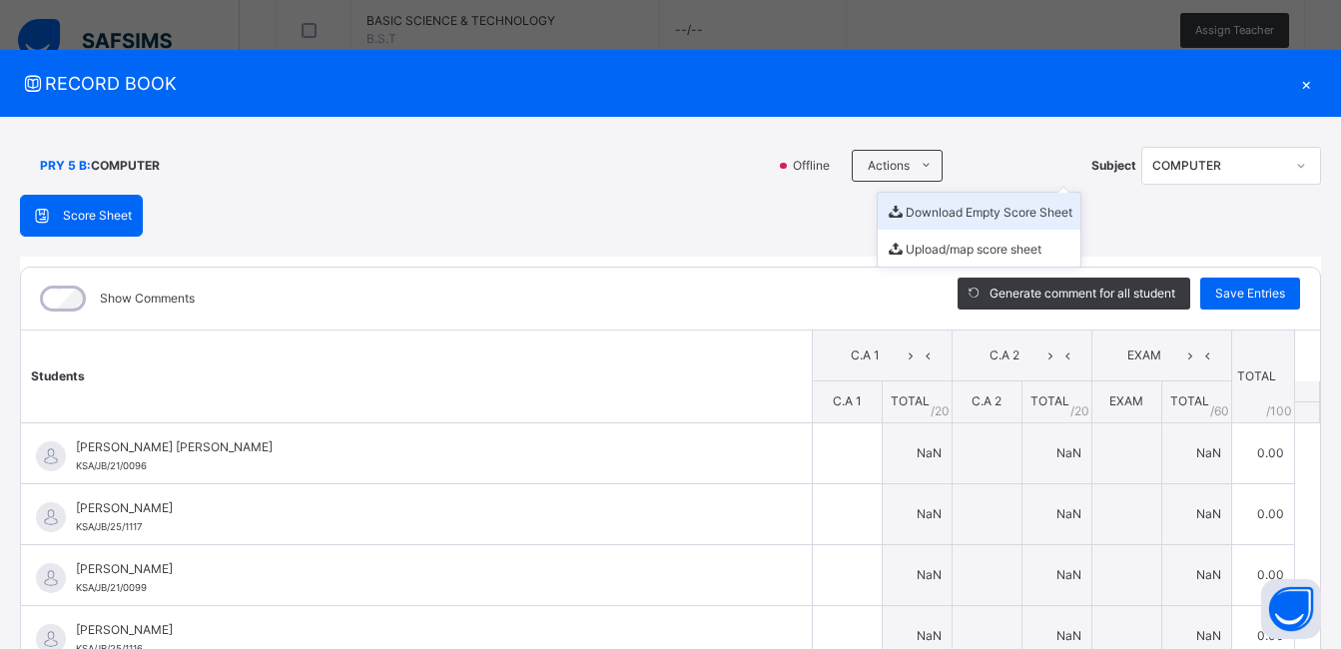
click at [911, 207] on li "Download Empty Score Sheet" at bounding box center [979, 211] width 203 height 37
click at [917, 209] on li "Download Empty Score Sheet" at bounding box center [979, 211] width 203 height 37
click at [808, 91] on span "RECORD BOOK" at bounding box center [655, 83] width 1271 height 27
click at [1292, 86] on div "×" at bounding box center [1306, 83] width 30 height 27
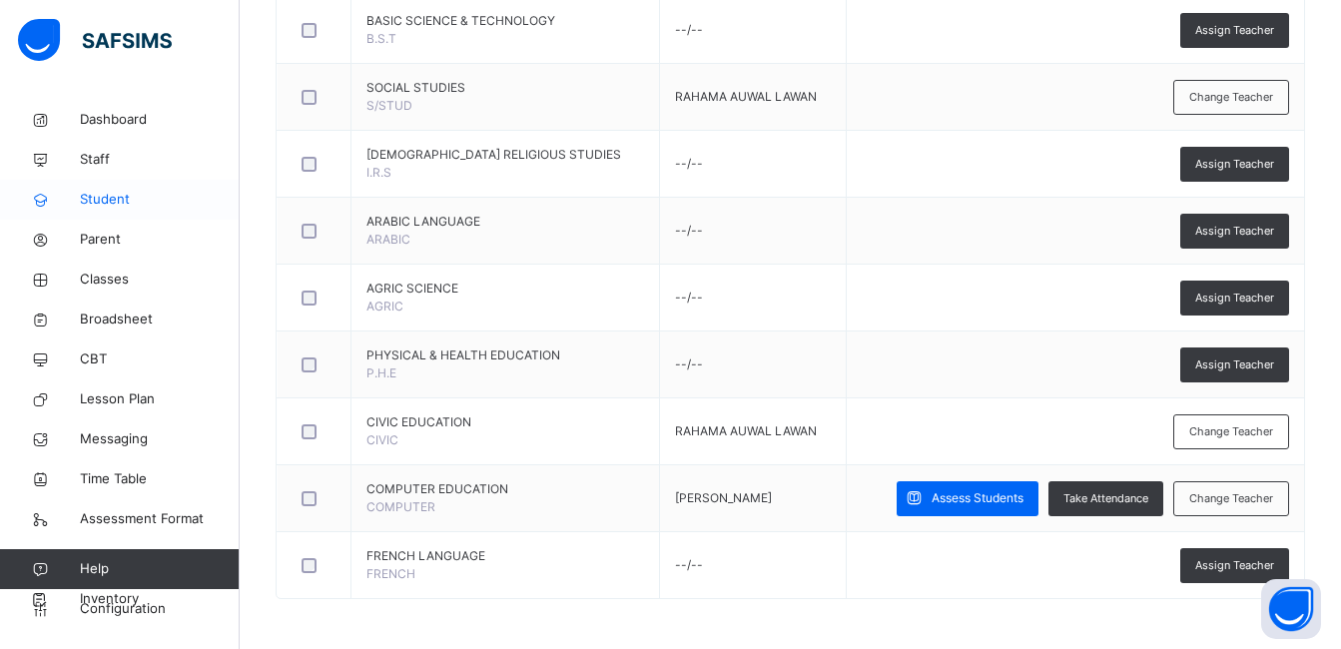
drag, startPoint x: 296, startPoint y: 196, endPoint x: 237, endPoint y: 182, distance: 60.6
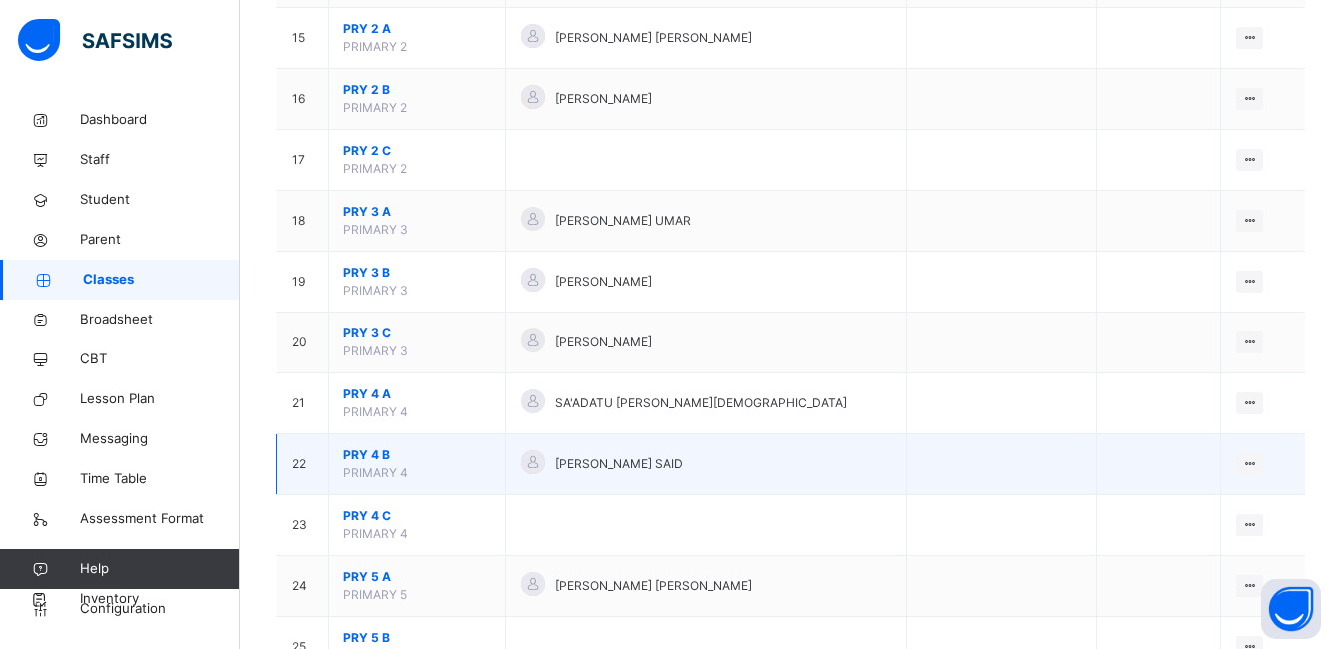
scroll to position [1398, 0]
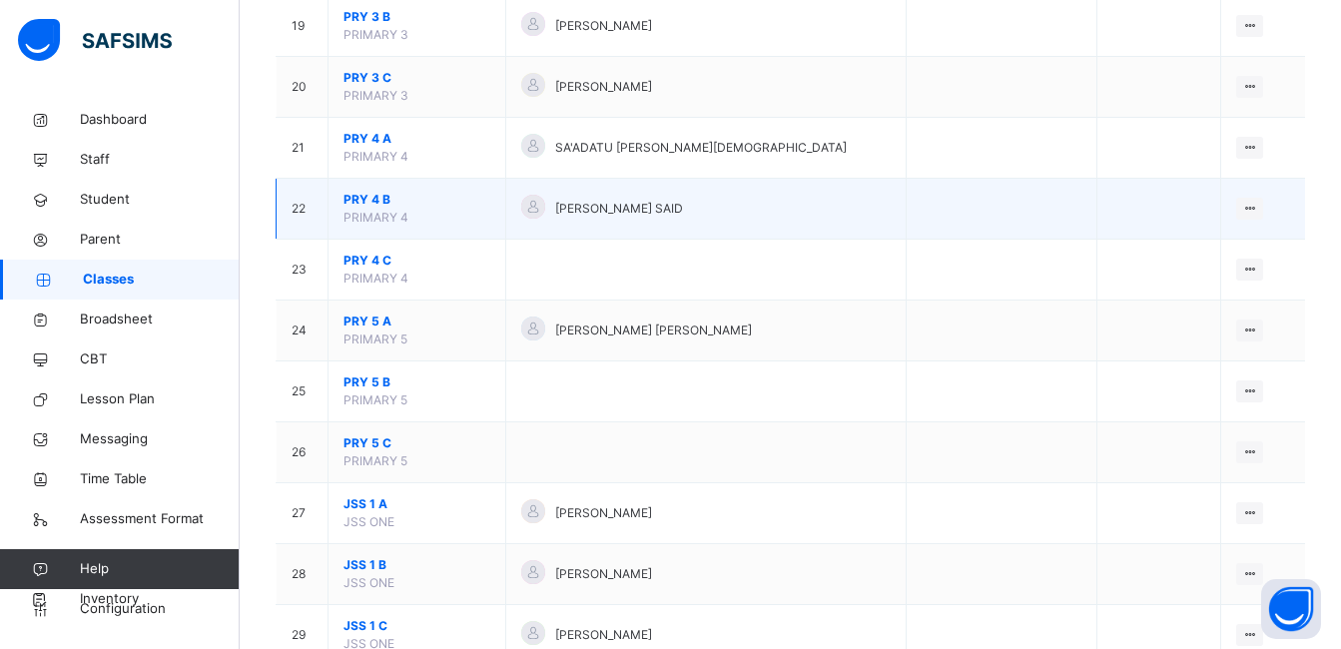
click at [361, 197] on span "PRY 4 B" at bounding box center [417, 200] width 147 height 18
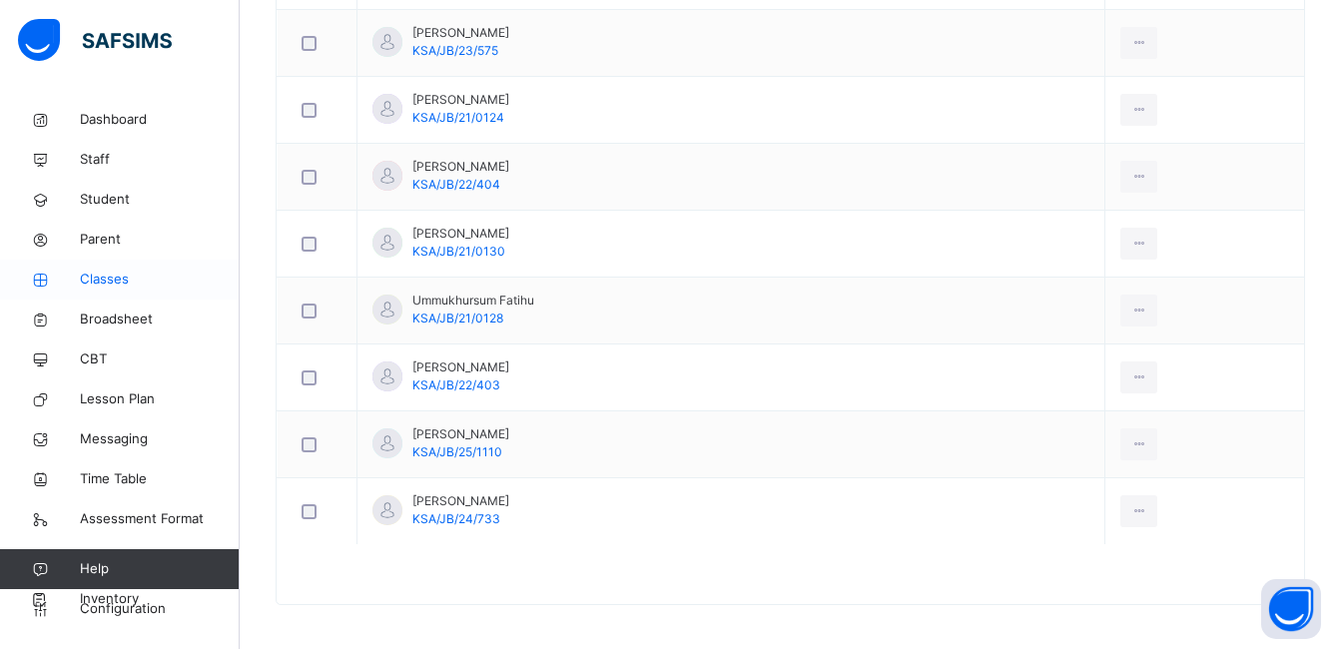
scroll to position [82, 0]
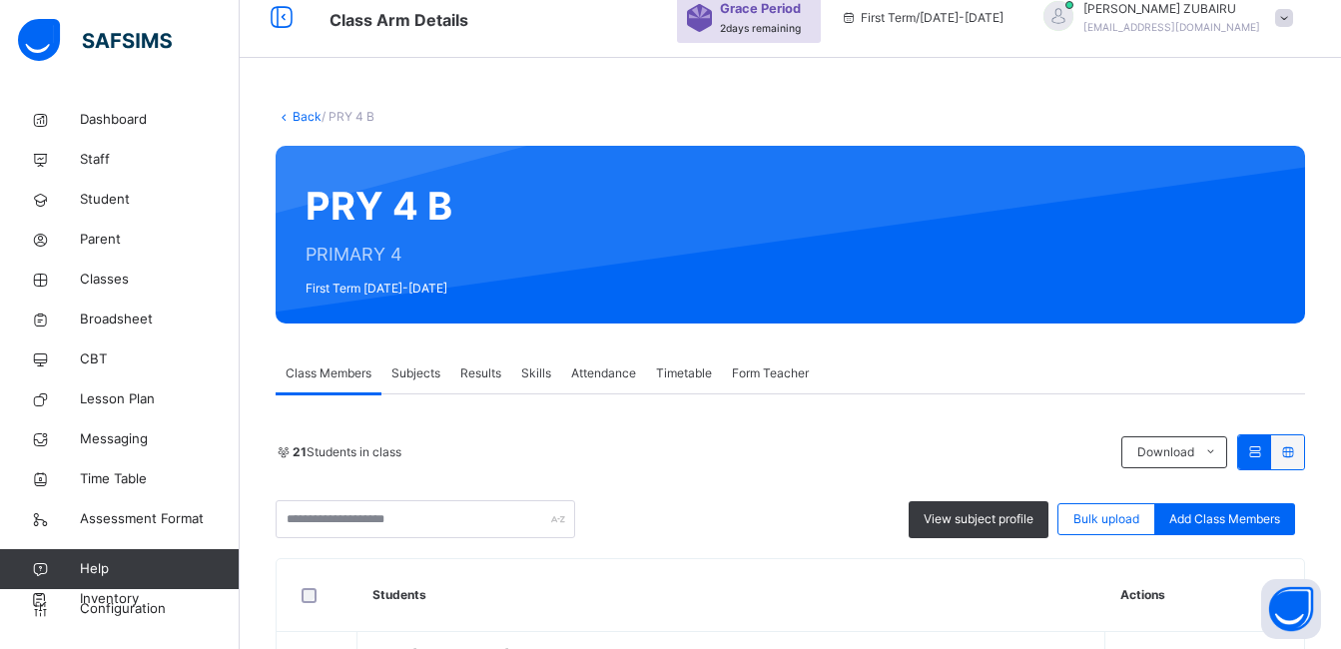
click at [294, 114] on link "Back" at bounding box center [307, 116] width 29 height 15
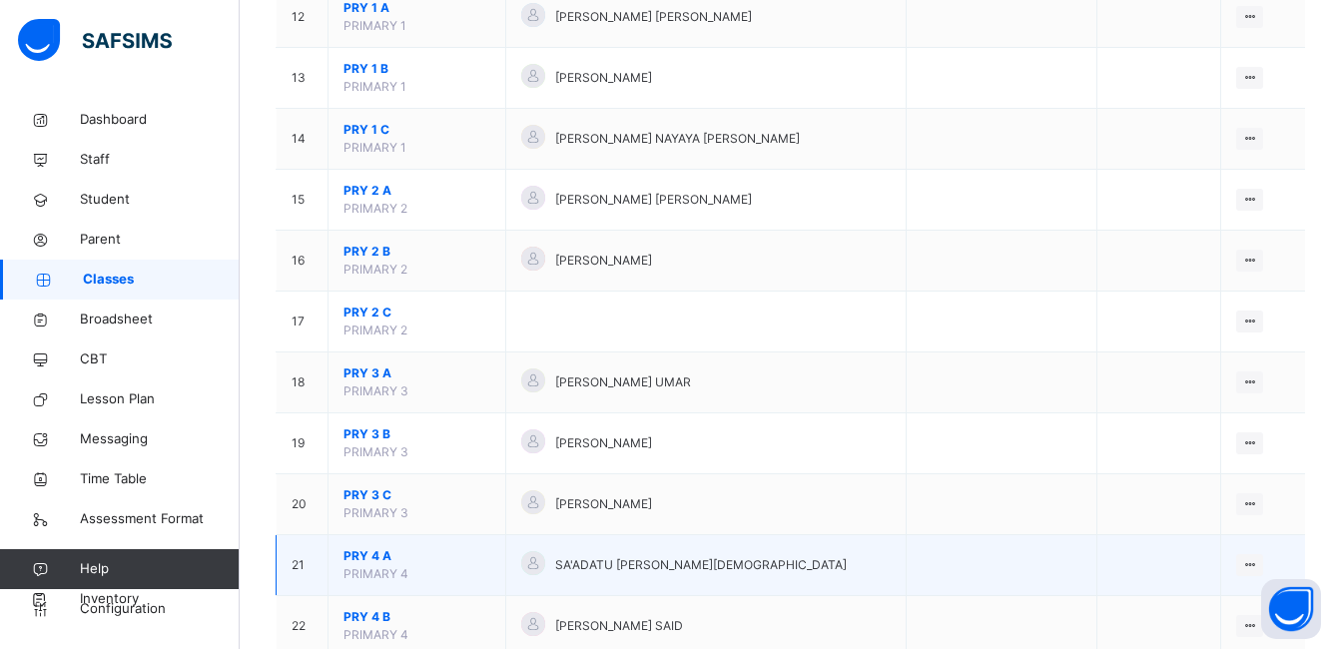
scroll to position [1280, 0]
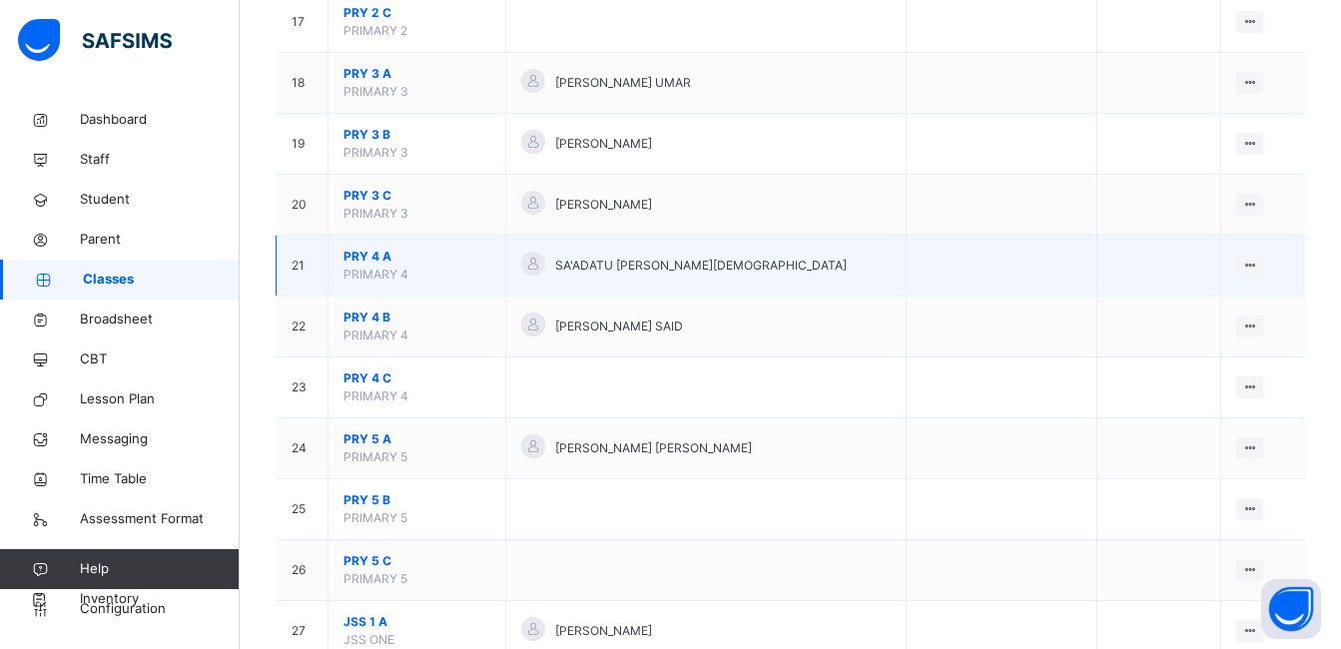
click at [361, 256] on span "PRY 4 A" at bounding box center [417, 257] width 147 height 18
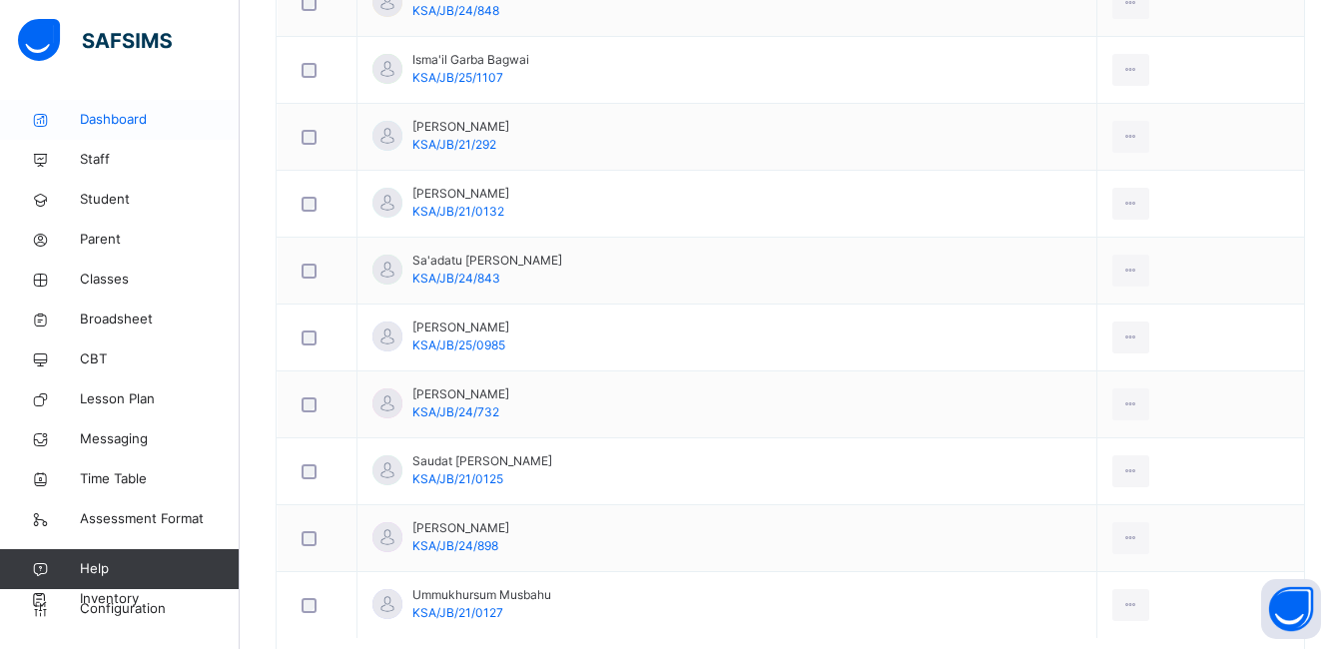
scroll to position [48, 0]
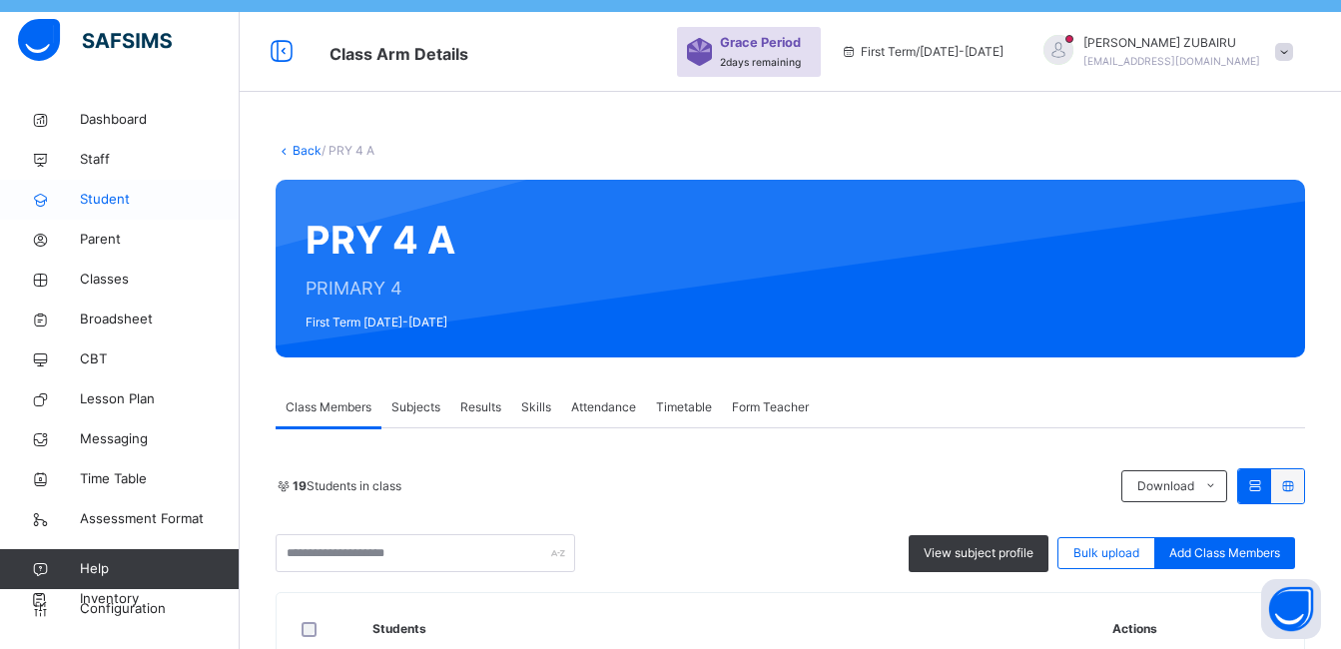
click at [101, 197] on span "Student" at bounding box center [160, 200] width 160 height 20
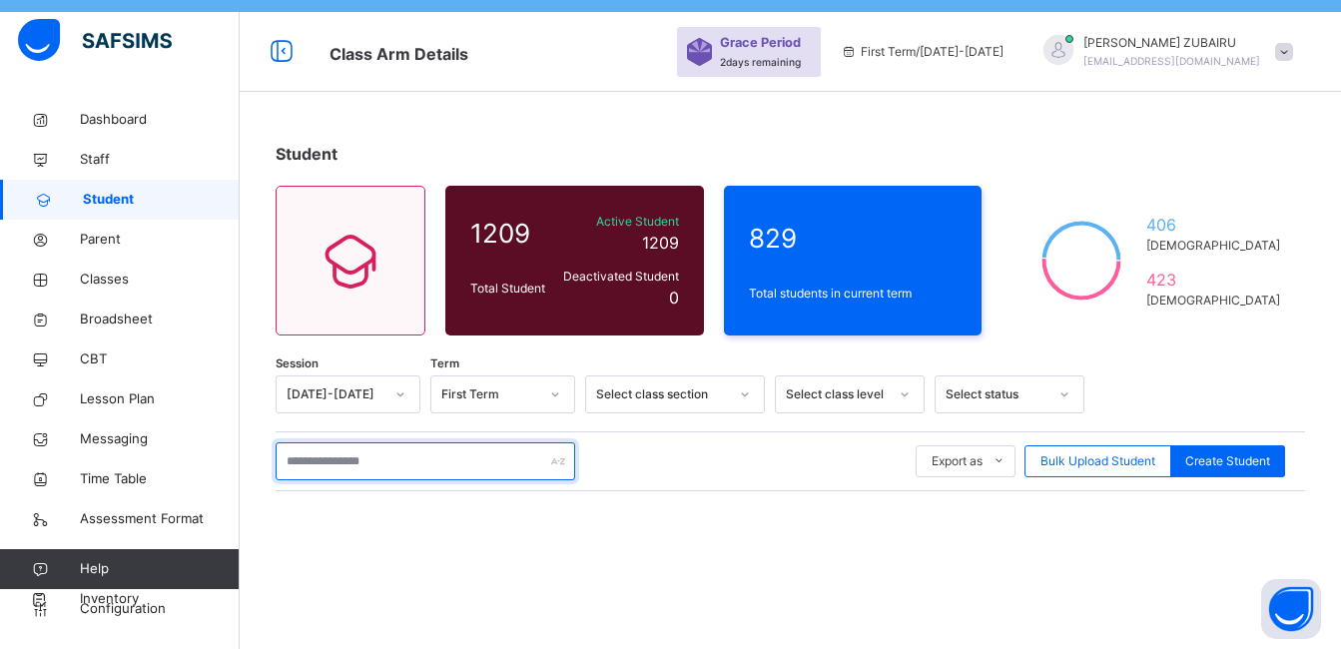
click at [388, 463] on input "text" at bounding box center [426, 461] width 300 height 38
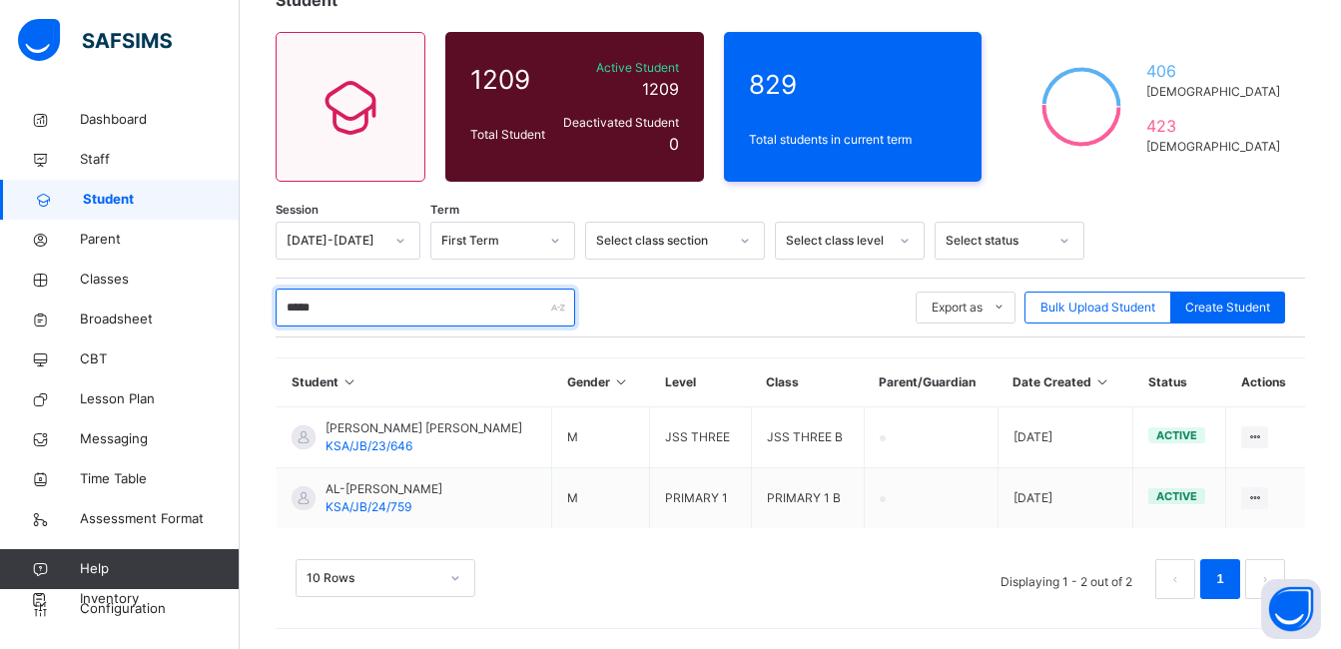
scroll to position [202, 0]
type input "*"
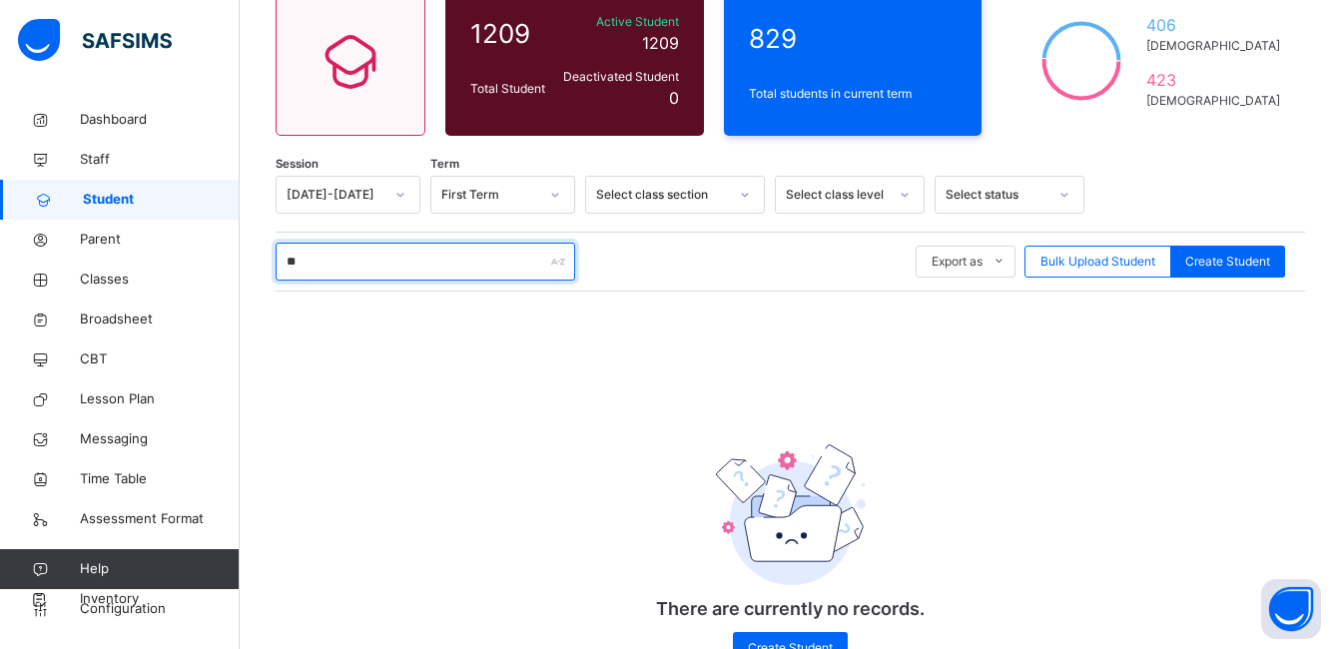
type input "*"
click at [453, 260] on input "text" at bounding box center [426, 262] width 300 height 38
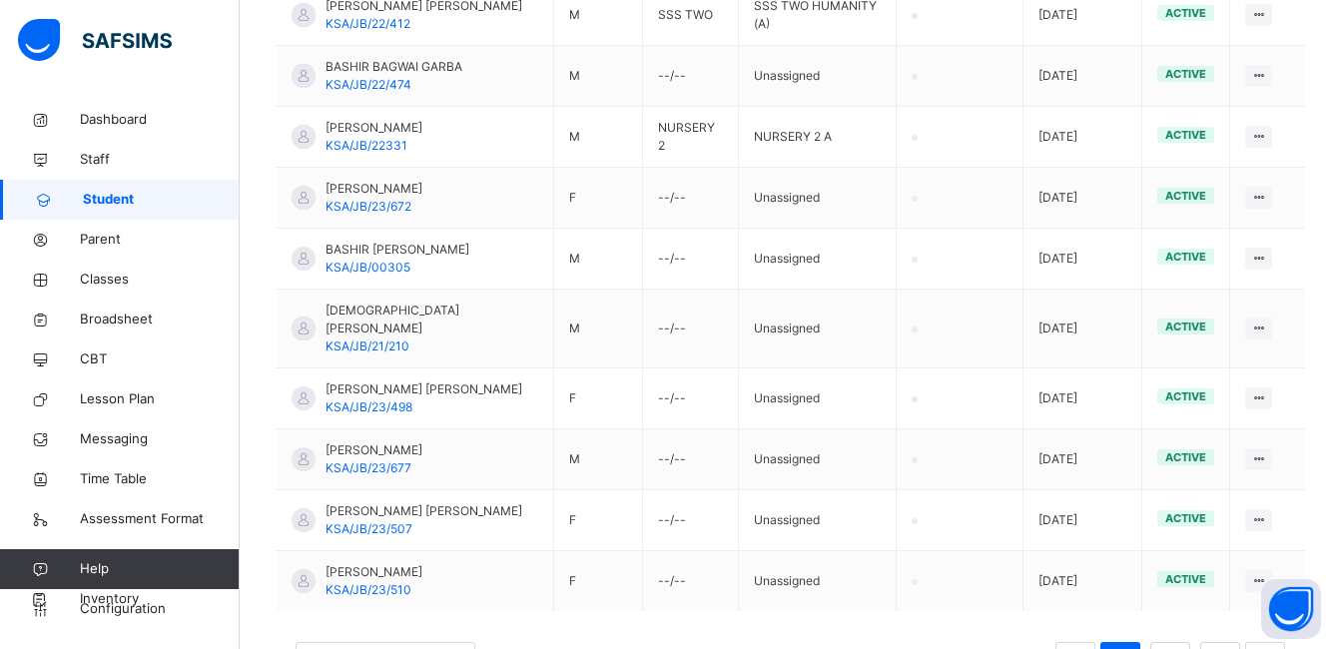
scroll to position [689, 0]
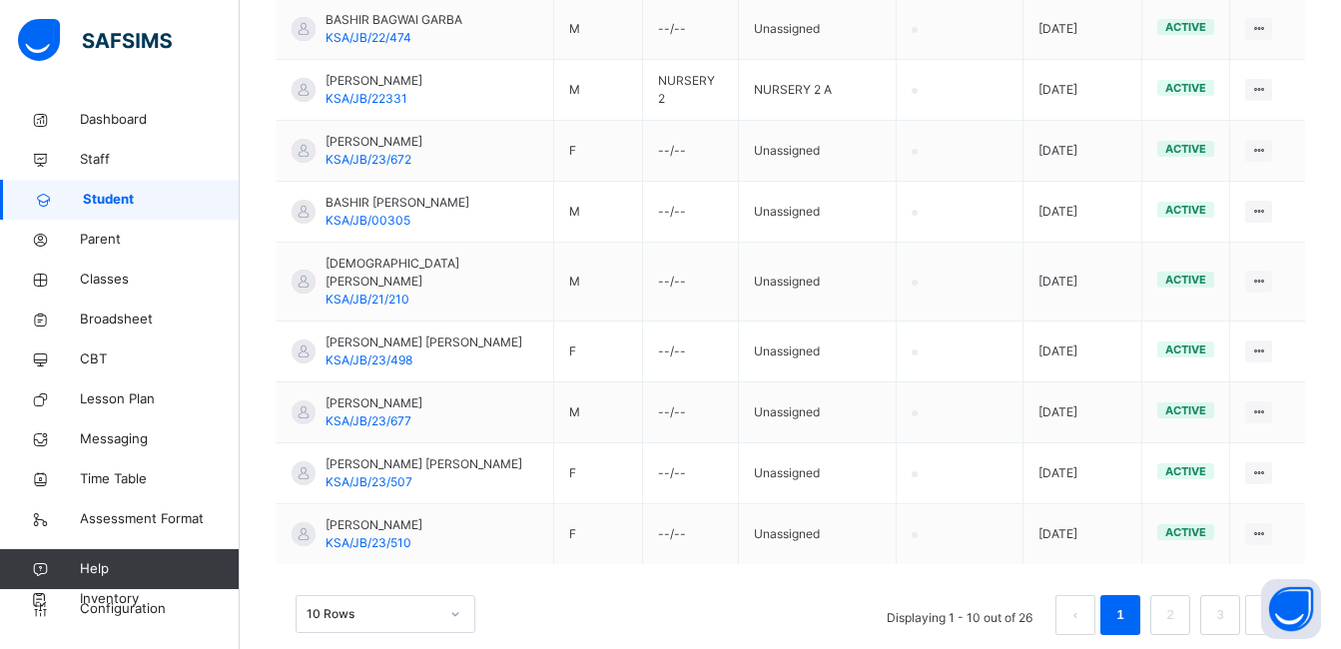
type input "******"
click at [461, 595] on div "10 Rows" at bounding box center [386, 614] width 180 height 38
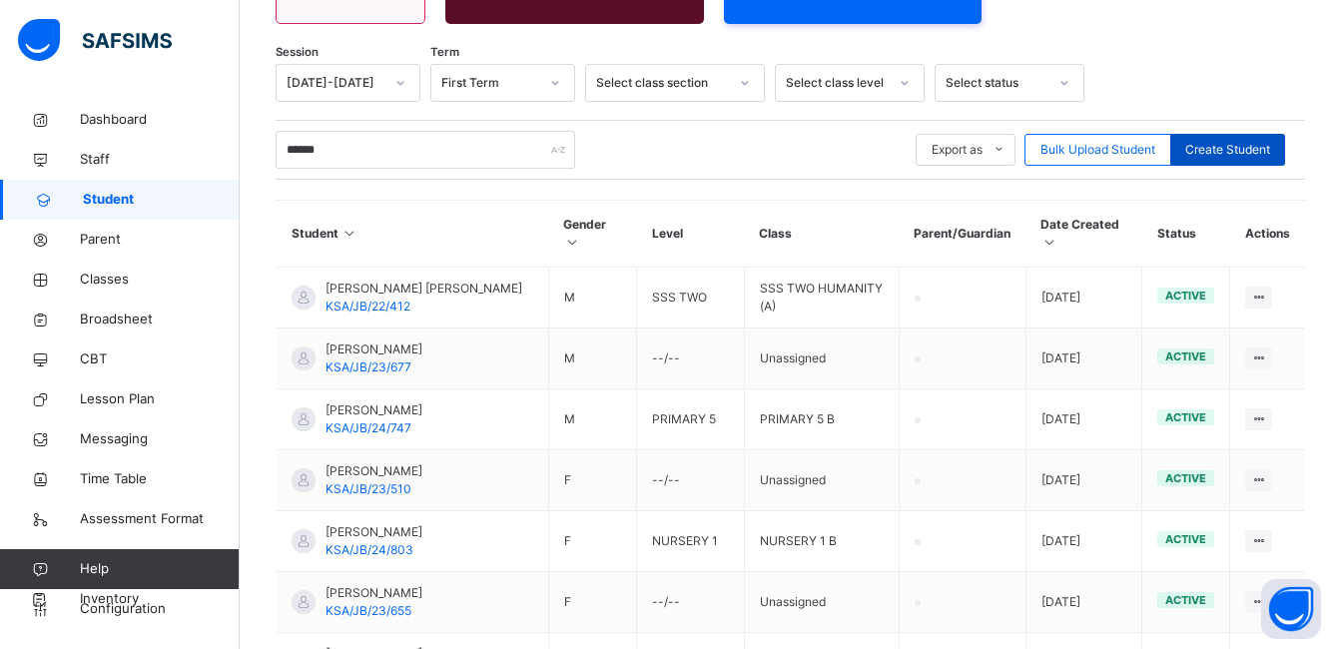
scroll to position [166, 0]
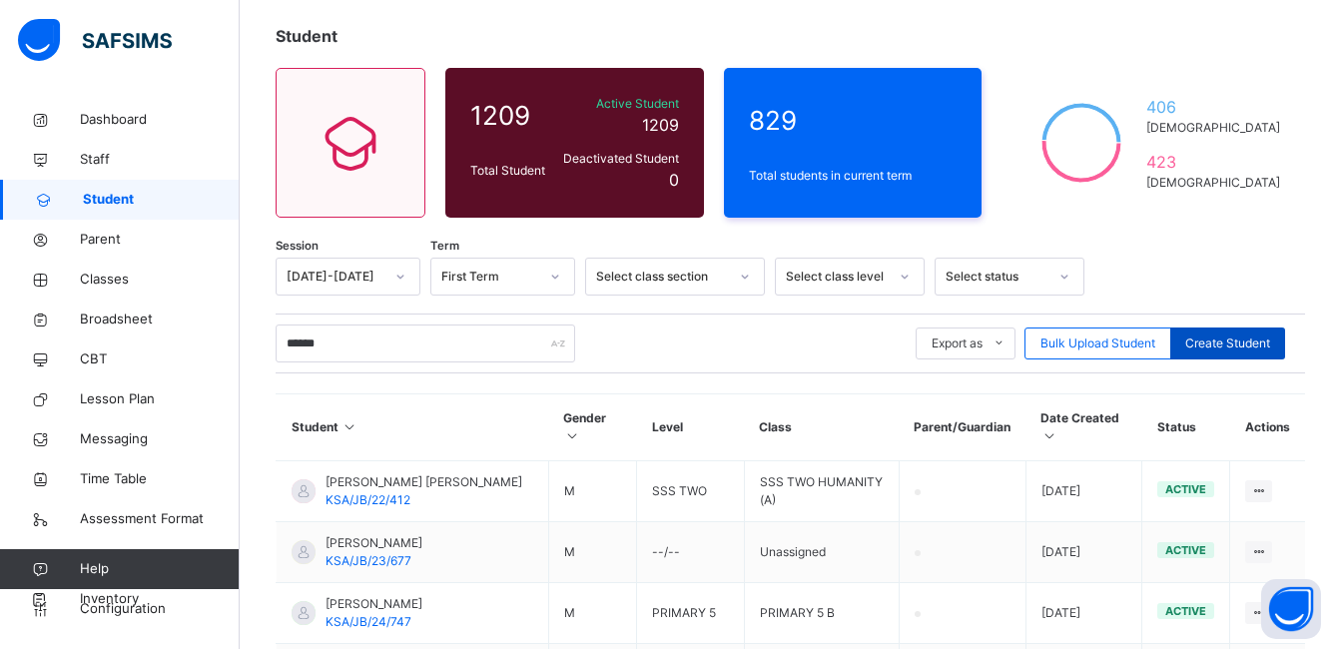
click at [1252, 344] on span "Create Student" at bounding box center [1228, 344] width 85 height 18
select select "**"
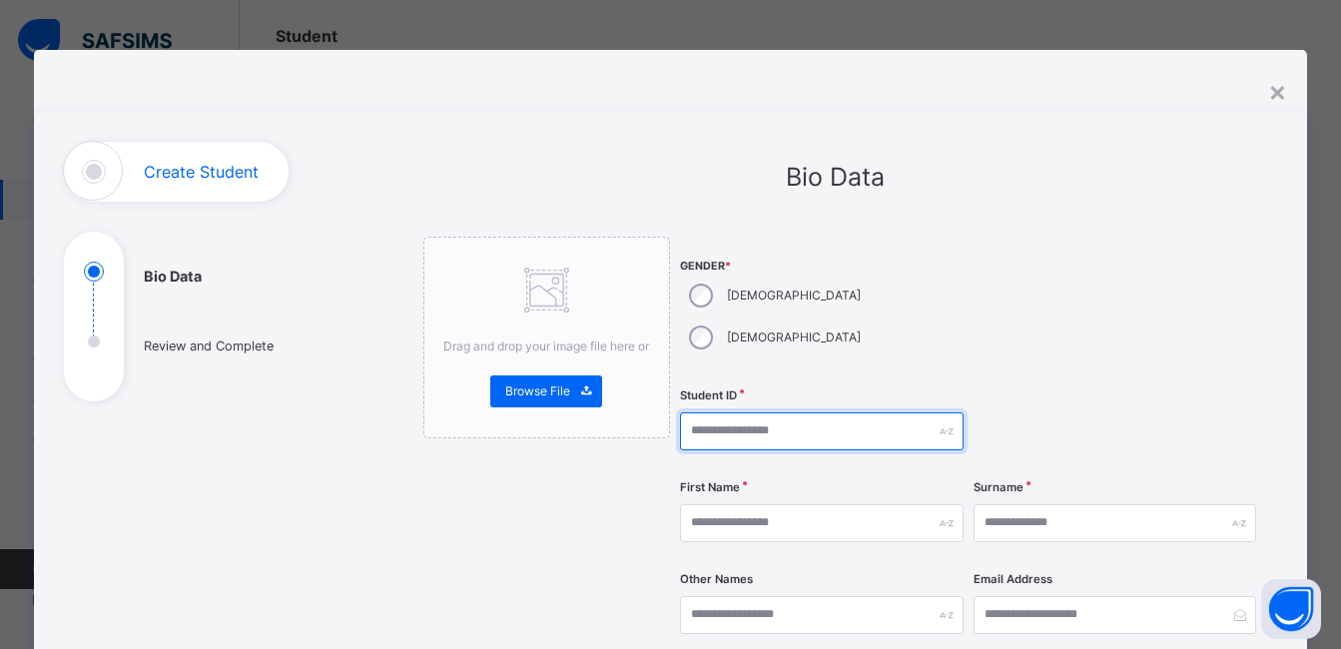
click at [762, 413] on input "text" at bounding box center [821, 432] width 283 height 38
type input "**********"
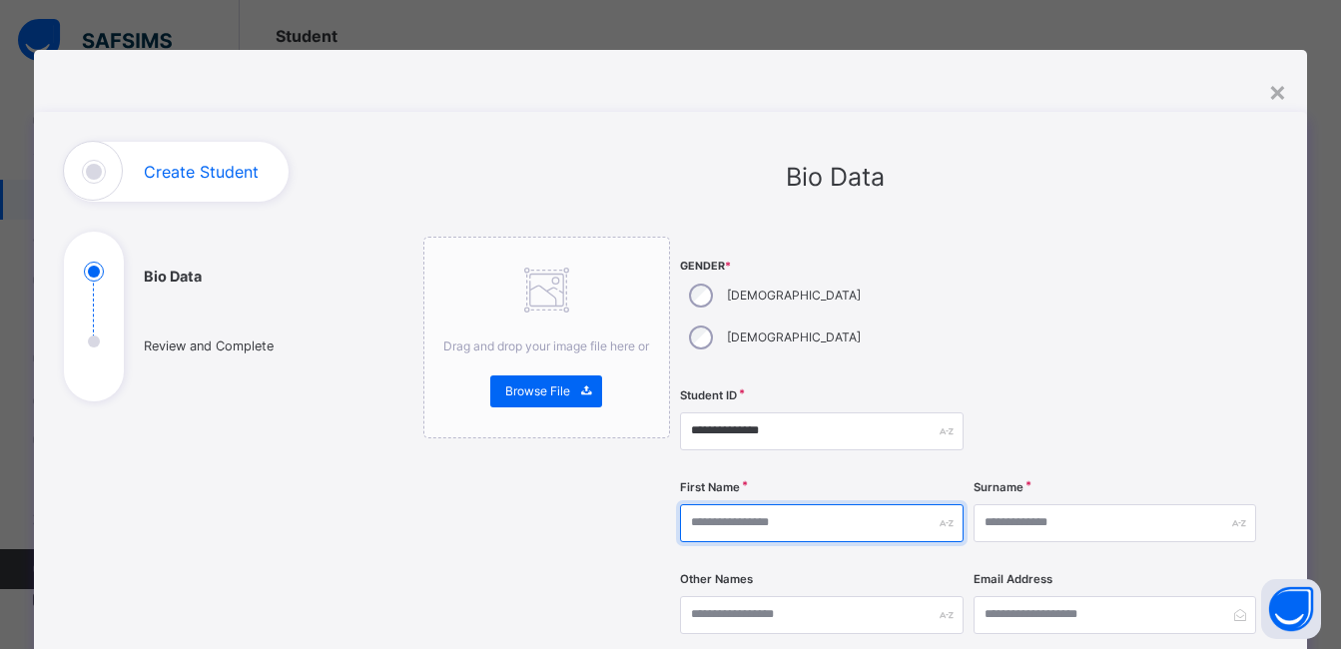
click at [754, 504] on input "text" at bounding box center [821, 523] width 283 height 38
type input "********"
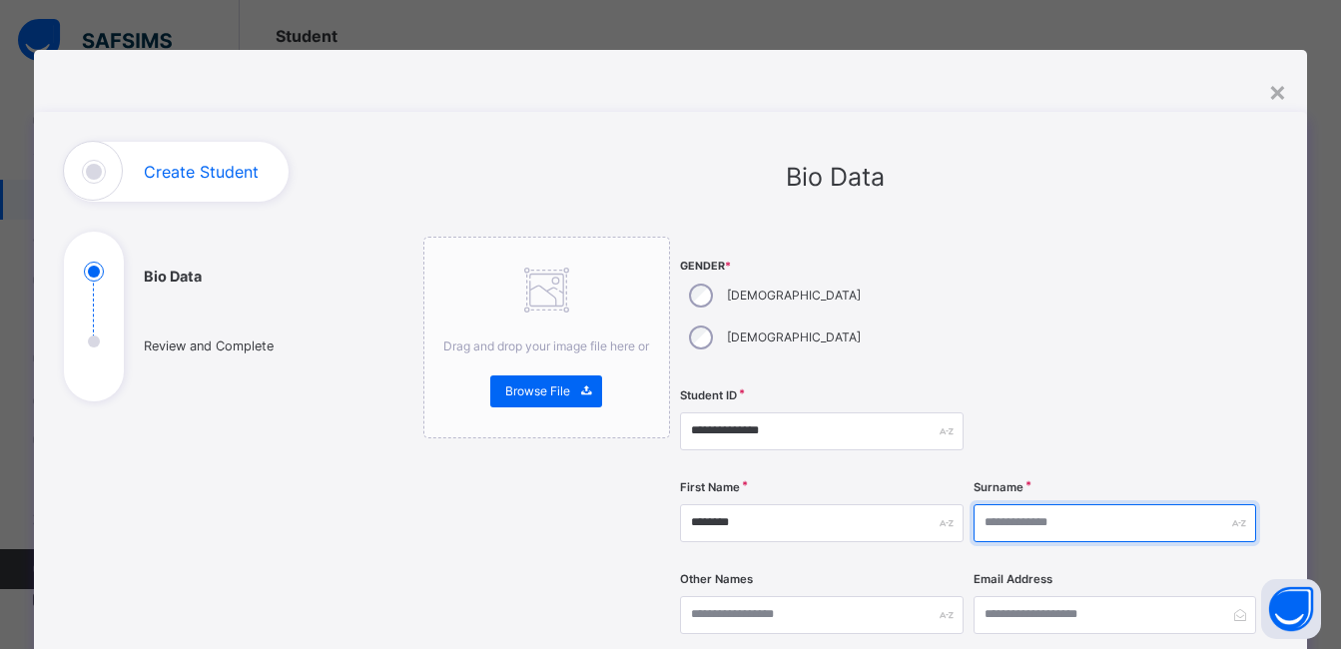
click at [996, 504] on input "text" at bounding box center [1115, 523] width 283 height 38
type input "******"
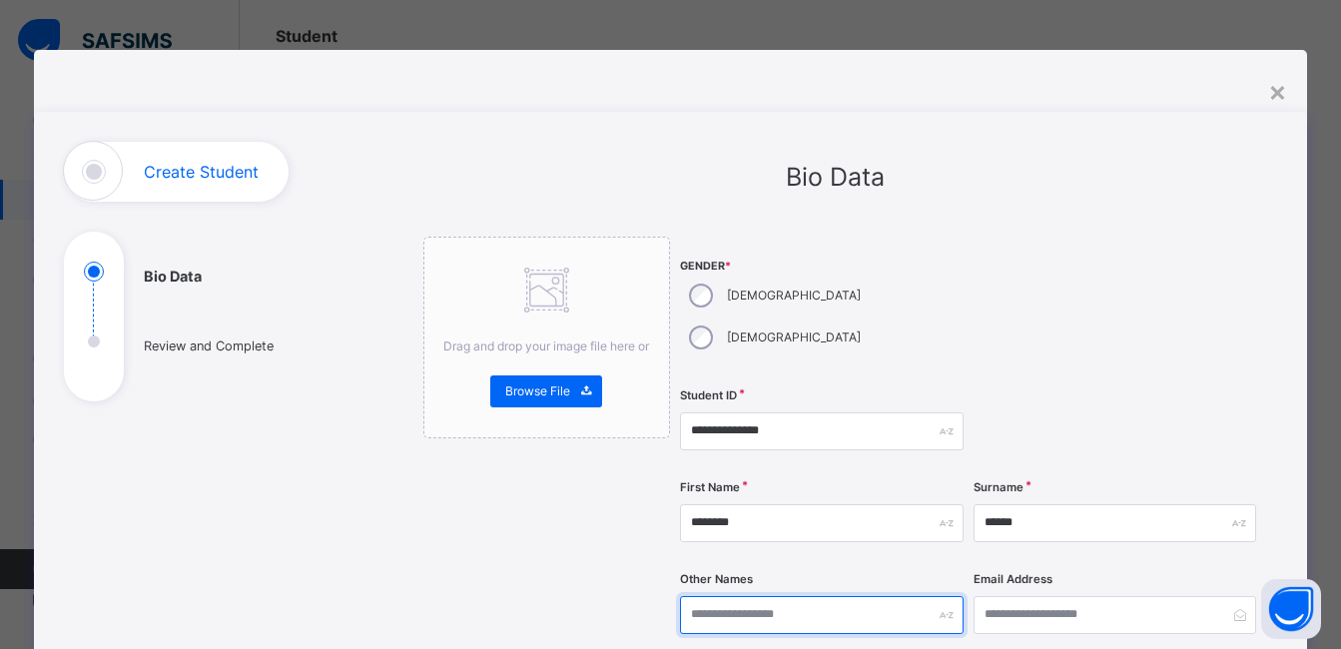
click at [857, 596] on input "text" at bounding box center [821, 615] width 283 height 38
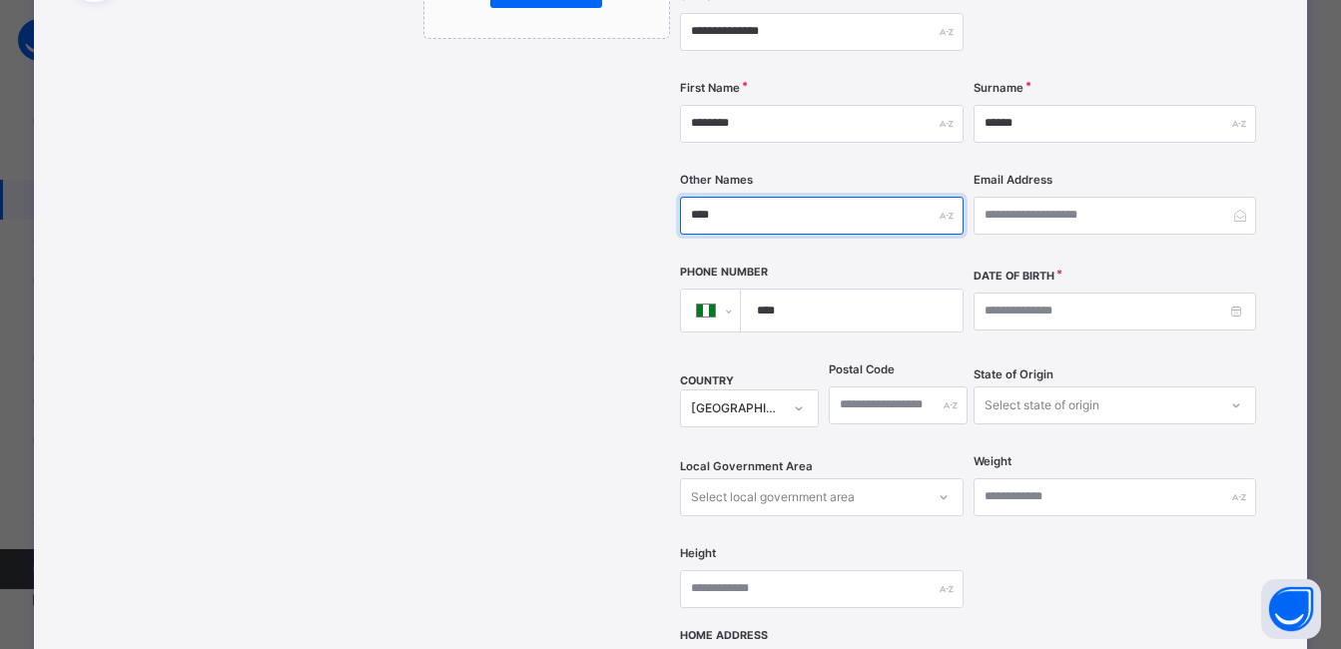
type input "****"
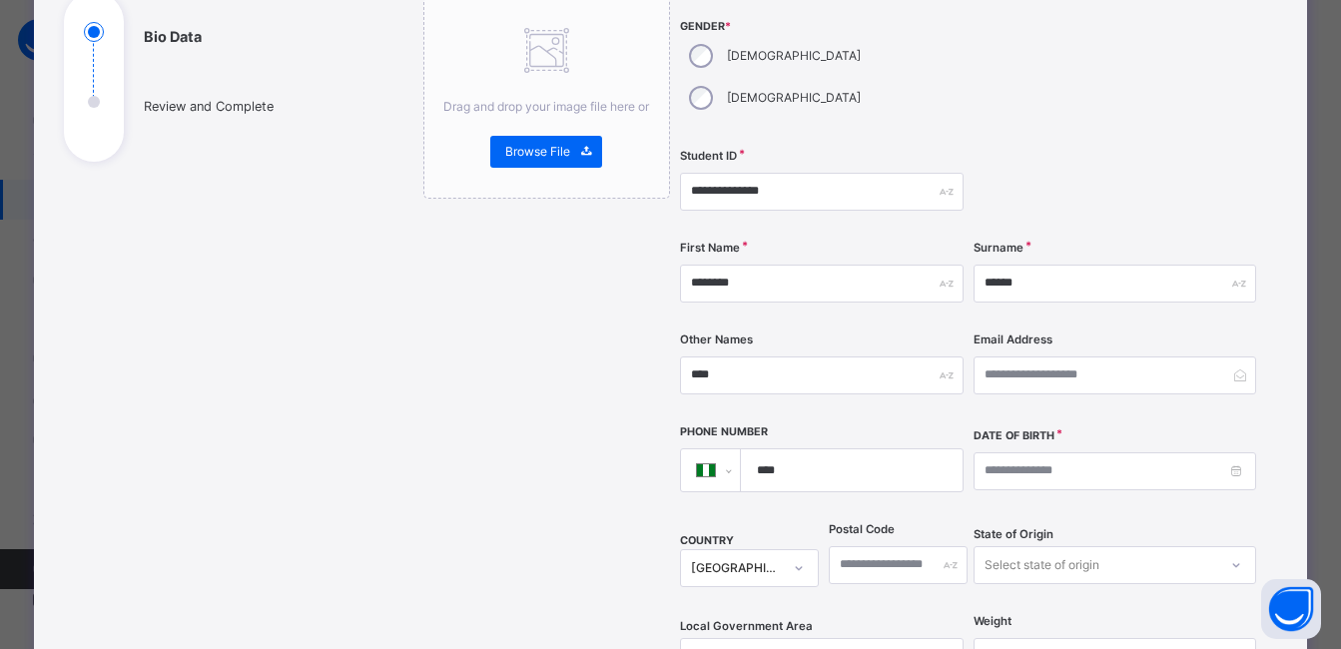
scroll to position [300, 0]
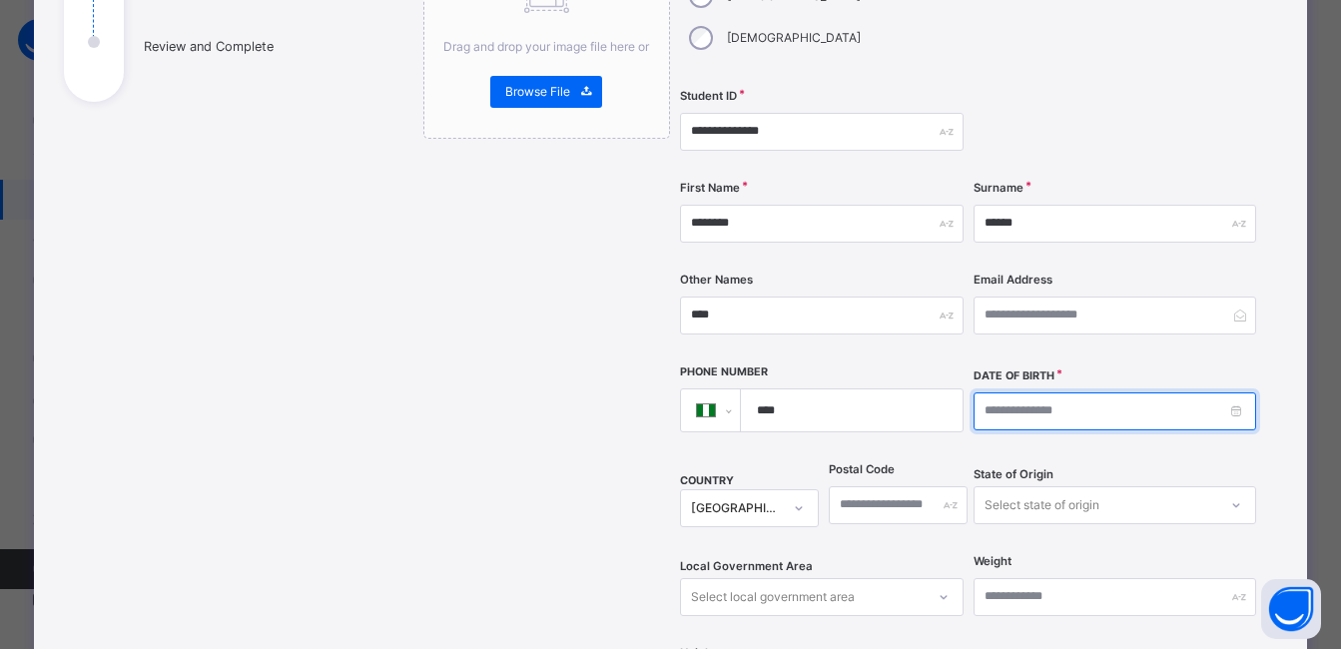
click at [1011, 393] on input at bounding box center [1115, 412] width 283 height 38
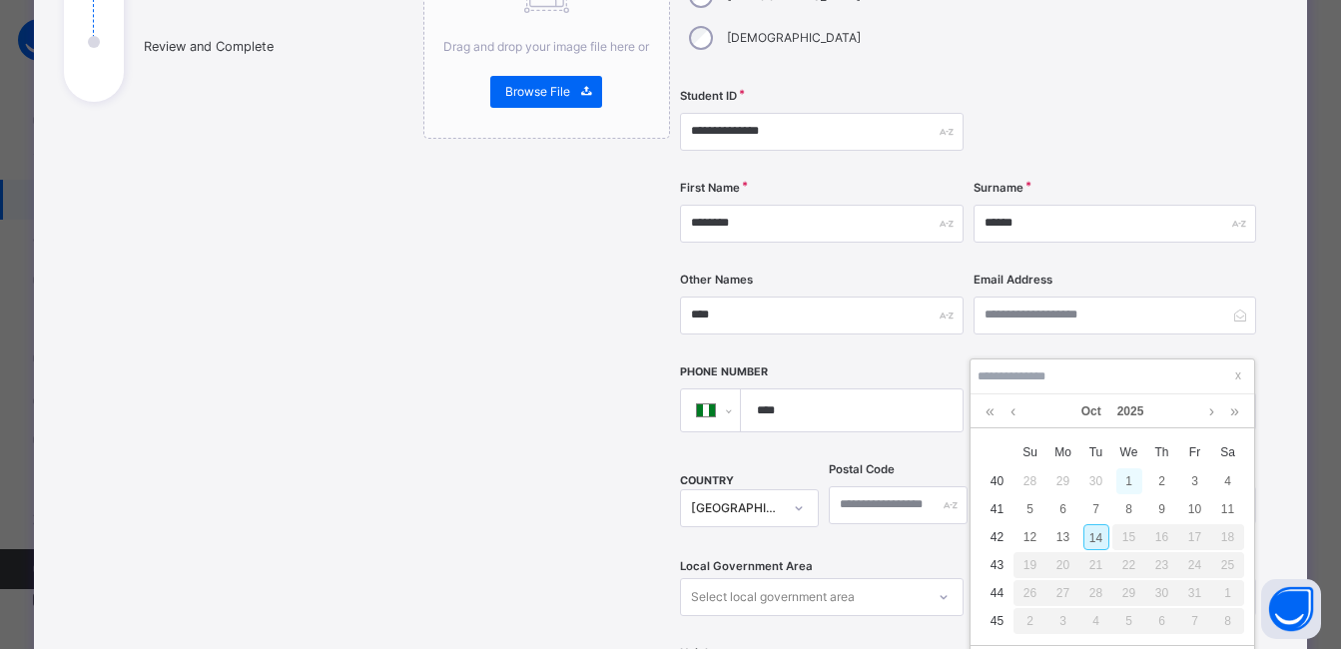
click at [1131, 480] on div "1" at bounding box center [1130, 481] width 26 height 26
type input "**********"
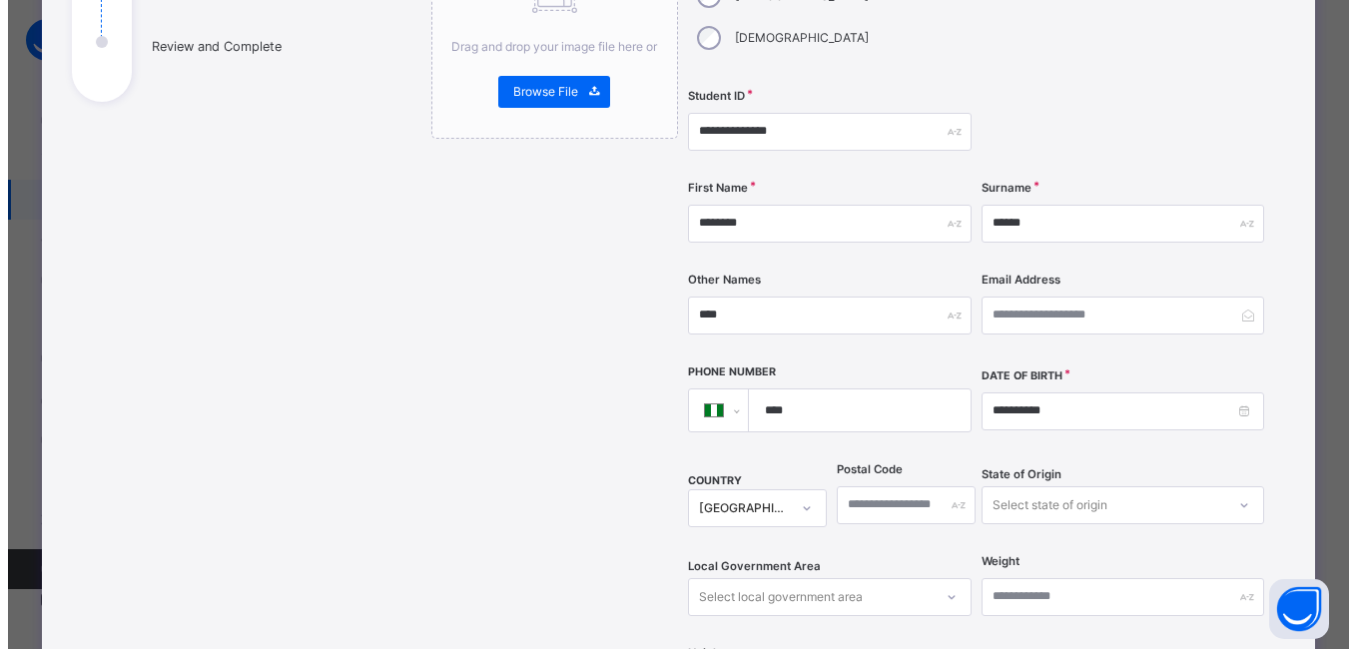
scroll to position [799, 0]
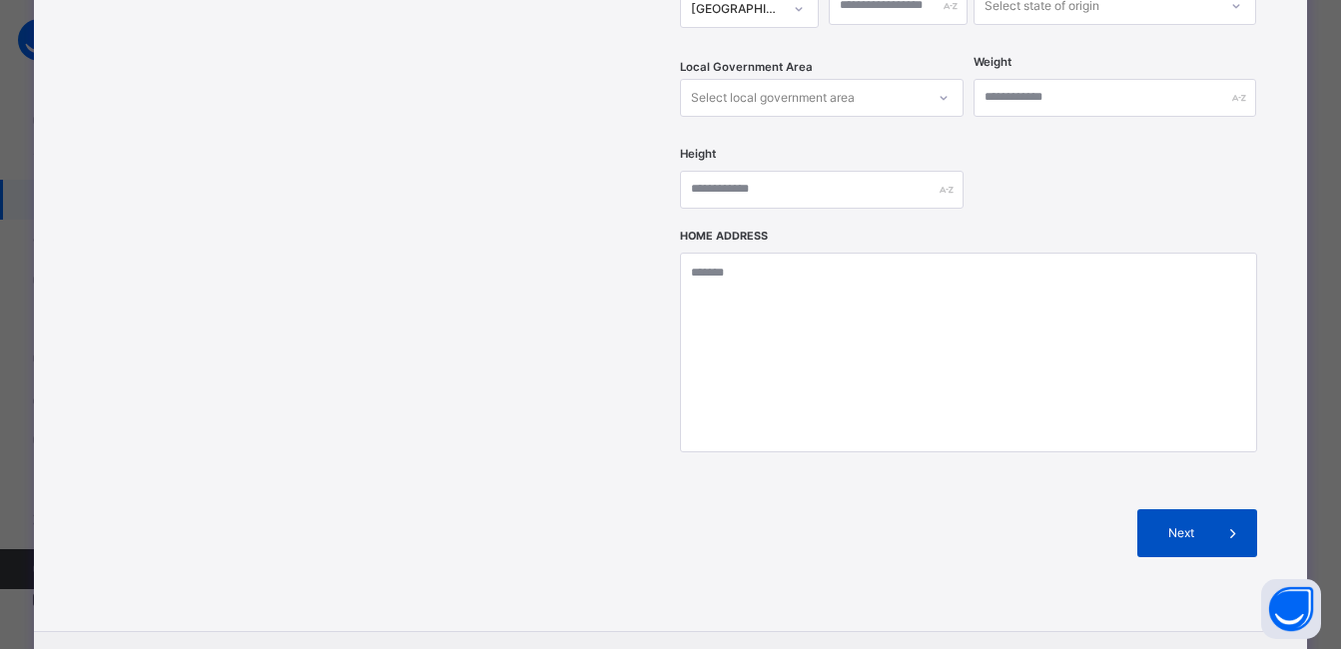
click at [1163, 524] on span "Next" at bounding box center [1181, 533] width 57 height 18
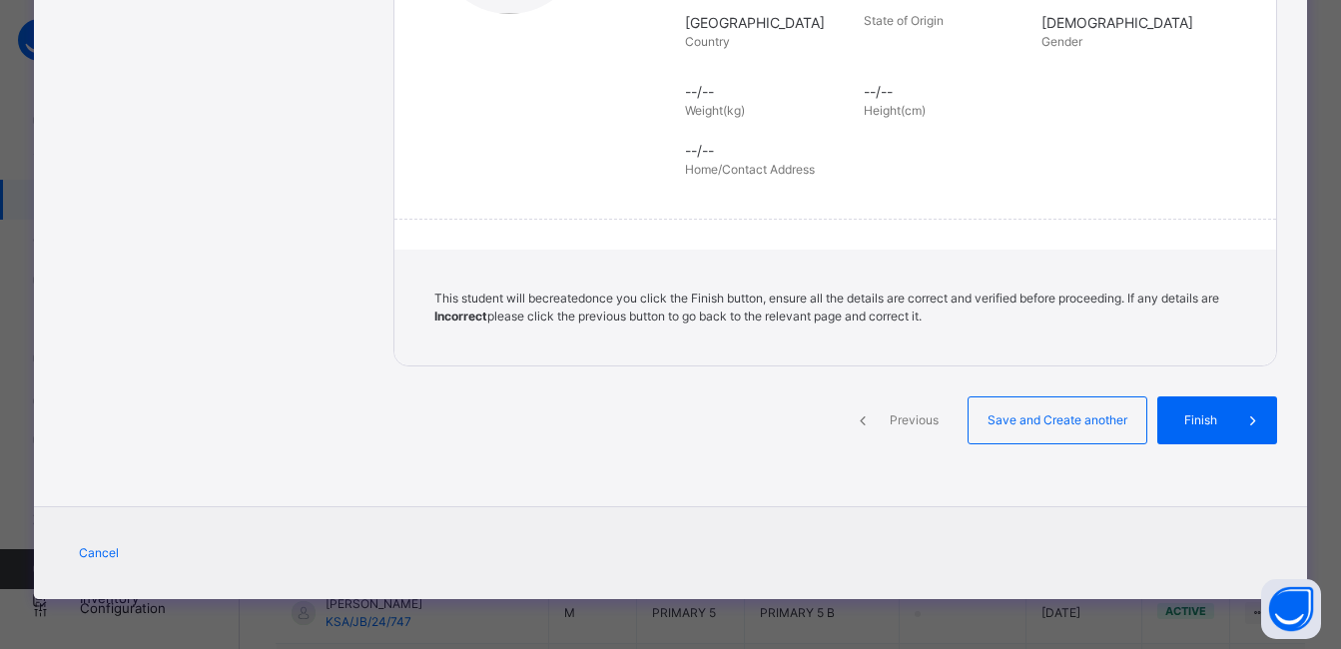
scroll to position [449, 0]
click at [1211, 425] on span "Finish" at bounding box center [1216, 421] width 57 height 18
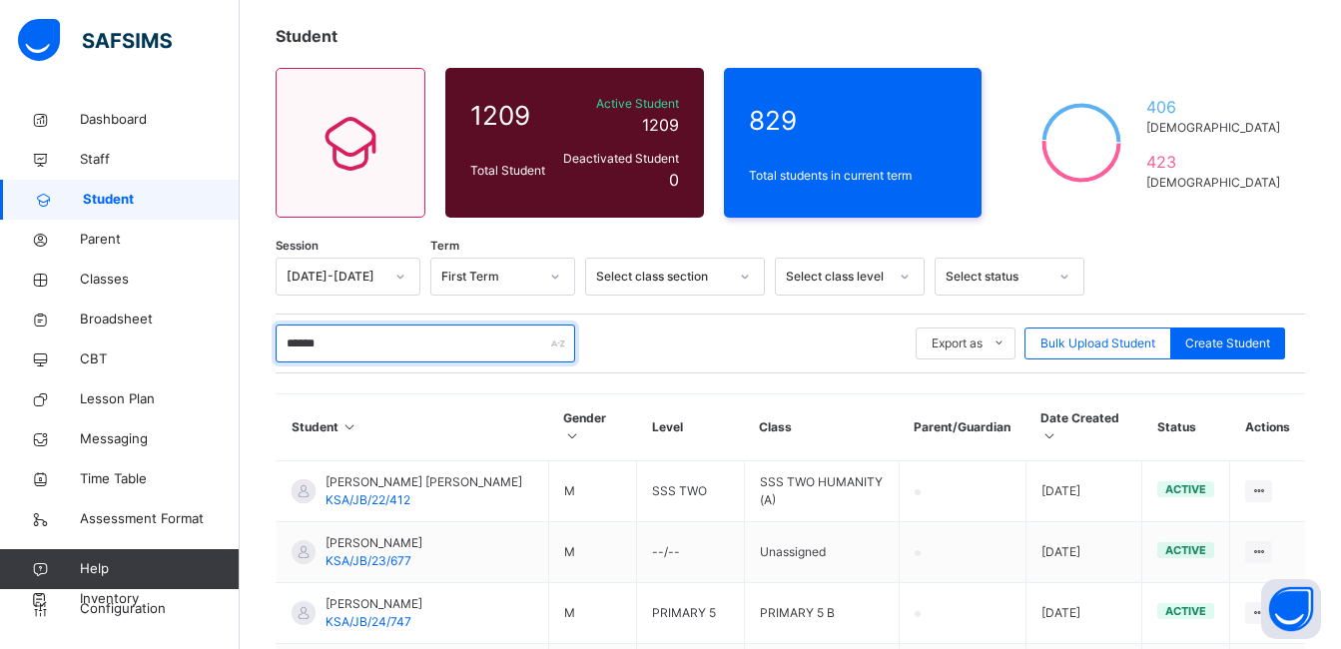
click at [351, 341] on input "******" at bounding box center [426, 344] width 300 height 38
type input "*"
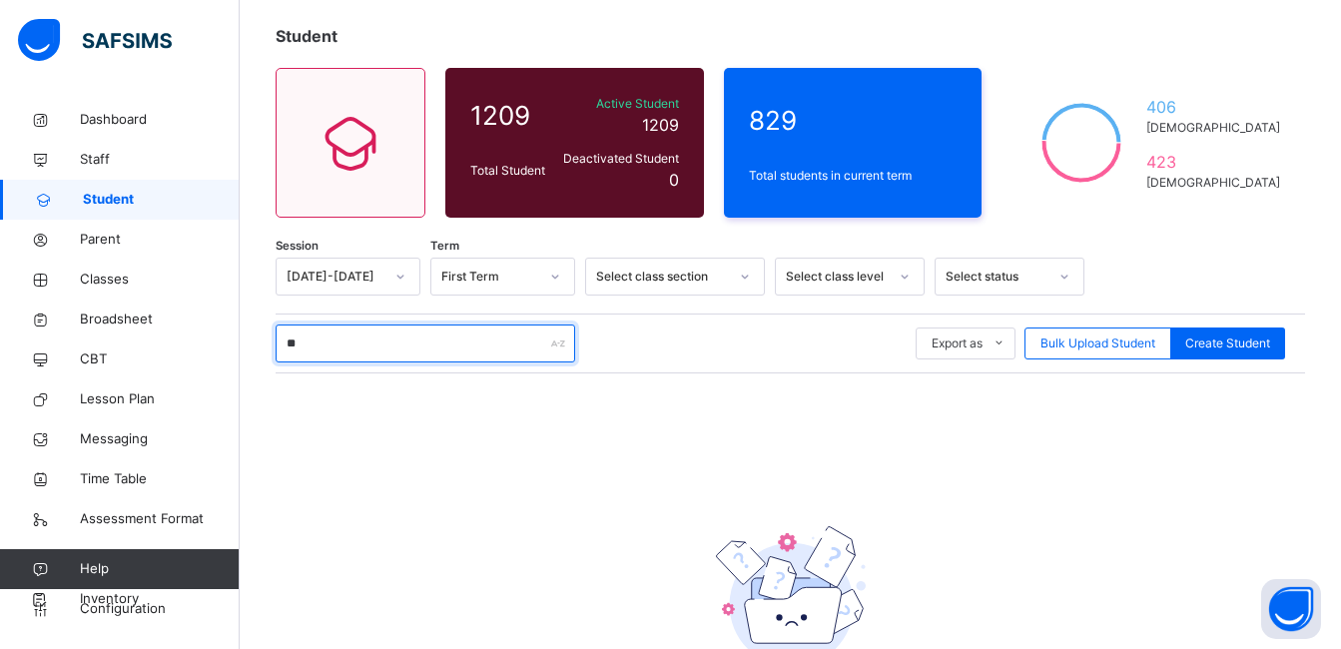
type input "*"
type input "******"
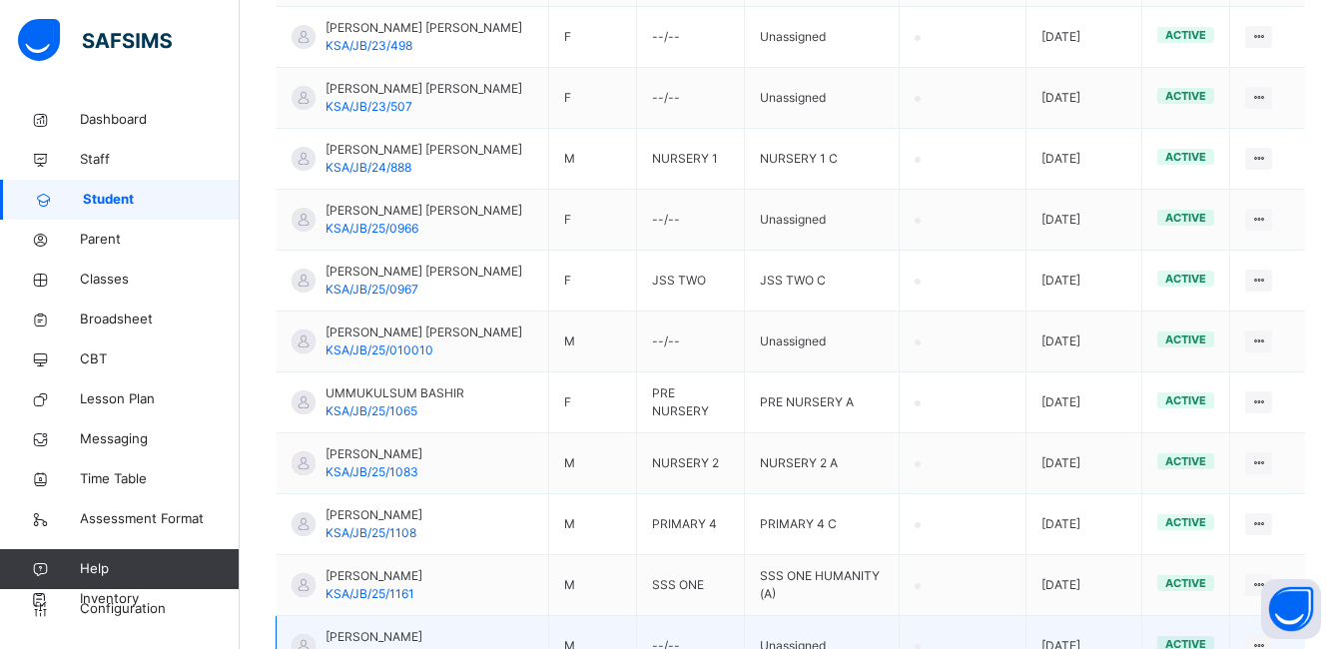
scroll to position [1725, 0]
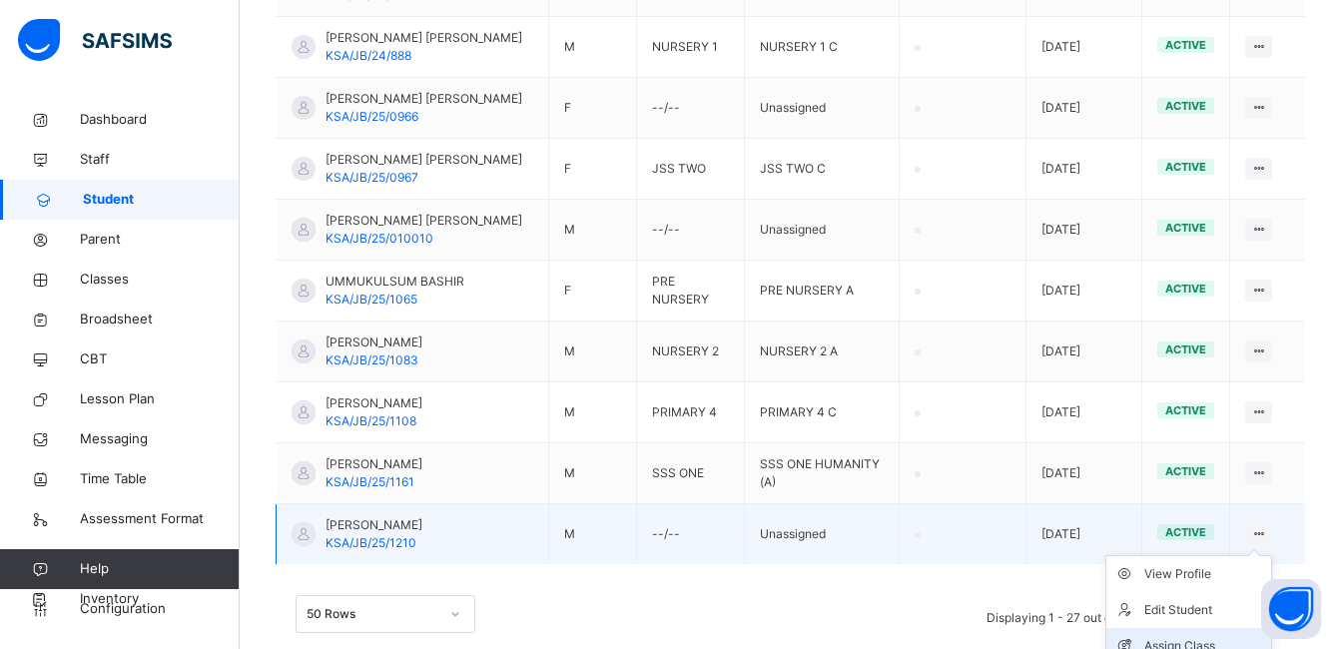
click at [1205, 636] on div "Assign Class" at bounding box center [1204, 646] width 119 height 20
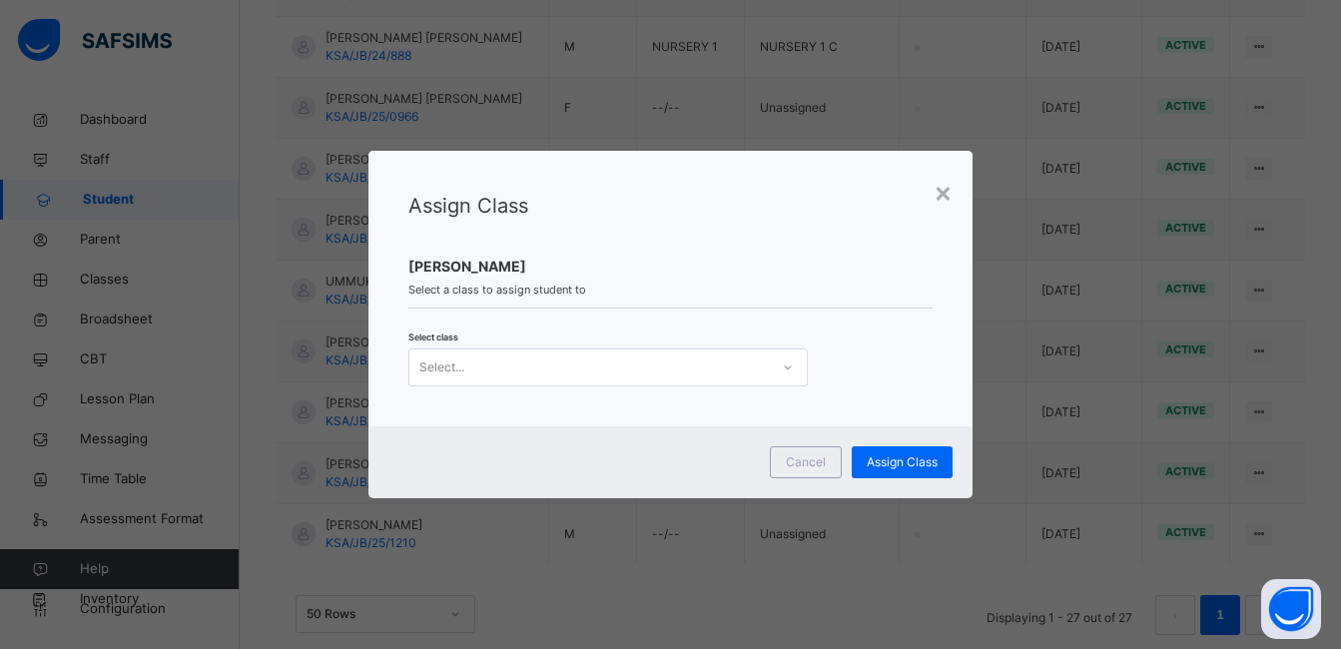
click at [782, 371] on icon at bounding box center [788, 368] width 12 height 20
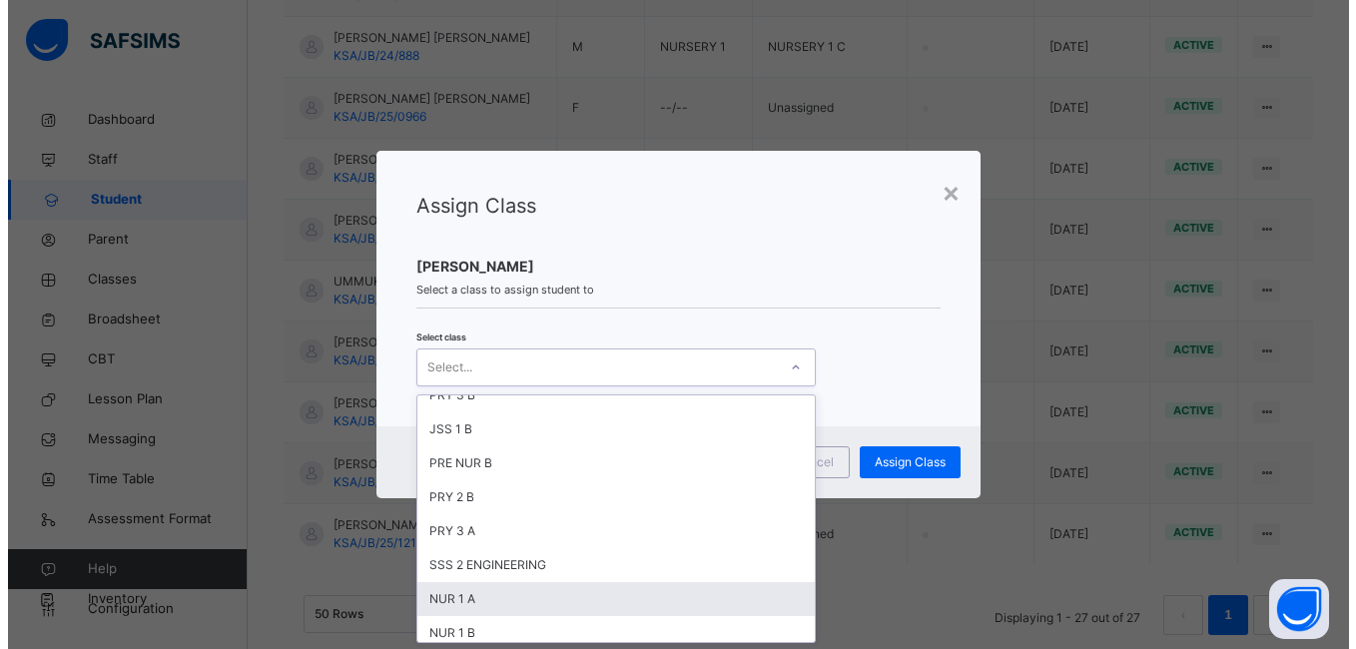
scroll to position [0, 0]
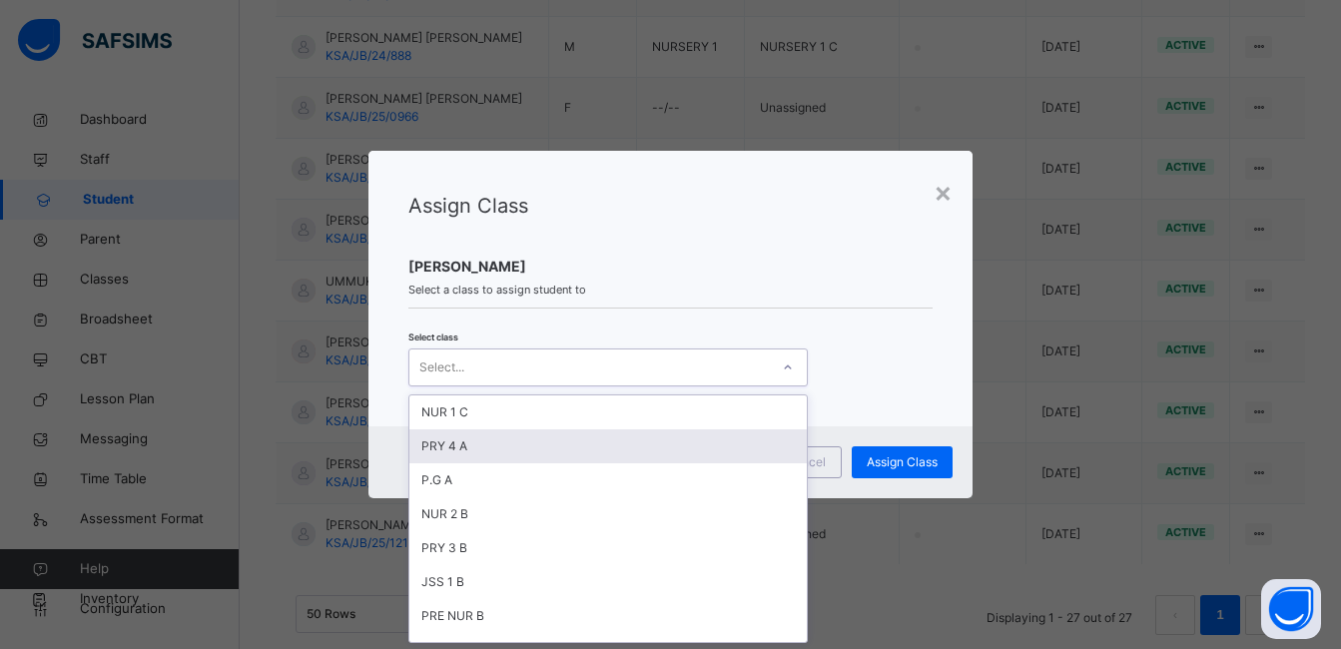
click at [524, 449] on div "PRY 4 A" at bounding box center [609, 446] width 398 height 34
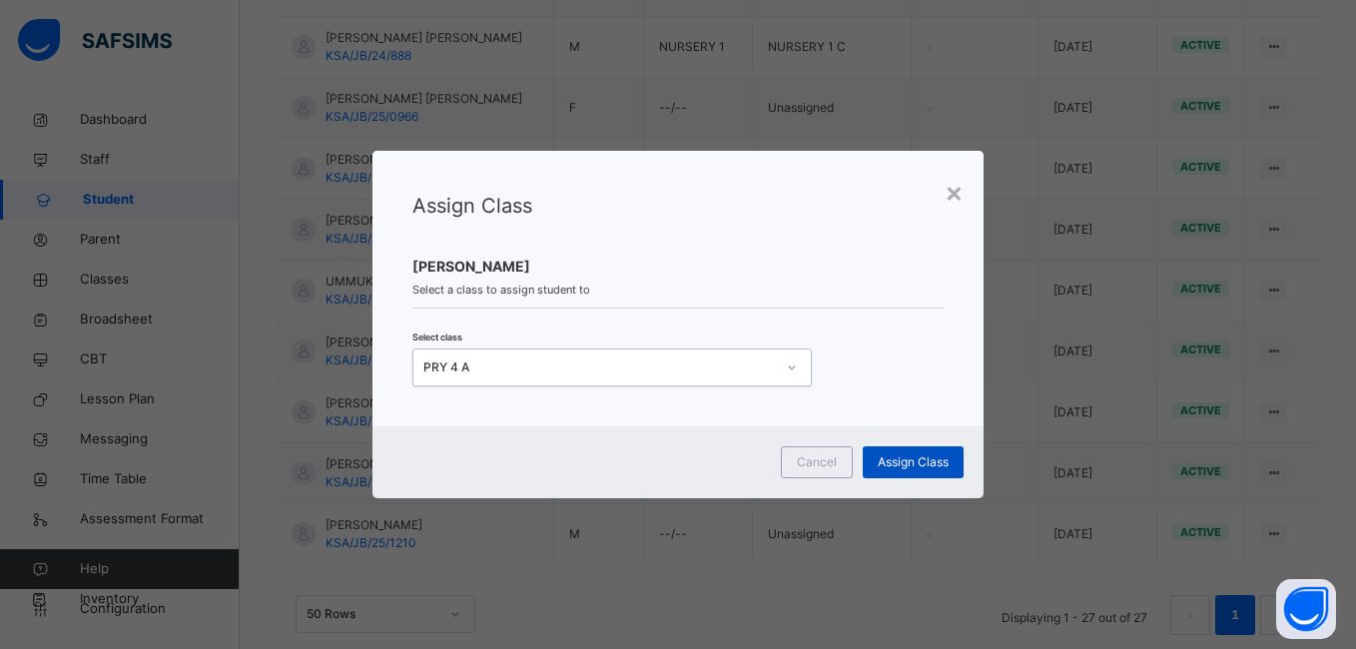
click at [924, 461] on span "Assign Class" at bounding box center [913, 462] width 71 height 18
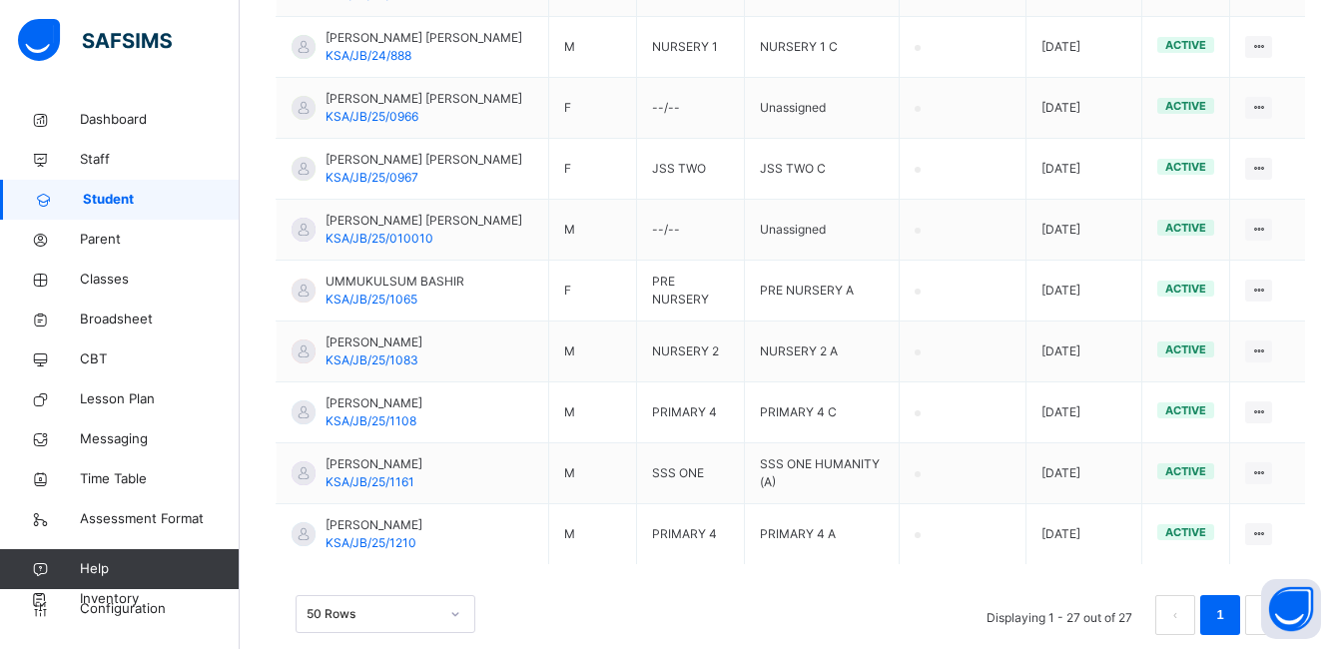
scroll to position [27, 0]
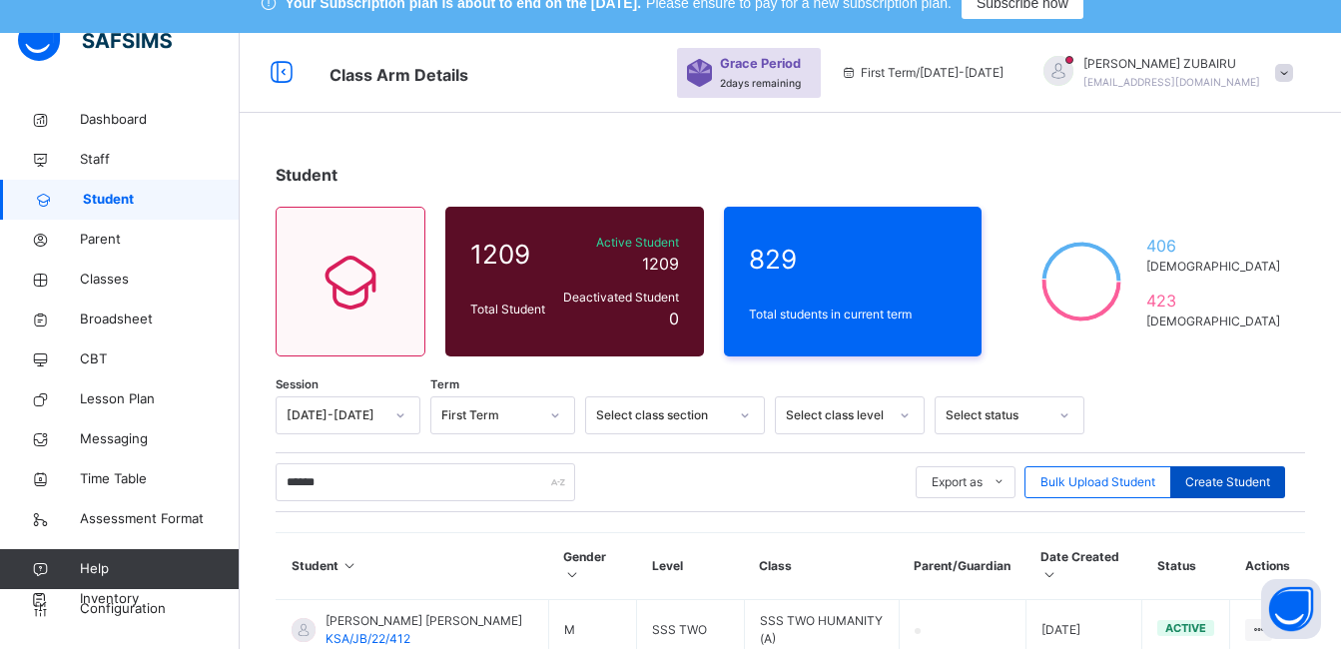
click at [1221, 475] on span "Create Student" at bounding box center [1228, 482] width 85 height 18
select select "**"
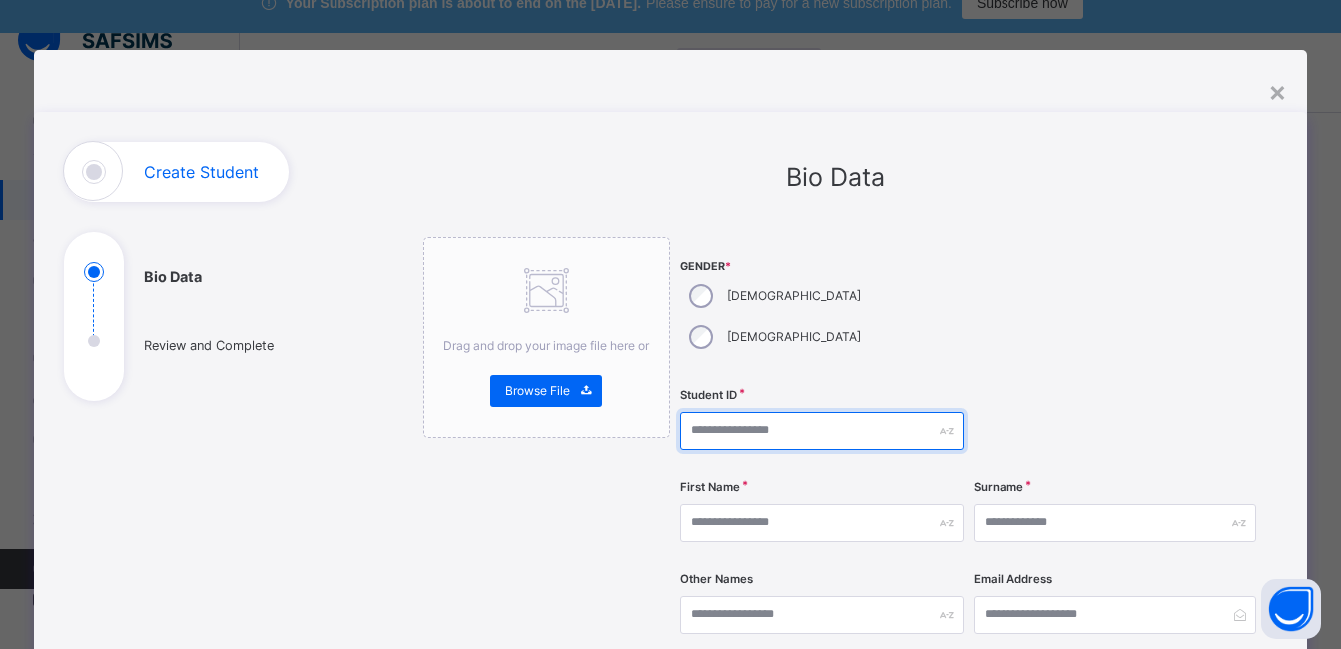
click at [747, 413] on input "text" at bounding box center [821, 432] width 283 height 38
type input "**********"
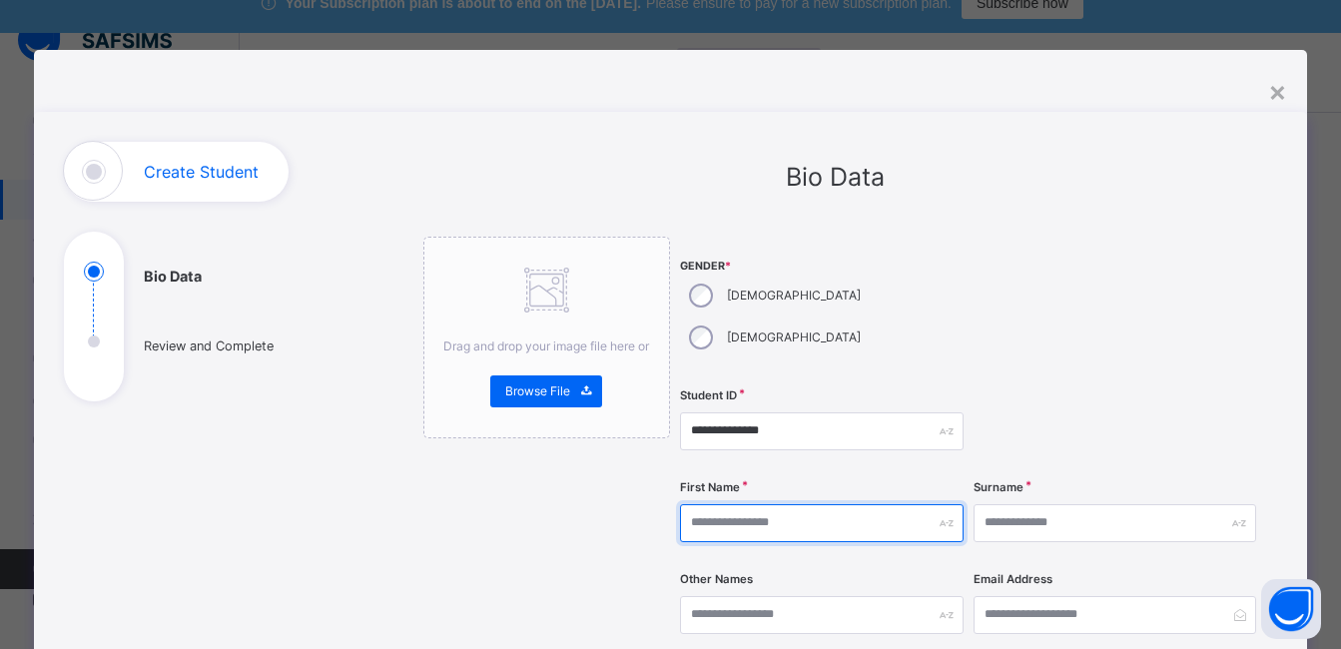
click at [768, 504] on input "text" at bounding box center [821, 523] width 283 height 38
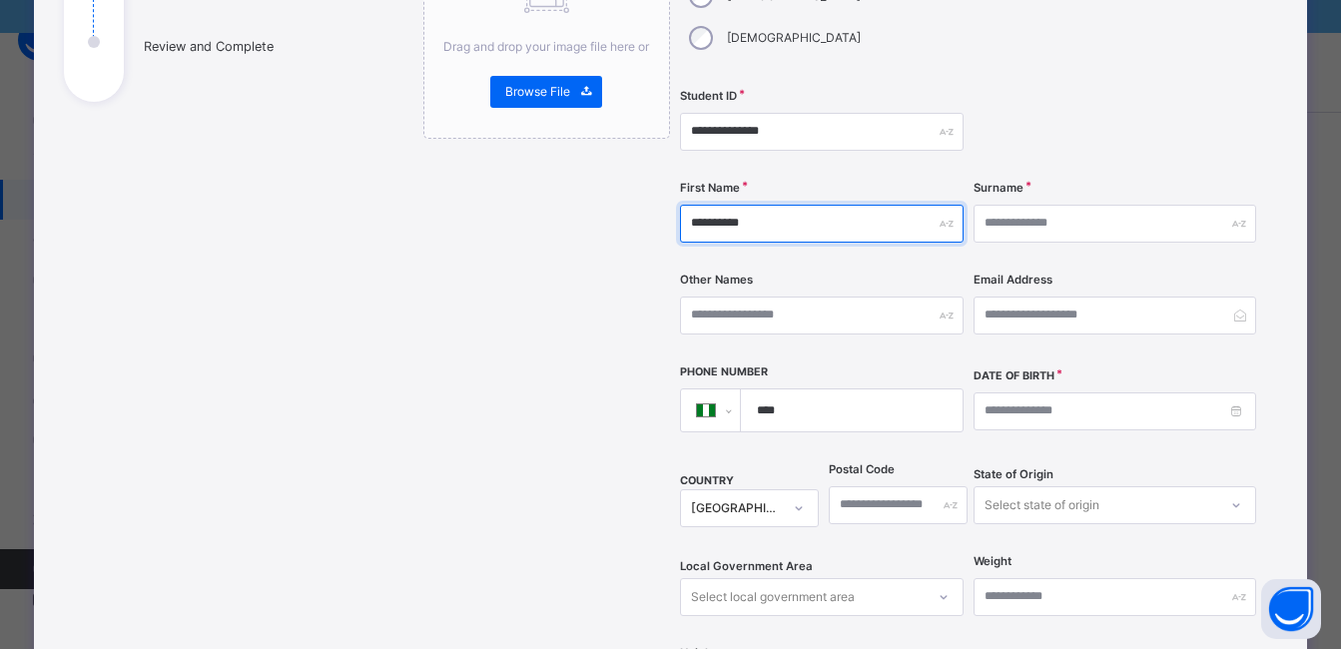
type input "**********"
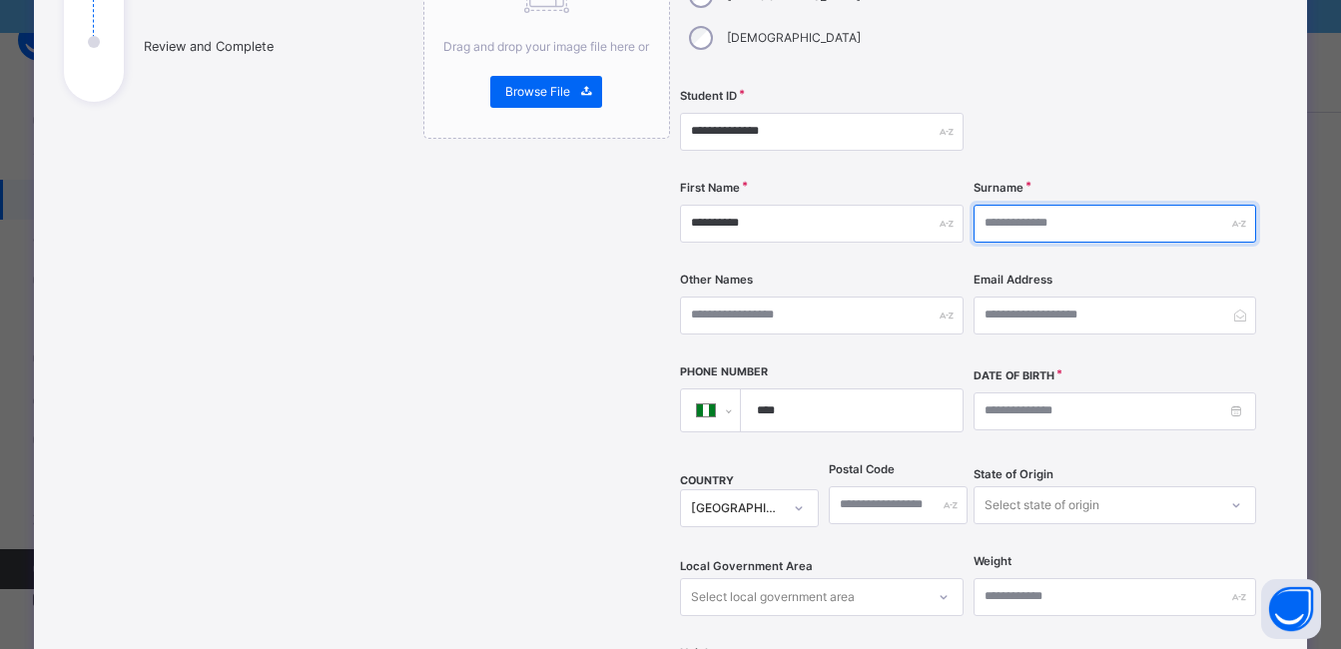
click at [1008, 205] on input "text" at bounding box center [1115, 224] width 283 height 38
type input "*****"
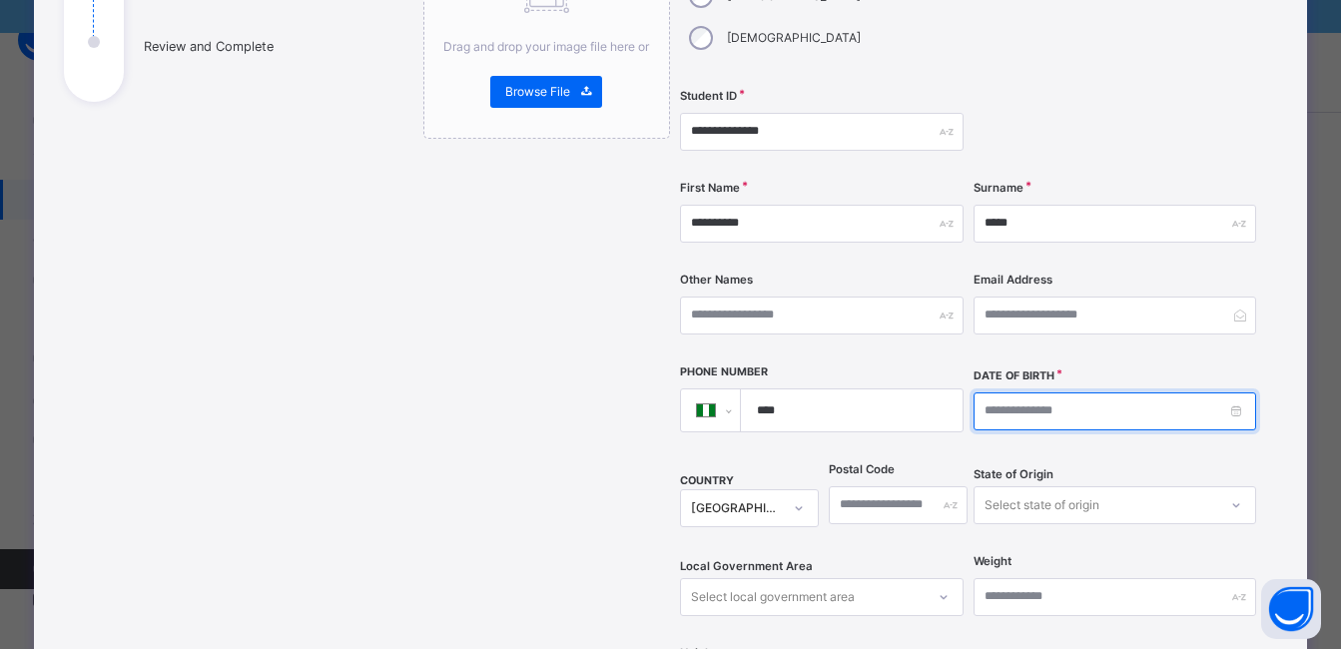
click at [1047, 393] on input at bounding box center [1115, 412] width 283 height 38
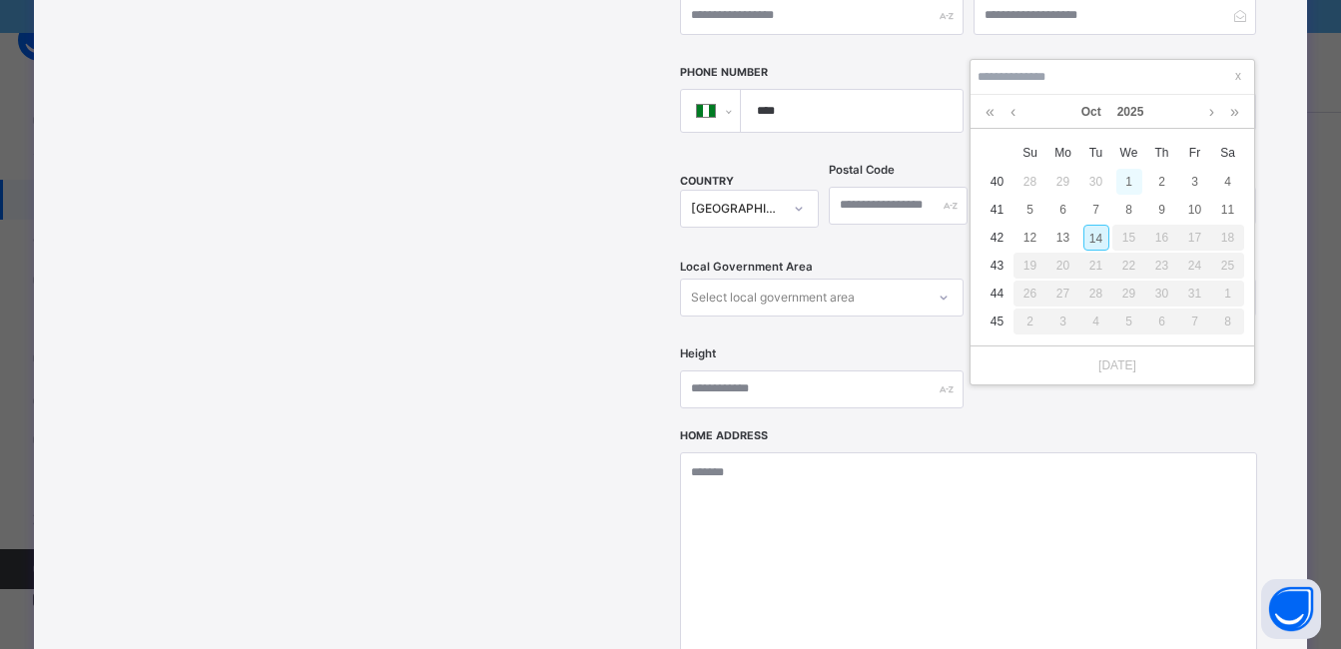
click at [1127, 175] on div "1" at bounding box center [1130, 182] width 26 height 26
type input "**********"
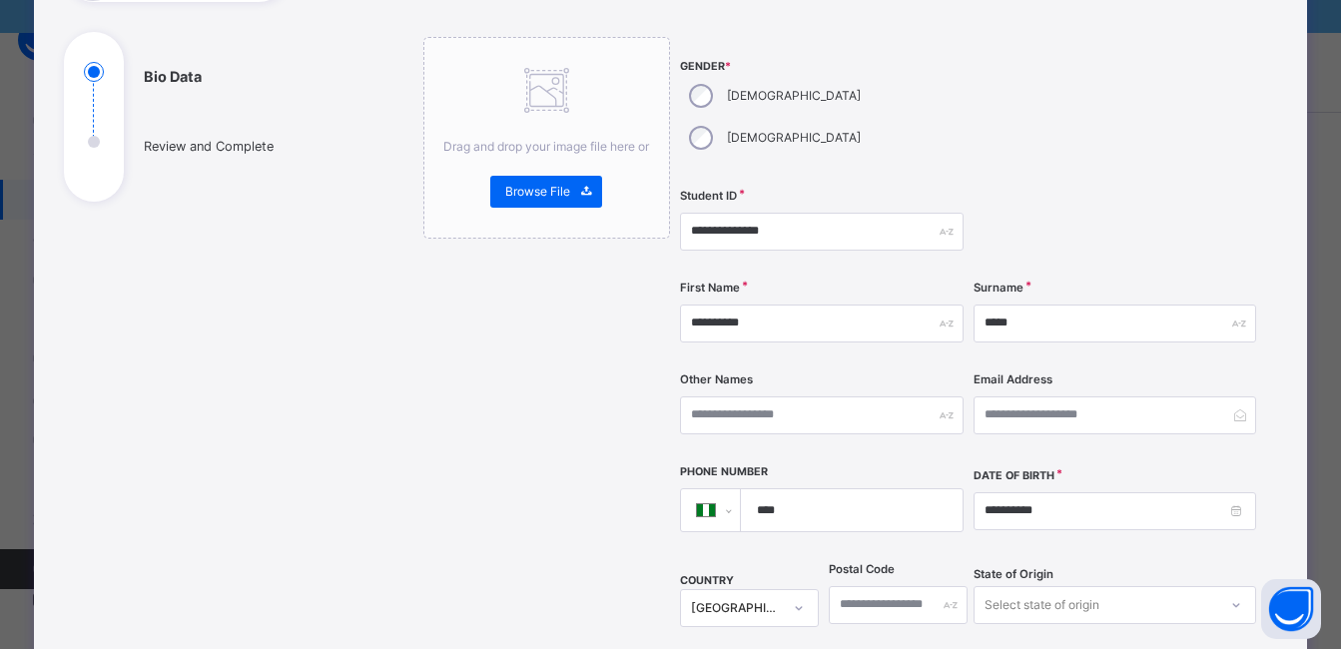
scroll to position [882, 0]
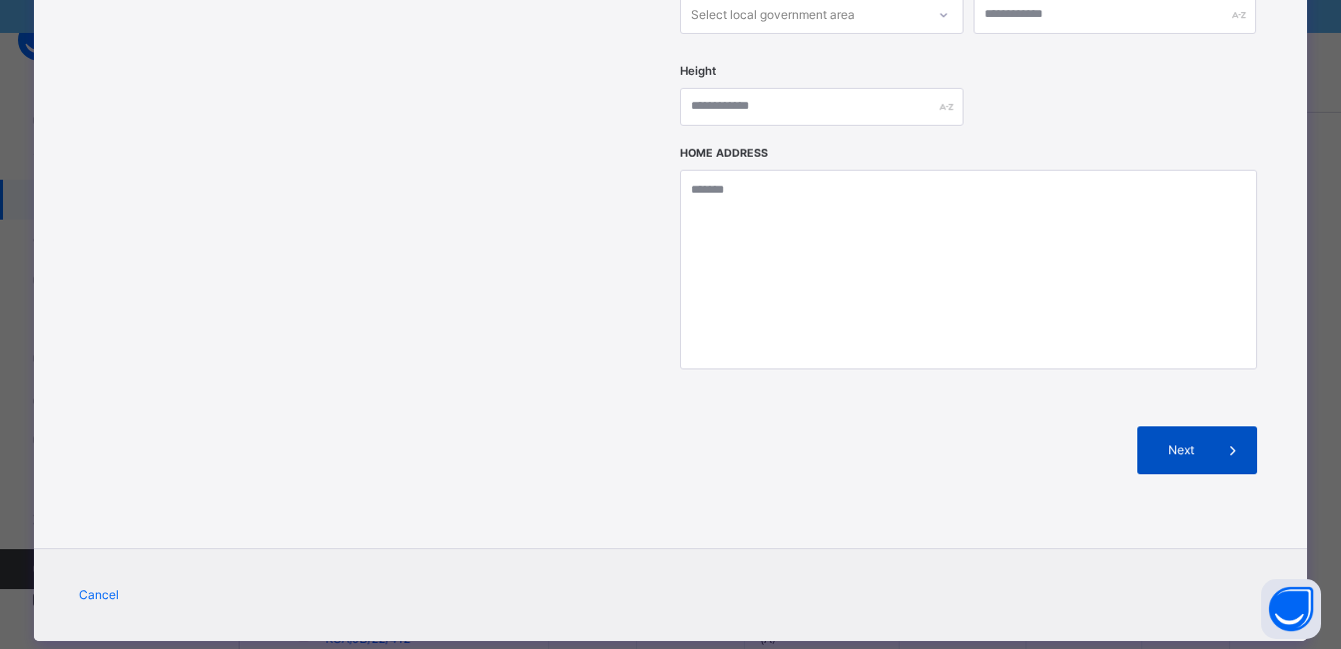
click at [1219, 426] on span at bounding box center [1234, 450] width 48 height 48
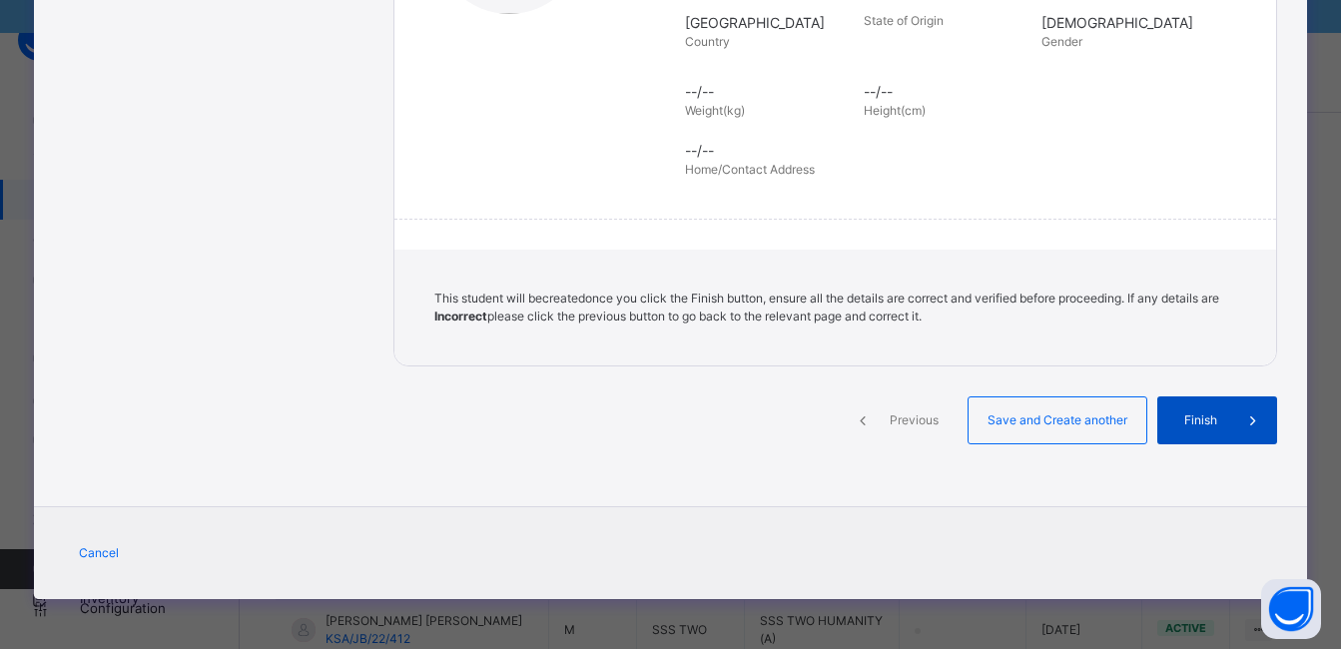
click at [1221, 412] on span "Finish" at bounding box center [1201, 421] width 57 height 18
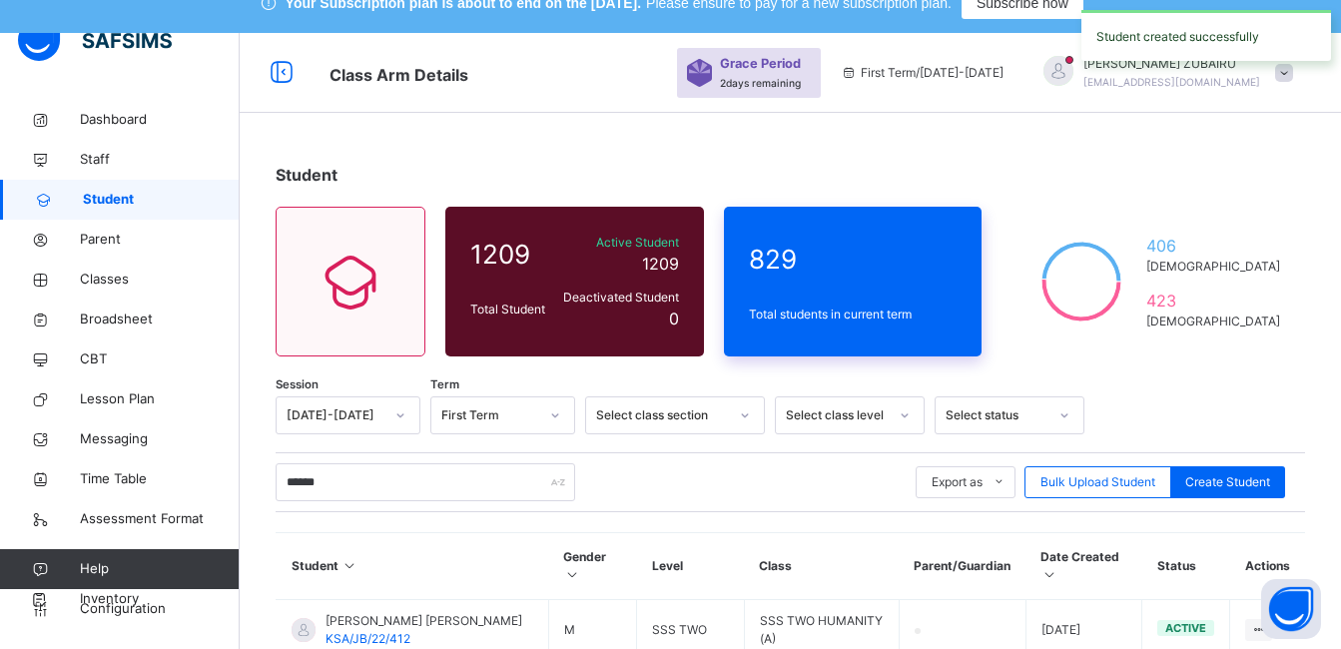
scroll to position [0, 0]
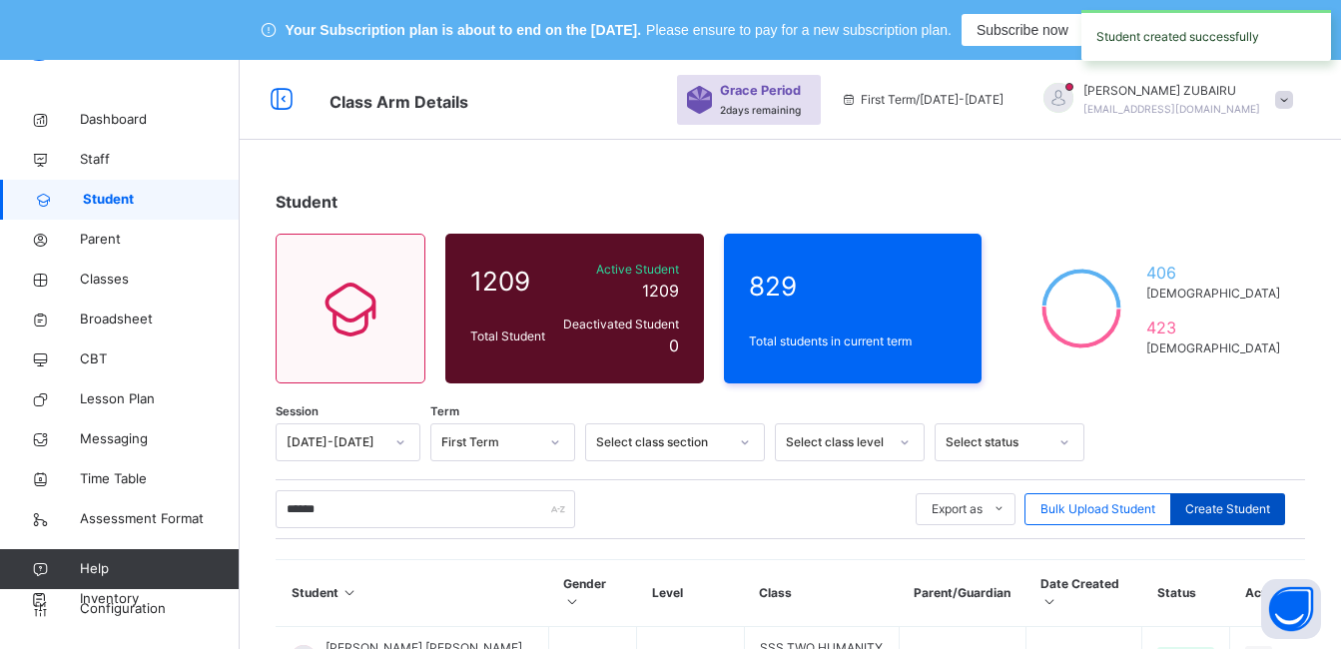
click at [1239, 500] on span "Create Student" at bounding box center [1228, 509] width 85 height 18
select select "**"
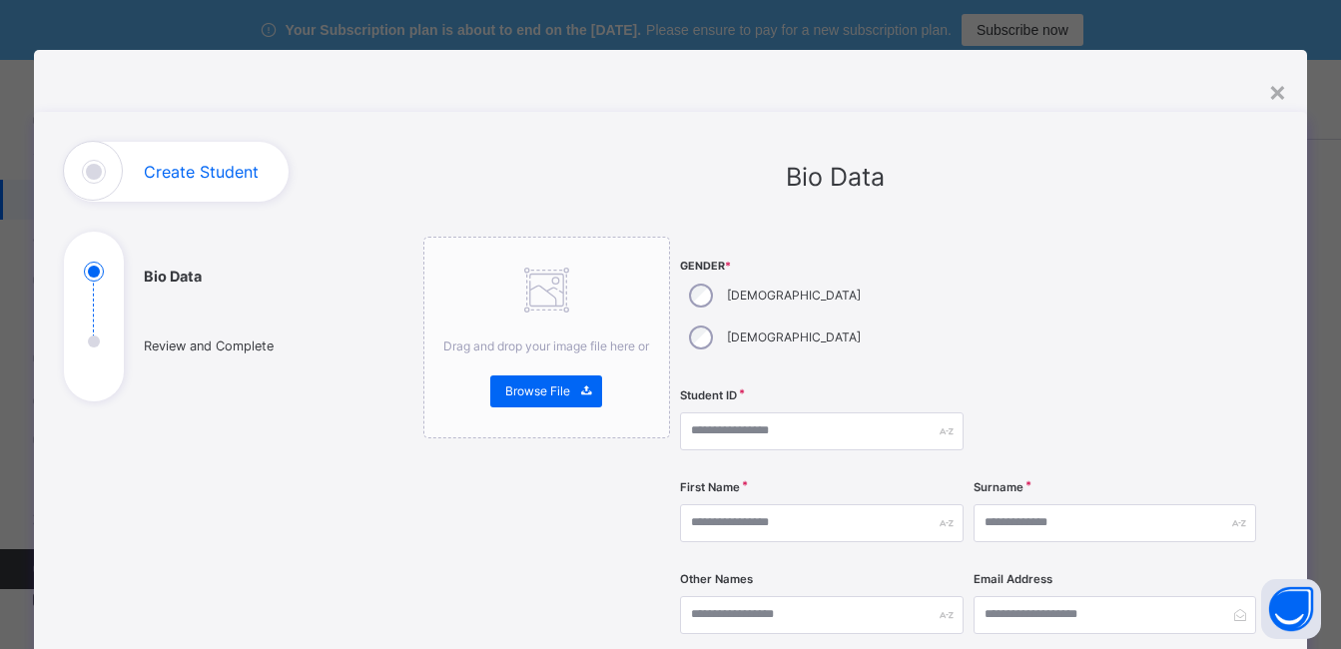
scroll to position [300, 0]
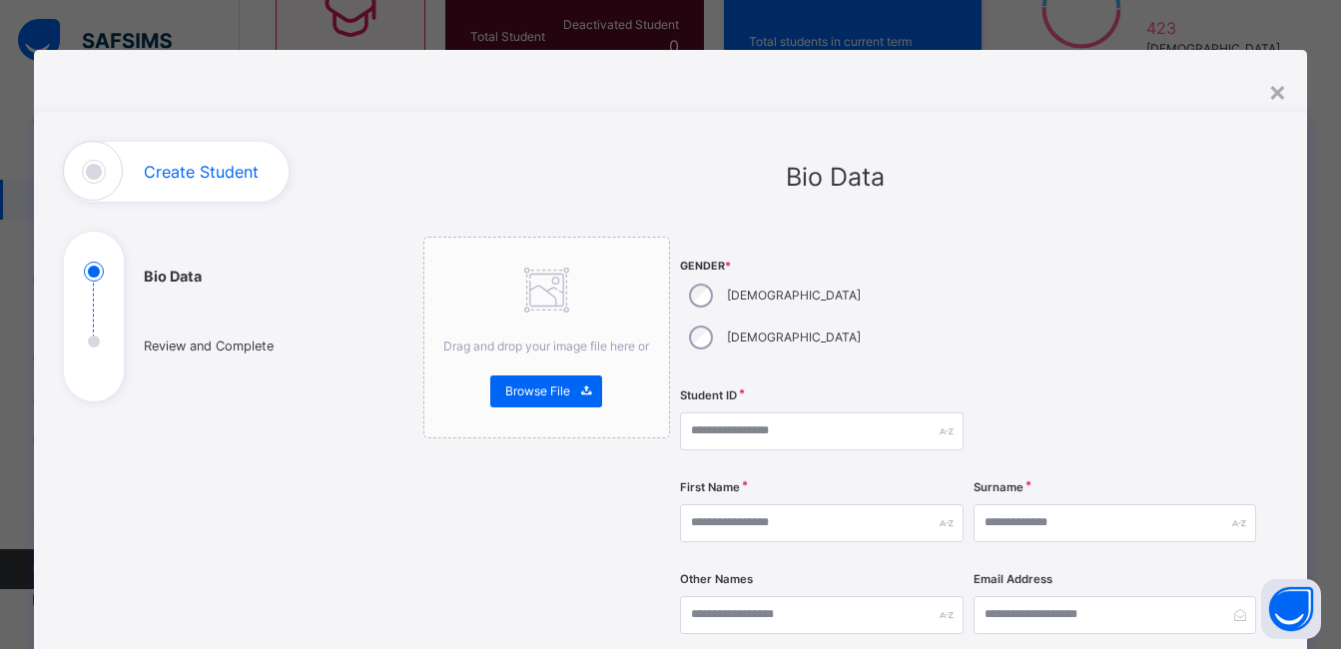
click at [788, 317] on div "Female" at bounding box center [773, 338] width 186 height 42
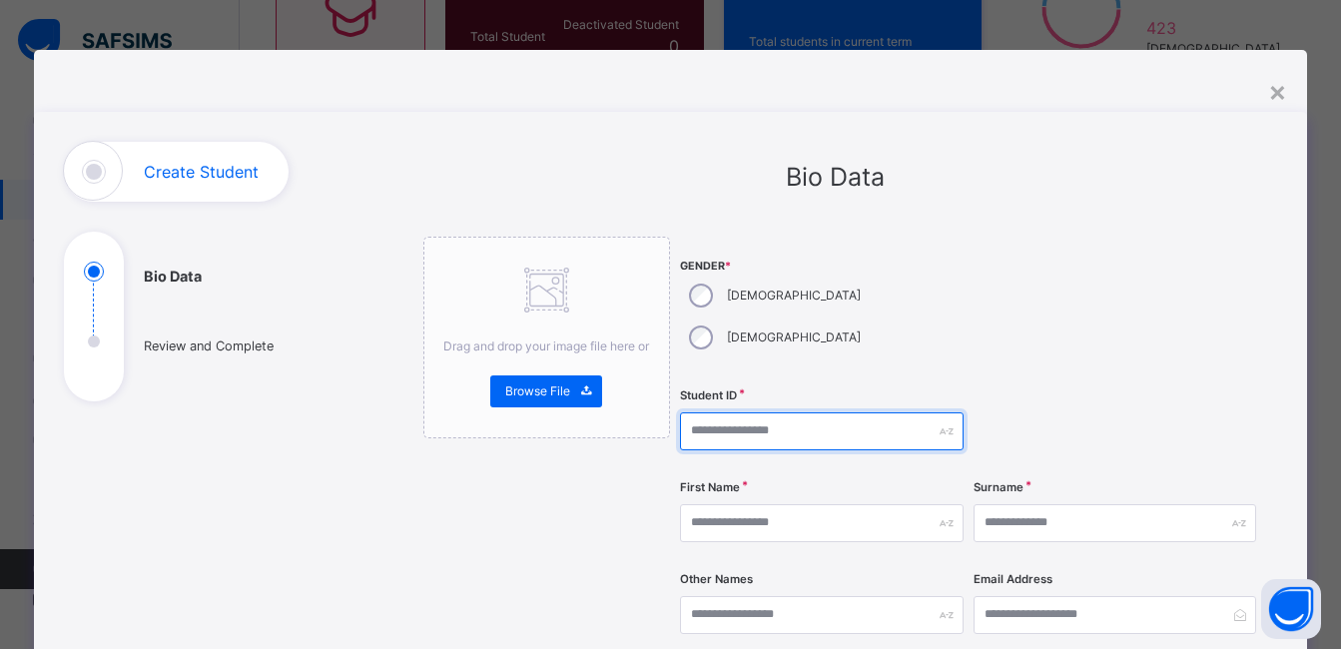
click at [797, 413] on input "text" at bounding box center [821, 432] width 283 height 38
type input "**********"
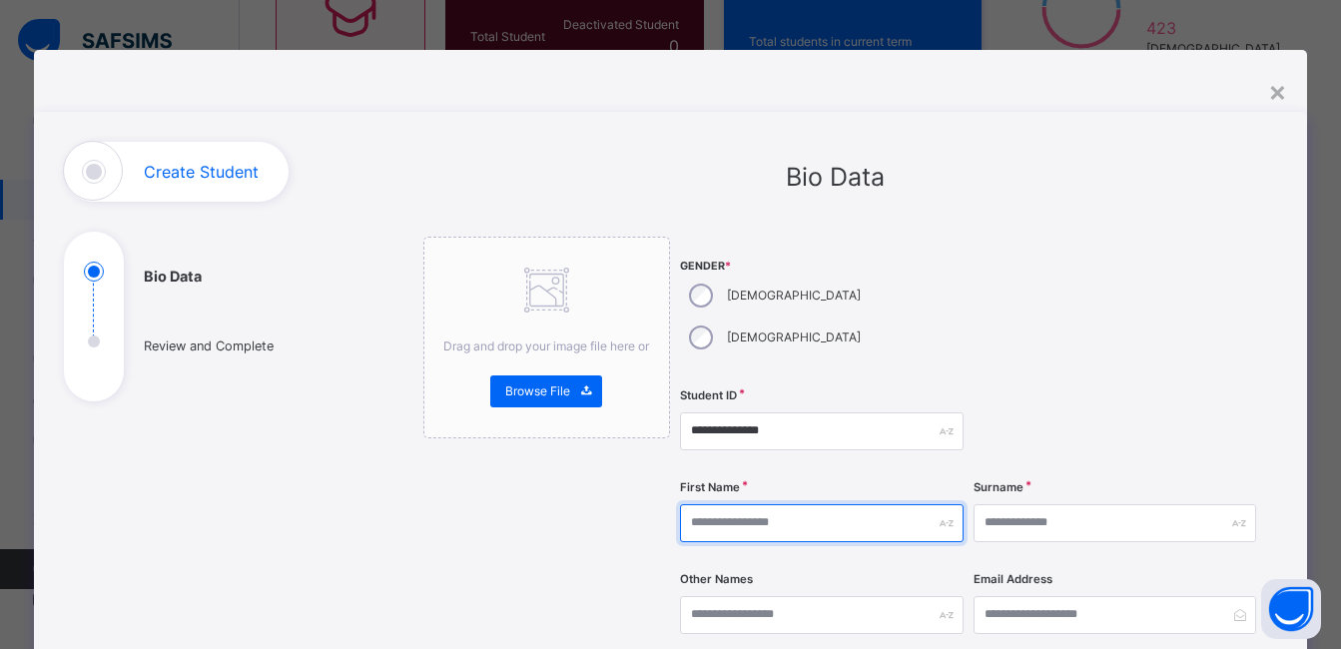
click at [791, 504] on input "text" at bounding box center [821, 523] width 283 height 38
type input "******"
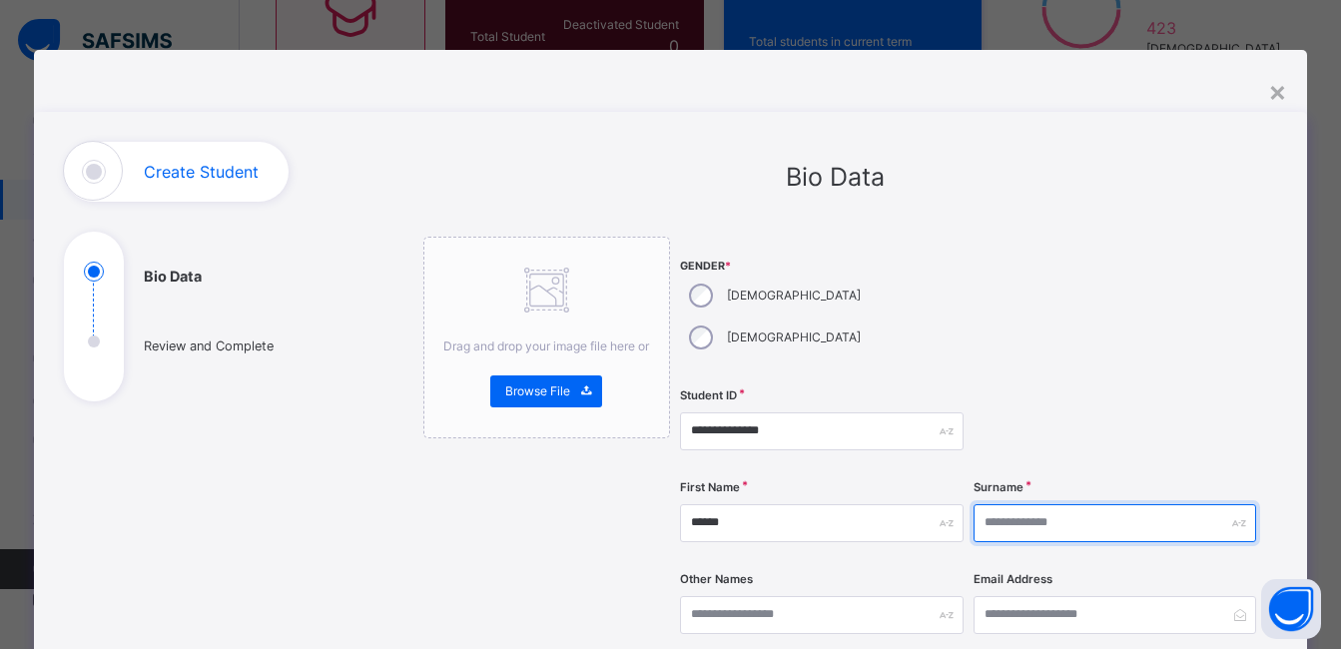
click at [1005, 504] on input "text" at bounding box center [1115, 523] width 283 height 38
type input "*"
type input "*****"
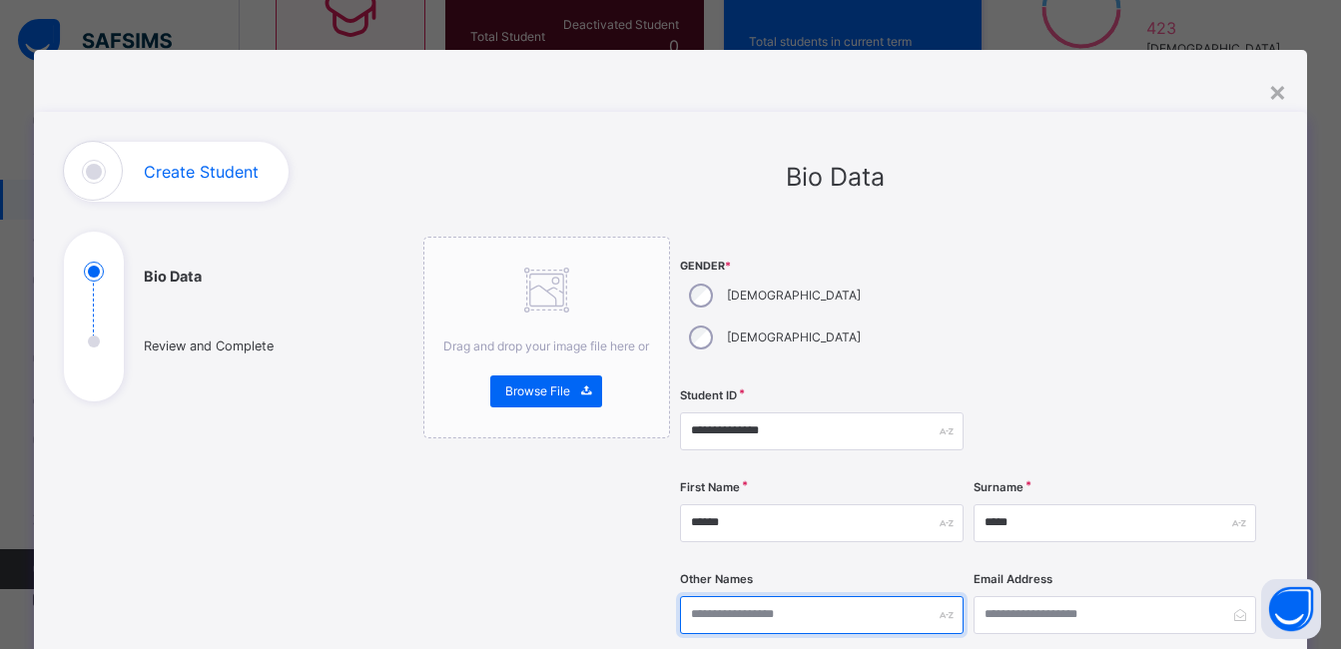
click at [749, 596] on input "text" at bounding box center [821, 615] width 283 height 38
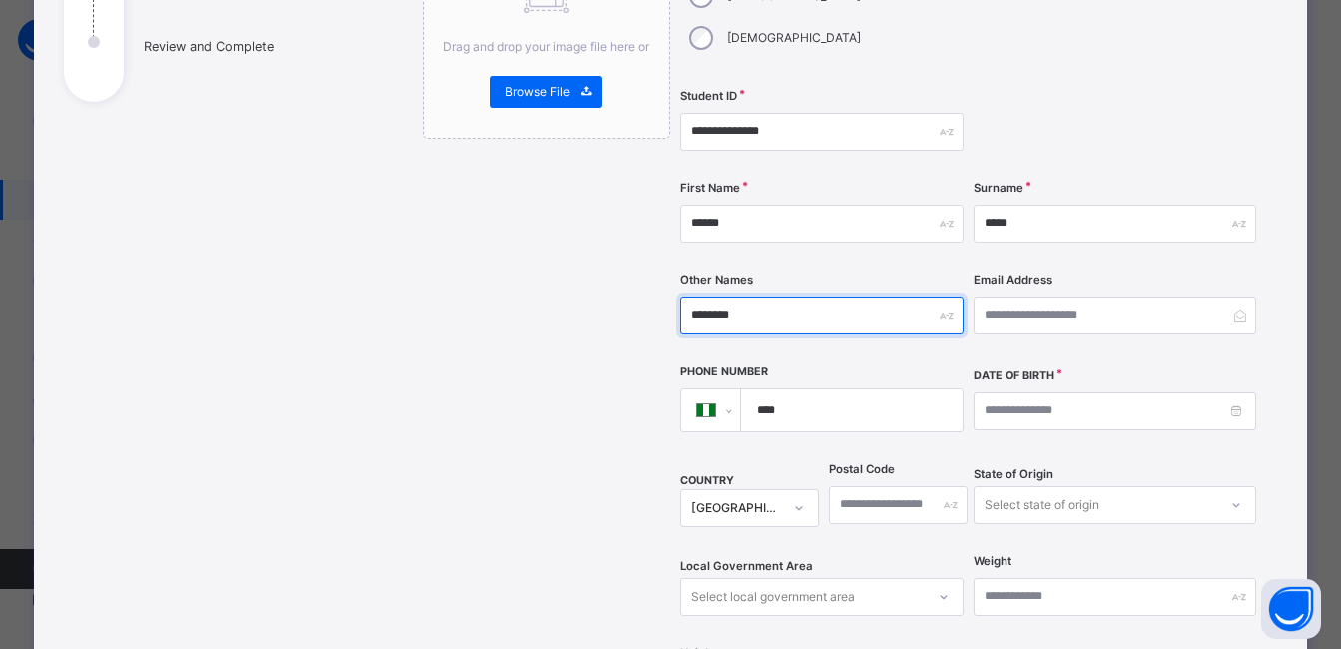
type input "********"
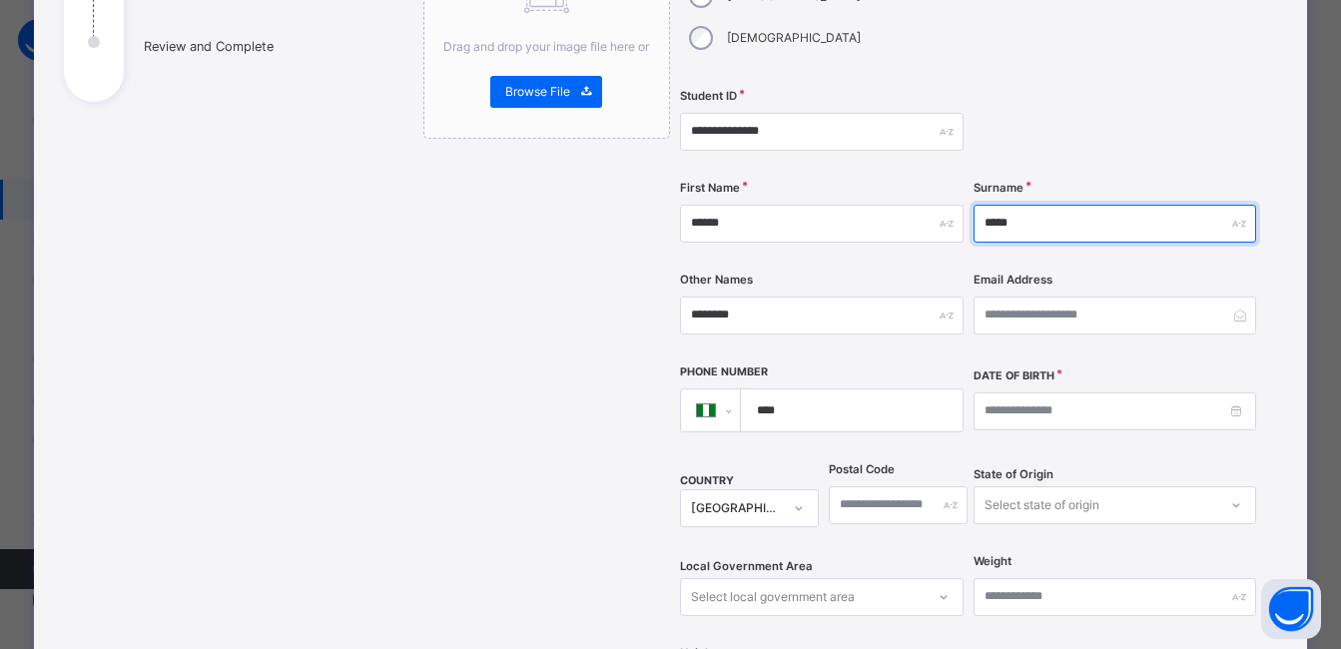
click at [1009, 205] on input "*****" at bounding box center [1115, 224] width 283 height 38
type input "******"
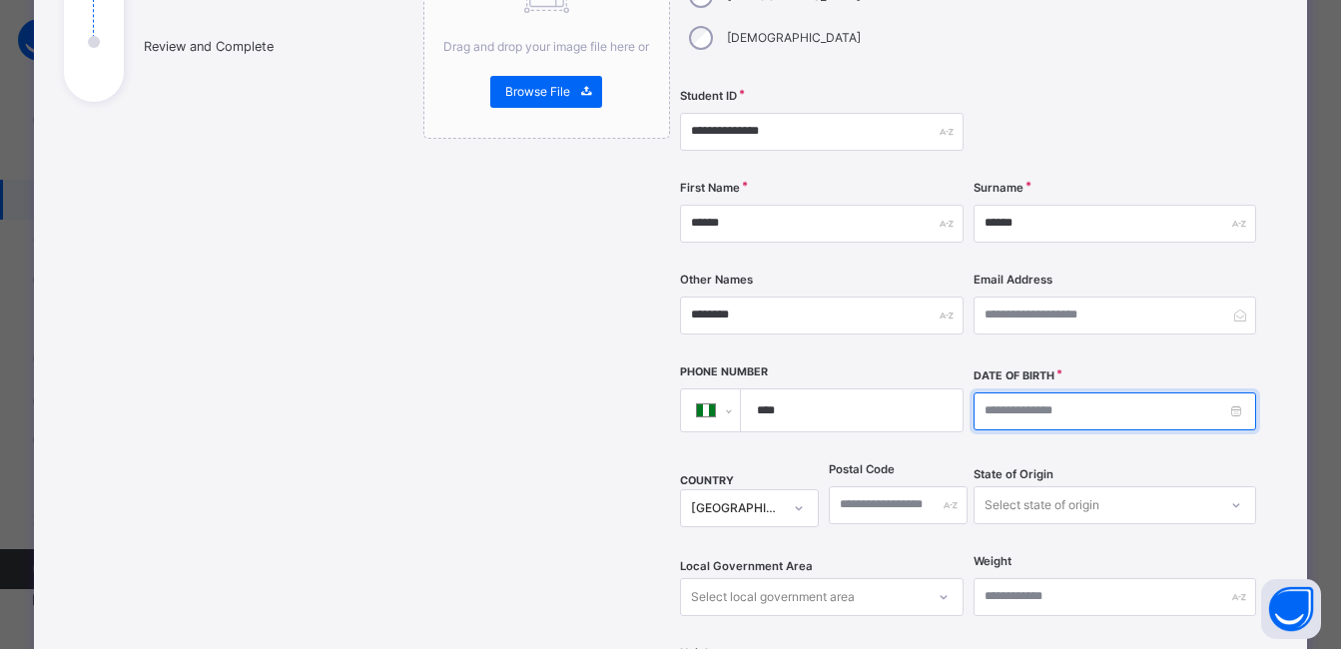
click at [1011, 393] on input at bounding box center [1115, 412] width 283 height 38
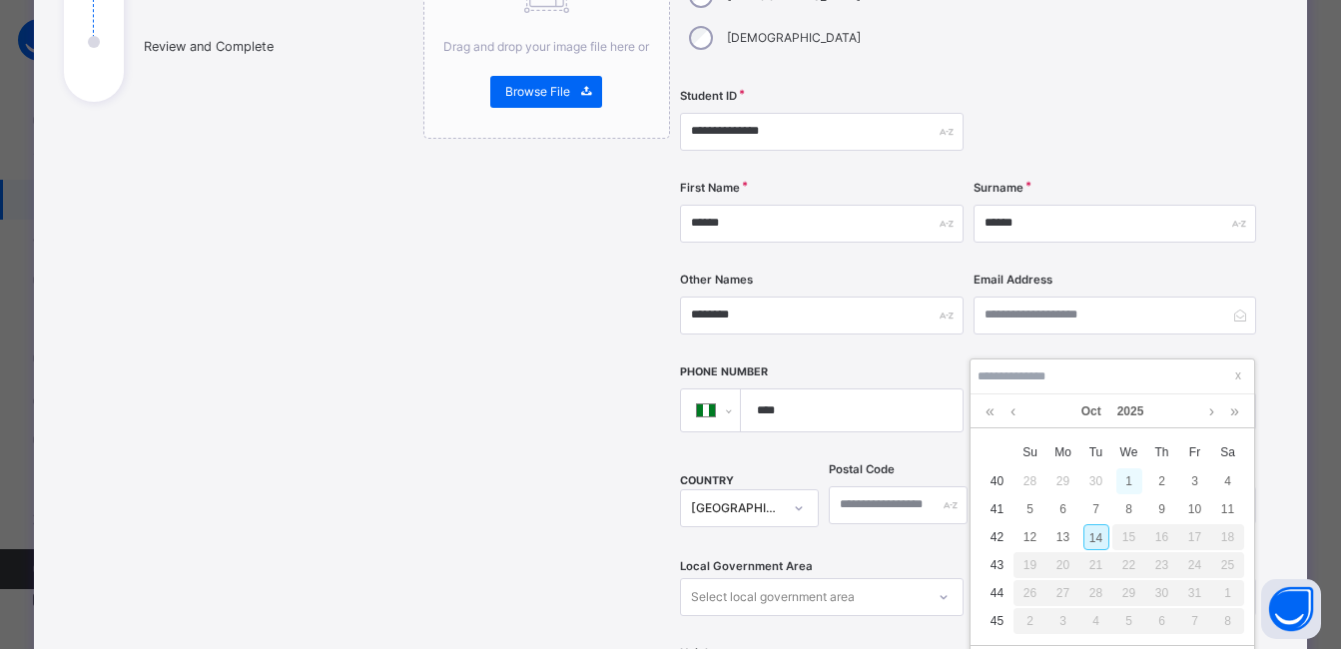
click at [1131, 478] on div "1" at bounding box center [1130, 481] width 26 height 26
type input "**********"
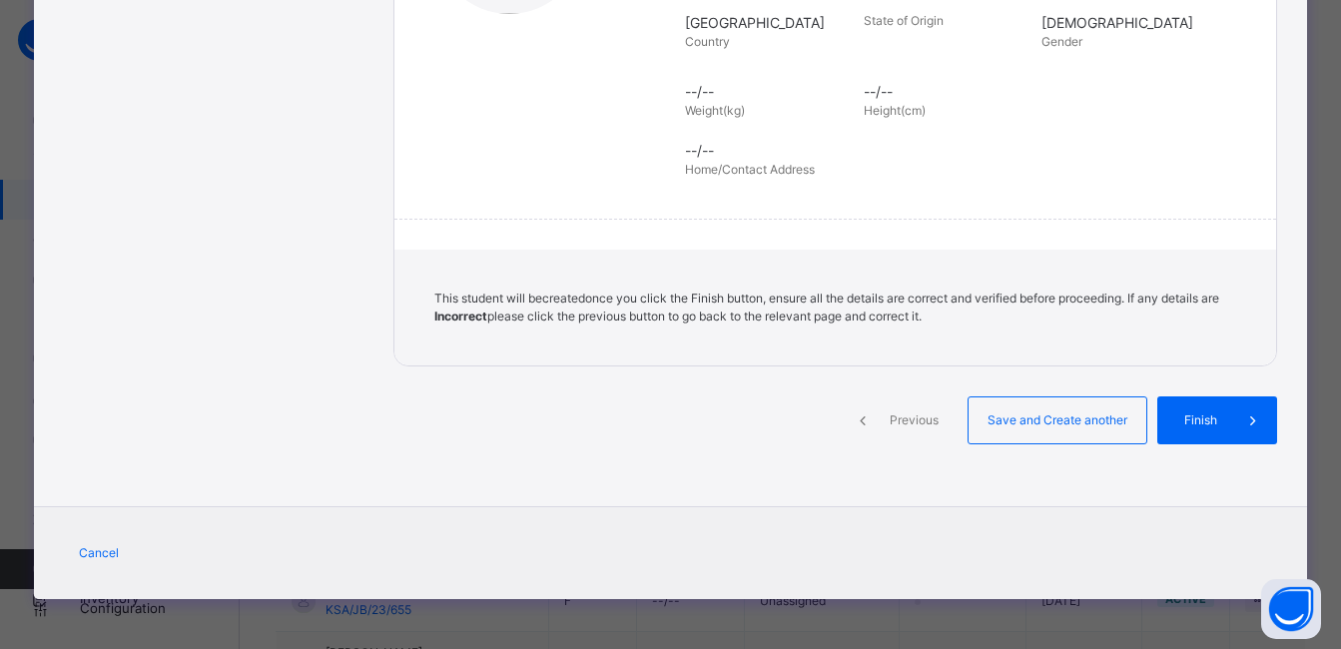
scroll to position [449, 0]
click at [1189, 416] on span "Finish" at bounding box center [1216, 421] width 57 height 18
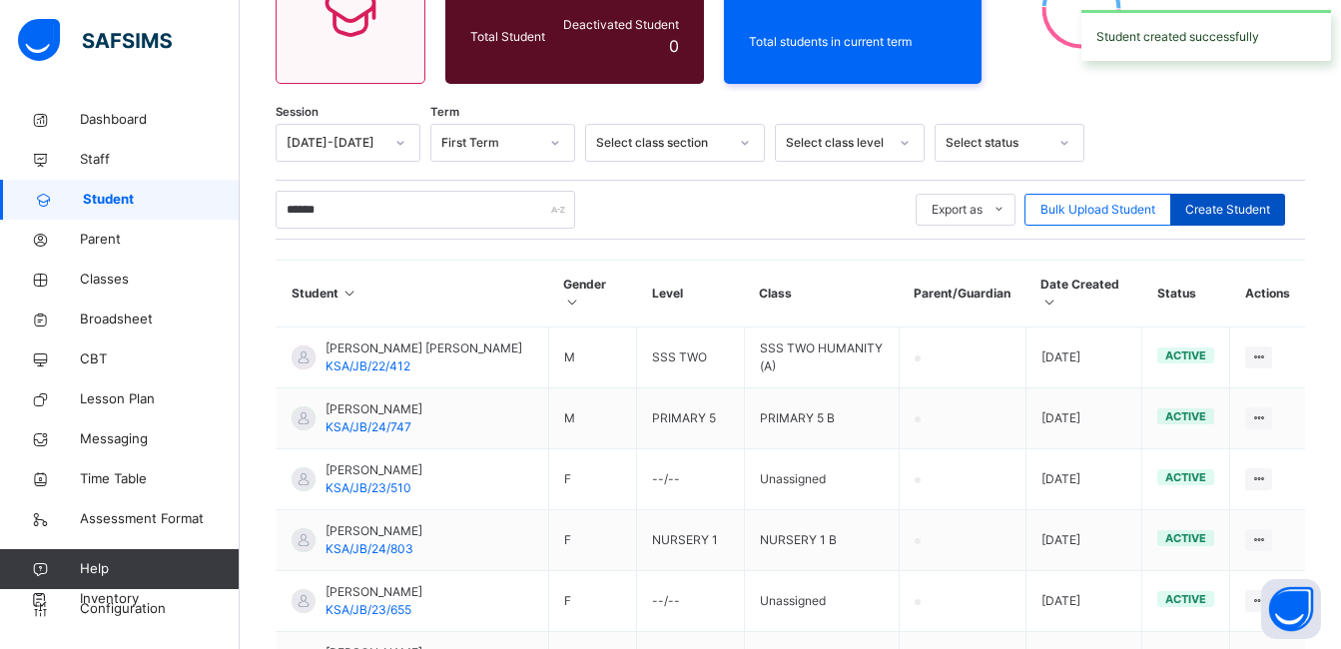
click at [1237, 211] on span "Create Student" at bounding box center [1228, 210] width 85 height 18
select select "**"
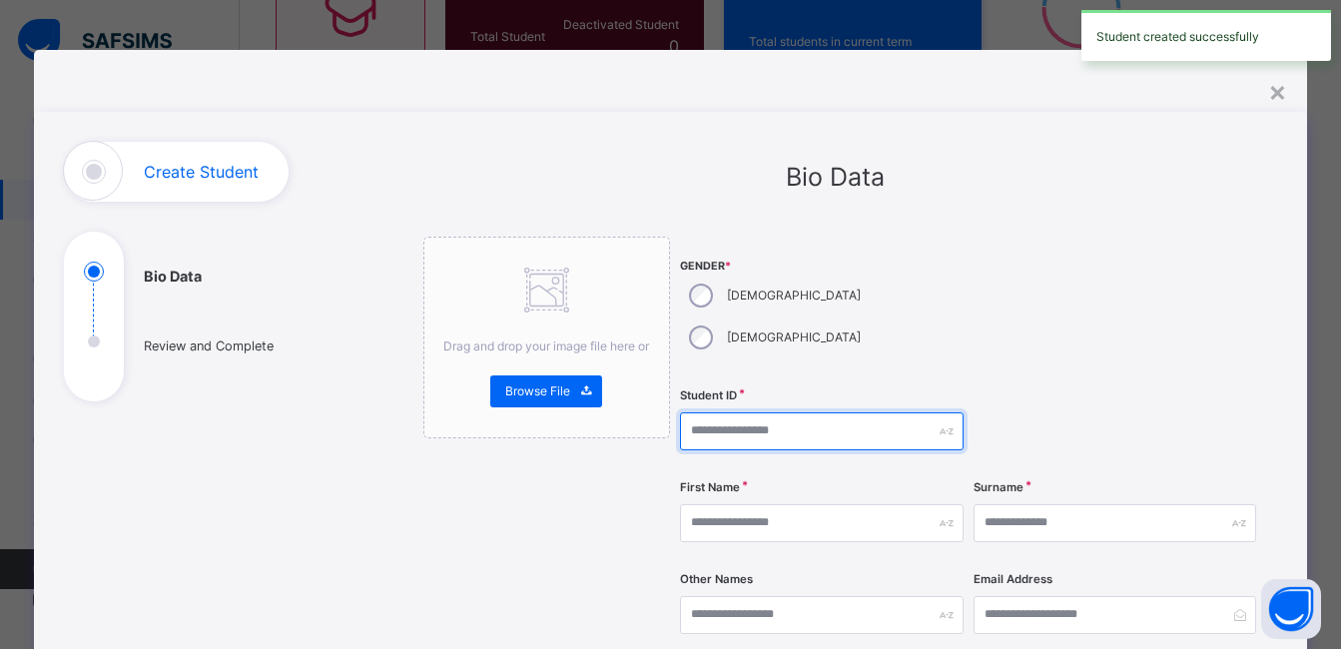
click at [787, 413] on input "text" at bounding box center [821, 432] width 283 height 38
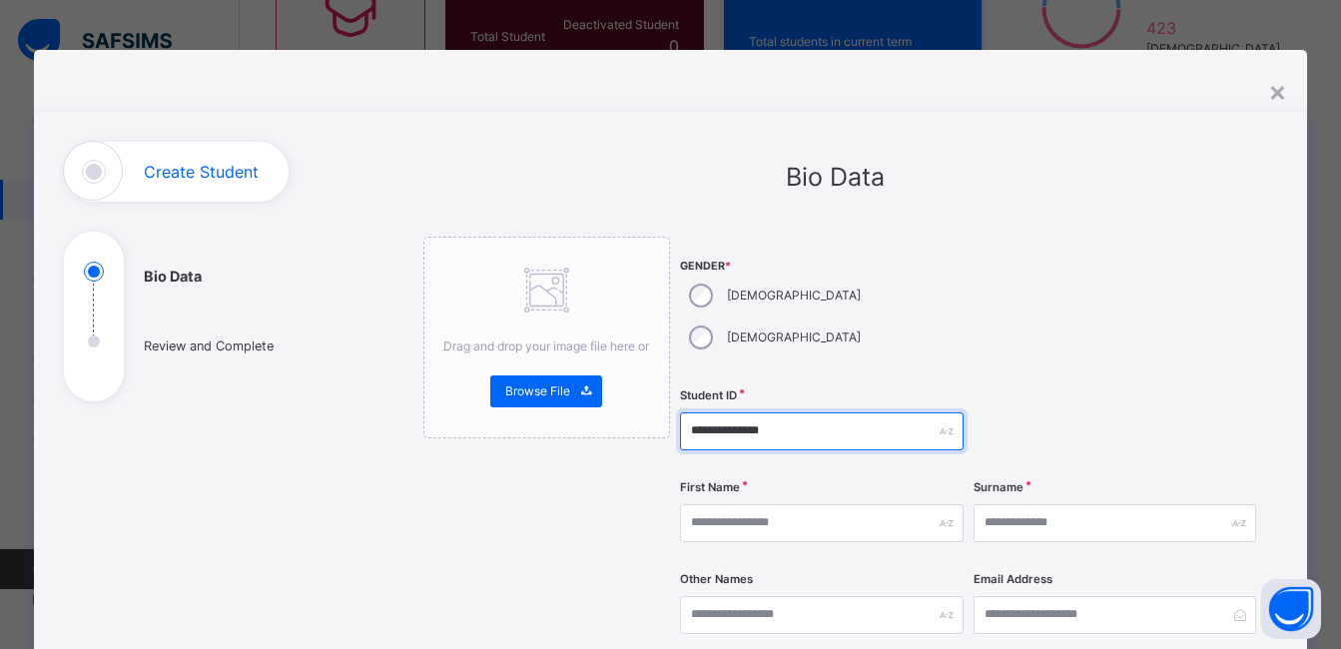
scroll to position [300, 0]
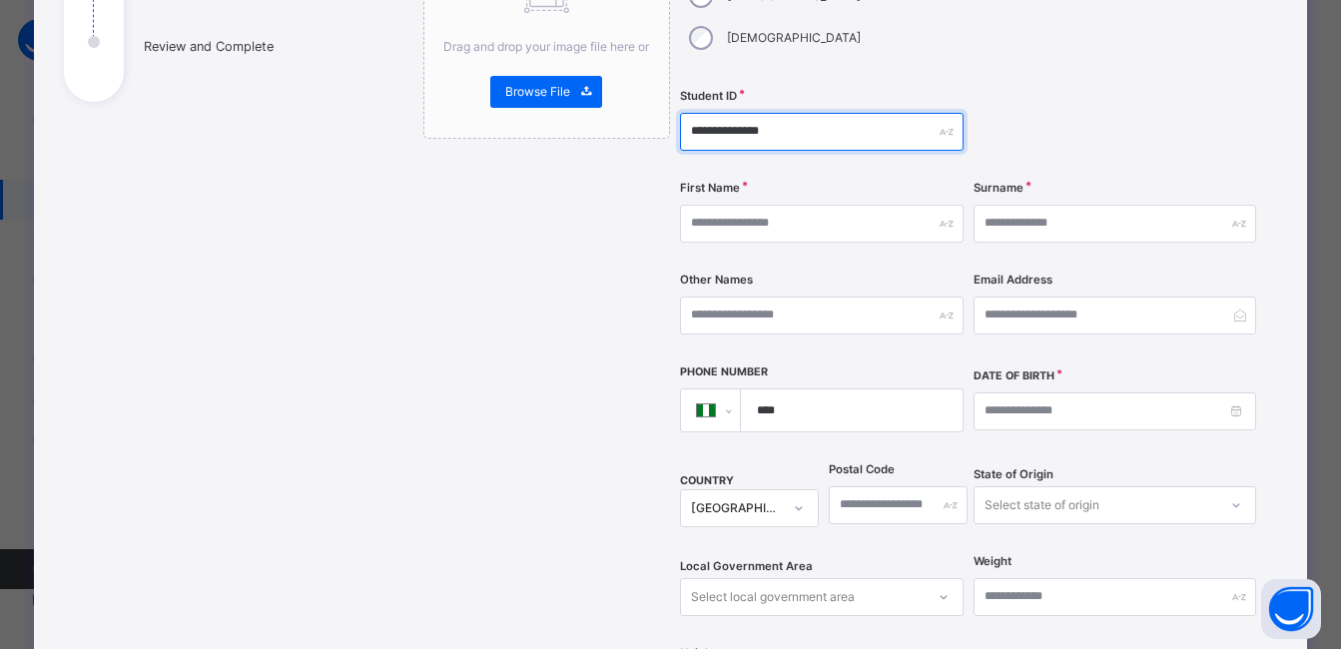
type input "**********"
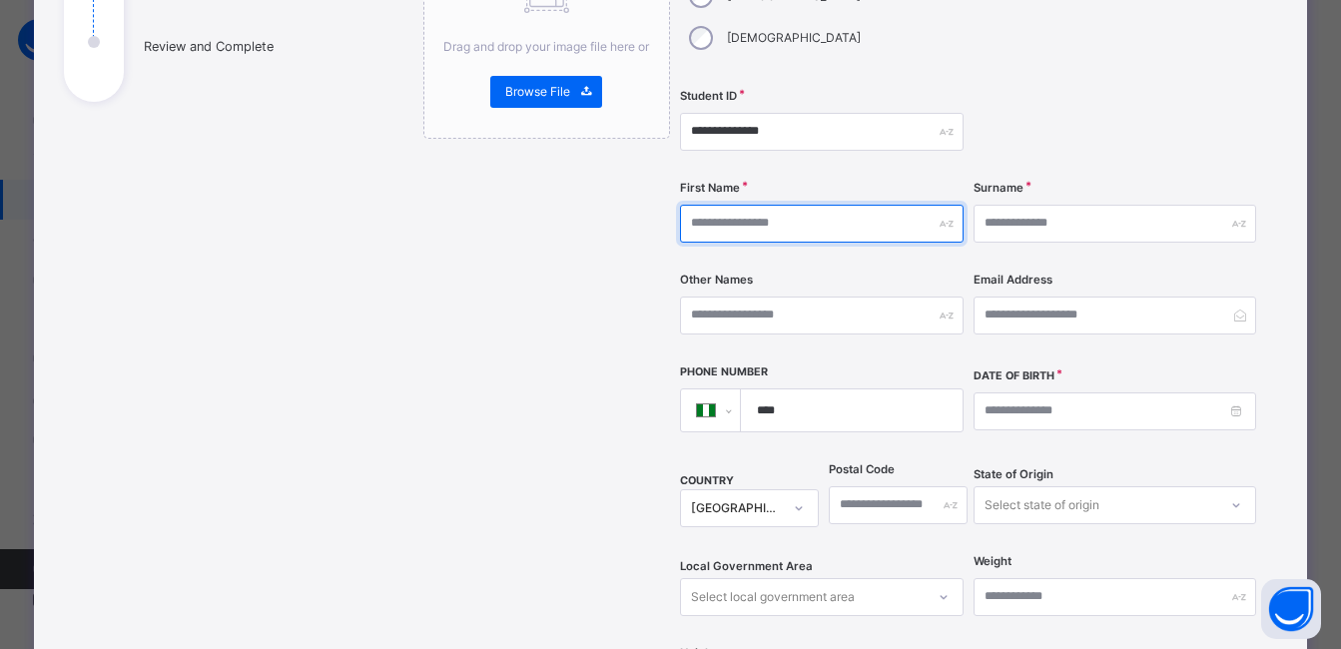
click at [762, 205] on input "text" at bounding box center [821, 224] width 283 height 38
type input "******"
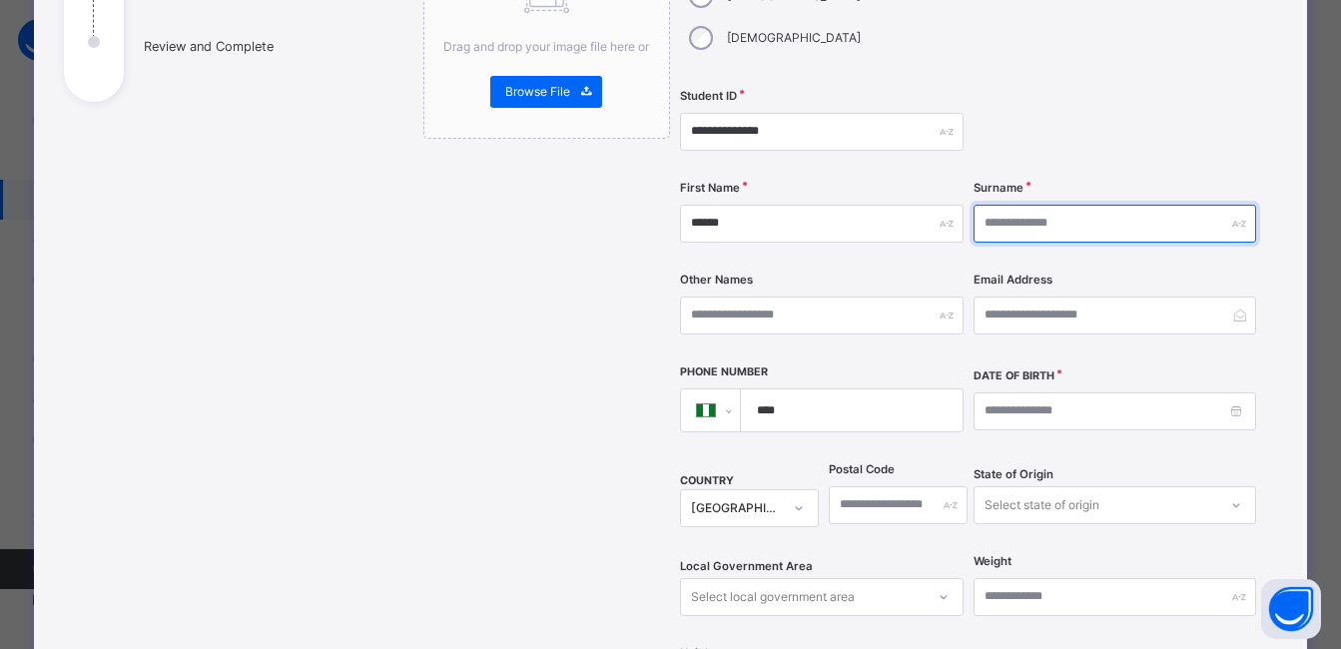
click at [1044, 205] on input "text" at bounding box center [1115, 224] width 283 height 38
type input "*****"
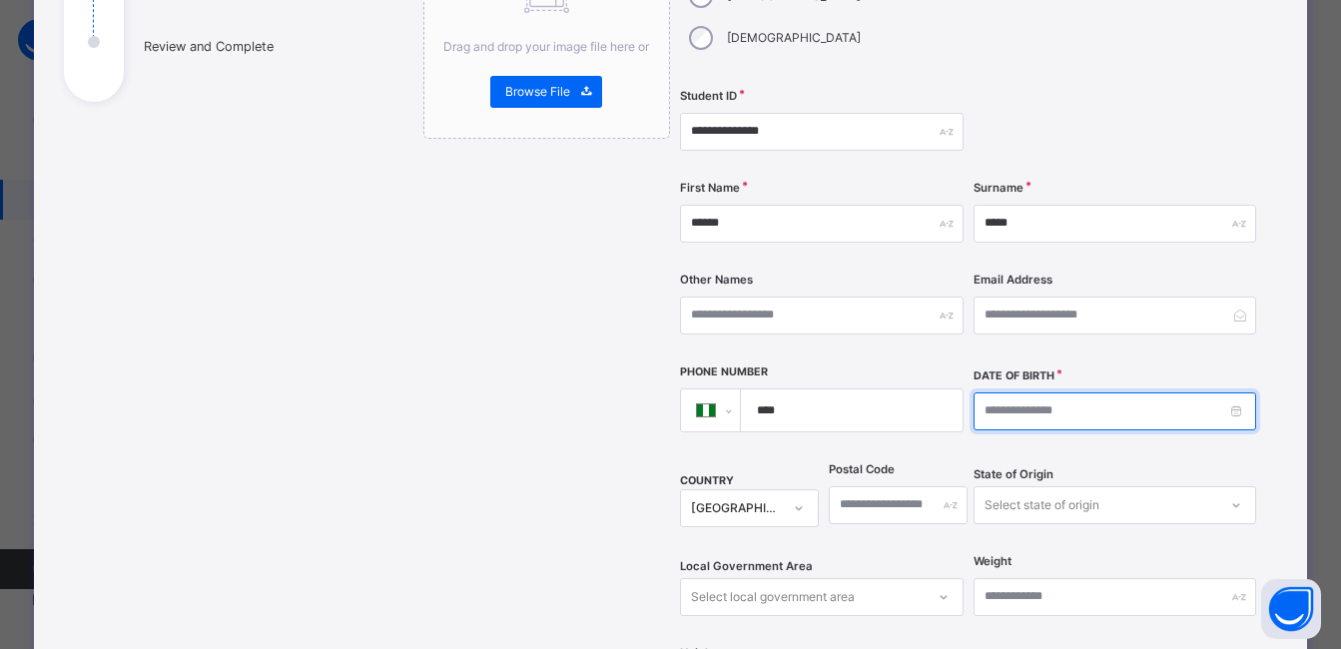
click at [1036, 393] on input at bounding box center [1115, 412] width 283 height 38
click at [1026, 171] on input at bounding box center [1113, 177] width 272 height 22
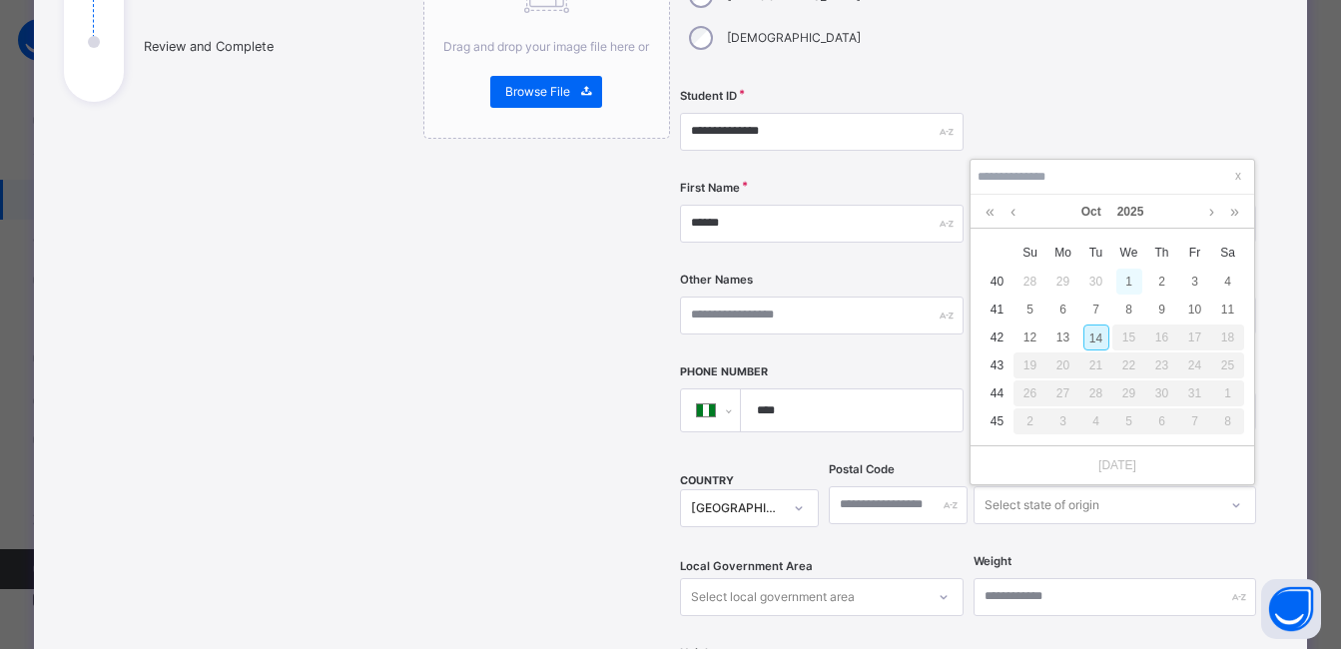
scroll to position [499, 0]
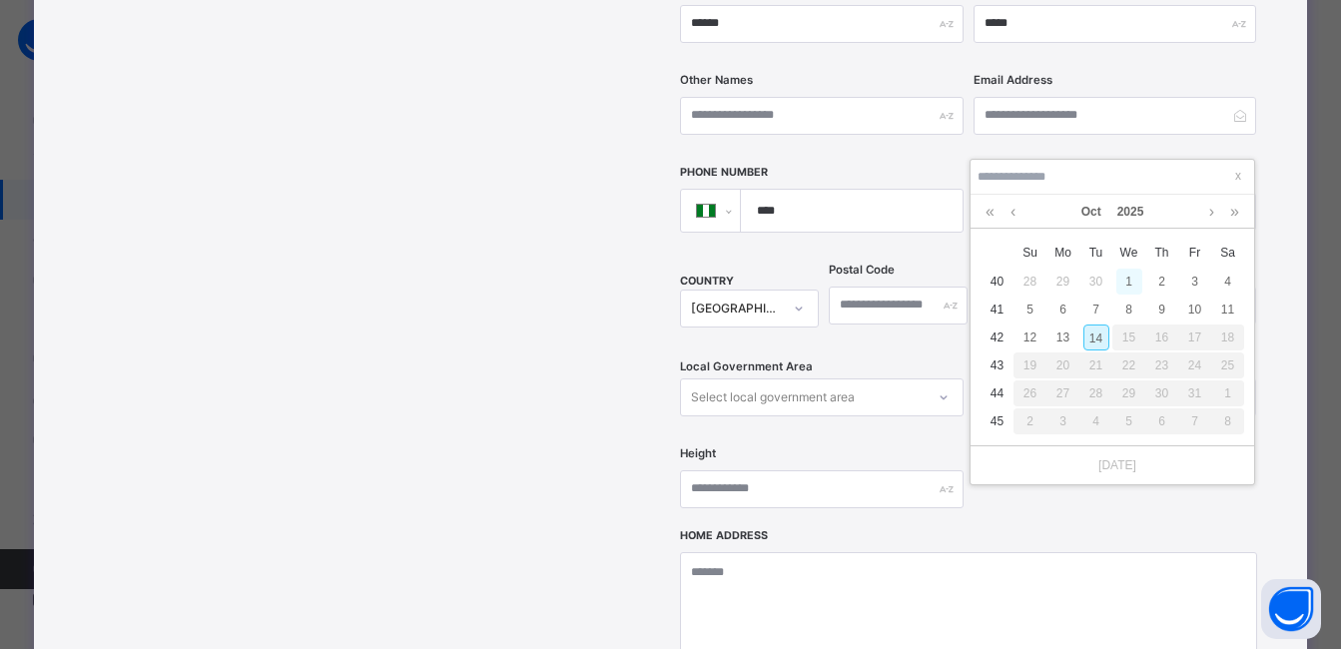
click at [1127, 278] on div "1" at bounding box center [1130, 282] width 26 height 26
type input "**********"
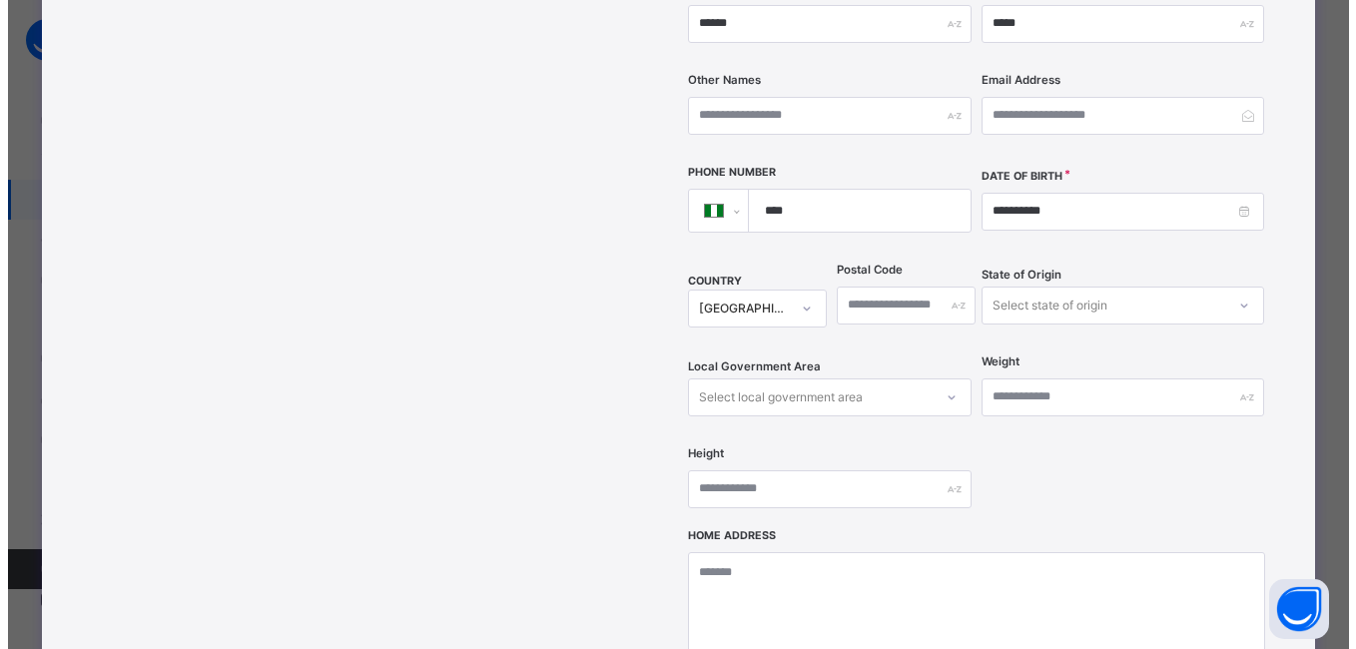
scroll to position [799, 0]
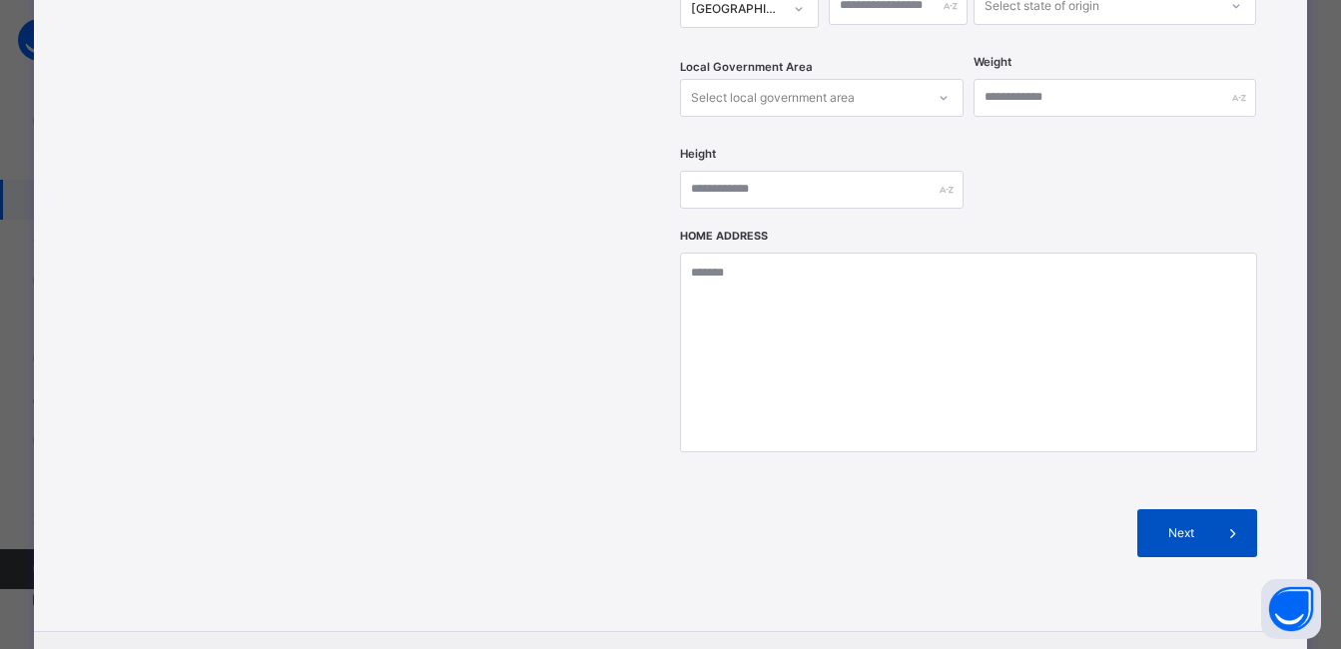
click at [1190, 524] on span "Next" at bounding box center [1181, 533] width 57 height 18
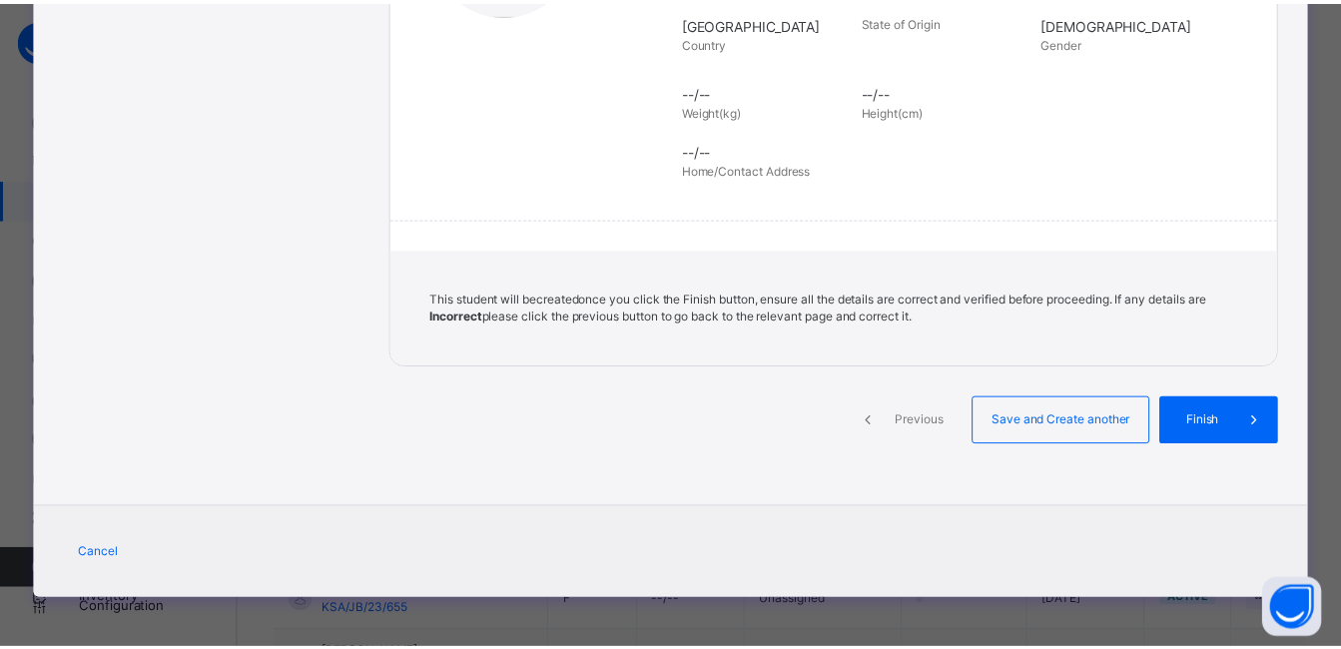
scroll to position [449, 0]
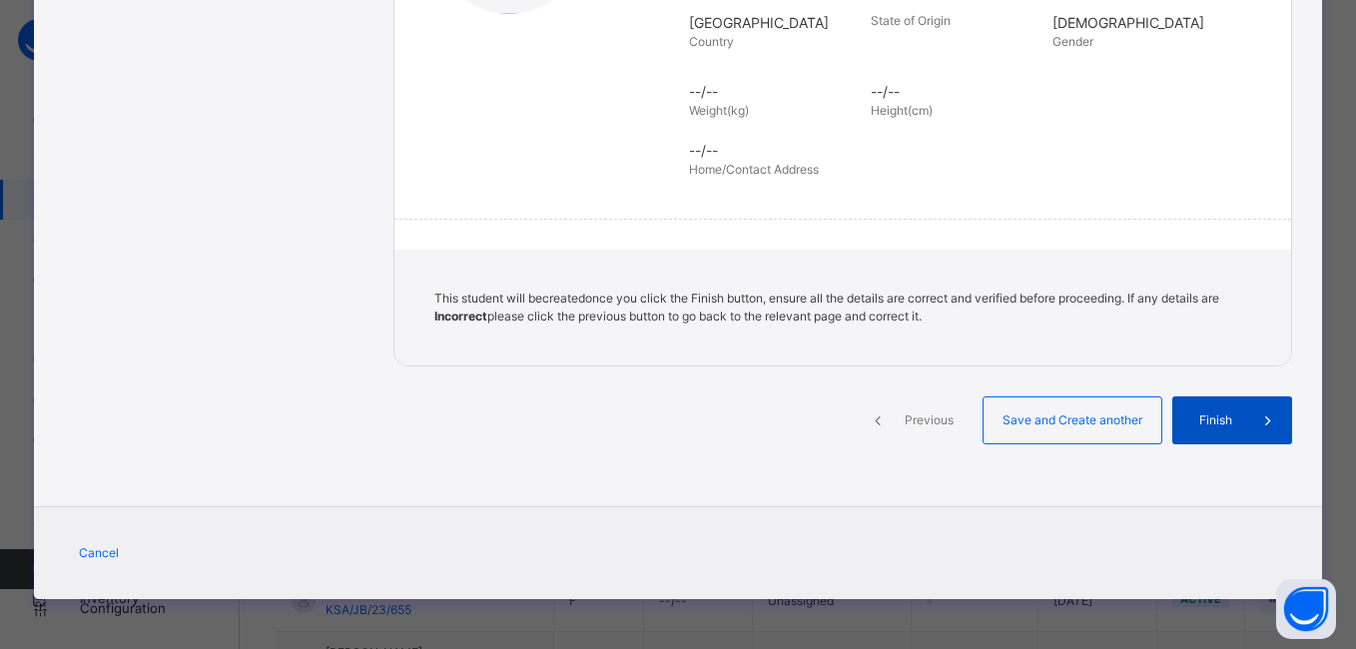
click at [1200, 432] on div "Finish" at bounding box center [1233, 421] width 120 height 48
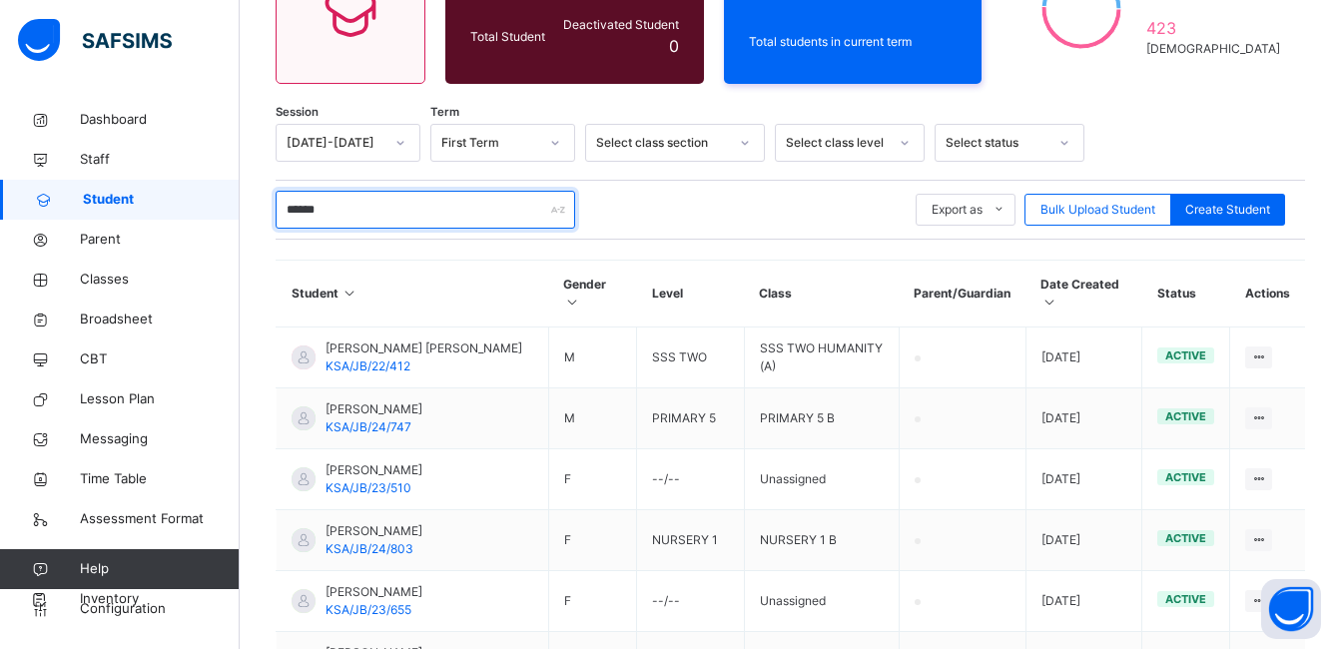
click at [408, 214] on input "******" at bounding box center [426, 210] width 300 height 38
type input "*"
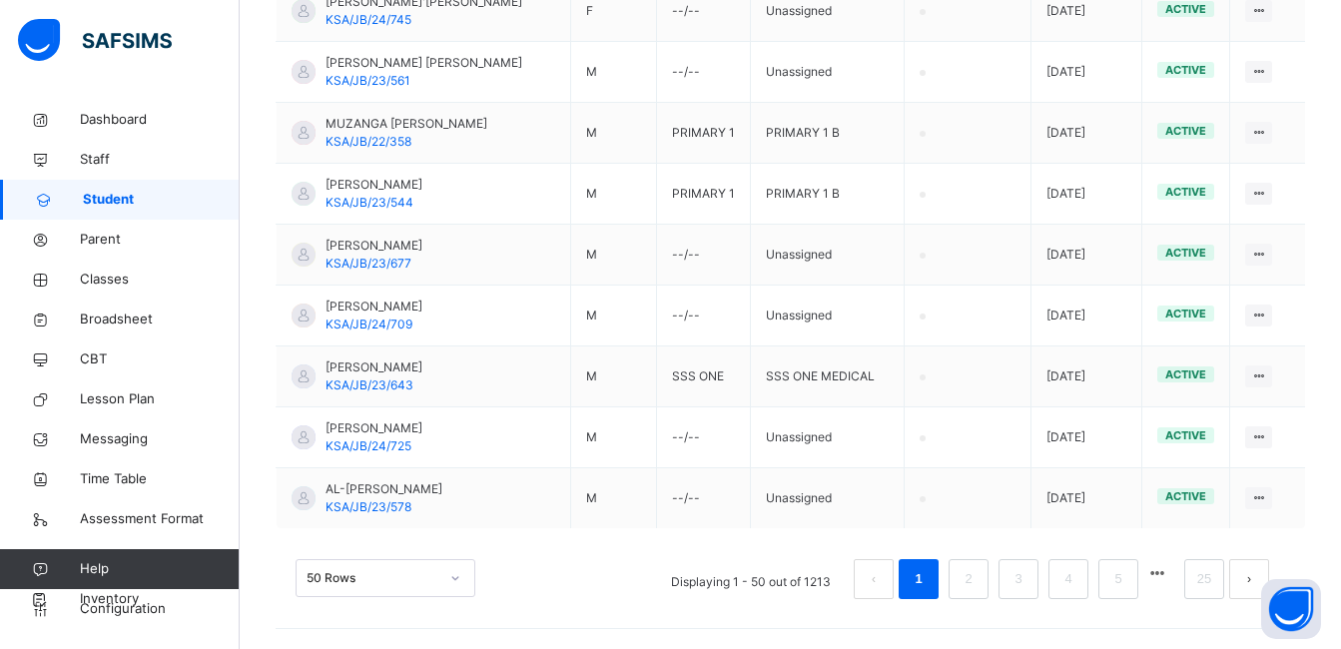
scroll to position [1282, 0]
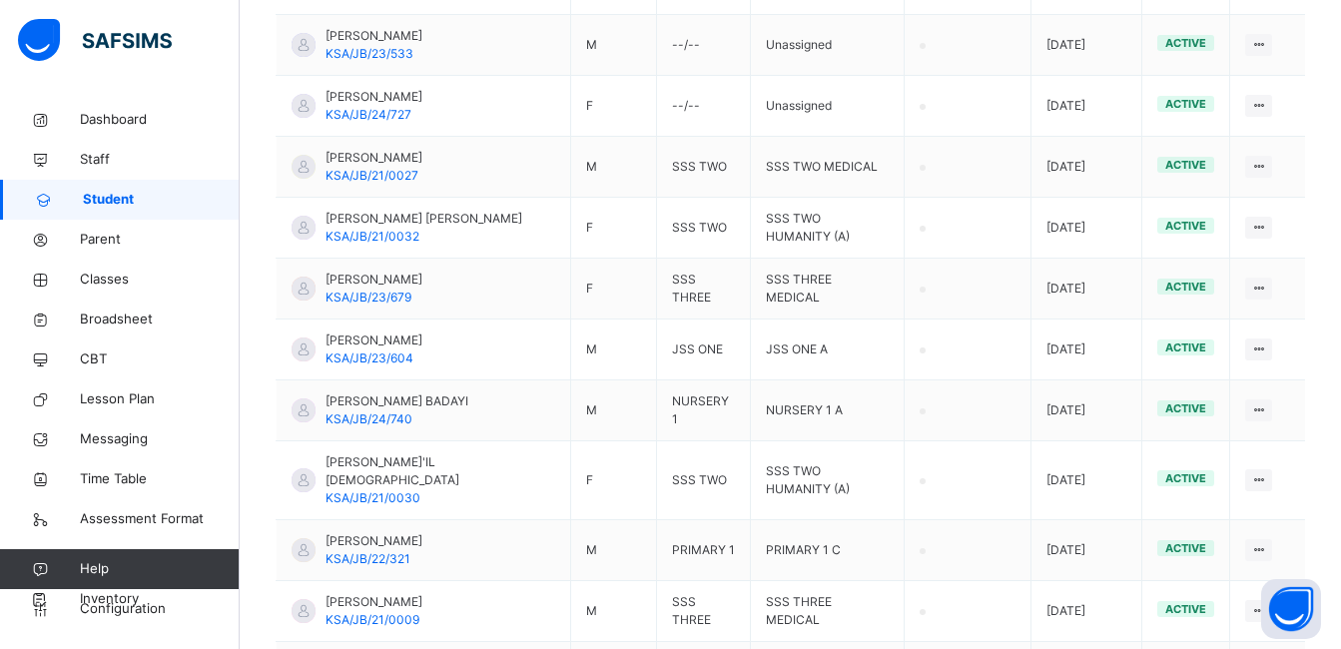
type input "*"
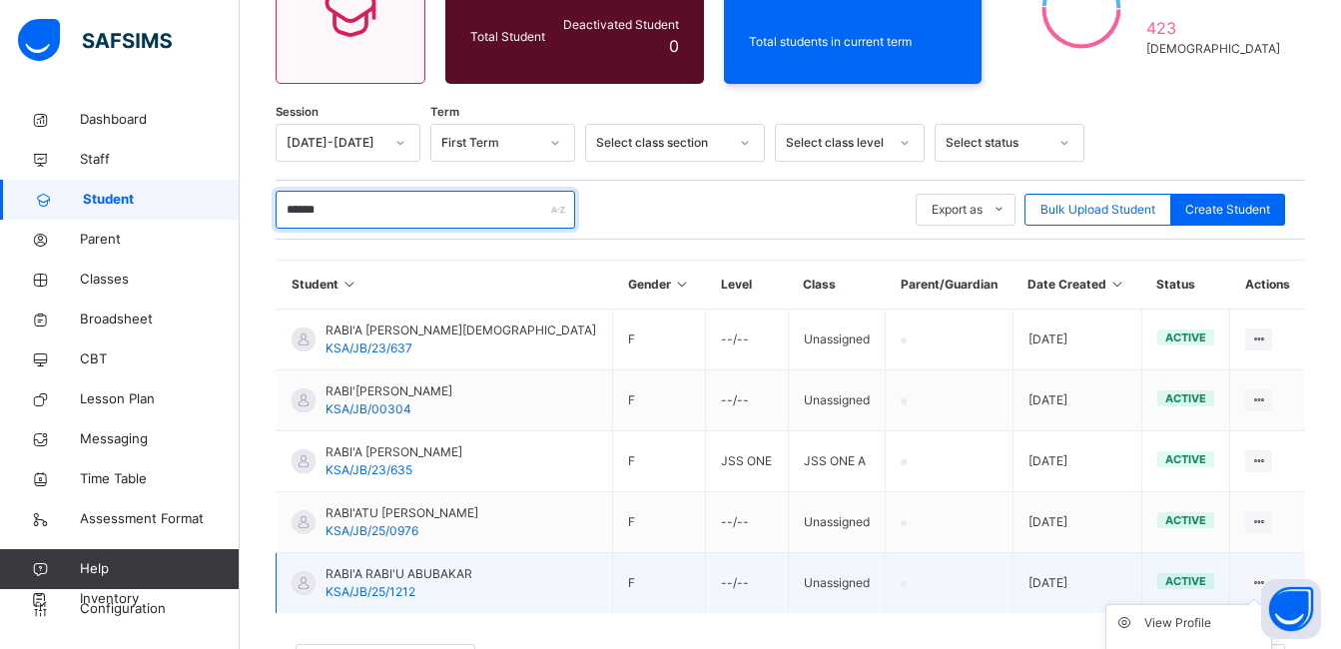
scroll to position [384, 0]
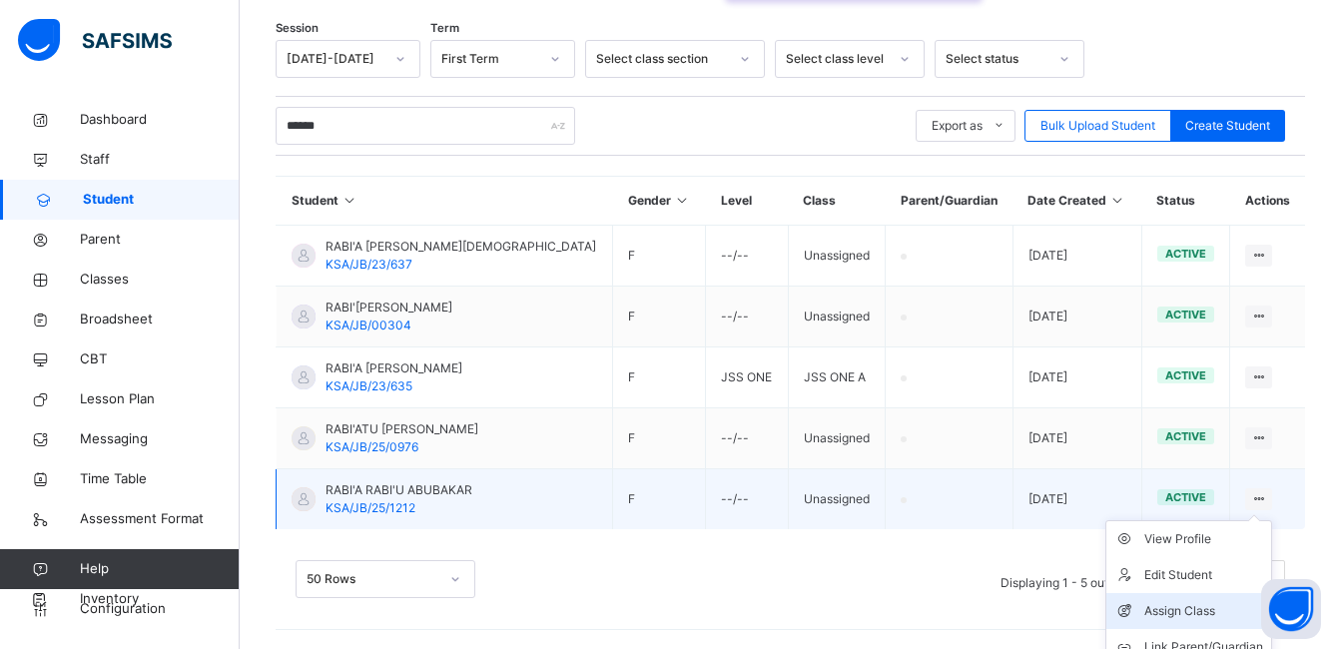
click at [1192, 609] on div "Assign Class" at bounding box center [1204, 611] width 119 height 20
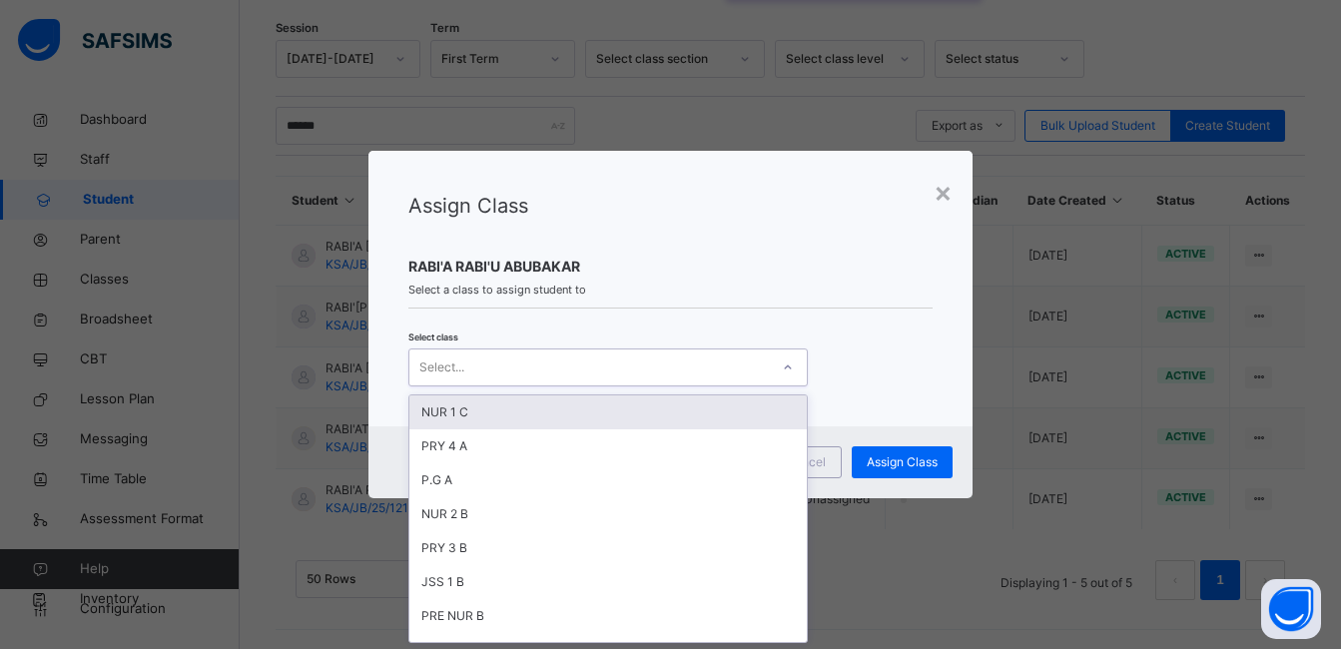
click at [783, 364] on icon at bounding box center [788, 368] width 12 height 20
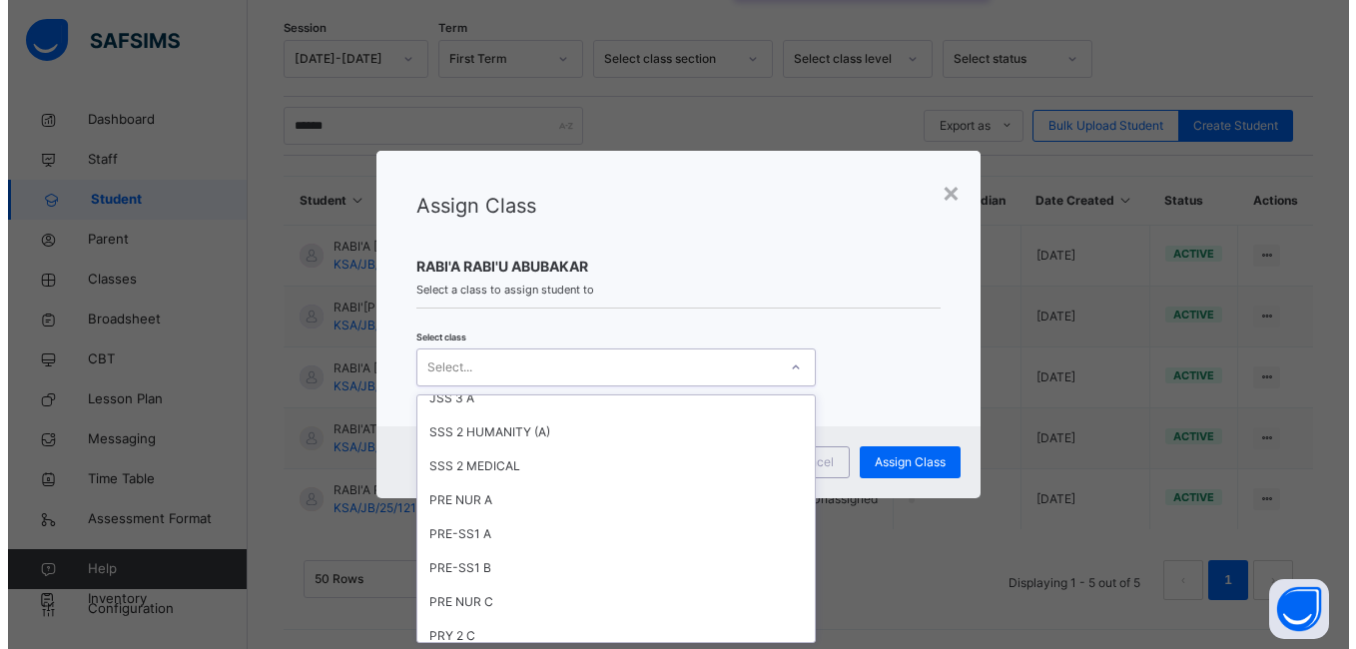
scroll to position [0, 0]
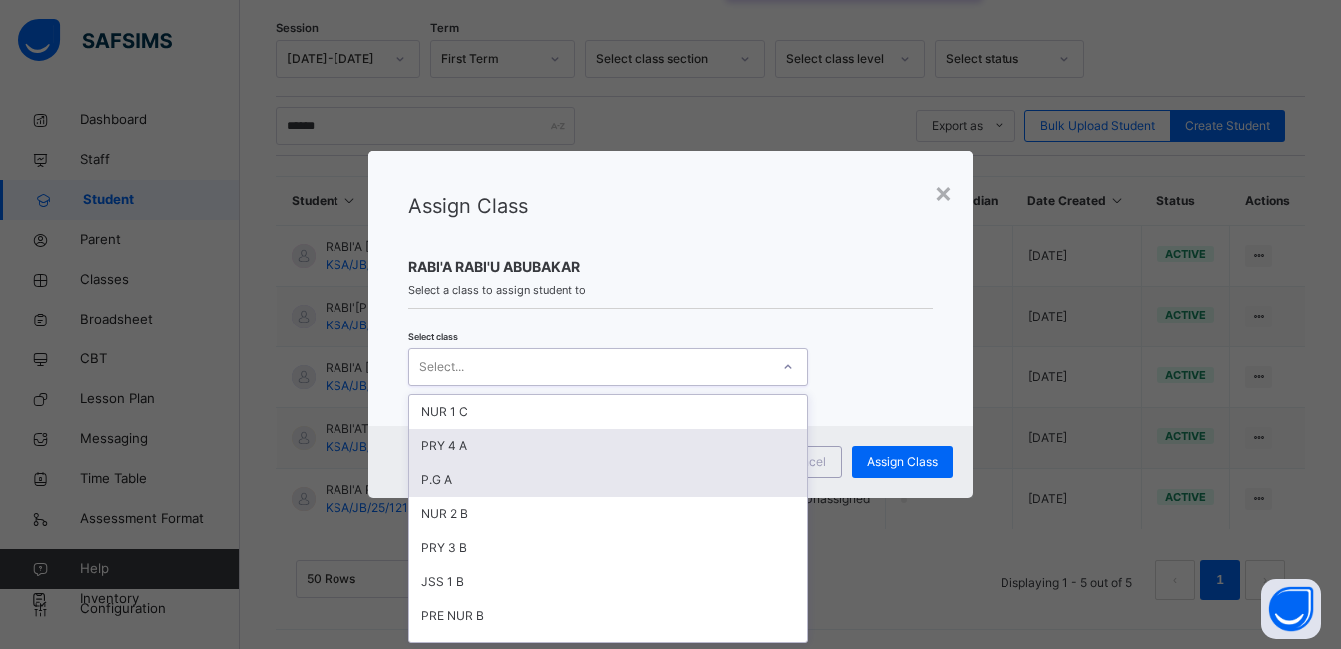
click at [456, 444] on div "PRY 4 A" at bounding box center [609, 446] width 398 height 34
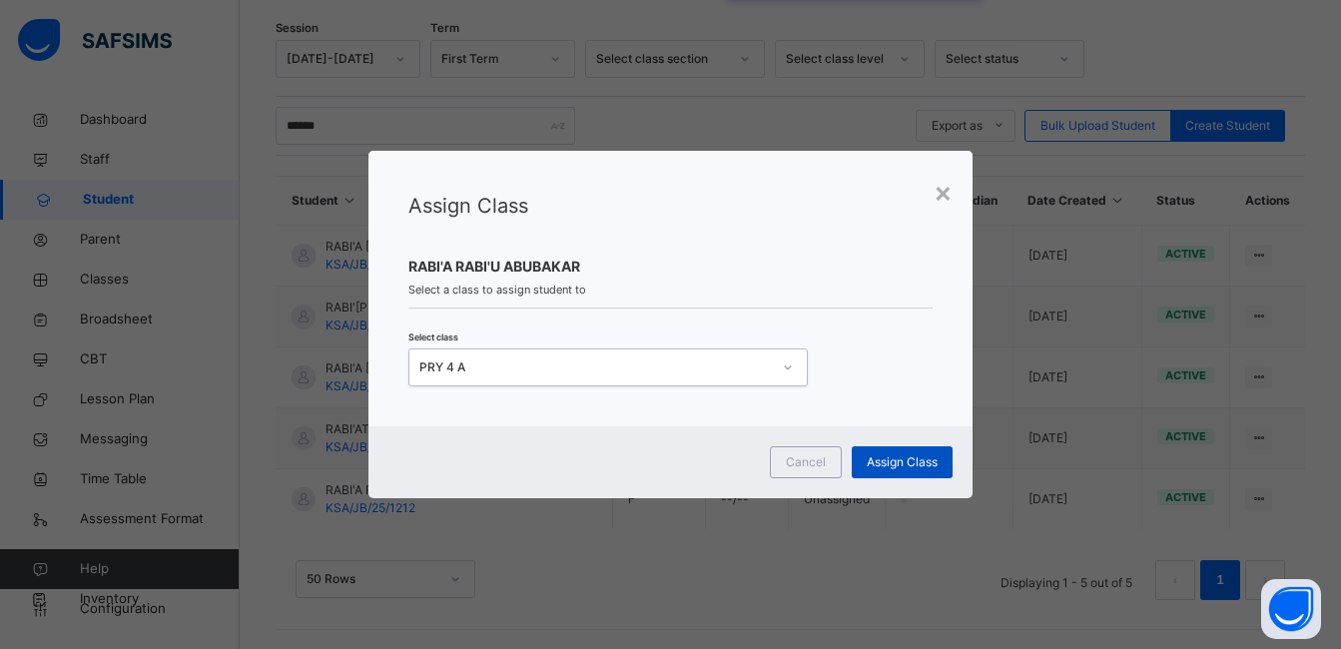
click at [912, 463] on span "Assign Class" at bounding box center [902, 462] width 71 height 18
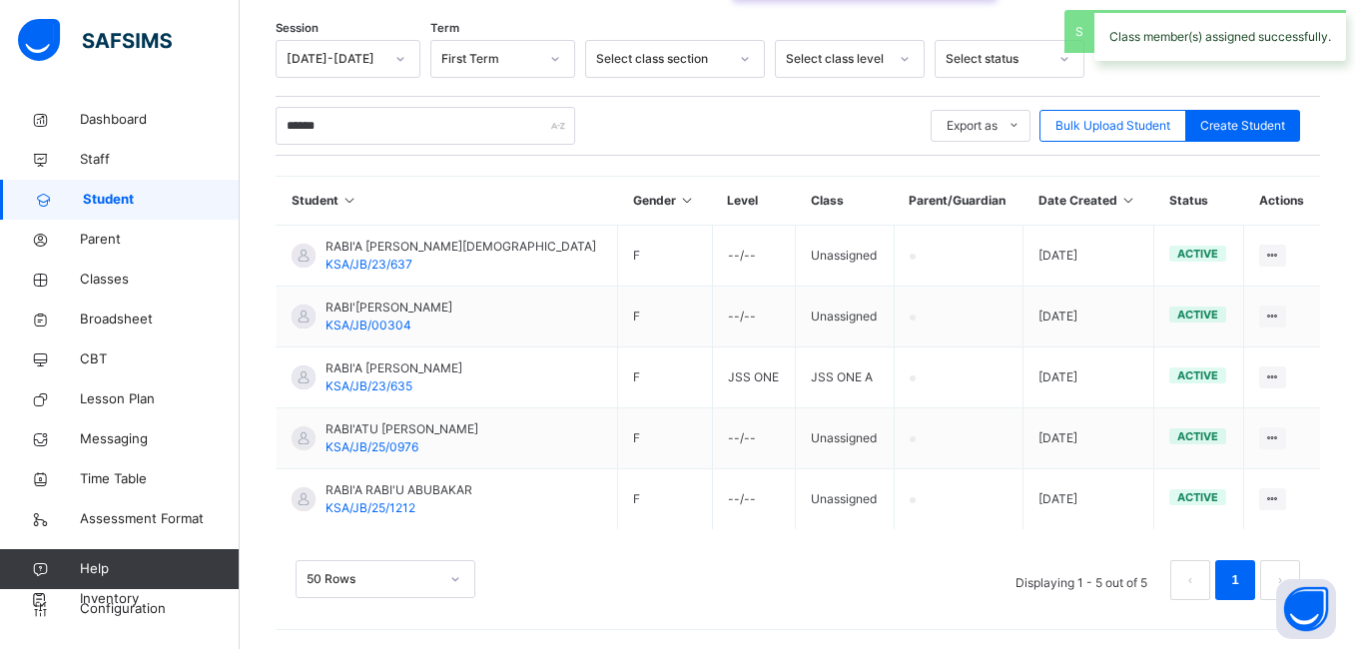
scroll to position [300, 0]
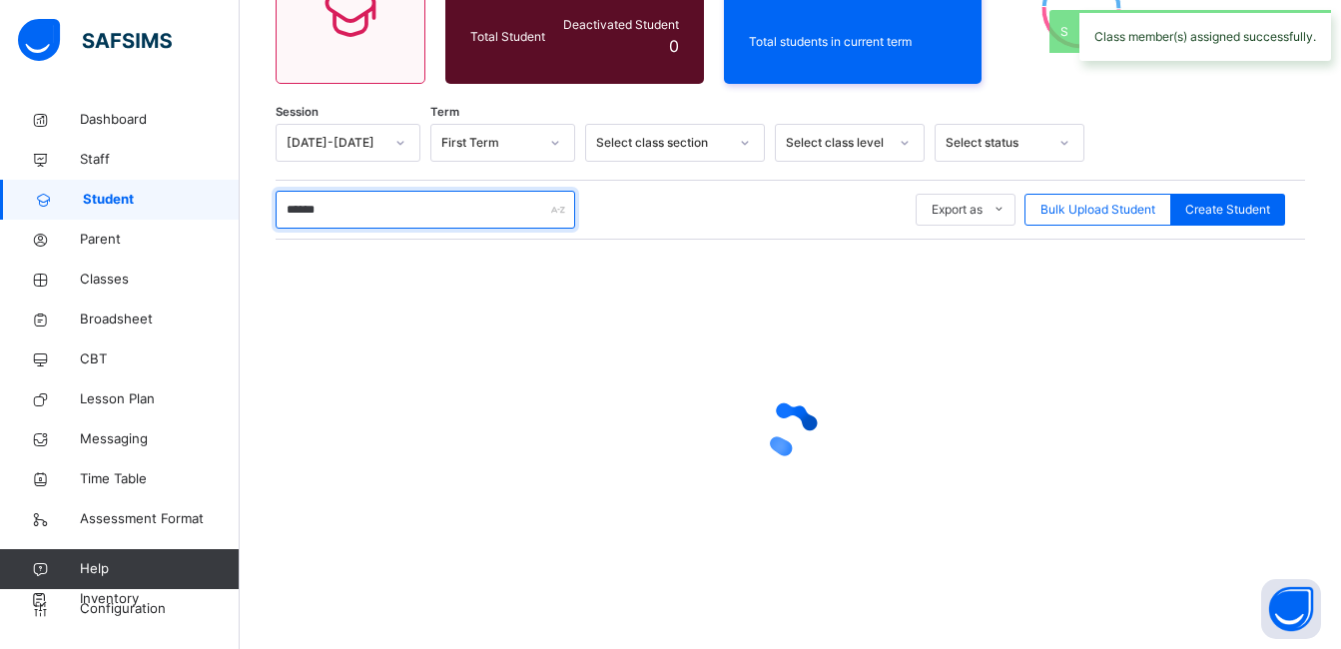
click at [409, 213] on input "******" at bounding box center [426, 210] width 300 height 38
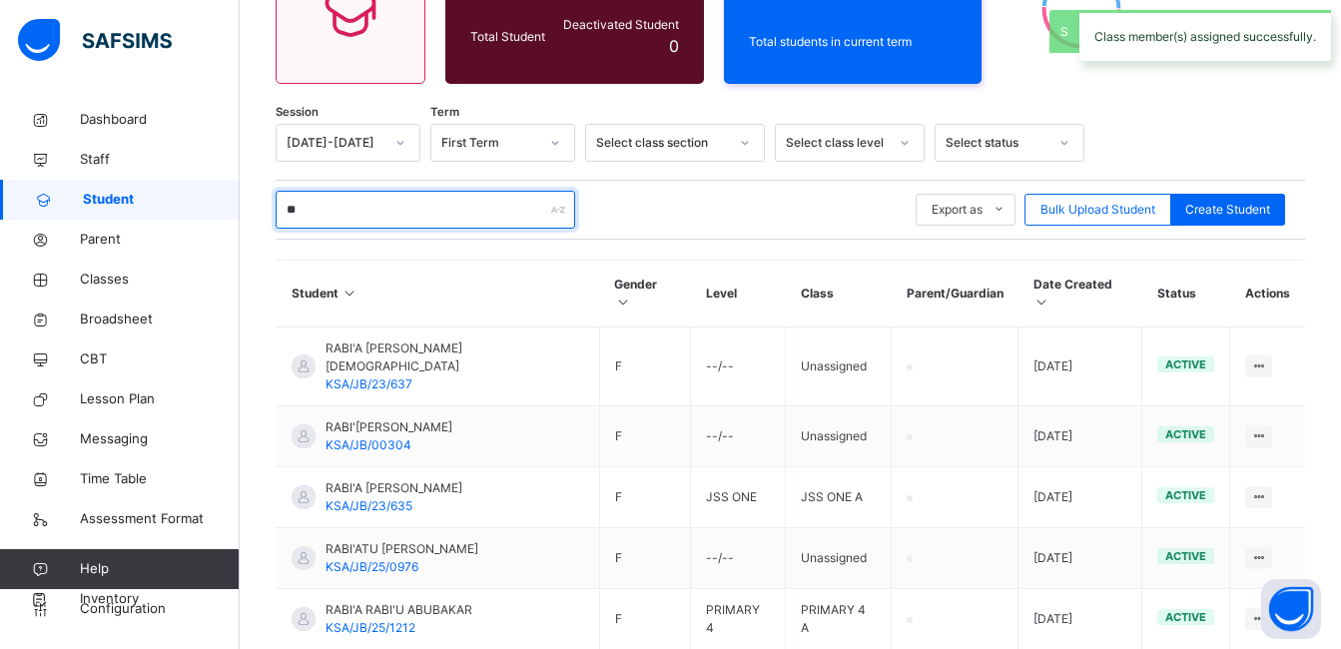
type input "*"
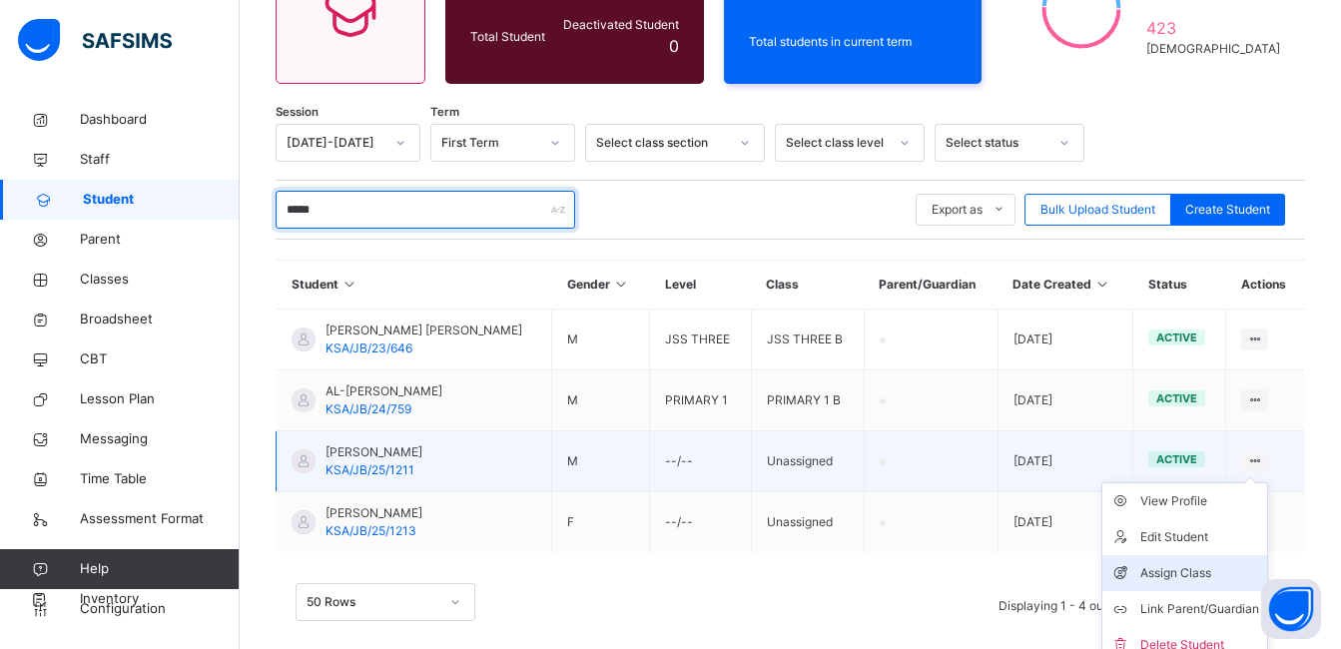
type input "*****"
click at [1219, 575] on div "Assign Class" at bounding box center [1200, 573] width 119 height 20
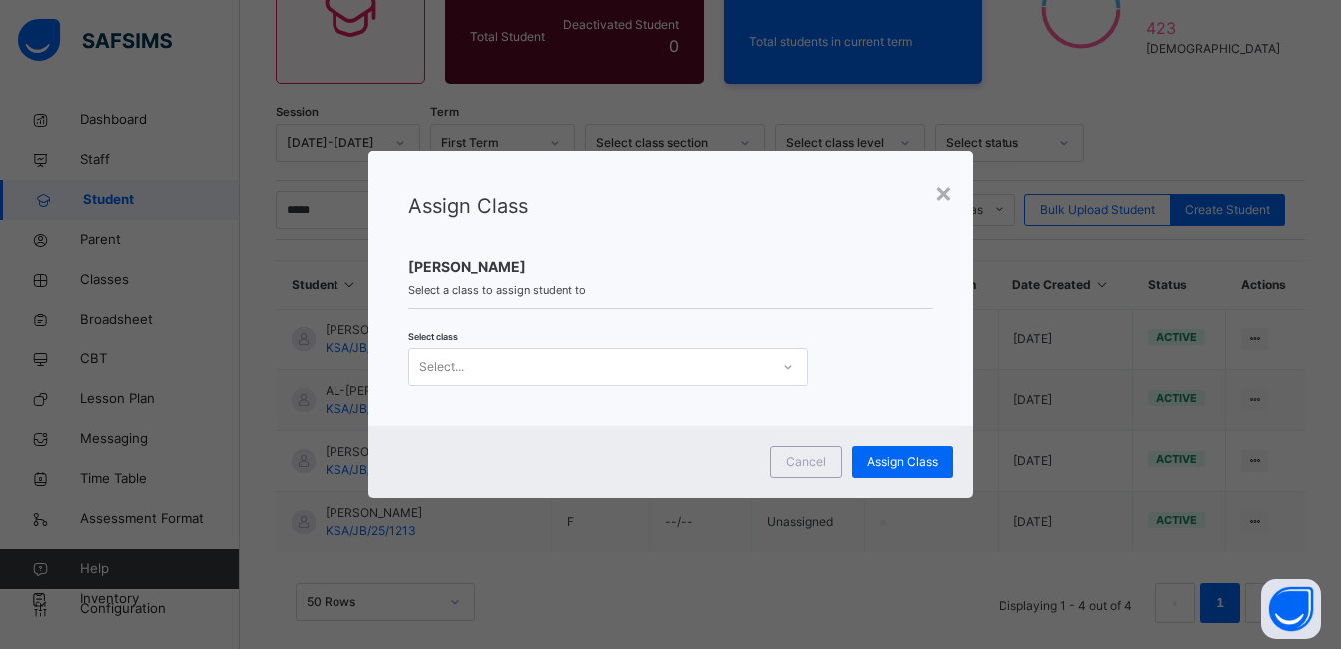
click at [789, 368] on icon at bounding box center [788, 368] width 12 height 20
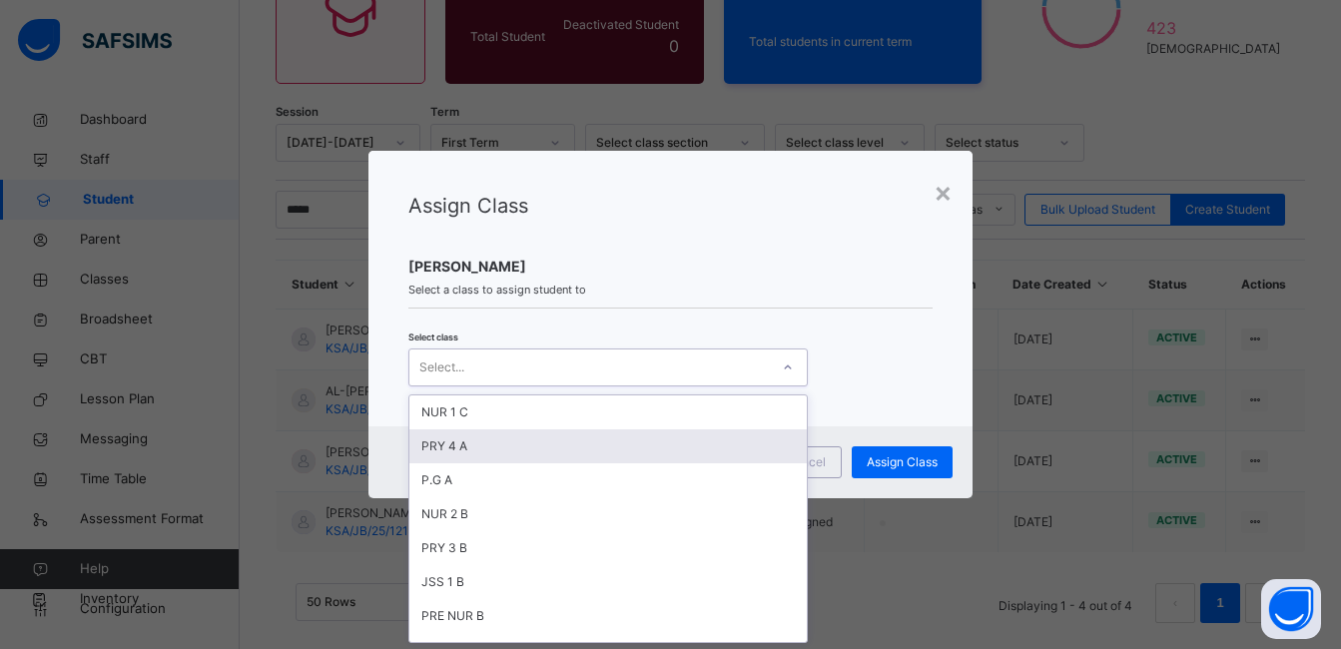
click at [721, 451] on div "PRY 4 A" at bounding box center [609, 446] width 398 height 34
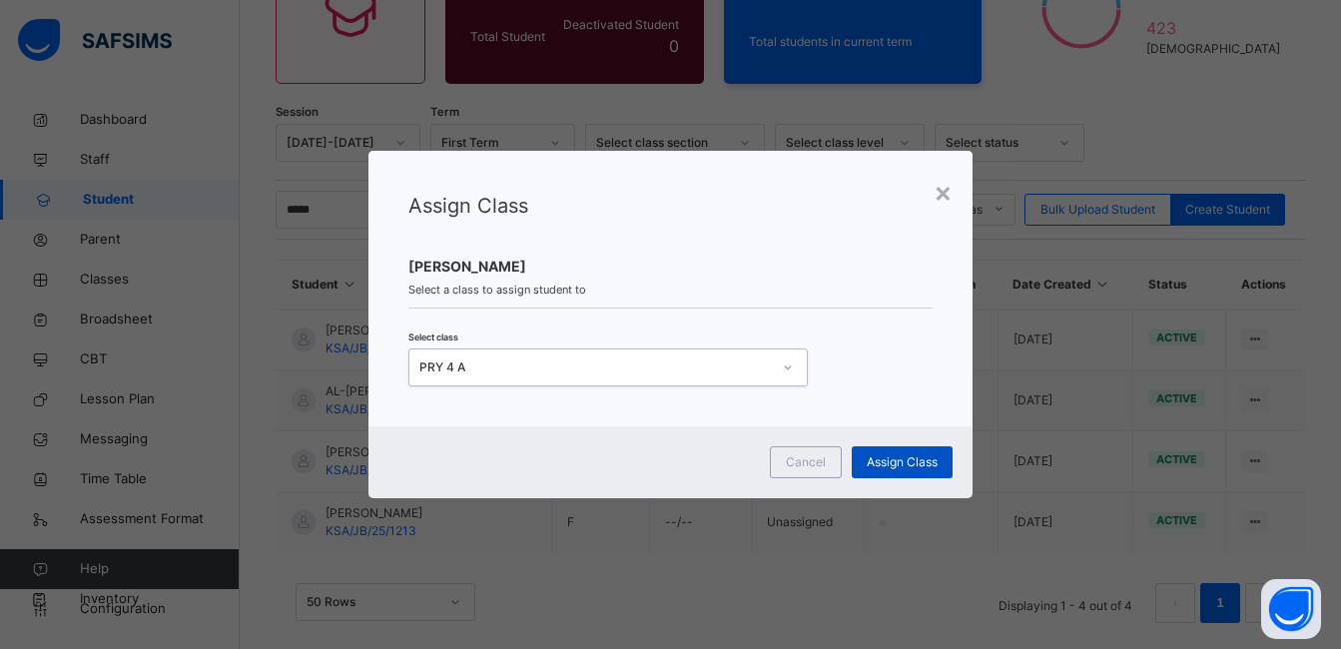
click at [889, 453] on div "Assign Class" at bounding box center [902, 462] width 101 height 32
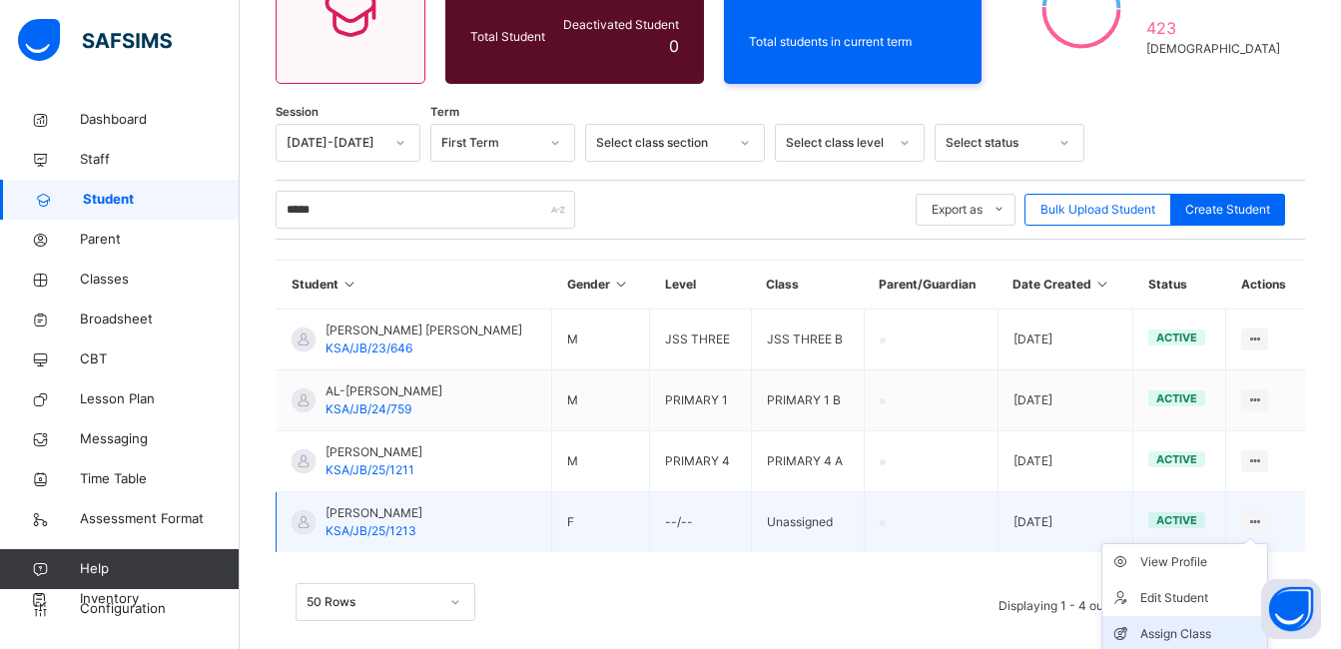
click at [1183, 626] on div "Assign Class" at bounding box center [1200, 634] width 119 height 20
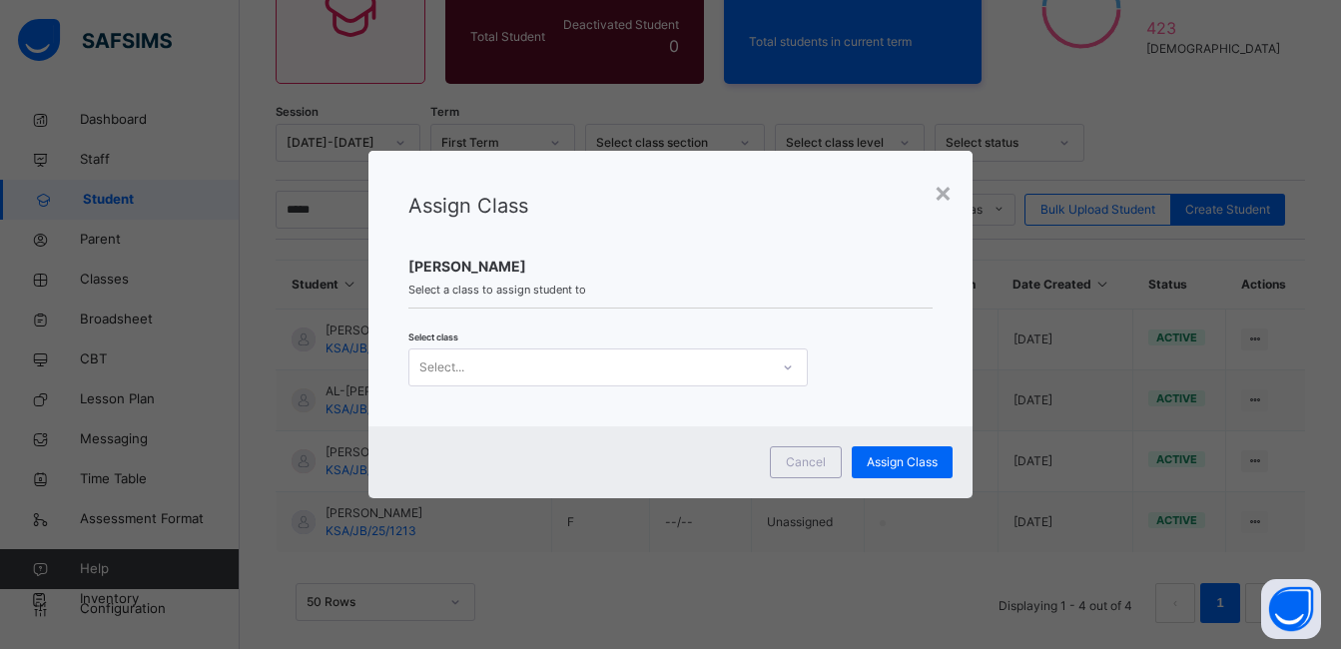
click at [786, 366] on icon at bounding box center [788, 368] width 12 height 20
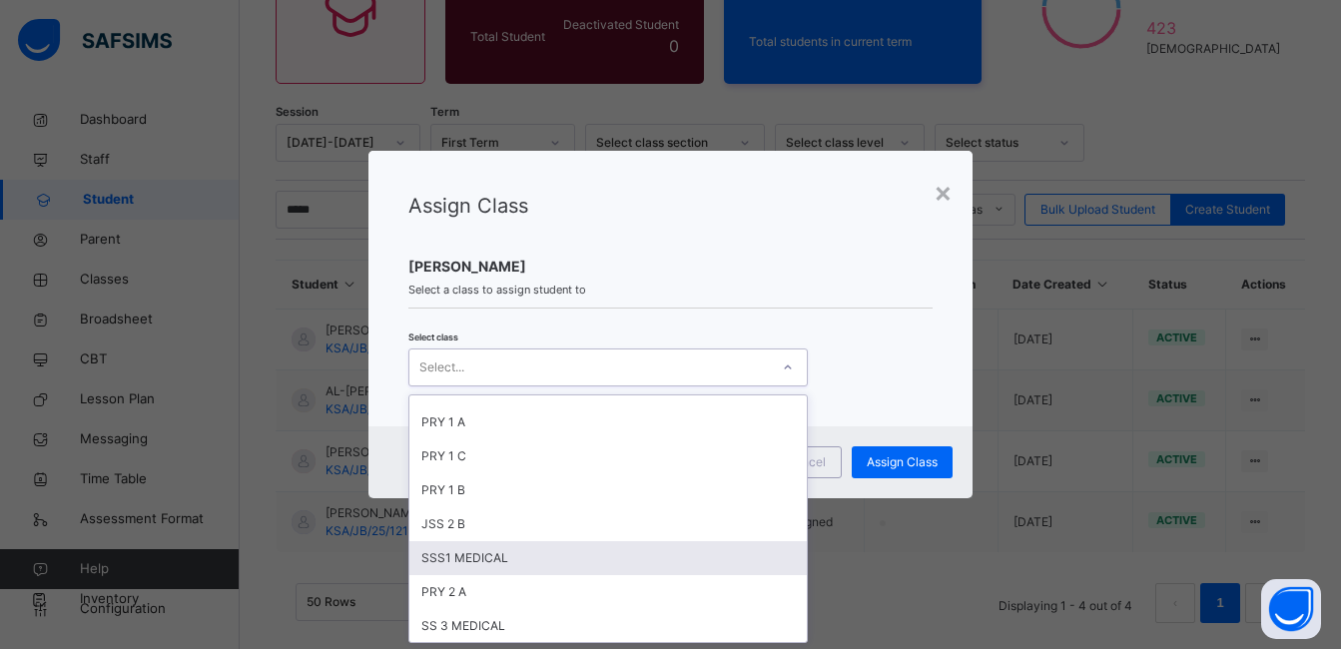
scroll to position [599, 0]
click at [576, 559] on div "PRY 4 B" at bounding box center [609, 560] width 398 height 34
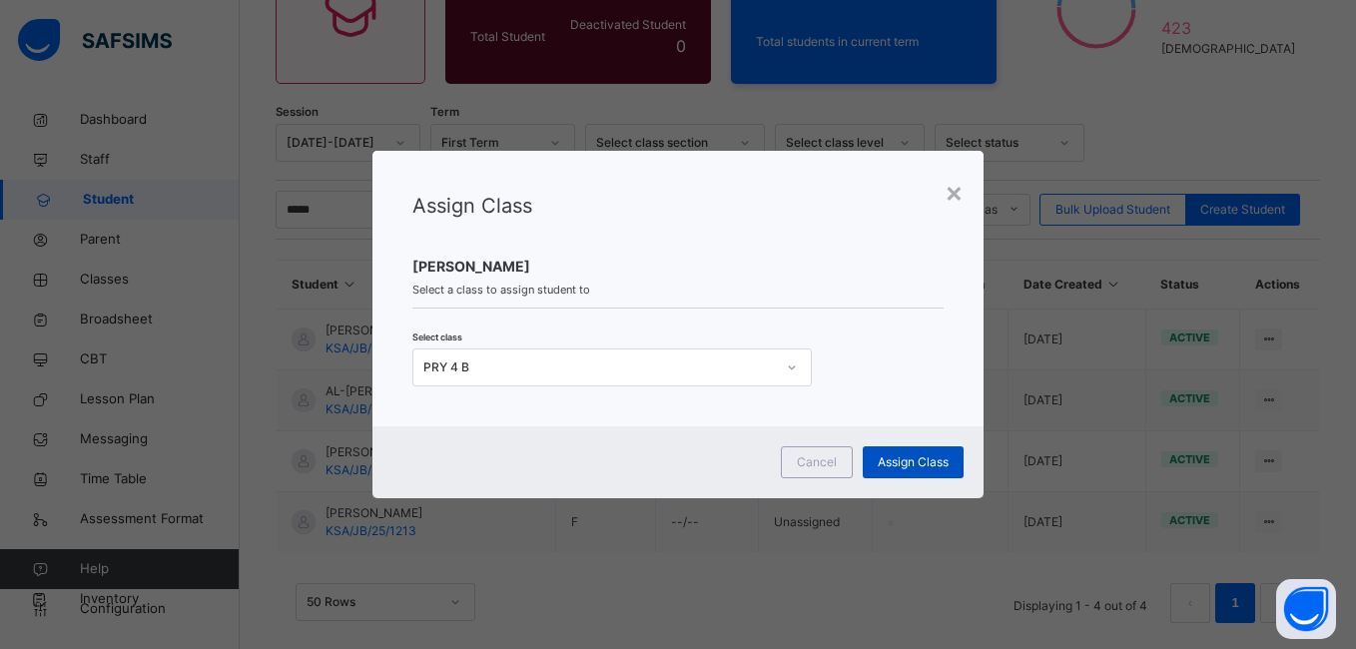
click at [892, 461] on span "Assign Class" at bounding box center [913, 462] width 71 height 18
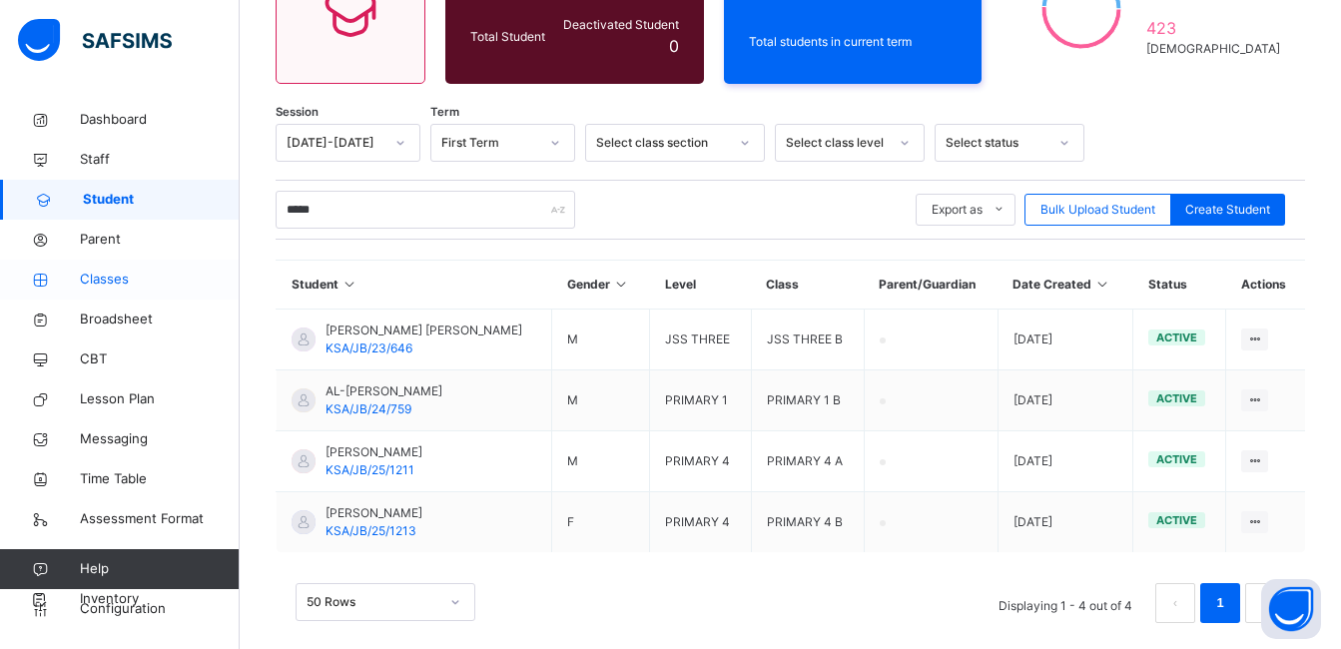
click at [99, 277] on span "Classes" at bounding box center [160, 280] width 160 height 20
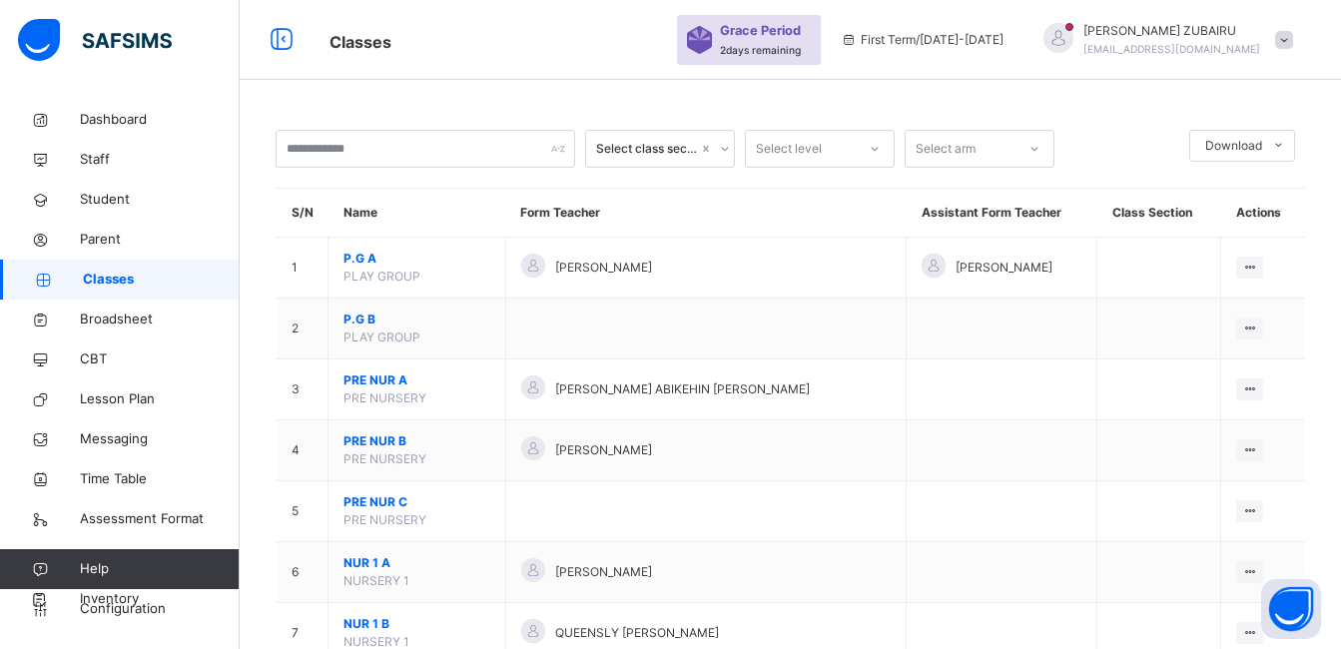
scroll to position [1199, 0]
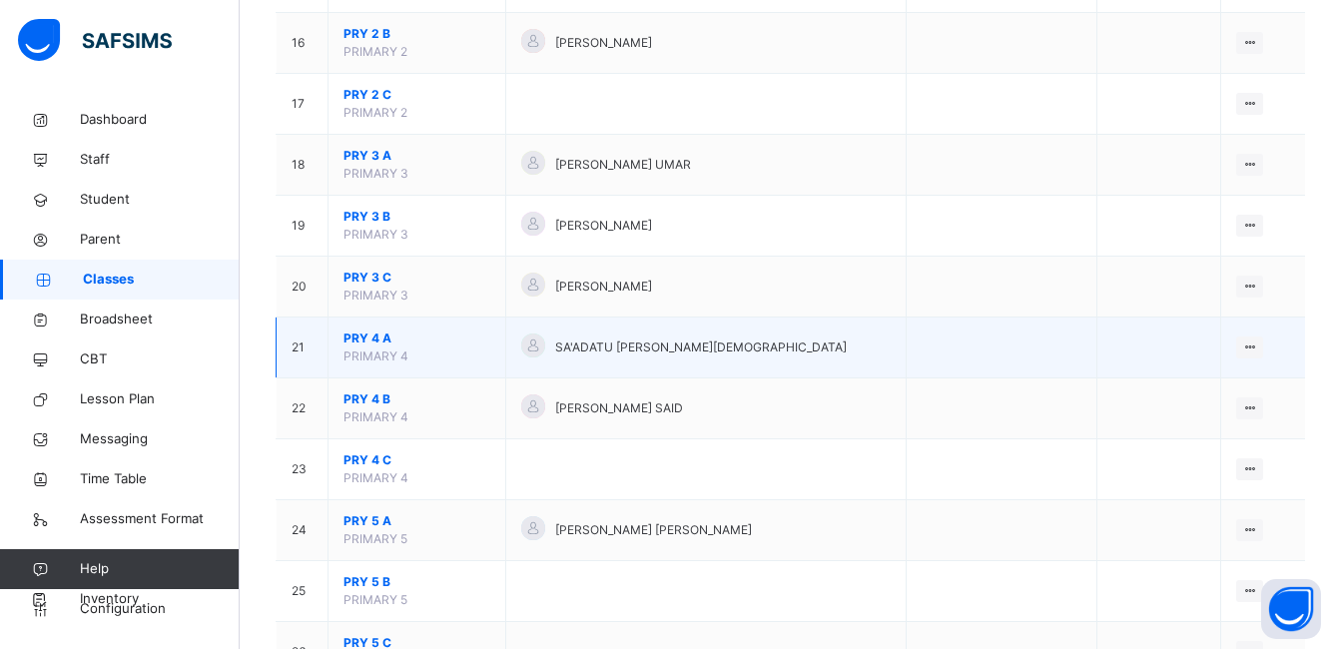
click at [364, 336] on span "PRY 4 A" at bounding box center [417, 339] width 147 height 18
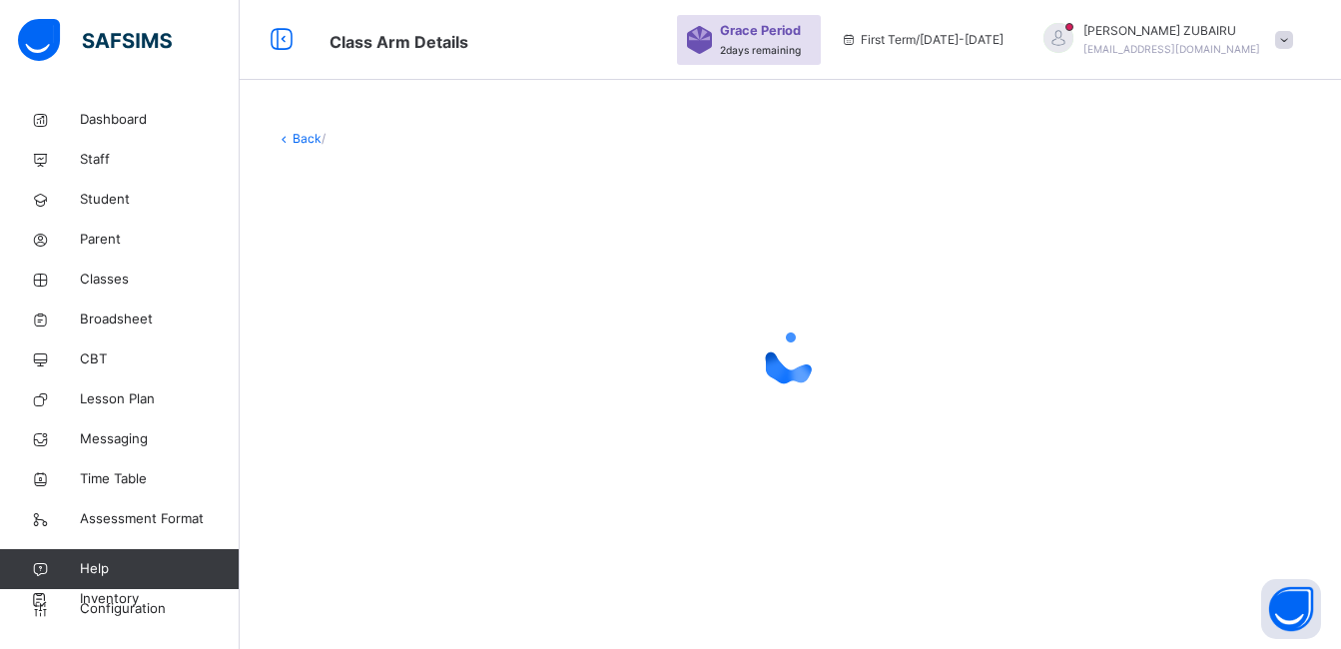
scroll to position [60, 0]
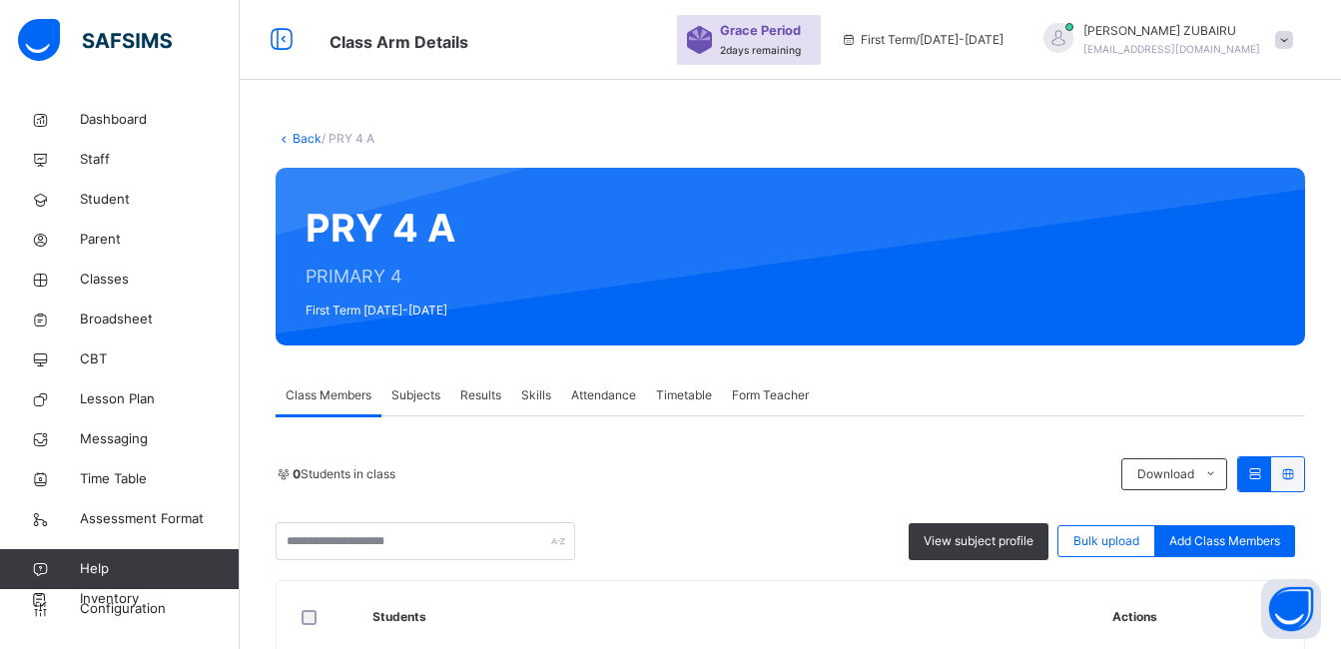
click at [427, 387] on span "Subjects" at bounding box center [416, 396] width 49 height 18
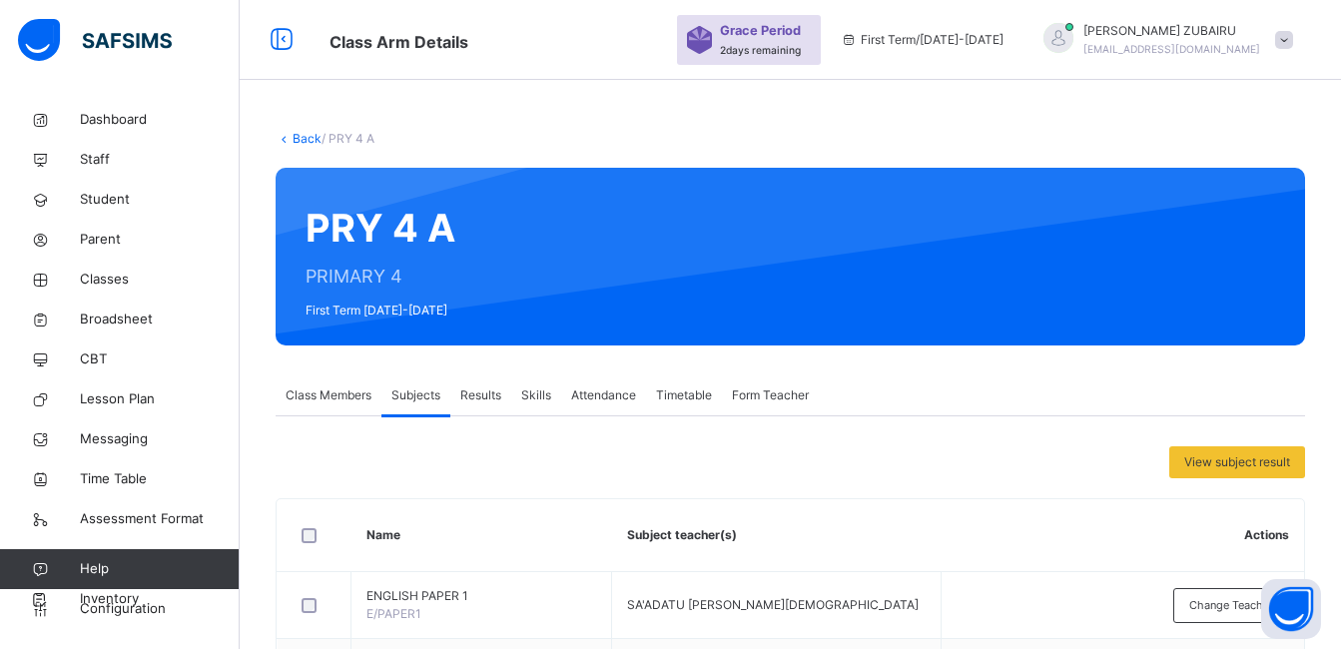
scroll to position [400, 0]
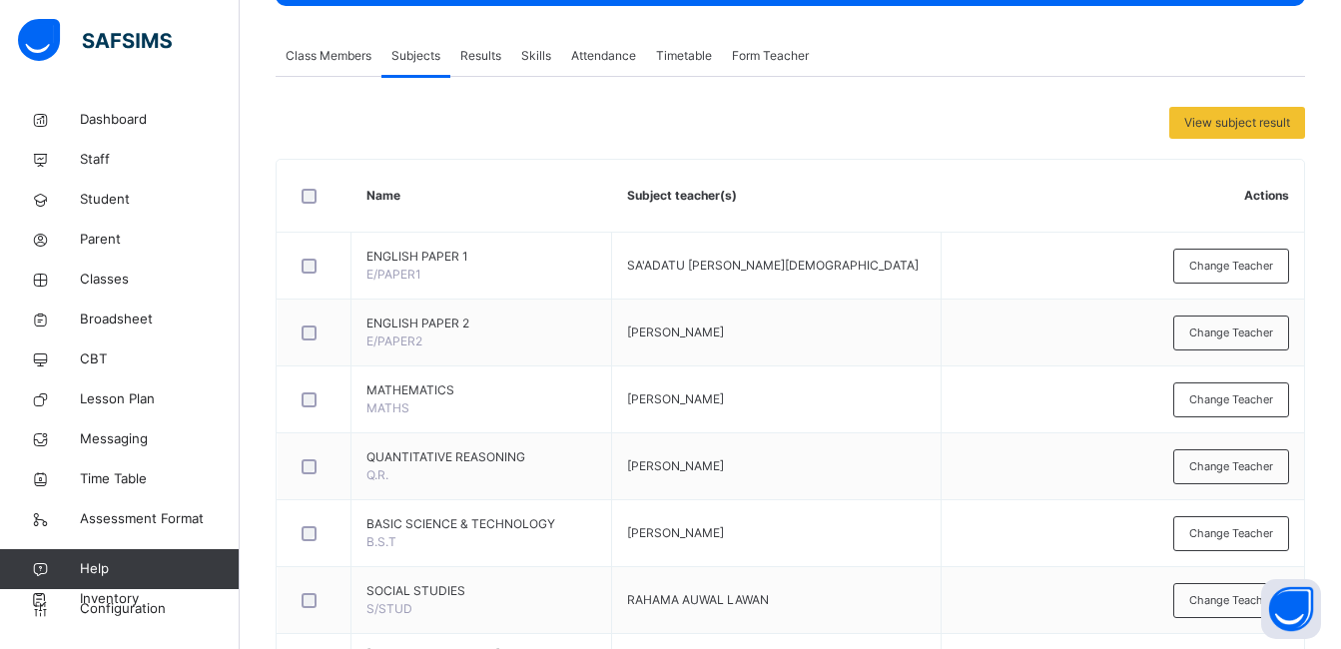
drag, startPoint x: 1133, startPoint y: 395, endPoint x: 1072, endPoint y: 361, distance: 69.8
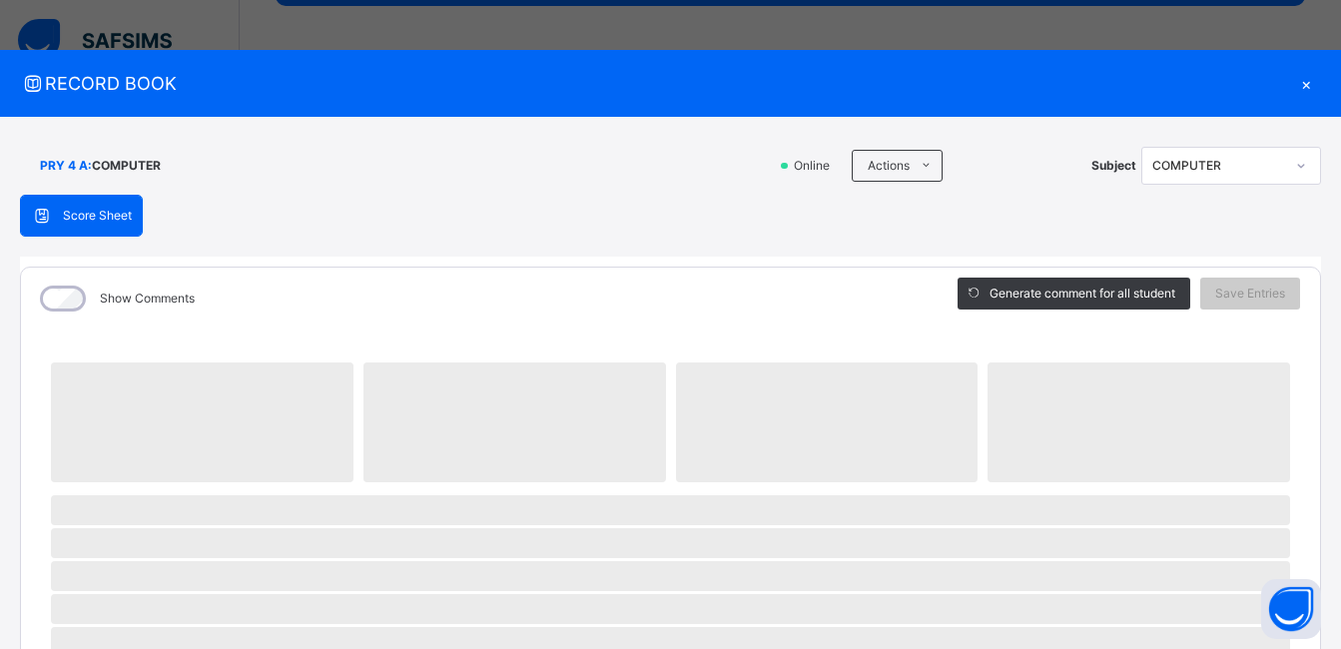
scroll to position [1022, 0]
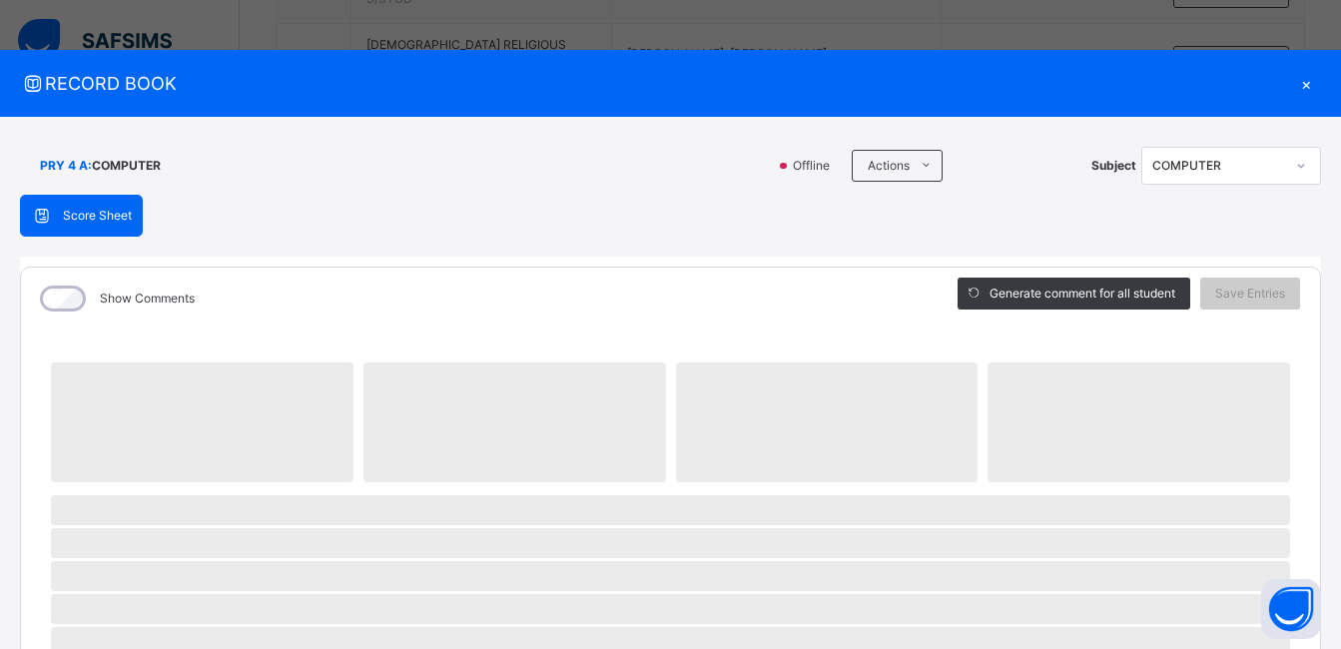
click at [1291, 88] on div "×" at bounding box center [1306, 83] width 30 height 27
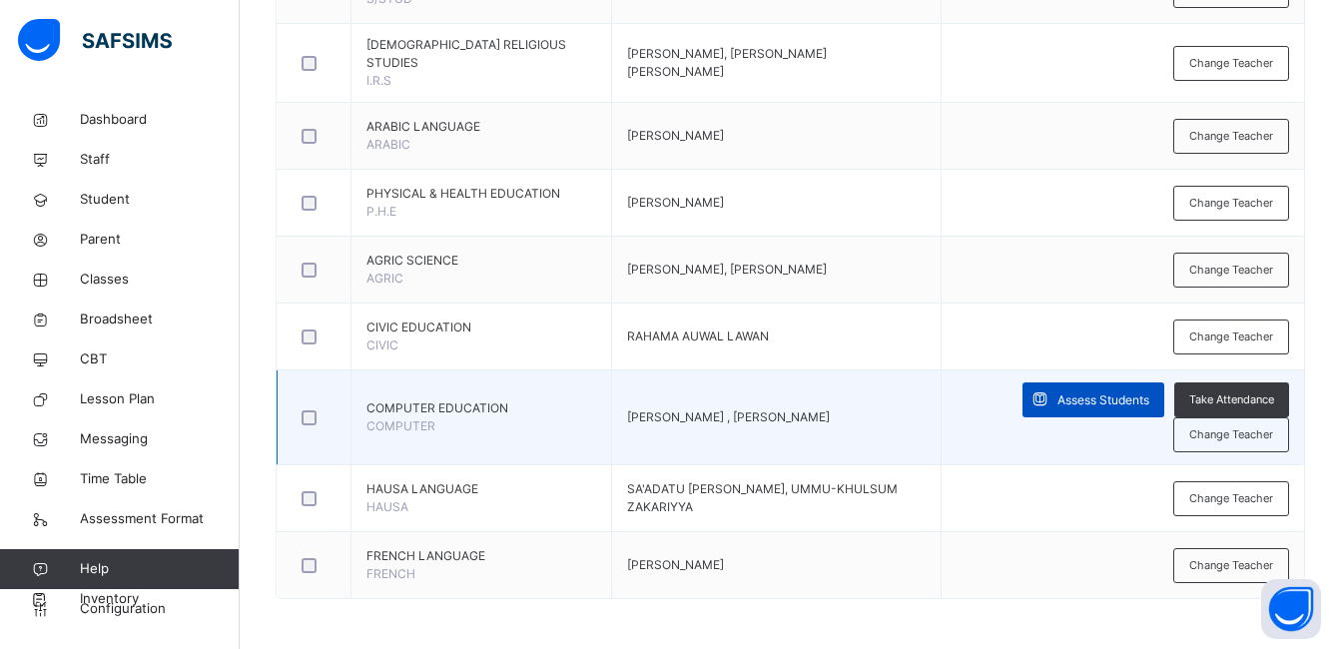
click at [1102, 410] on span "Assess Students" at bounding box center [1104, 401] width 92 height 18
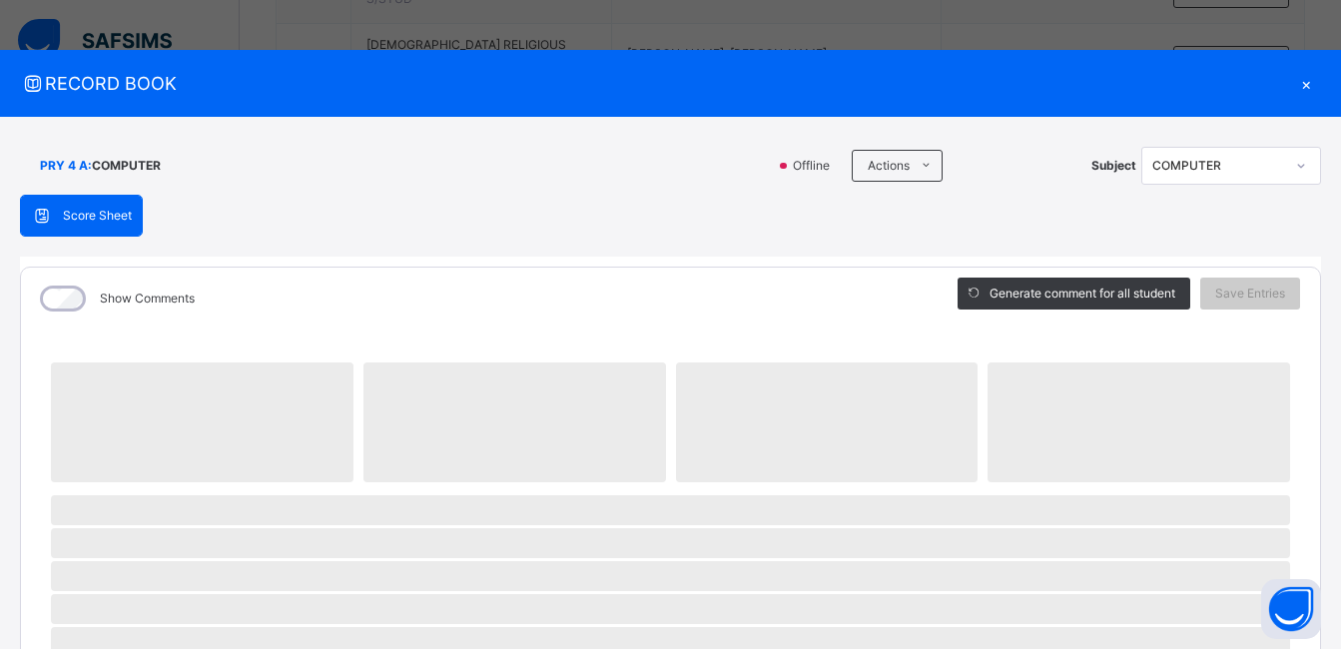
scroll to position [822, 0]
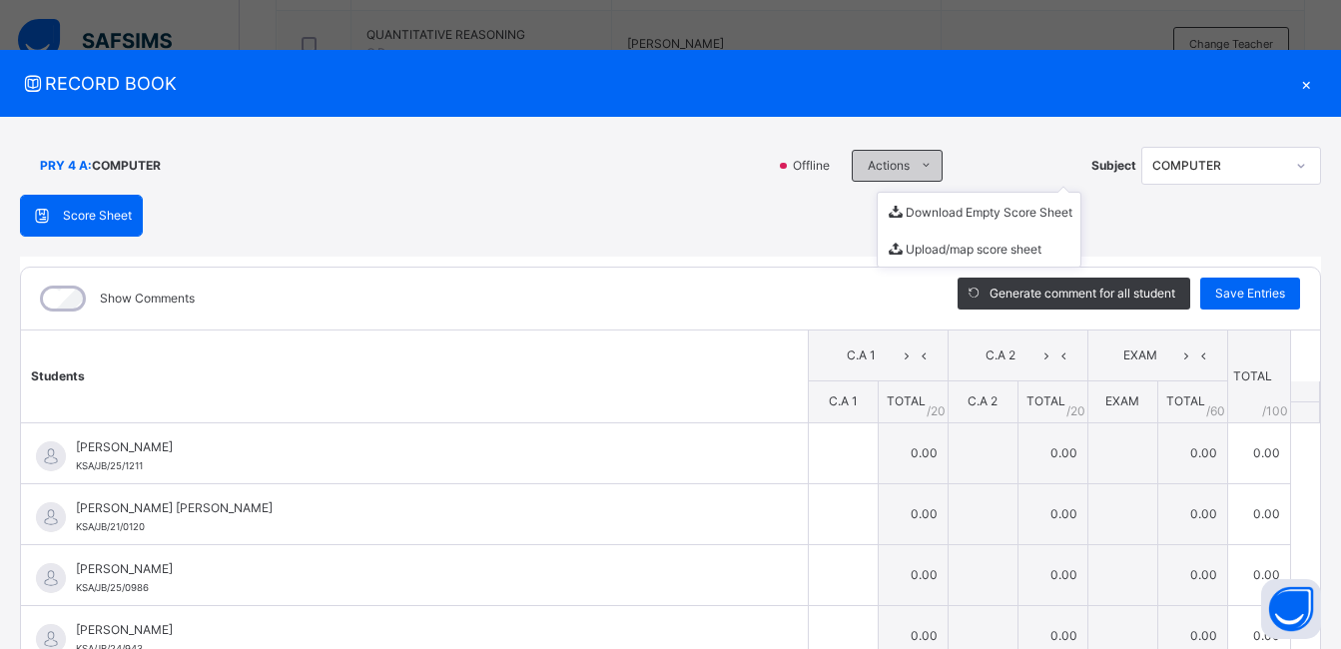
click at [927, 156] on span at bounding box center [926, 166] width 32 height 32
click at [947, 208] on li "Download Empty Score Sheet" at bounding box center [979, 211] width 203 height 37
click at [1296, 81] on div "×" at bounding box center [1306, 83] width 30 height 27
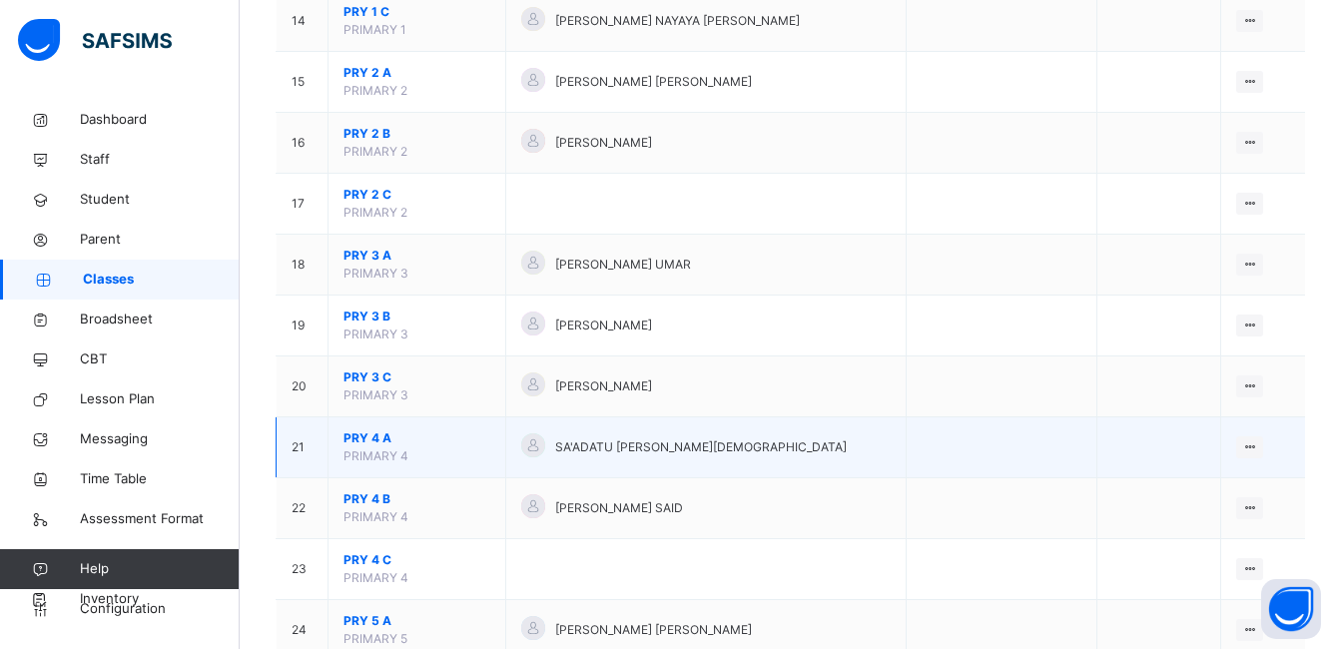
scroll to position [1205, 0]
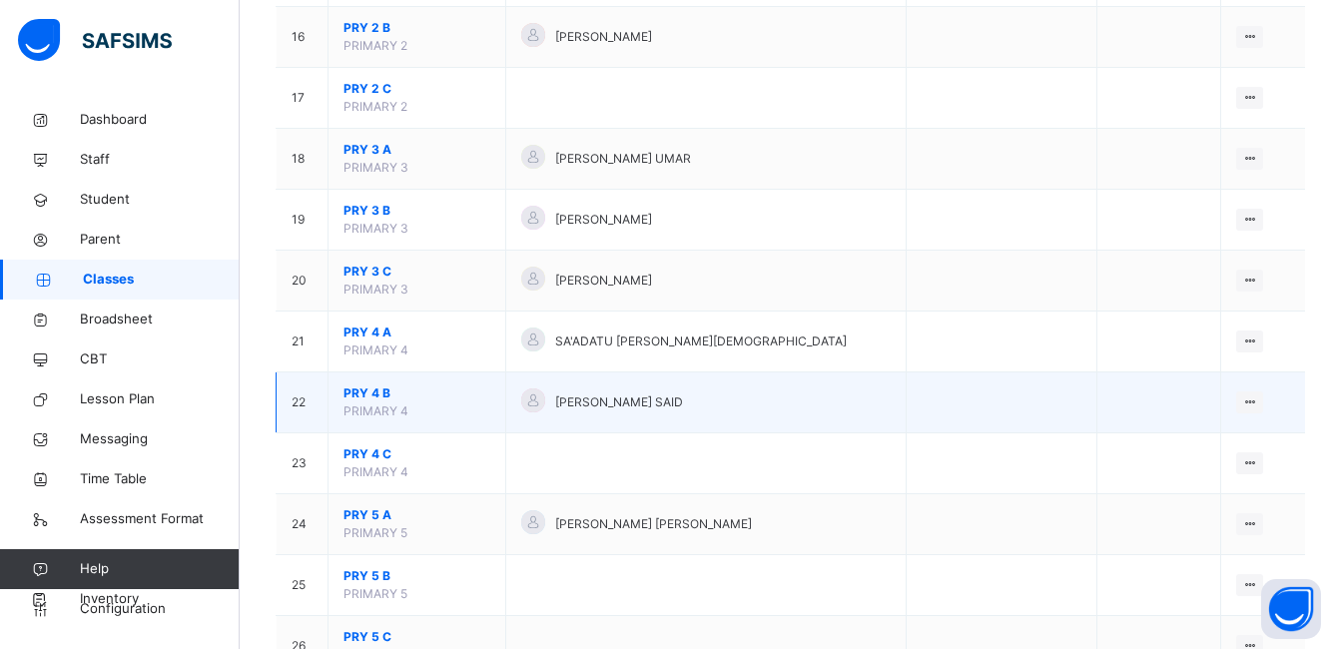
click at [376, 385] on span "PRY 4 B" at bounding box center [417, 394] width 147 height 18
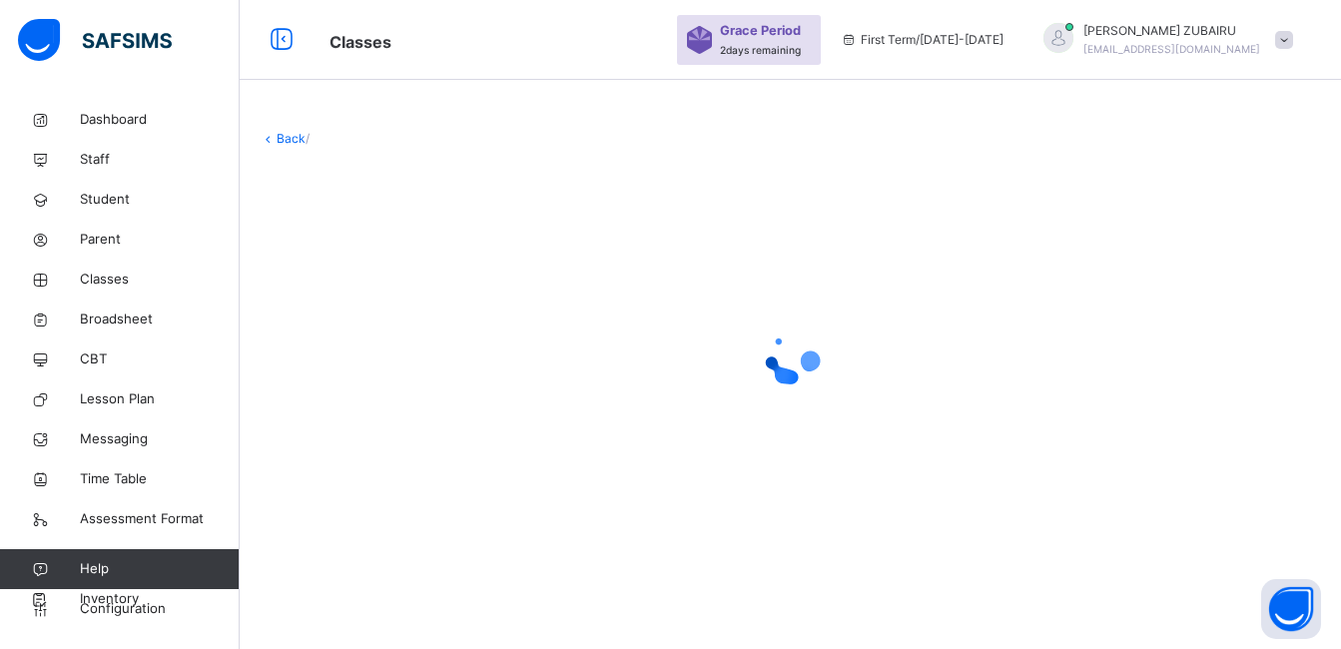
scroll to position [60, 0]
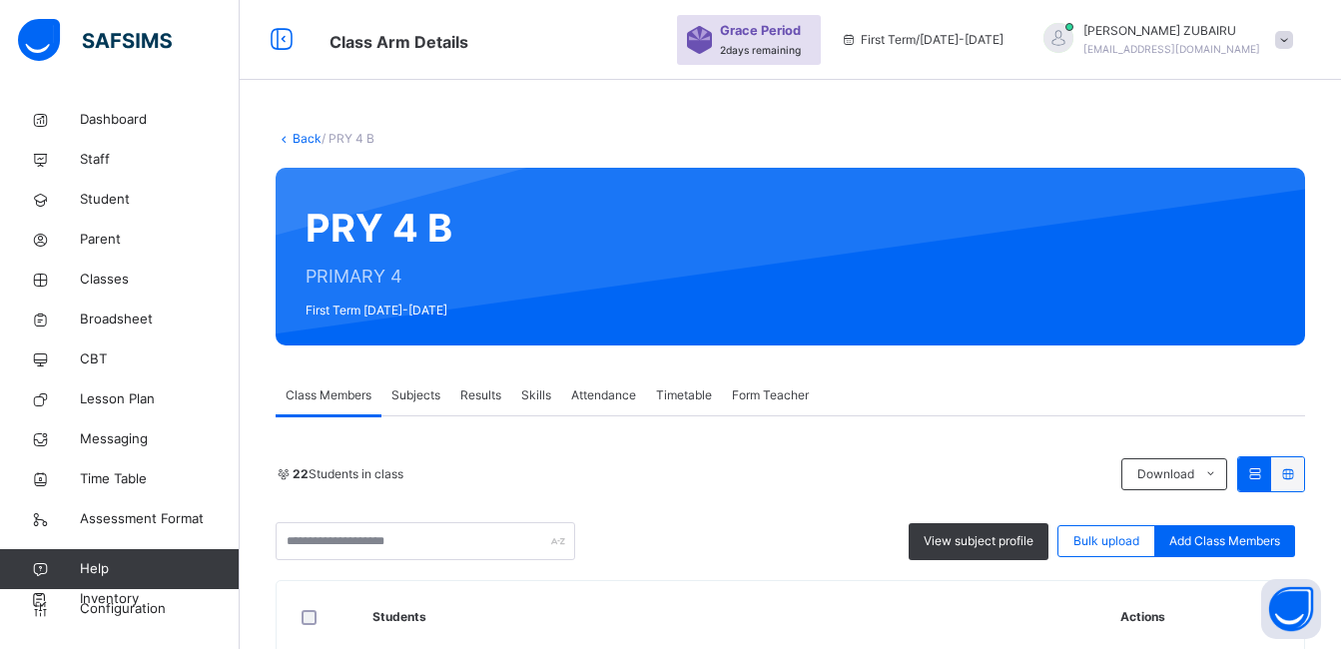
click at [420, 387] on span "Subjects" at bounding box center [416, 396] width 49 height 18
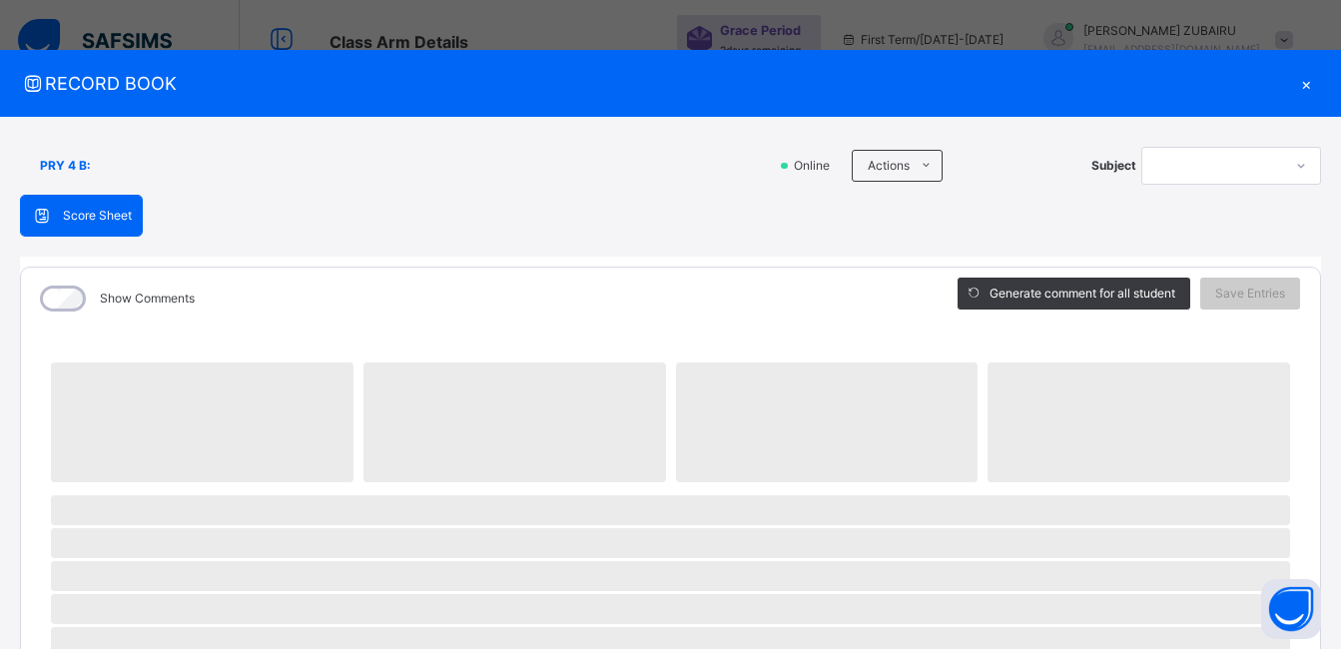
scroll to position [1022, 0]
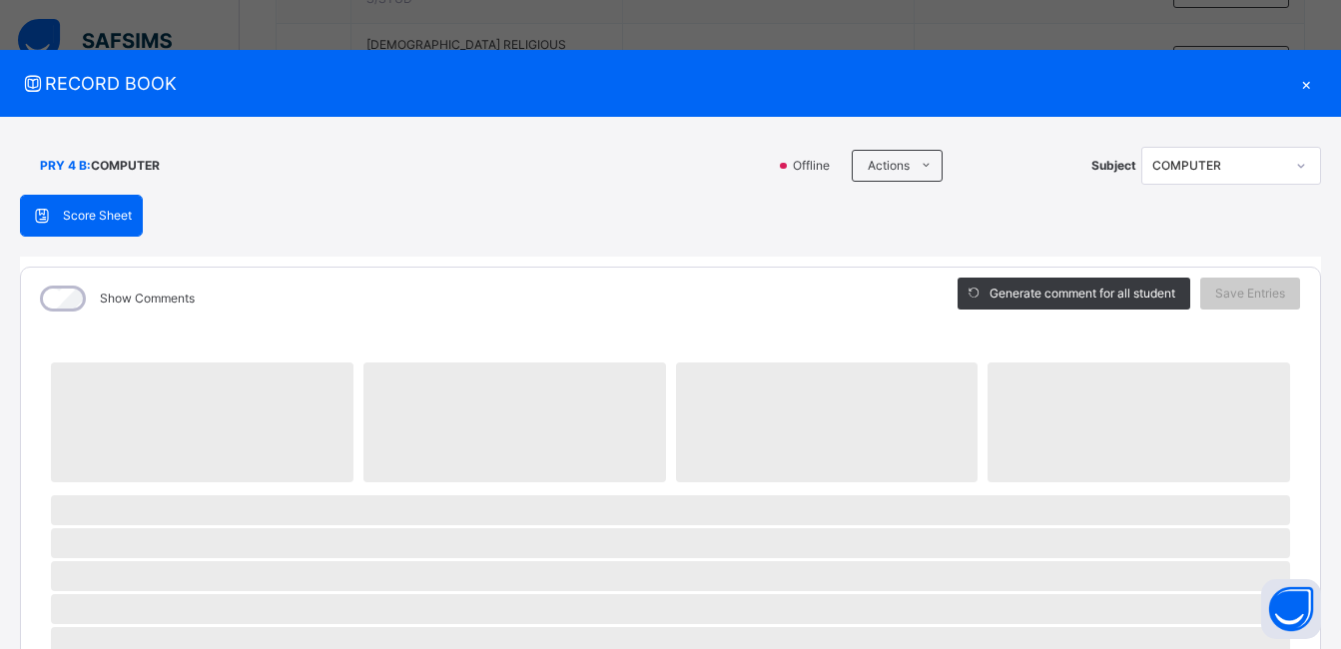
click at [598, 185] on div "PRY 4 B : COMPUTER Offline Actions Download Empty Score Sheet Upload/map score …" at bounding box center [670, 166] width 1301 height 58
click at [1300, 81] on div "×" at bounding box center [1306, 83] width 30 height 27
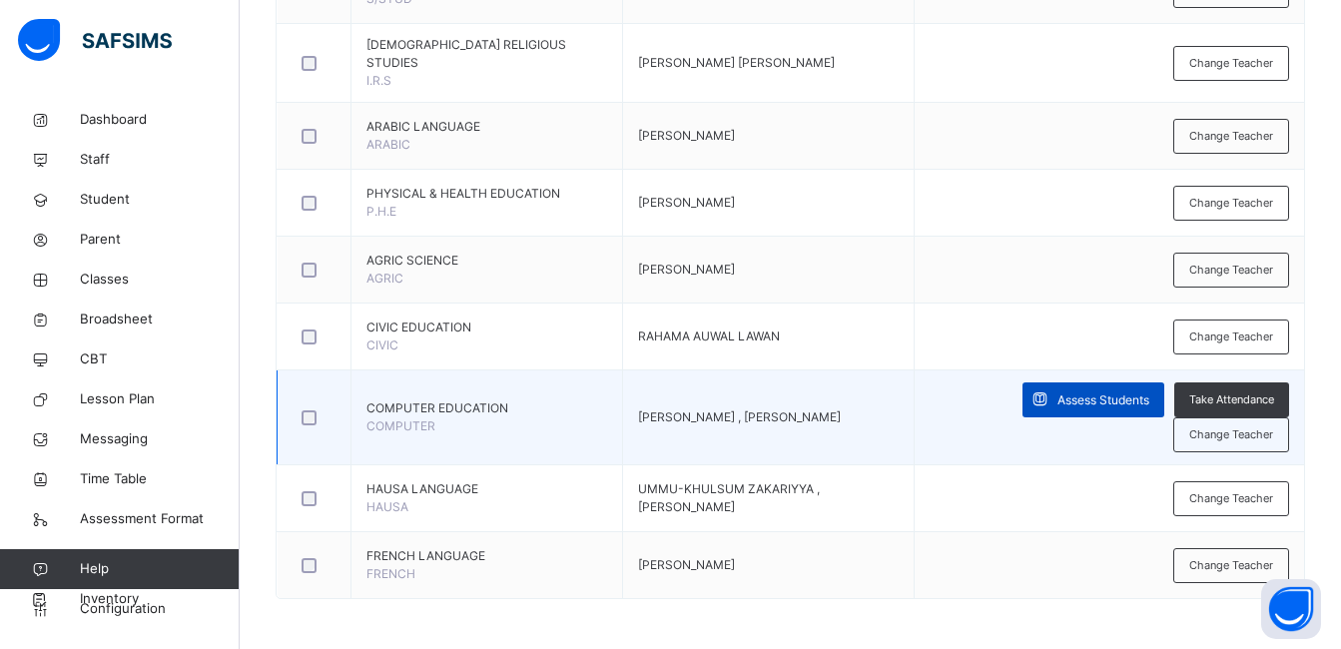
click at [1102, 395] on span "Assess Students" at bounding box center [1104, 401] width 92 height 18
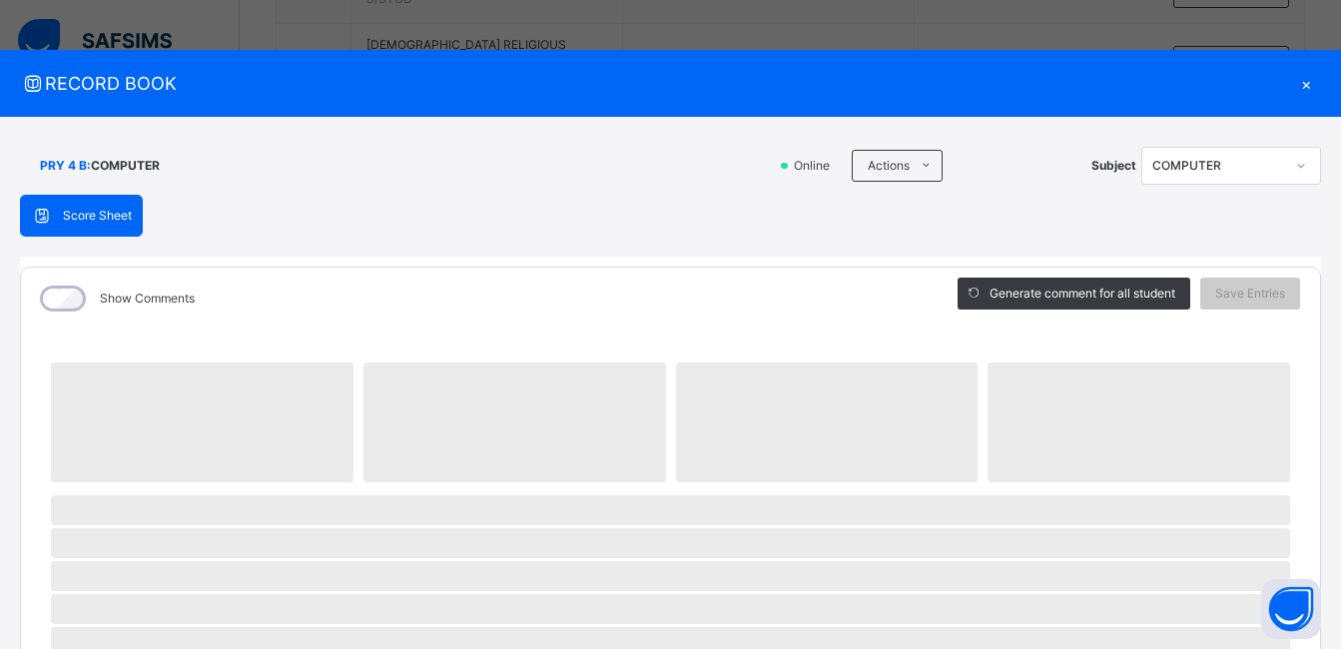
click at [1294, 83] on div "×" at bounding box center [1306, 83] width 30 height 27
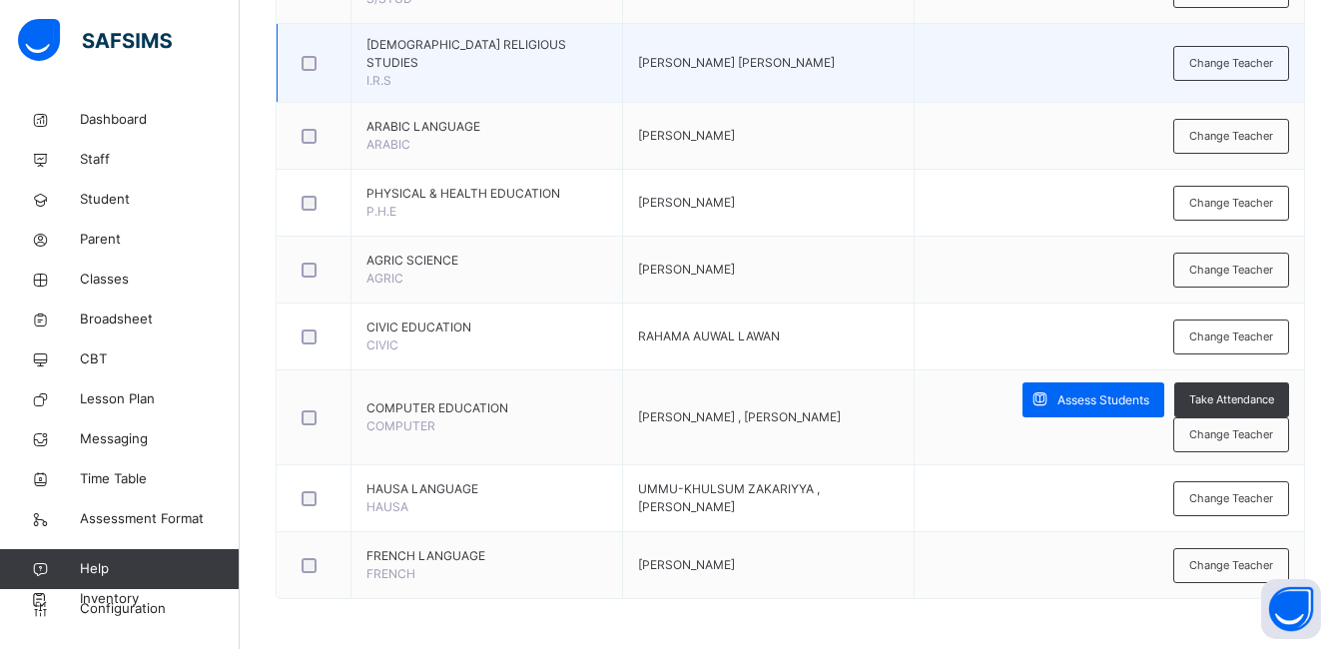
scroll to position [0, 0]
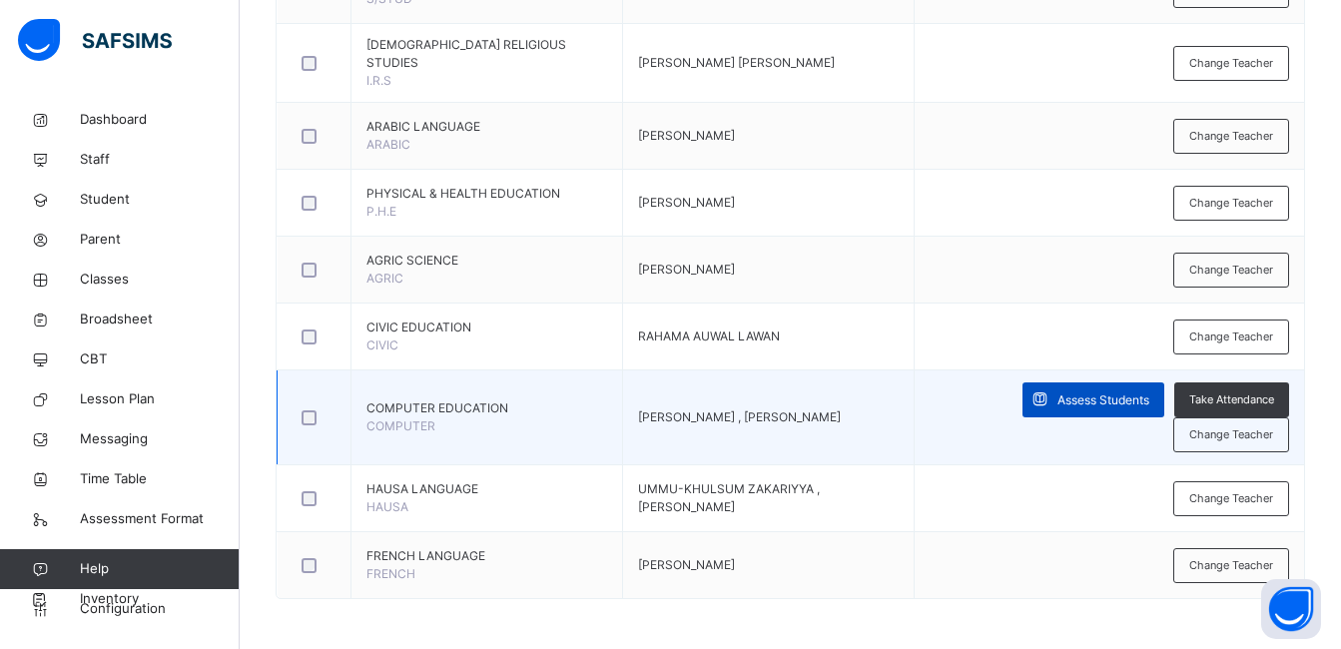
click at [1106, 404] on span "Assess Students" at bounding box center [1104, 401] width 92 height 18
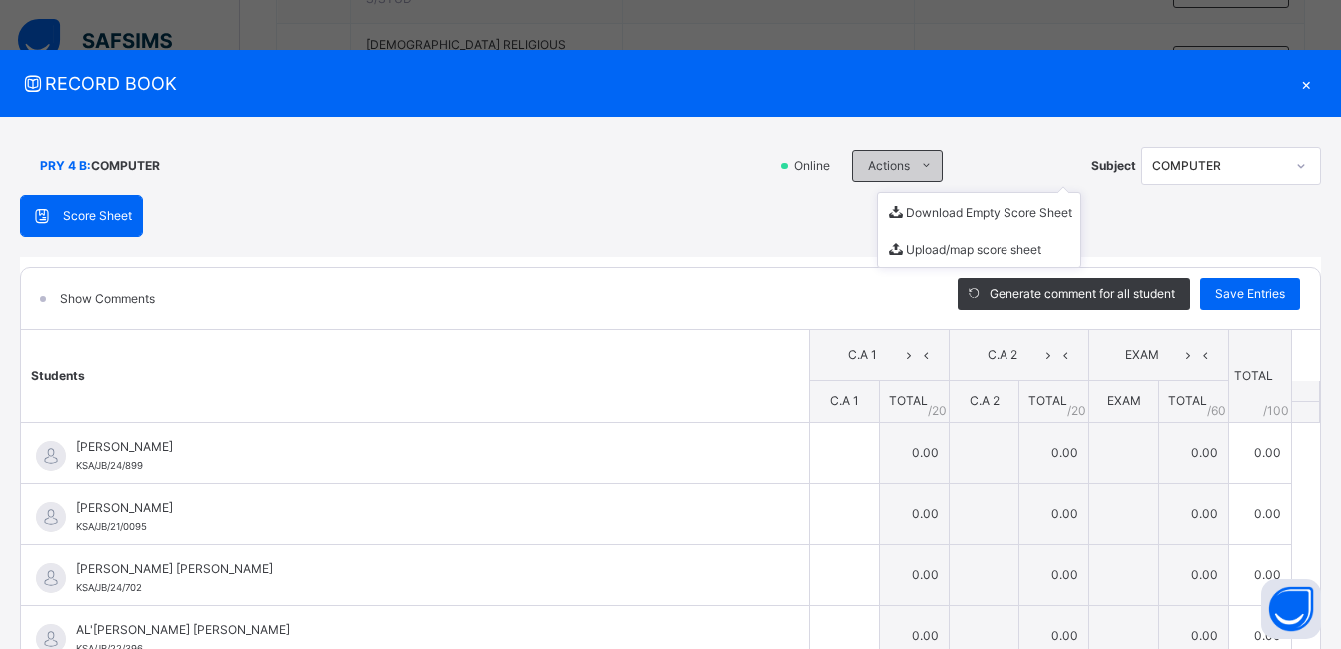
click at [885, 165] on span "Actions" at bounding box center [889, 166] width 42 height 18
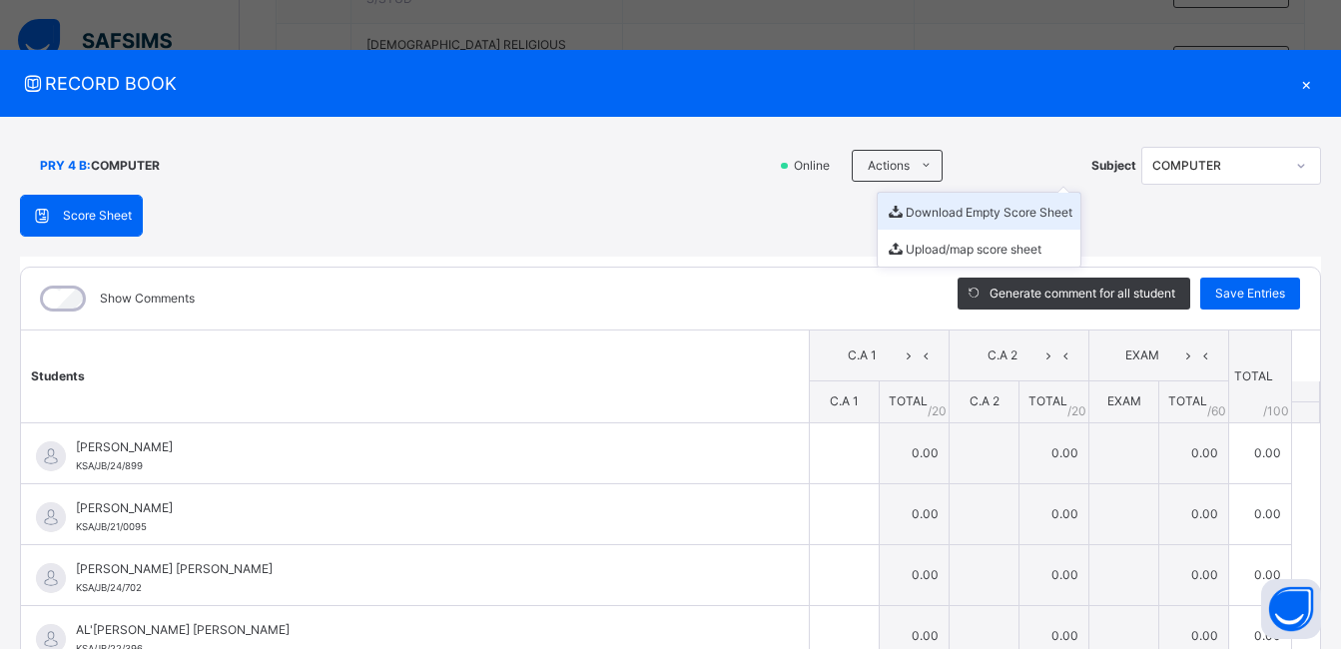
click at [905, 212] on li "Download Empty Score Sheet" at bounding box center [979, 211] width 203 height 37
drag, startPoint x: 707, startPoint y: 69, endPoint x: 1304, endPoint y: 73, distance: 597.3
click at [707, 69] on div "RECORD BOOK ×" at bounding box center [670, 83] width 1341 height 67
click at [1297, 83] on div "×" at bounding box center [1306, 83] width 30 height 27
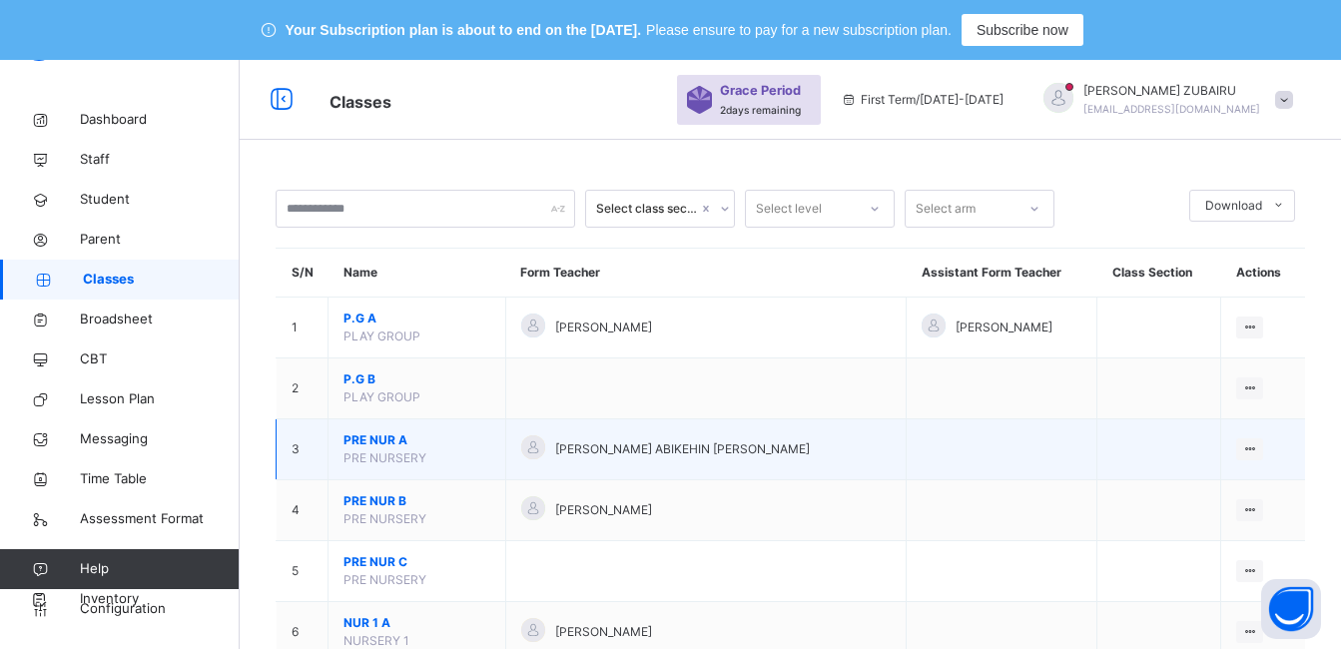
click at [378, 433] on span "PRE NUR A" at bounding box center [417, 440] width 147 height 18
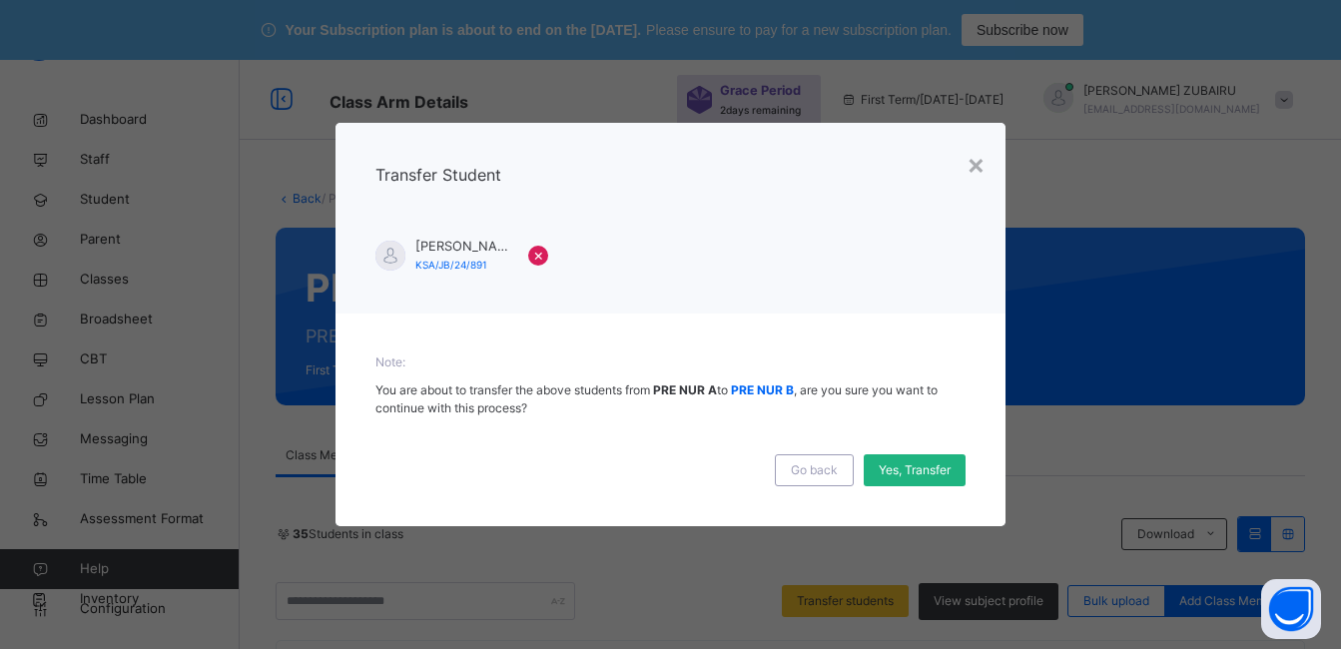
click at [914, 474] on span "Yes, Transfer" at bounding box center [915, 470] width 72 height 18
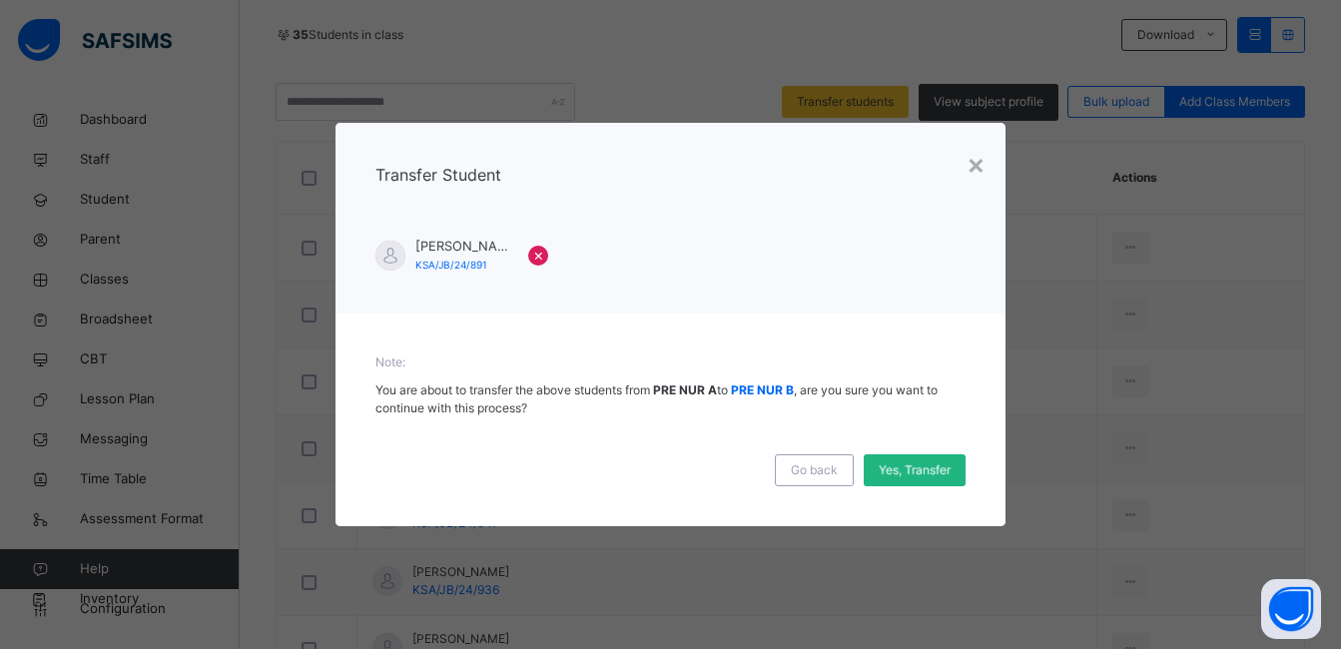
click at [928, 468] on div "Yes, Transfer" at bounding box center [915, 470] width 102 height 32
click at [894, 474] on div "Yes, Transfer" at bounding box center [915, 470] width 102 height 32
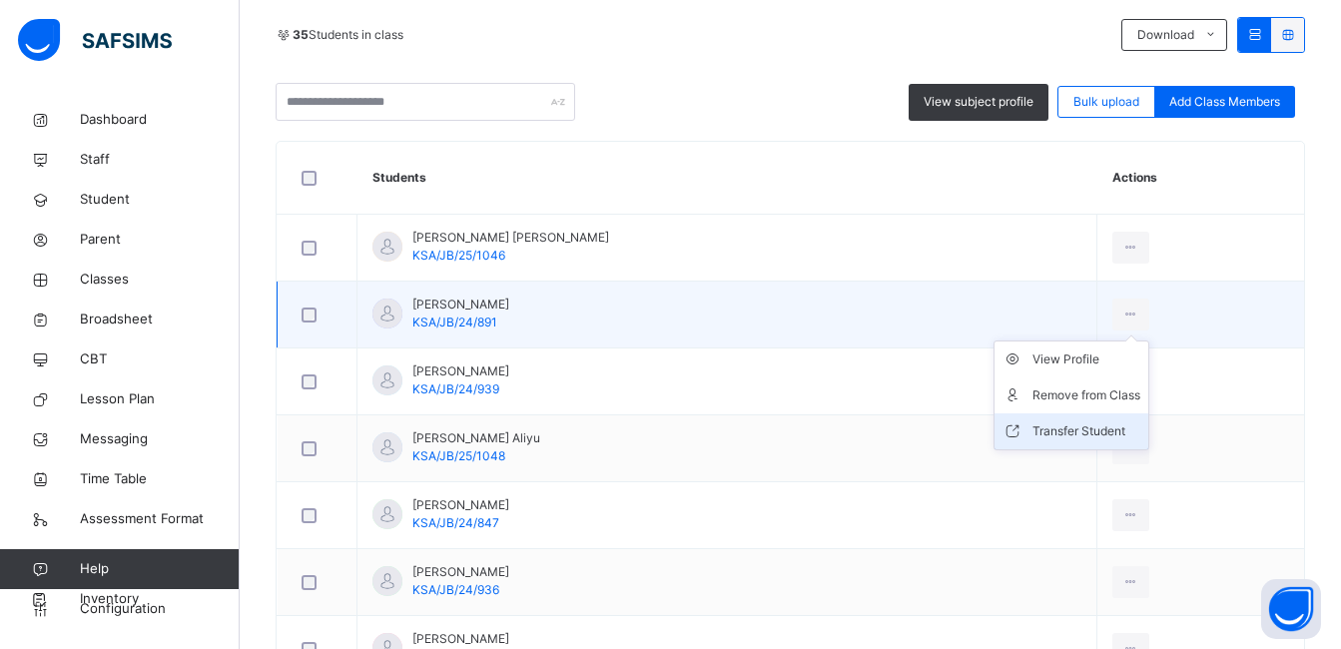
click at [1105, 423] on div "Transfer Student" at bounding box center [1087, 431] width 108 height 20
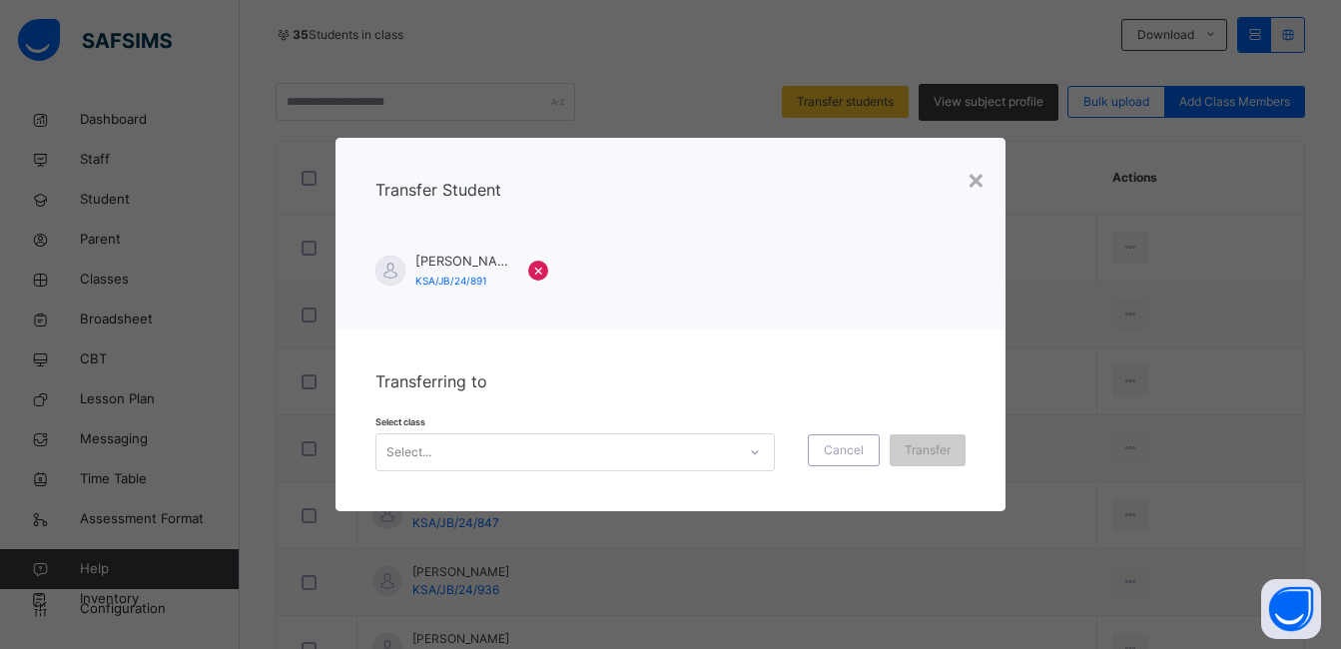
click at [749, 450] on icon at bounding box center [755, 452] width 12 height 20
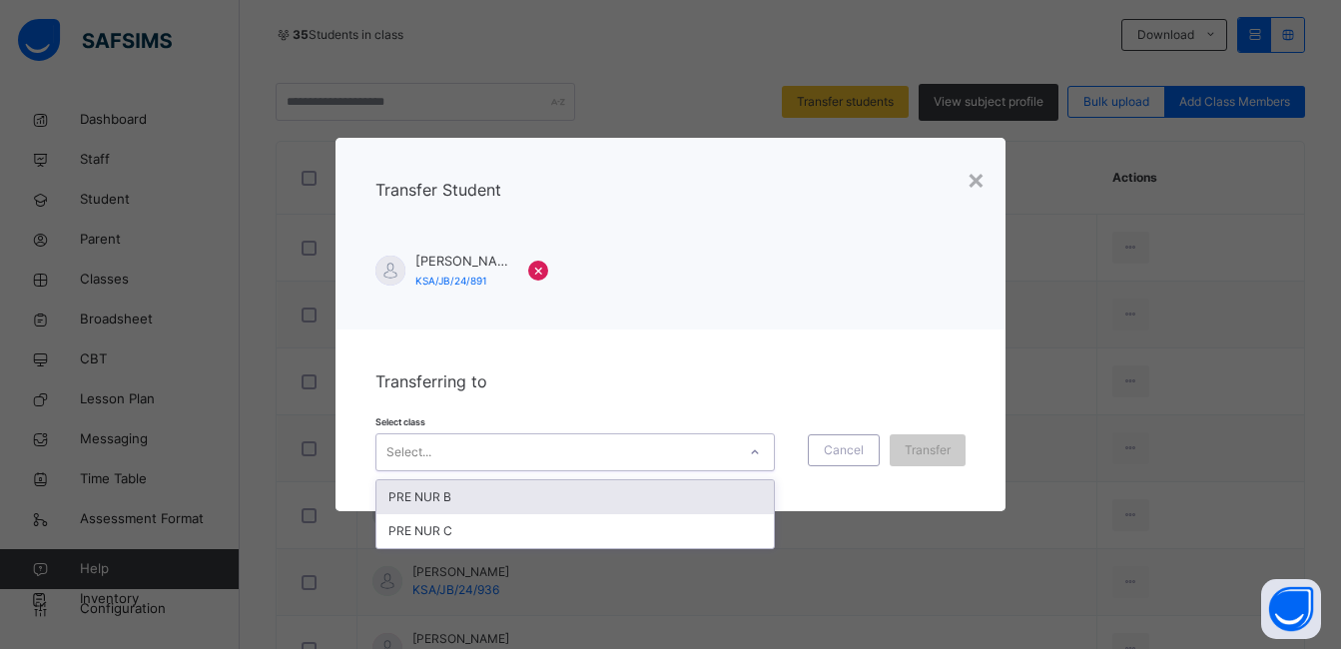
click at [683, 498] on div "PRE NUR B" at bounding box center [576, 497] width 398 height 34
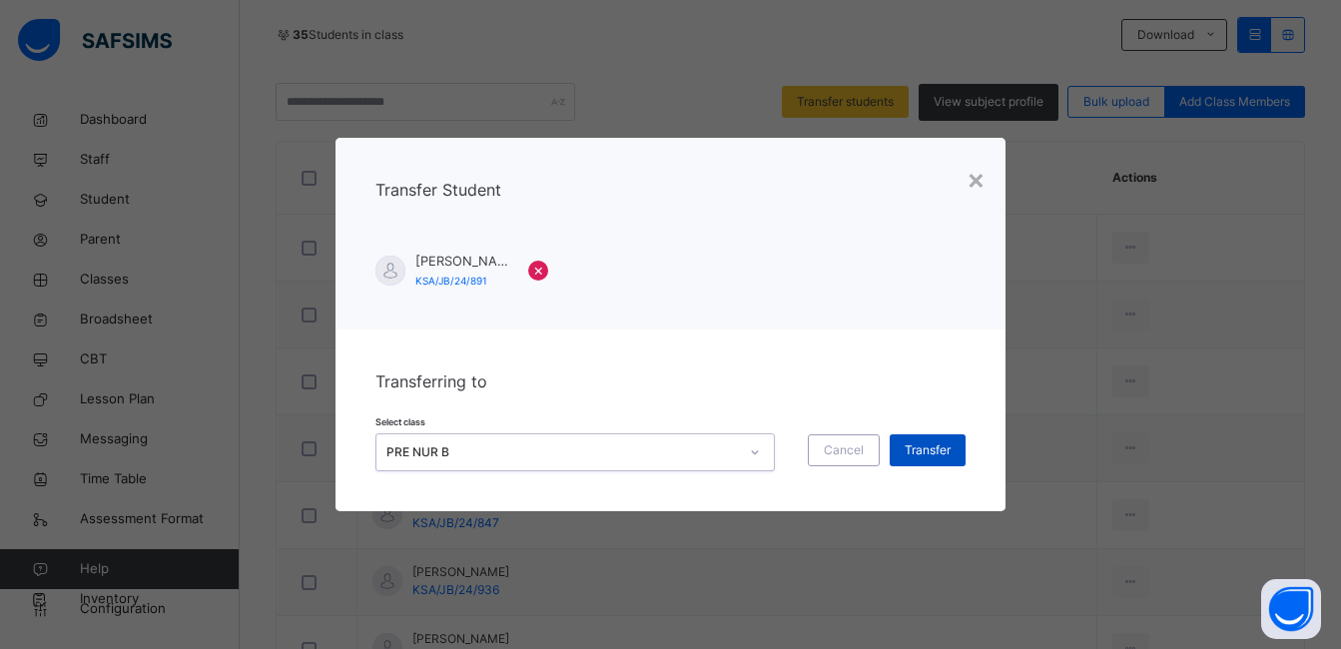
click at [918, 455] on span "Transfer" at bounding box center [928, 450] width 46 height 18
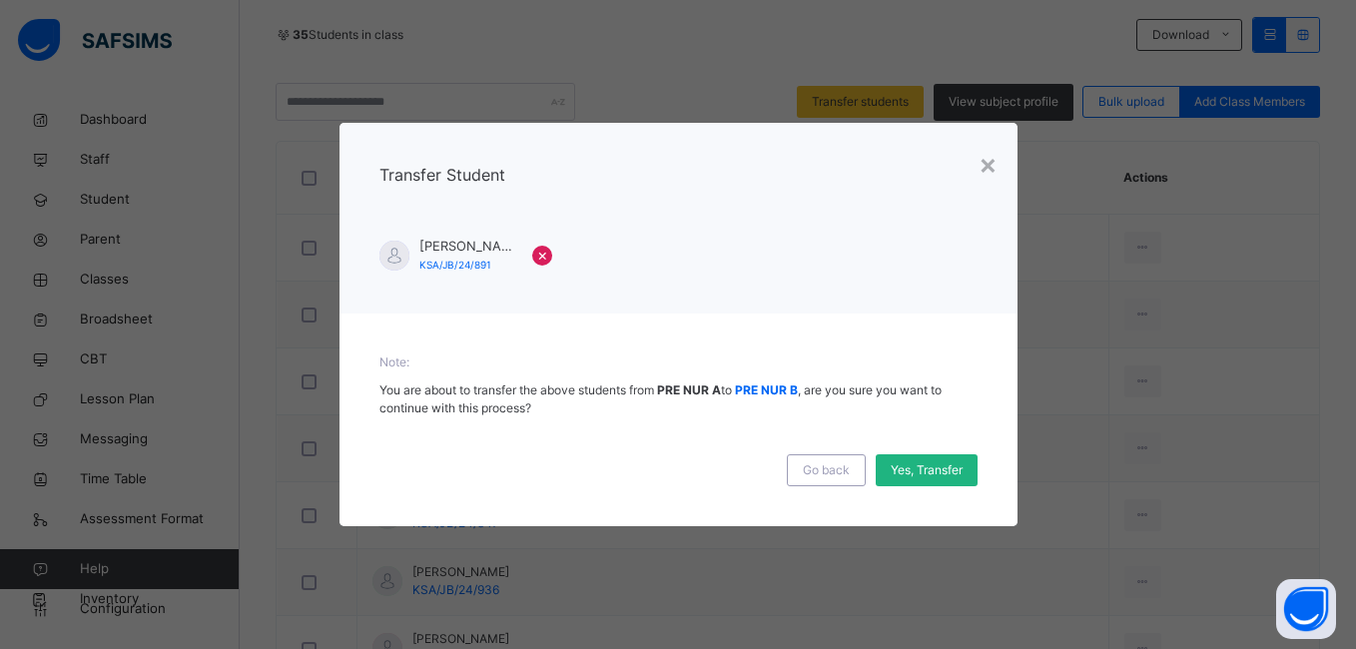
click at [926, 468] on span "Yes, Transfer" at bounding box center [927, 470] width 72 height 18
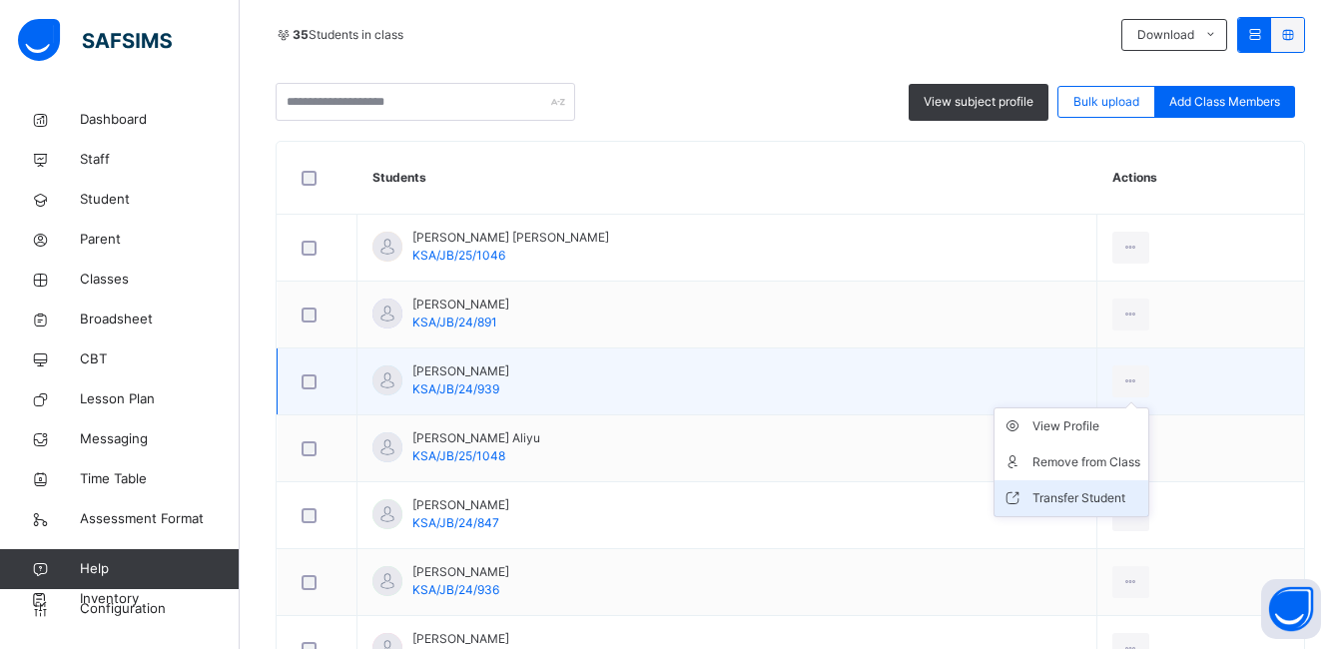
click at [1093, 494] on div "Transfer Student" at bounding box center [1087, 498] width 108 height 20
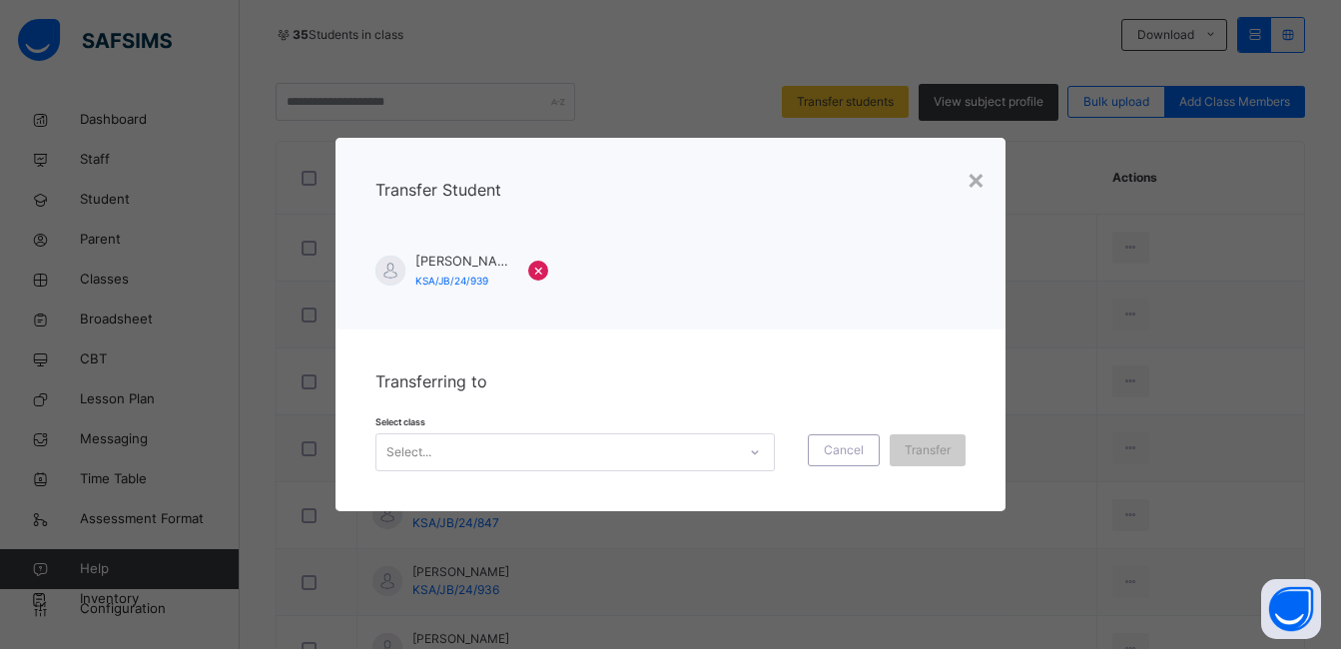
click at [743, 449] on div at bounding box center [755, 452] width 34 height 32
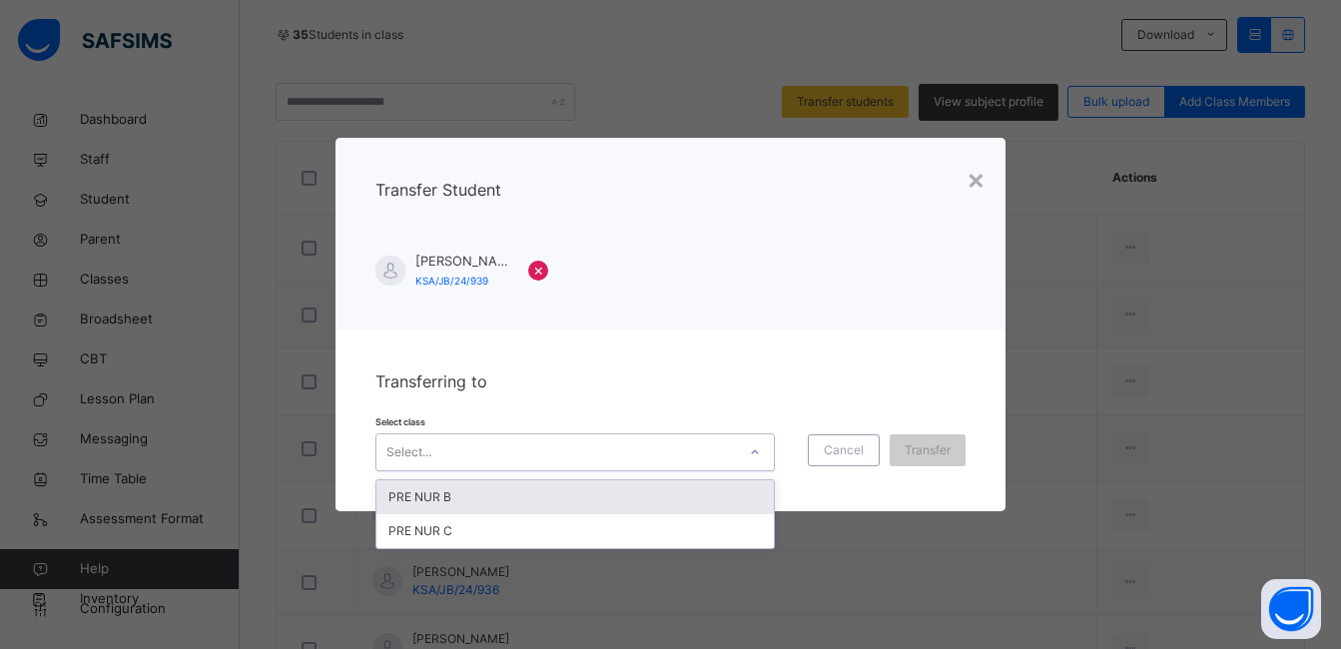
click at [731, 503] on div "PRE NUR B" at bounding box center [576, 497] width 398 height 34
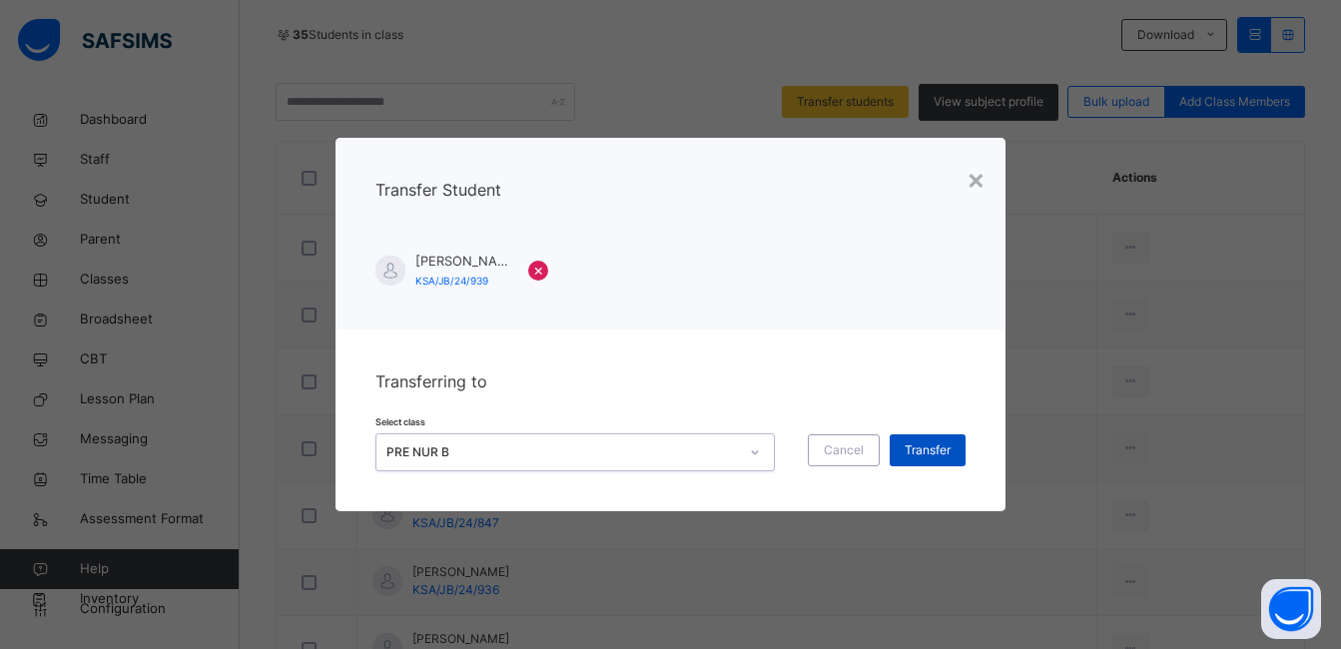
click at [931, 450] on span "Transfer" at bounding box center [928, 450] width 46 height 18
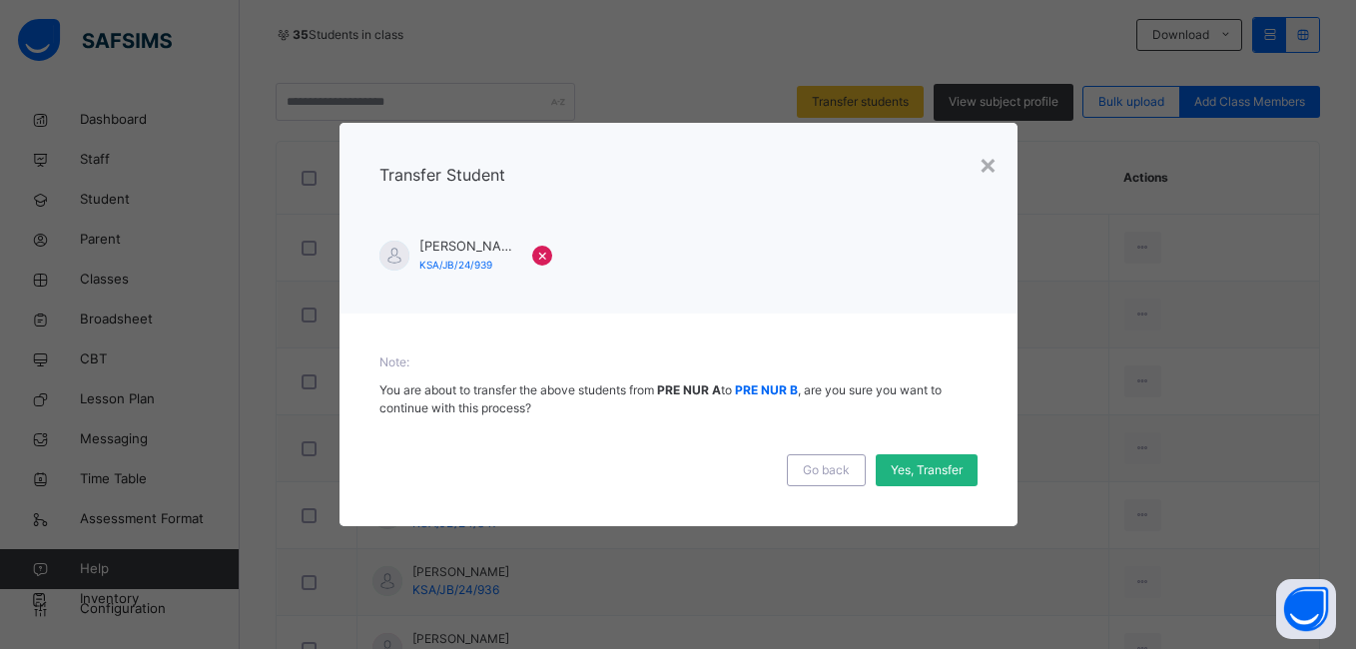
click at [930, 468] on span "Yes, Transfer" at bounding box center [927, 470] width 72 height 18
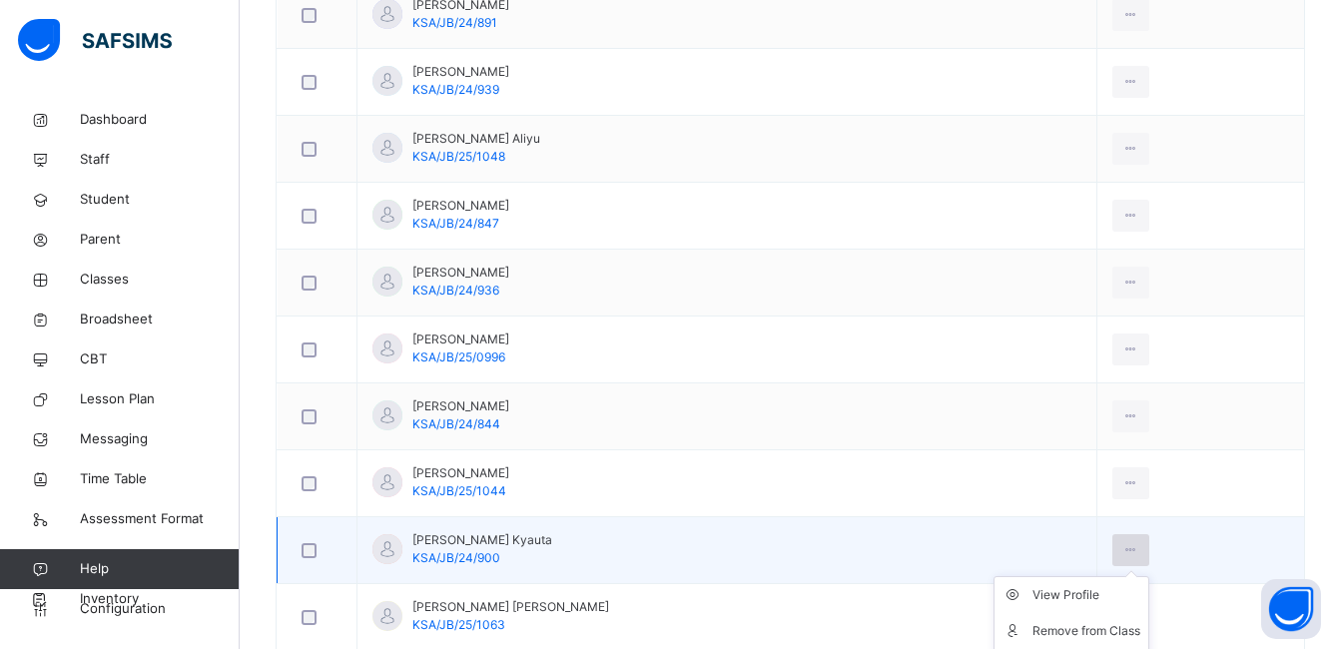
scroll to position [1099, 0]
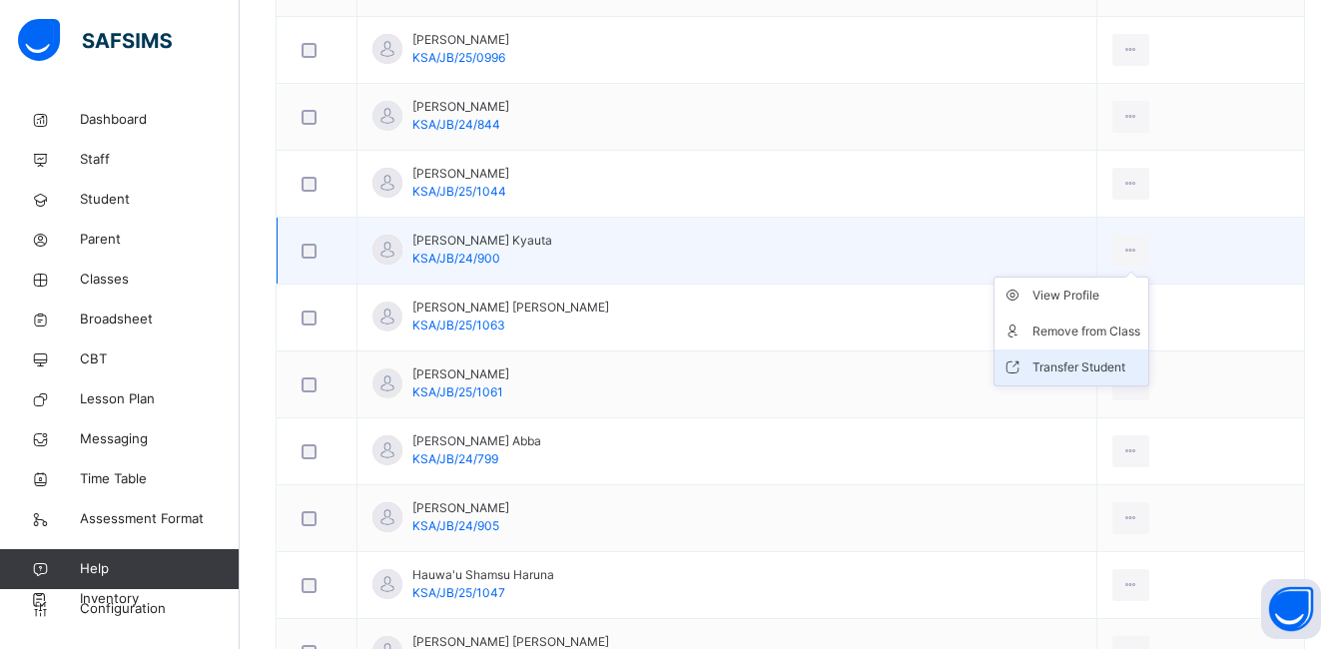
click at [1091, 361] on div "Transfer Student" at bounding box center [1087, 368] width 108 height 20
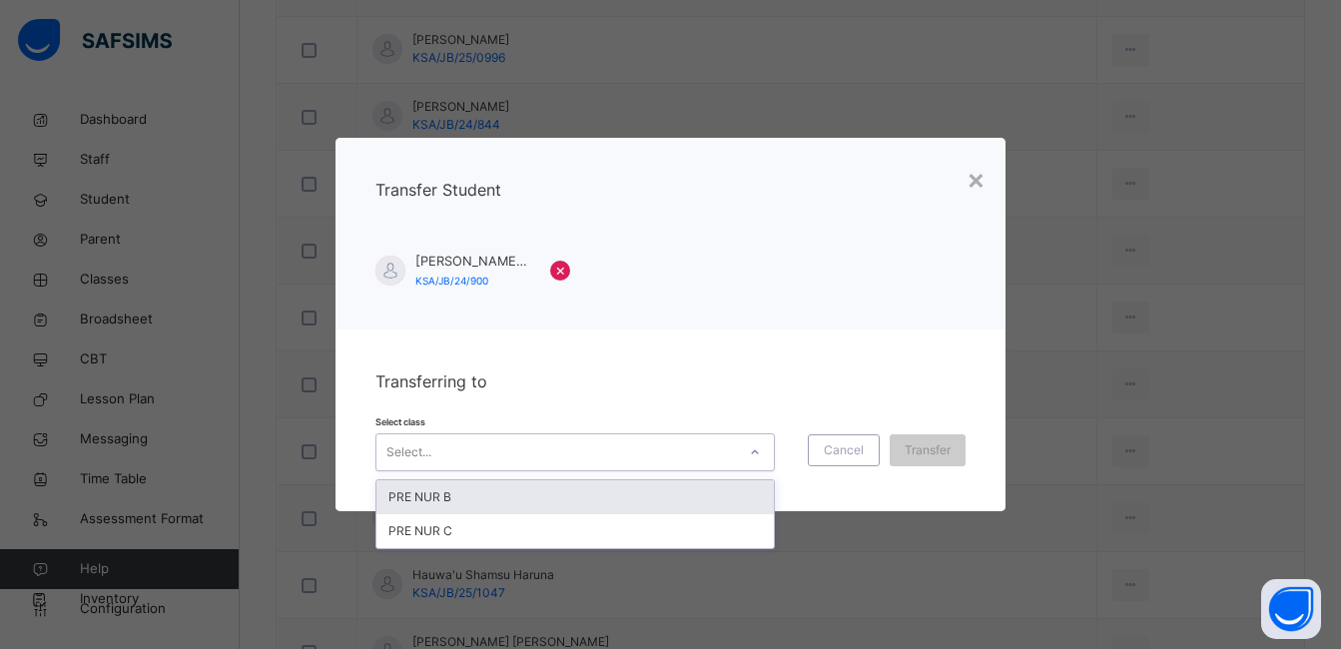
click at [682, 492] on div "PRE NUR B" at bounding box center [576, 497] width 398 height 34
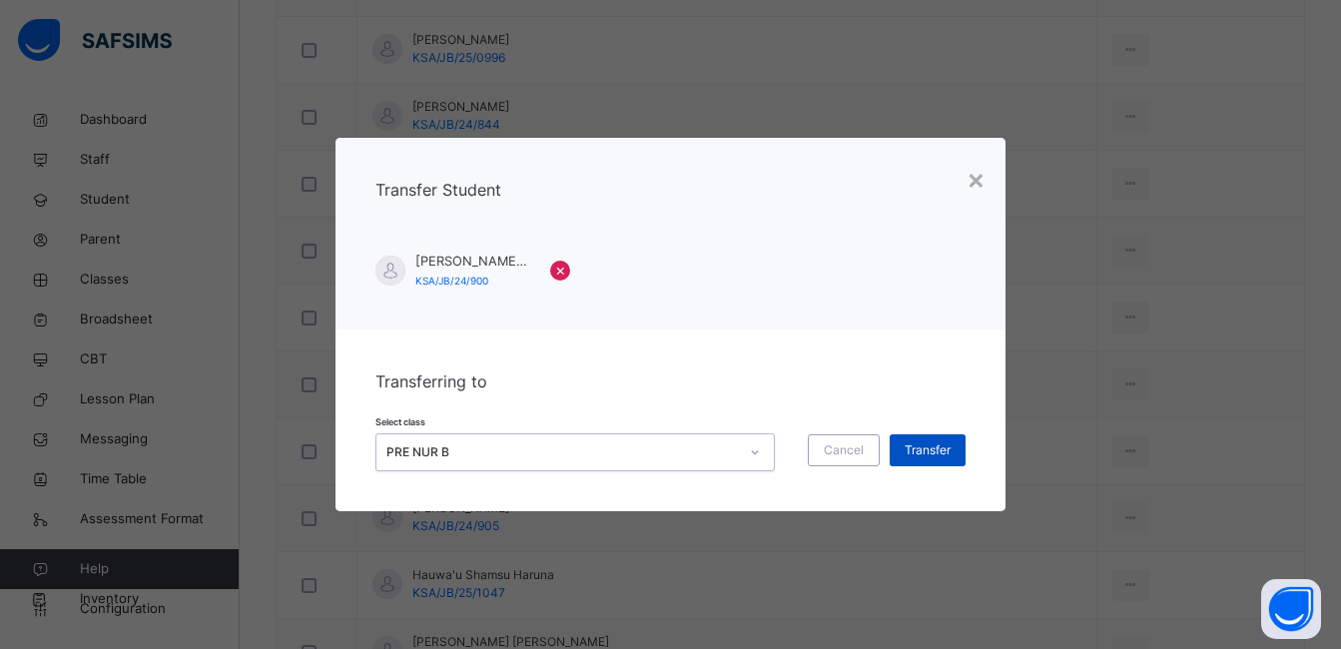
click at [918, 453] on span "Transfer" at bounding box center [928, 450] width 46 height 18
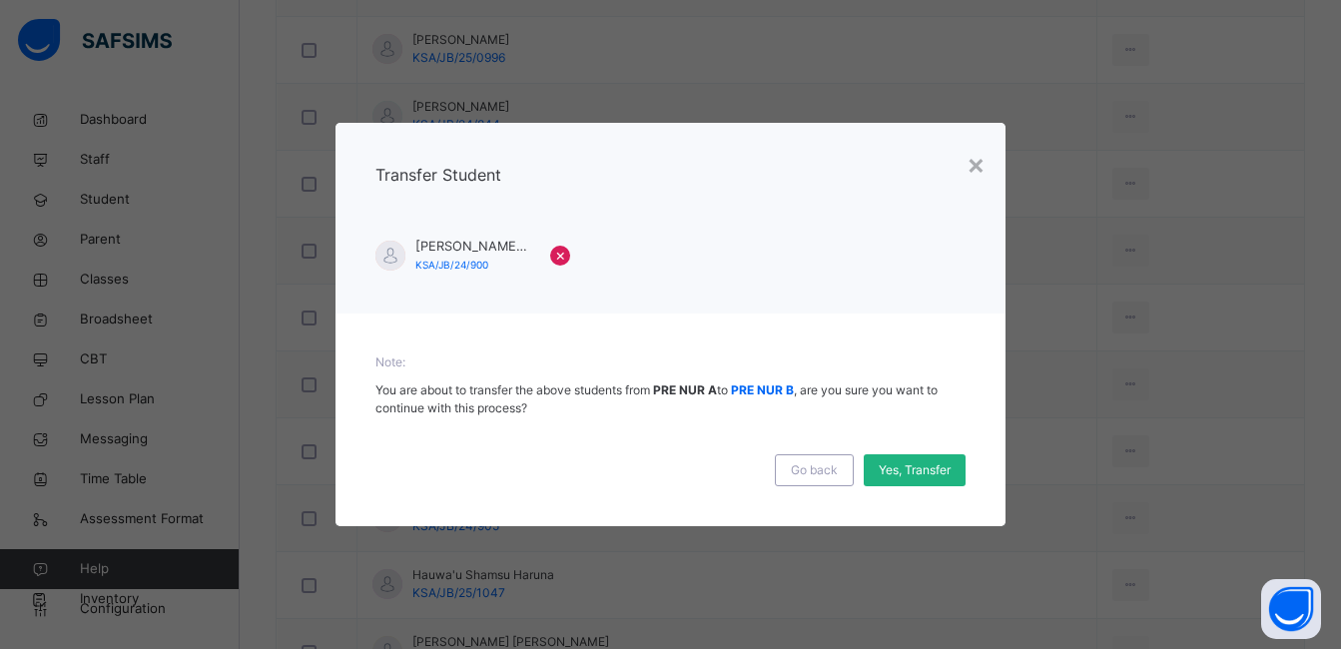
click at [918, 471] on span "Yes, Transfer" at bounding box center [915, 470] width 72 height 18
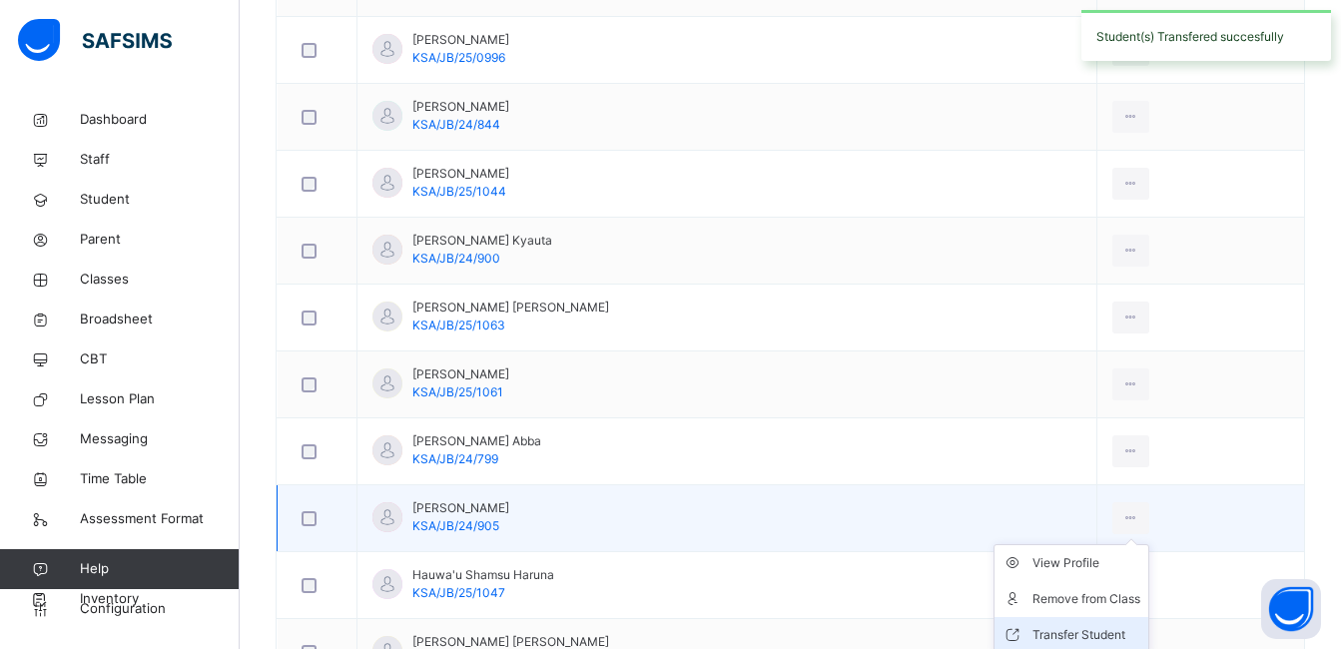
click at [1058, 632] on div "Transfer Student" at bounding box center [1087, 635] width 108 height 20
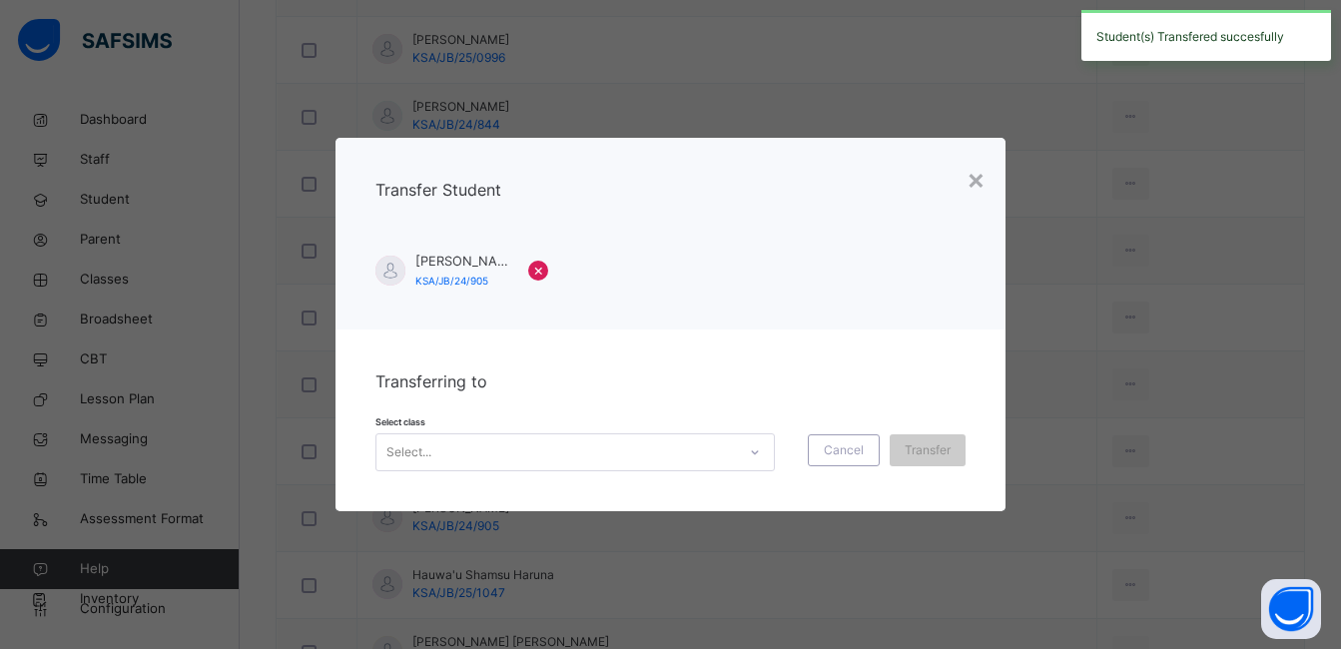
click at [743, 453] on div at bounding box center [755, 452] width 34 height 32
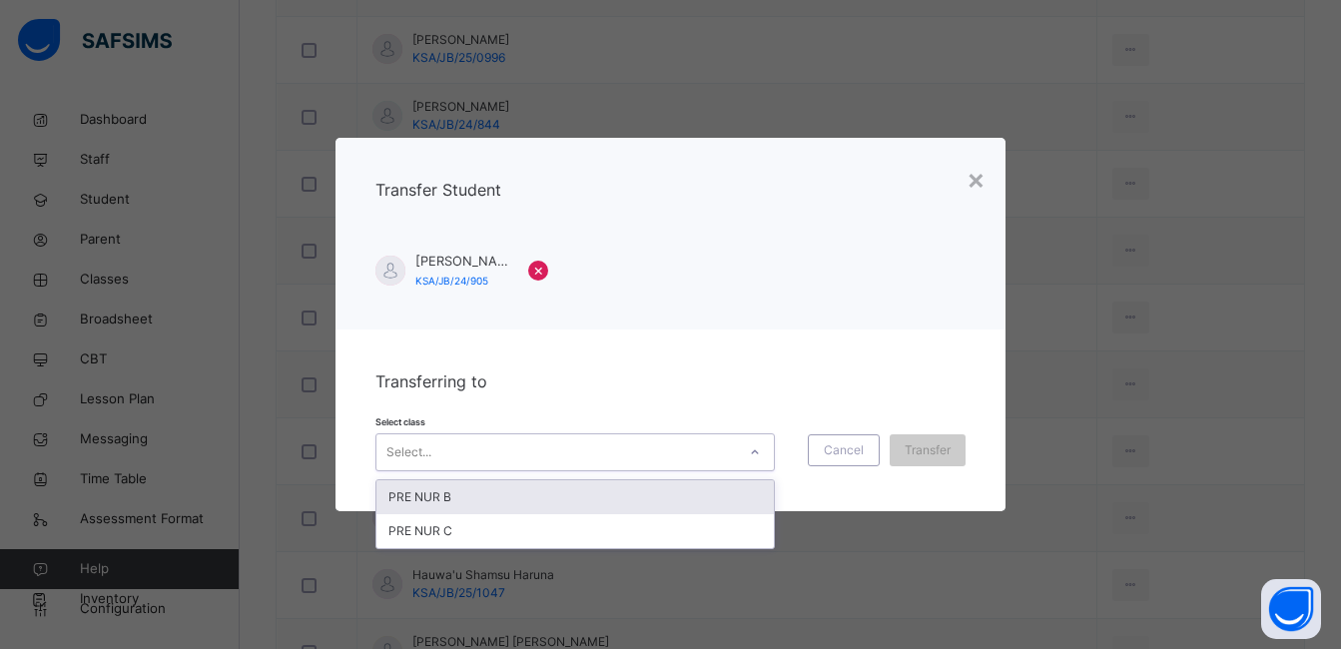
click at [718, 500] on div "PRE NUR B" at bounding box center [576, 497] width 398 height 34
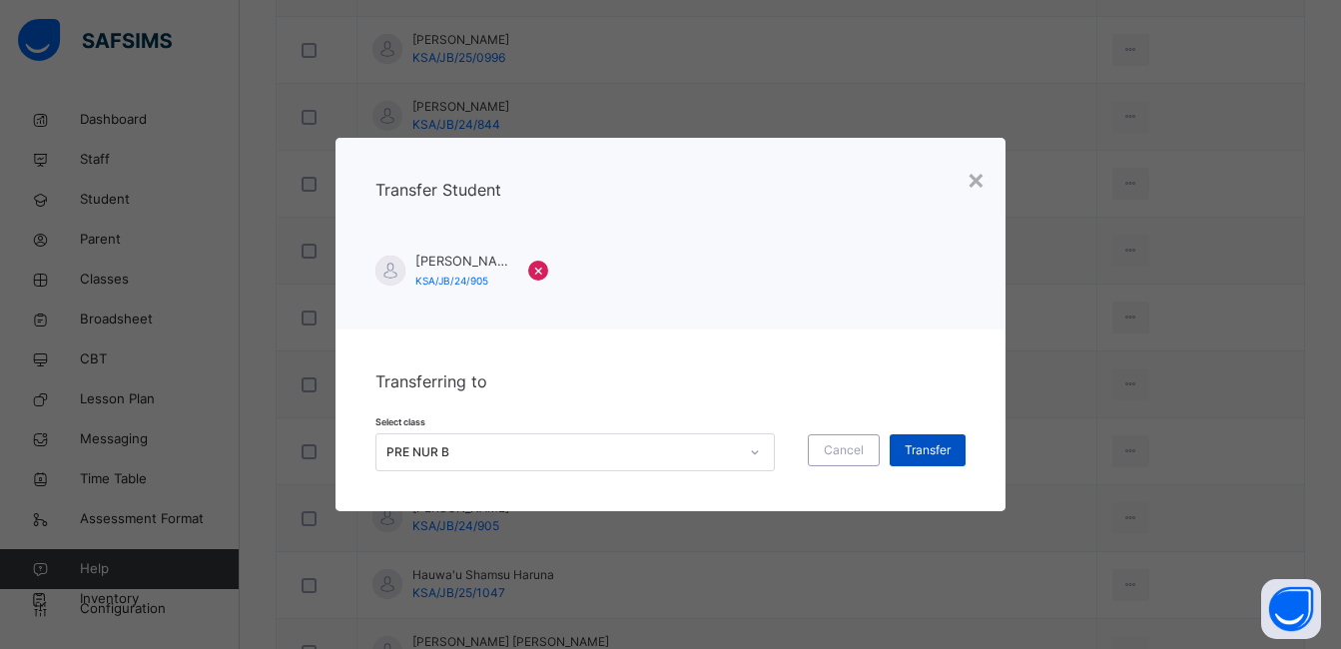
click at [927, 455] on span "Transfer" at bounding box center [928, 450] width 46 height 18
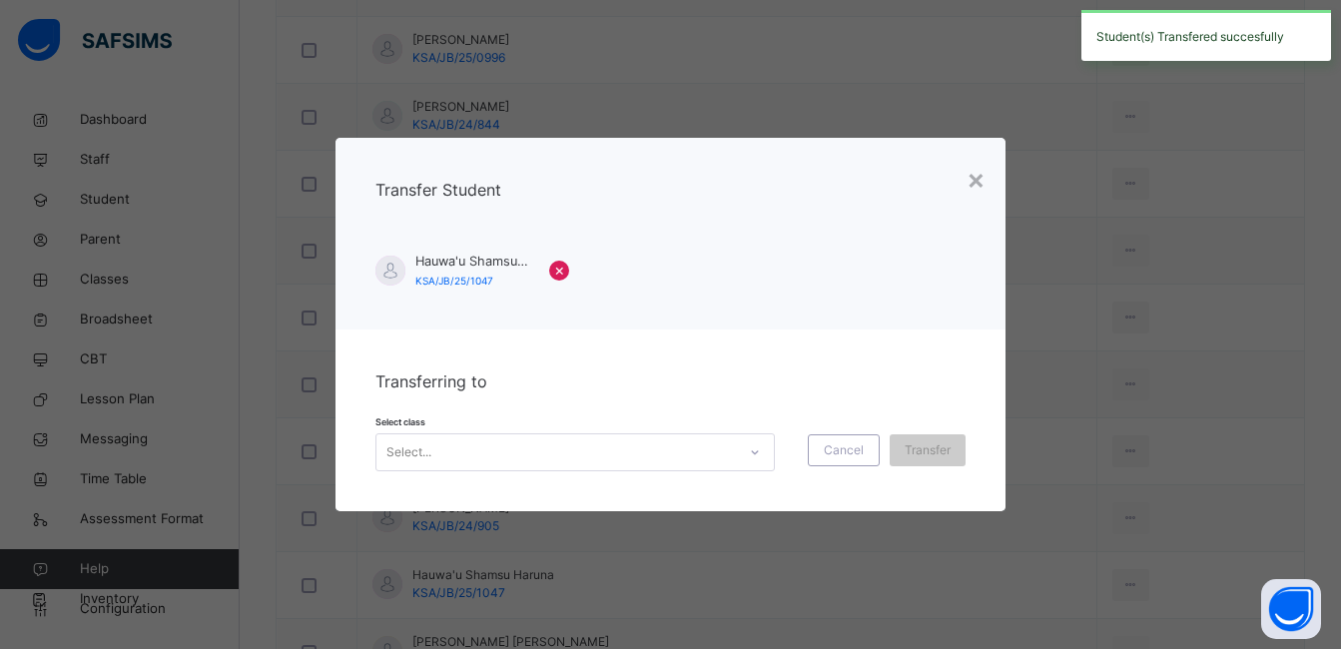
click at [740, 454] on div at bounding box center [755, 452] width 34 height 32
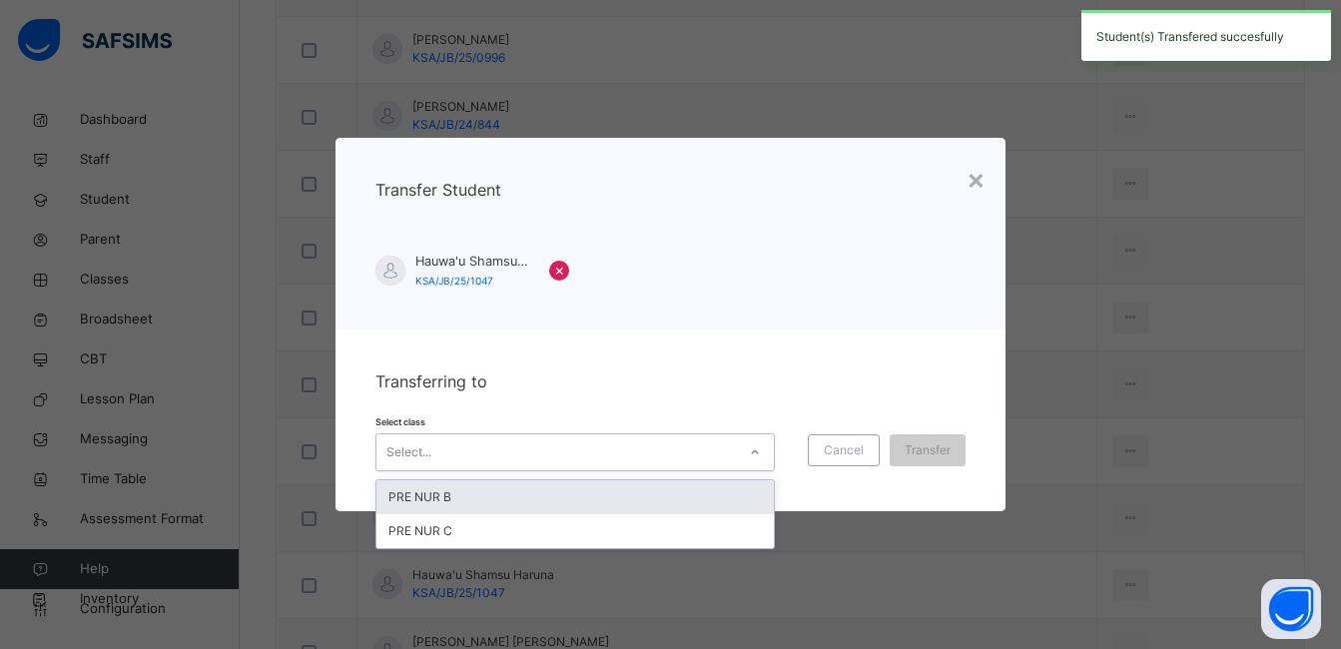
click at [697, 499] on div "PRE NUR B" at bounding box center [576, 497] width 398 height 34
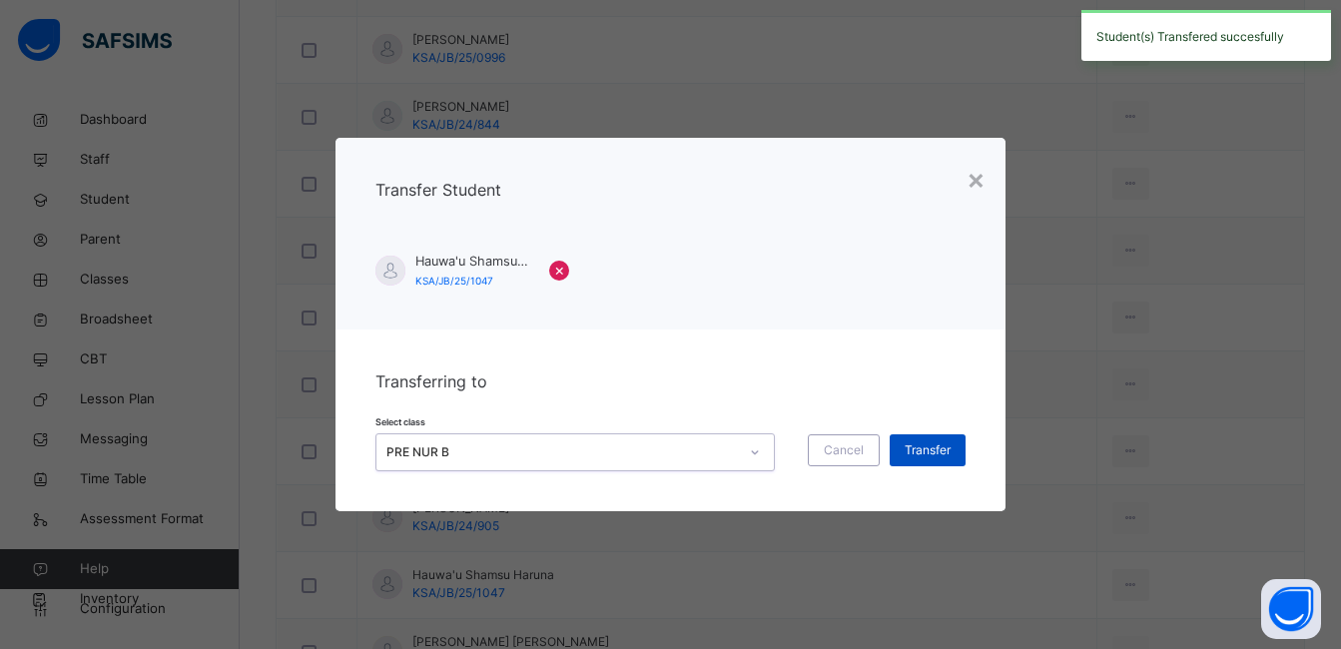
scroll to position [1398, 0]
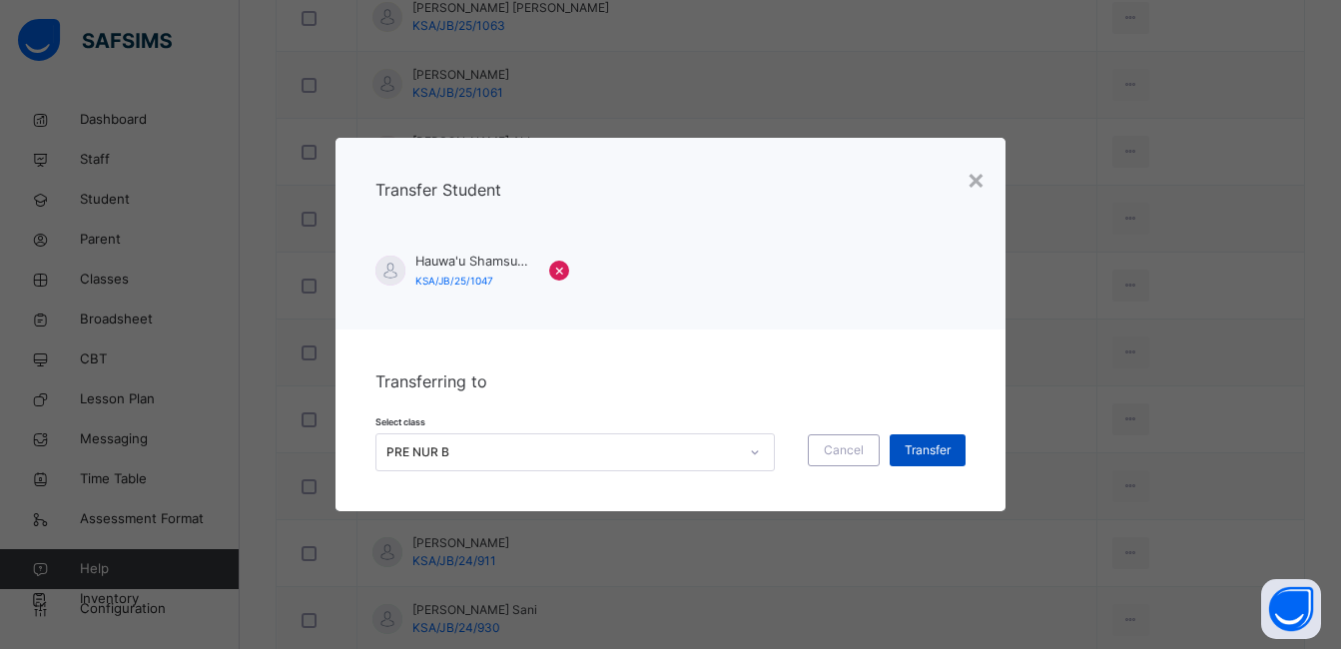
click at [918, 446] on span "Transfer" at bounding box center [928, 450] width 46 height 18
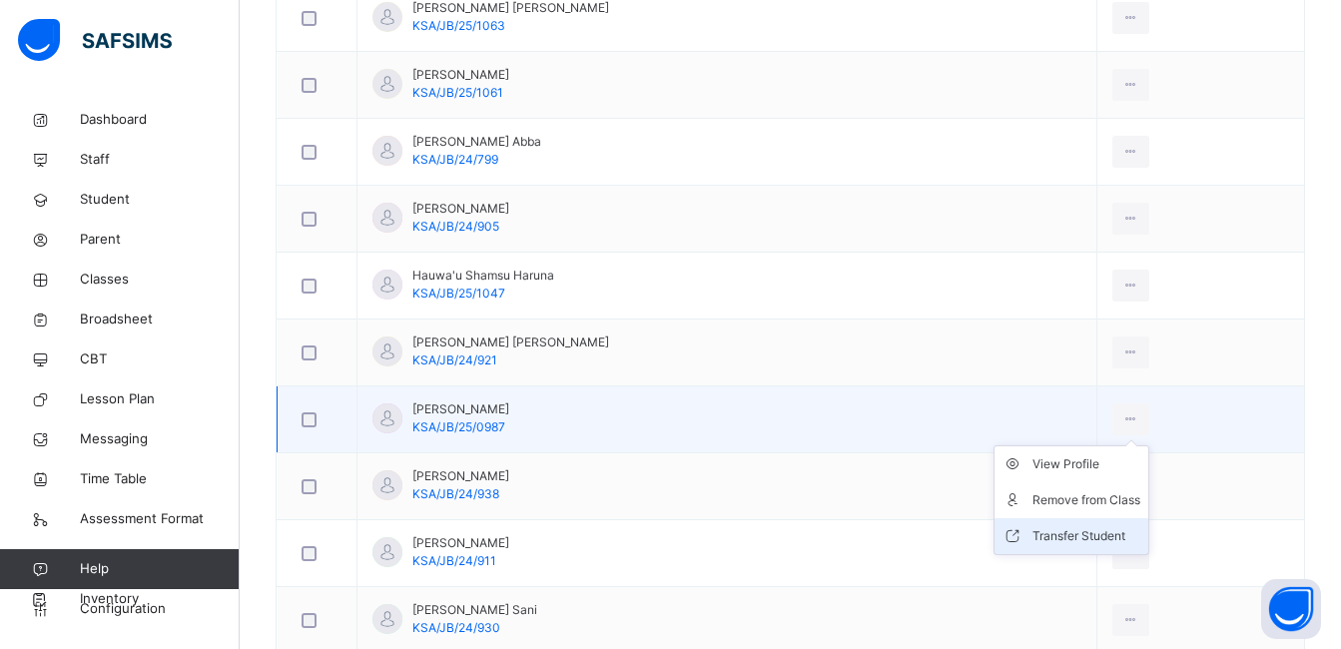
click at [1090, 528] on div "Transfer Student" at bounding box center [1087, 536] width 108 height 20
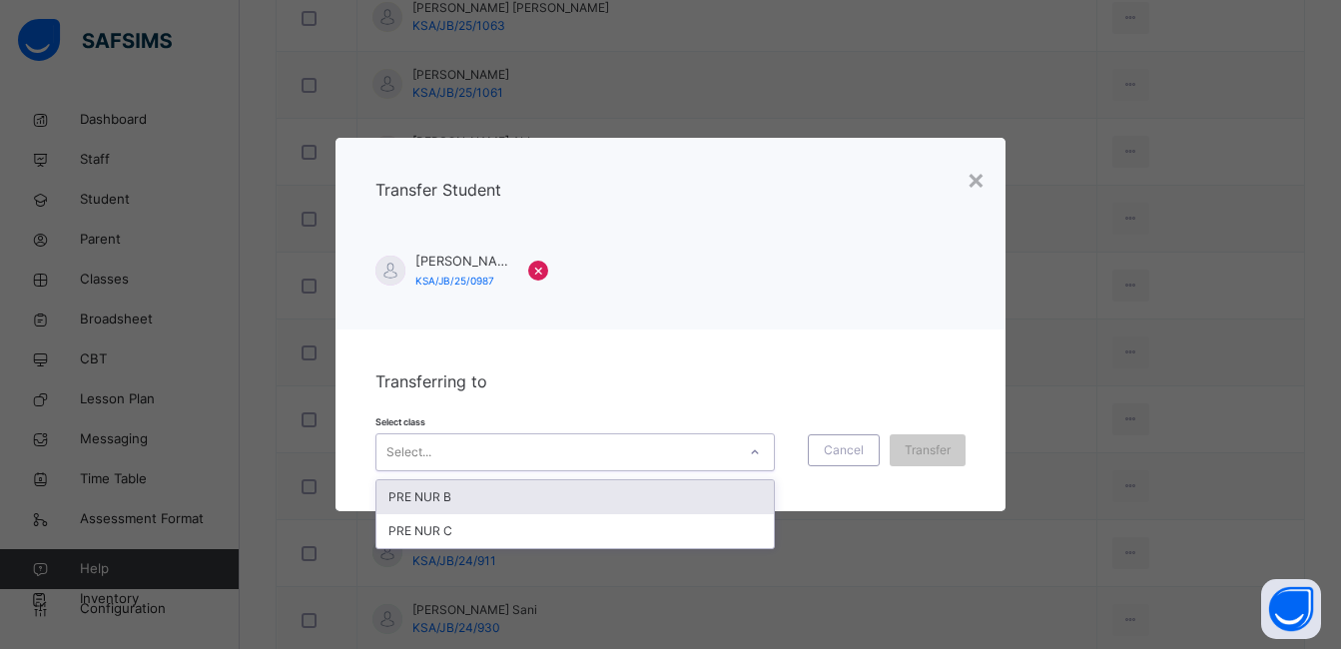
click at [752, 455] on icon at bounding box center [755, 452] width 12 height 20
click at [681, 493] on div "PRE NUR B" at bounding box center [576, 497] width 398 height 34
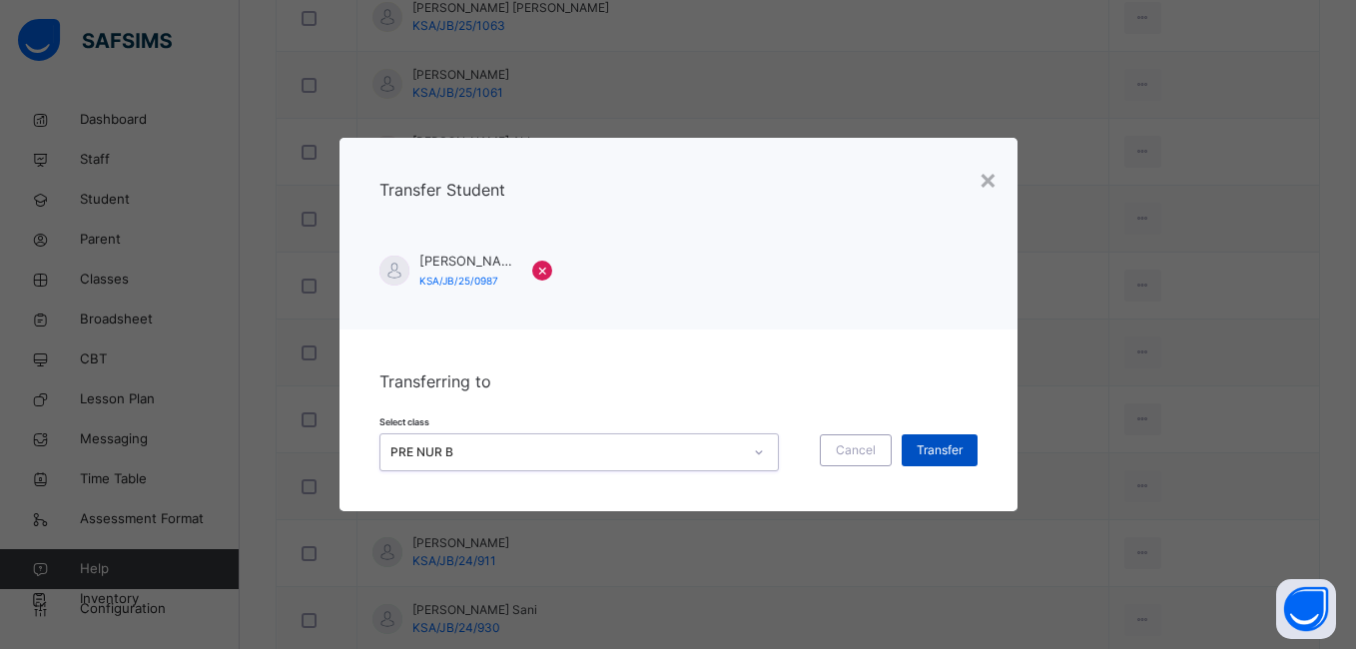
click at [943, 446] on span "Transfer" at bounding box center [940, 450] width 46 height 18
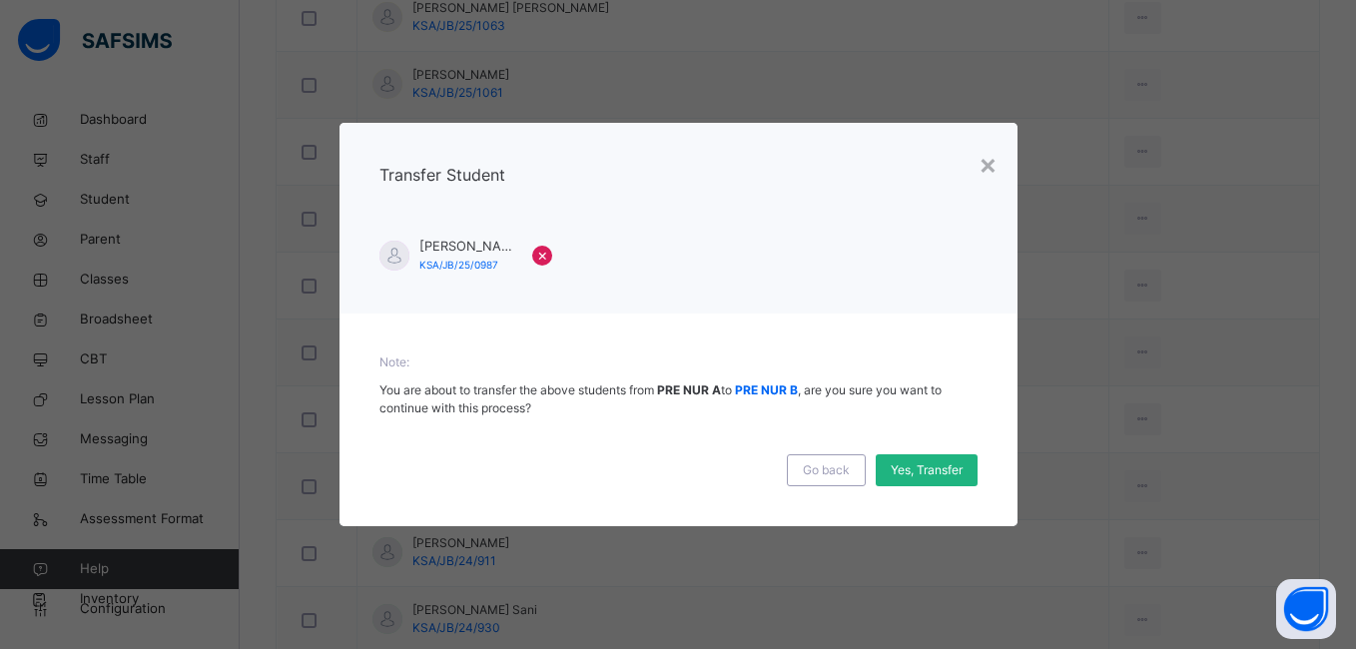
click at [931, 467] on span "Yes, Transfer" at bounding box center [927, 470] width 72 height 18
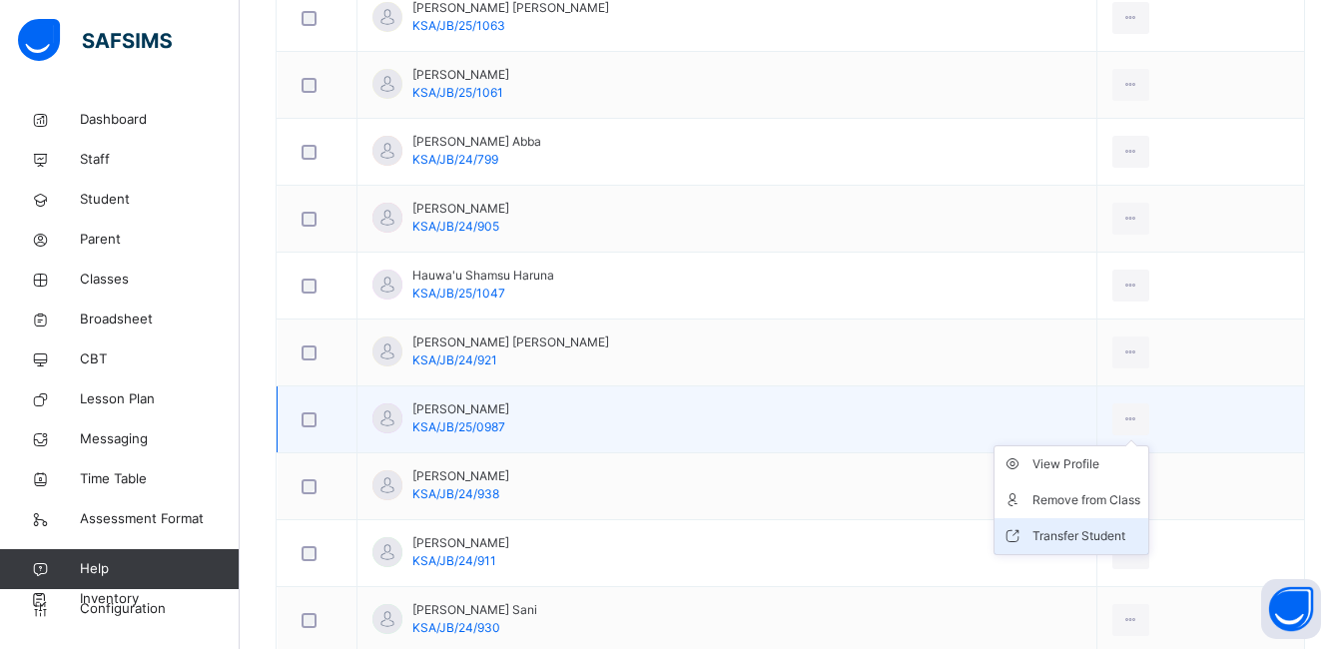
drag, startPoint x: 1077, startPoint y: 541, endPoint x: 1095, endPoint y: 529, distance: 21.6
click at [1095, 529] on div "Transfer Student" at bounding box center [1087, 536] width 108 height 20
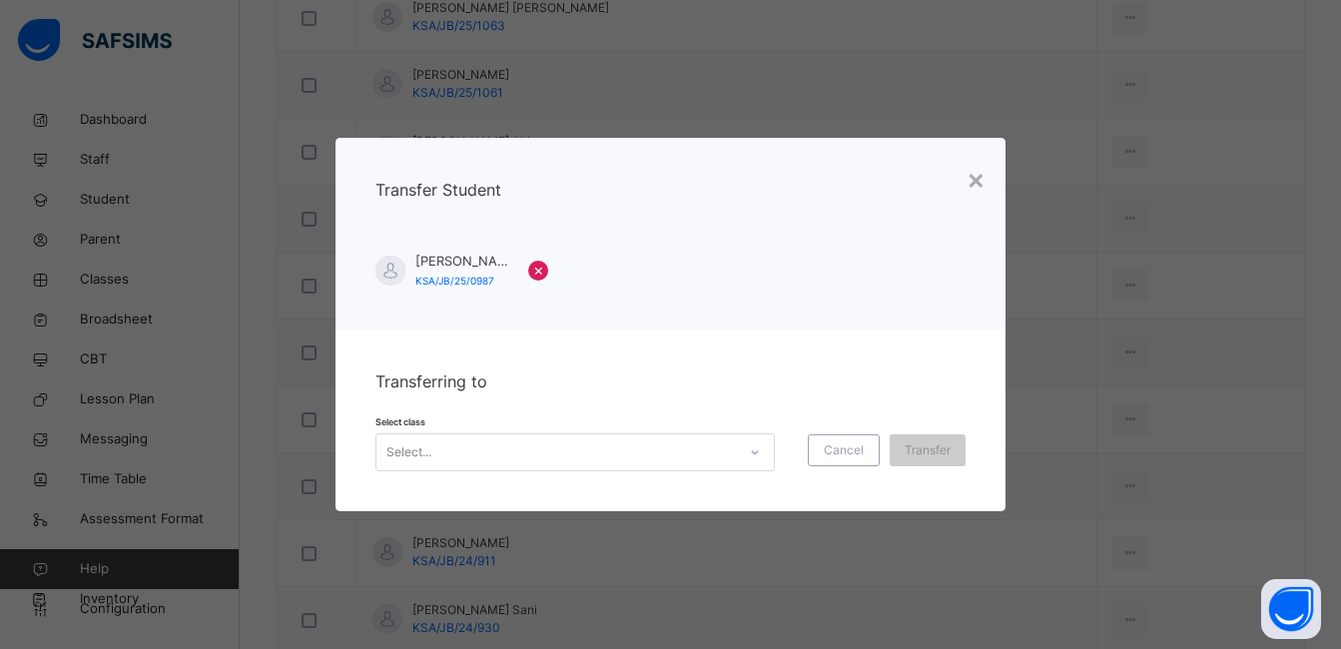
click at [749, 448] on icon at bounding box center [755, 452] width 12 height 20
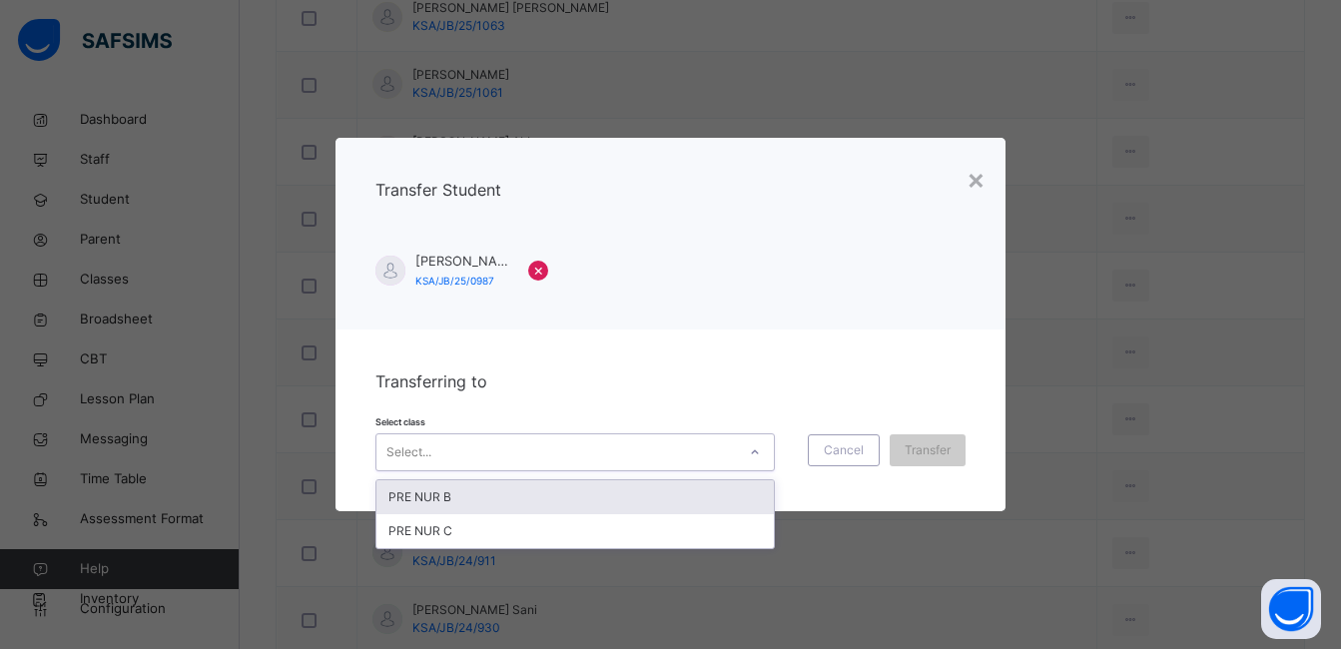
click at [648, 493] on div "PRE NUR B" at bounding box center [576, 497] width 398 height 34
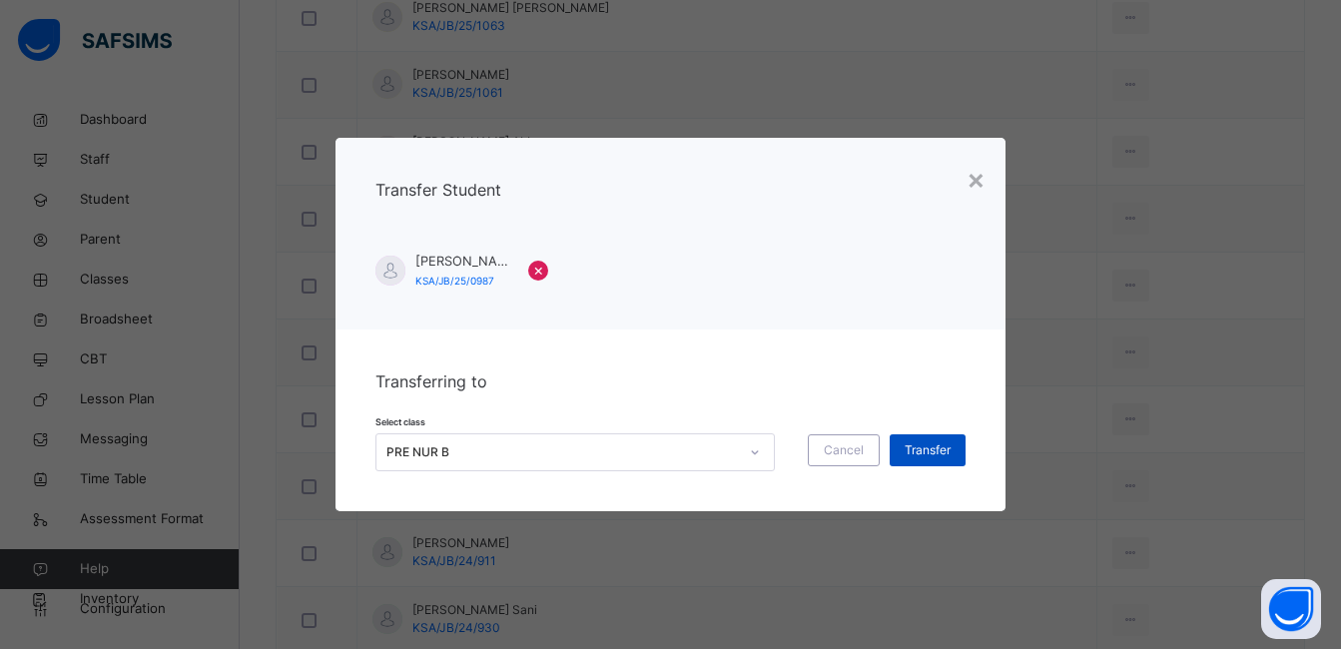
click at [913, 451] on div "Transfer" at bounding box center [928, 450] width 76 height 32
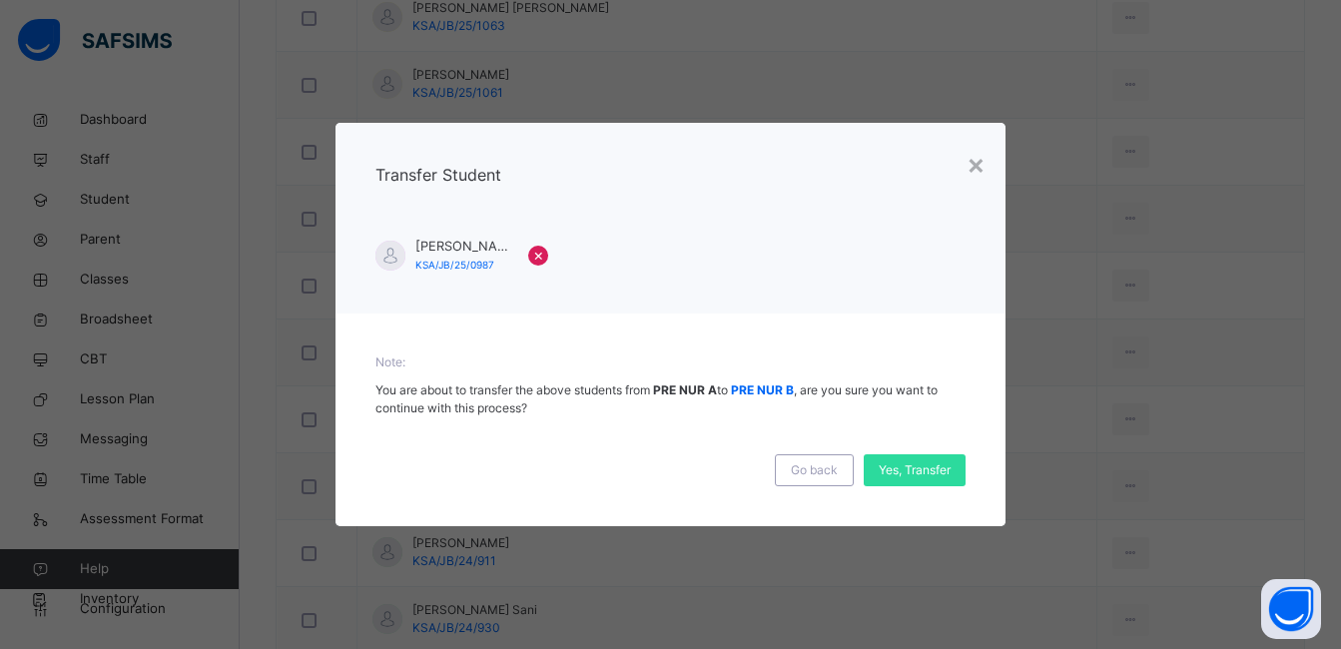
click at [906, 471] on span "Yes, Transfer" at bounding box center [915, 470] width 72 height 18
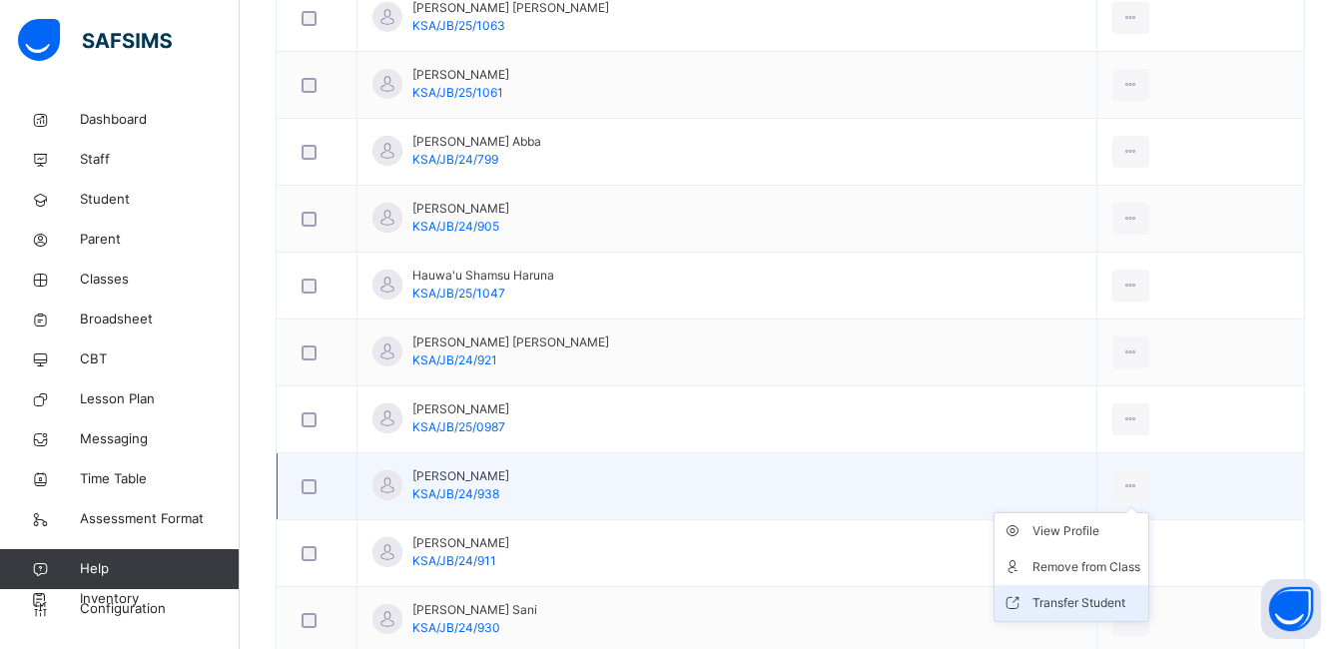
click at [1080, 596] on div "Transfer Student" at bounding box center [1087, 603] width 108 height 20
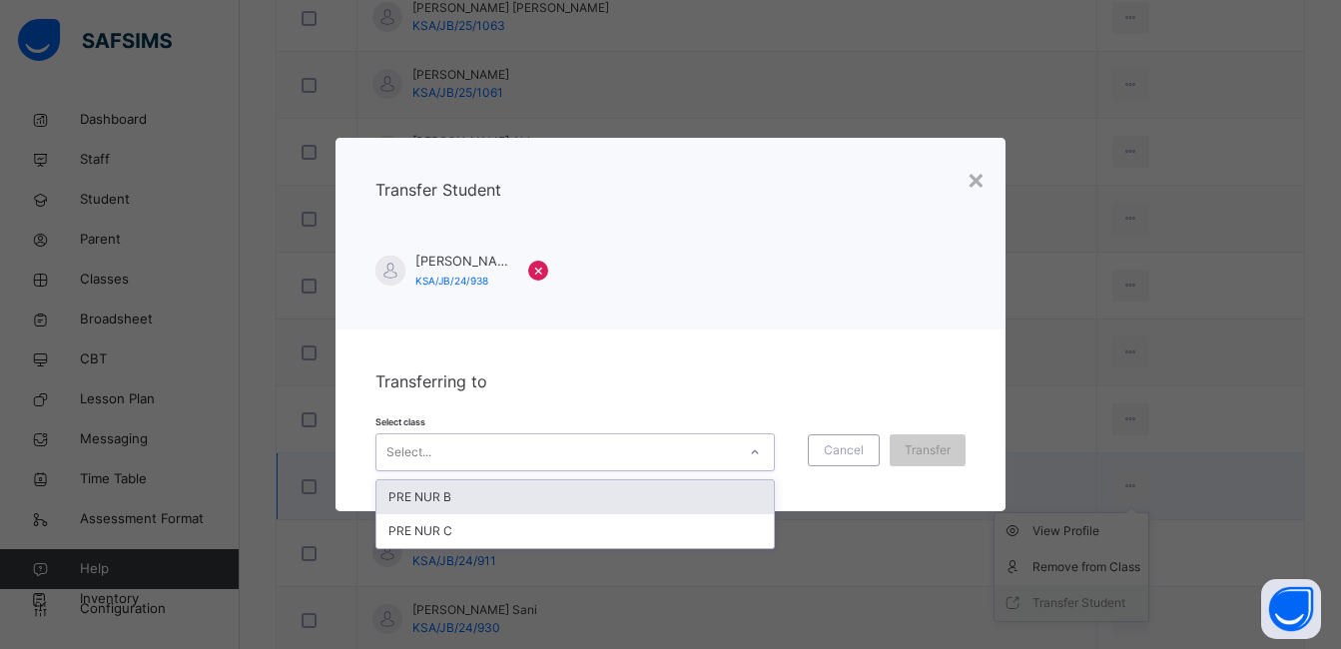
click at [724, 492] on div "PRE NUR B" at bounding box center [576, 497] width 398 height 34
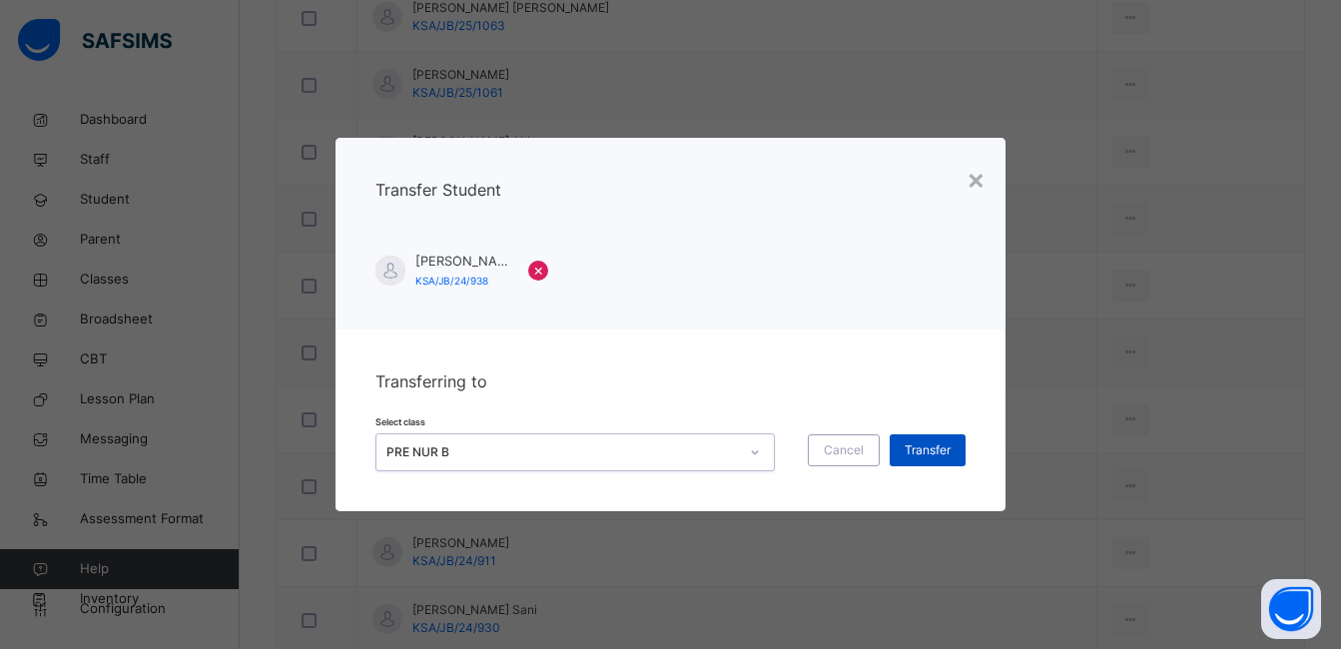
click at [924, 449] on span "Transfer" at bounding box center [928, 450] width 46 height 18
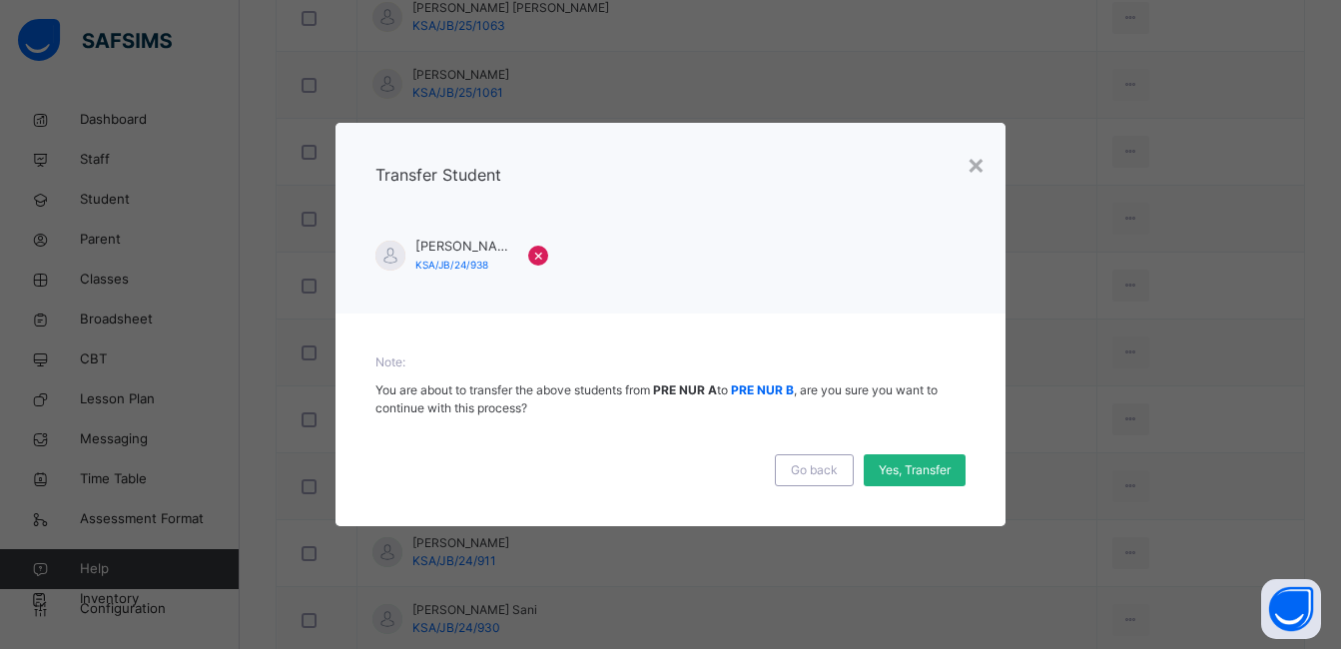
click at [924, 468] on span "Yes, Transfer" at bounding box center [915, 470] width 72 height 18
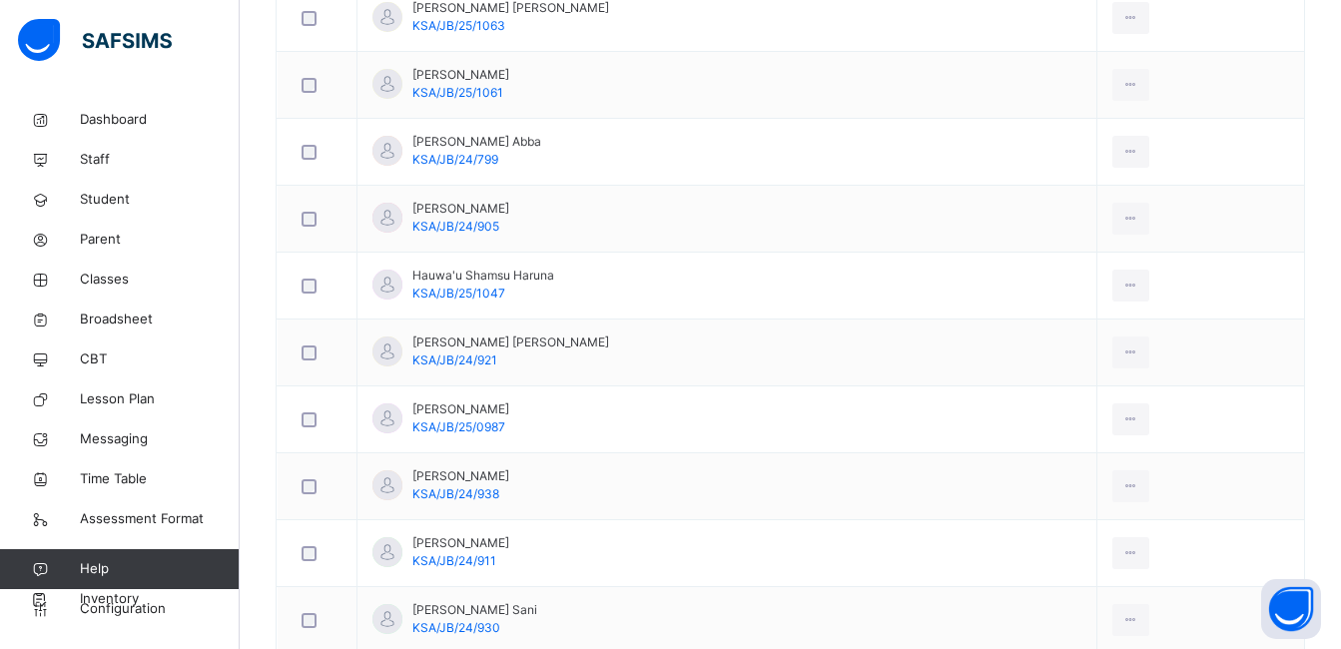
scroll to position [1598, 0]
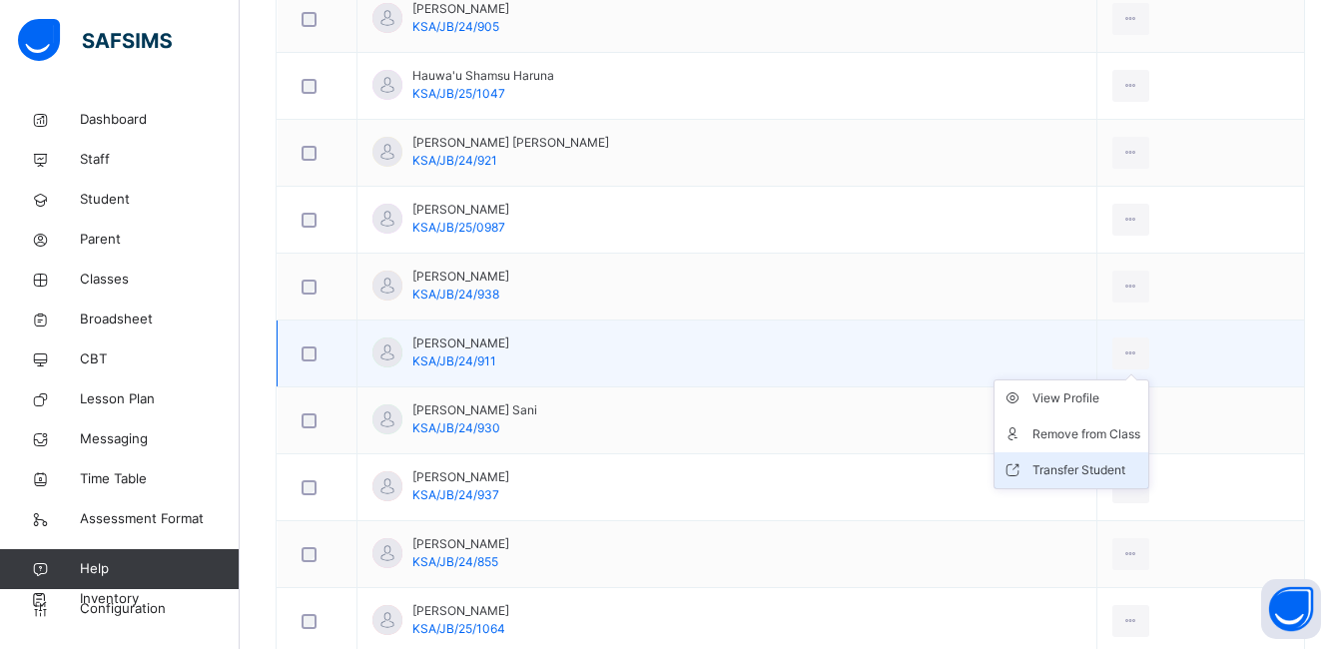
click at [1092, 468] on div "Transfer Student" at bounding box center [1087, 470] width 108 height 20
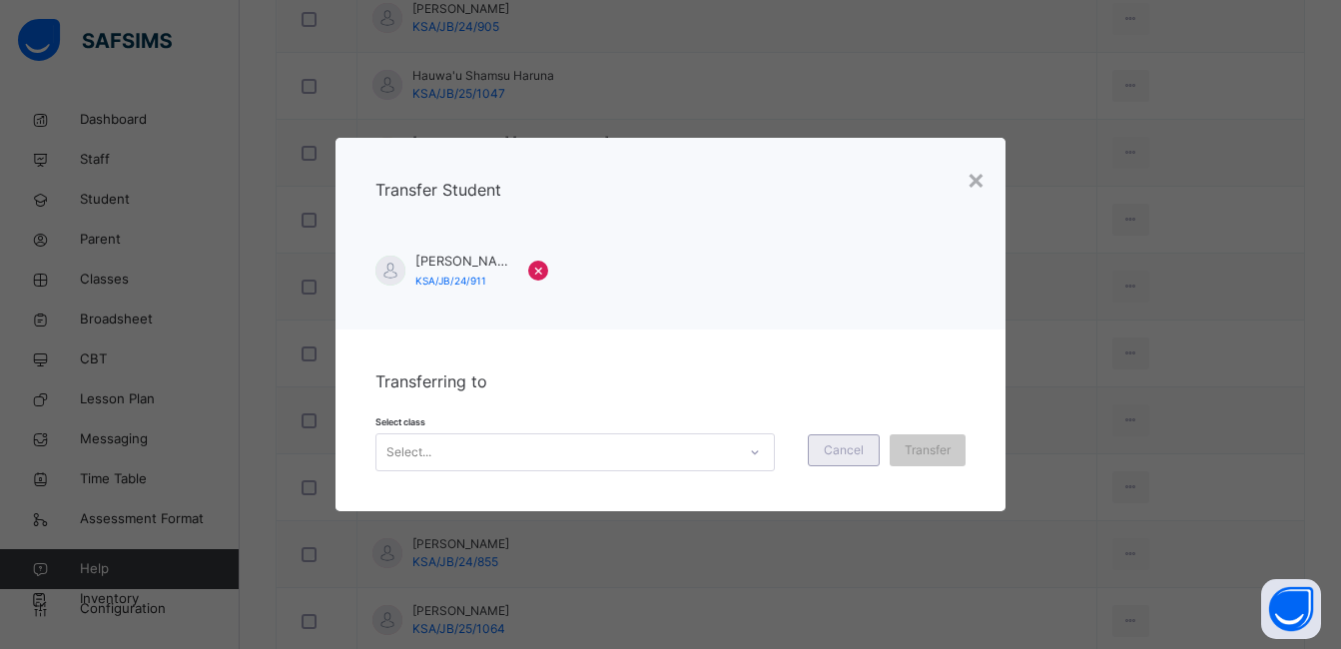
click at [744, 452] on div at bounding box center [755, 452] width 34 height 32
click at [903, 447] on div "Transfer" at bounding box center [928, 450] width 76 height 32
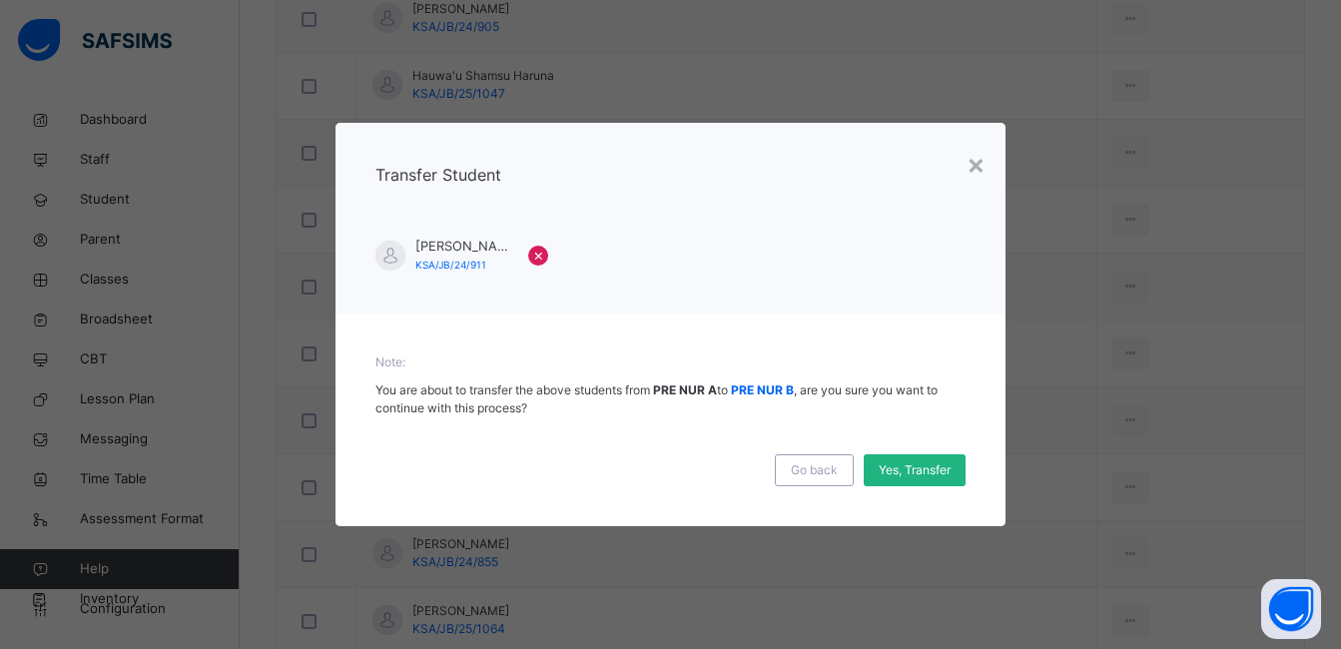
click at [918, 463] on span "Yes, Transfer" at bounding box center [915, 470] width 72 height 18
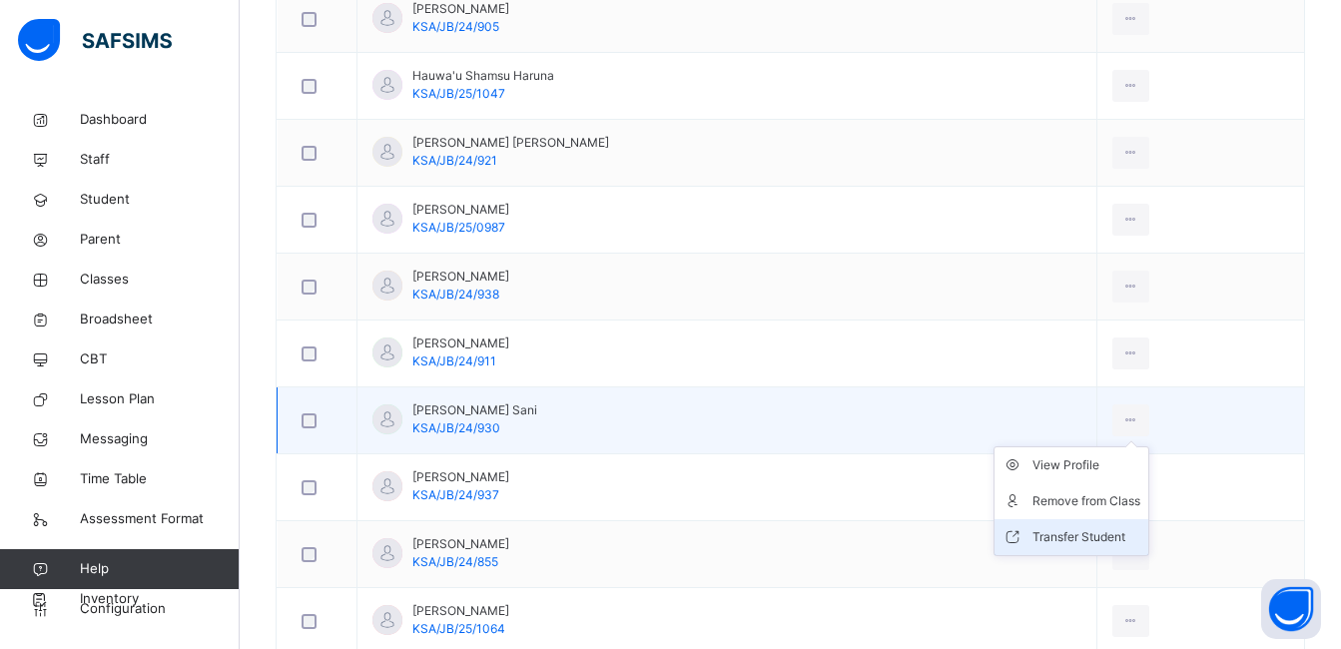
click at [1098, 539] on div "Transfer Student" at bounding box center [1087, 537] width 108 height 20
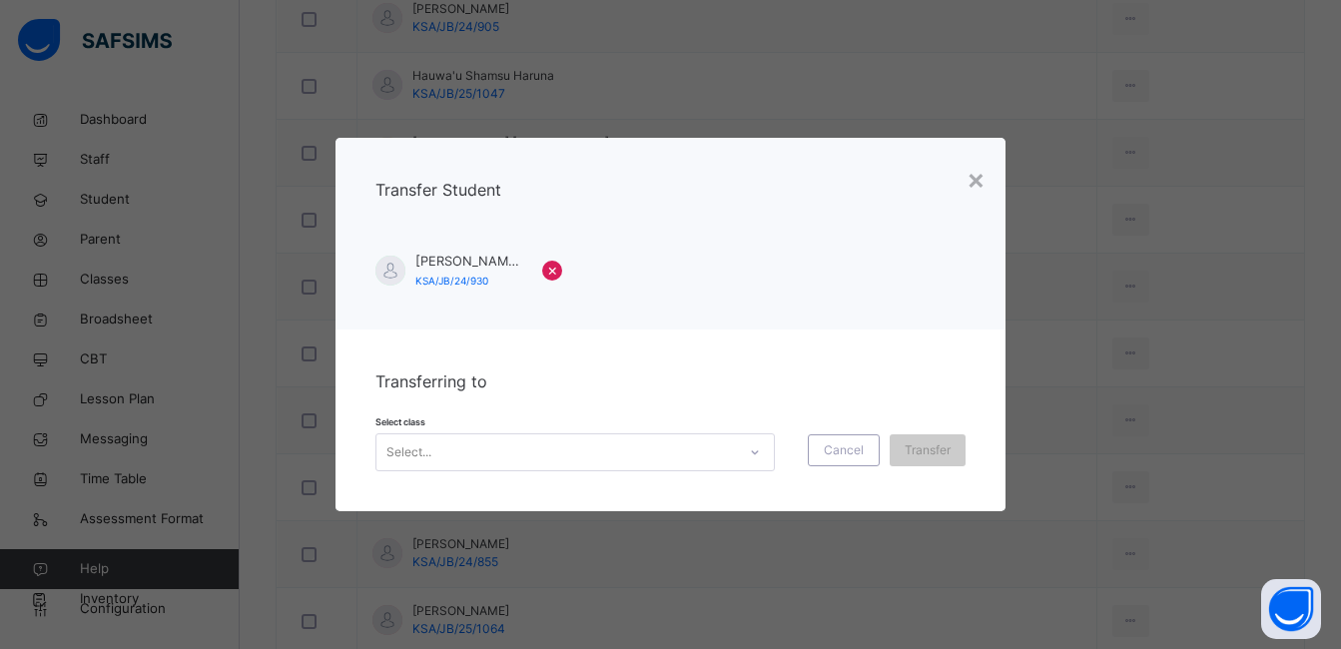
click at [738, 443] on div at bounding box center [755, 452] width 34 height 32
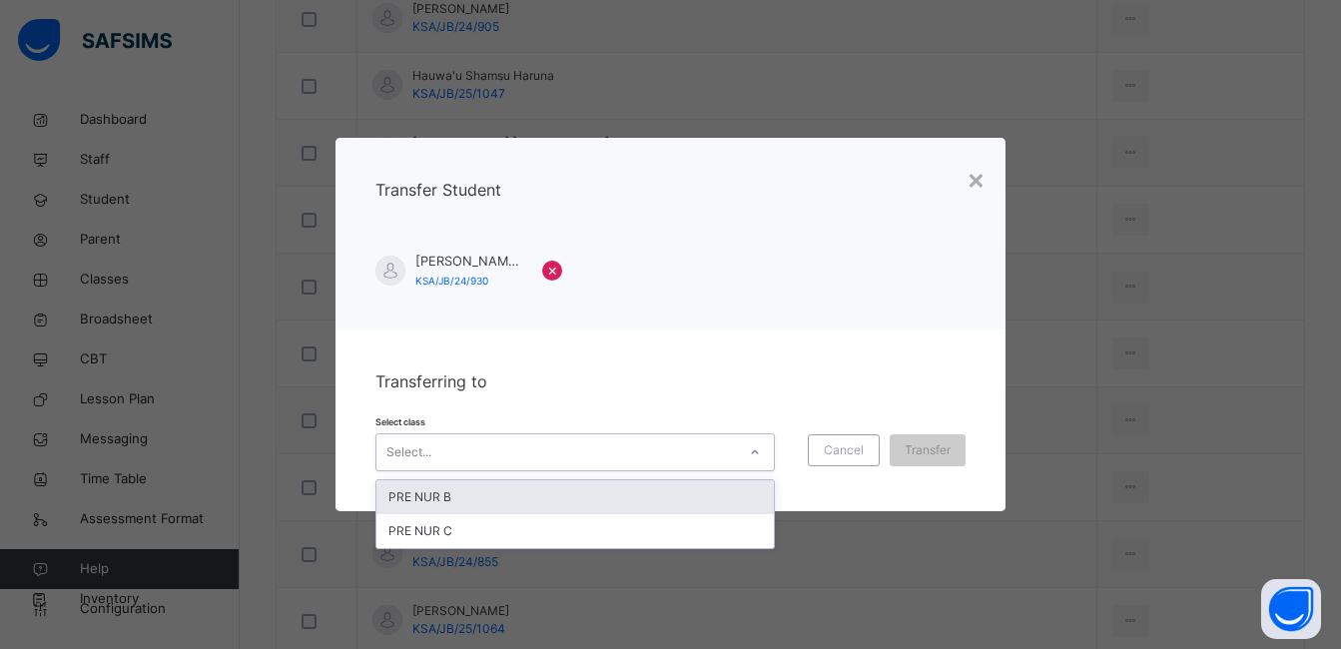
drag, startPoint x: 702, startPoint y: 489, endPoint x: 793, endPoint y: 478, distance: 91.6
click at [702, 488] on div "PRE NUR B" at bounding box center [576, 497] width 398 height 34
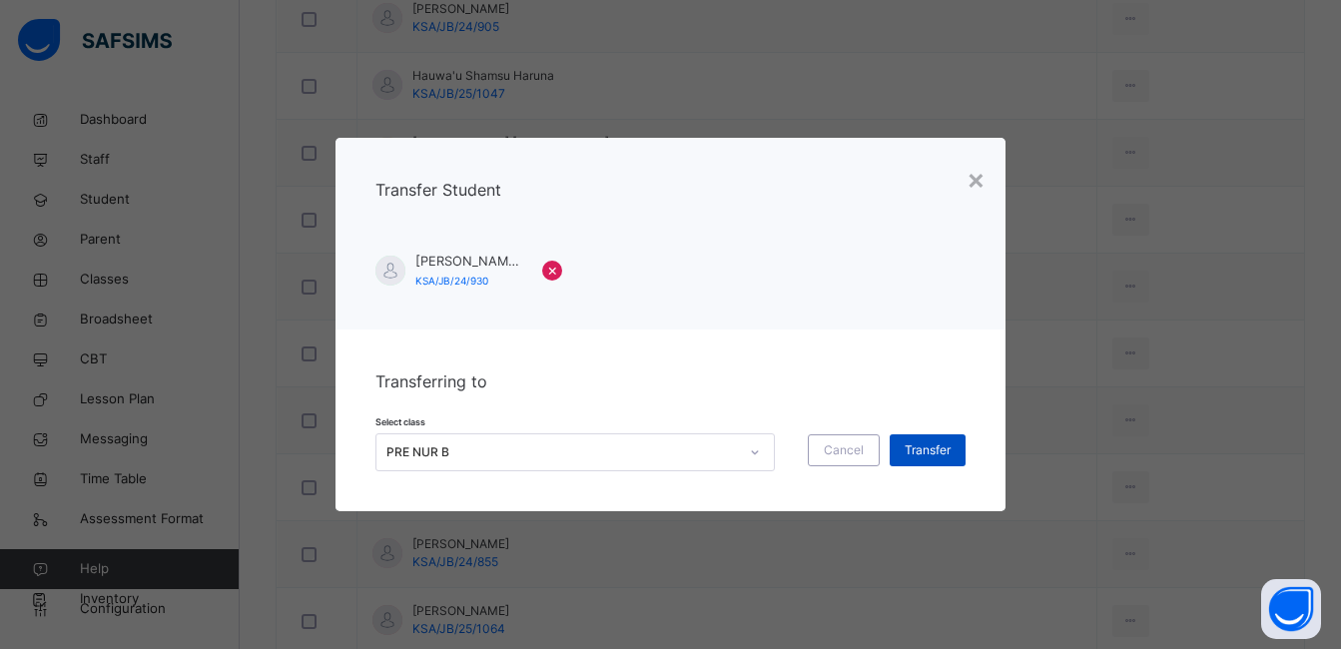
click at [941, 449] on span "Transfer" at bounding box center [928, 450] width 46 height 18
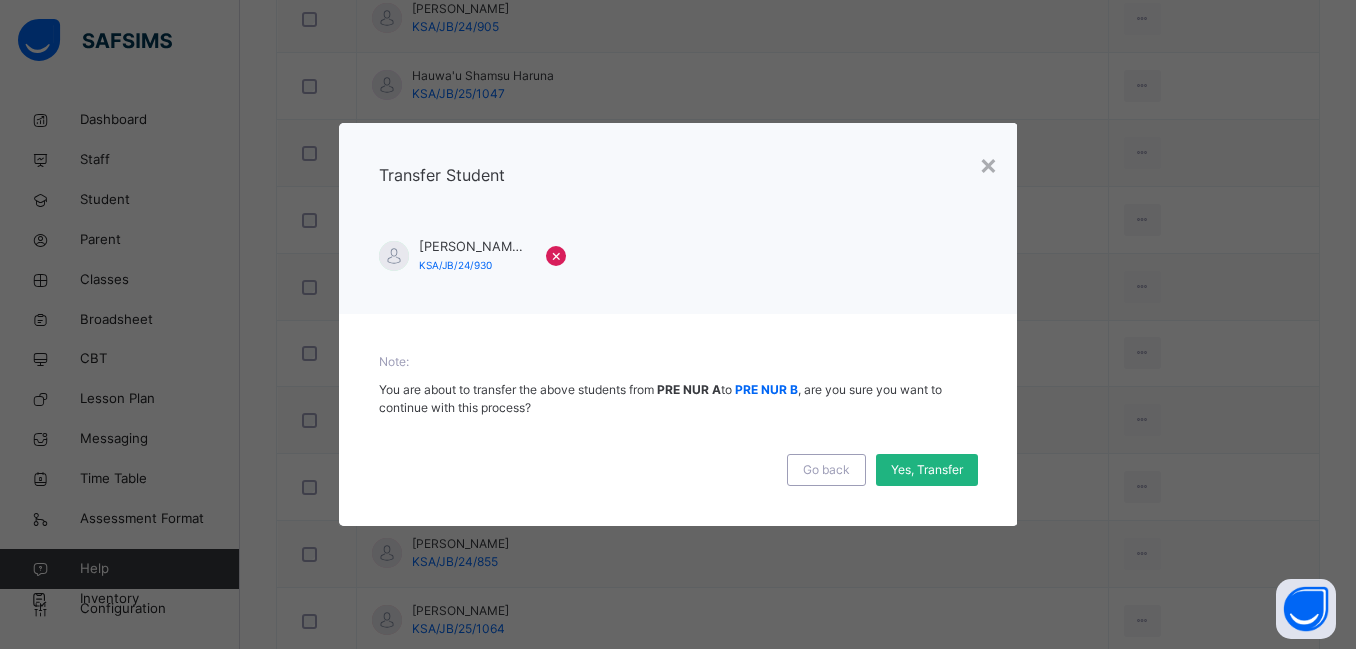
click at [935, 477] on span "Yes, Transfer" at bounding box center [927, 470] width 72 height 18
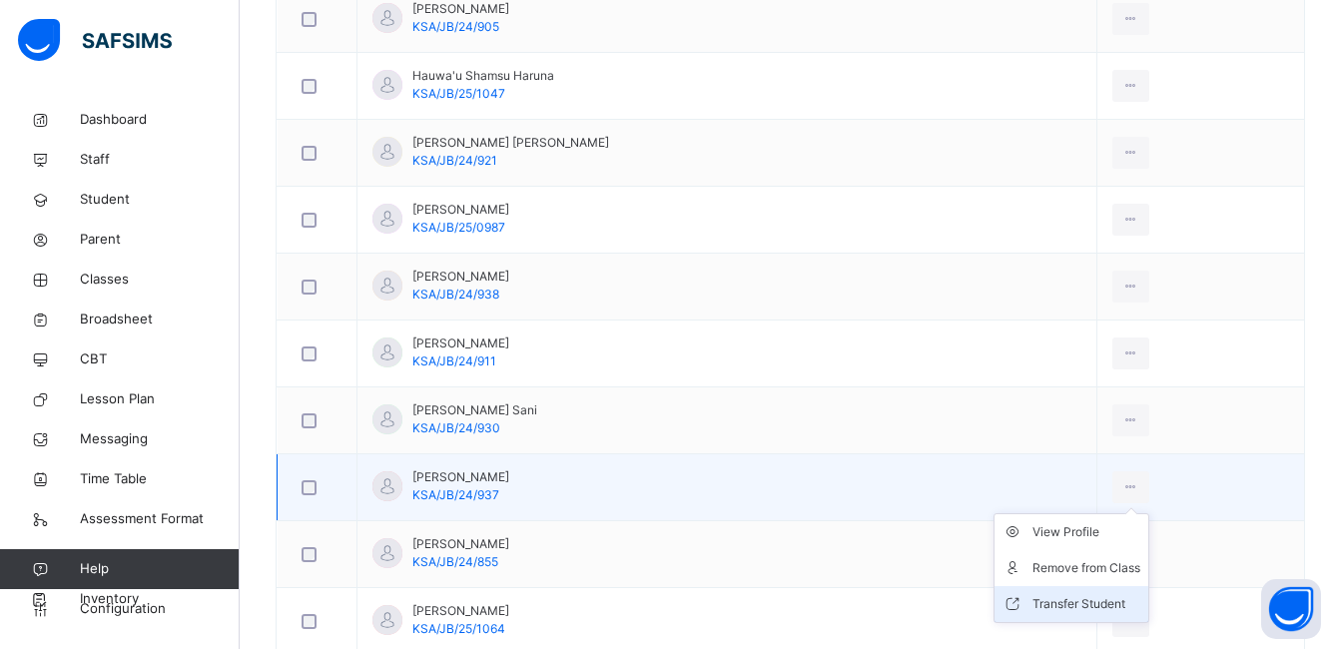
click at [1084, 596] on div "Transfer Student" at bounding box center [1087, 604] width 108 height 20
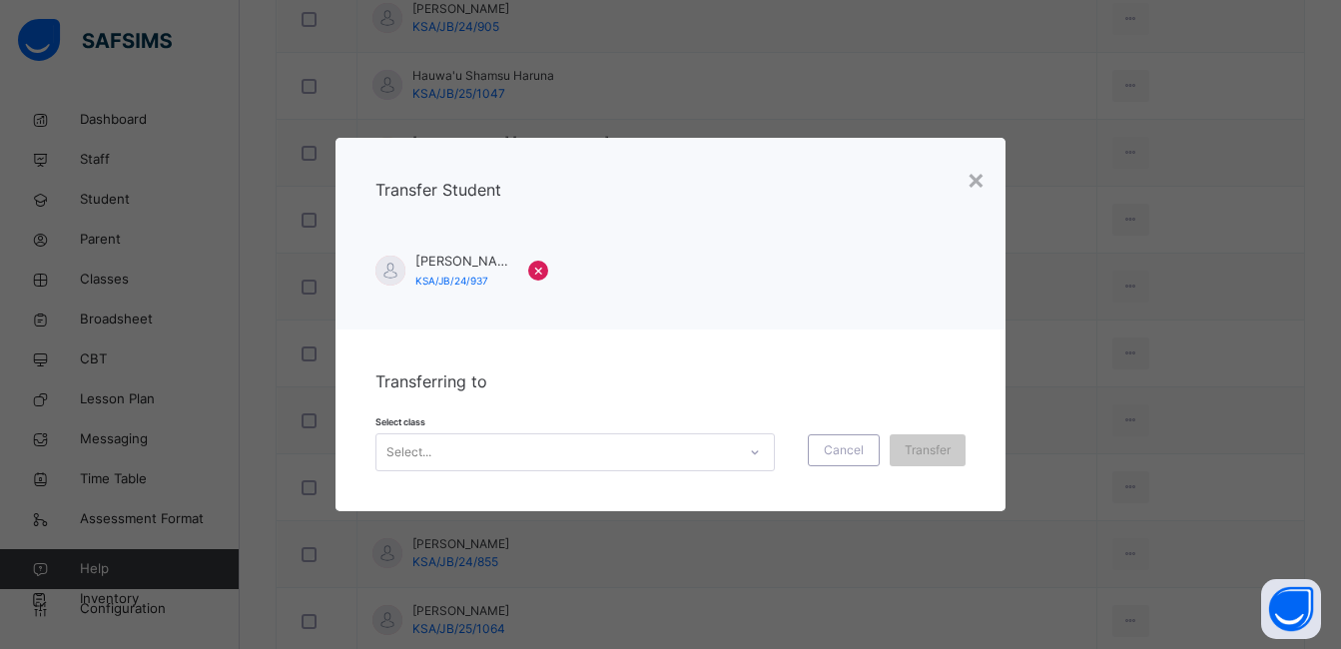
click at [753, 443] on icon at bounding box center [755, 452] width 12 height 20
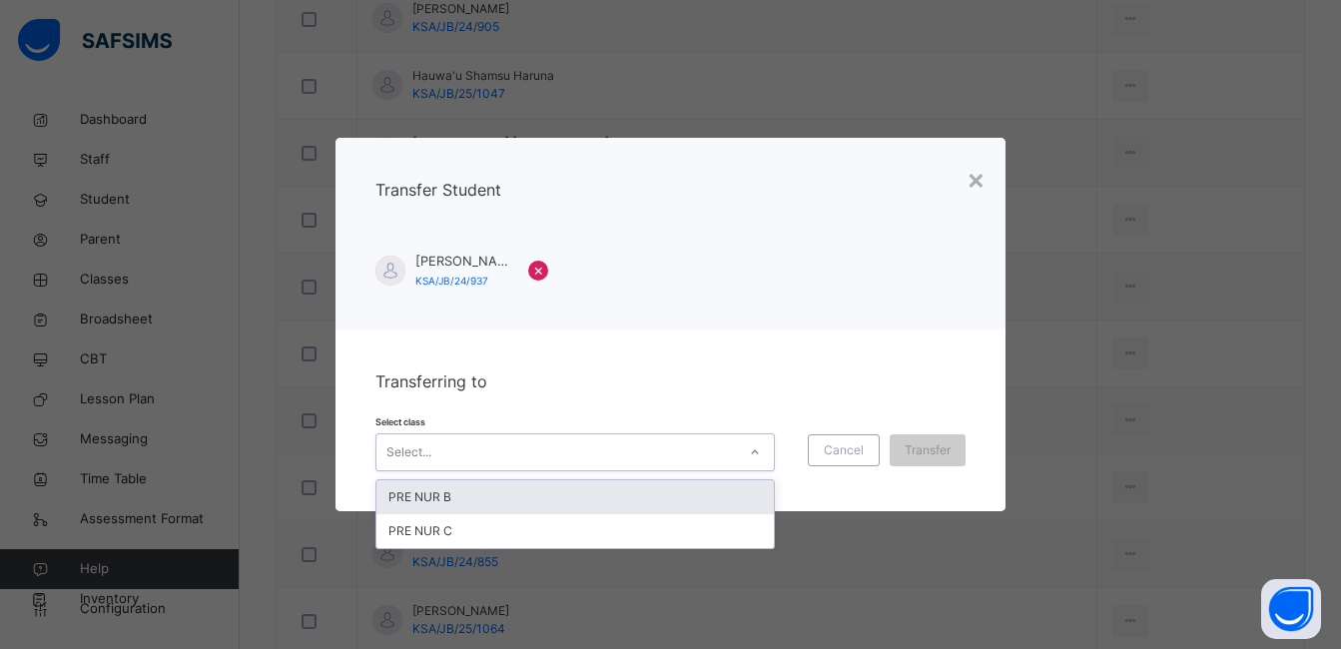
click at [700, 497] on div "PRE NUR B" at bounding box center [576, 497] width 398 height 34
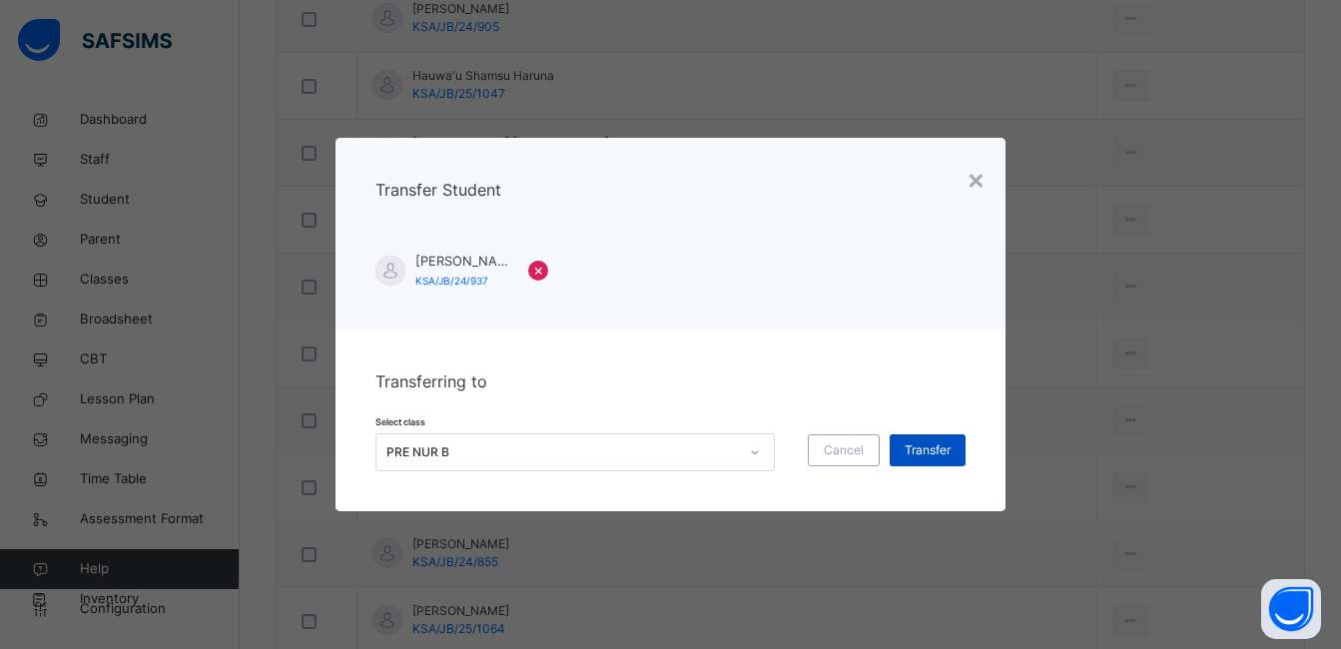
click at [937, 459] on span "Transfer" at bounding box center [928, 450] width 46 height 18
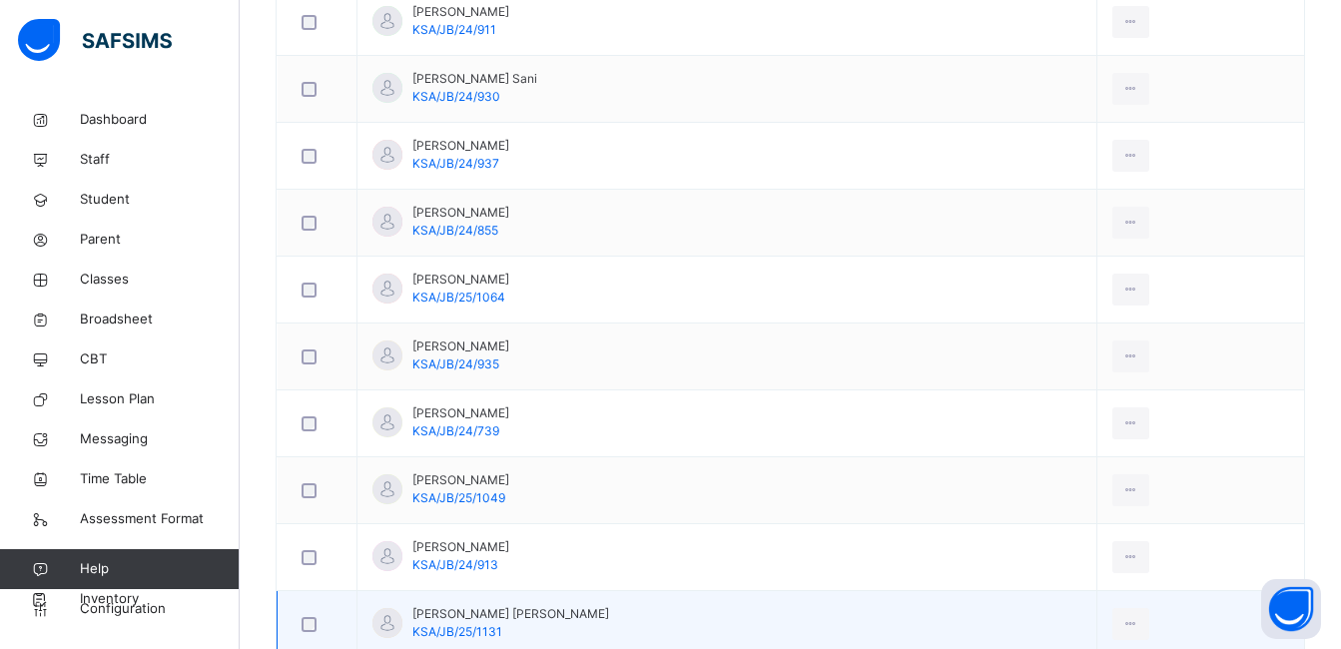
scroll to position [2197, 0]
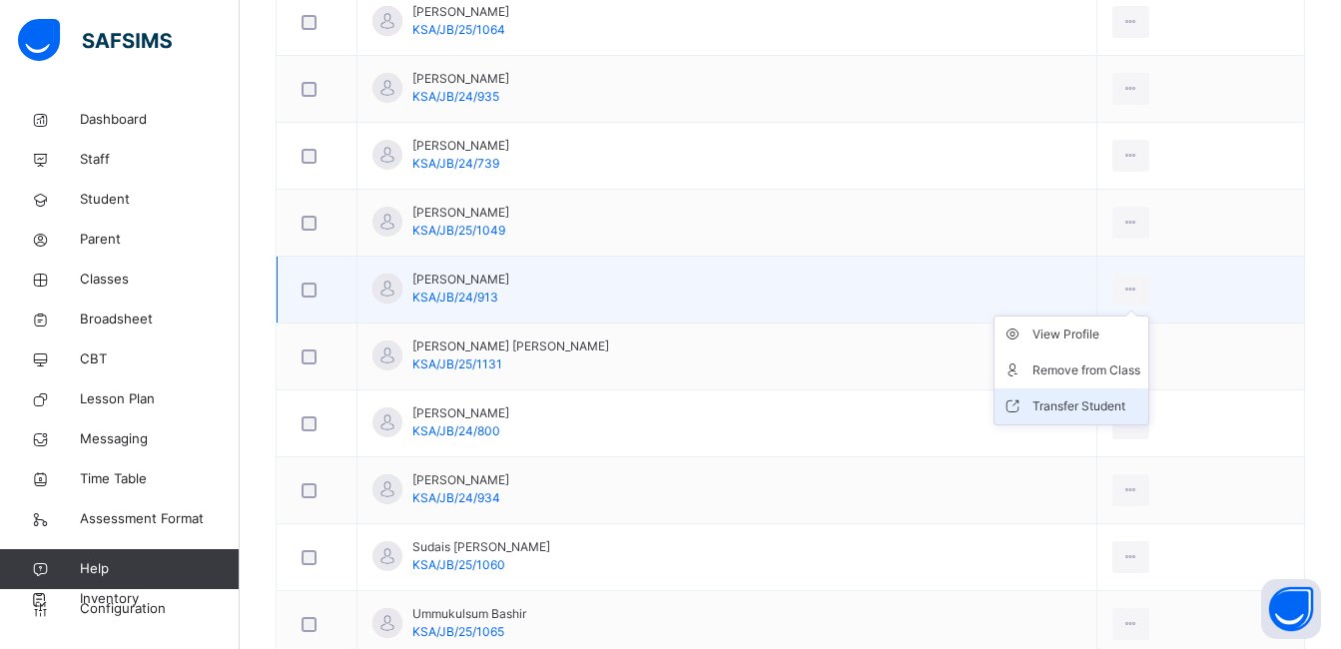
click at [1077, 403] on div "Transfer Student" at bounding box center [1087, 407] width 108 height 20
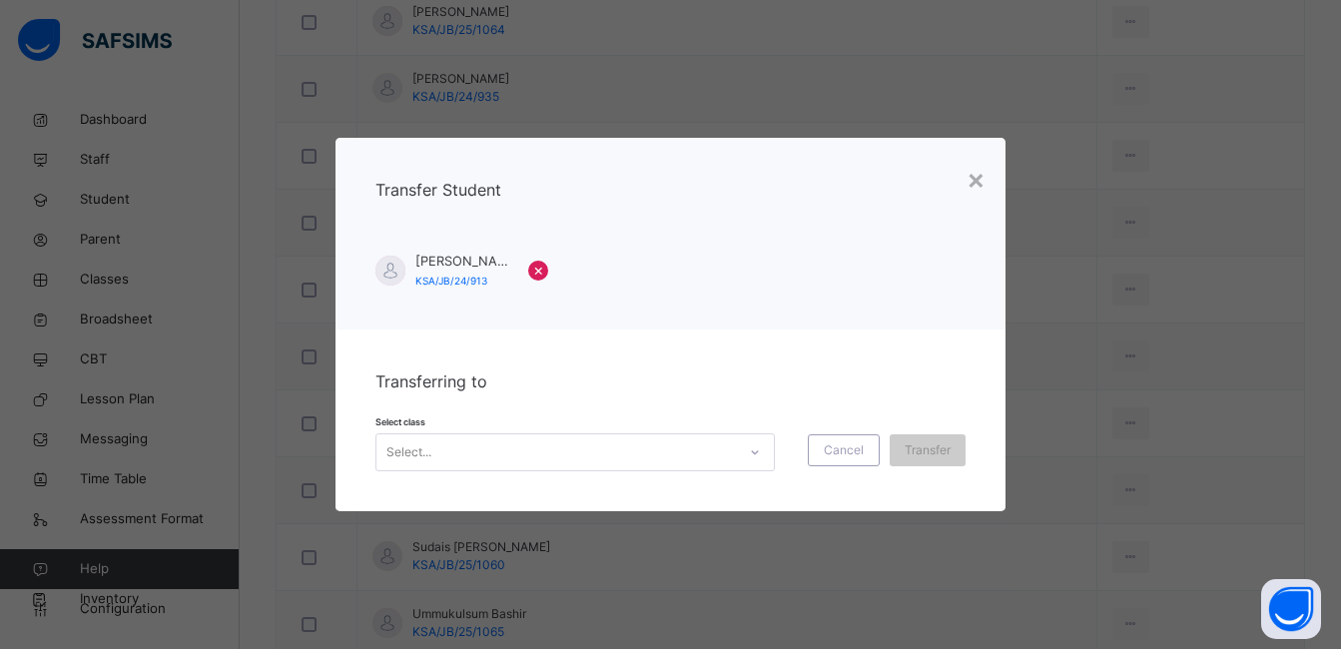
click at [751, 452] on icon at bounding box center [754, 452] width 7 height 4
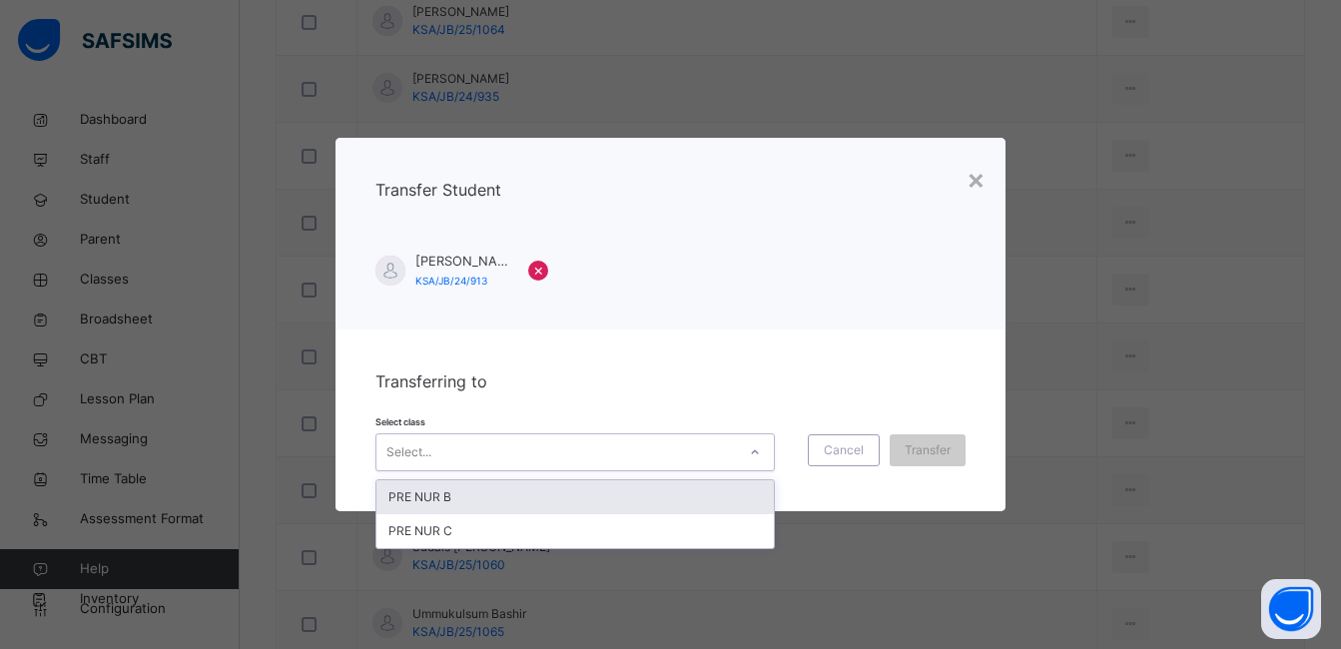
click at [702, 490] on div "PRE NUR B" at bounding box center [576, 497] width 398 height 34
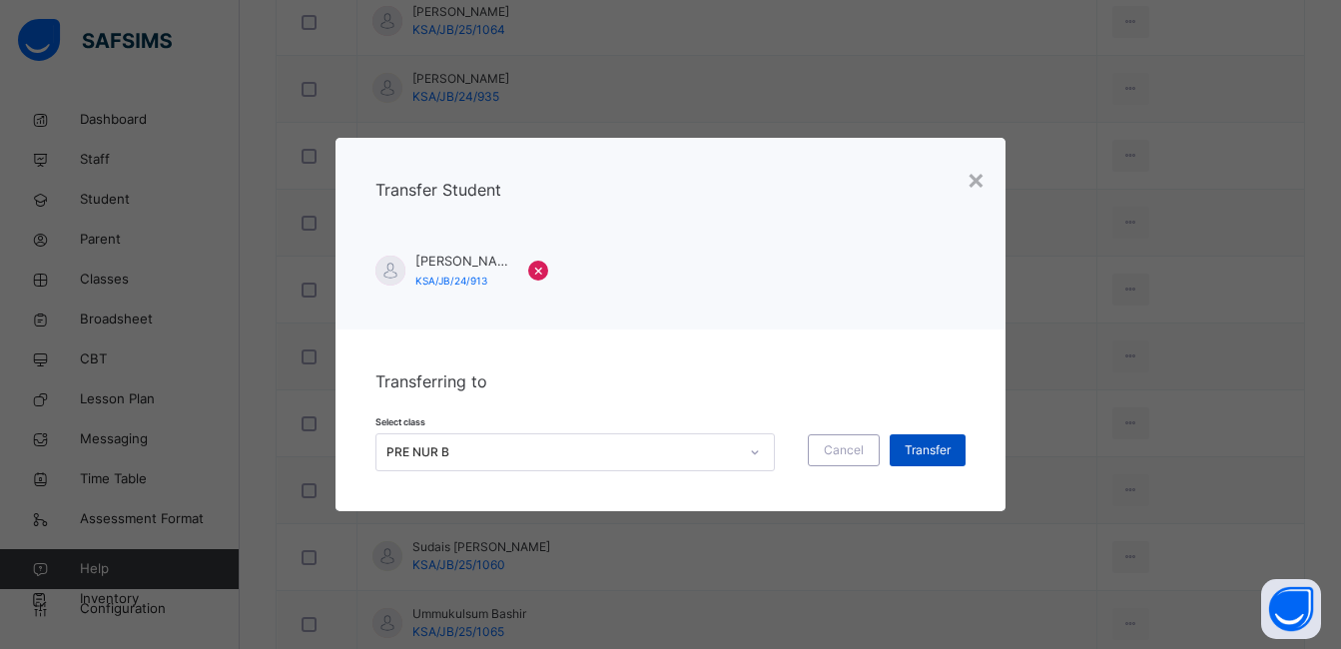
click at [925, 443] on span "Transfer" at bounding box center [928, 450] width 46 height 18
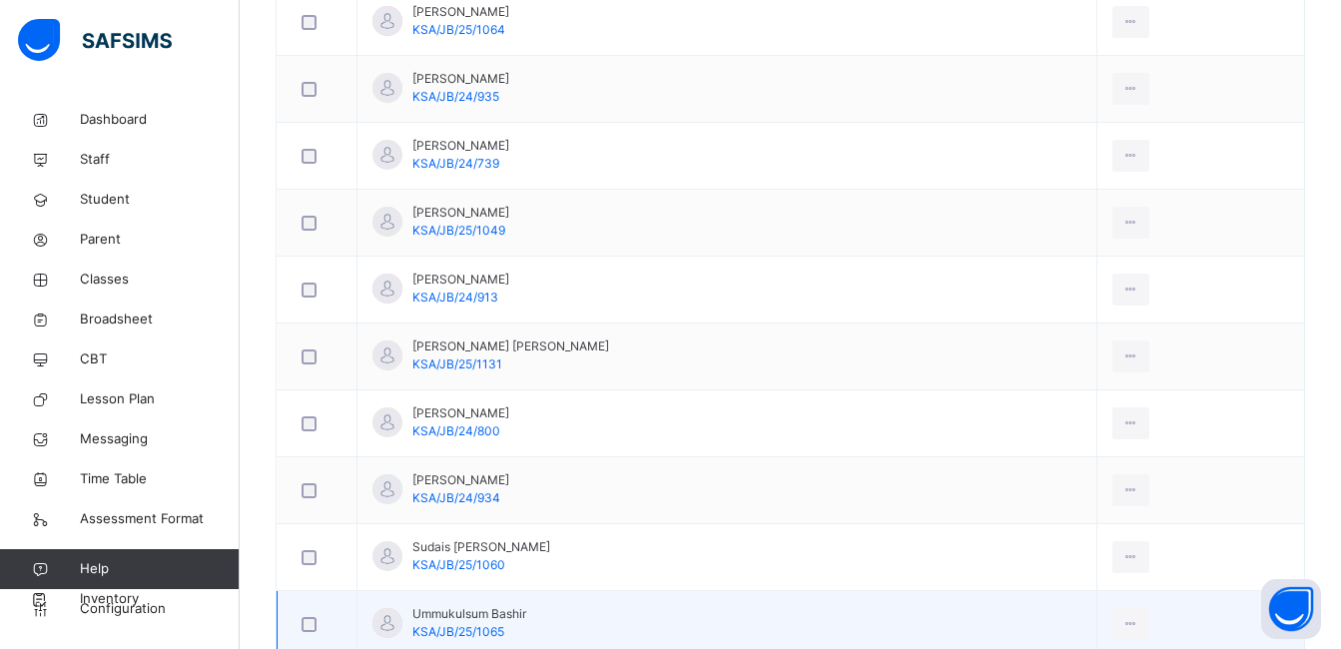
scroll to position [2517, 0]
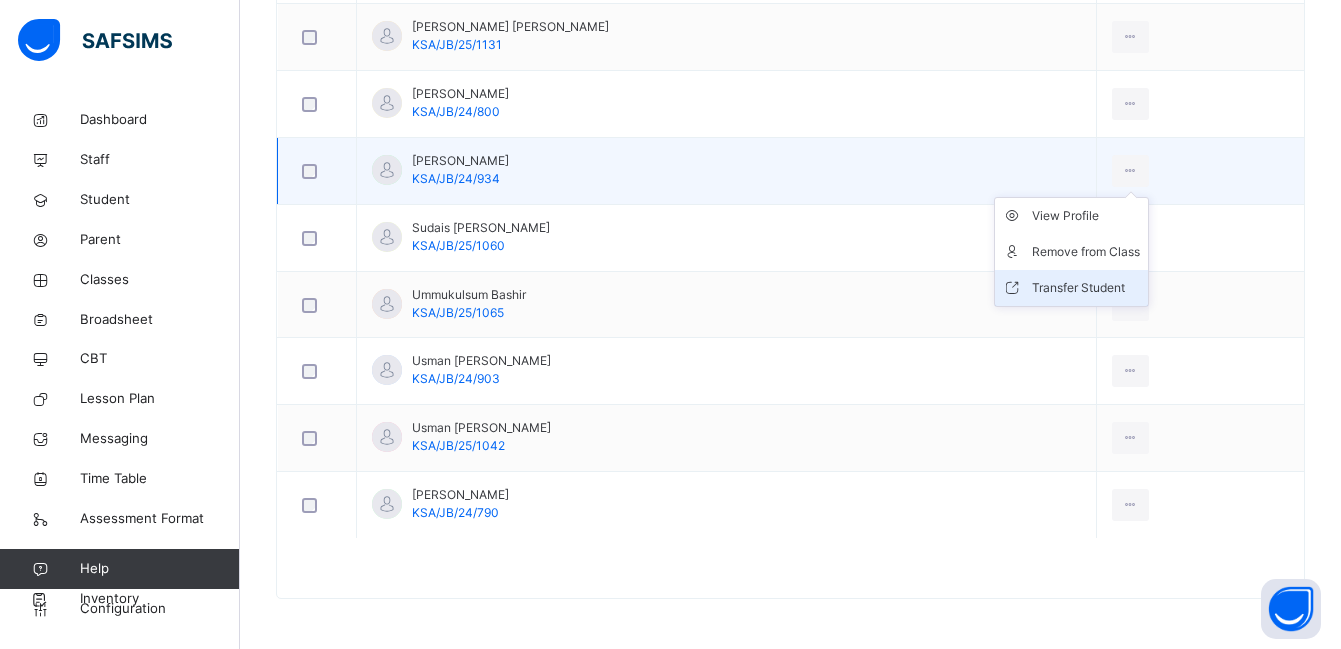
click at [1086, 287] on div "Transfer Student" at bounding box center [1087, 288] width 108 height 20
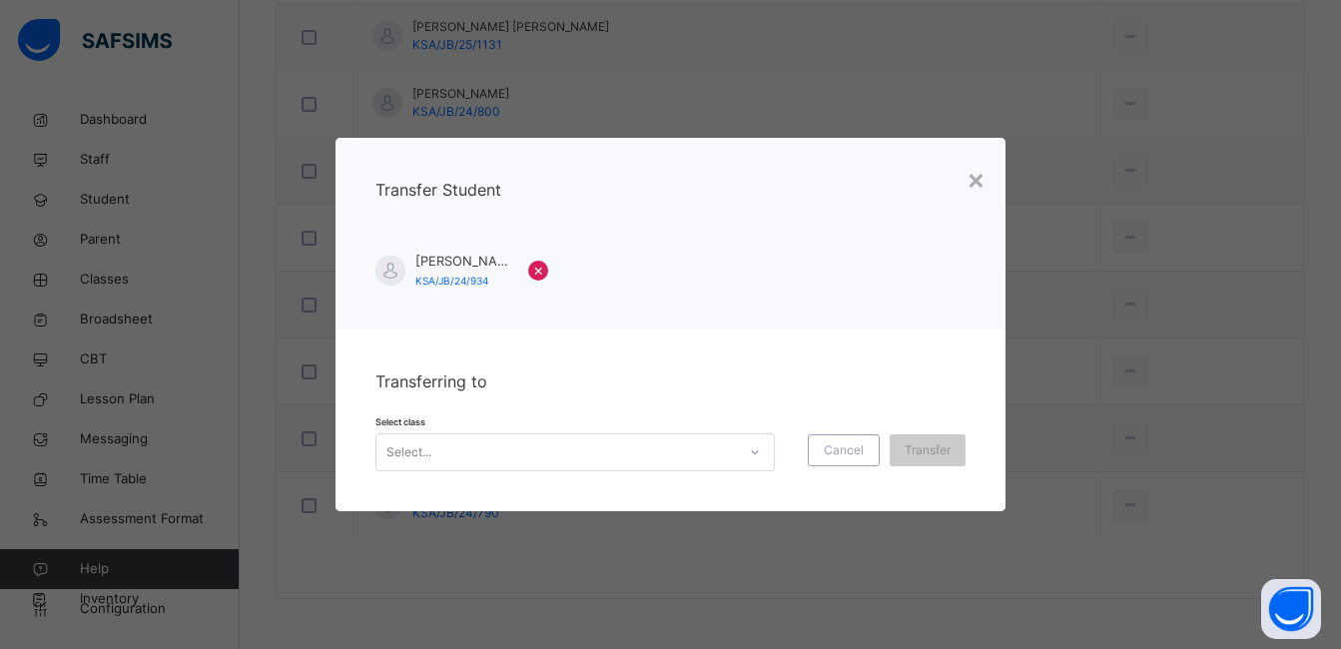
drag, startPoint x: 753, startPoint y: 455, endPoint x: 741, endPoint y: 473, distance: 21.6
click at [754, 455] on icon at bounding box center [755, 452] width 12 height 20
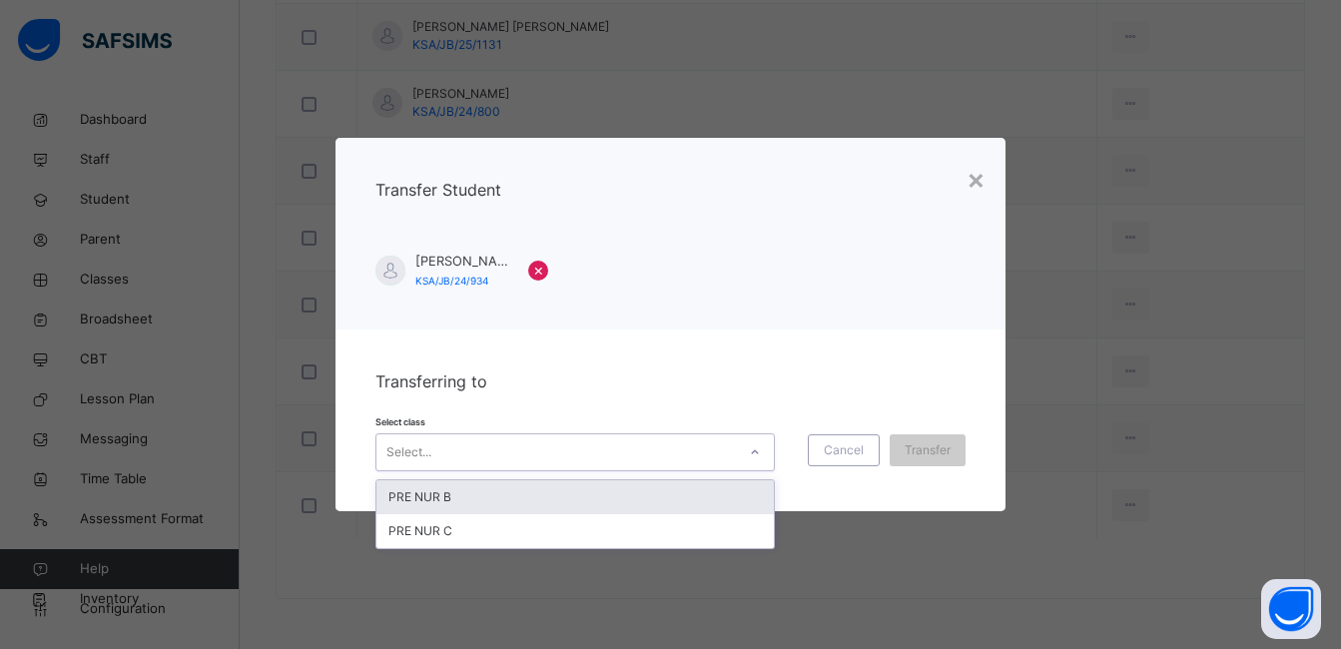
click at [699, 501] on div "PRE NUR B" at bounding box center [576, 497] width 398 height 34
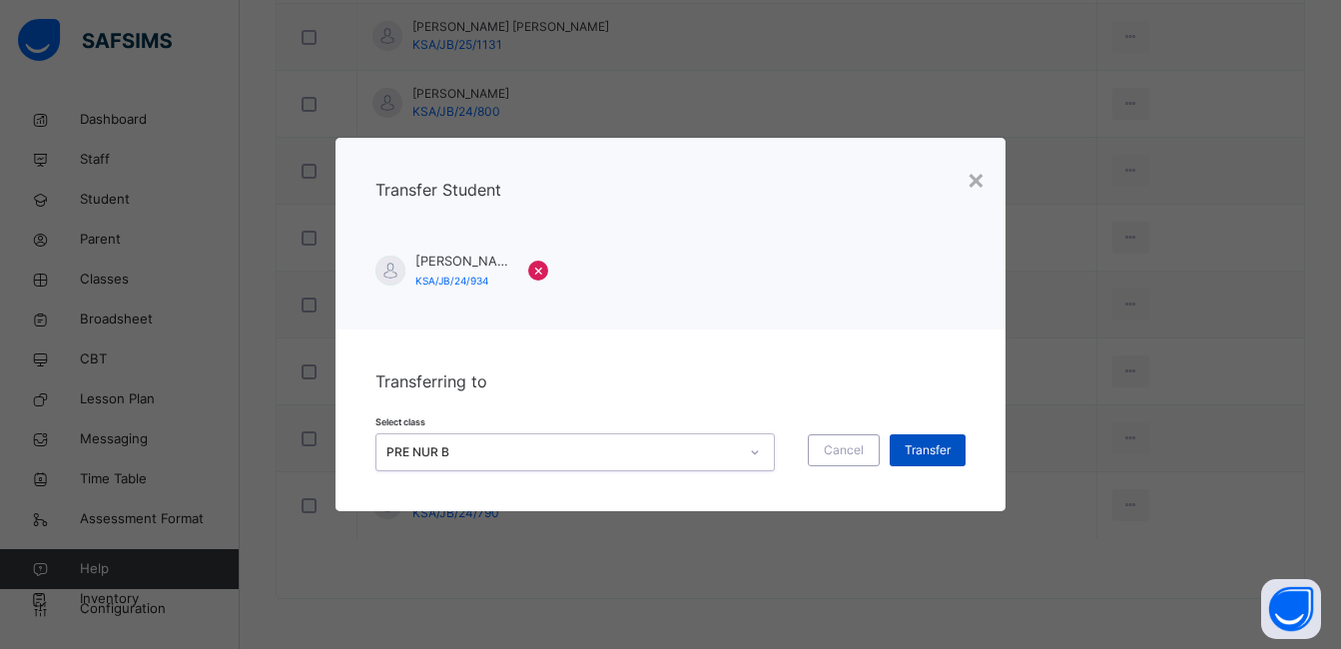
click at [922, 450] on span "Transfer" at bounding box center [928, 450] width 46 height 18
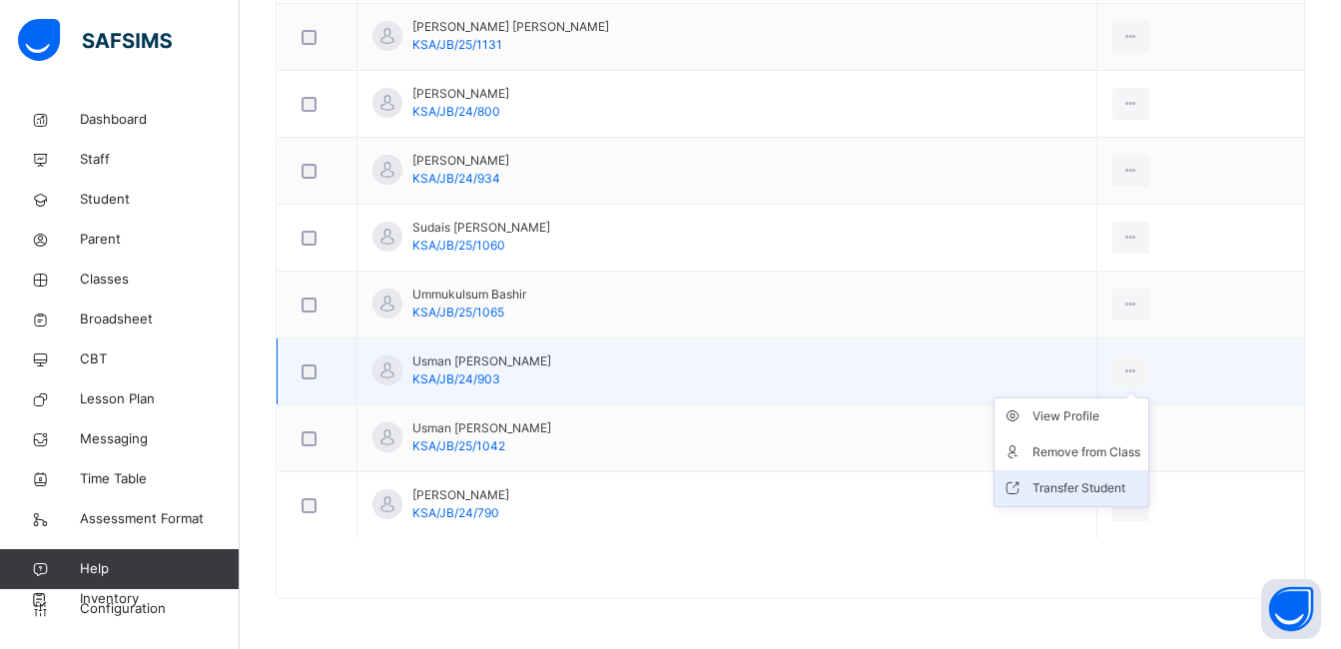
click at [1075, 481] on div "Transfer Student" at bounding box center [1087, 488] width 108 height 20
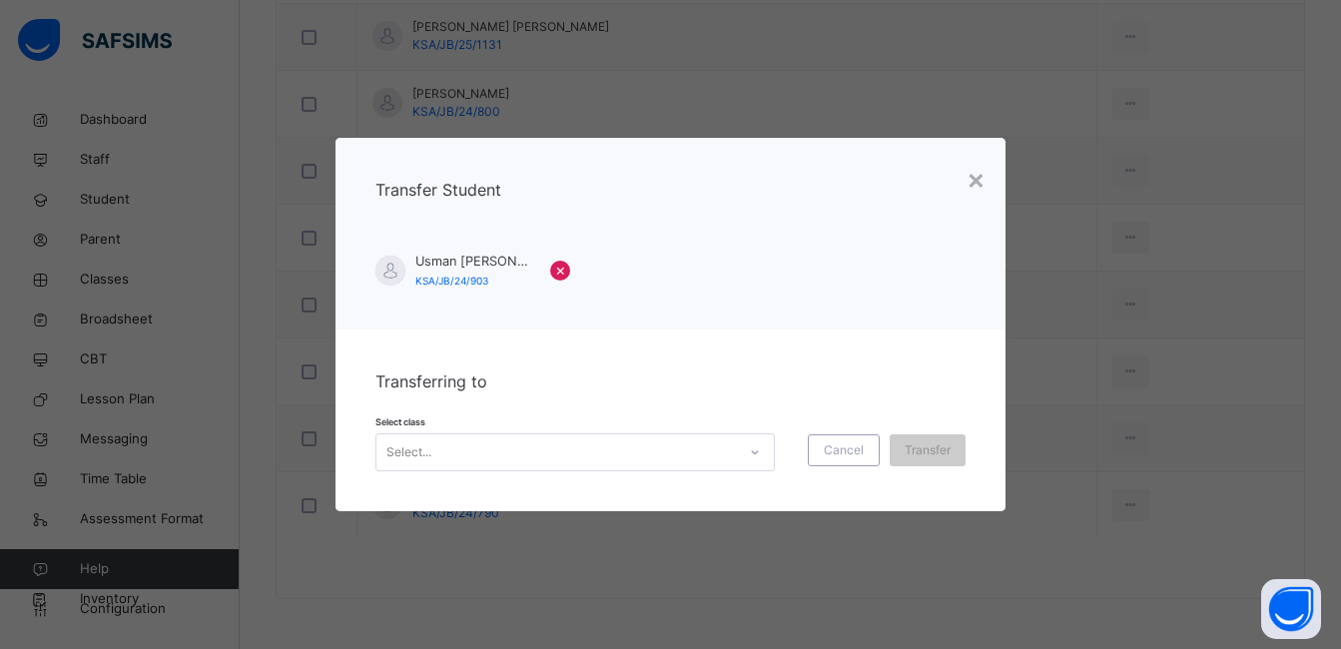
click at [741, 450] on div at bounding box center [755, 452] width 34 height 32
click at [919, 453] on span "Transfer" at bounding box center [928, 450] width 46 height 18
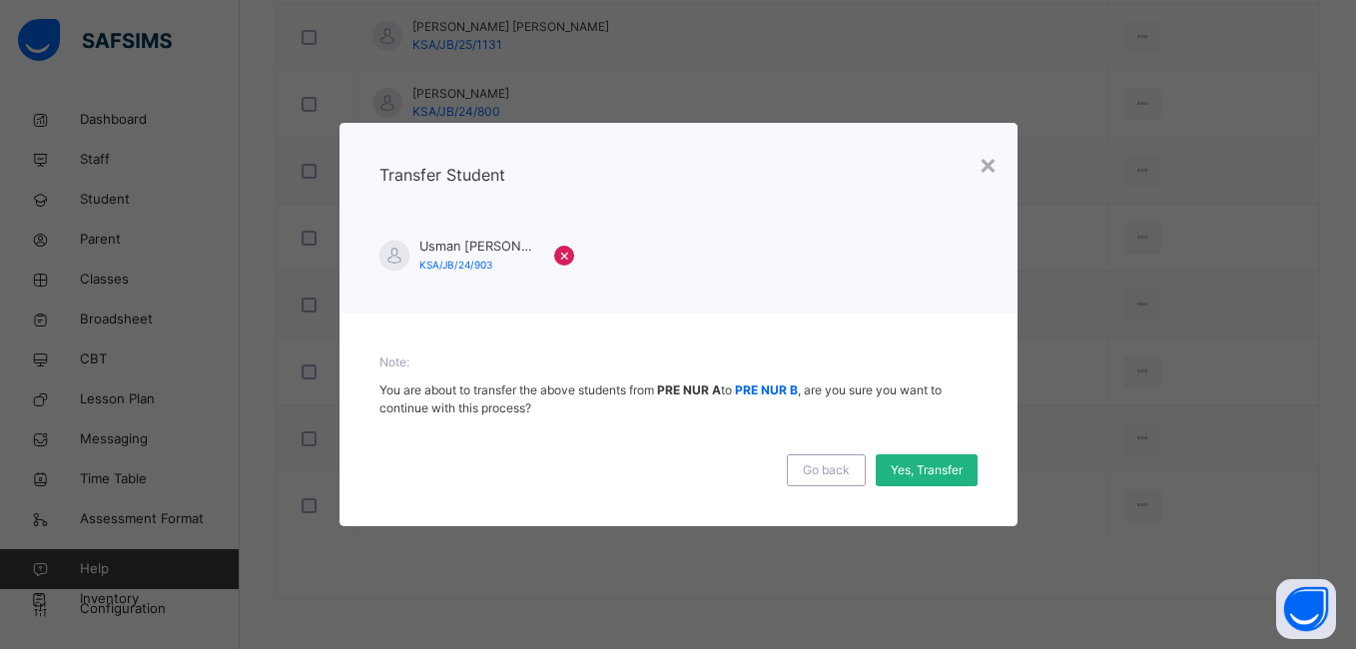
click at [935, 464] on span "Yes, Transfer" at bounding box center [927, 470] width 72 height 18
click at [921, 473] on div "Yes, Transfer" at bounding box center [915, 470] width 102 height 32
click at [936, 465] on span "Yes, Transfer" at bounding box center [915, 470] width 72 height 18
click at [918, 478] on span "Yes, Transfer" at bounding box center [915, 470] width 72 height 18
click at [930, 467] on span "Yes, Transfer" at bounding box center [915, 470] width 72 height 18
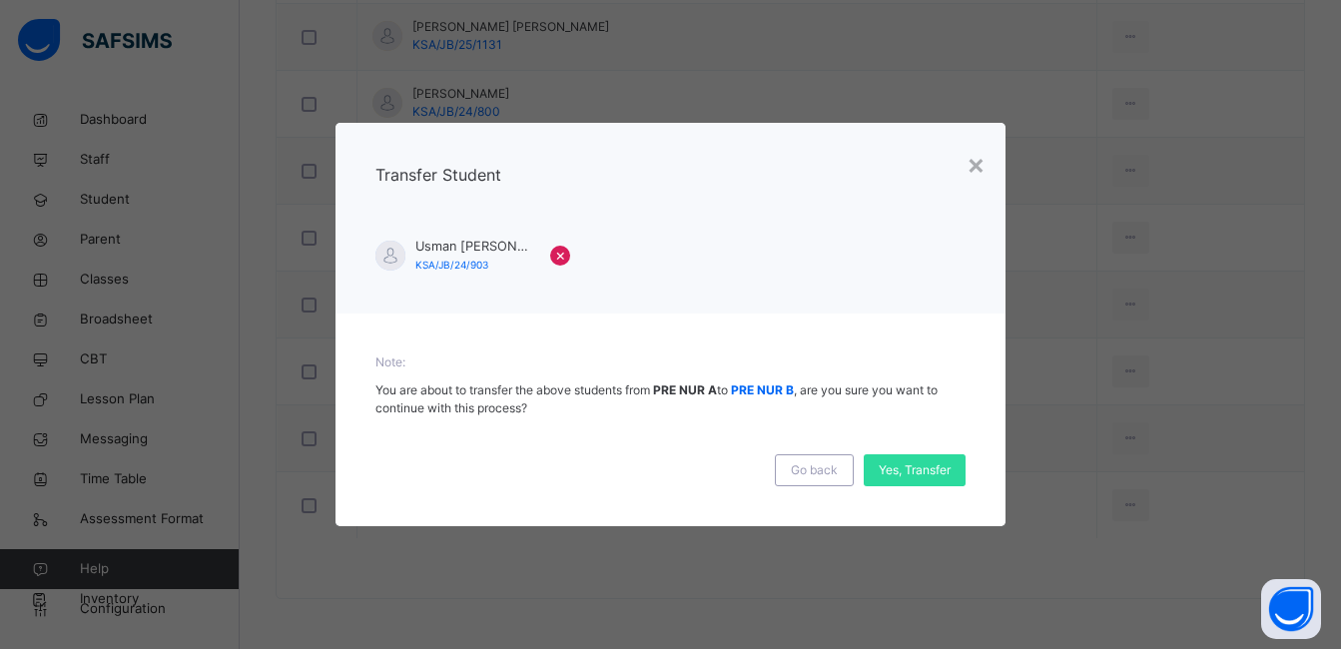
scroll to position [2517, 0]
click at [920, 470] on div "Yes, Transfer" at bounding box center [915, 470] width 102 height 32
click at [904, 470] on div "Yes, Transfer" at bounding box center [915, 470] width 102 height 32
click at [901, 475] on div "Yes, Transfer" at bounding box center [915, 470] width 102 height 32
click at [986, 167] on div "×" at bounding box center [976, 164] width 19 height 42
